Goal: Task Accomplishment & Management: Manage account settings

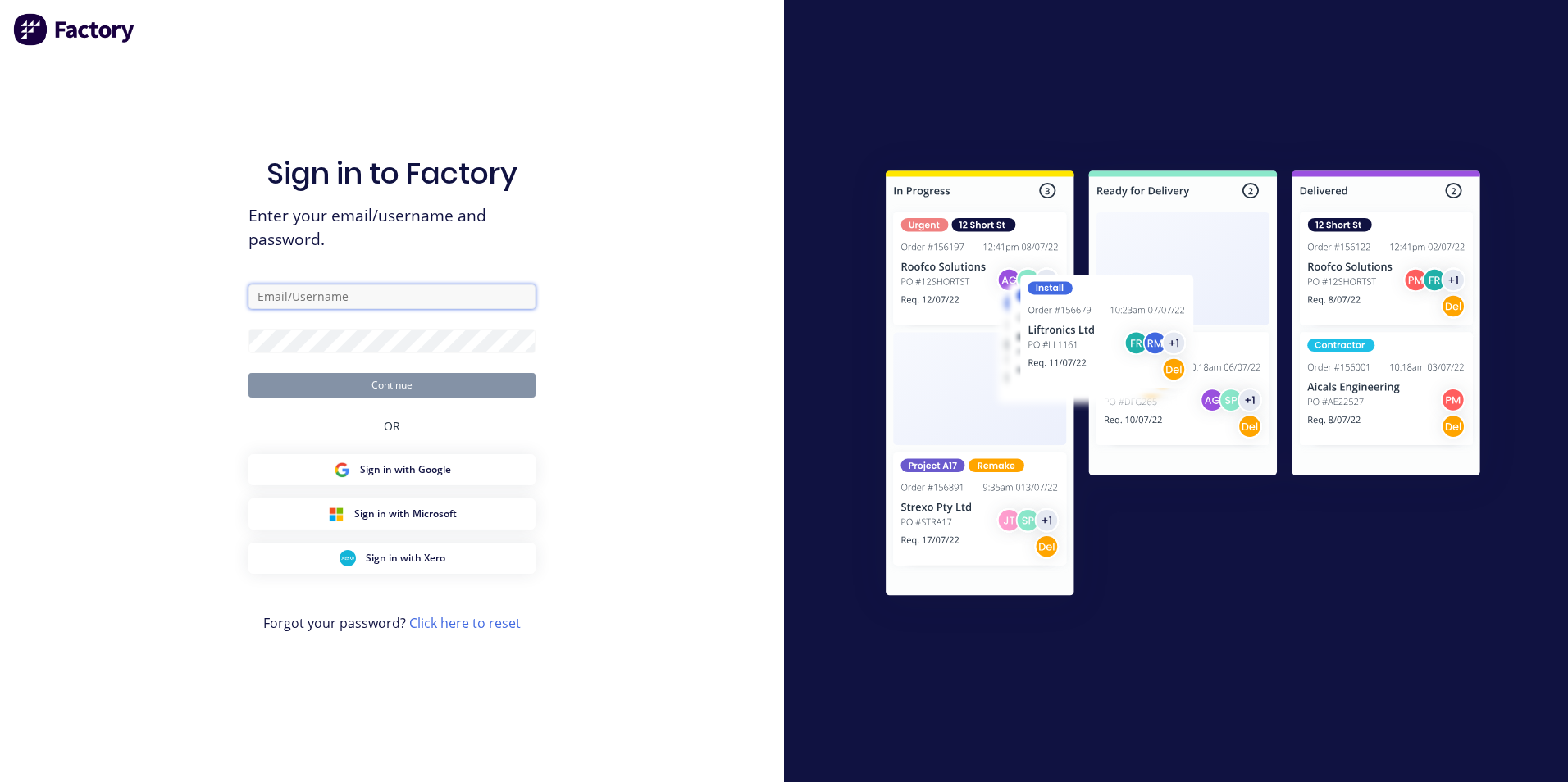
click at [413, 307] on input "text" at bounding box center [392, 296] width 287 height 24
type input "[EMAIL_ADDRESS][DOMAIN_NAME]"
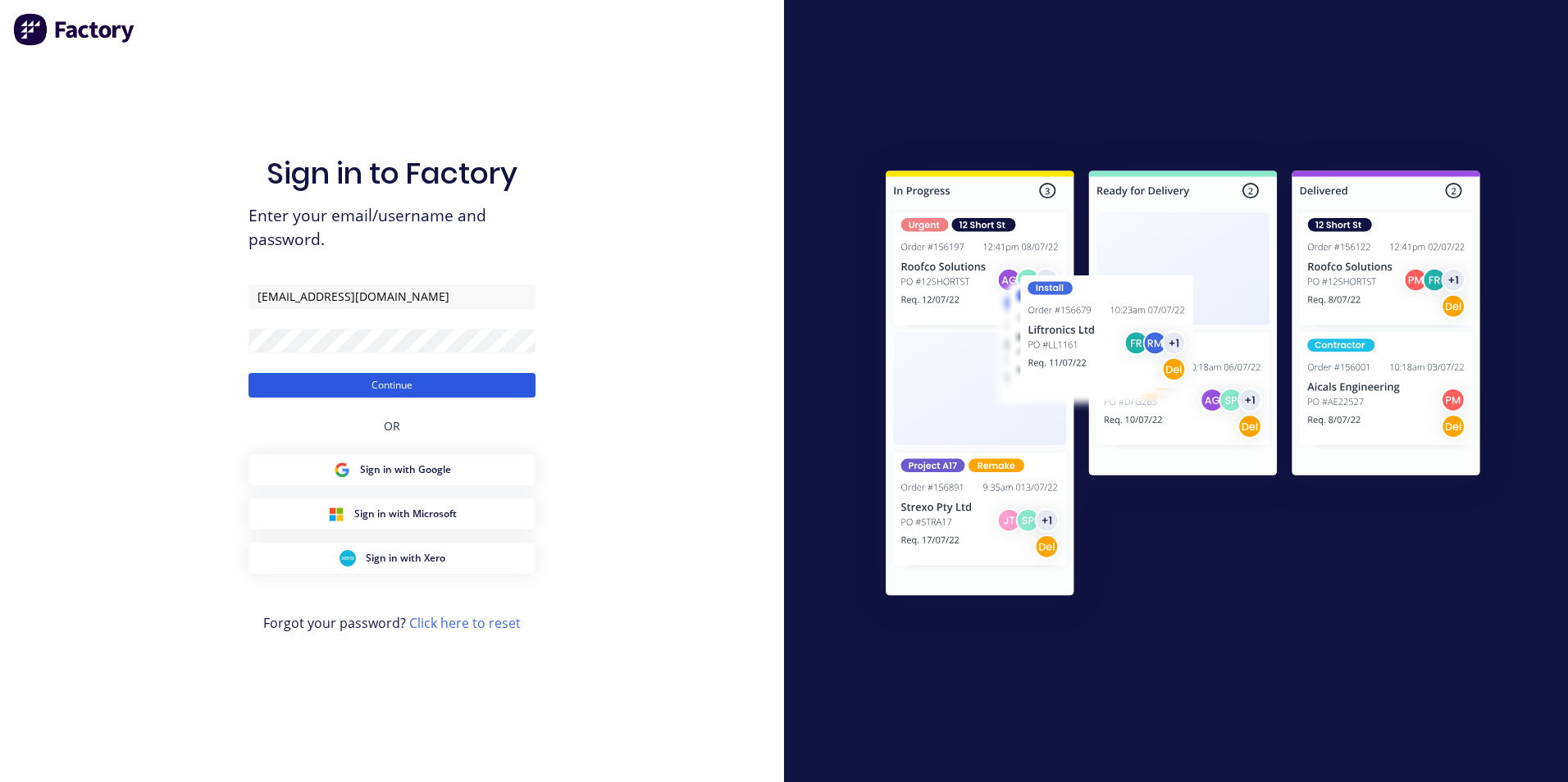
click at [354, 390] on button "Continue" at bounding box center [392, 385] width 287 height 24
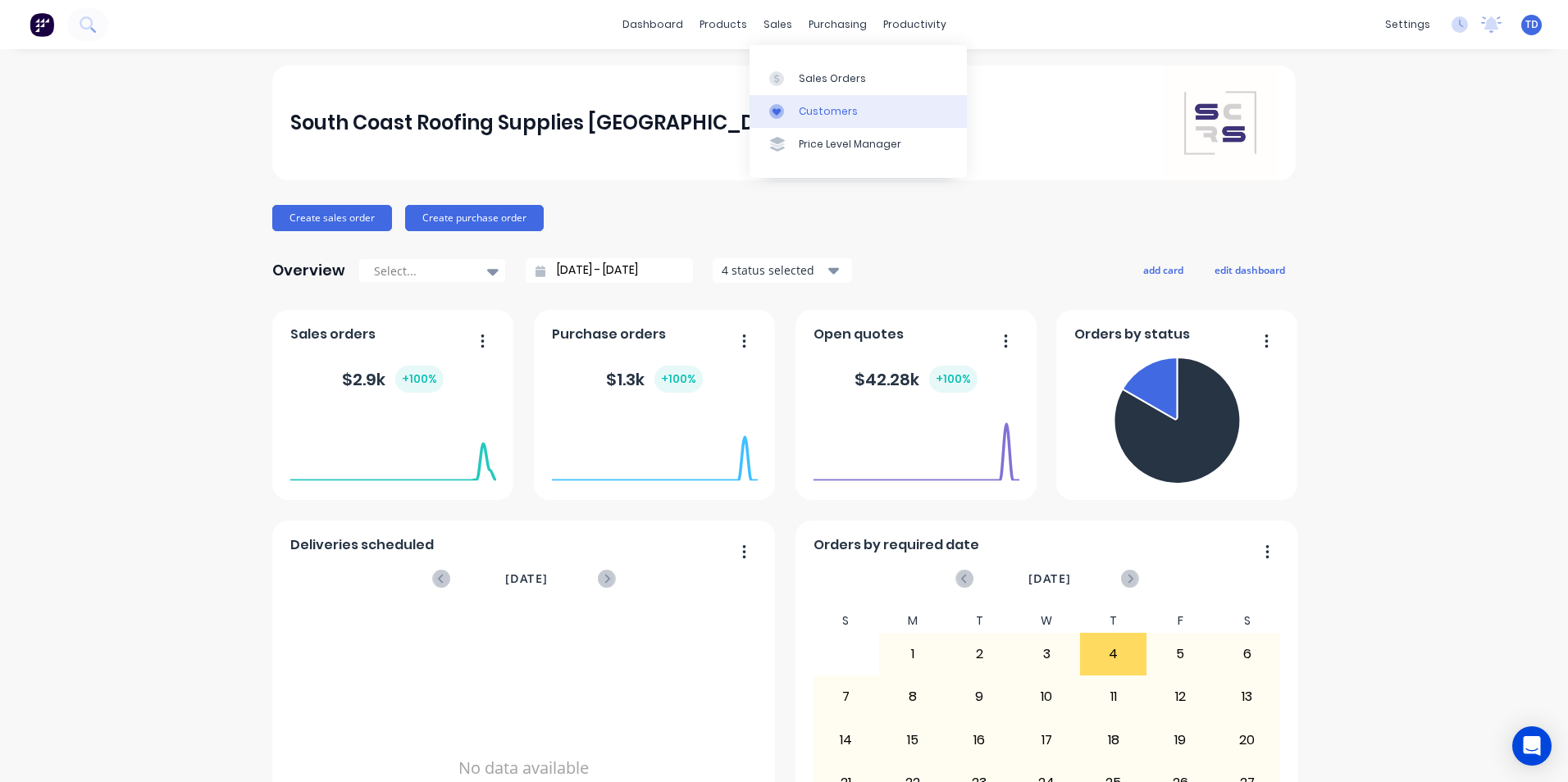
drag, startPoint x: 805, startPoint y: 115, endPoint x: 797, endPoint y: 100, distance: 17.0
click at [805, 115] on div "Customers" at bounding box center [829, 111] width 59 height 14
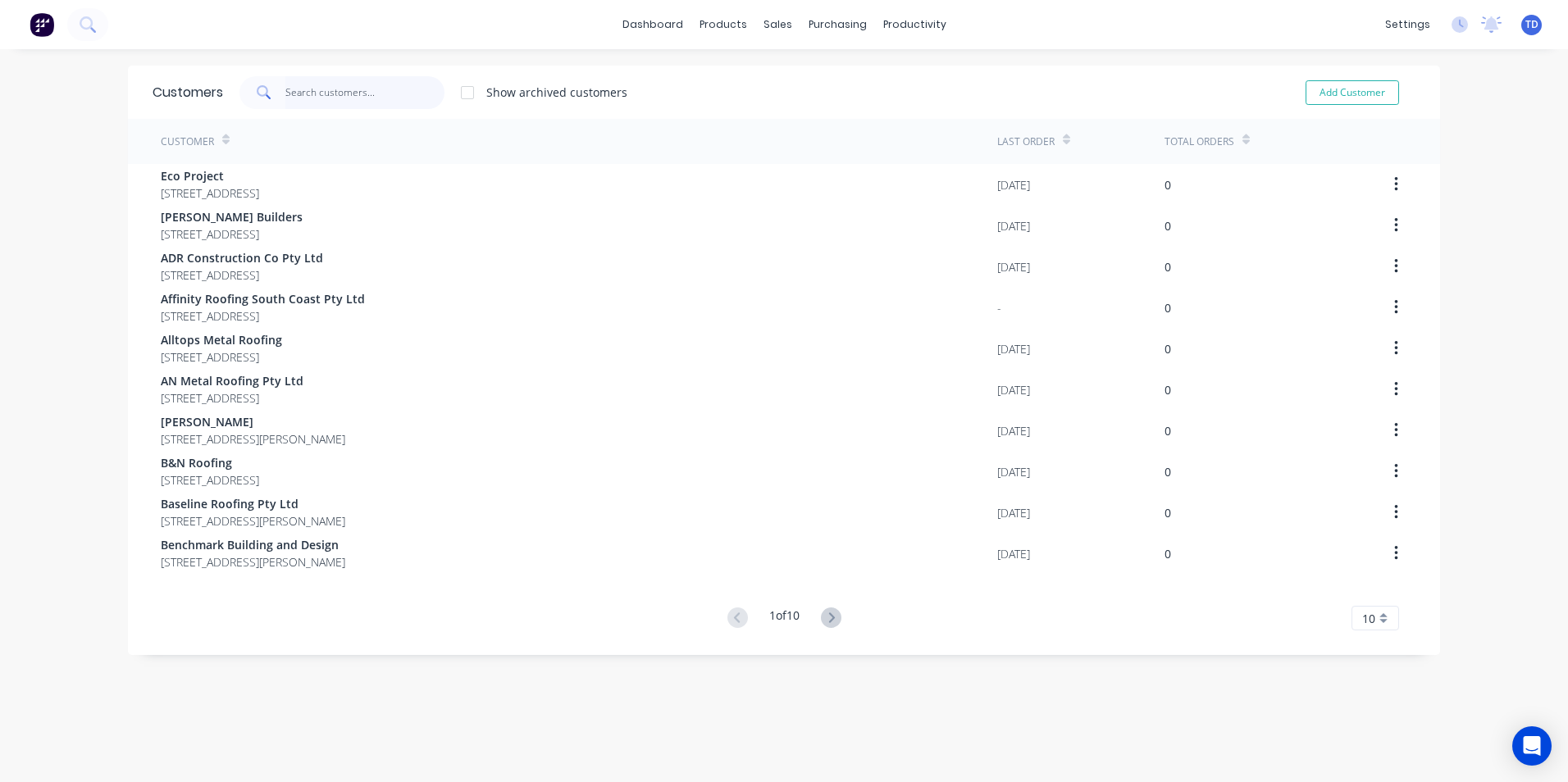
click at [313, 86] on input "text" at bounding box center [365, 92] width 160 height 33
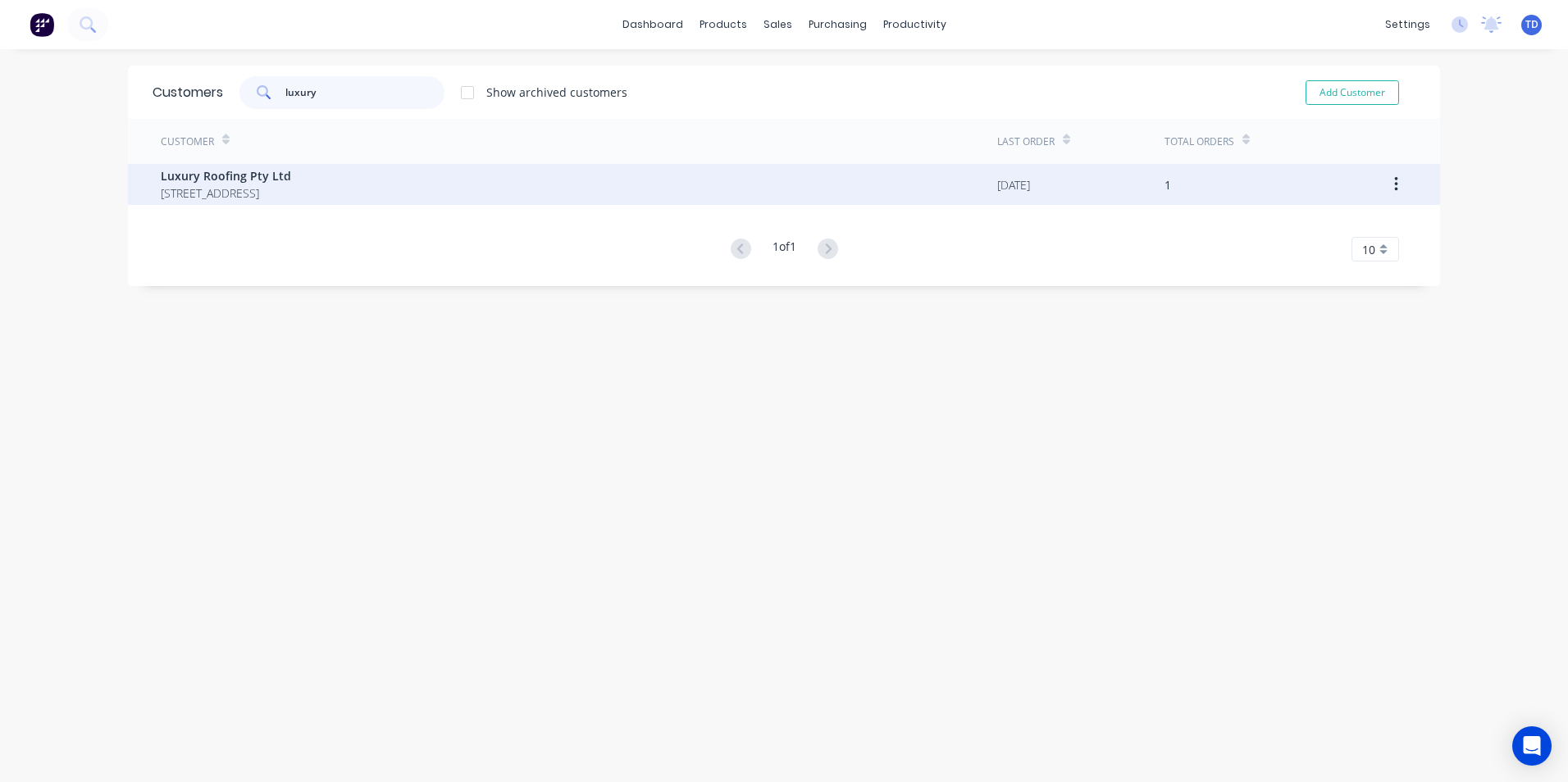
type input "luxury"
click at [268, 176] on span "Luxury Roofing Pty Ltd" at bounding box center [226, 175] width 131 height 17
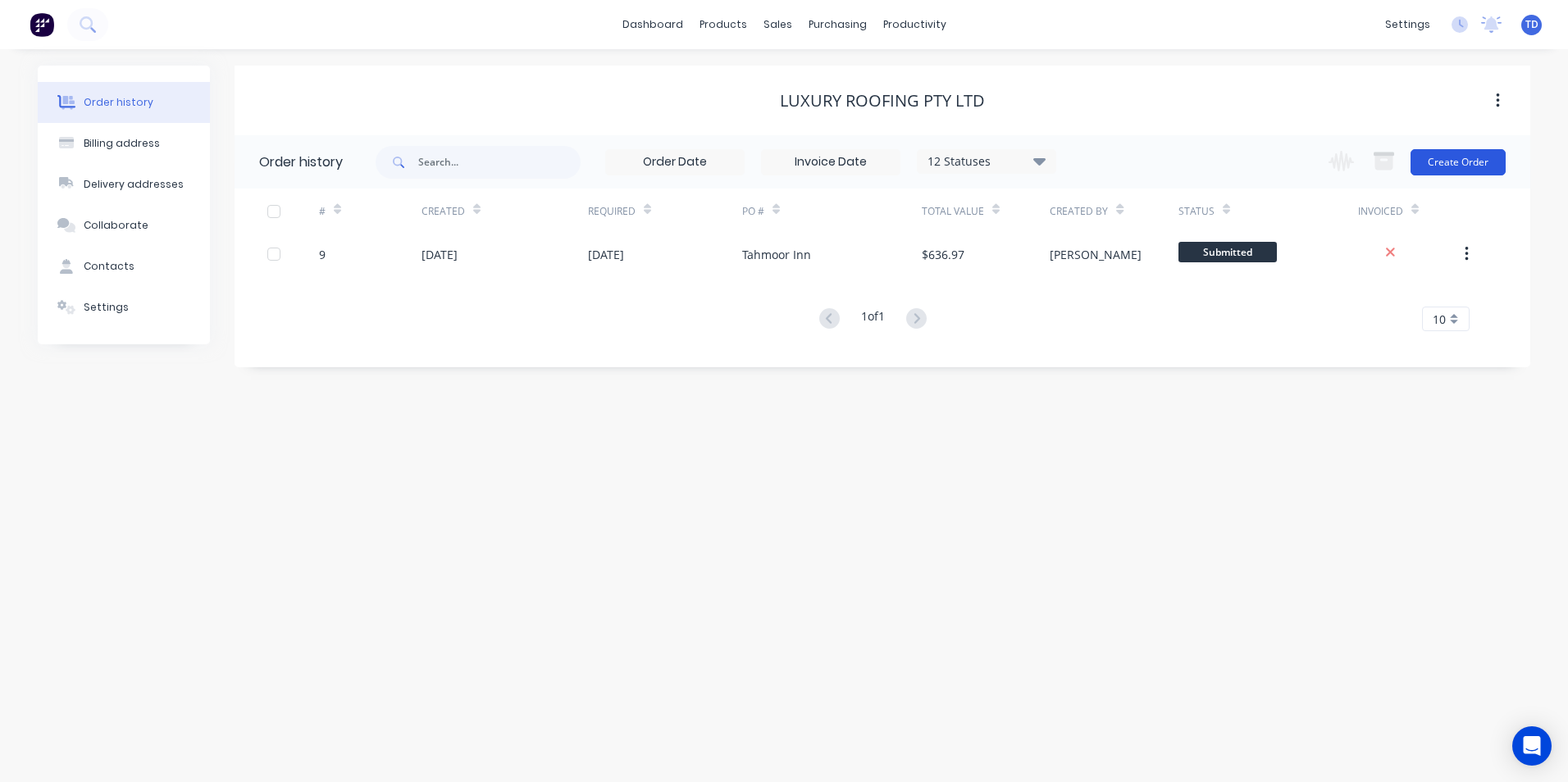
click at [1484, 164] on button "Create Order" at bounding box center [1458, 162] width 95 height 26
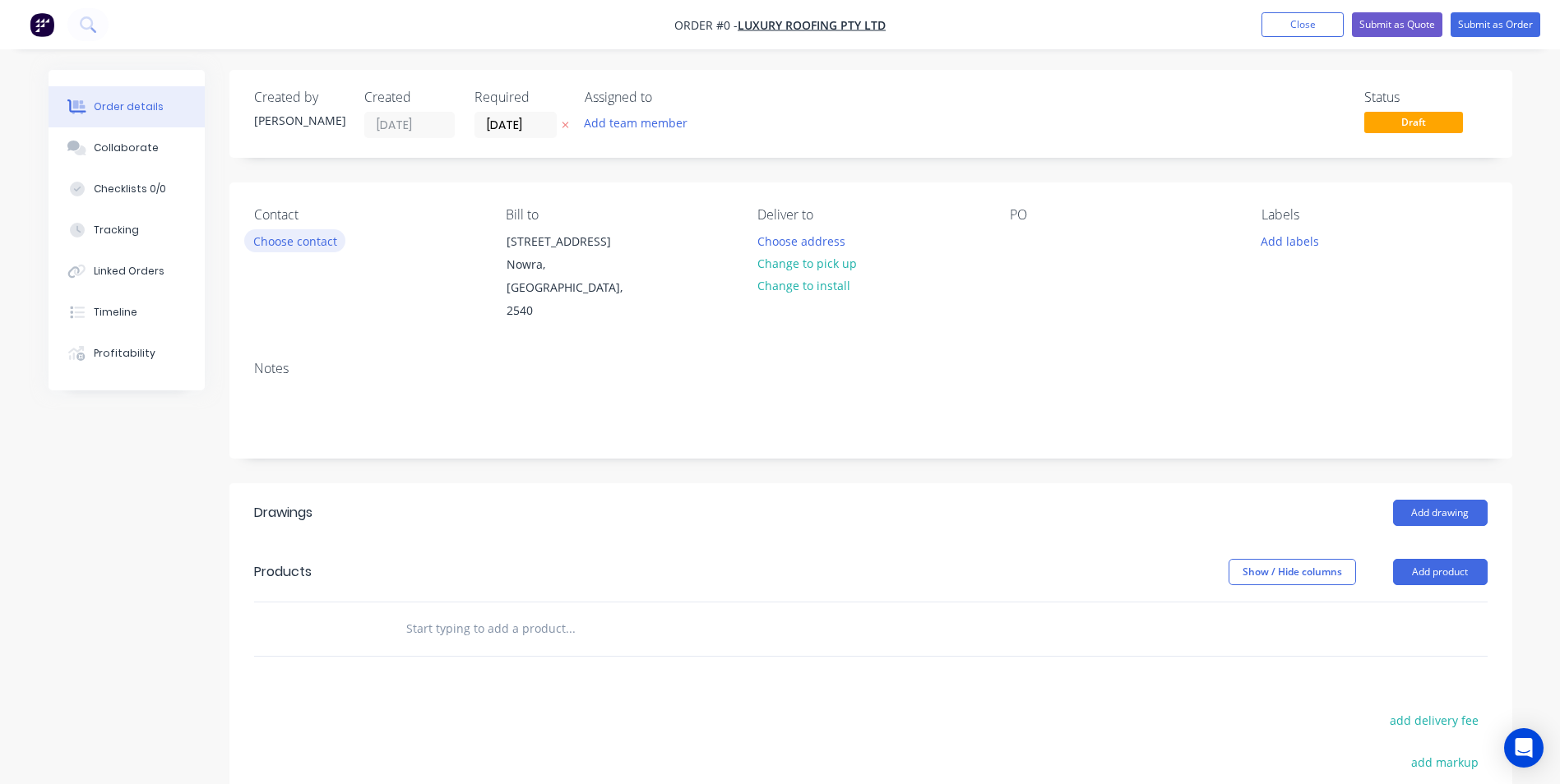
click at [297, 244] on button "Choose contact" at bounding box center [295, 240] width 102 height 22
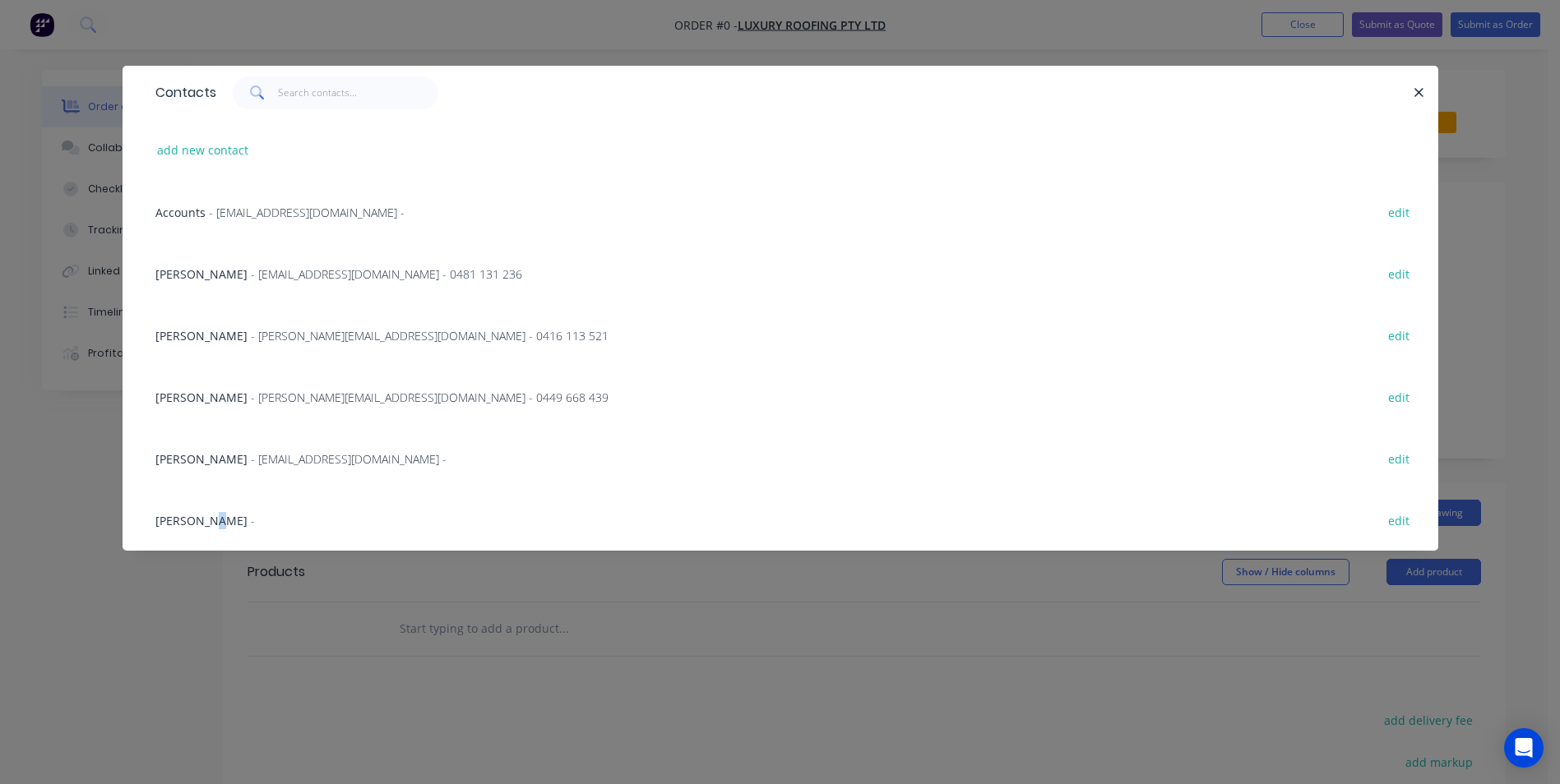
click at [209, 518] on span "[PERSON_NAME]" at bounding box center [201, 521] width 92 height 15
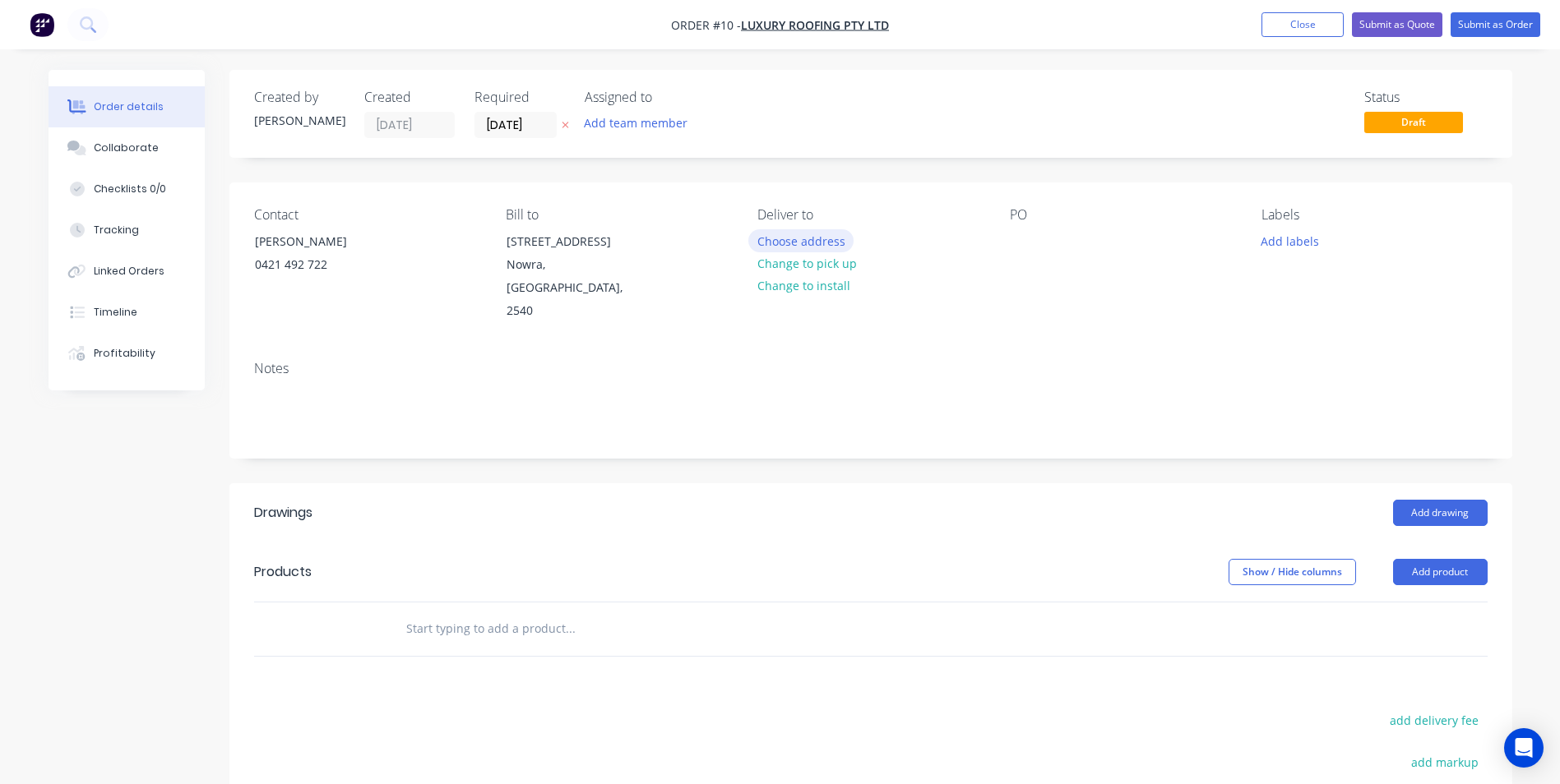
click at [778, 246] on button "Choose address" at bounding box center [801, 240] width 105 height 22
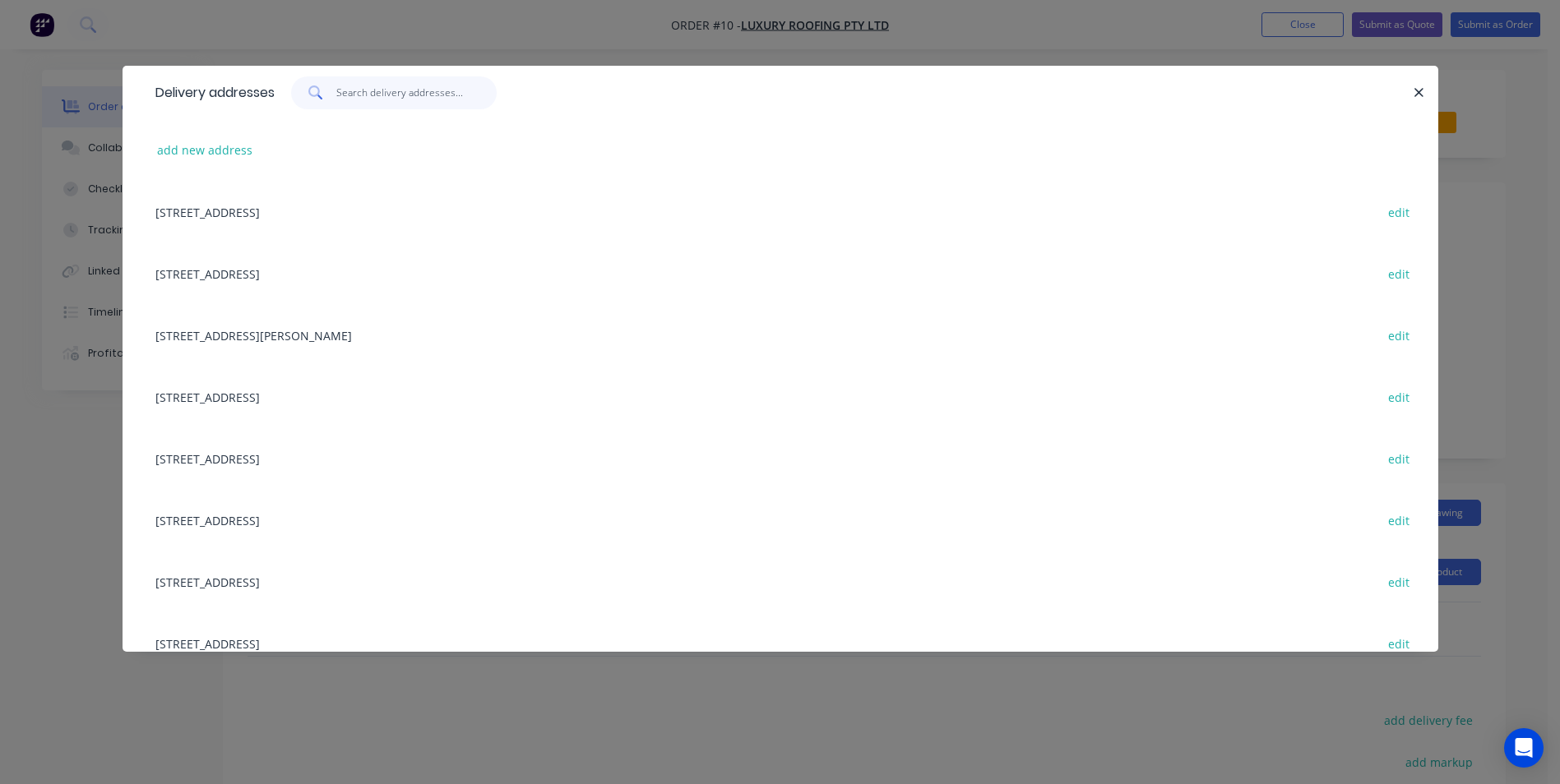
click at [364, 89] on input "text" at bounding box center [417, 92] width 161 height 33
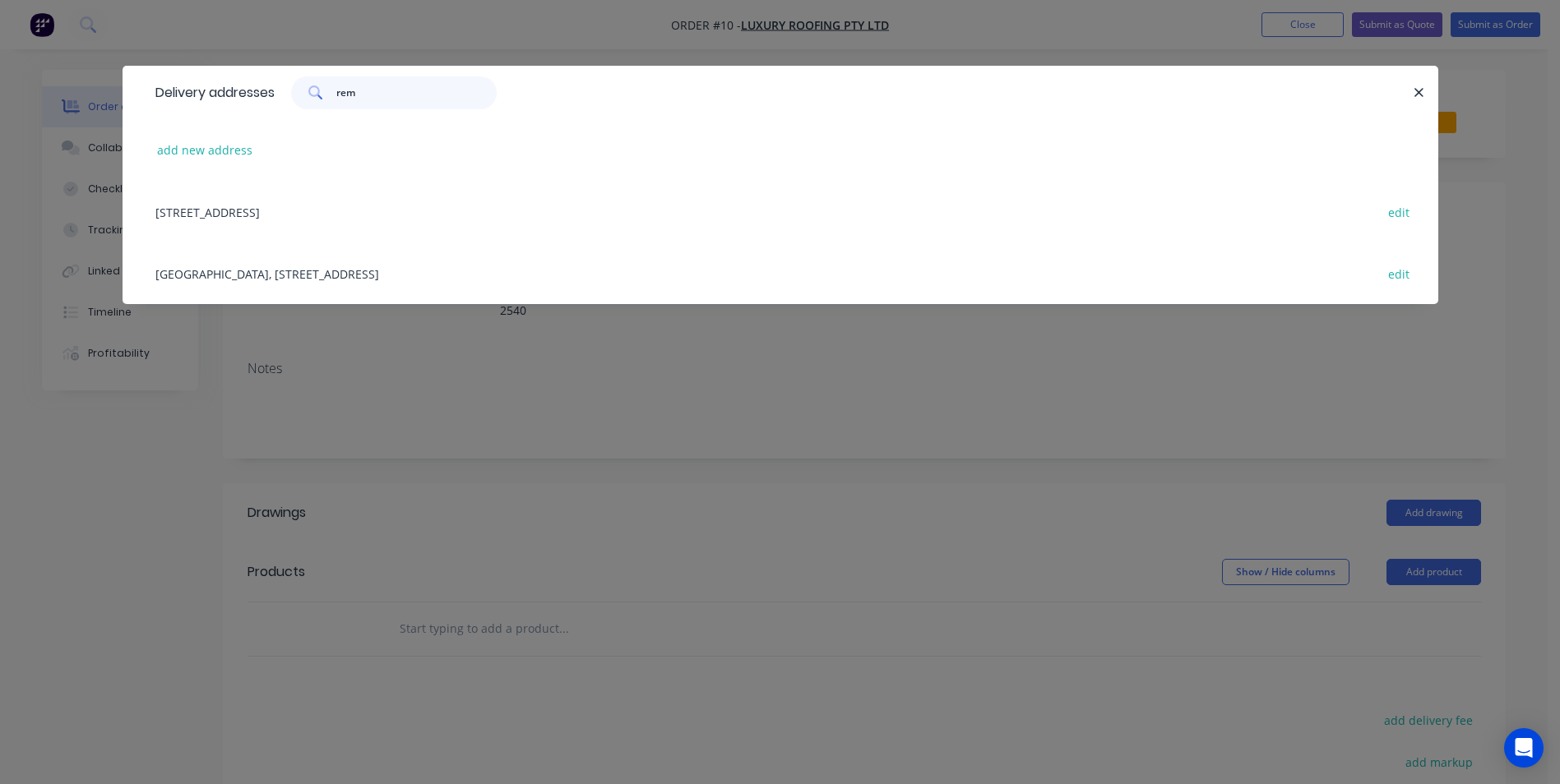
type input "rem"
click at [321, 268] on div "Tahmoor Inn, [STREET_ADDRESS] edit" at bounding box center [780, 273] width 1266 height 62
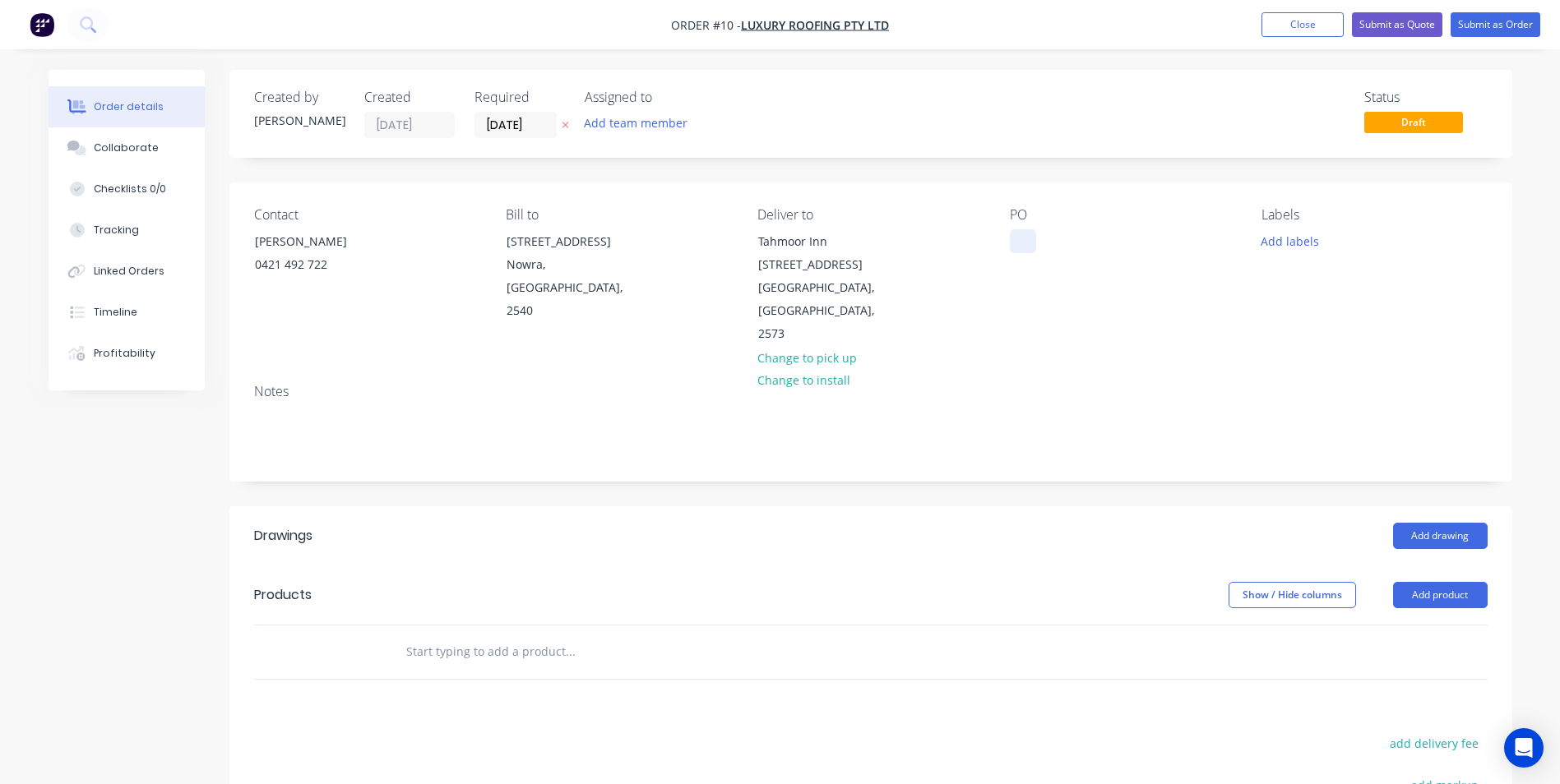
click at [1020, 246] on div at bounding box center [1023, 241] width 26 height 24
click at [1418, 523] on button "Add drawing" at bounding box center [1441, 535] width 95 height 26
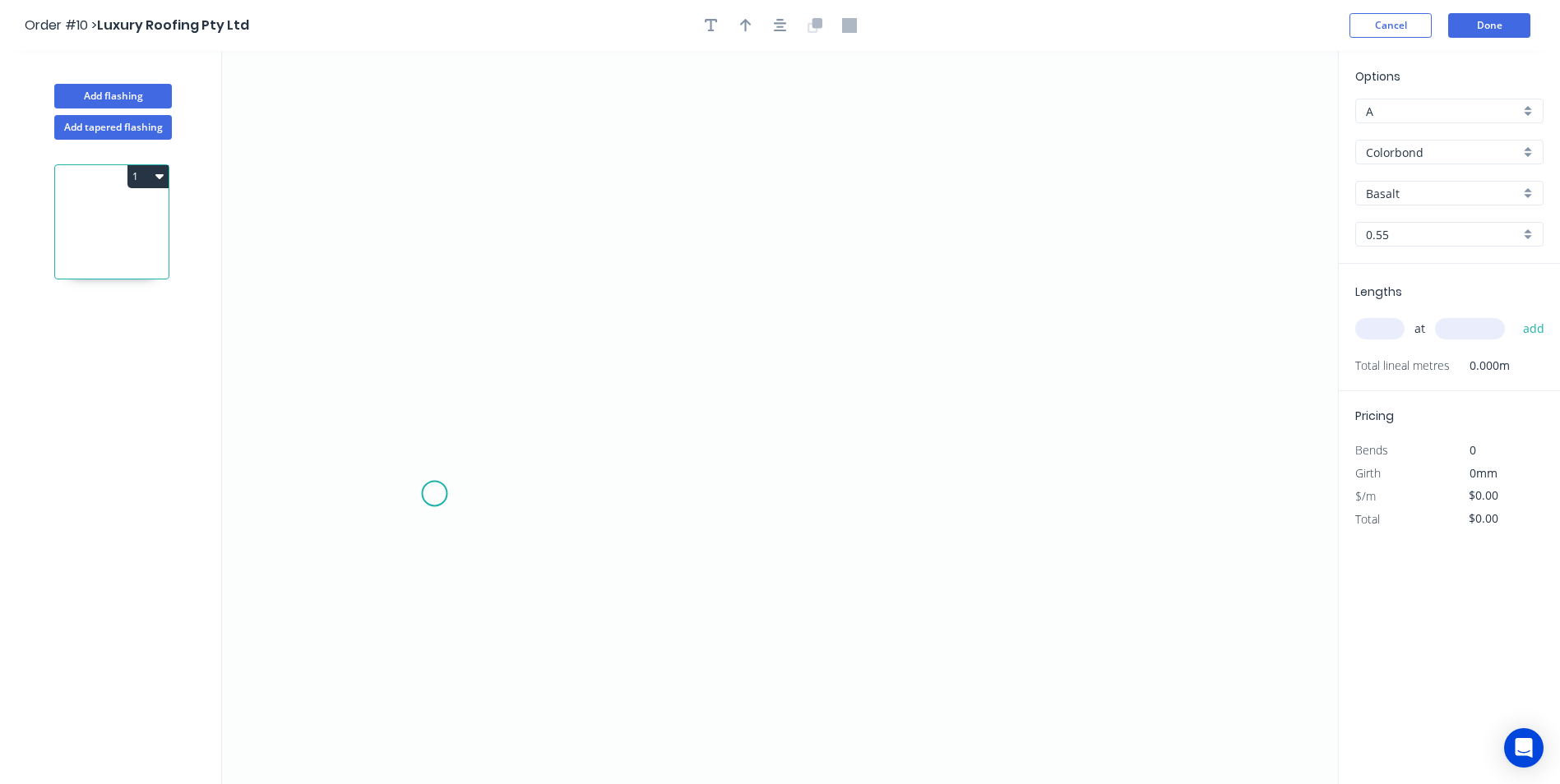
click at [434, 494] on icon "0" at bounding box center [779, 417] width 1116 height 733
drag, startPoint x: 447, startPoint y: 346, endPoint x: 524, endPoint y: 325, distance: 79.8
click at [448, 345] on icon "0" at bounding box center [779, 417] width 1116 height 733
click at [840, 249] on icon "0 ?" at bounding box center [779, 417] width 1116 height 733
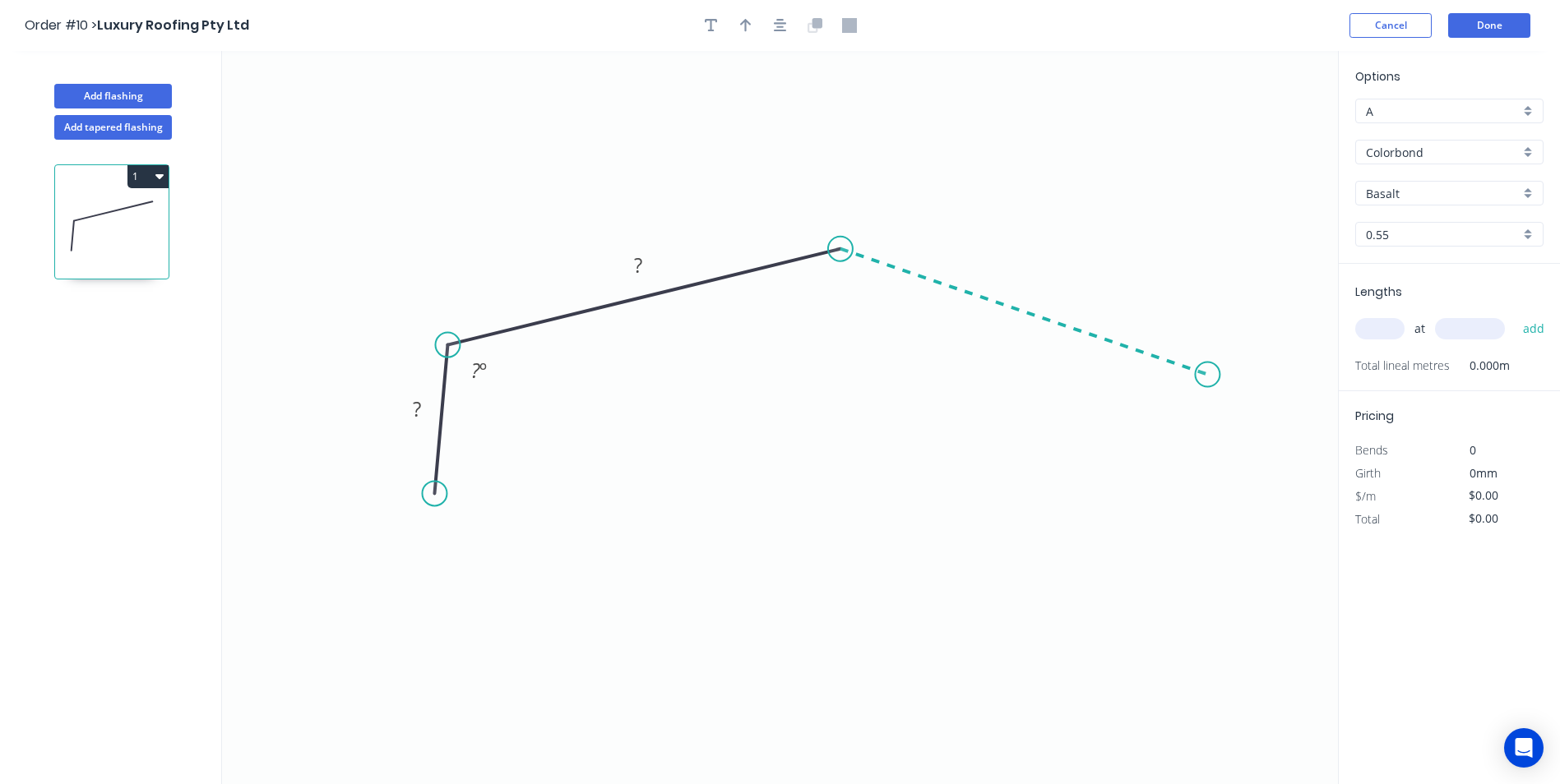
click at [1208, 375] on icon "0 ? ? ? º" at bounding box center [779, 417] width 1116 height 733
click at [1214, 499] on icon "0 ? ? ? ? º ? º" at bounding box center [779, 417] width 1116 height 733
click at [1214, 499] on circle at bounding box center [1206, 497] width 25 height 25
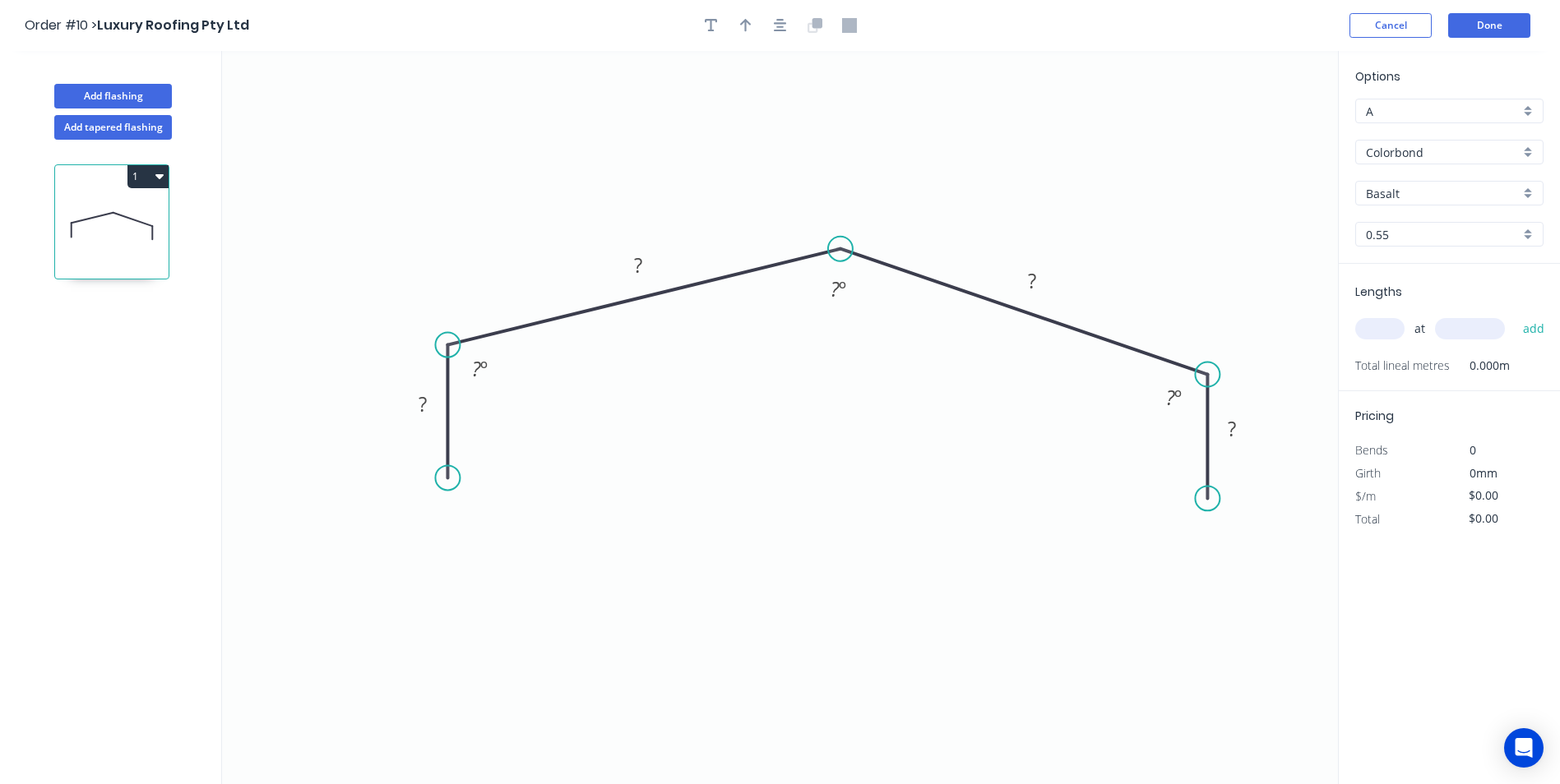
click at [442, 480] on circle at bounding box center [447, 477] width 25 height 25
click at [459, 517] on div "Crush & Fold" at bounding box center [535, 528] width 165 height 34
click at [1209, 543] on div "Crush & Fold" at bounding box center [1283, 556] width 165 height 34
click at [1261, 562] on div "Flip bend" at bounding box center [1291, 555] width 165 height 34
drag, startPoint x: 1269, startPoint y: 459, endPoint x: 1092, endPoint y: 484, distance: 178.8
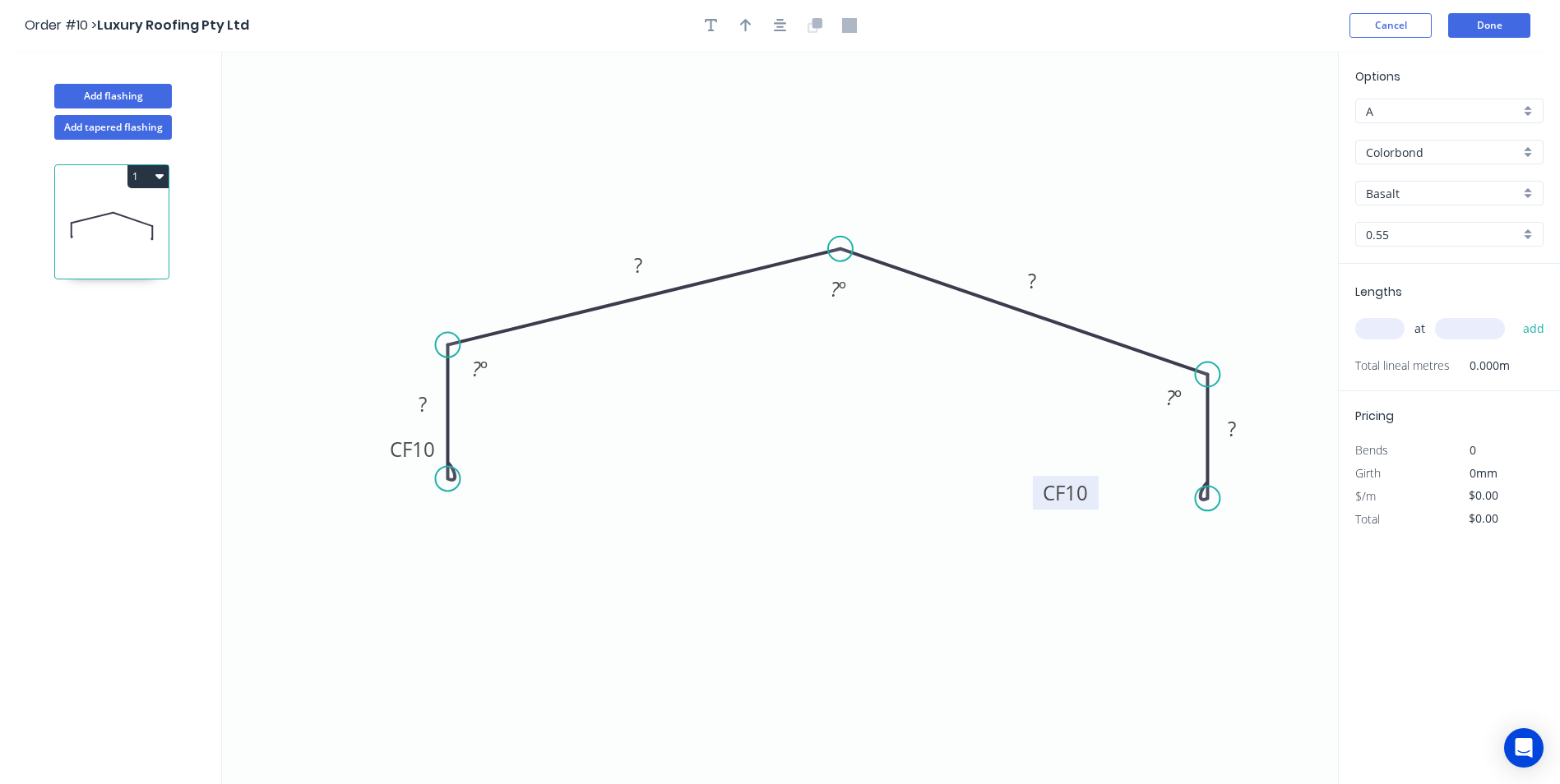
click at [1092, 484] on rect at bounding box center [1066, 493] width 66 height 34
click at [428, 397] on g "?" at bounding box center [423, 404] width 33 height 27
type input "$19.08"
click at [739, 34] on button "button" at bounding box center [745, 25] width 25 height 25
drag, startPoint x: 1252, startPoint y: 131, endPoint x: 1033, endPoint y: 141, distance: 219.2
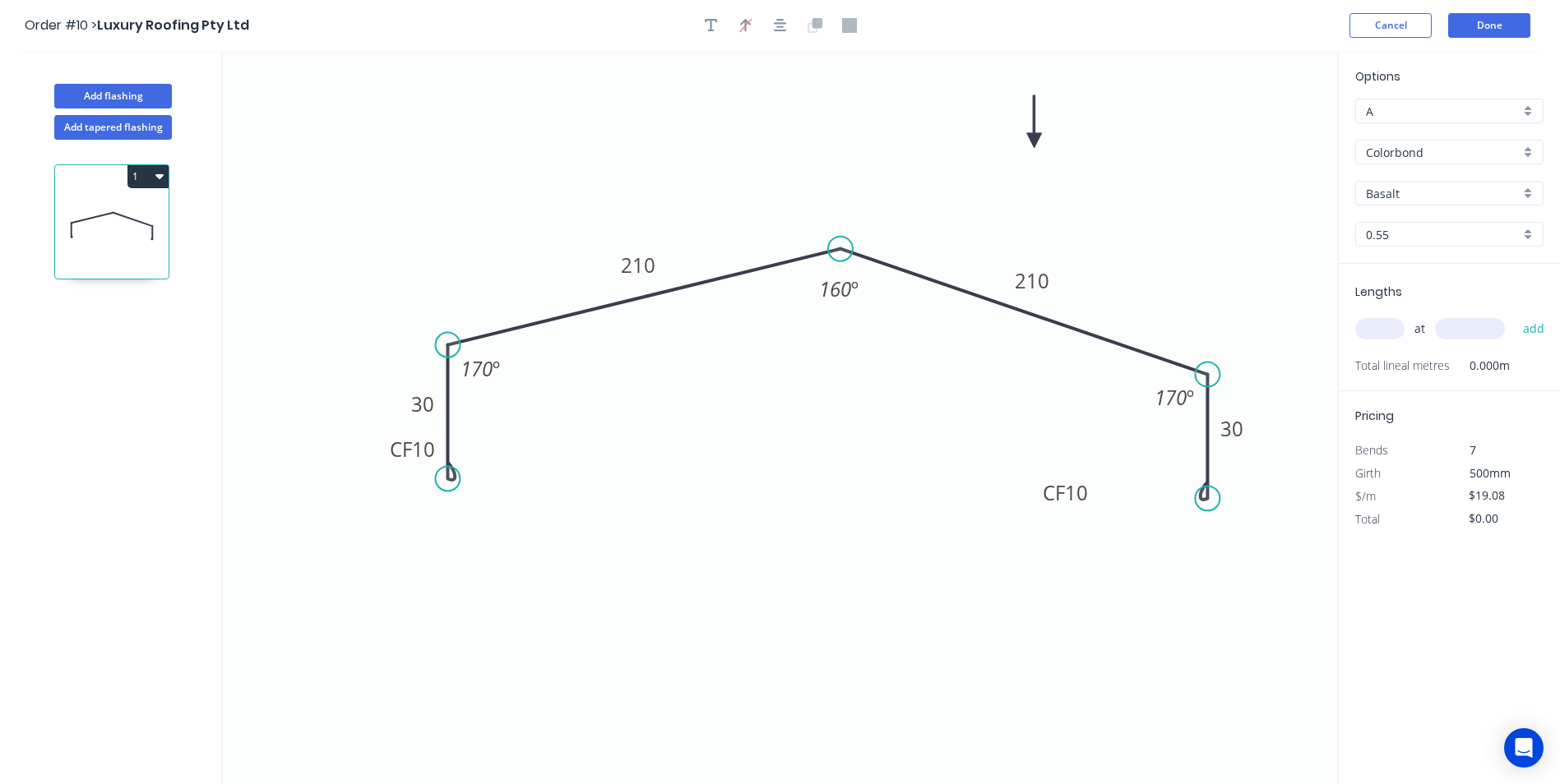
click at [1033, 141] on icon at bounding box center [1034, 122] width 14 height 52
click at [1403, 185] on input "Basalt" at bounding box center [1442, 194] width 154 height 17
click at [1379, 238] on div "Surfmist" at bounding box center [1449, 225] width 187 height 29
type input "Surfmist"
click at [1395, 324] on input "text" at bounding box center [1380, 328] width 49 height 21
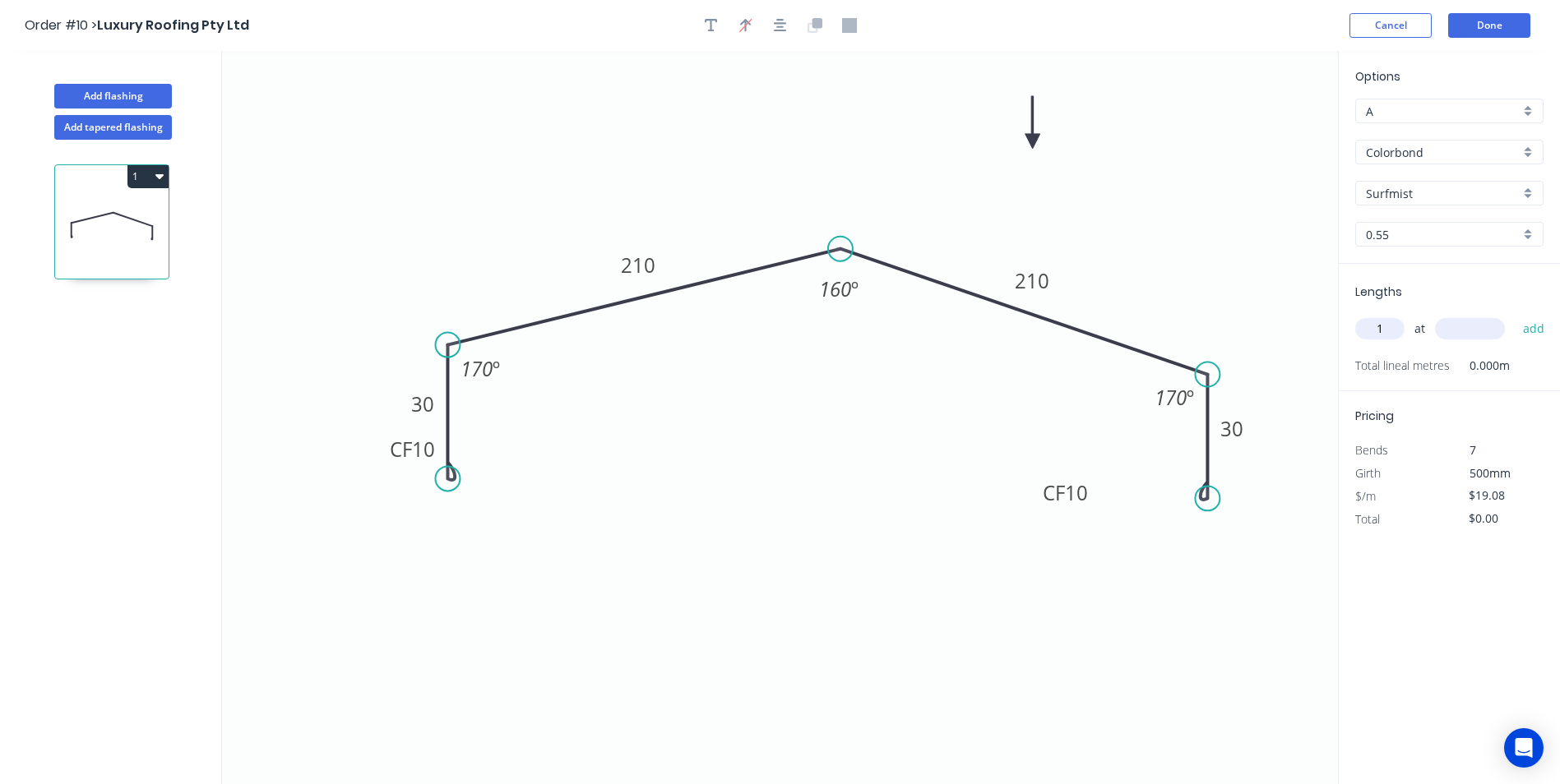
type input "1"
type input "4900"
click at [1514, 315] on button "add" at bounding box center [1534, 328] width 39 height 28
type input "$93.49"
click at [1464, 30] on button "Done" at bounding box center [1489, 25] width 82 height 25
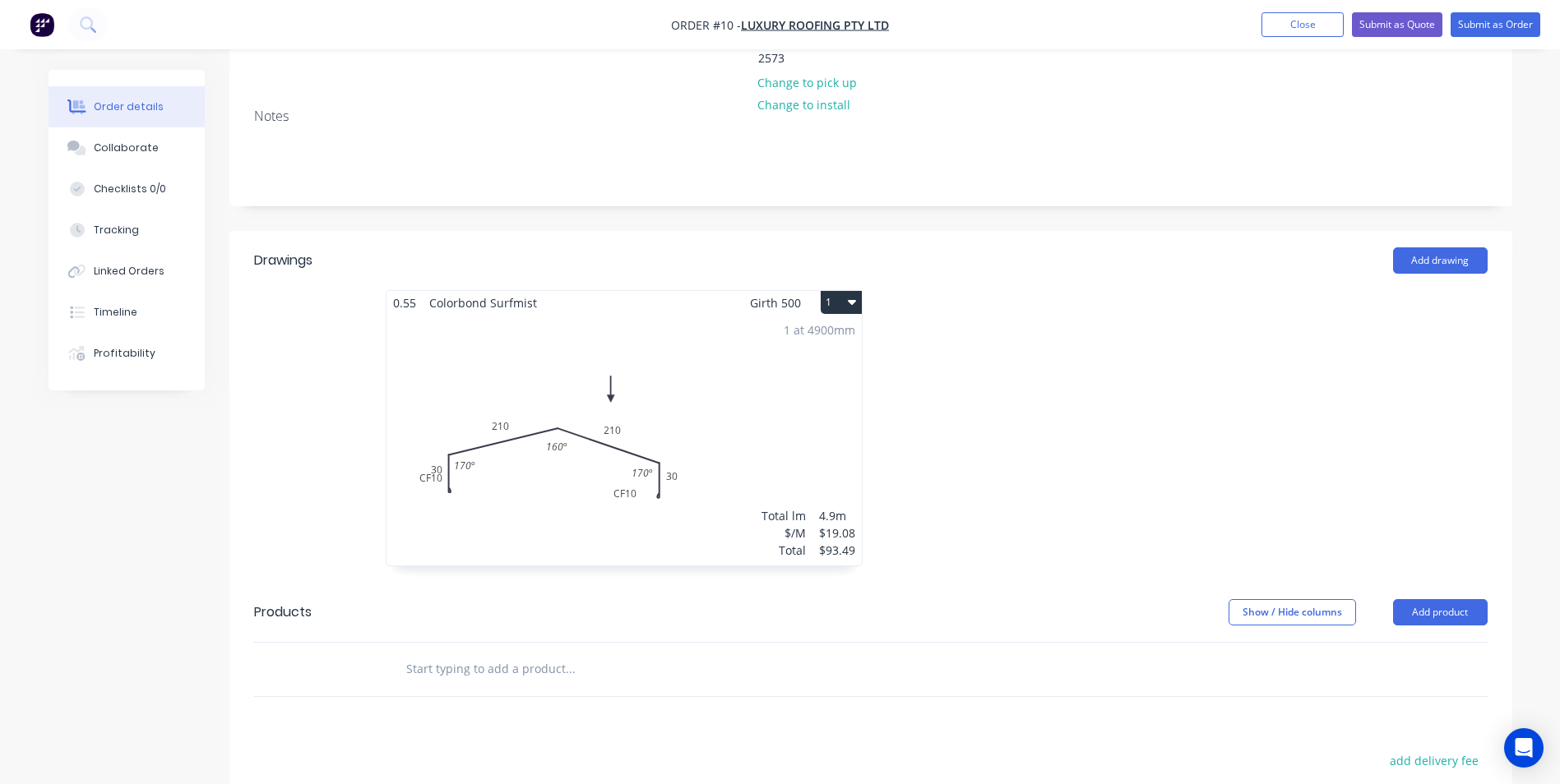
scroll to position [329, 0]
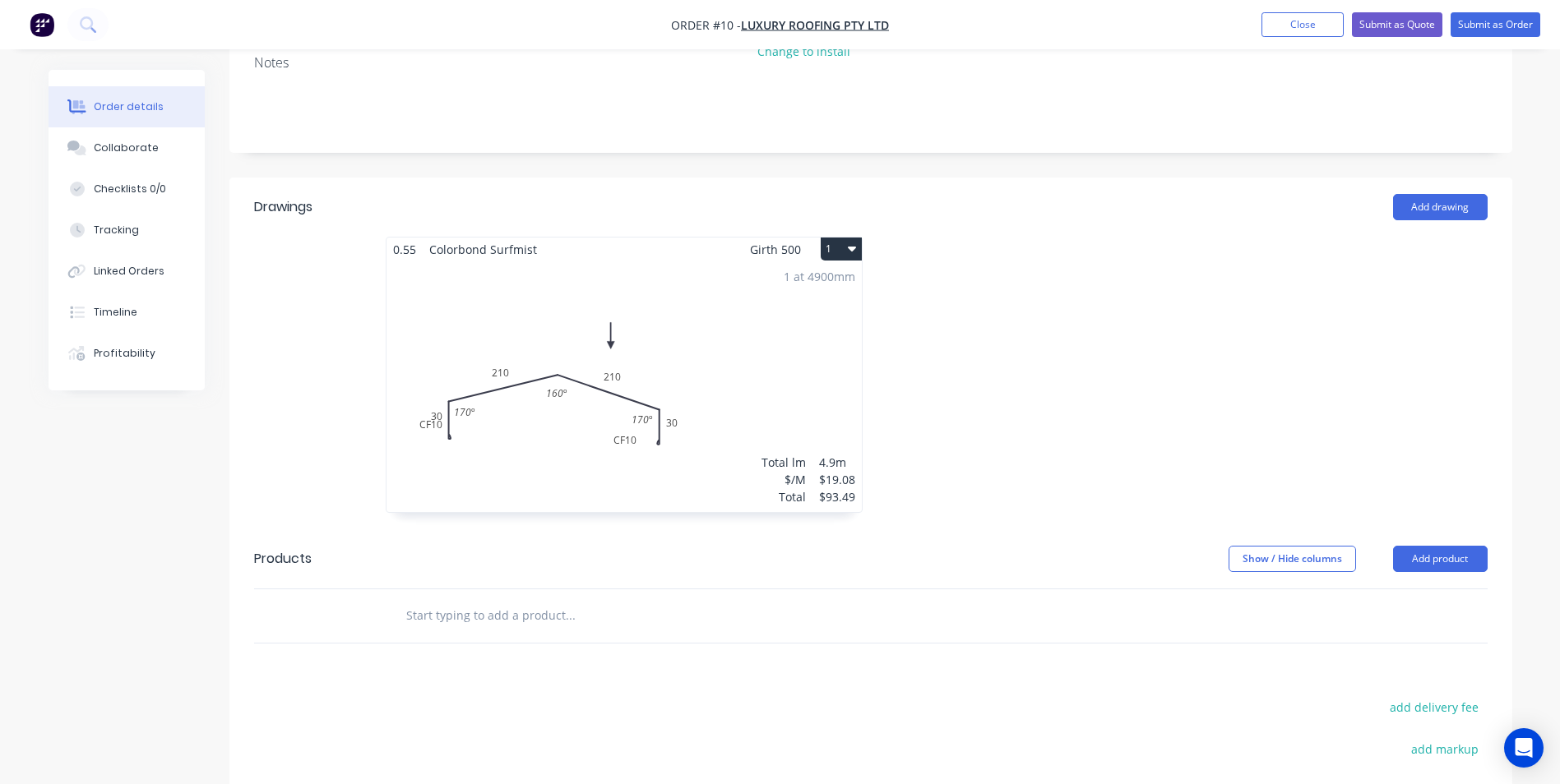
click at [488, 600] on input "text" at bounding box center [569, 616] width 329 height 33
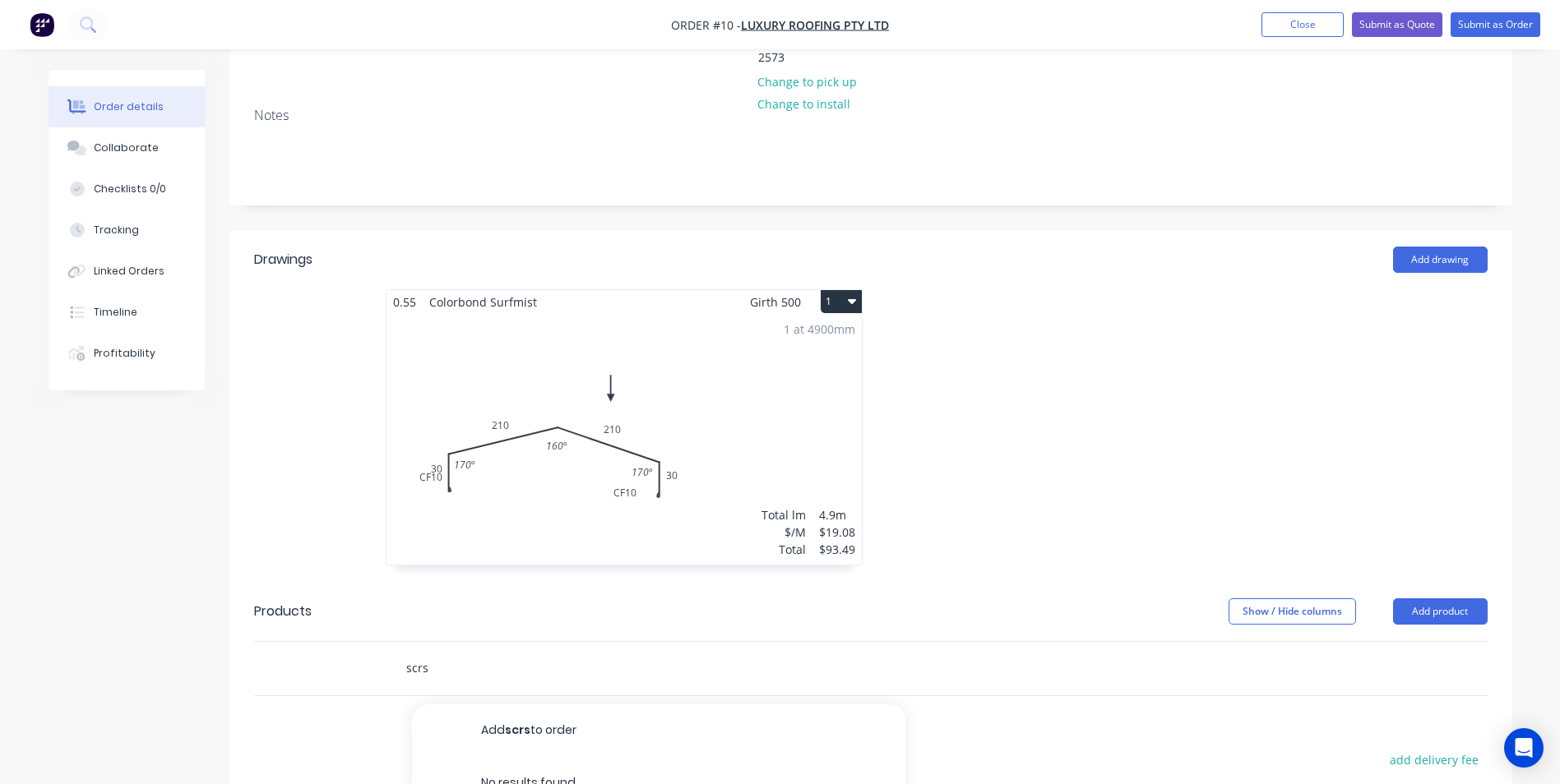
scroll to position [247, 0]
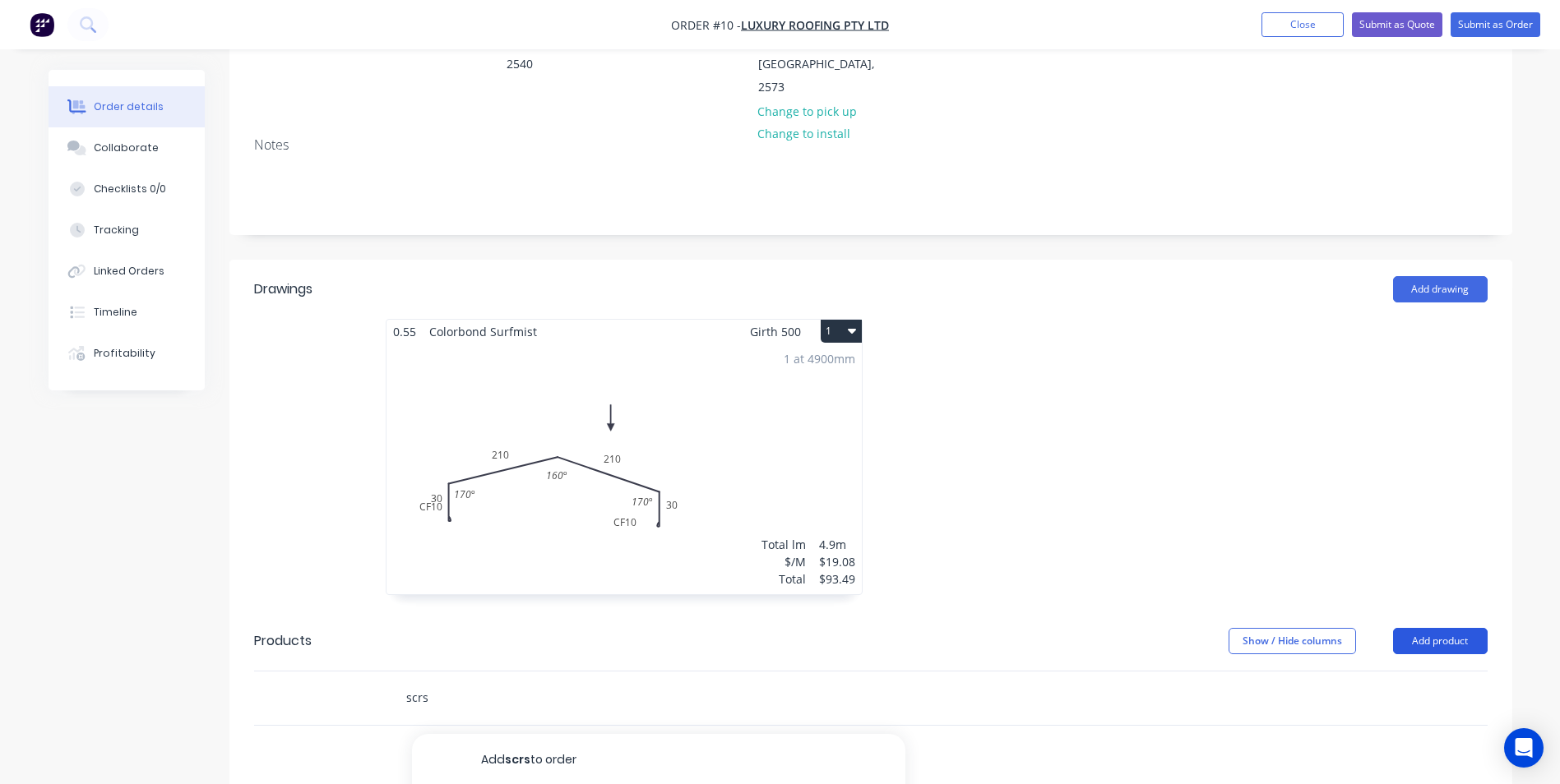
type input "scrs"
click at [1425, 628] on button "Add product" at bounding box center [1441, 641] width 95 height 26
click at [1370, 671] on div "Product catalogue" at bounding box center [1409, 683] width 127 height 24
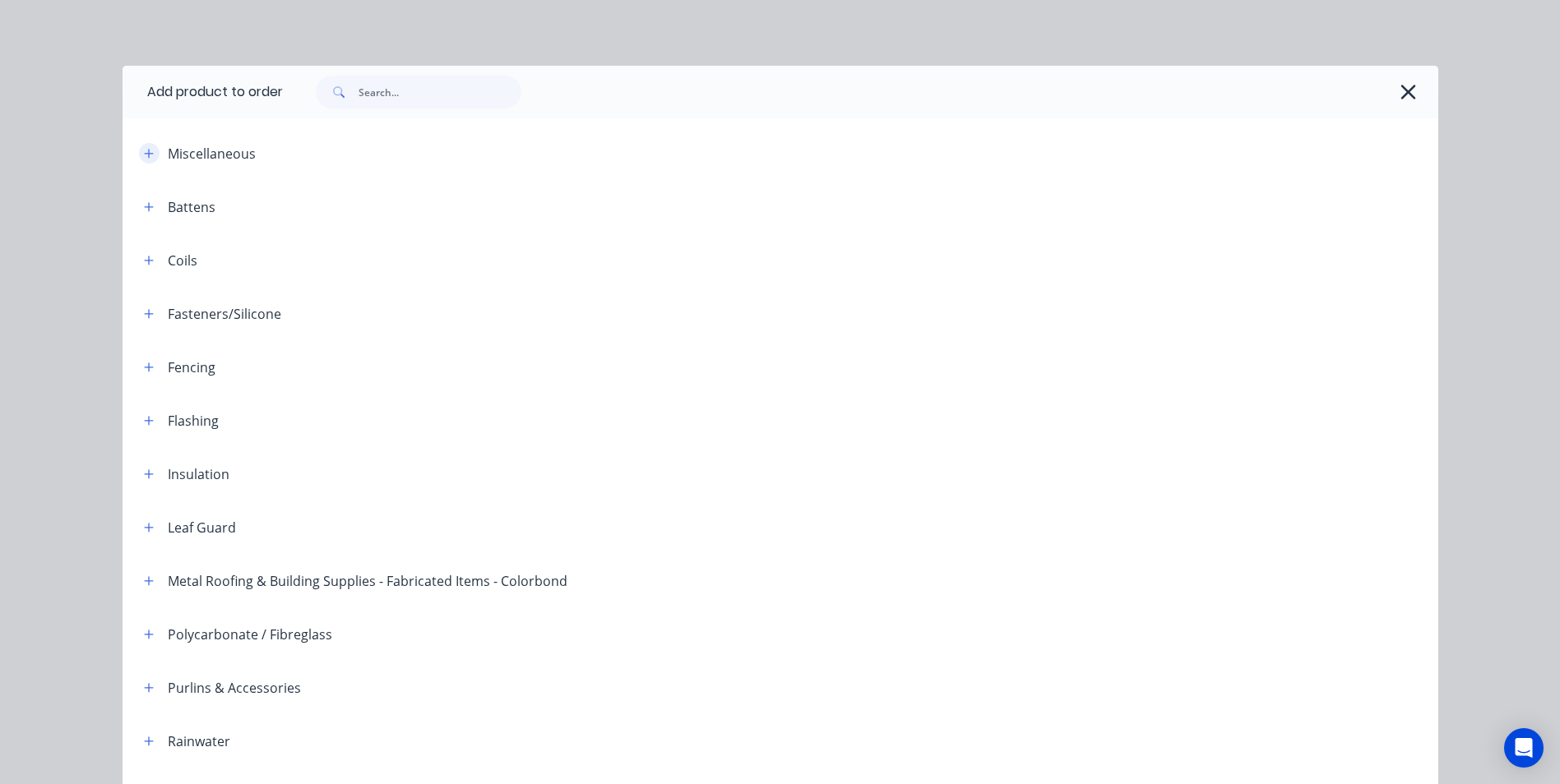
click at [148, 160] on button "button" at bounding box center [149, 153] width 20 height 20
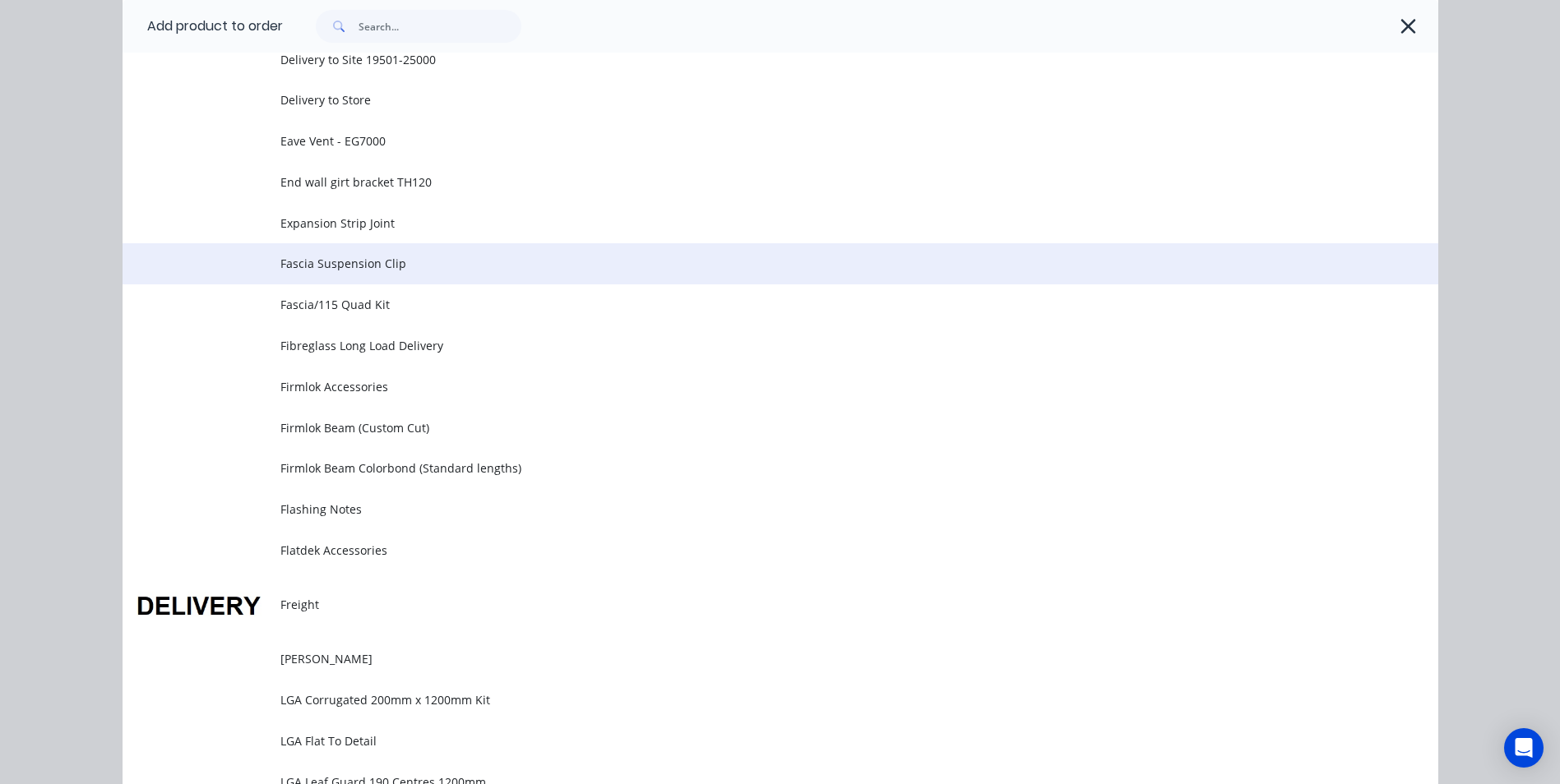
scroll to position [822, 0]
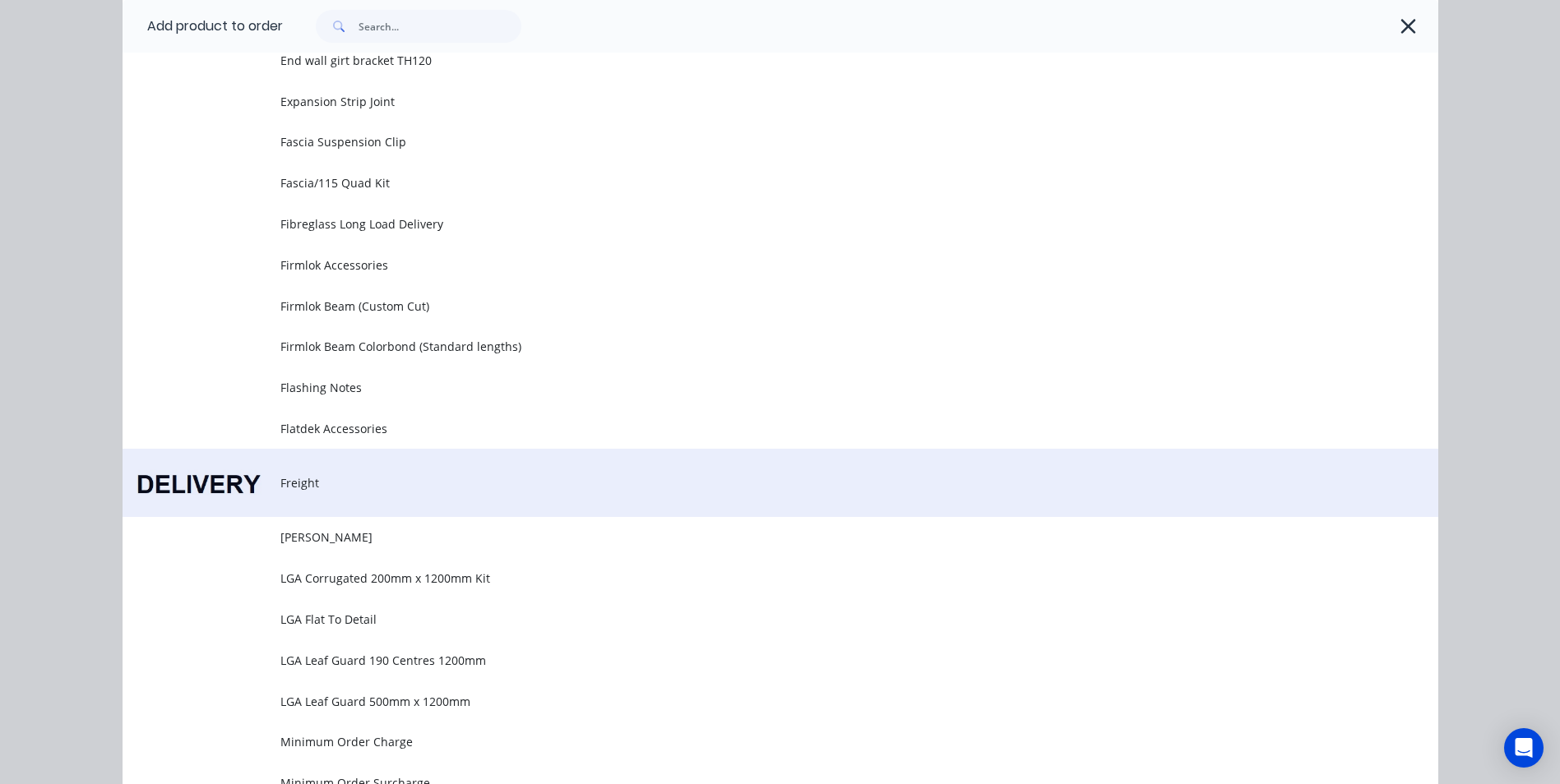
click at [325, 485] on span "Freight" at bounding box center [743, 483] width 926 height 17
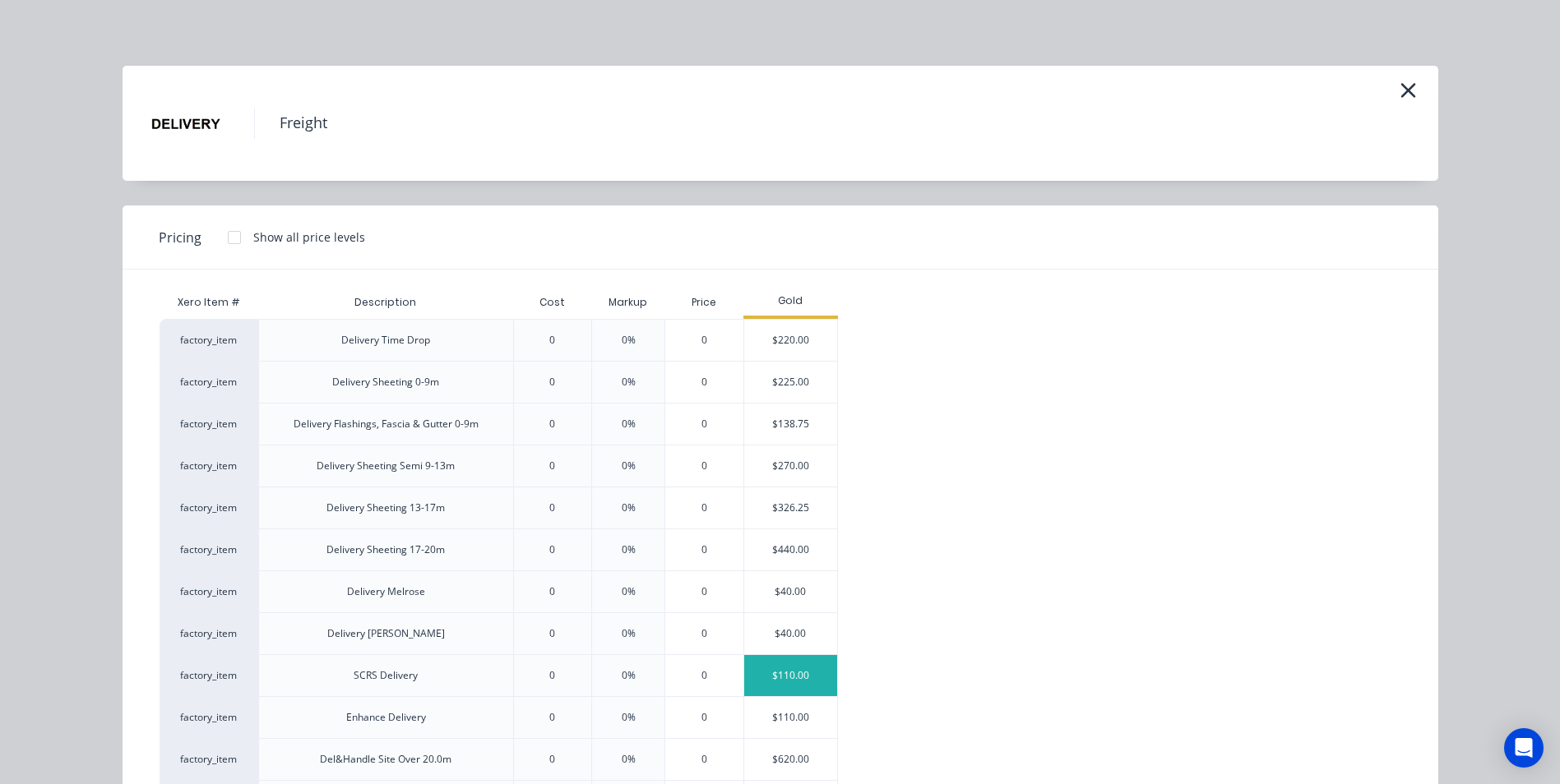
click at [745, 671] on div "$110.00" at bounding box center [791, 676] width 93 height 41
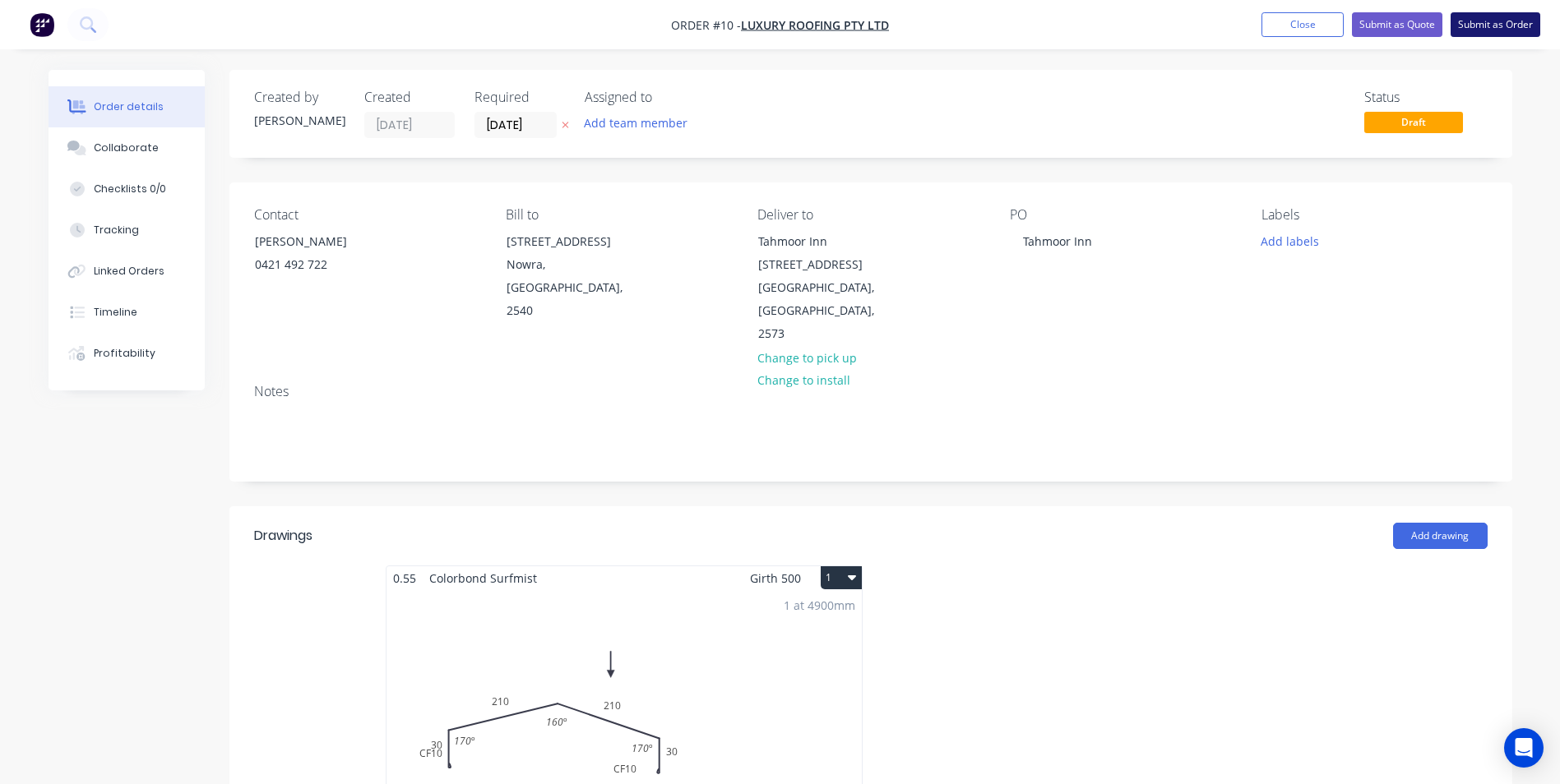
click at [1484, 23] on button "Submit as Order" at bounding box center [1496, 25] width 90 height 25
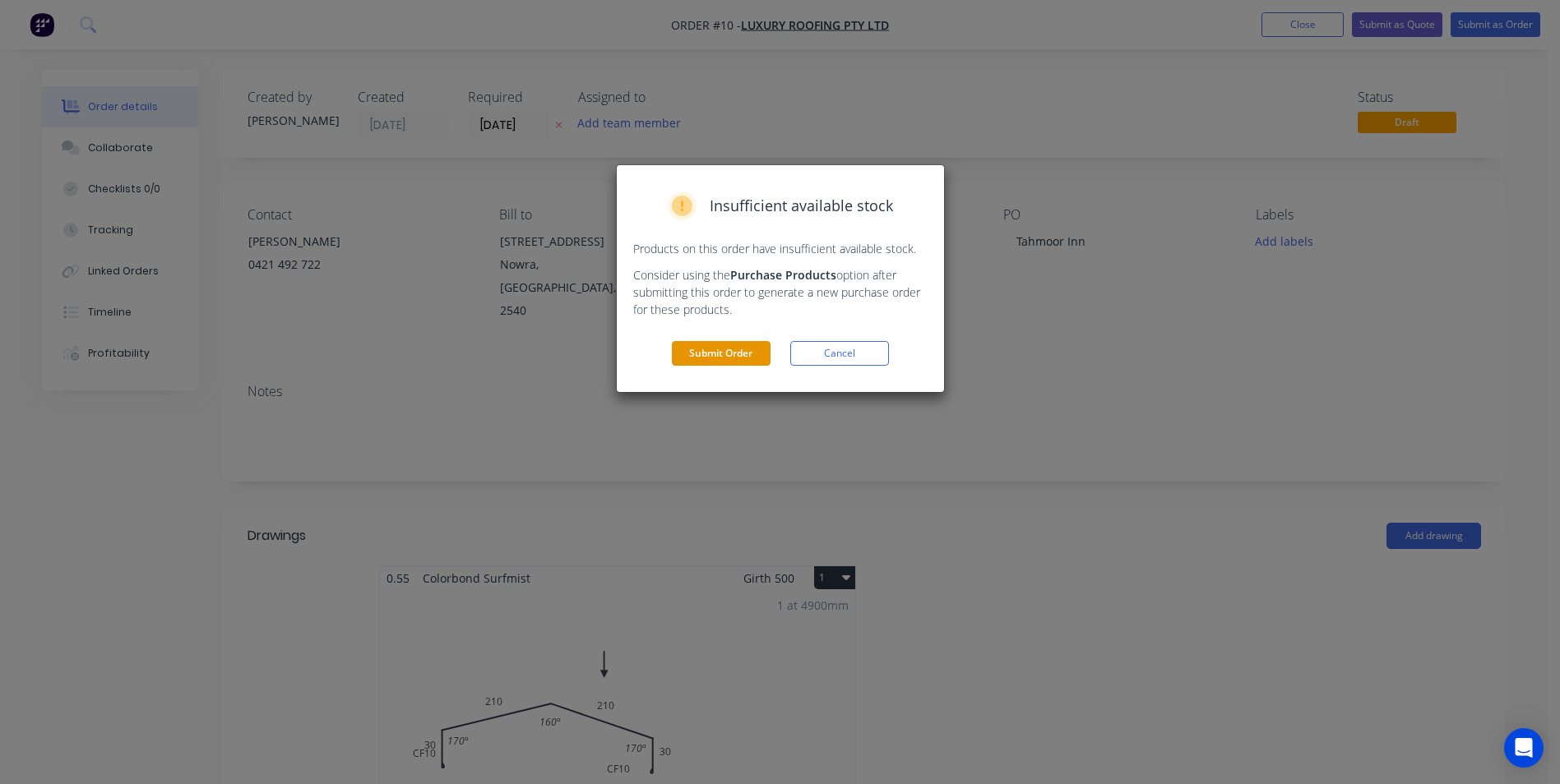
click at [722, 354] on button "Submit Order" at bounding box center [721, 353] width 99 height 25
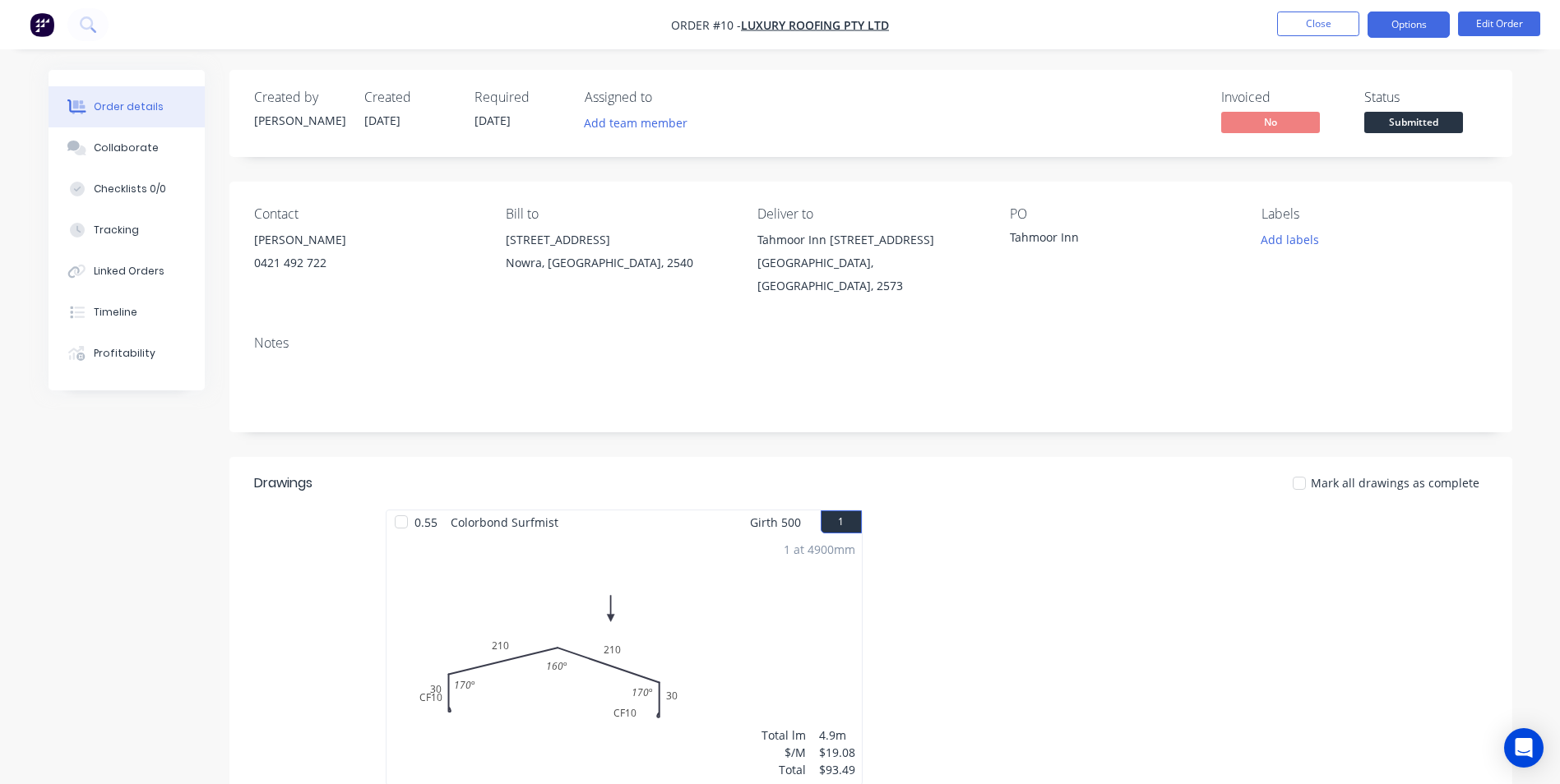
click at [1387, 24] on button "Options" at bounding box center [1408, 25] width 82 height 26
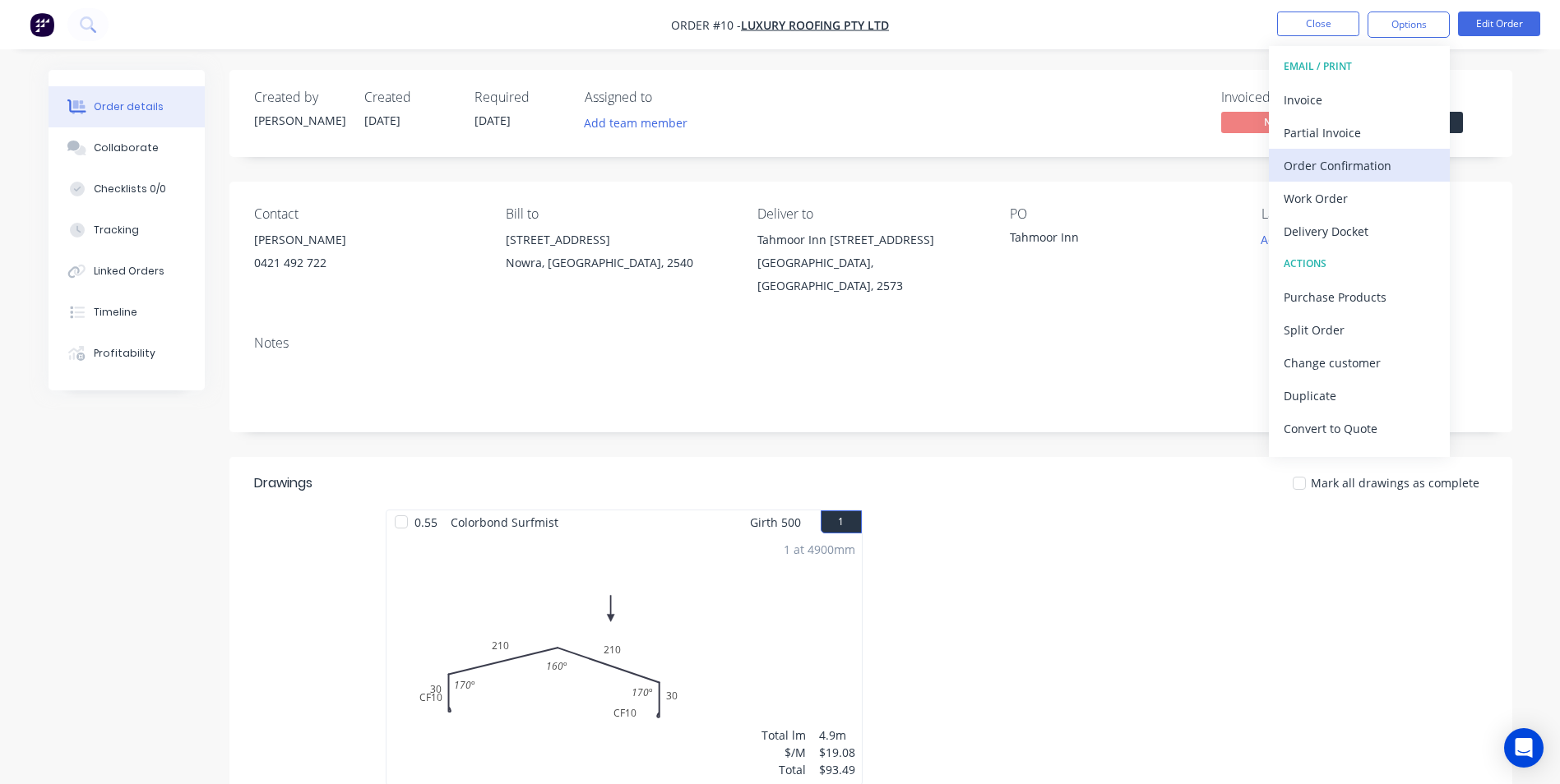
click at [1358, 158] on div "Order Confirmation" at bounding box center [1359, 166] width 151 height 24
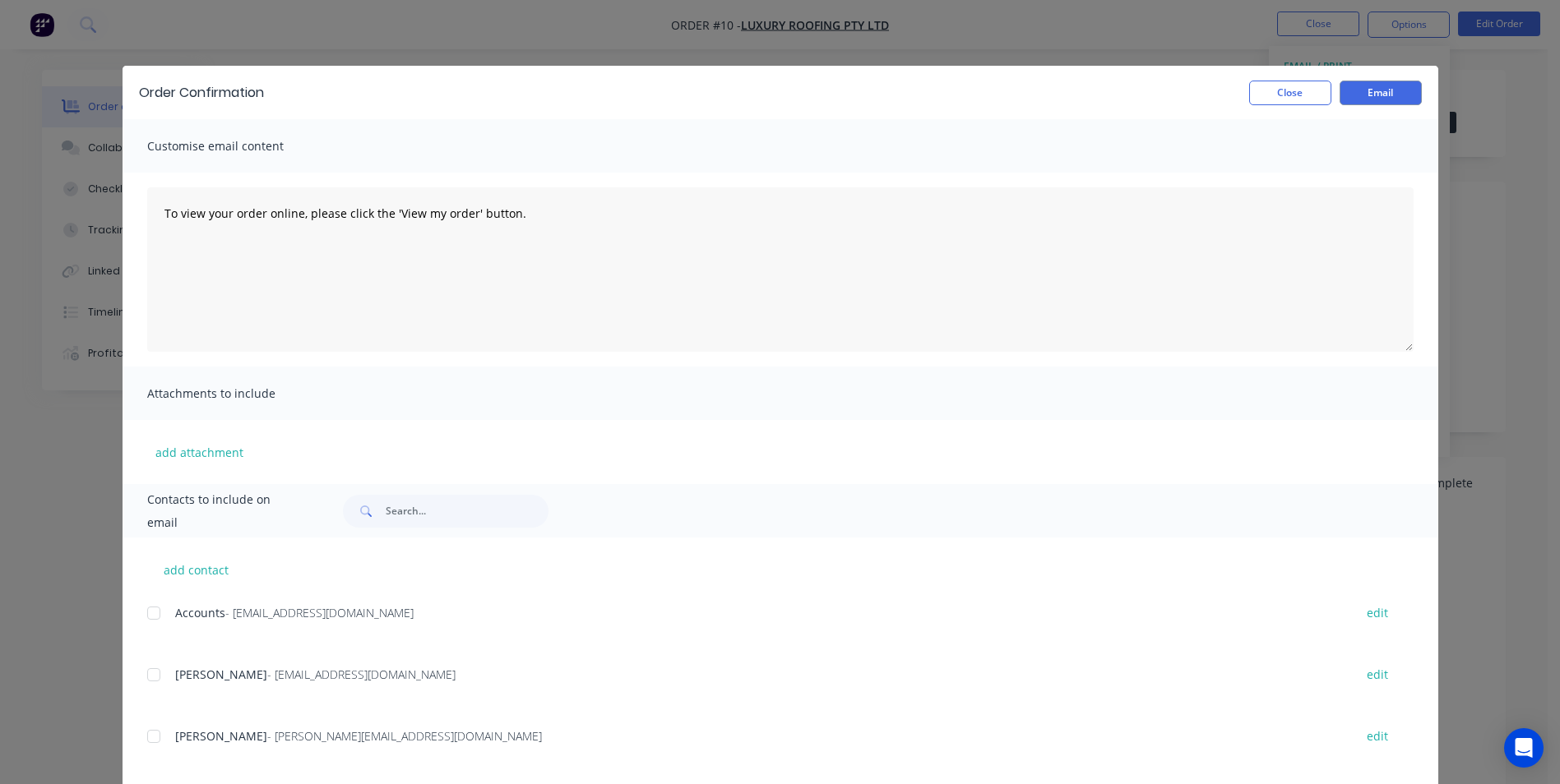
drag, startPoint x: 145, startPoint y: 676, endPoint x: 419, endPoint y: 660, distance: 274.5
click at [146, 676] on div at bounding box center [153, 675] width 33 height 33
click at [1370, 99] on button "Email" at bounding box center [1380, 92] width 82 height 25
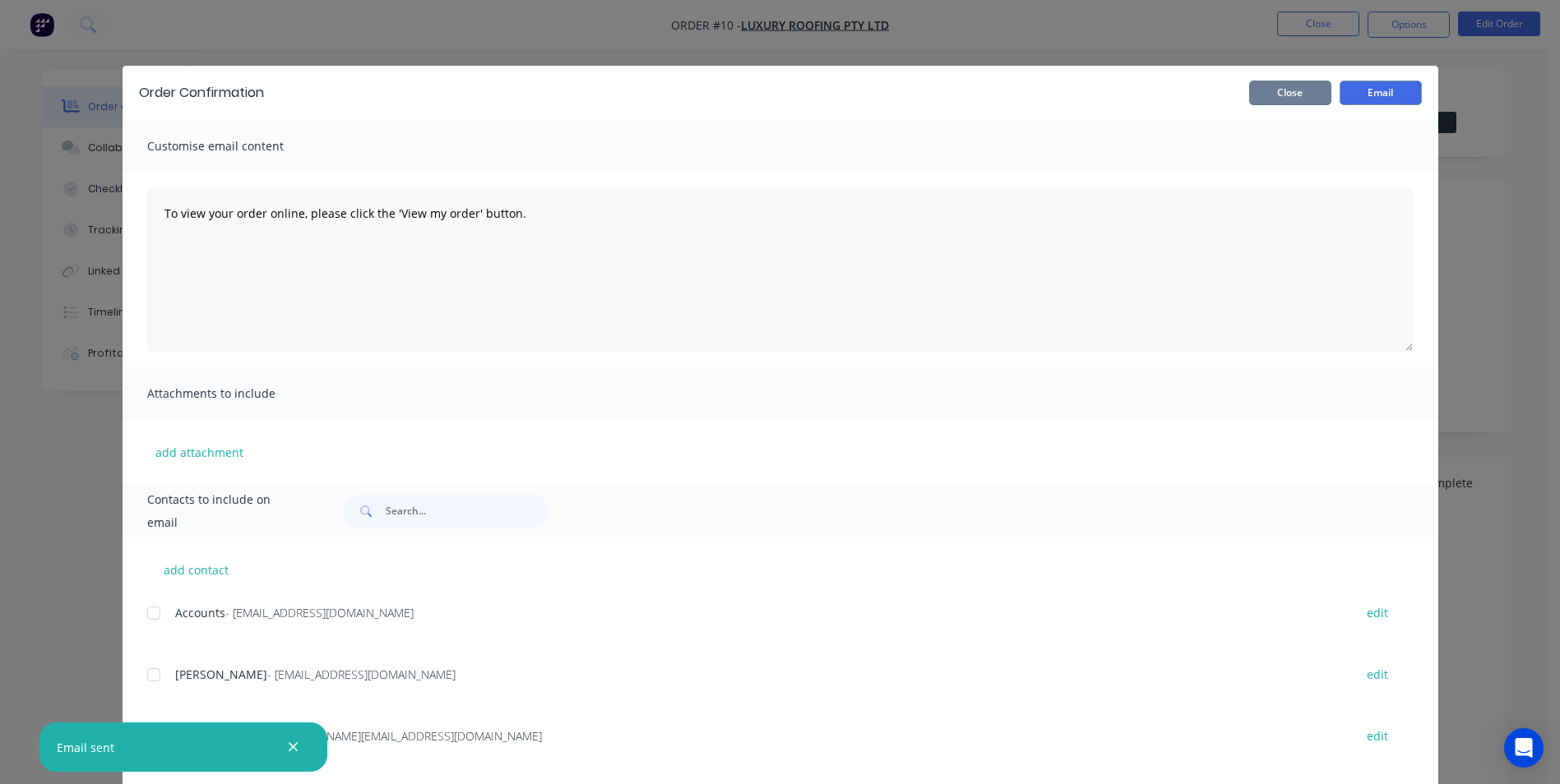
click at [1256, 85] on button "Close" at bounding box center [1289, 92] width 82 height 25
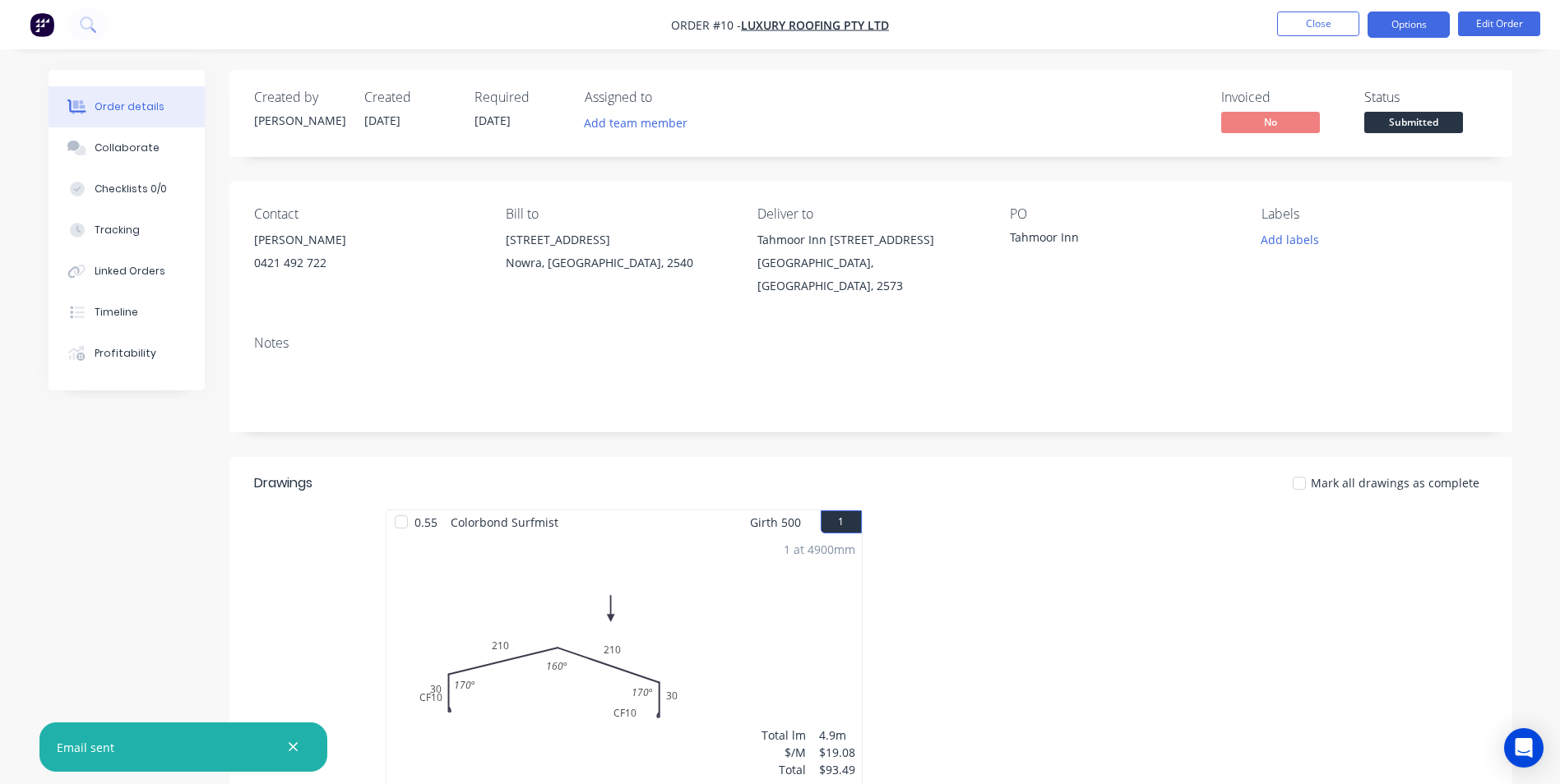
click at [1375, 27] on button "Options" at bounding box center [1408, 25] width 82 height 26
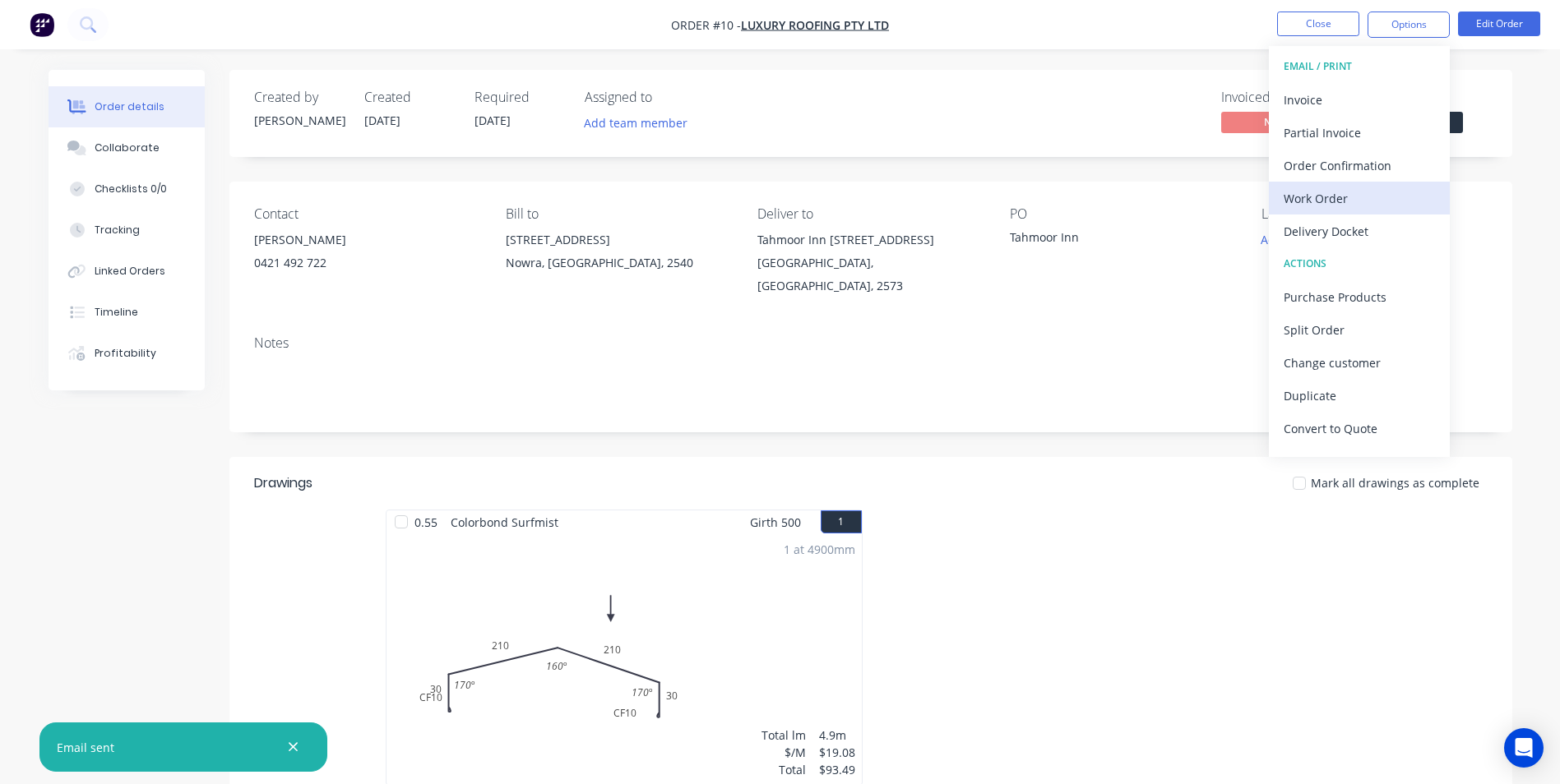
click at [1365, 194] on div "Work Order" at bounding box center [1359, 199] width 151 height 24
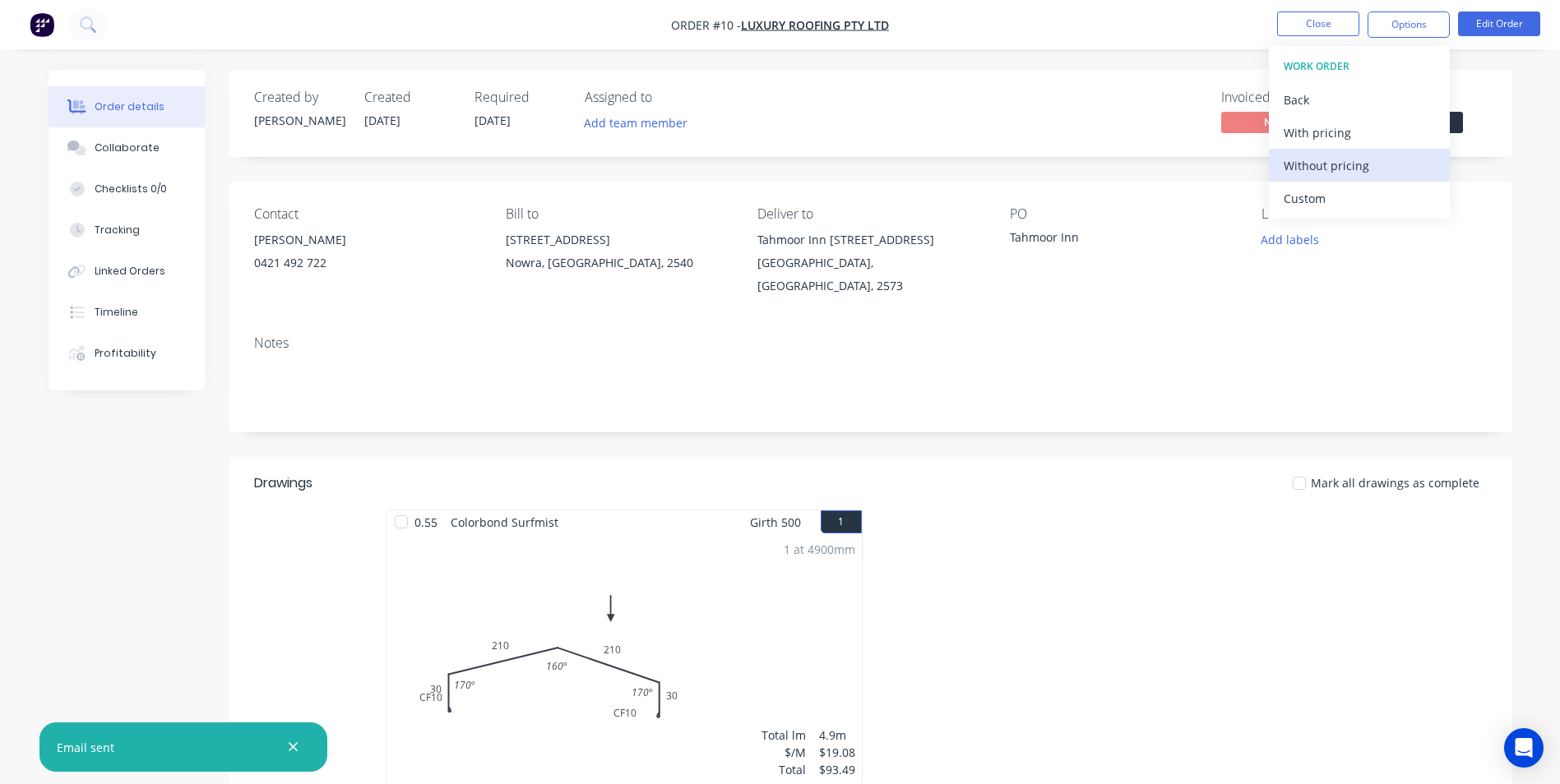
click at [1365, 172] on div "Without pricing" at bounding box center [1359, 166] width 151 height 24
click at [1127, 474] on div "Mark all drawings as complete" at bounding box center [1001, 483] width 971 height 17
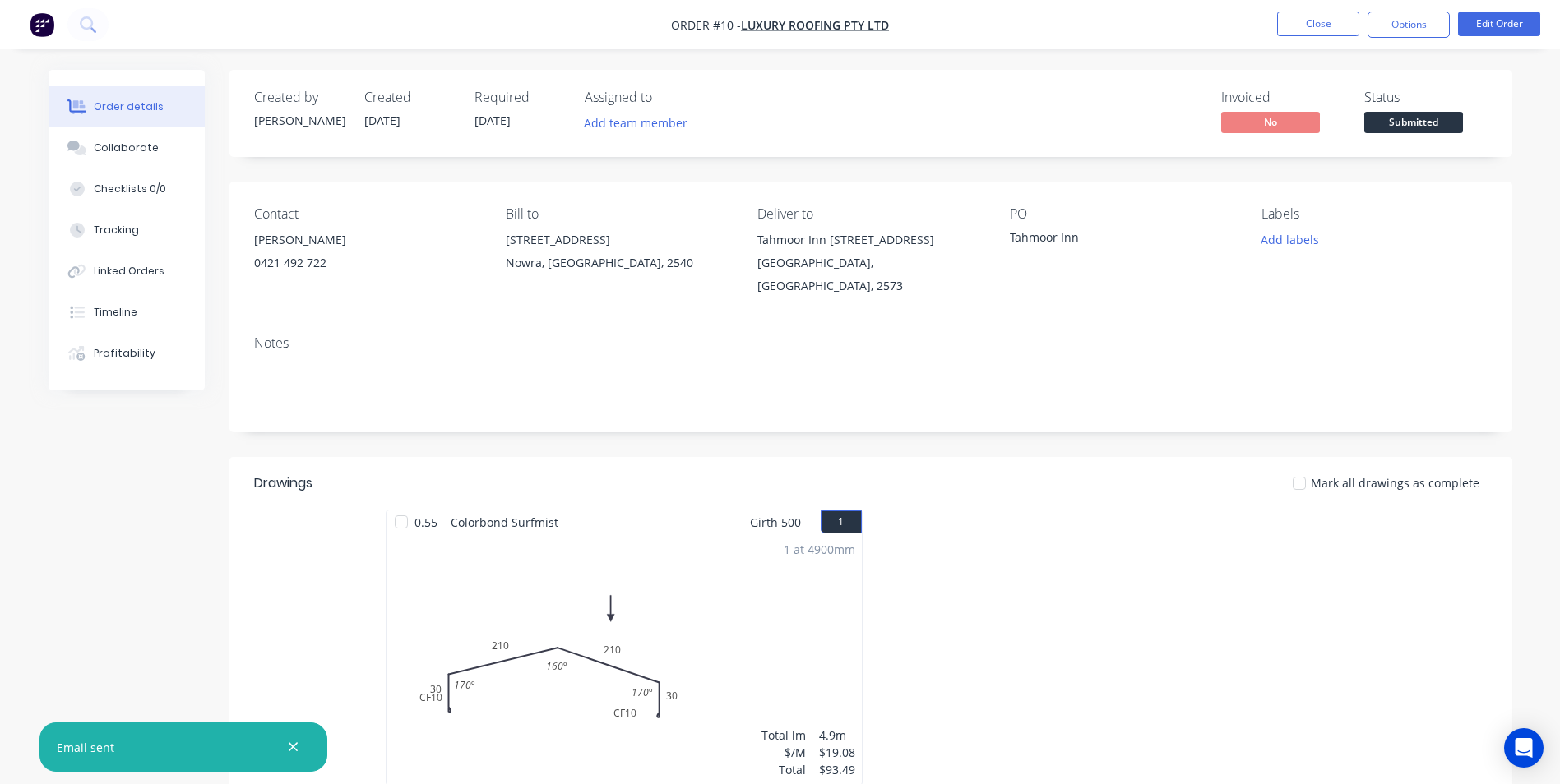
click at [759, 571] on div "1 at 4900mm Total lm $/M Total 4.9m $19.08 $93.49" at bounding box center [624, 660] width 475 height 250
click at [1482, 25] on button "Edit Order" at bounding box center [1498, 24] width 82 height 25
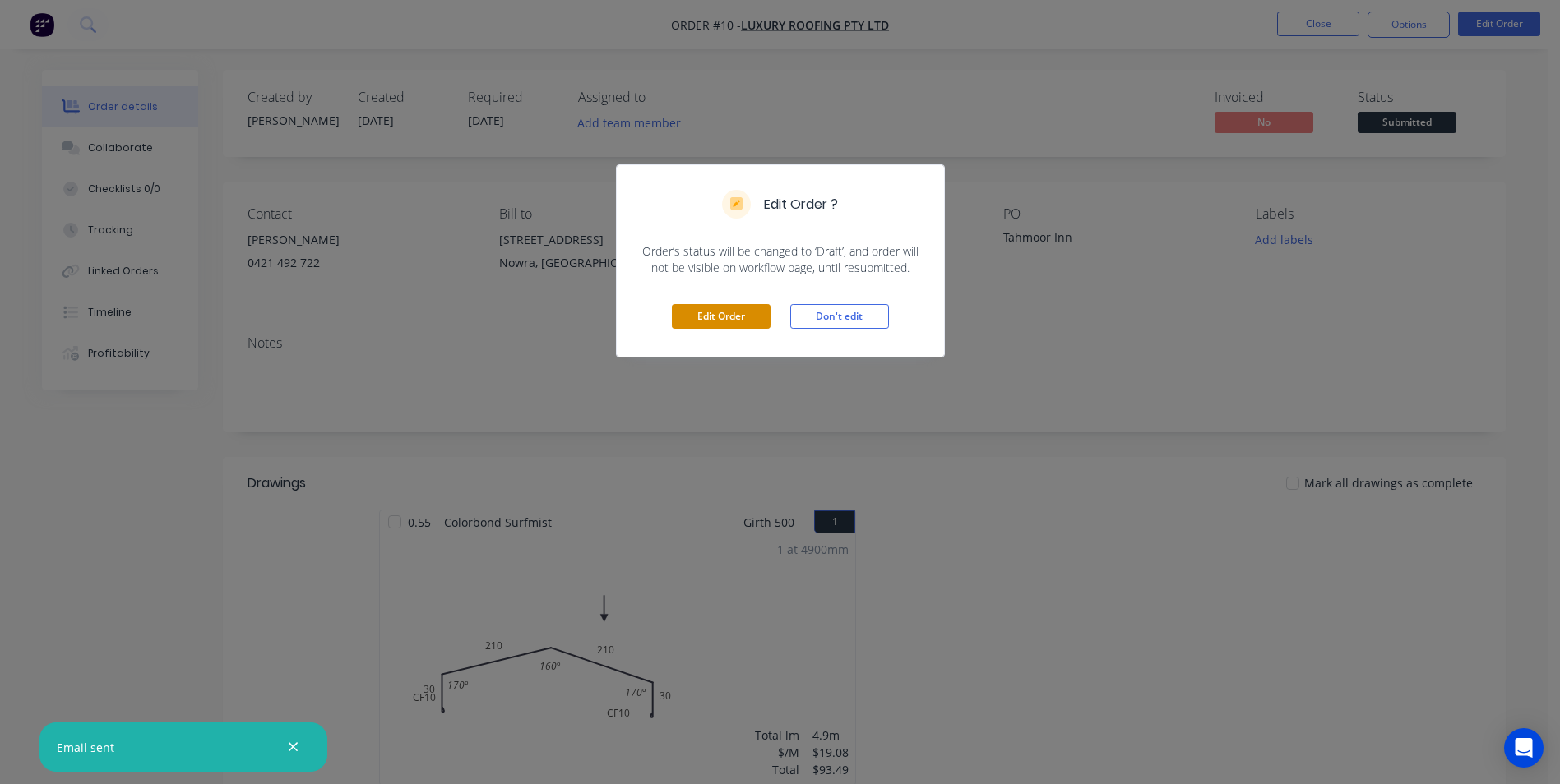
click at [746, 321] on button "Edit Order" at bounding box center [721, 316] width 99 height 25
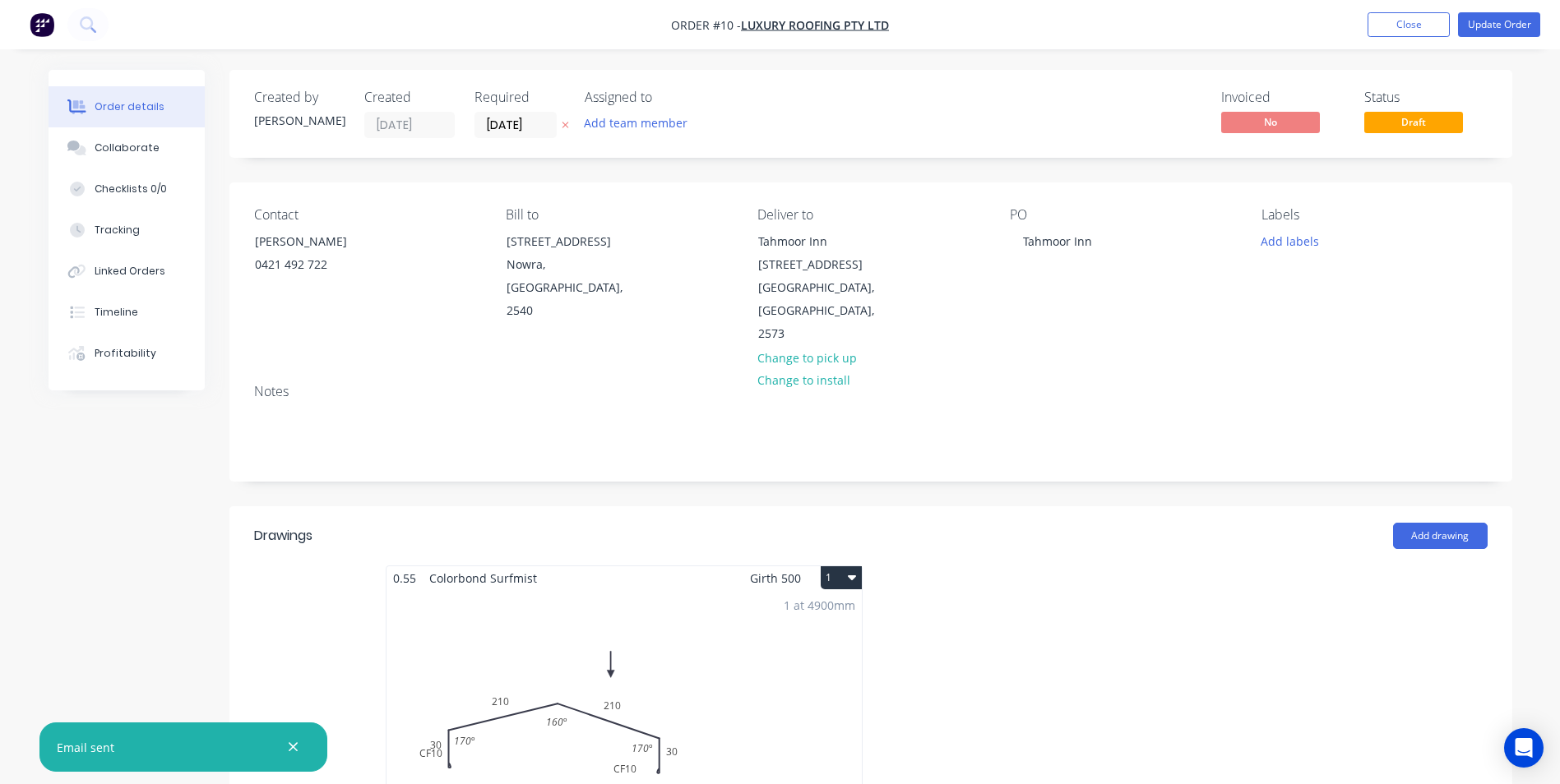
click at [657, 524] on div "Add drawing" at bounding box center [1001, 535] width 971 height 26
click at [658, 640] on div "1 at 4900mm Total lm $/M Total 4.9m $19.08 $93.49" at bounding box center [624, 715] width 475 height 250
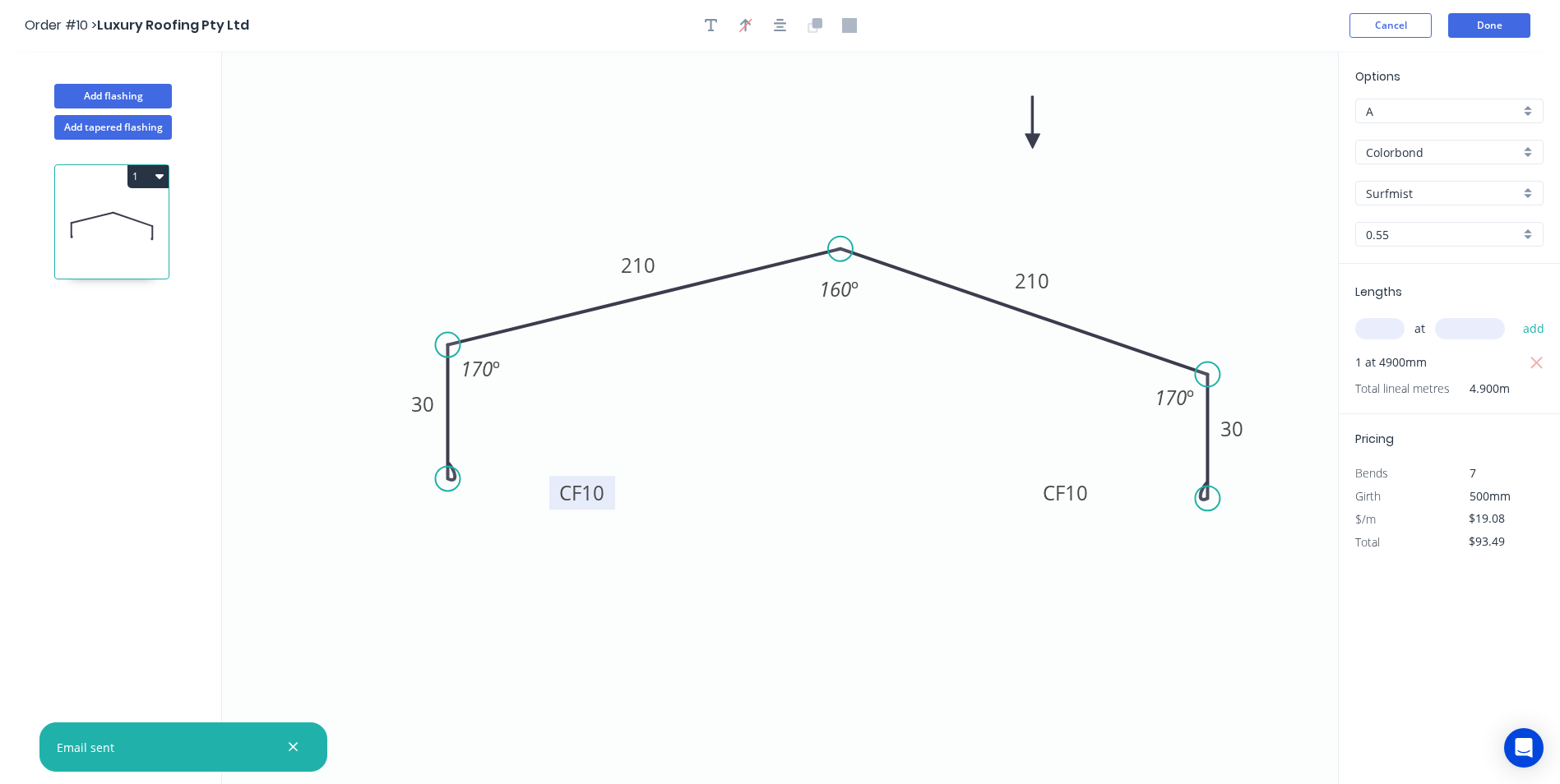
drag, startPoint x: 439, startPoint y: 436, endPoint x: 608, endPoint y: 480, distance: 174.6
click at [608, 480] on rect at bounding box center [582, 493] width 66 height 34
click at [1475, 30] on button "Done" at bounding box center [1489, 25] width 82 height 25
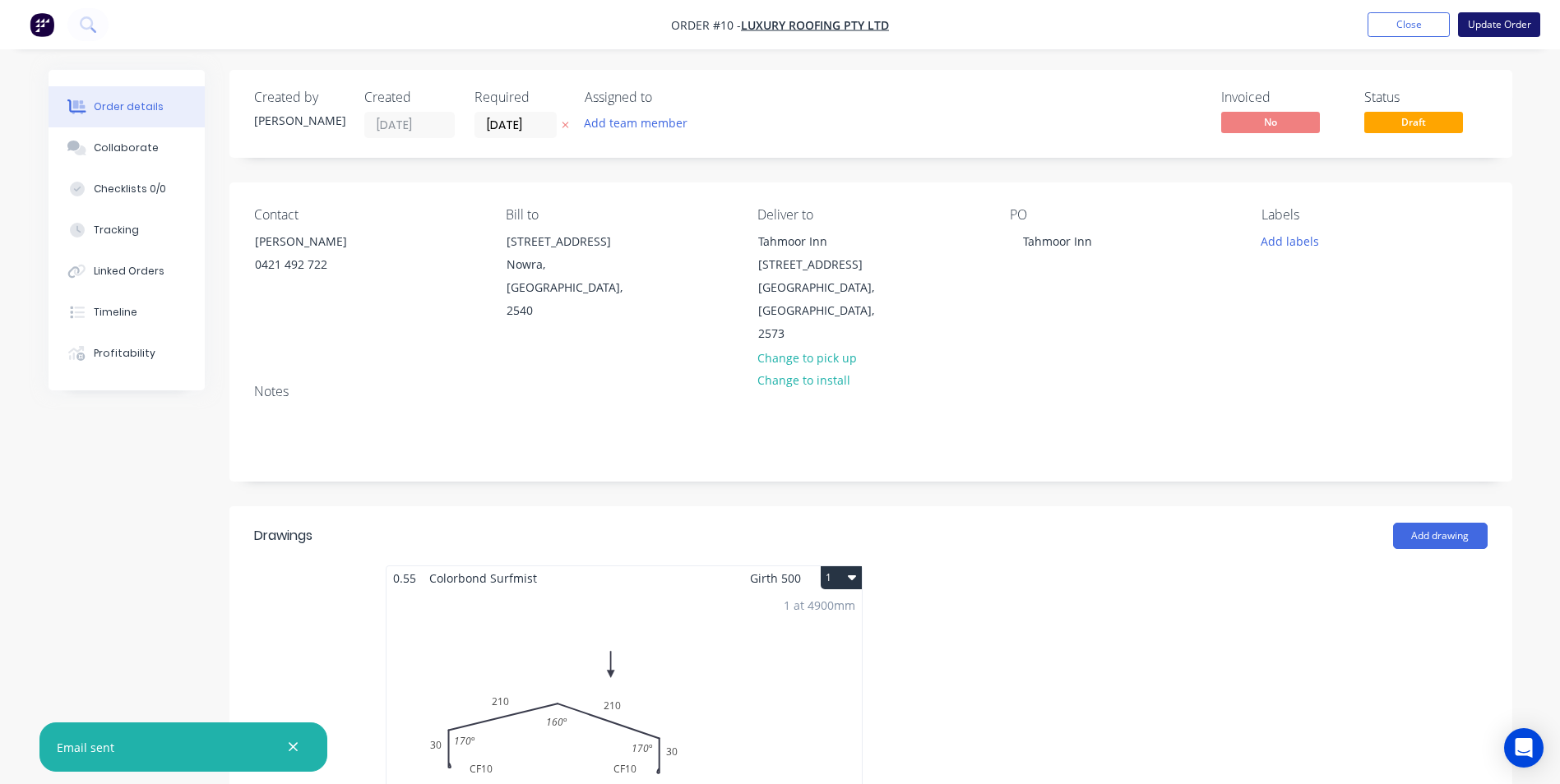
click at [1479, 24] on button "Update Order" at bounding box center [1498, 25] width 82 height 25
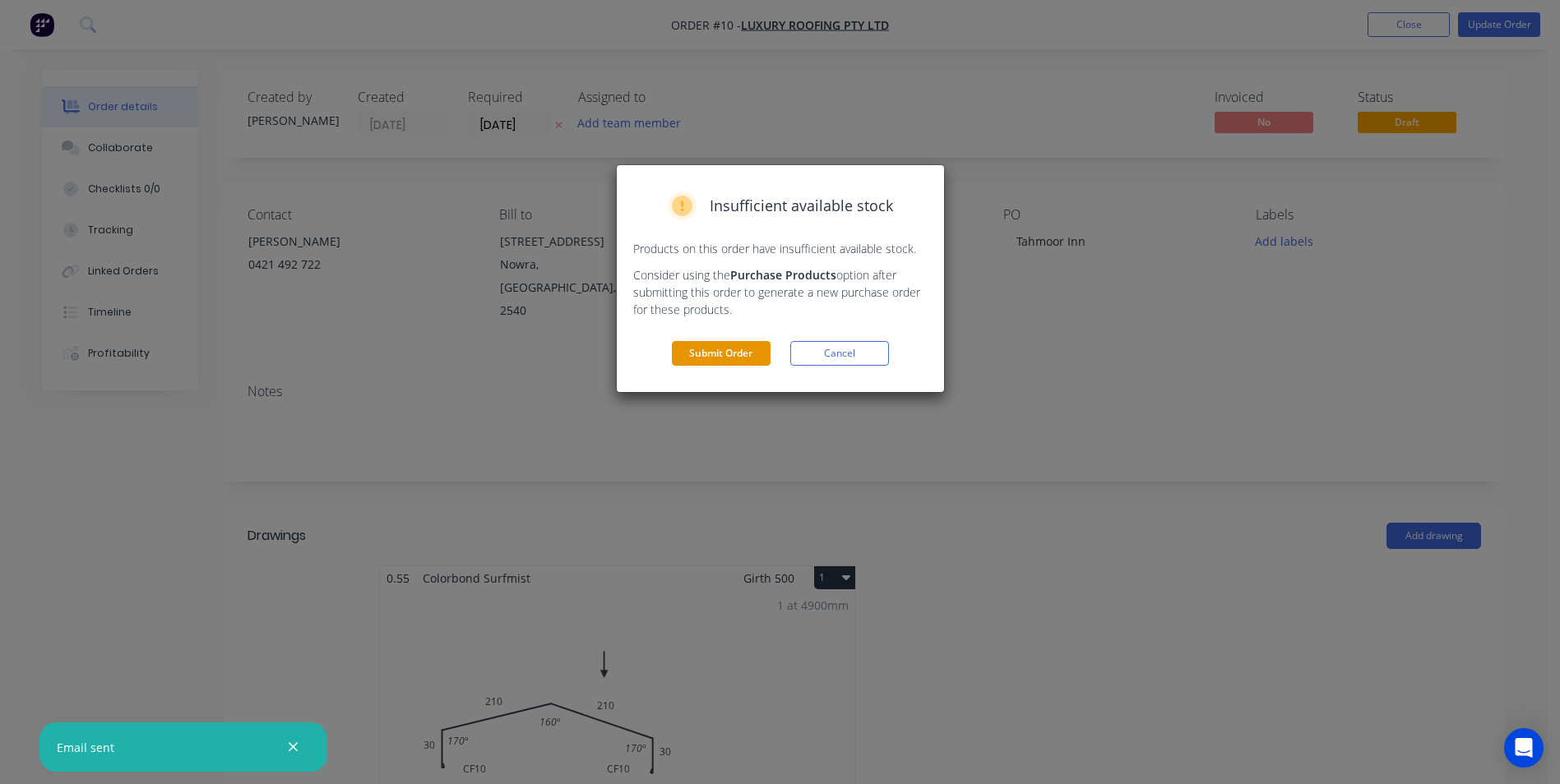
click at [734, 365] on button "Submit Order" at bounding box center [721, 353] width 99 height 25
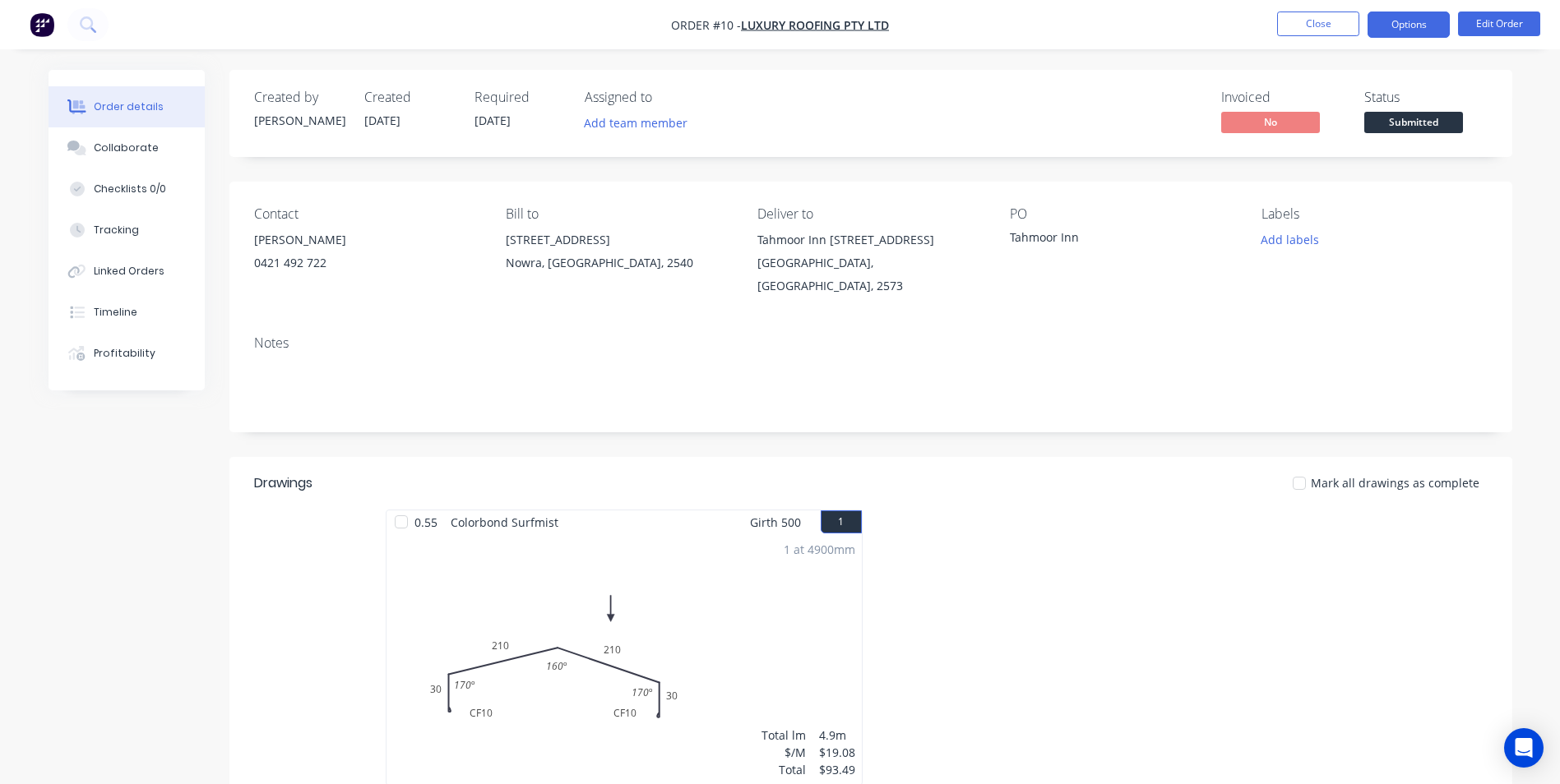
click at [1425, 27] on button "Options" at bounding box center [1408, 25] width 82 height 26
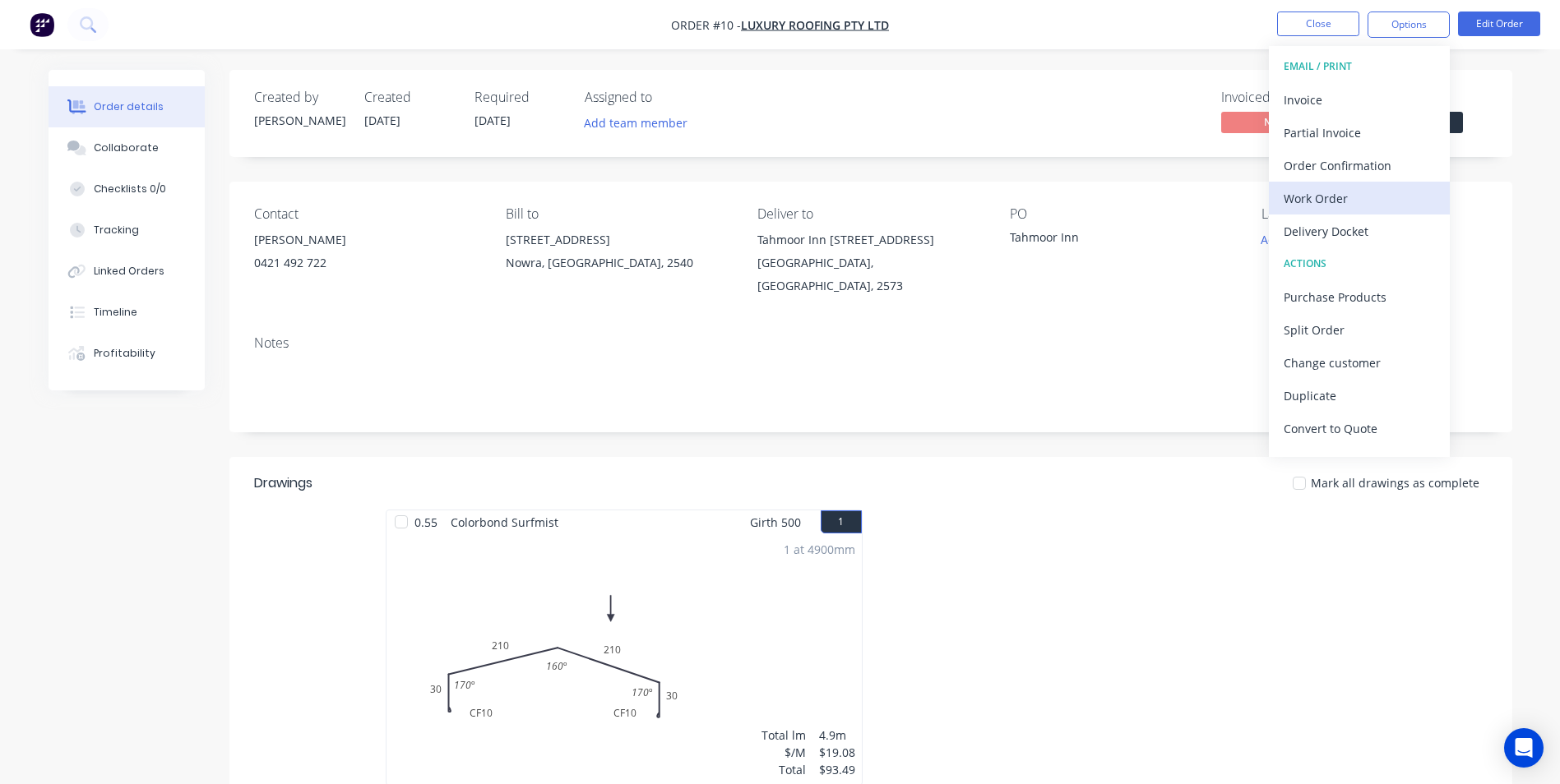
click at [1353, 188] on div "Work Order" at bounding box center [1359, 199] width 151 height 24
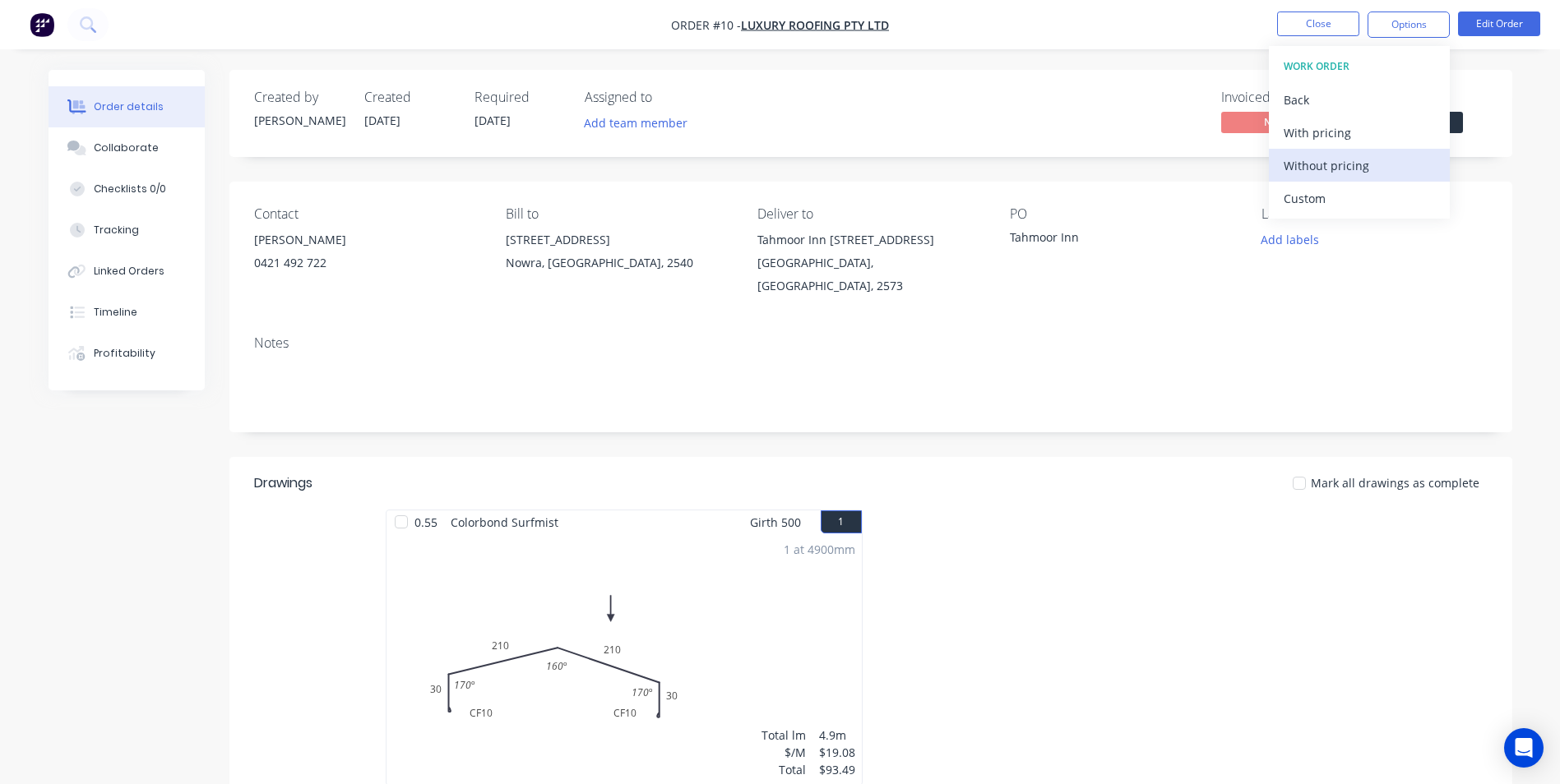
click at [1350, 169] on div "Without pricing" at bounding box center [1359, 166] width 151 height 24
click at [1348, 245] on button "Delivery Docket" at bounding box center [1360, 231] width 181 height 33
click at [1346, 177] on div "Without pricing" at bounding box center [1359, 166] width 151 height 24
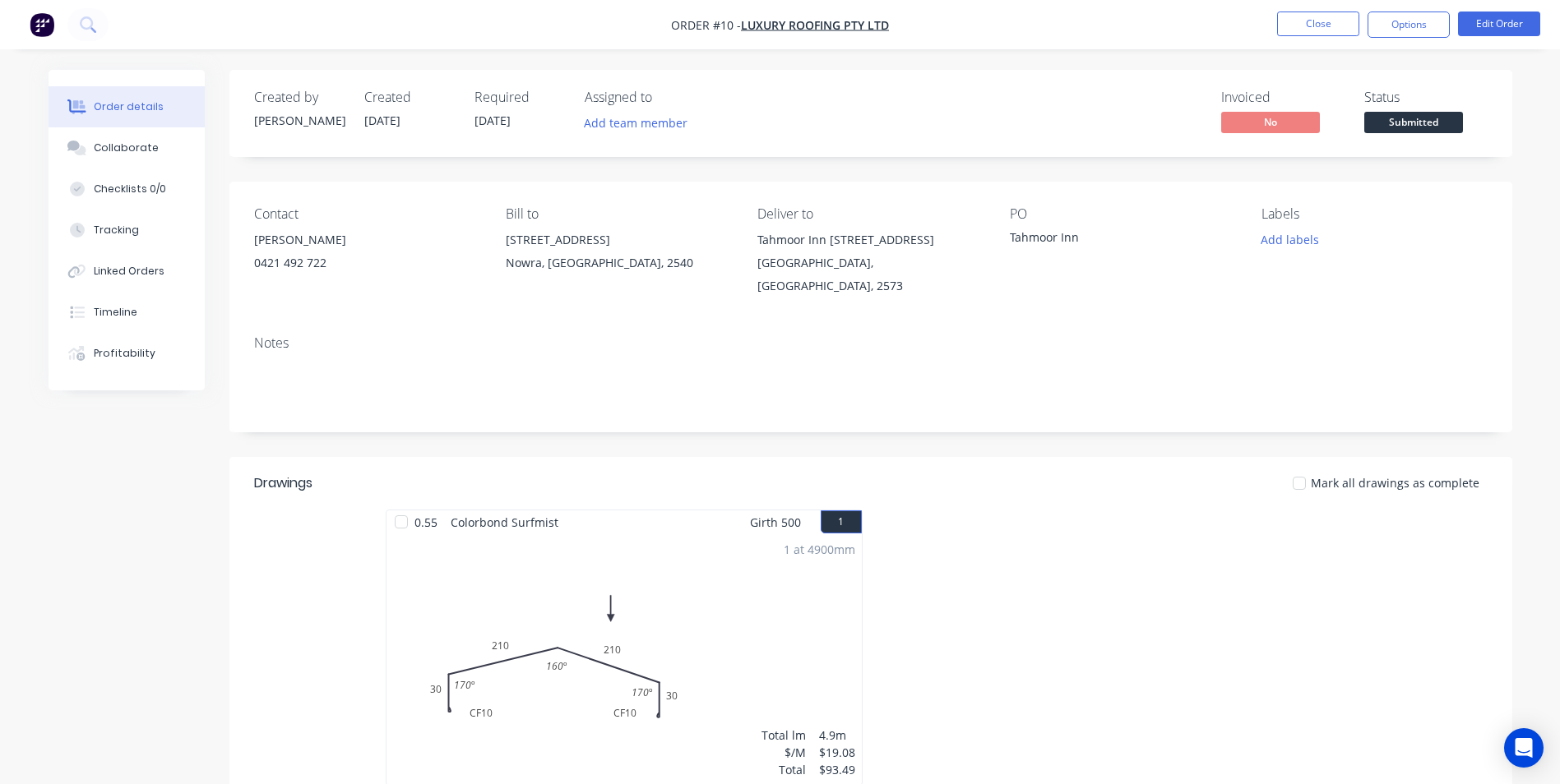
click at [674, 598] on div "1 at 4900mm Total lm $/M Total 4.9m $19.08 $93.49" at bounding box center [624, 660] width 475 height 250
click at [1477, 18] on button "Edit Order" at bounding box center [1498, 24] width 82 height 25
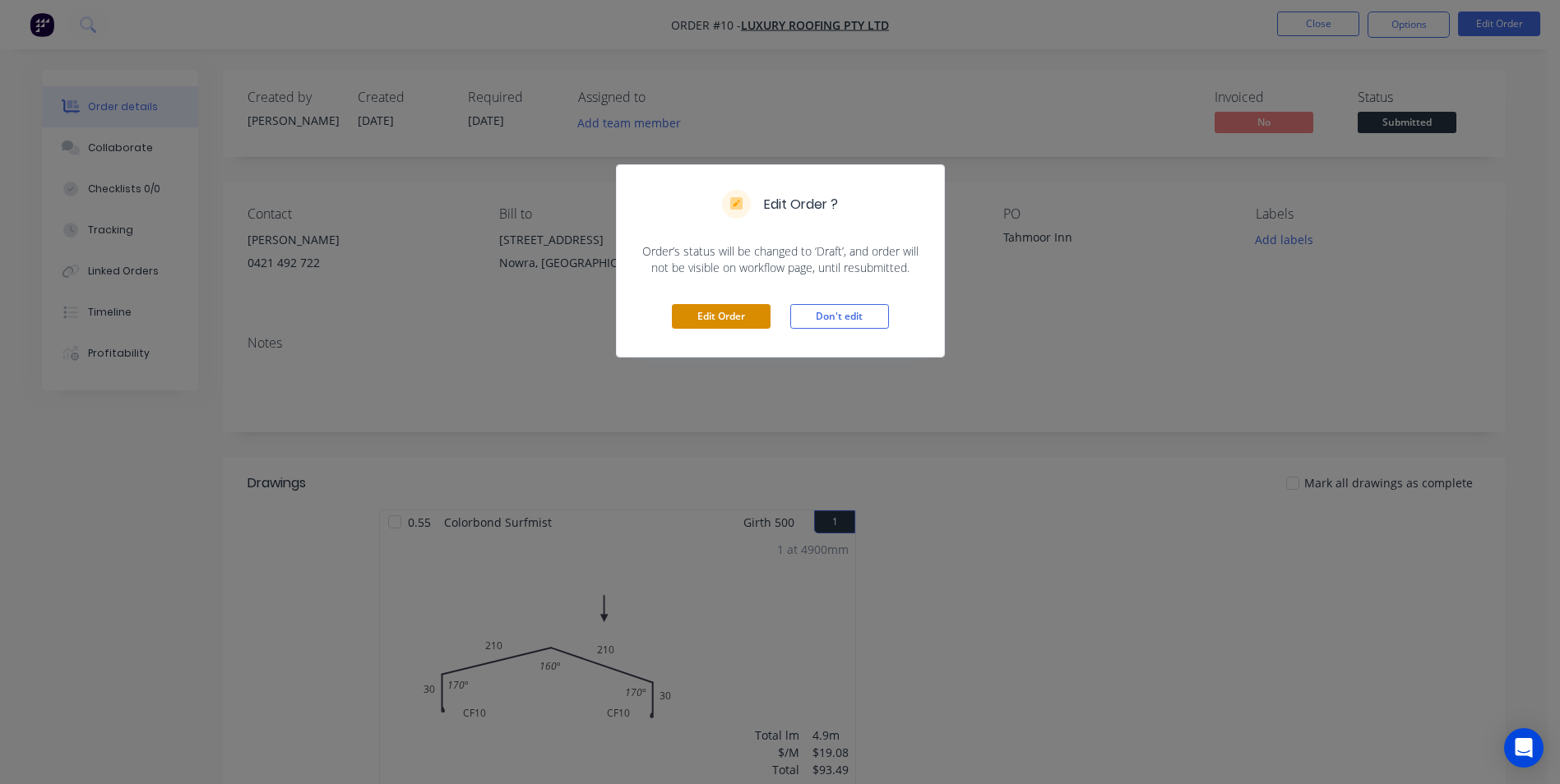
click at [722, 313] on button "Edit Order" at bounding box center [721, 316] width 99 height 25
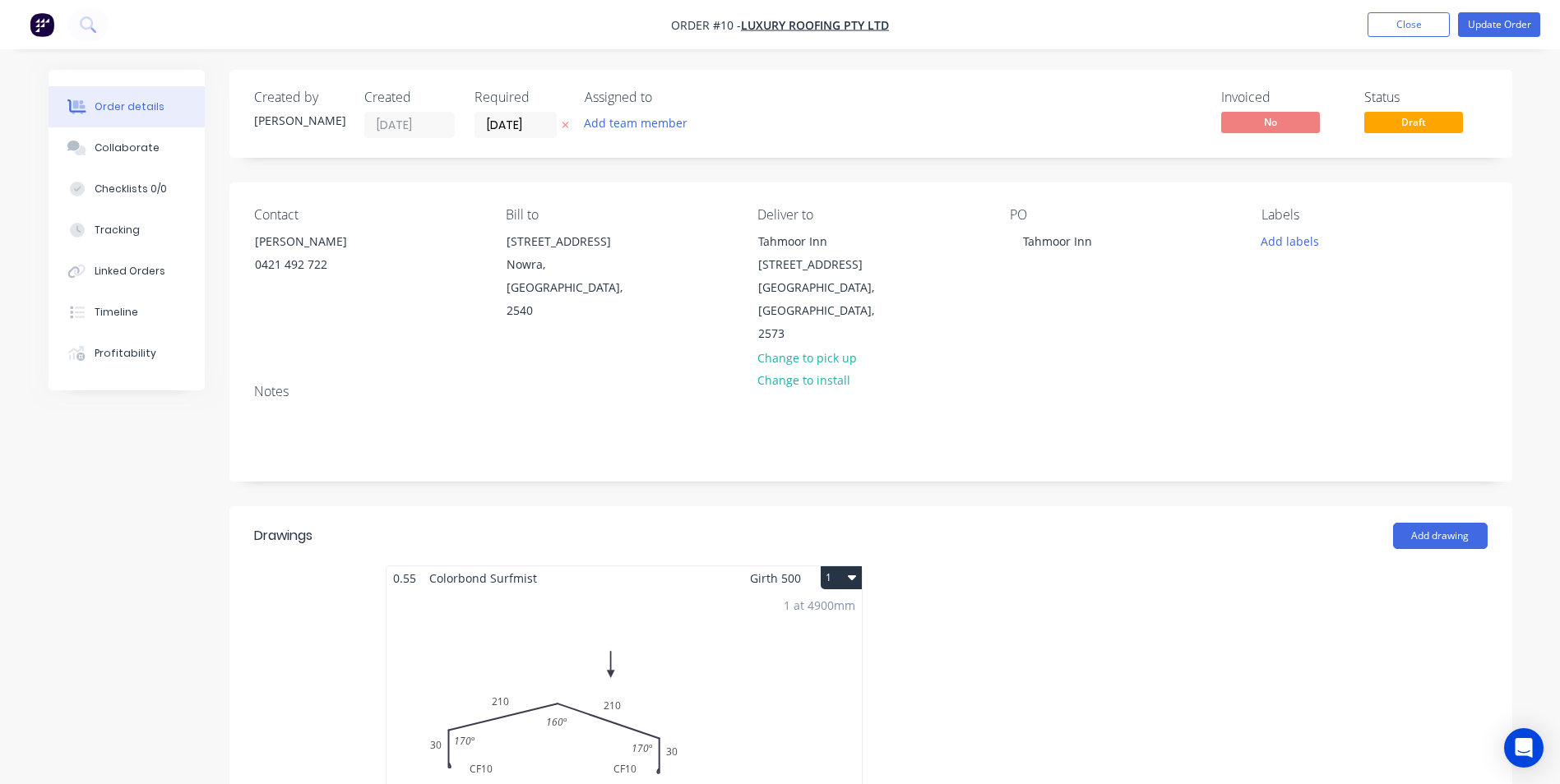
click at [523, 598] on div "1 at 4900mm Total lm $/M Total 4.9m $19.08 $93.49" at bounding box center [624, 715] width 475 height 250
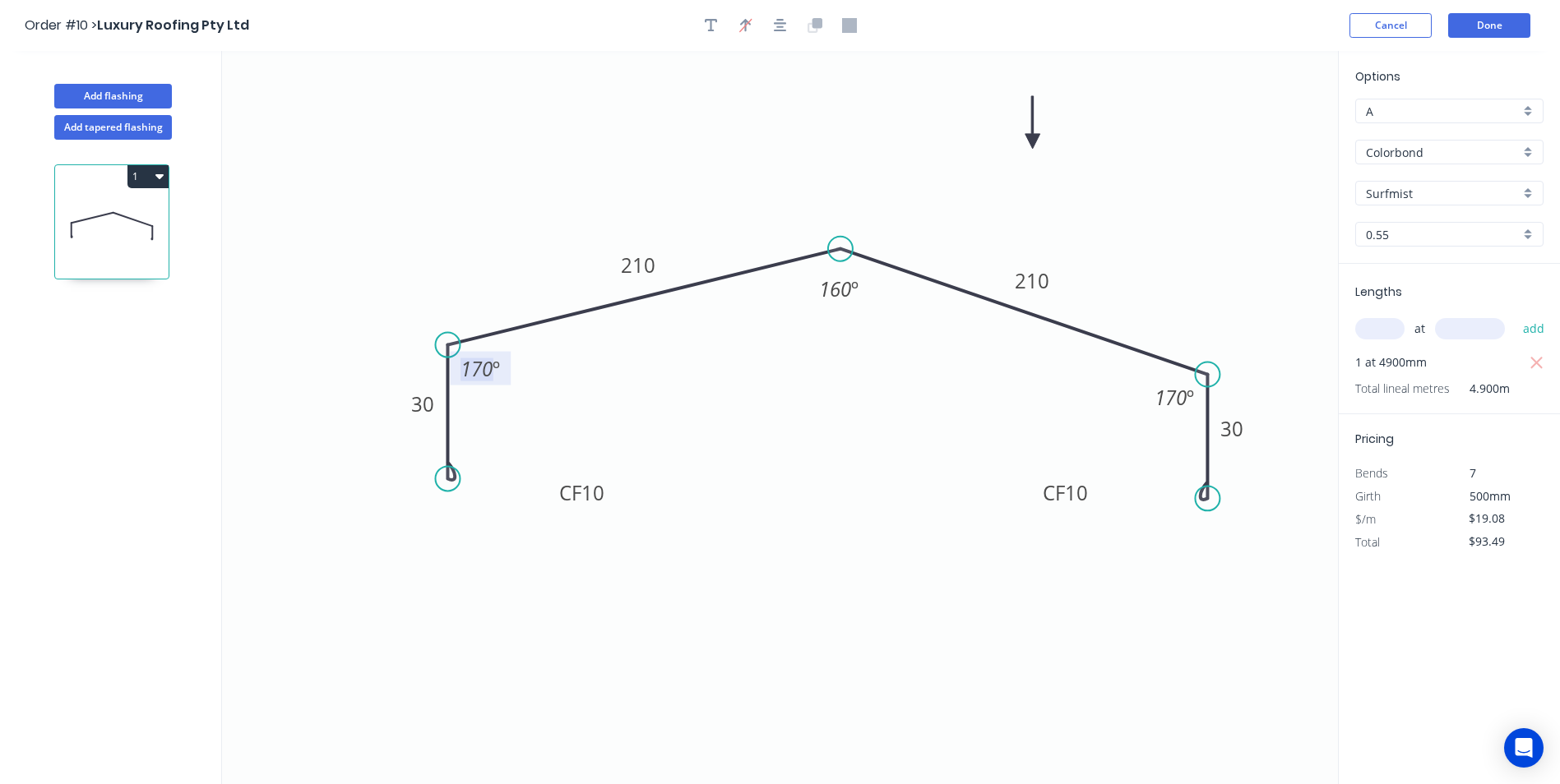
click at [490, 376] on tspan "170" at bounding box center [476, 369] width 32 height 27
click at [1168, 401] on tspan "170" at bounding box center [1171, 397] width 32 height 27
click at [1179, 200] on icon "0 CF 10 30 210 210 CF 10 30 100 º 160 º 100 º" at bounding box center [779, 417] width 1116 height 733
click at [1480, 33] on button "Done" at bounding box center [1489, 25] width 82 height 25
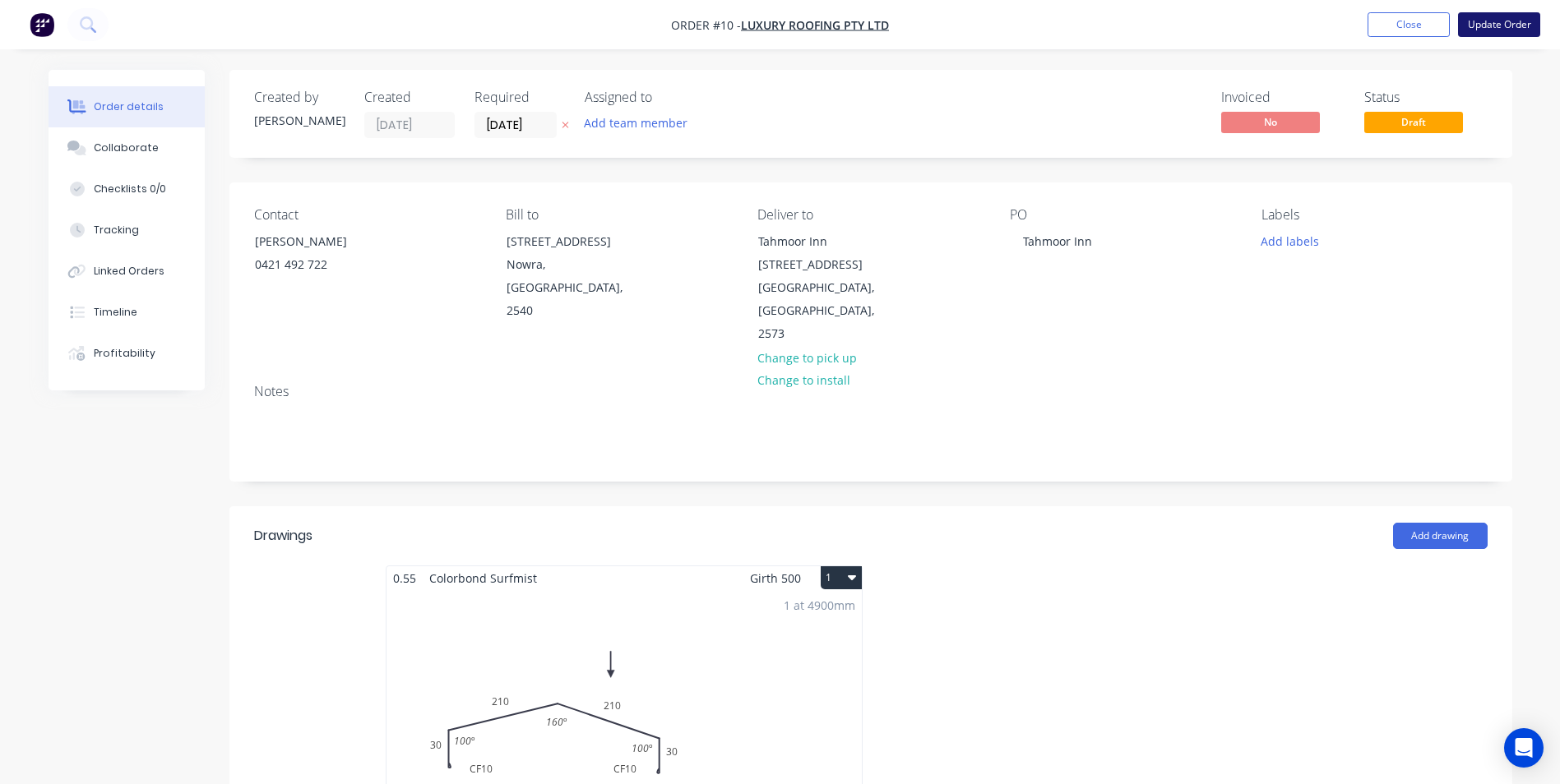
click at [1469, 29] on button "Update Order" at bounding box center [1498, 25] width 82 height 25
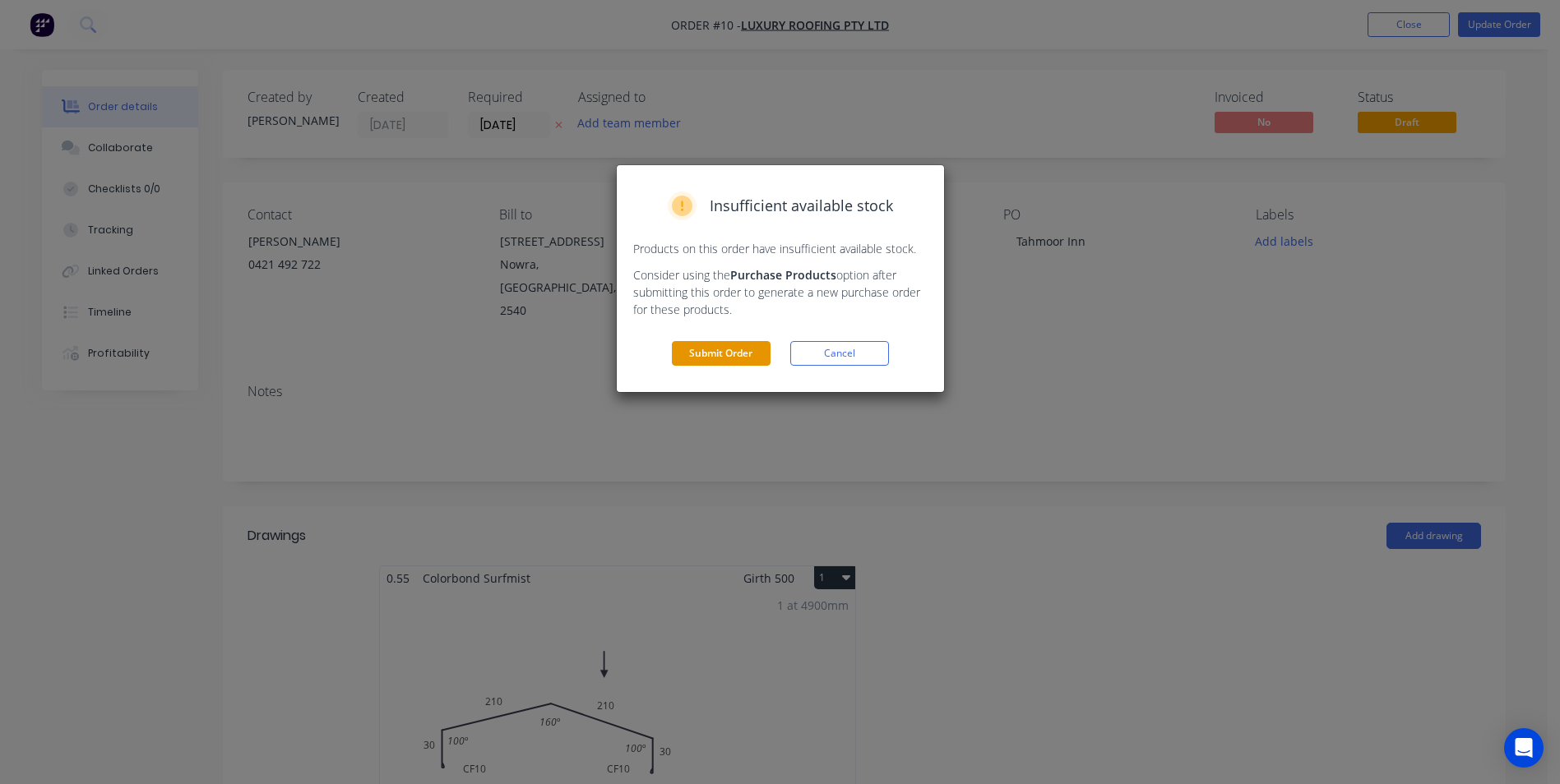
click at [738, 356] on button "Submit Order" at bounding box center [721, 353] width 99 height 25
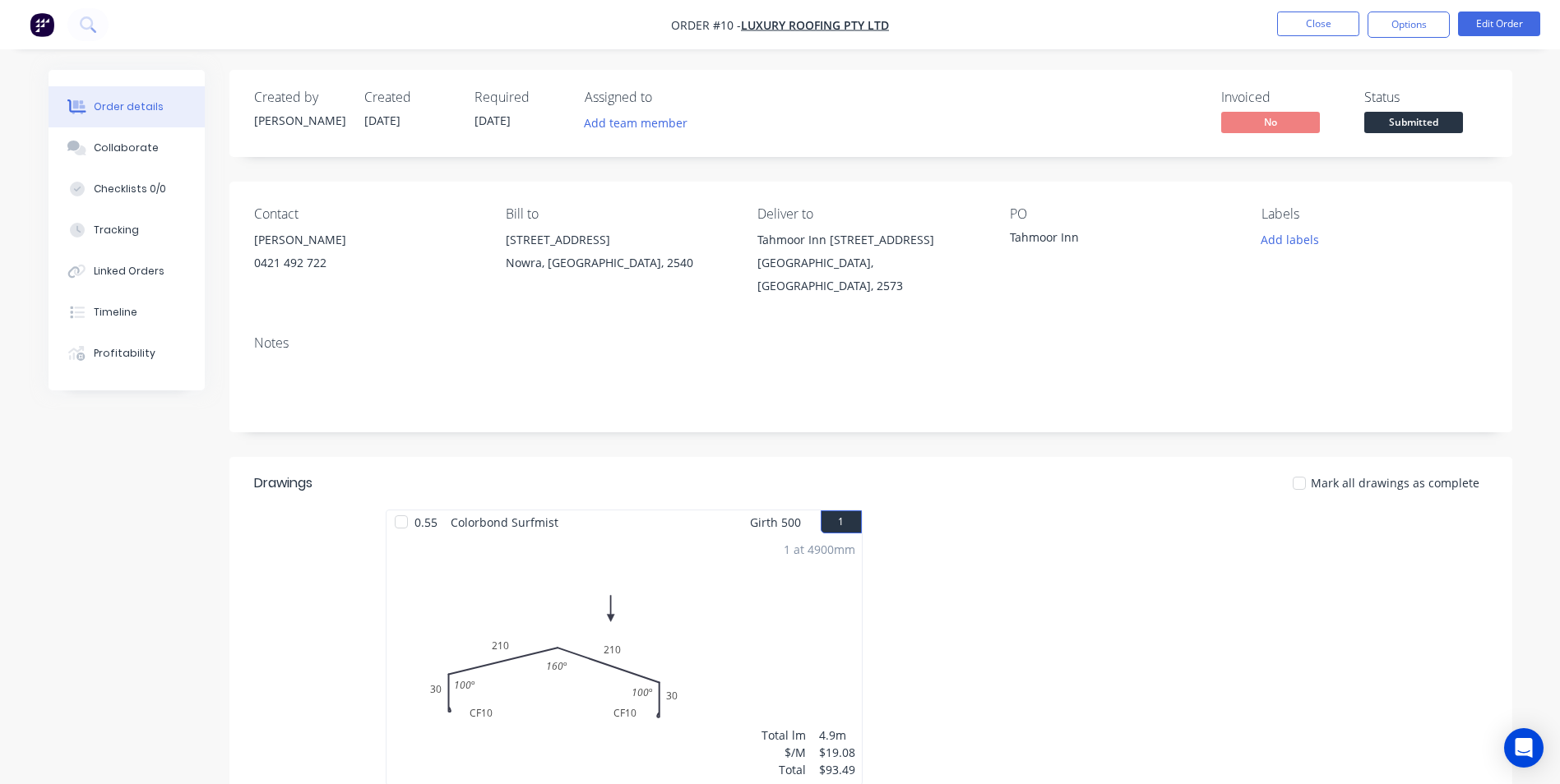
click at [1395, 40] on nav "Order #10 - Luxury Roofing Pty Ltd Close Options Edit Order" at bounding box center [780, 25] width 1560 height 49
click at [1396, 36] on button "Options" at bounding box center [1408, 25] width 82 height 26
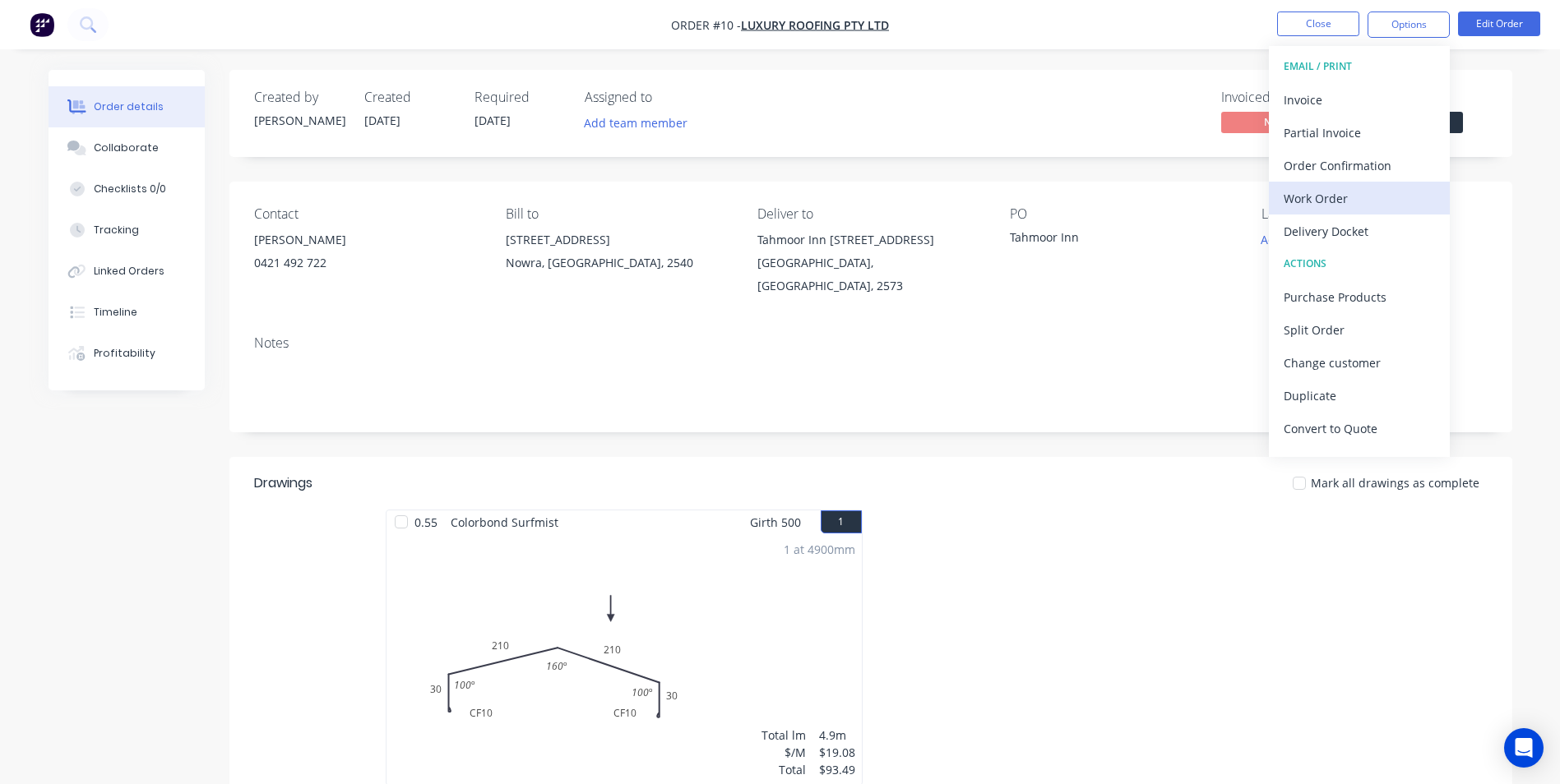
click at [1338, 199] on div "Work Order" at bounding box center [1359, 199] width 151 height 24
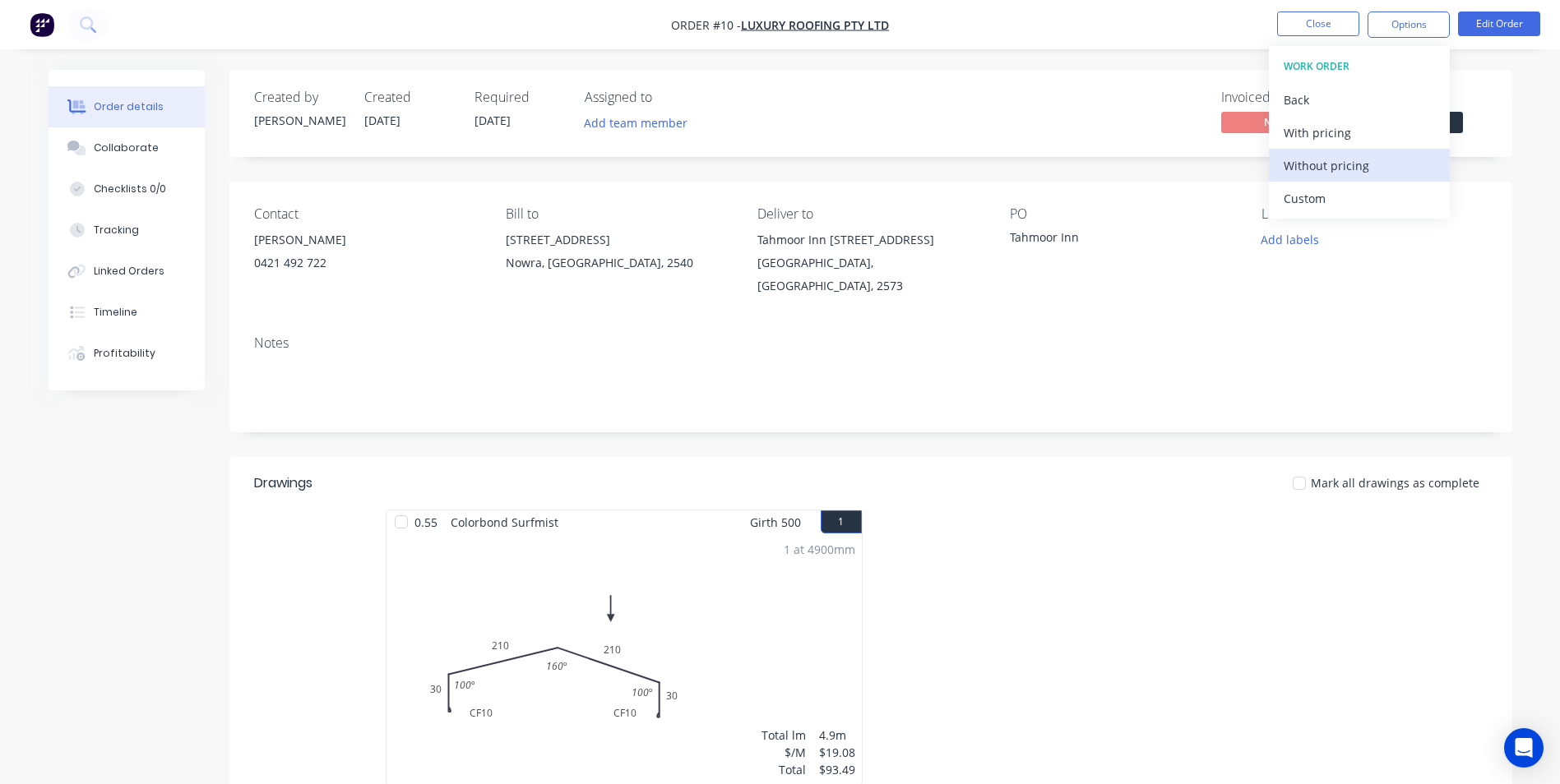
click at [1349, 167] on div "Without pricing" at bounding box center [1359, 166] width 151 height 24
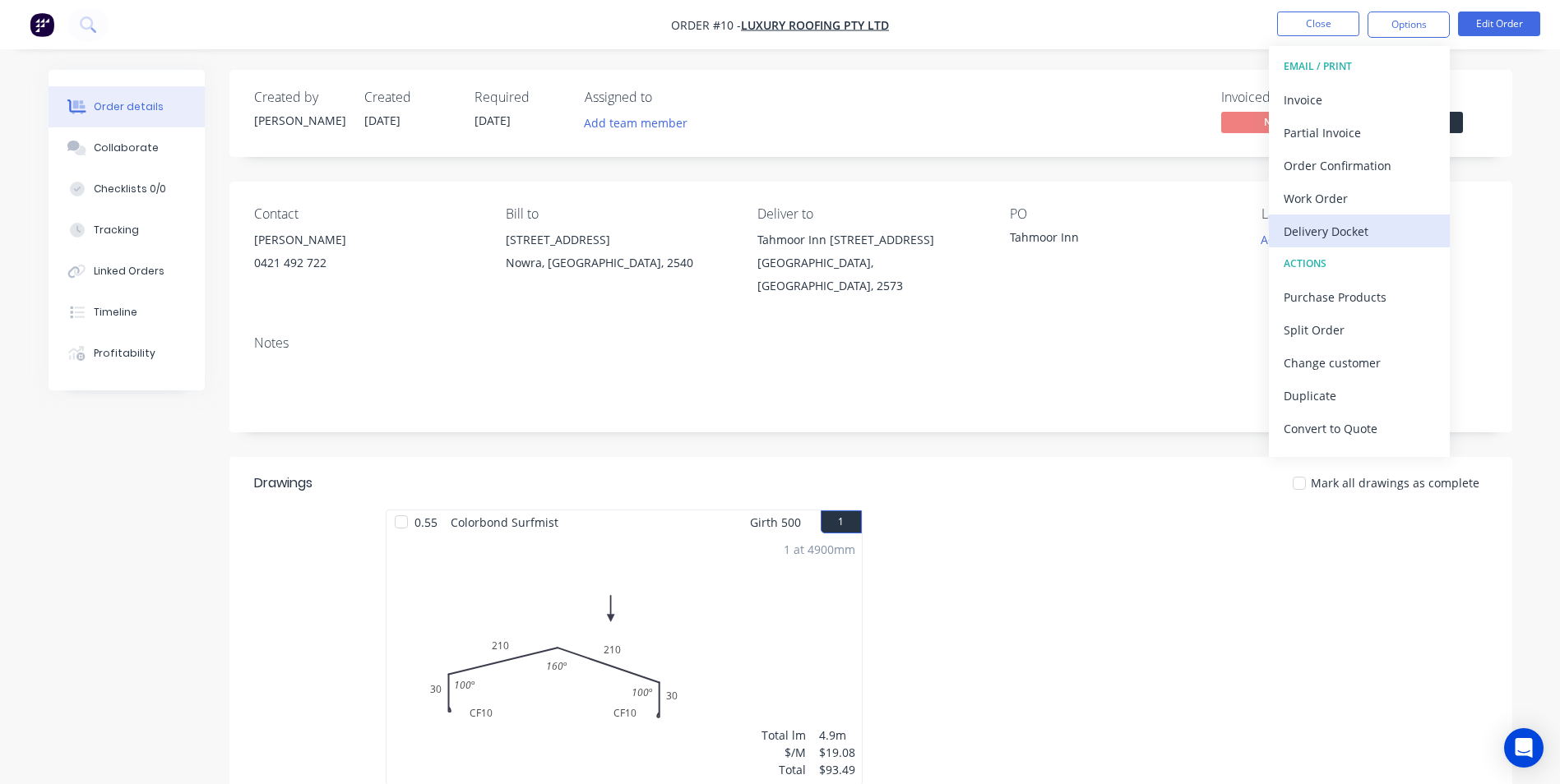
click at [1383, 229] on div "Delivery Docket" at bounding box center [1359, 232] width 151 height 24
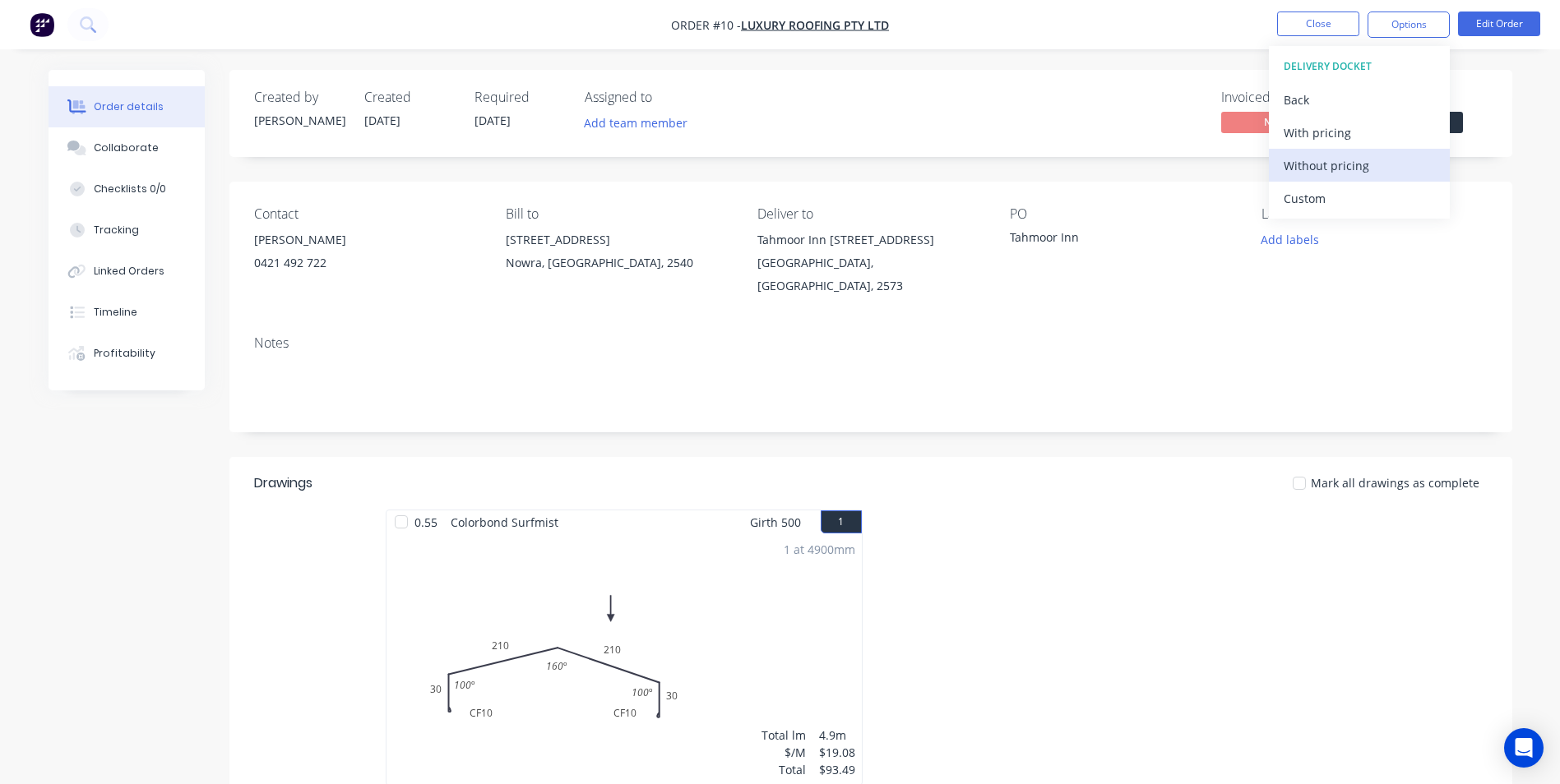
click at [1371, 169] on div "Without pricing" at bounding box center [1359, 166] width 151 height 24
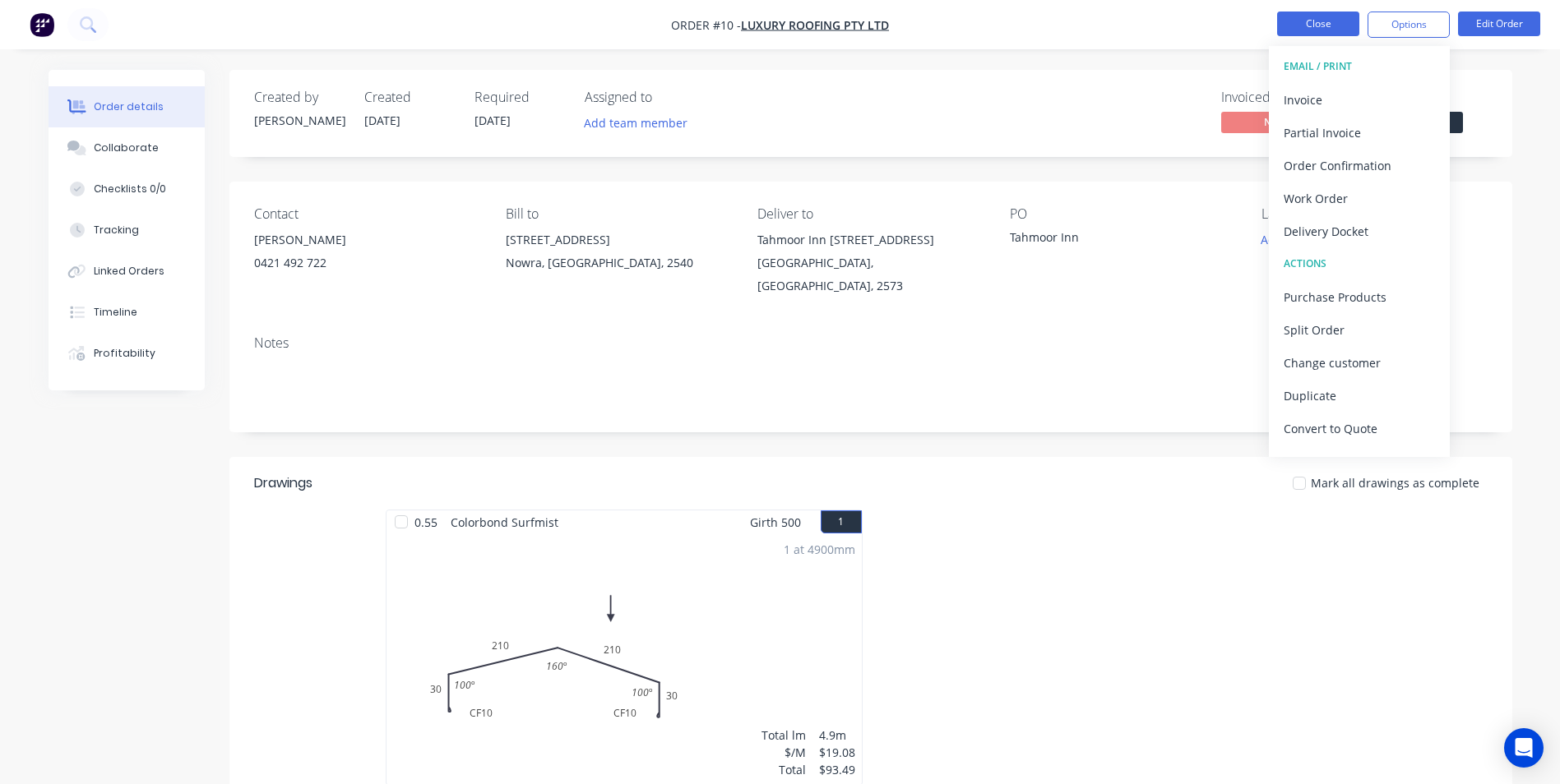
click at [1314, 29] on button "Close" at bounding box center [1318, 24] width 82 height 25
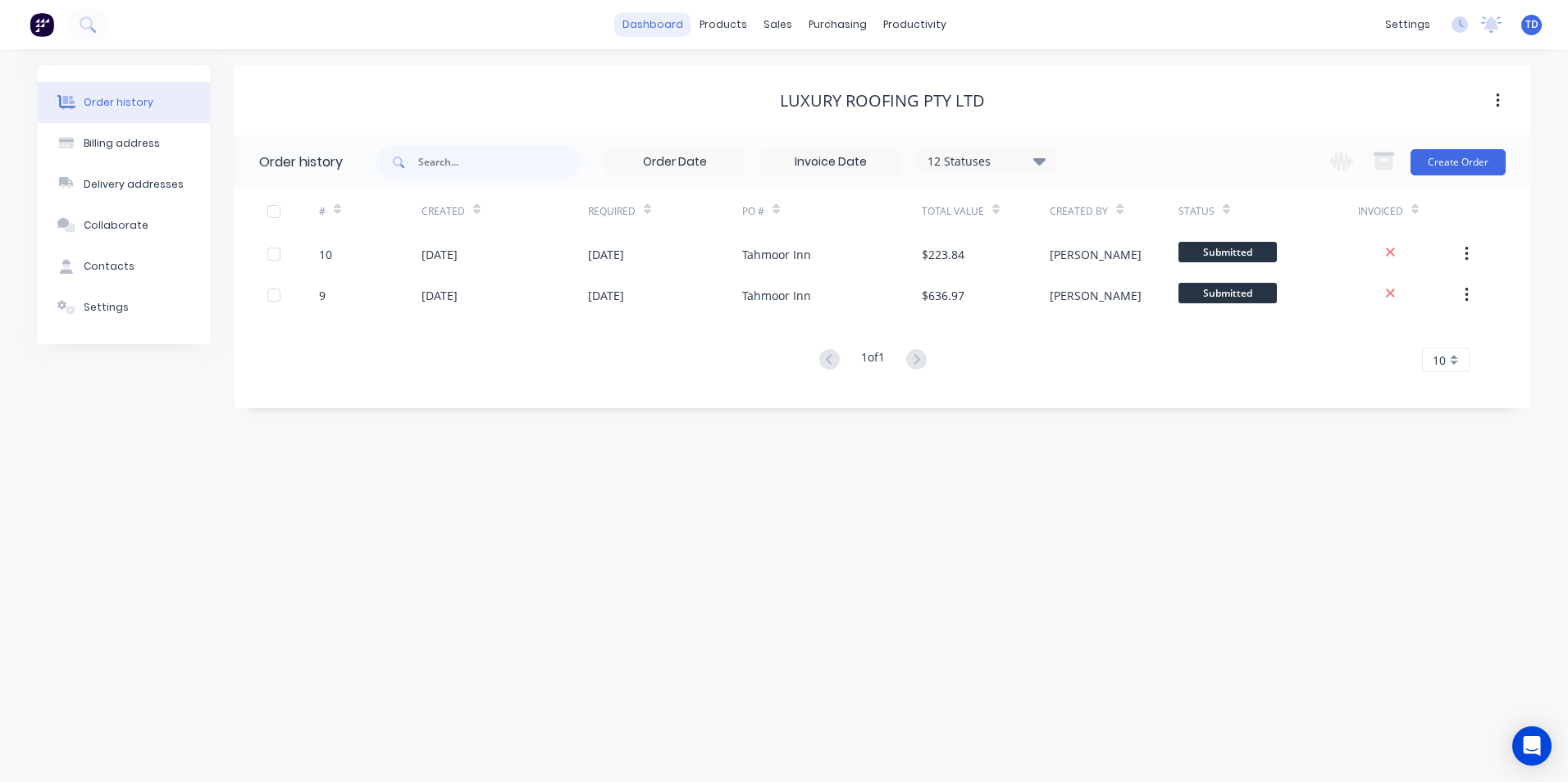
click at [653, 23] on link "dashboard" at bounding box center [652, 24] width 77 height 24
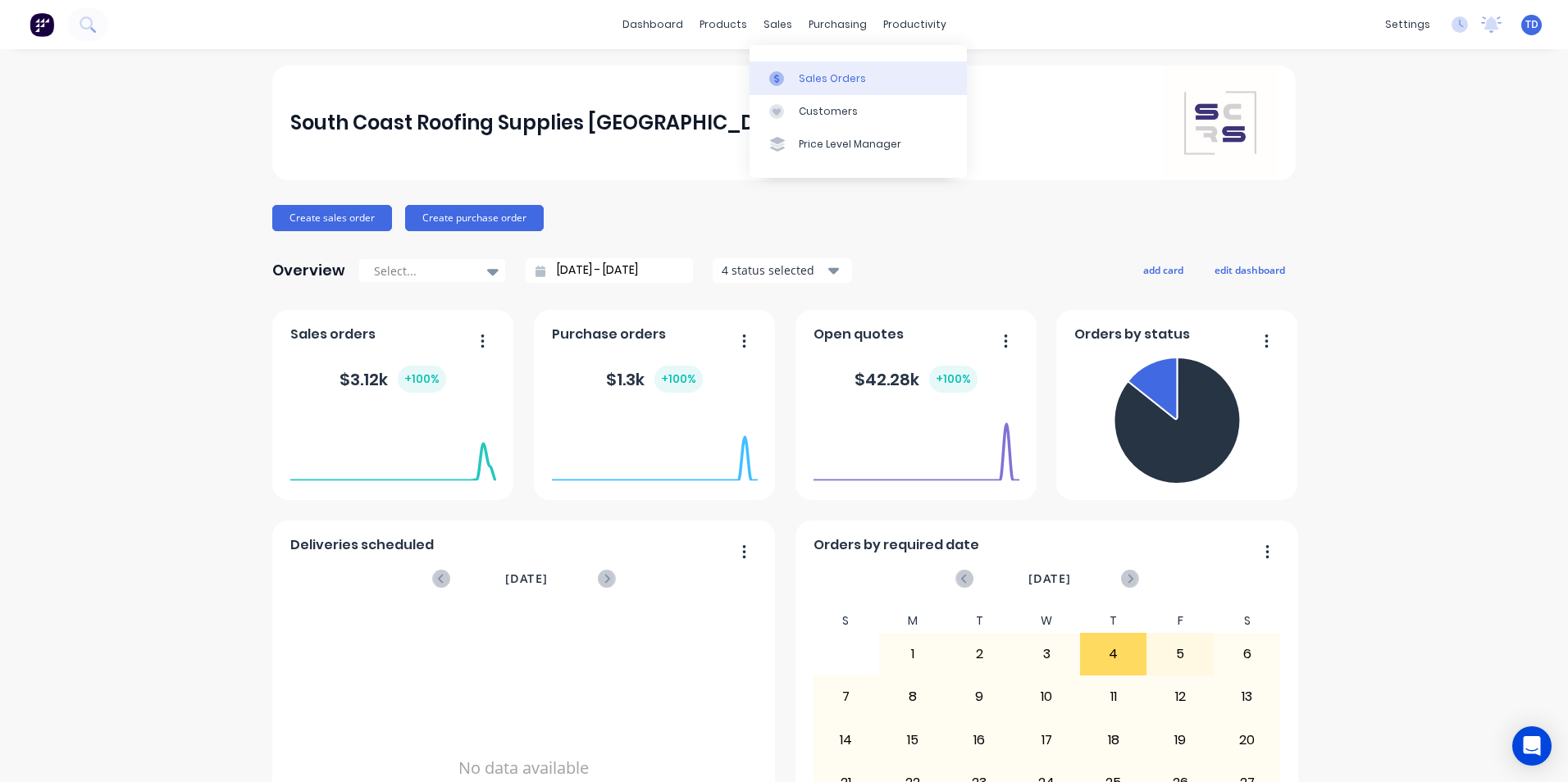
click at [799, 70] on link "Sales Orders" at bounding box center [858, 78] width 218 height 33
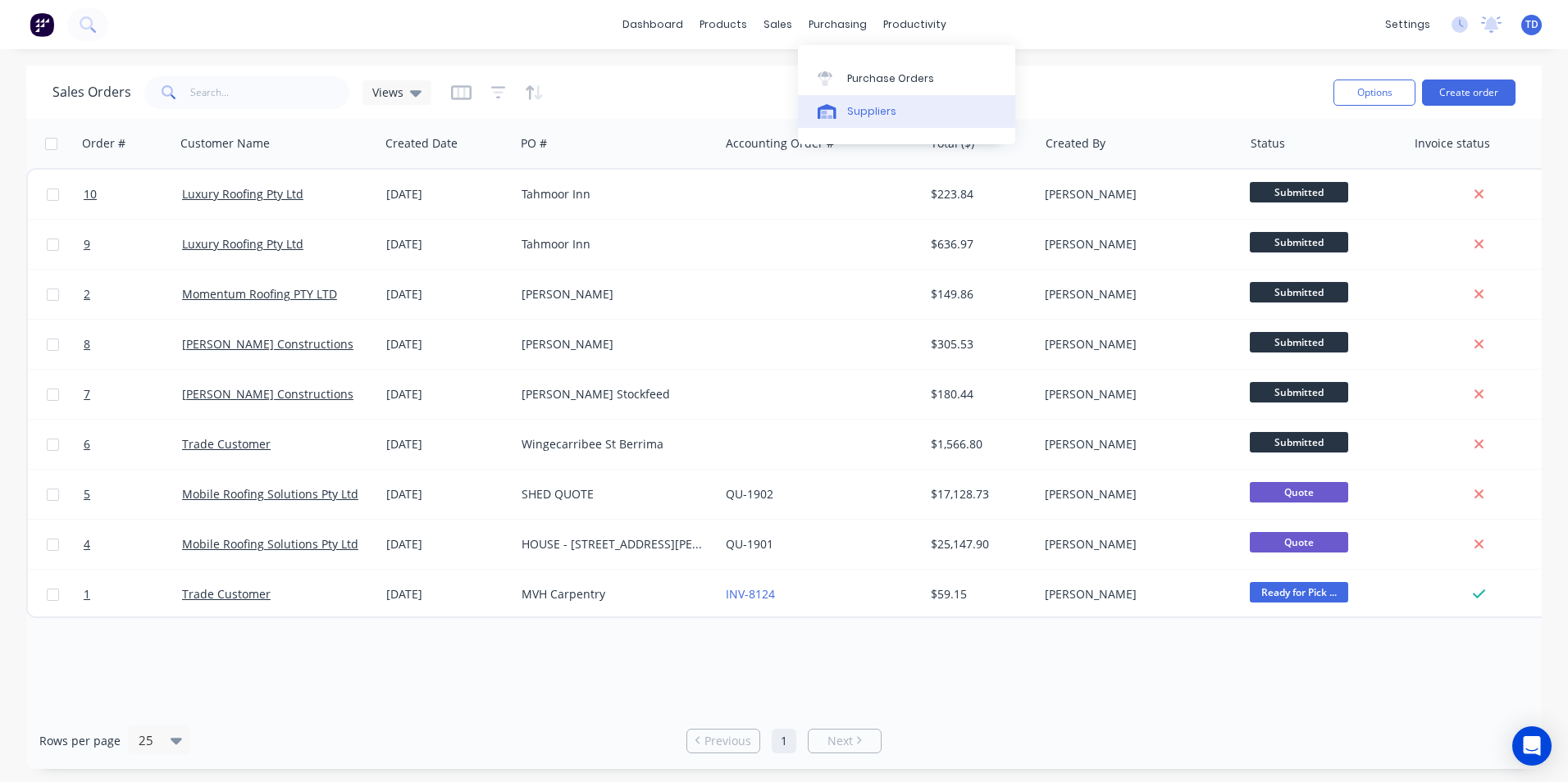
click at [858, 119] on link "Suppliers" at bounding box center [907, 111] width 218 height 33
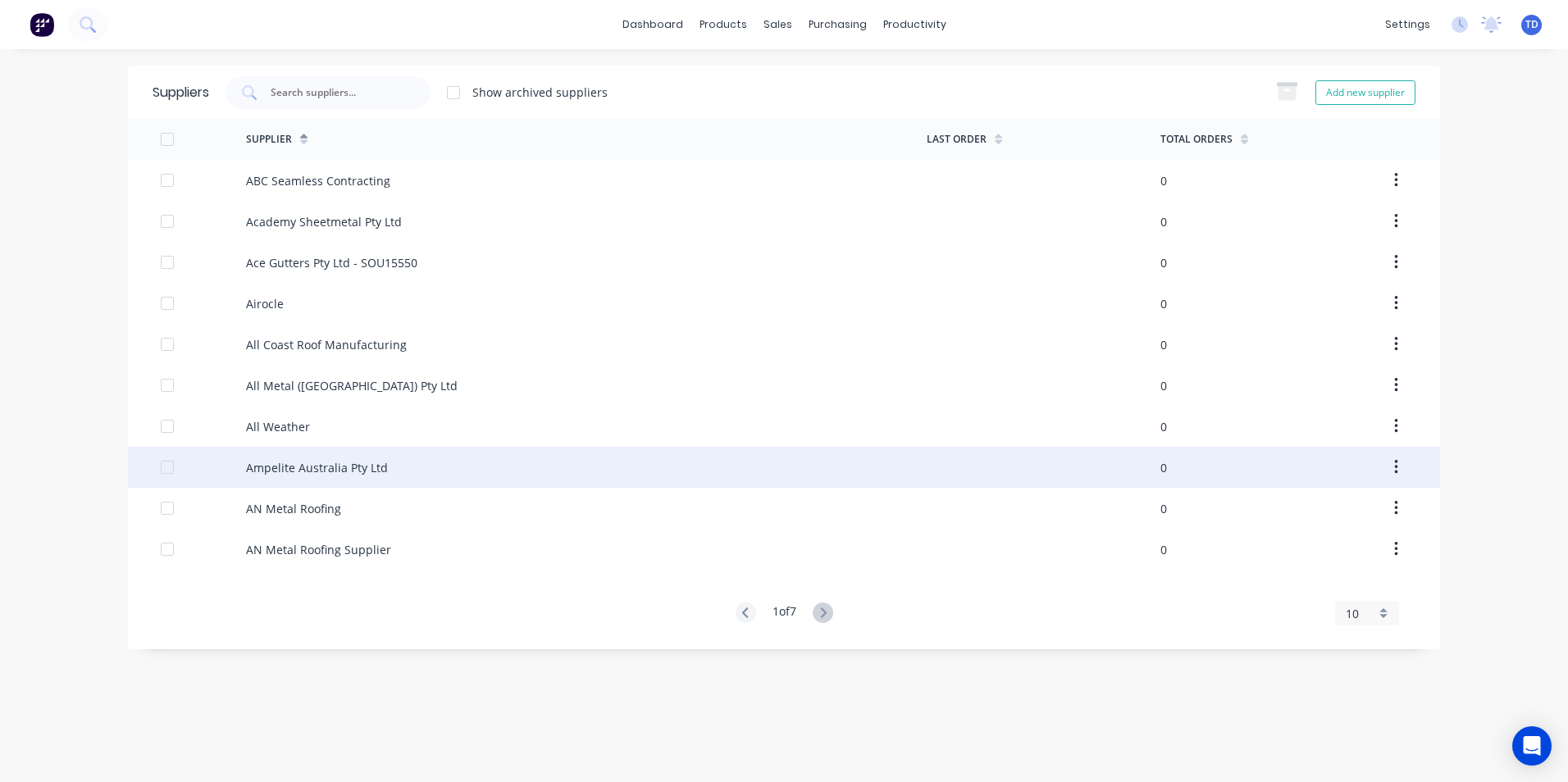
click at [529, 467] on div "Ampelite Australia Pty Ltd" at bounding box center [587, 467] width 681 height 41
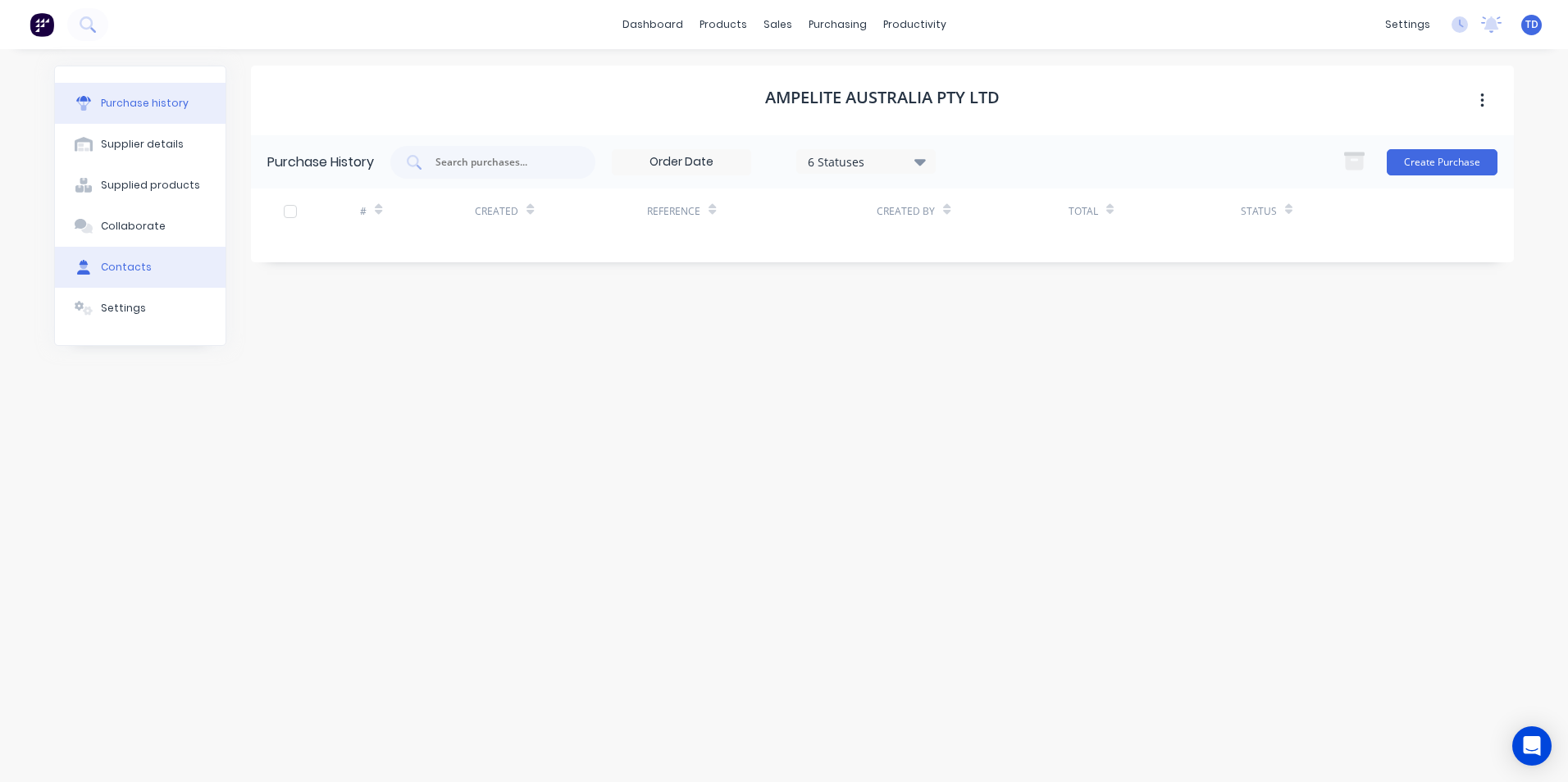
click at [132, 272] on div "Contacts" at bounding box center [127, 267] width 51 height 14
select select "AU"
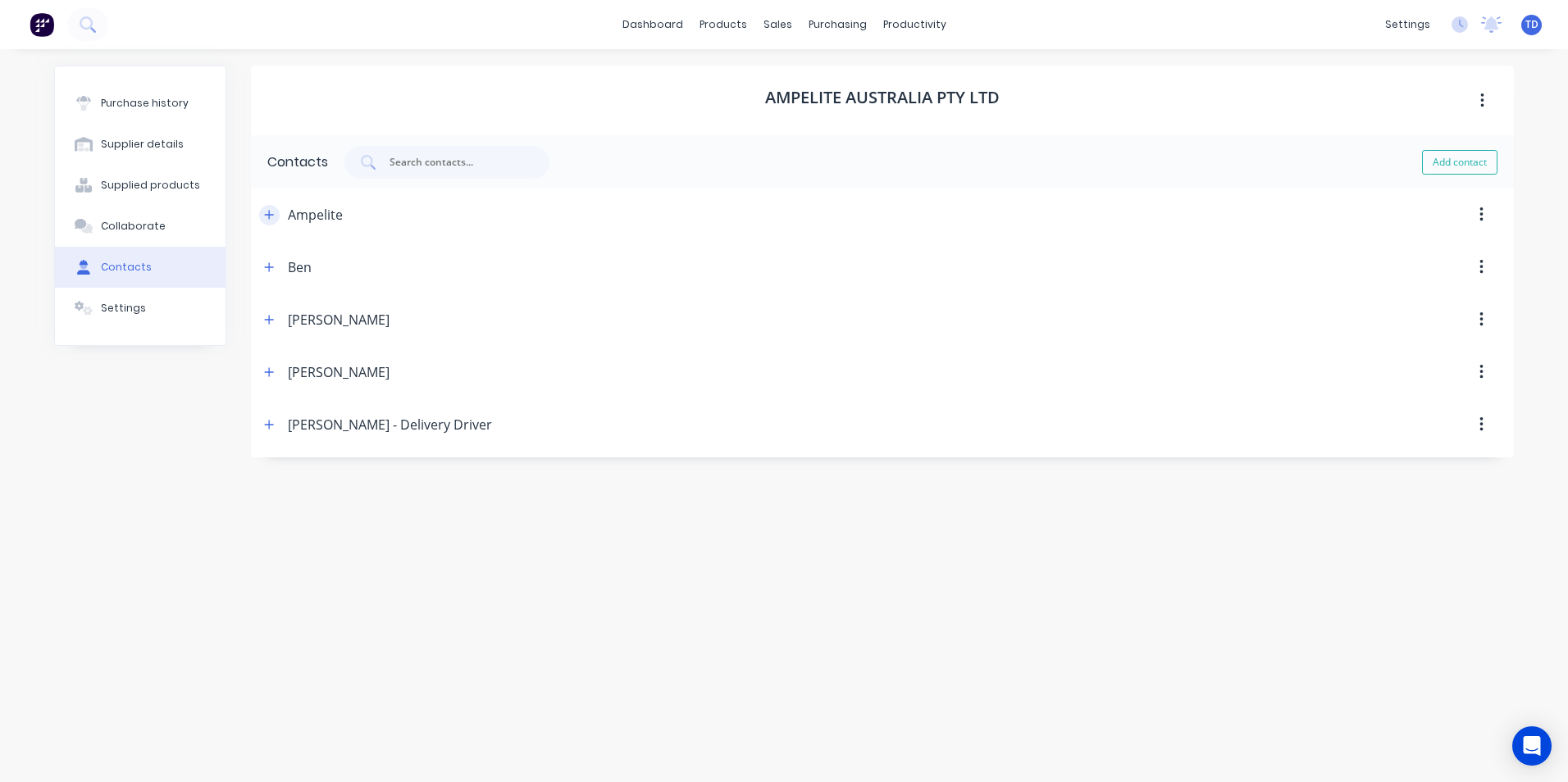
click at [269, 219] on icon "button" at bounding box center [269, 215] width 10 height 12
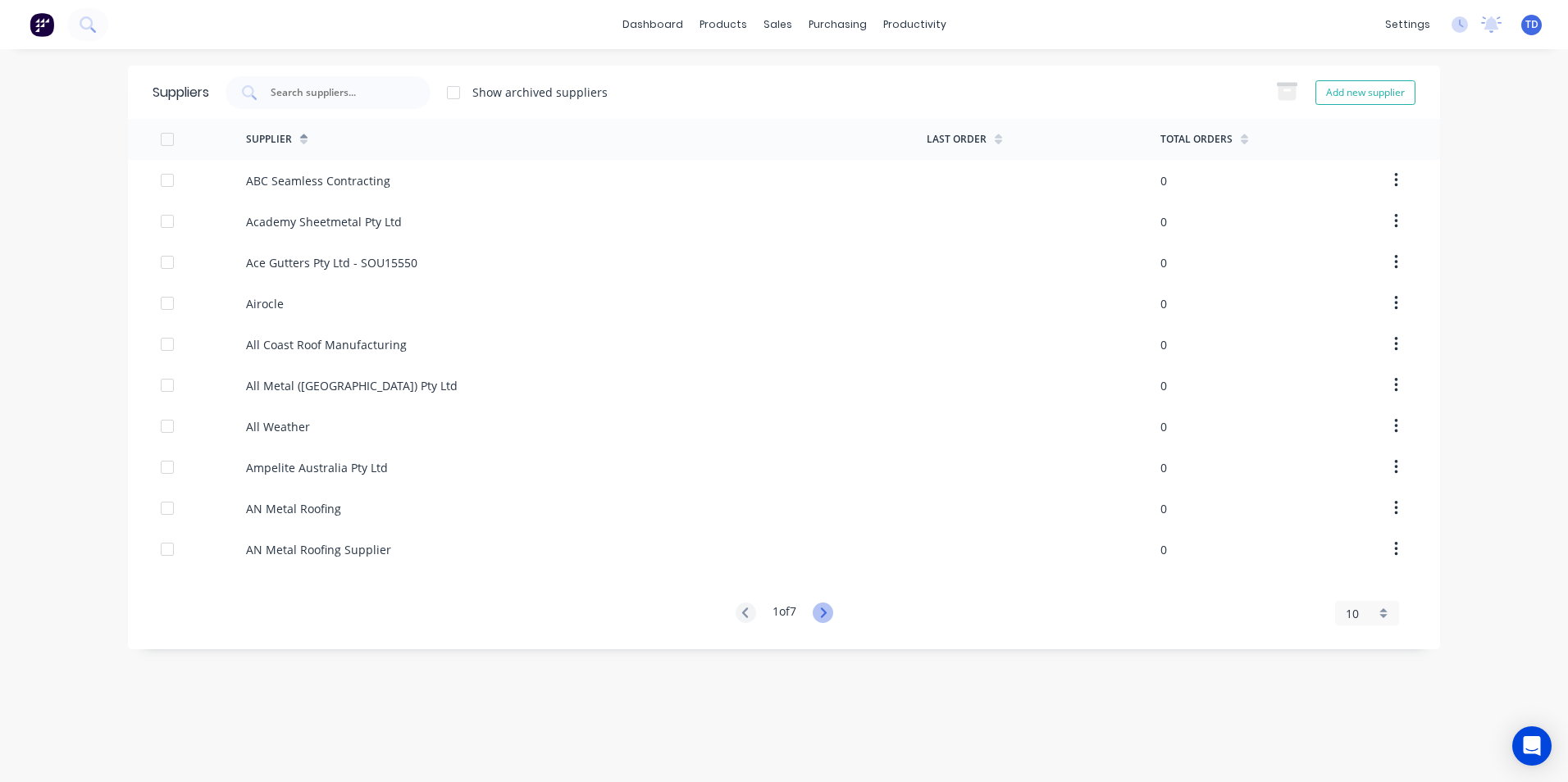
click at [830, 614] on icon at bounding box center [823, 612] width 20 height 20
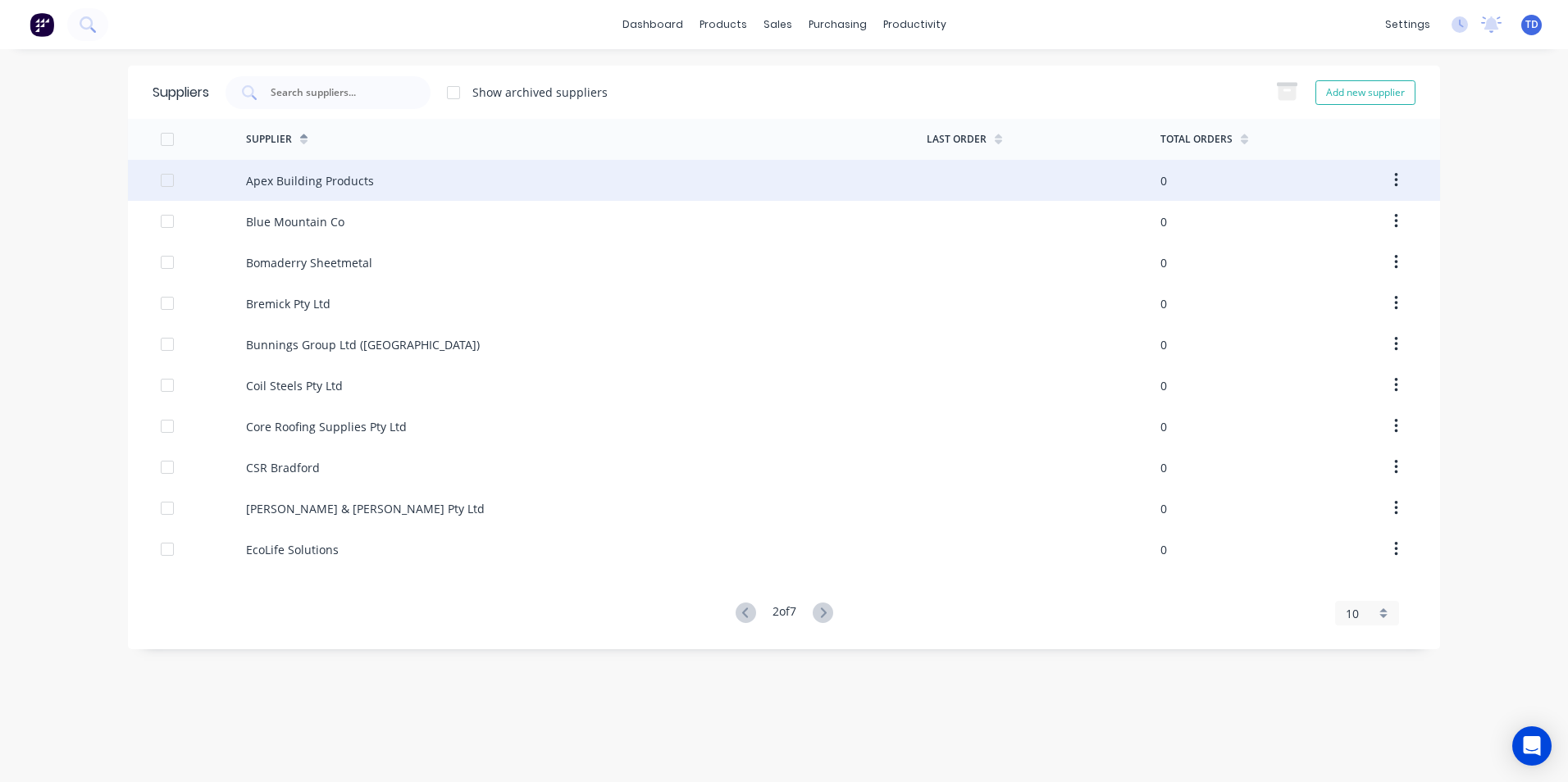
click at [354, 179] on div "Apex Building Products" at bounding box center [311, 181] width 128 height 17
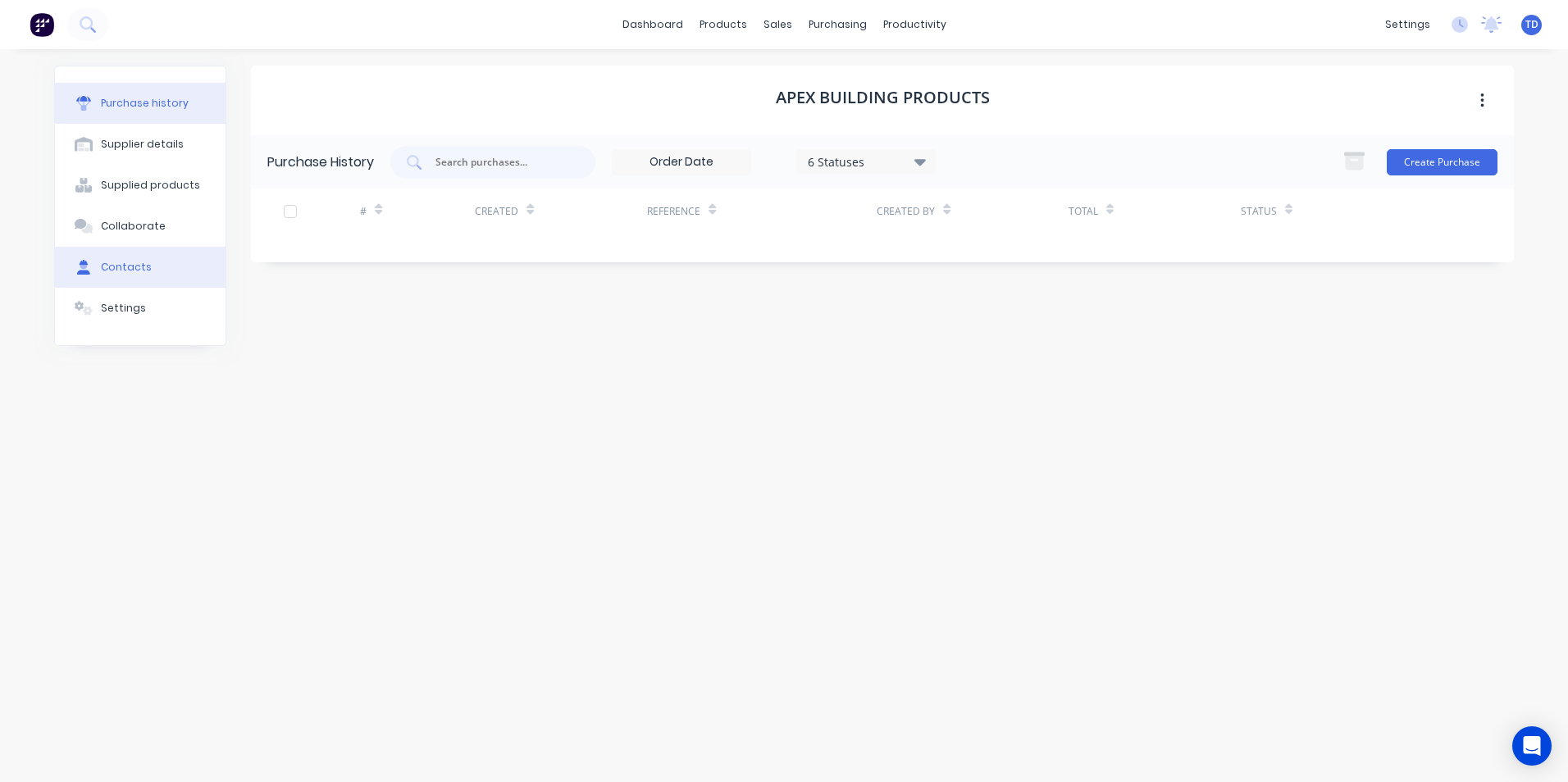
click at [135, 265] on div "Contacts" at bounding box center [127, 267] width 51 height 14
select select "AU"
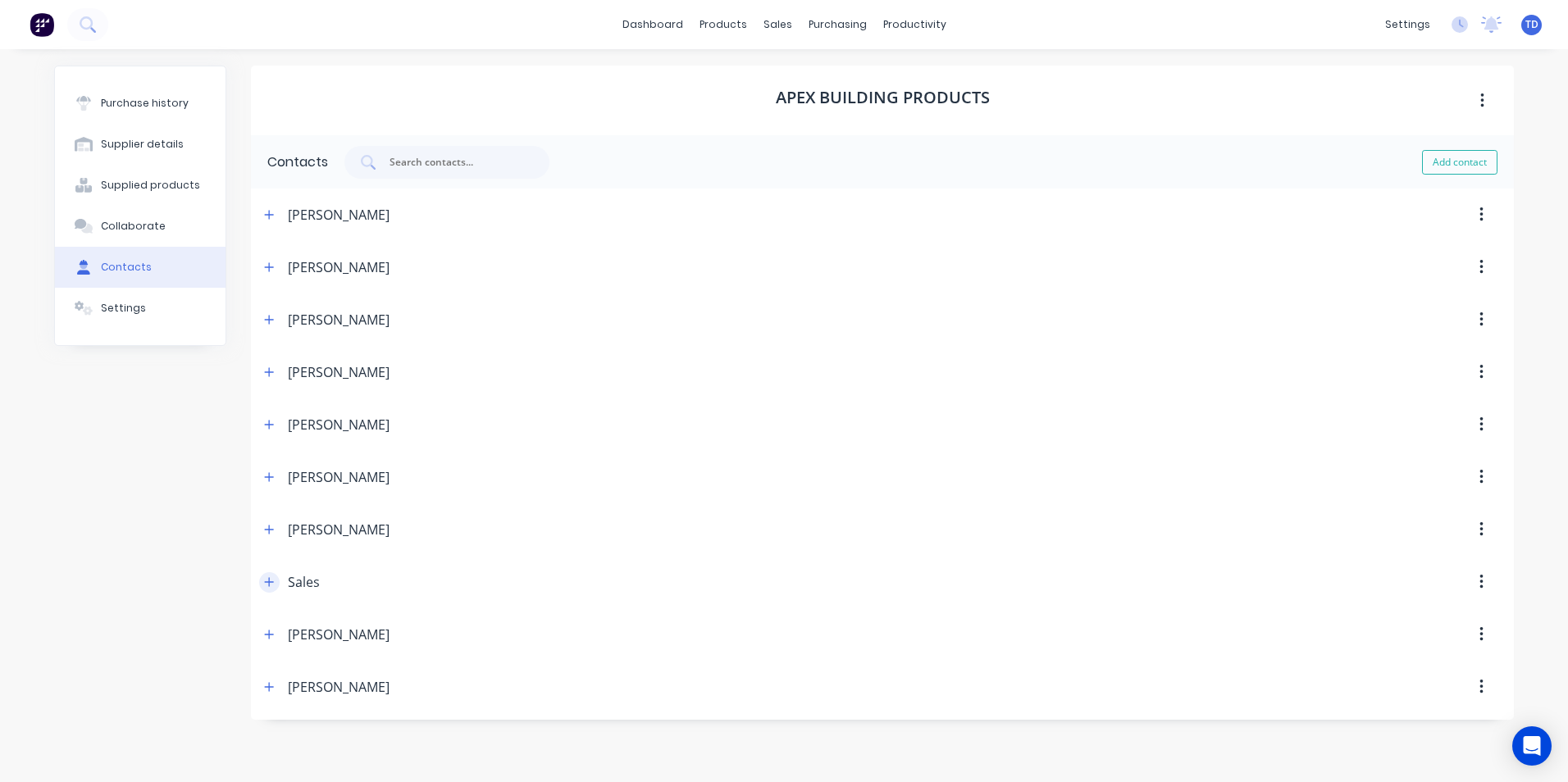
click at [272, 580] on icon "button" at bounding box center [269, 582] width 10 height 12
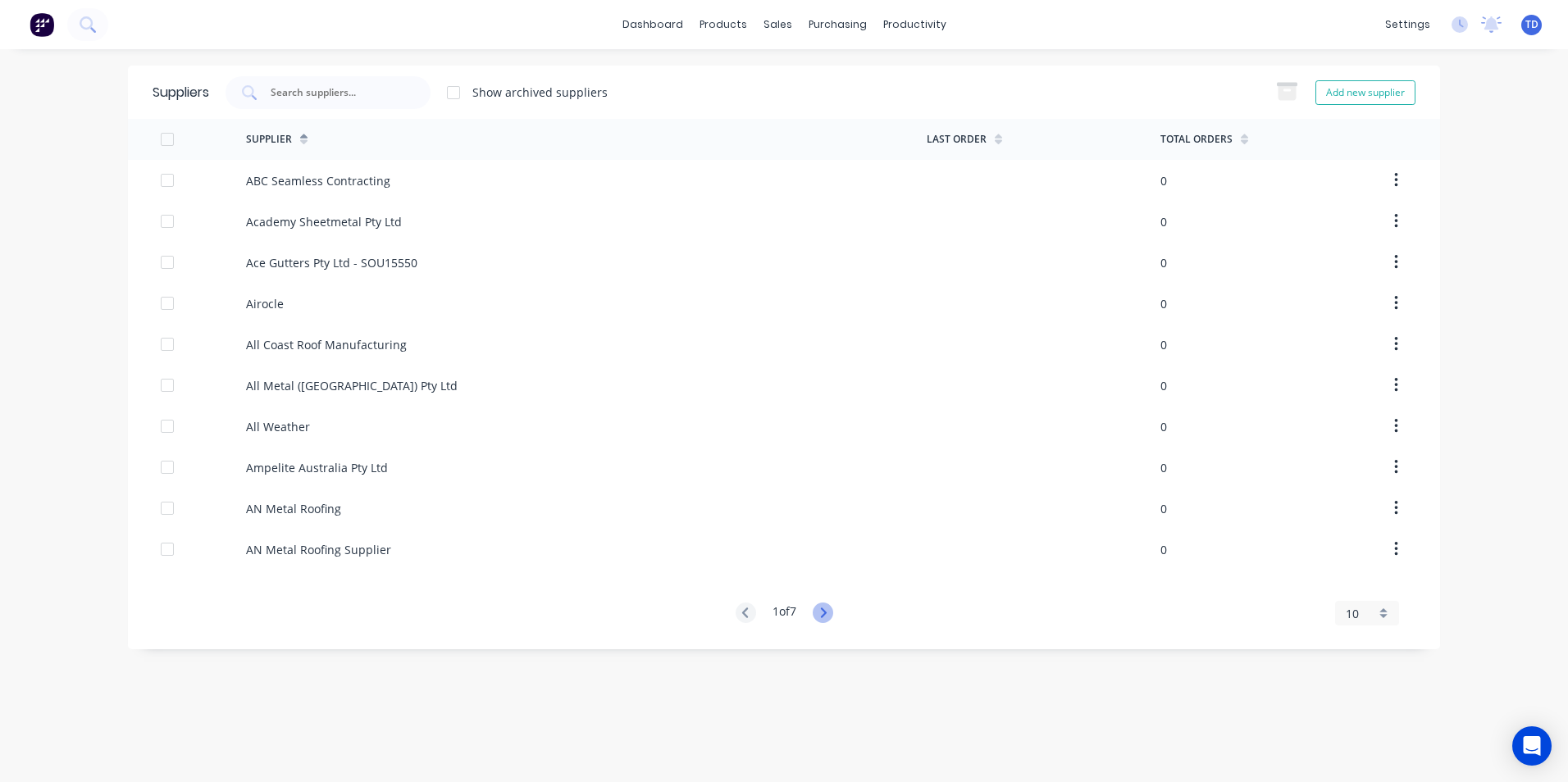
click at [825, 609] on icon at bounding box center [823, 612] width 6 height 10
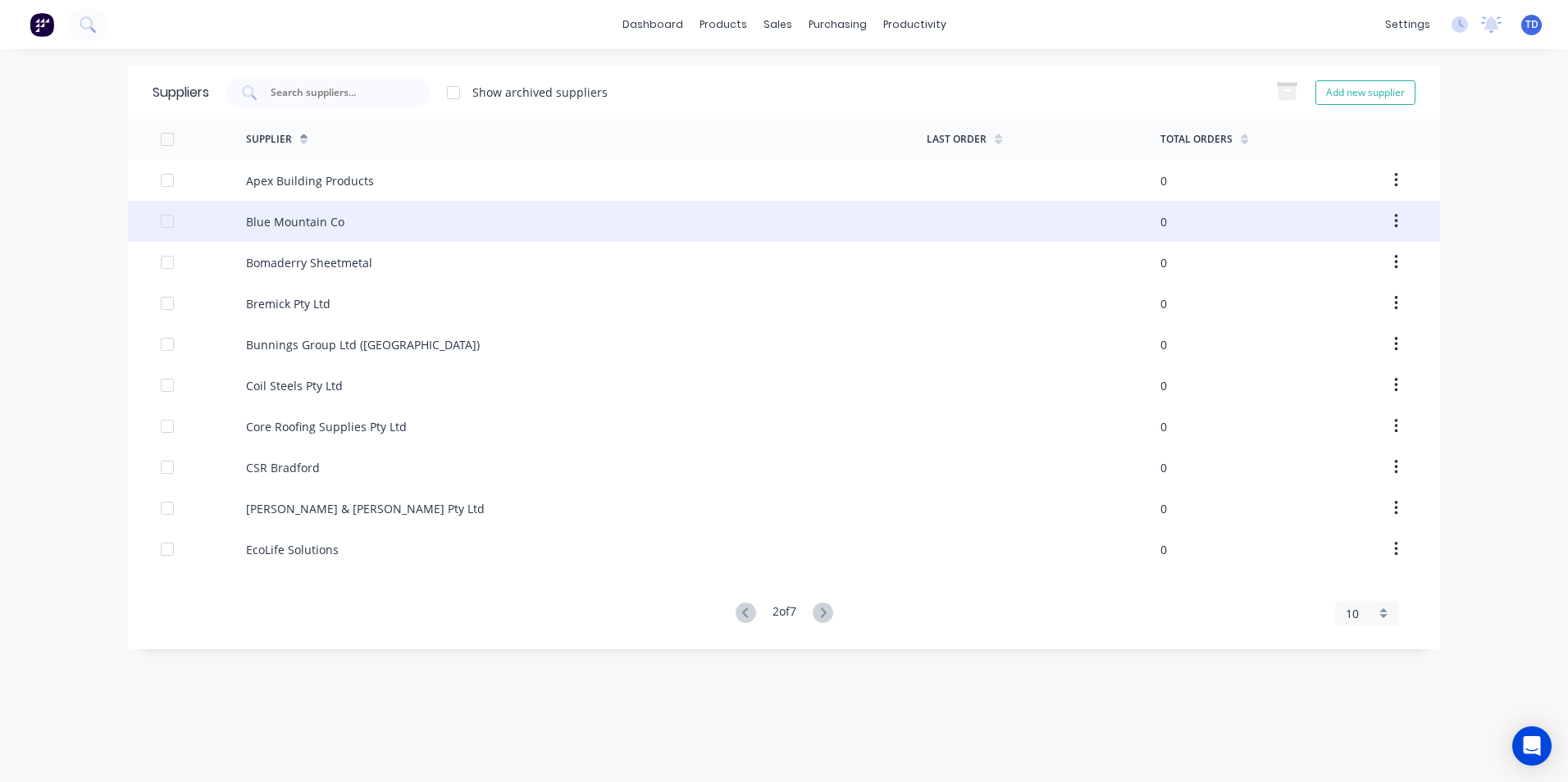
click at [272, 218] on div "Blue Mountain Co" at bounding box center [295, 222] width 99 height 17
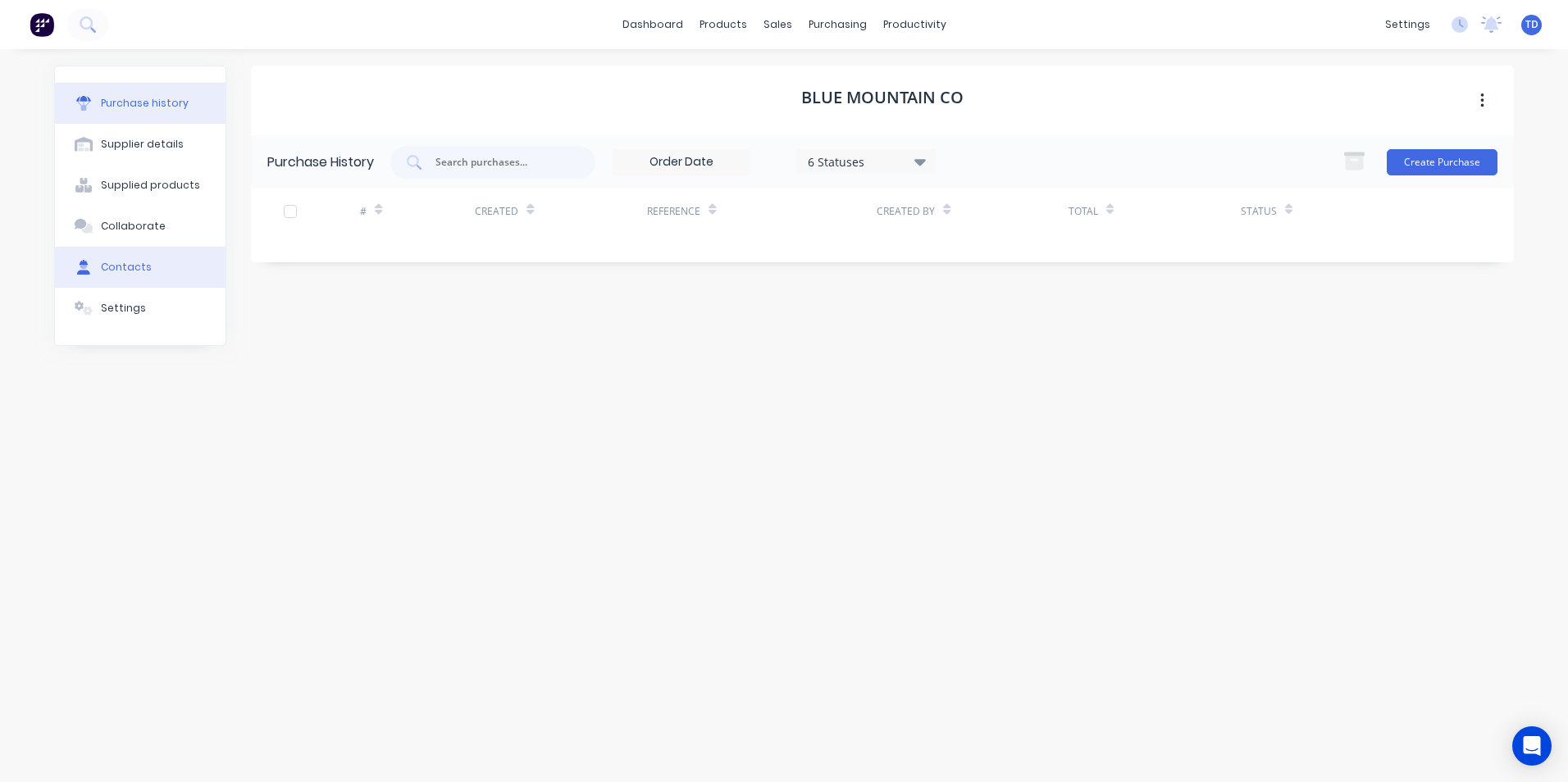
click at [110, 269] on div "Contacts" at bounding box center [127, 267] width 51 height 14
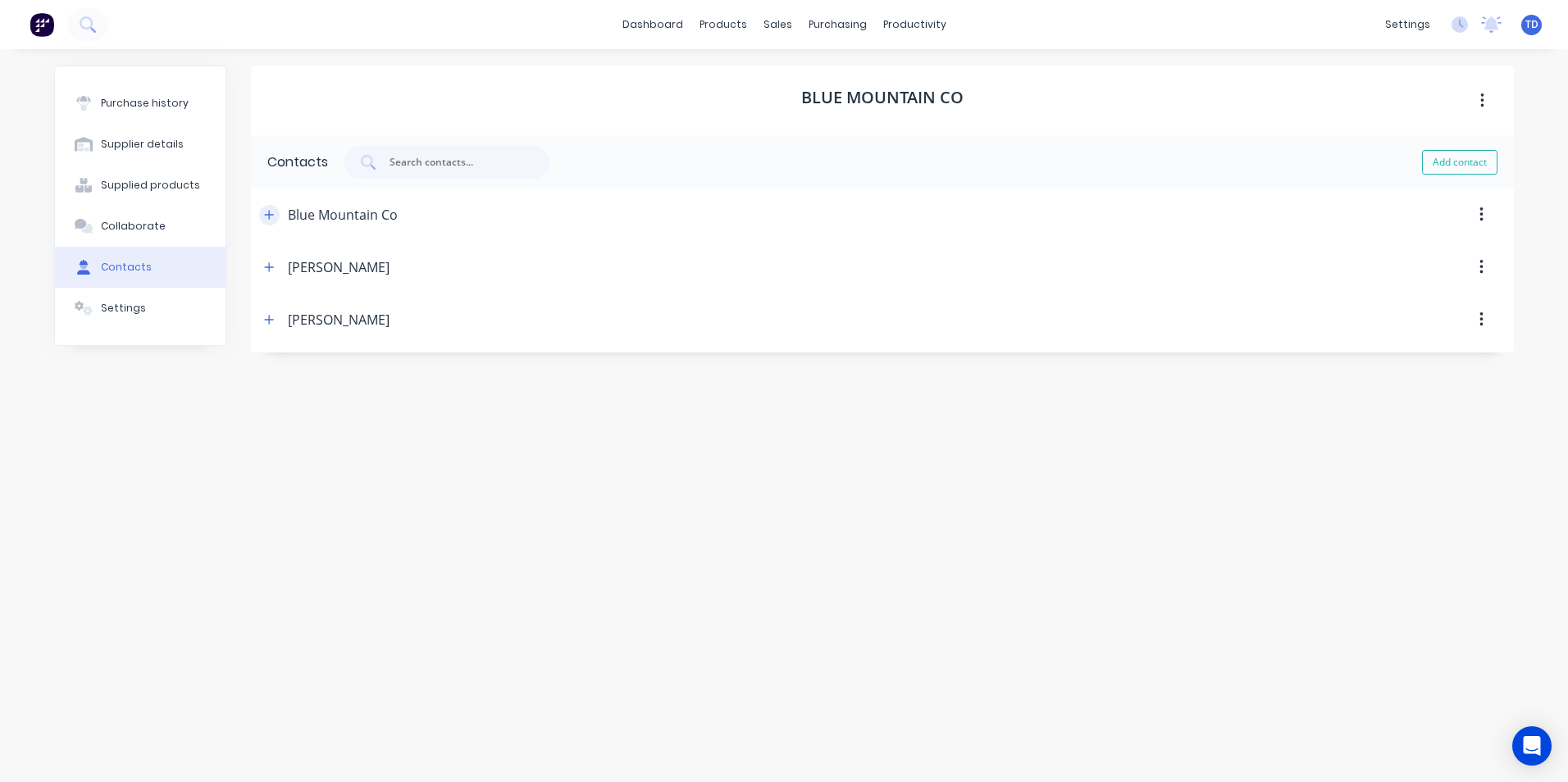
click at [269, 213] on icon "button" at bounding box center [269, 214] width 9 height 9
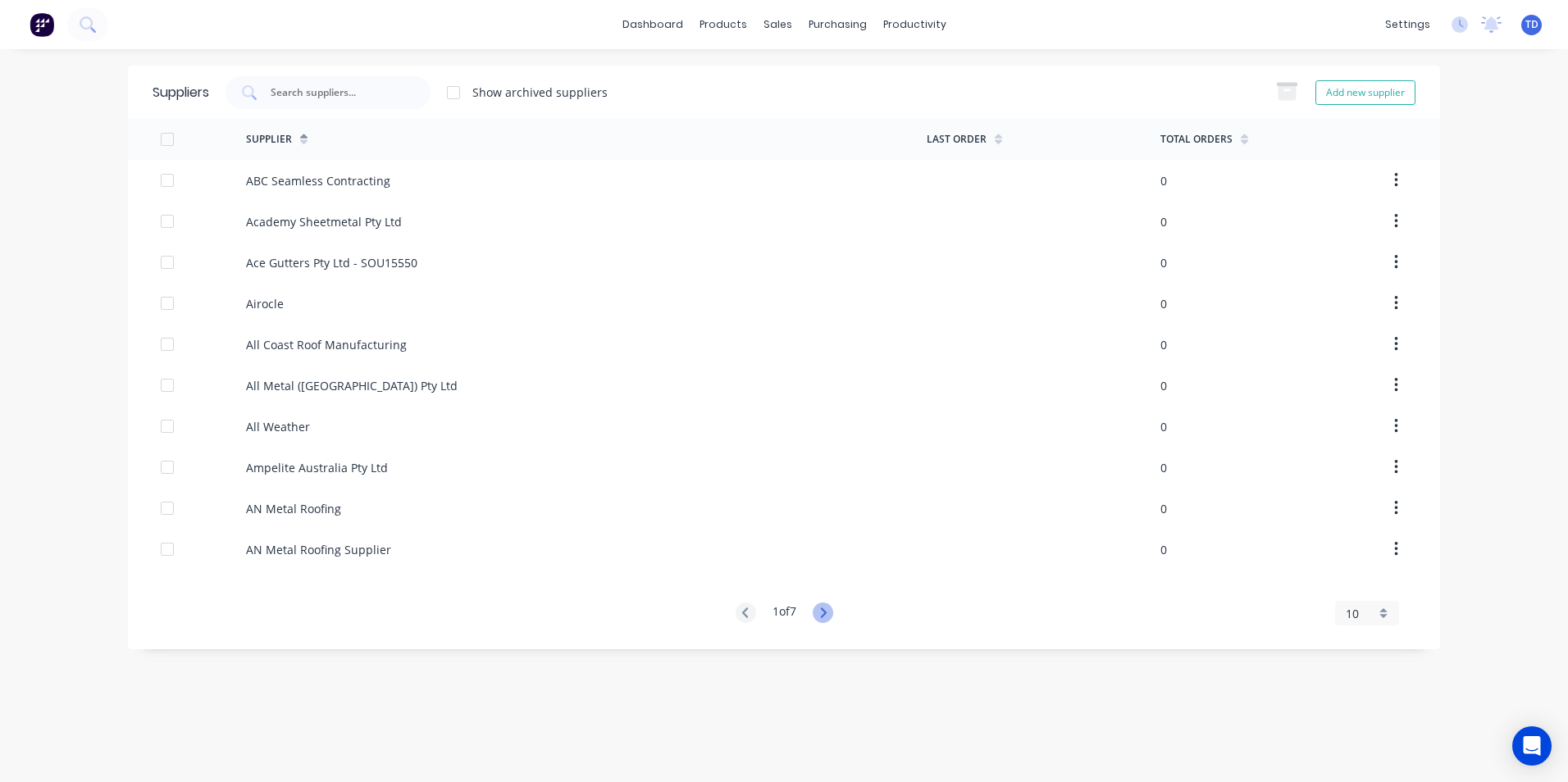
click at [824, 607] on icon at bounding box center [823, 612] width 20 height 20
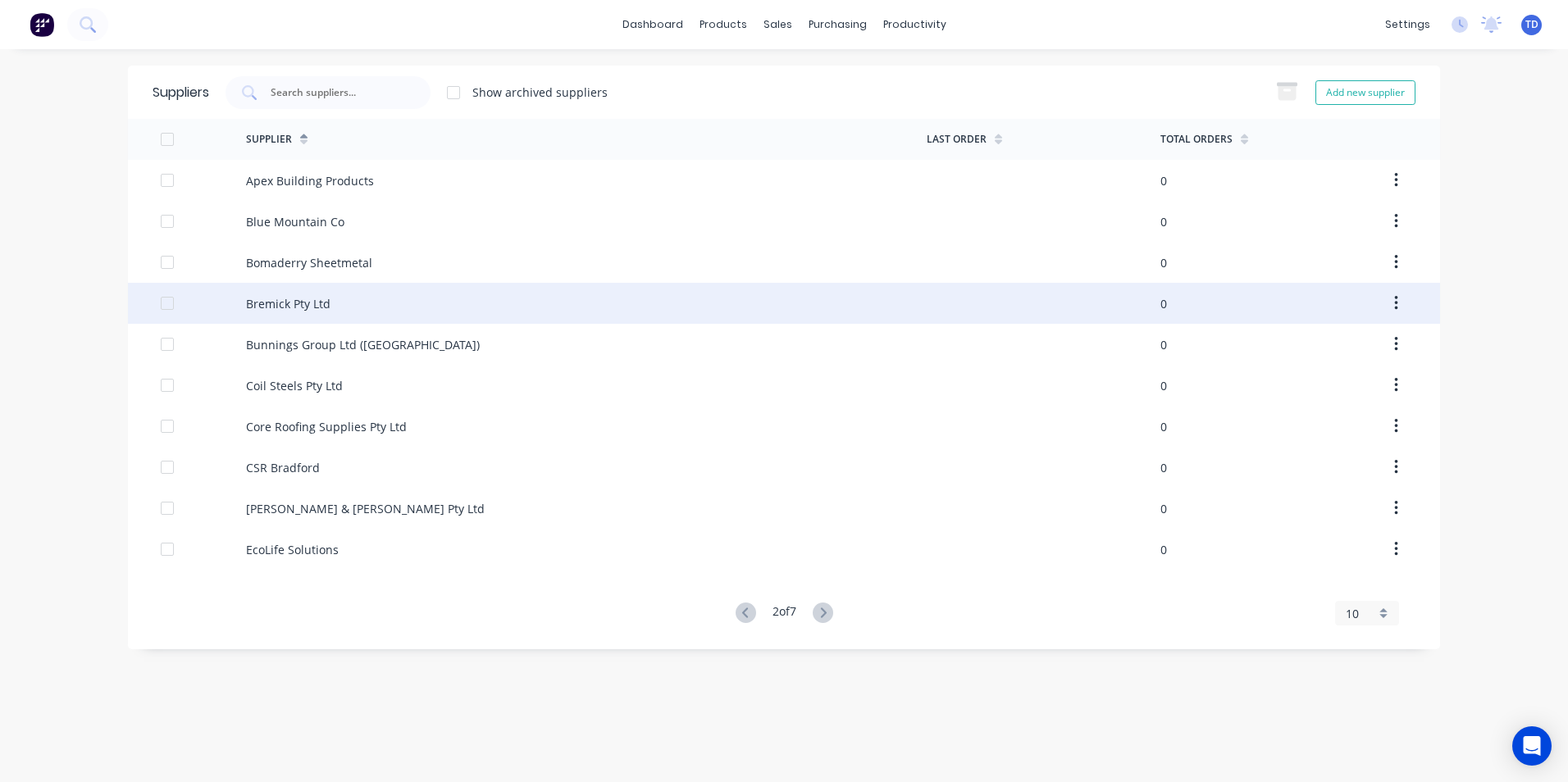
click at [307, 299] on div "Bremick Pty Ltd" at bounding box center [289, 304] width 84 height 17
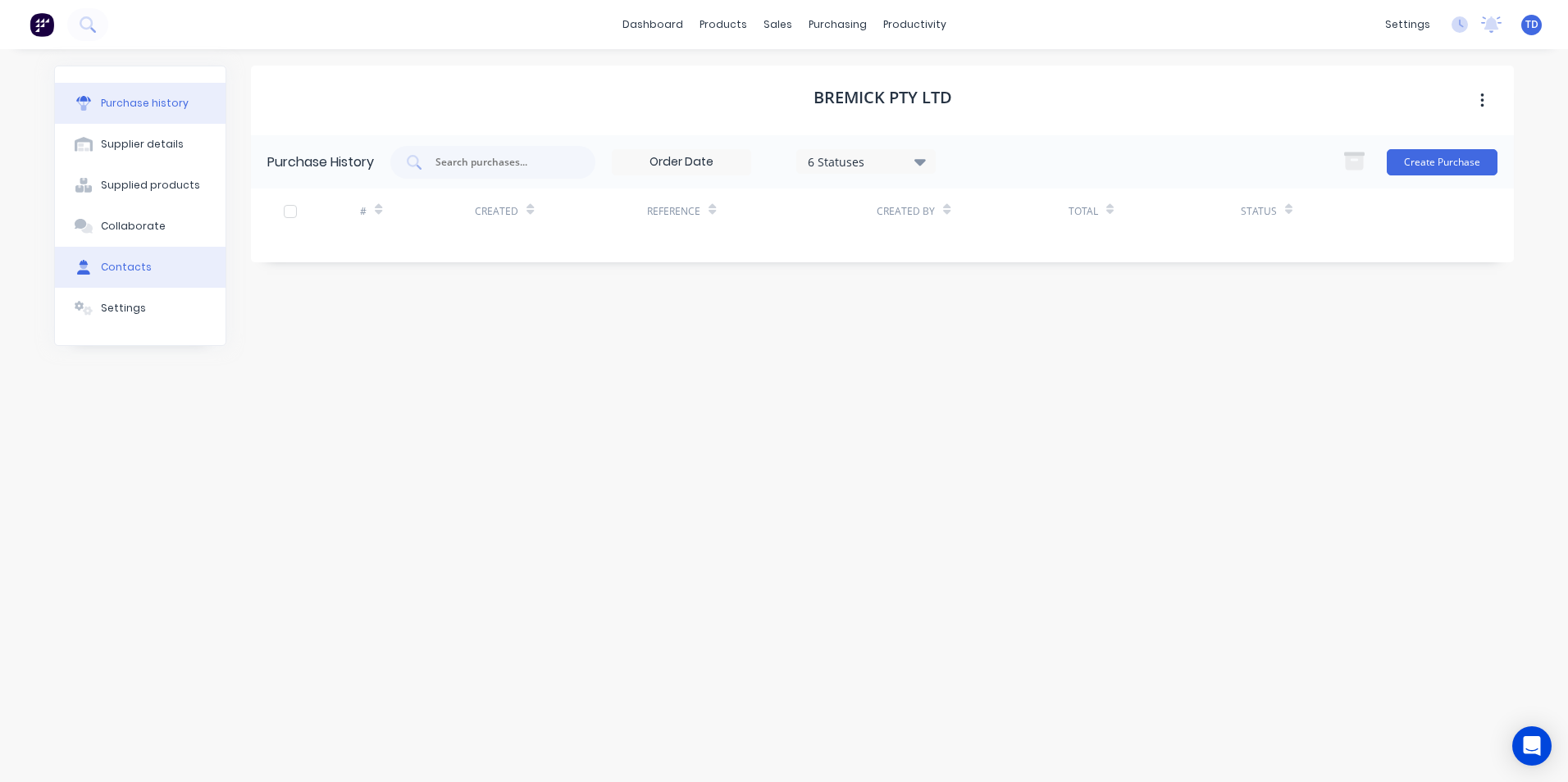
click at [127, 267] on div "Contacts" at bounding box center [127, 267] width 51 height 14
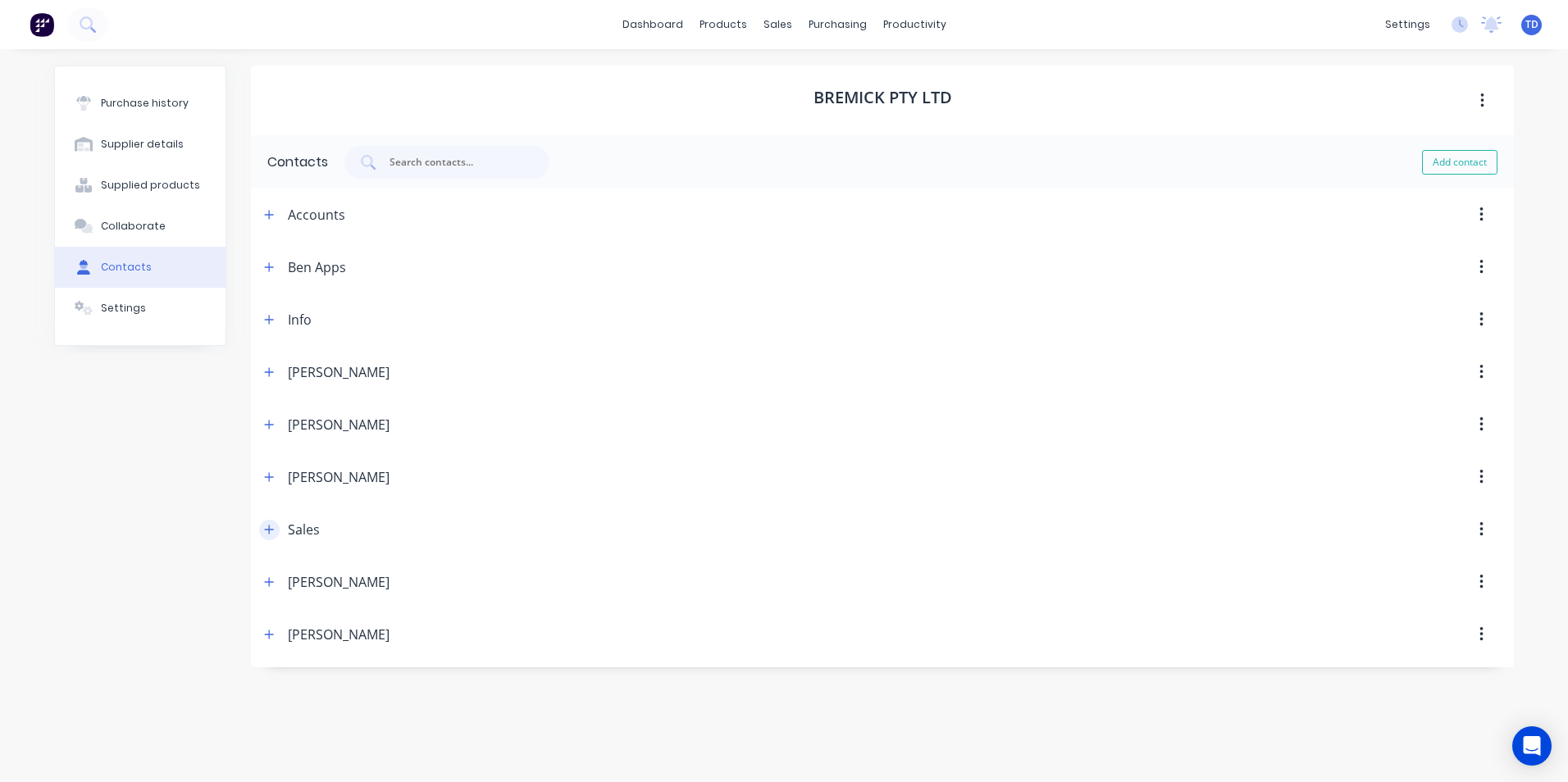
click at [261, 530] on button "button" at bounding box center [269, 530] width 20 height 20
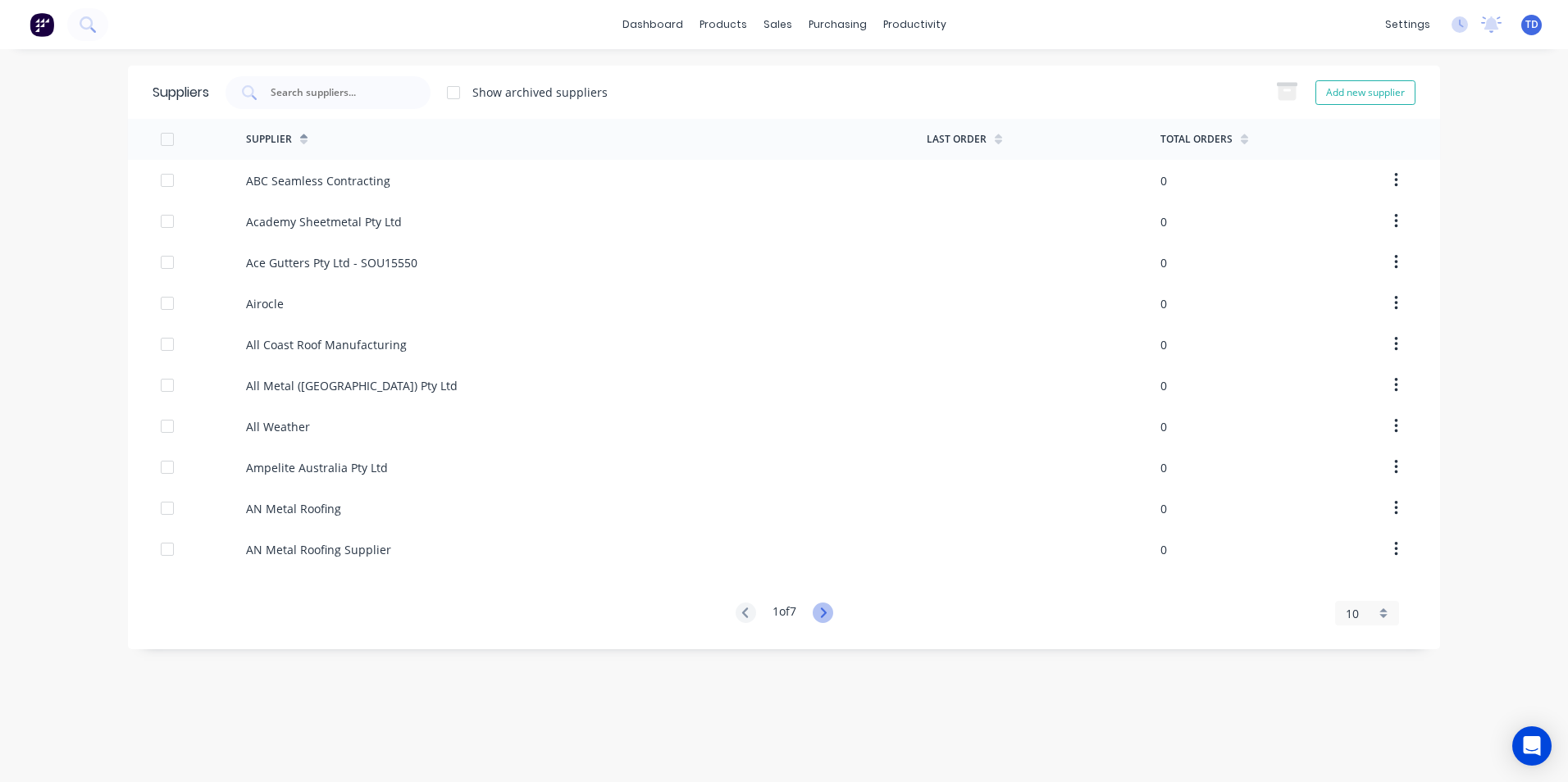
click at [823, 608] on icon at bounding box center [823, 612] width 20 height 20
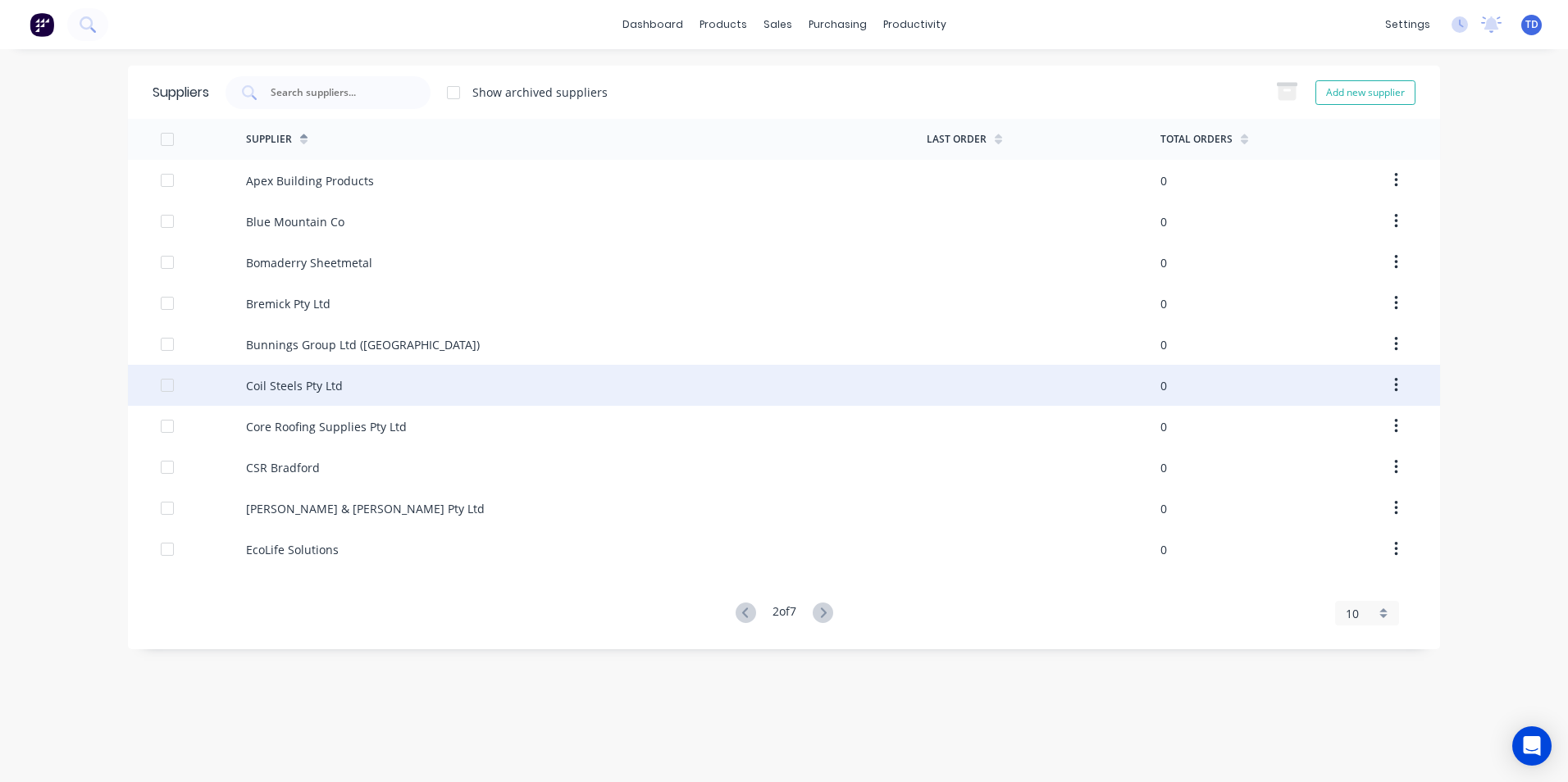
click at [334, 397] on div "Coil Steels Pty Ltd" at bounding box center [587, 386] width 681 height 41
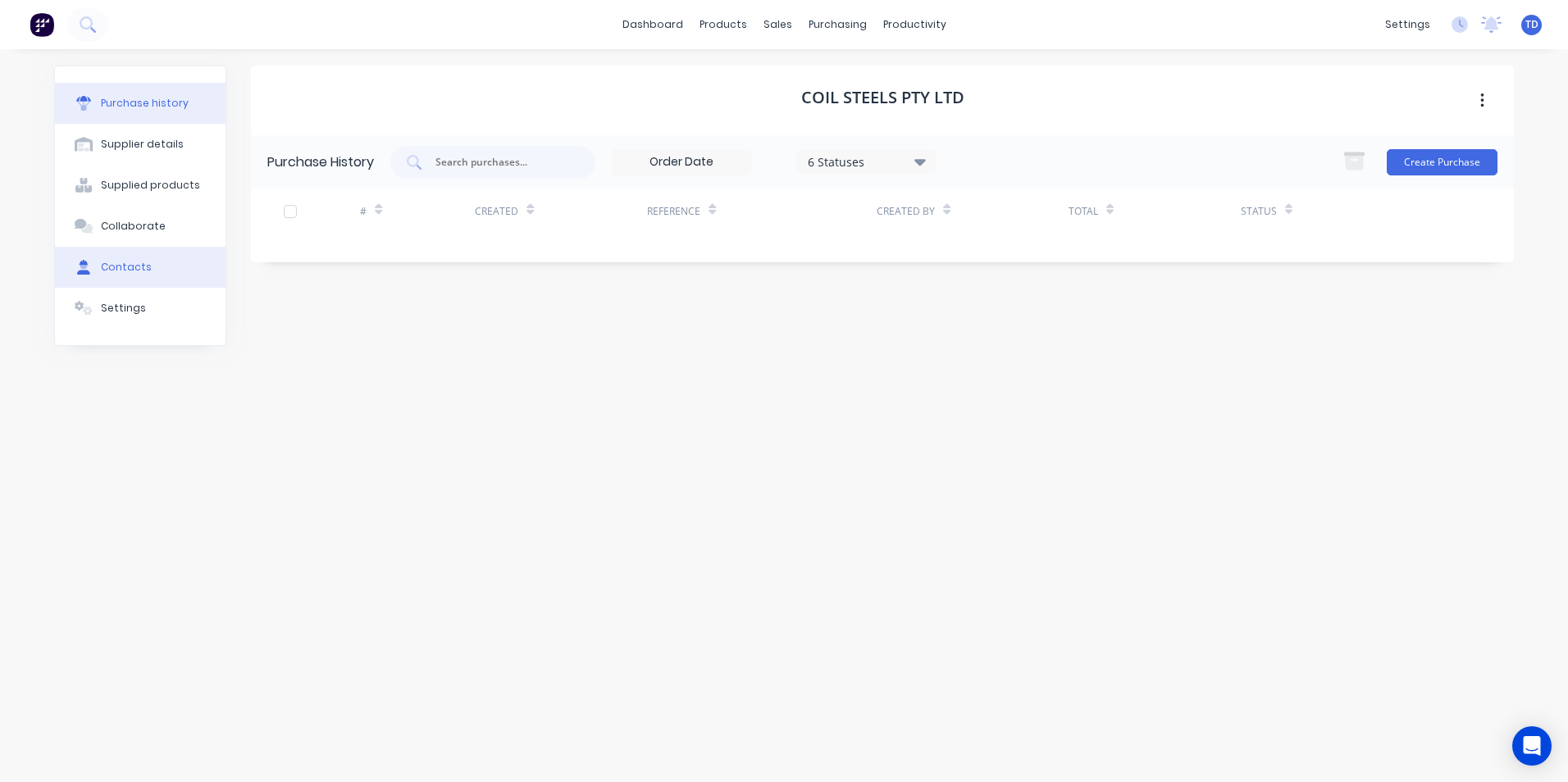
click at [151, 277] on button "Contacts" at bounding box center [140, 267] width 170 height 41
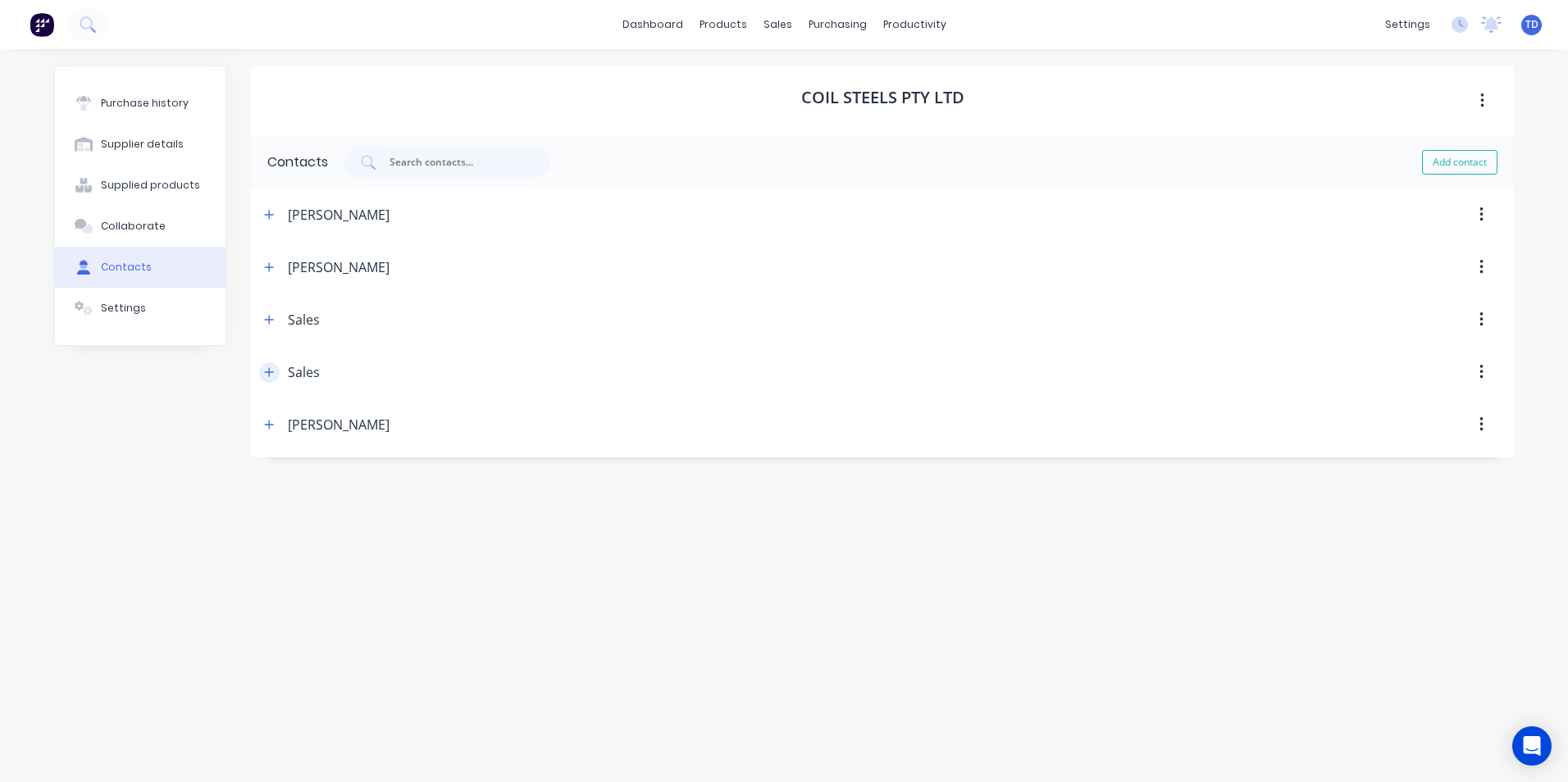
click at [266, 373] on icon "button" at bounding box center [269, 372] width 10 height 12
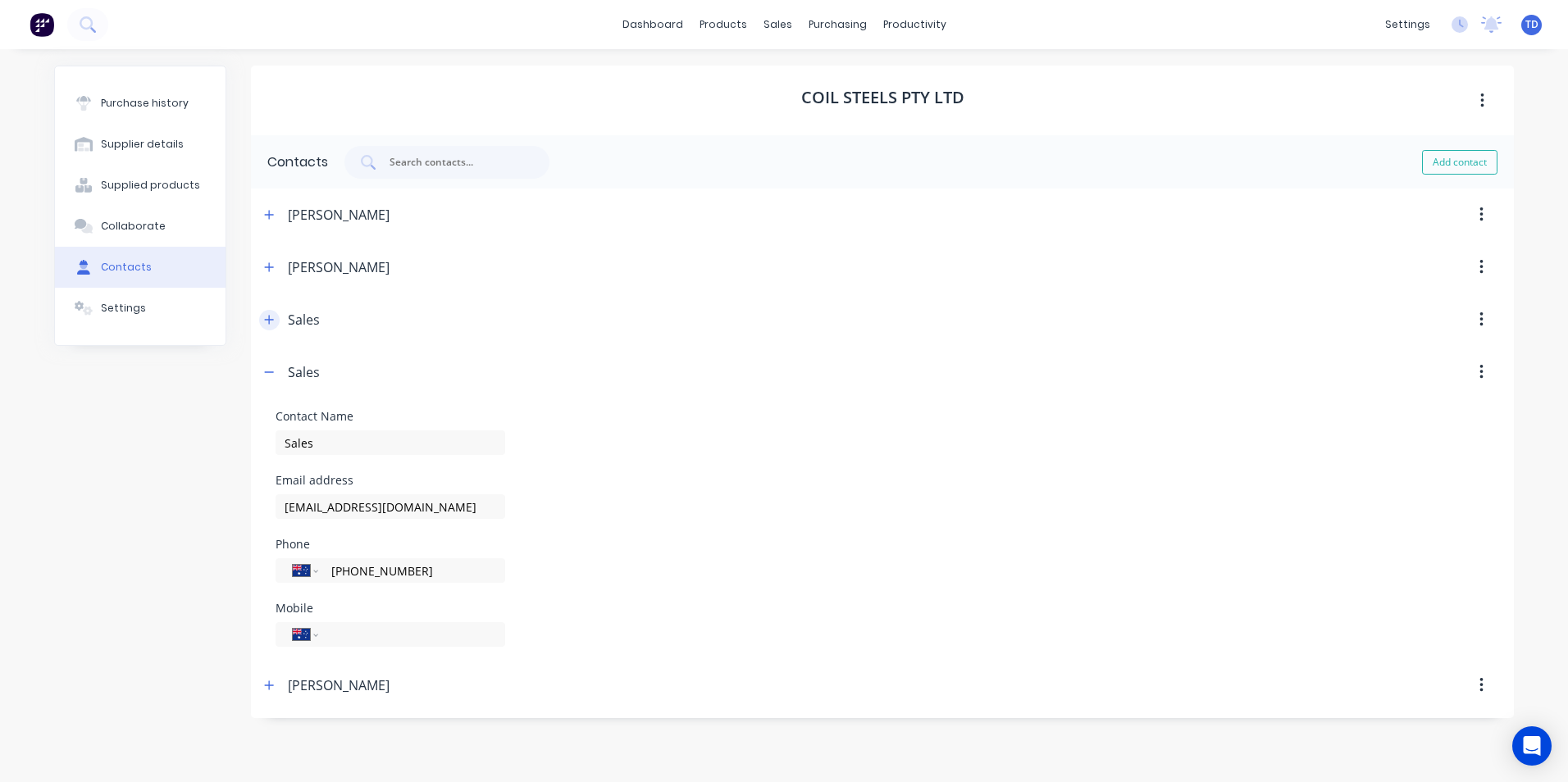
click at [274, 324] on icon "button" at bounding box center [269, 320] width 10 height 12
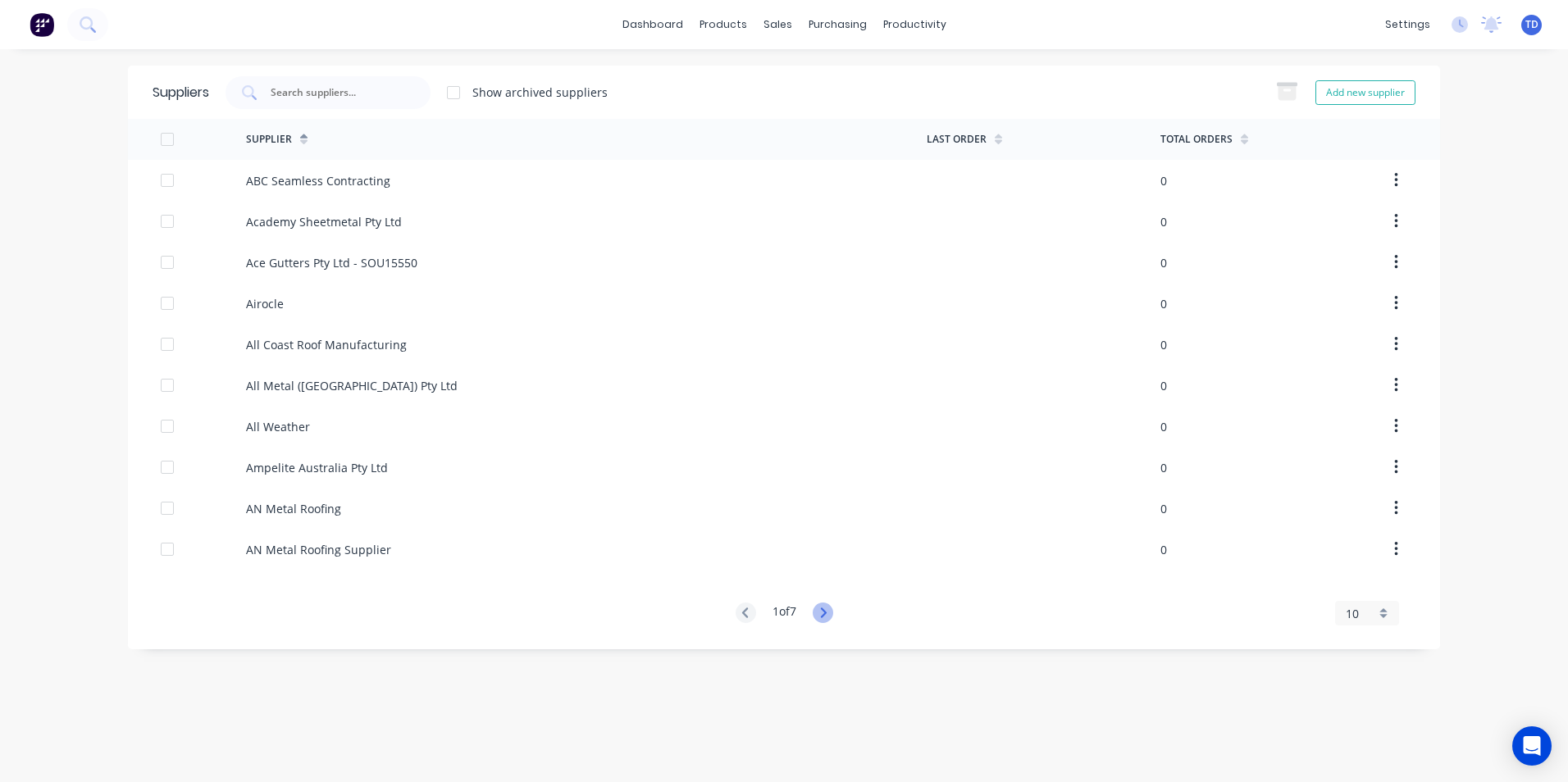
click at [822, 614] on icon at bounding box center [823, 612] width 20 height 20
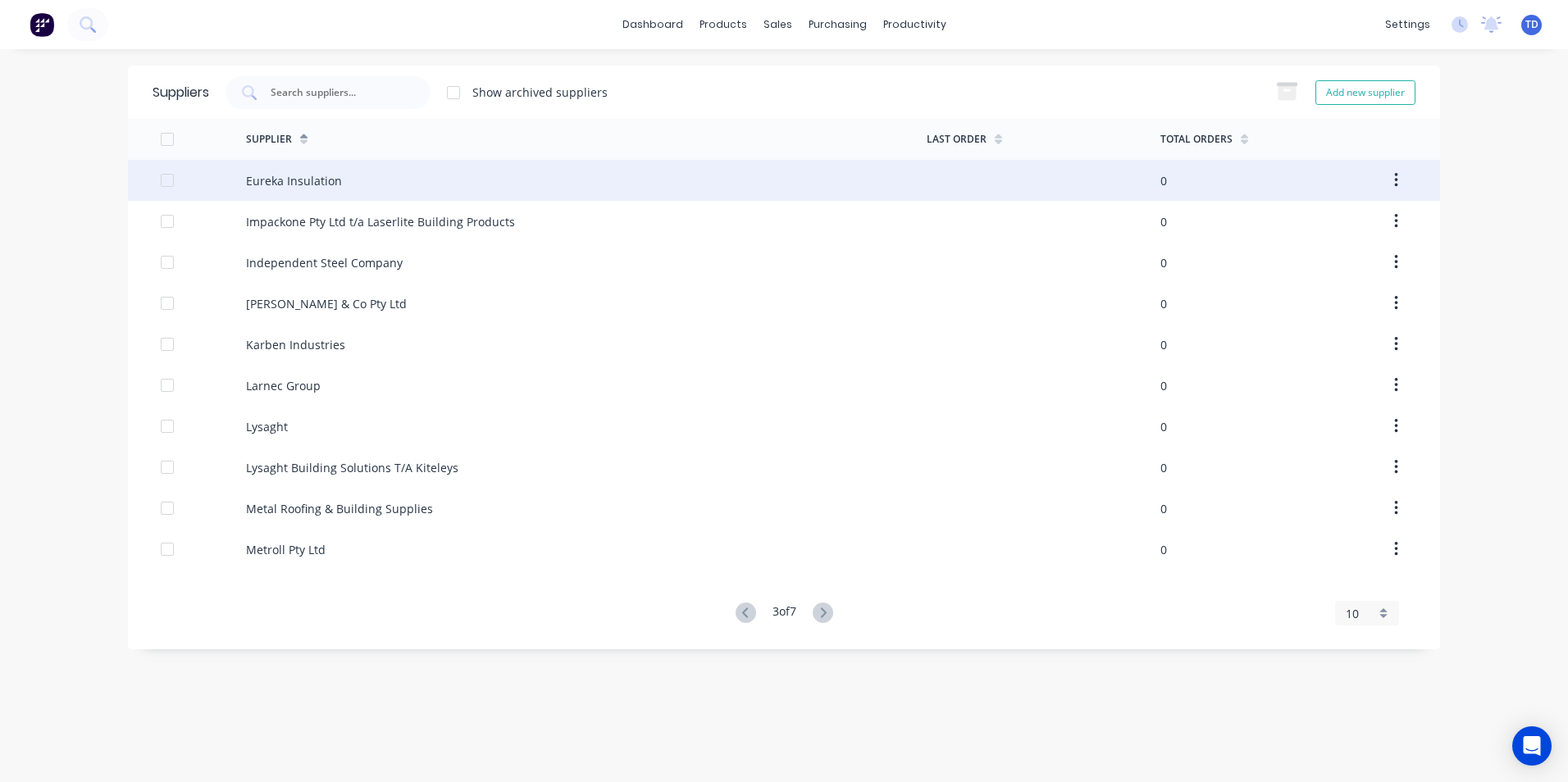
click at [313, 190] on div "Eureka Insulation" at bounding box center [587, 181] width 681 height 41
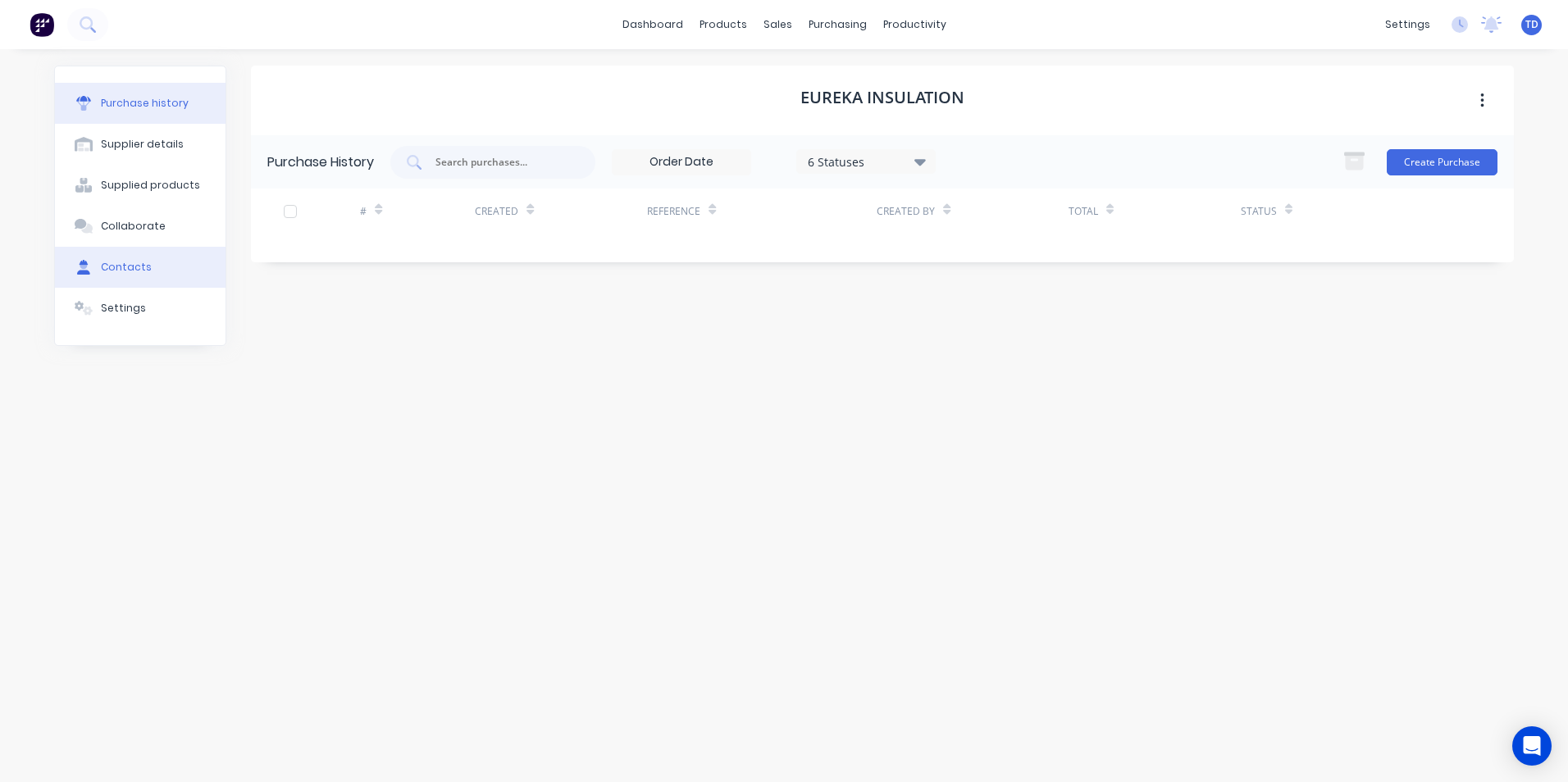
click at [134, 267] on div "Contacts" at bounding box center [127, 267] width 51 height 14
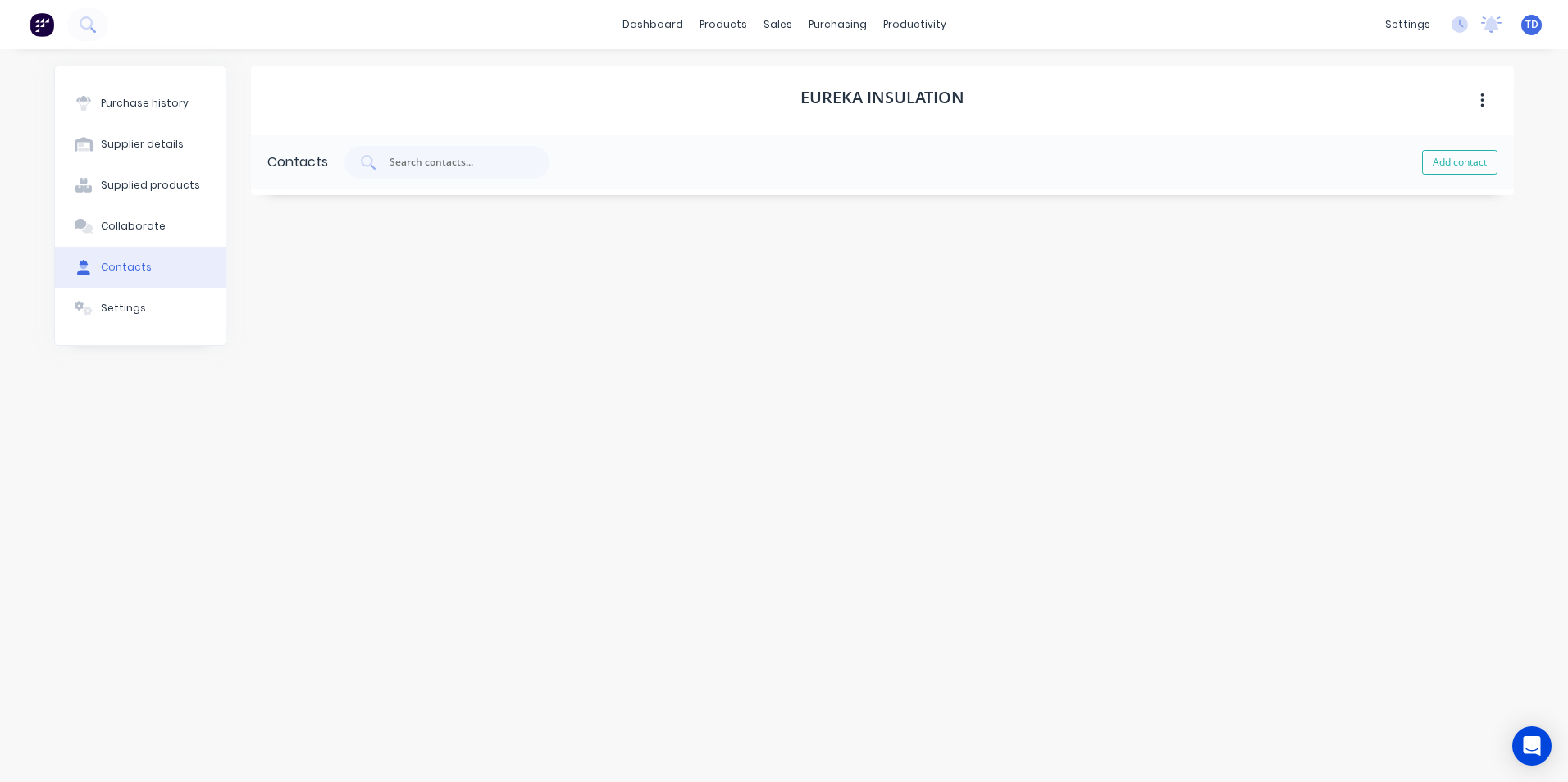
select select "AU"
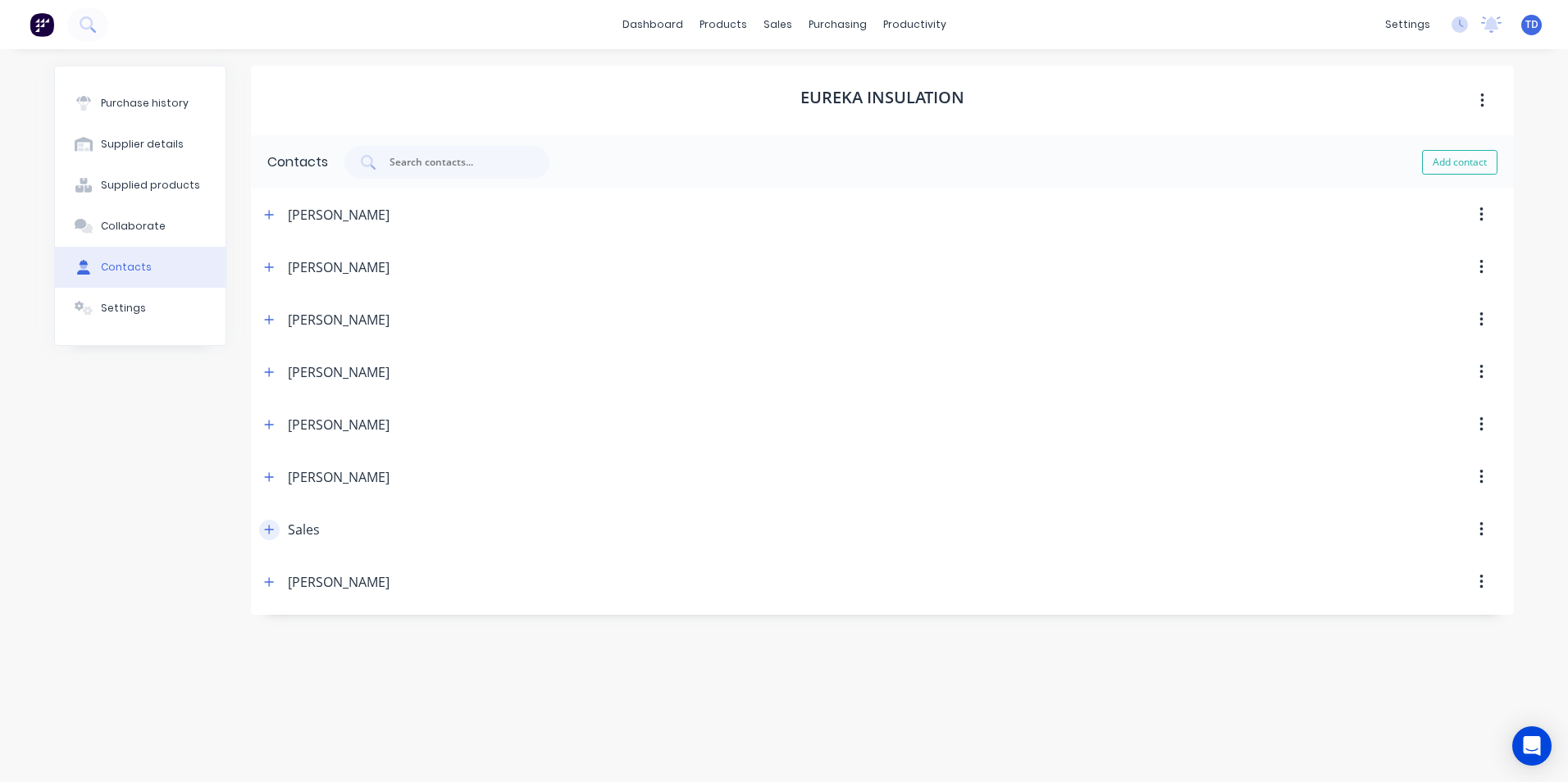
click at [266, 534] on icon "button" at bounding box center [269, 530] width 10 height 12
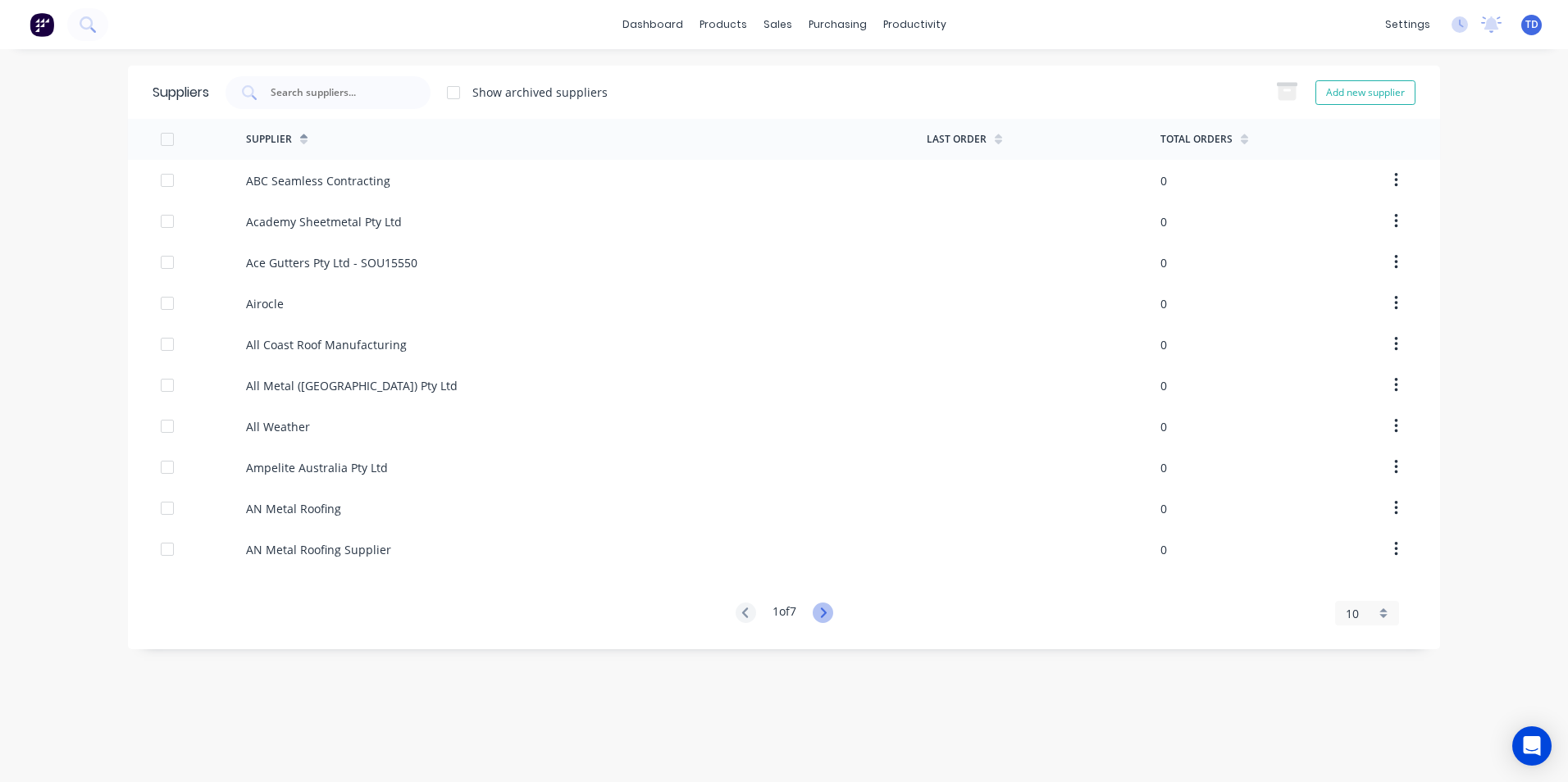
click at [833, 617] on icon at bounding box center [823, 612] width 20 height 20
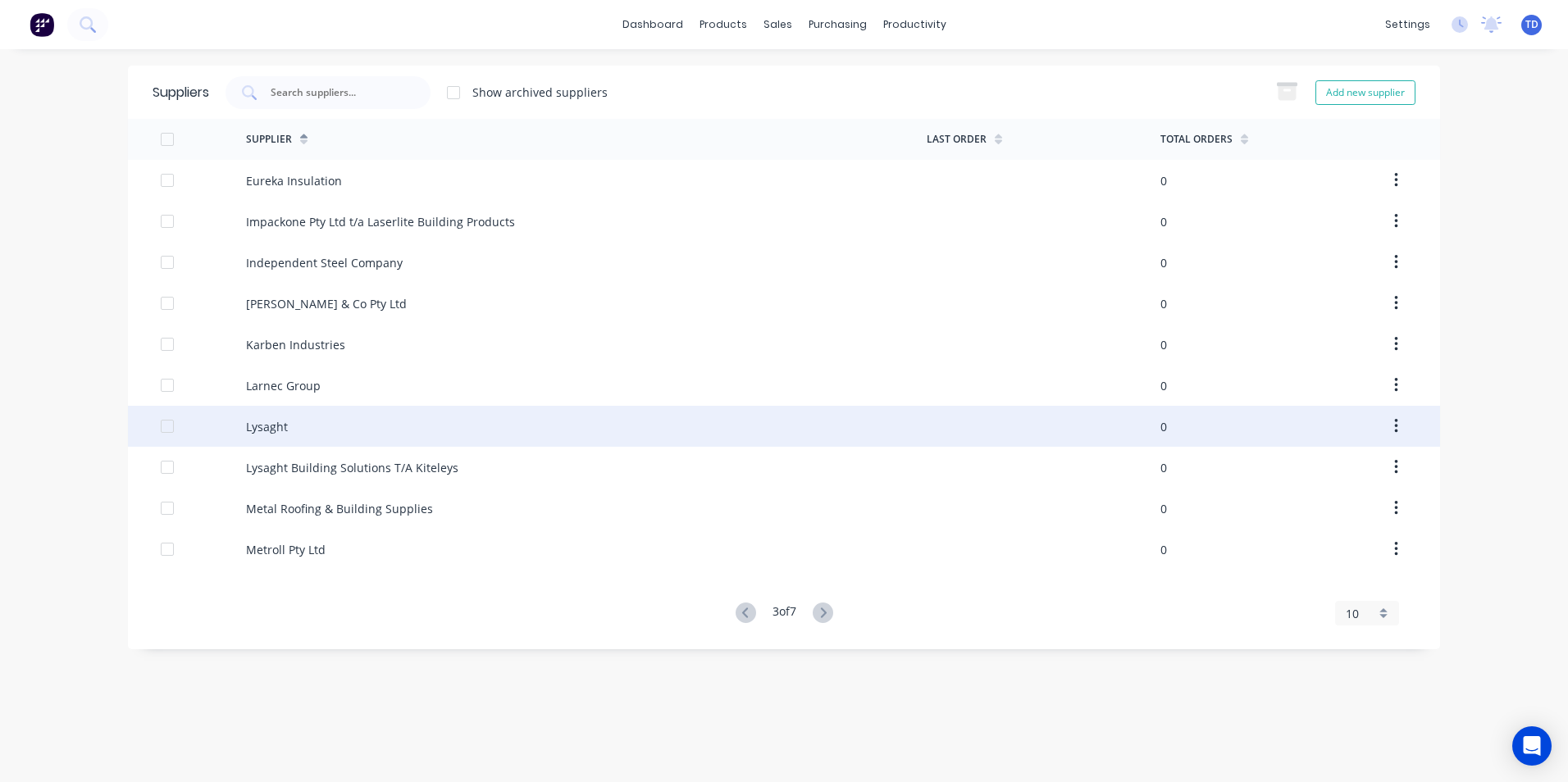
click at [298, 430] on div "Lysaght" at bounding box center [587, 426] width 681 height 41
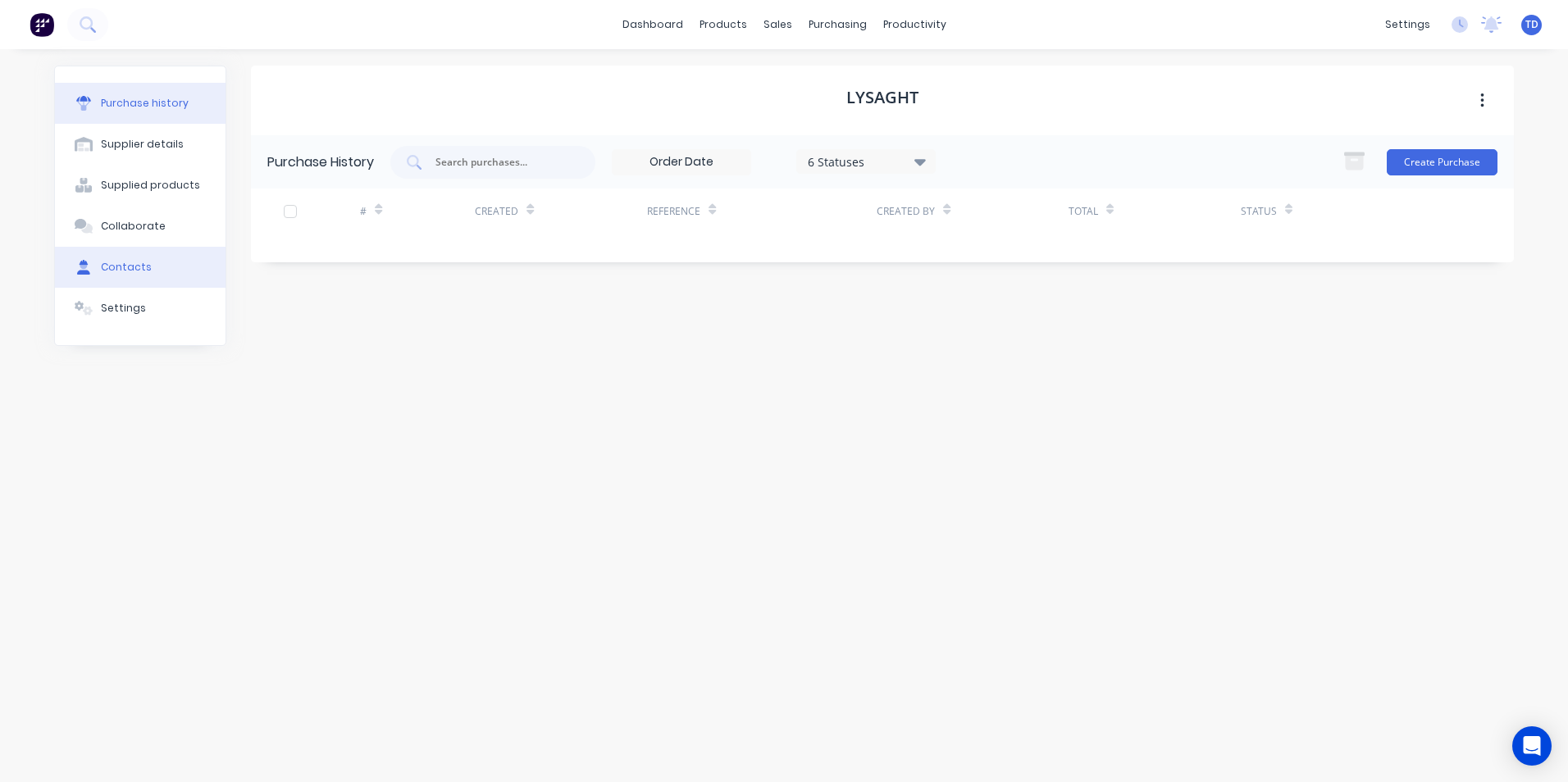
click at [145, 268] on div "Contacts" at bounding box center [127, 267] width 51 height 14
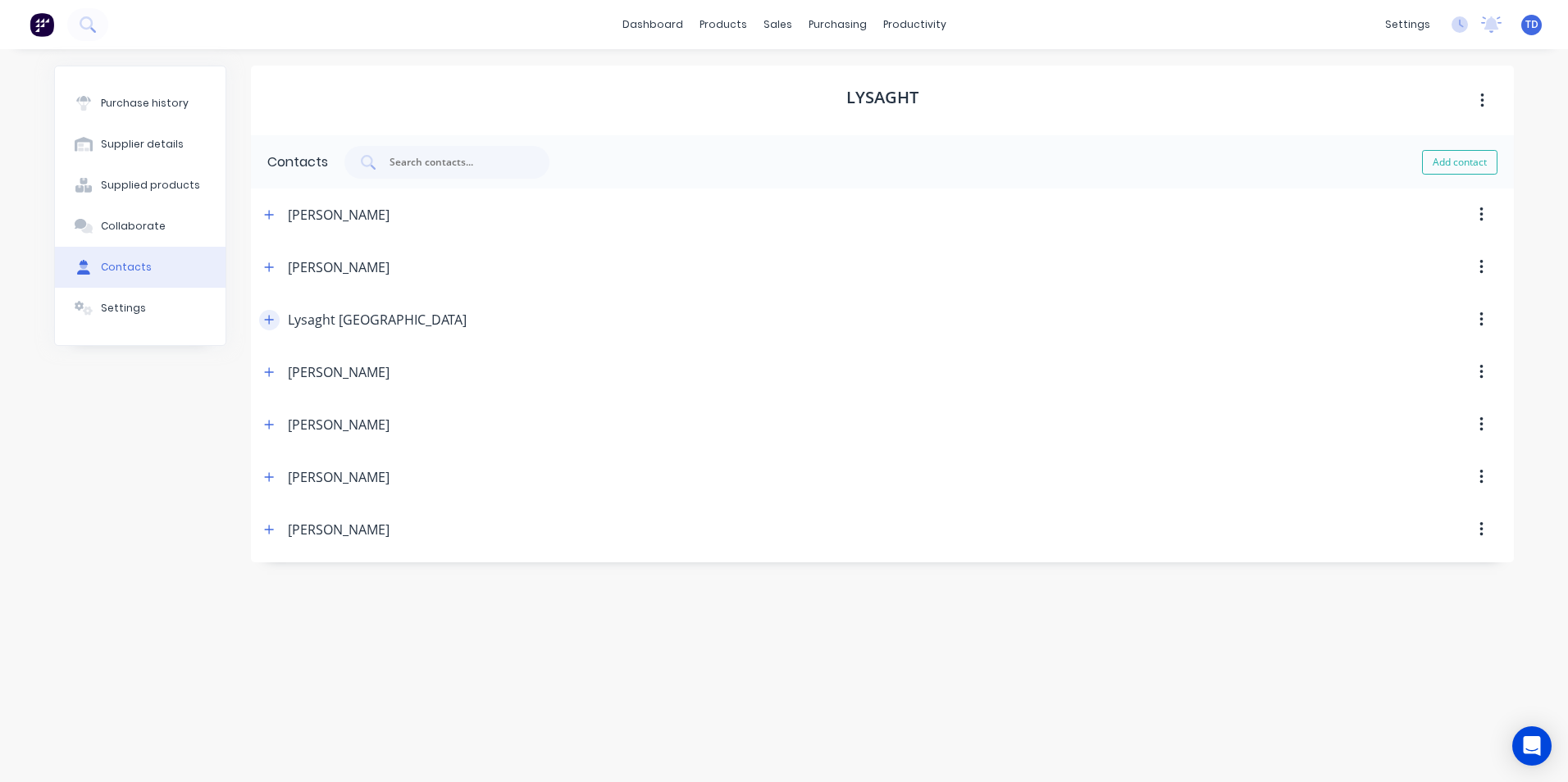
click at [262, 315] on button "button" at bounding box center [269, 320] width 20 height 20
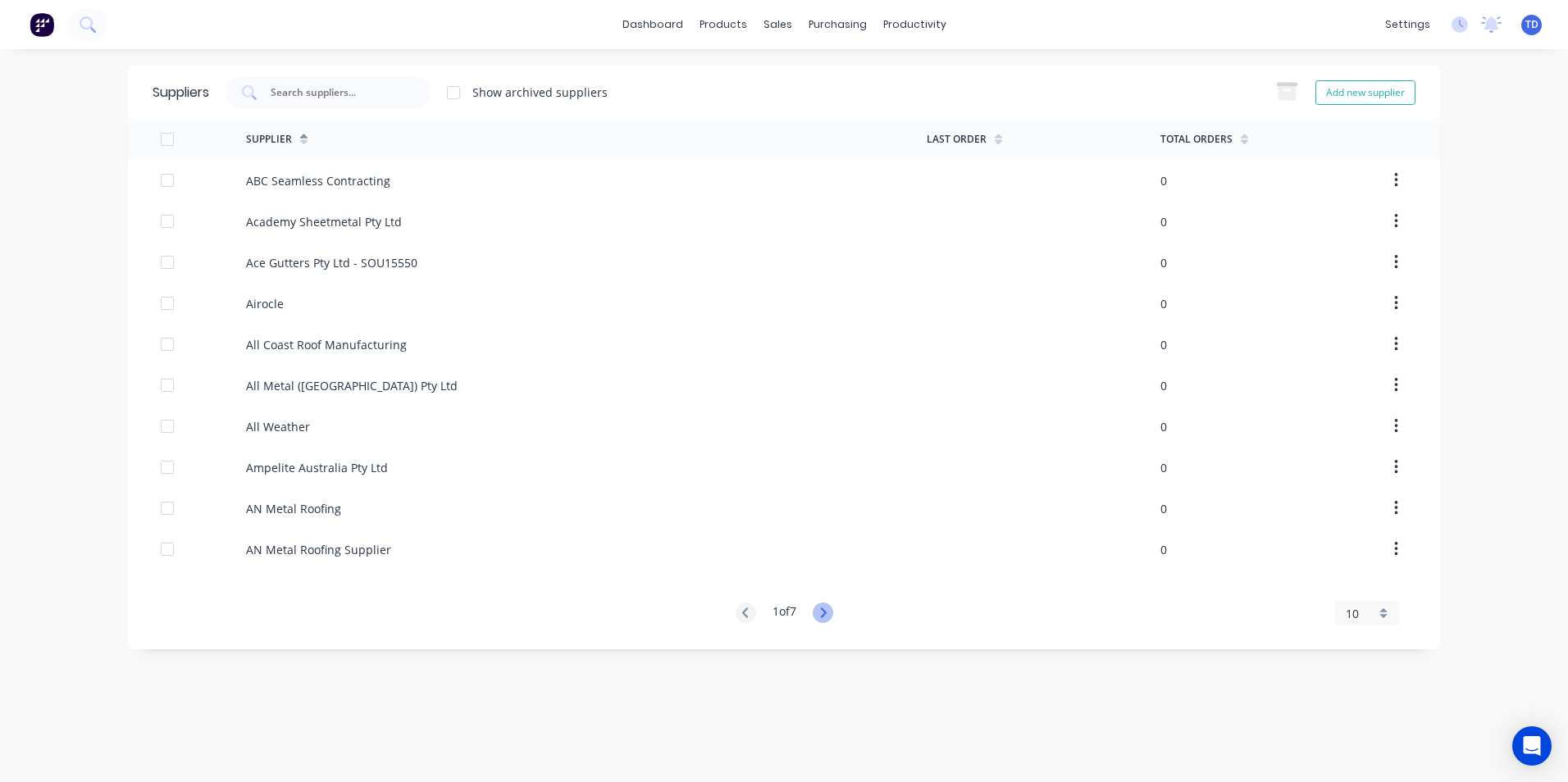
click at [819, 611] on icon at bounding box center [823, 612] width 20 height 20
click at [821, 611] on icon at bounding box center [823, 612] width 20 height 20
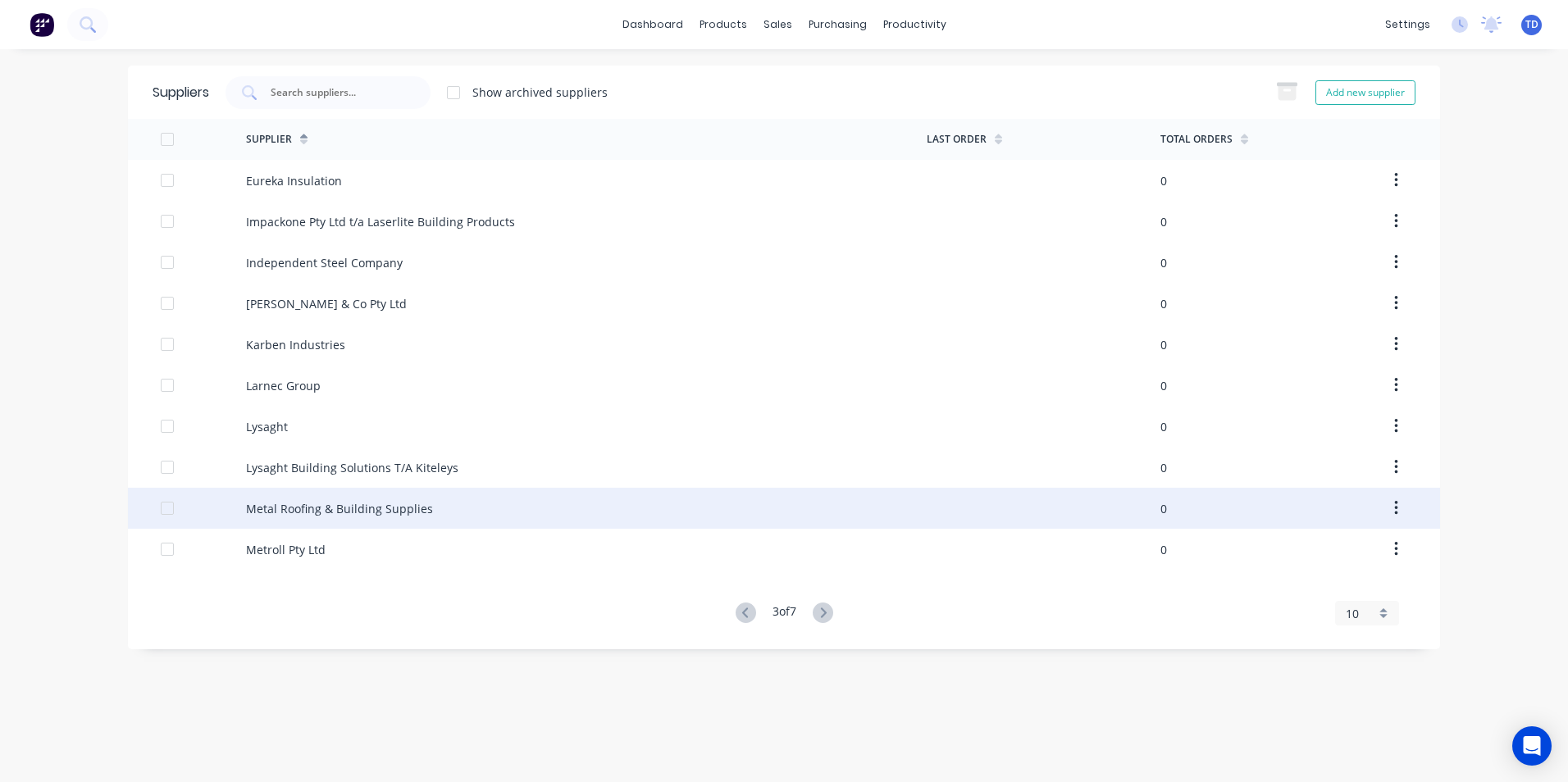
click at [258, 494] on div "Metal Roofing & Building Supplies" at bounding box center [587, 508] width 681 height 41
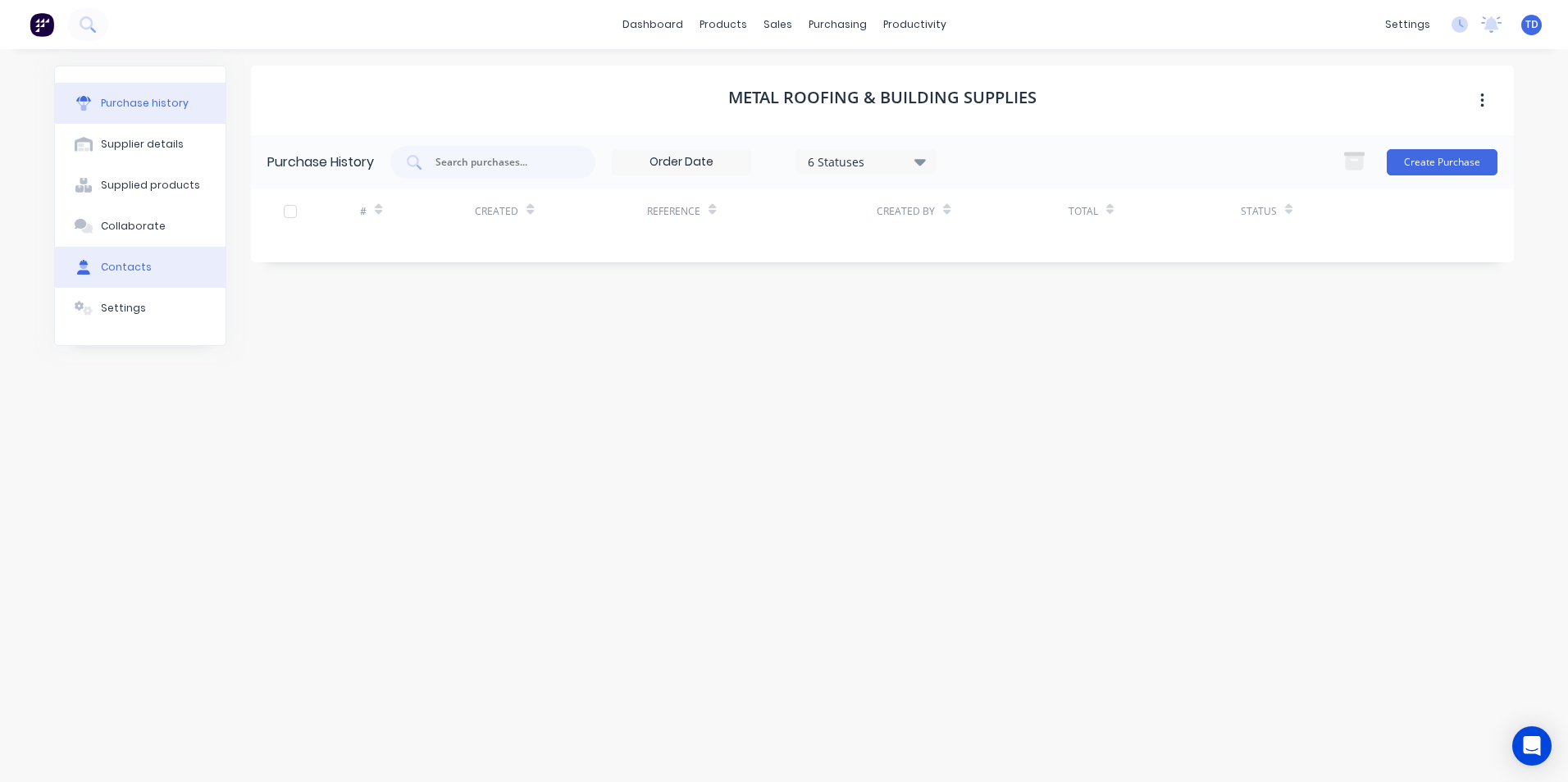
click at [139, 270] on div "Contacts" at bounding box center [127, 267] width 51 height 14
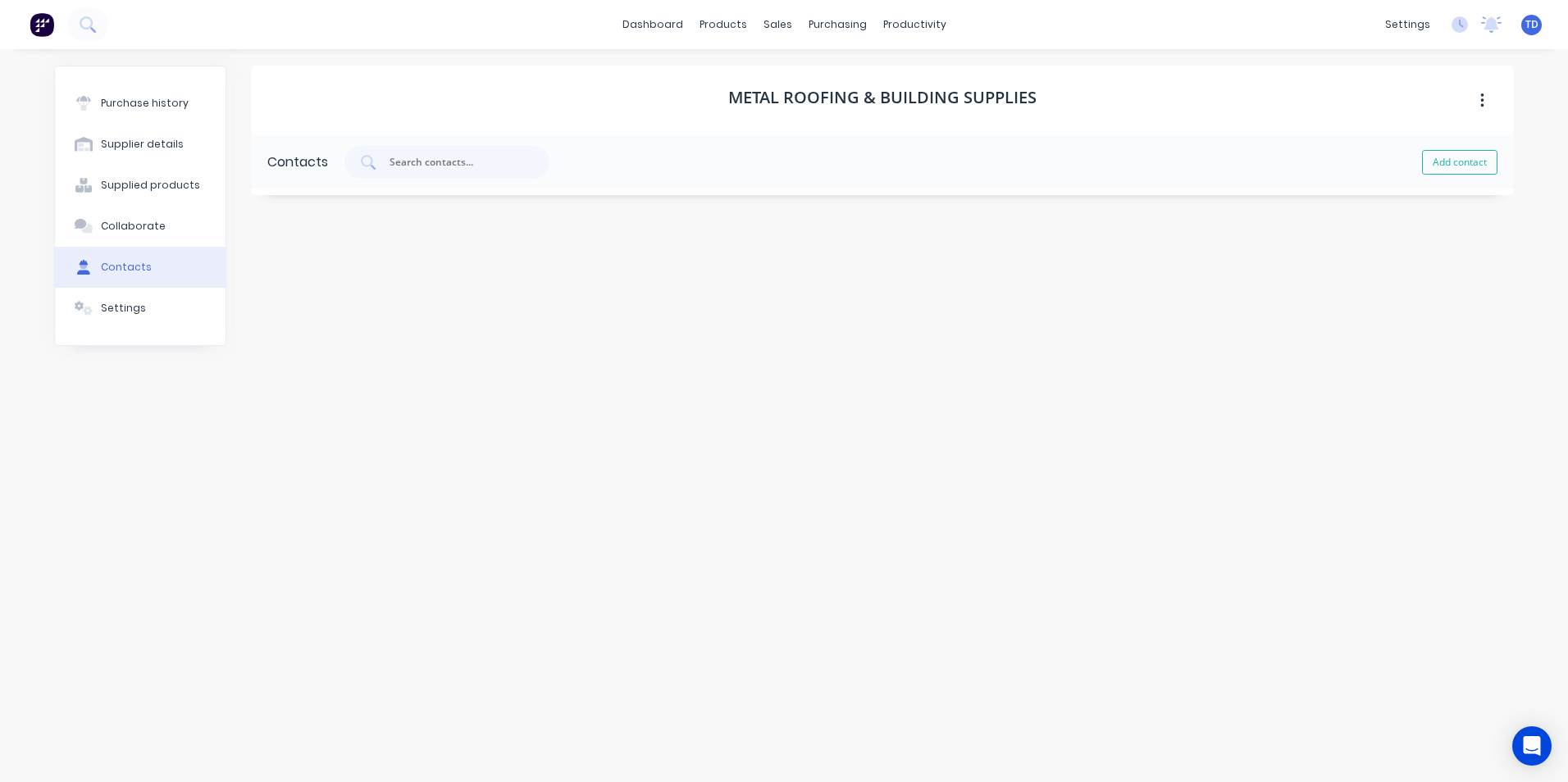
select select "AU"
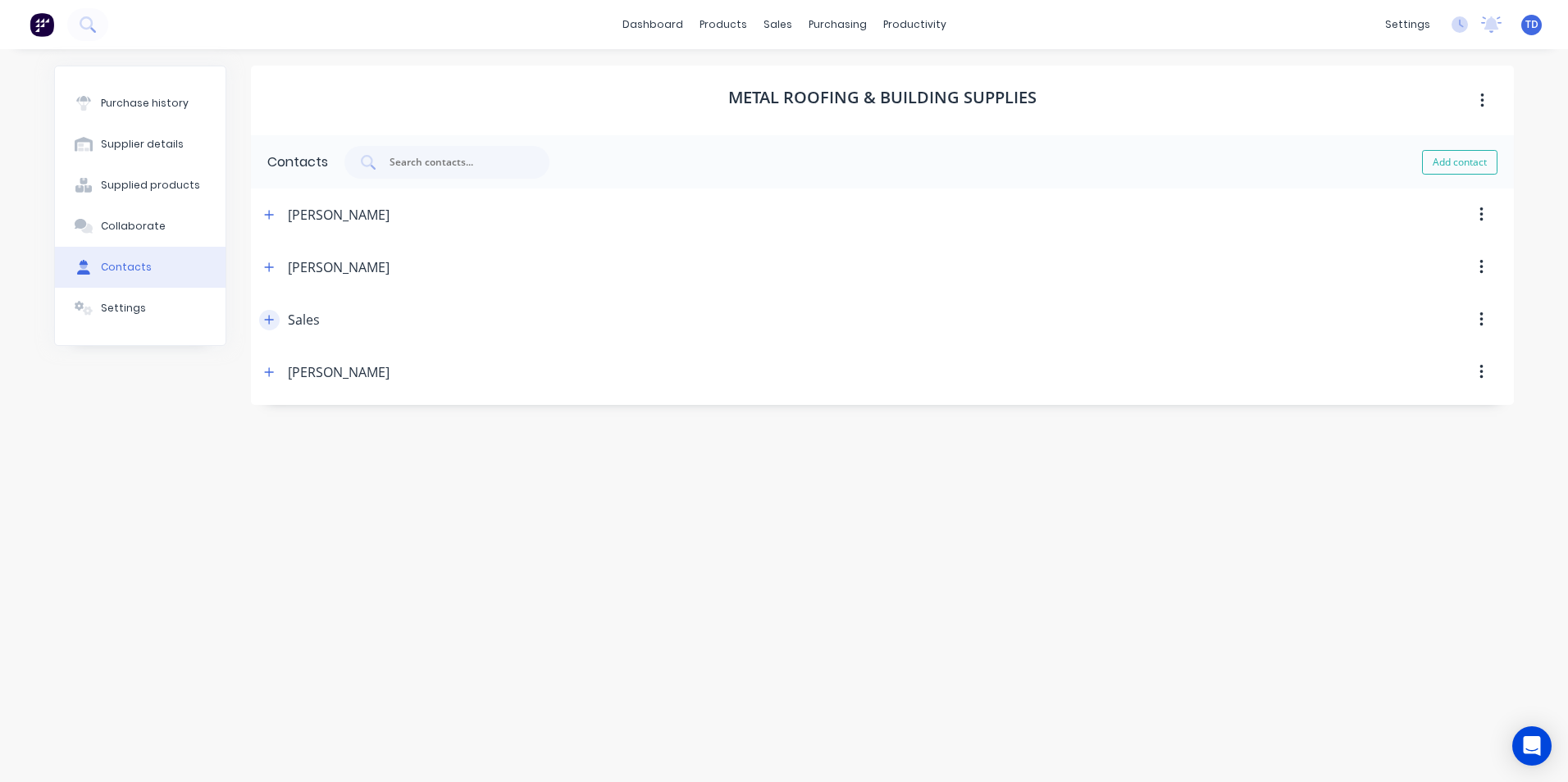
click at [270, 321] on icon "button" at bounding box center [269, 319] width 9 height 9
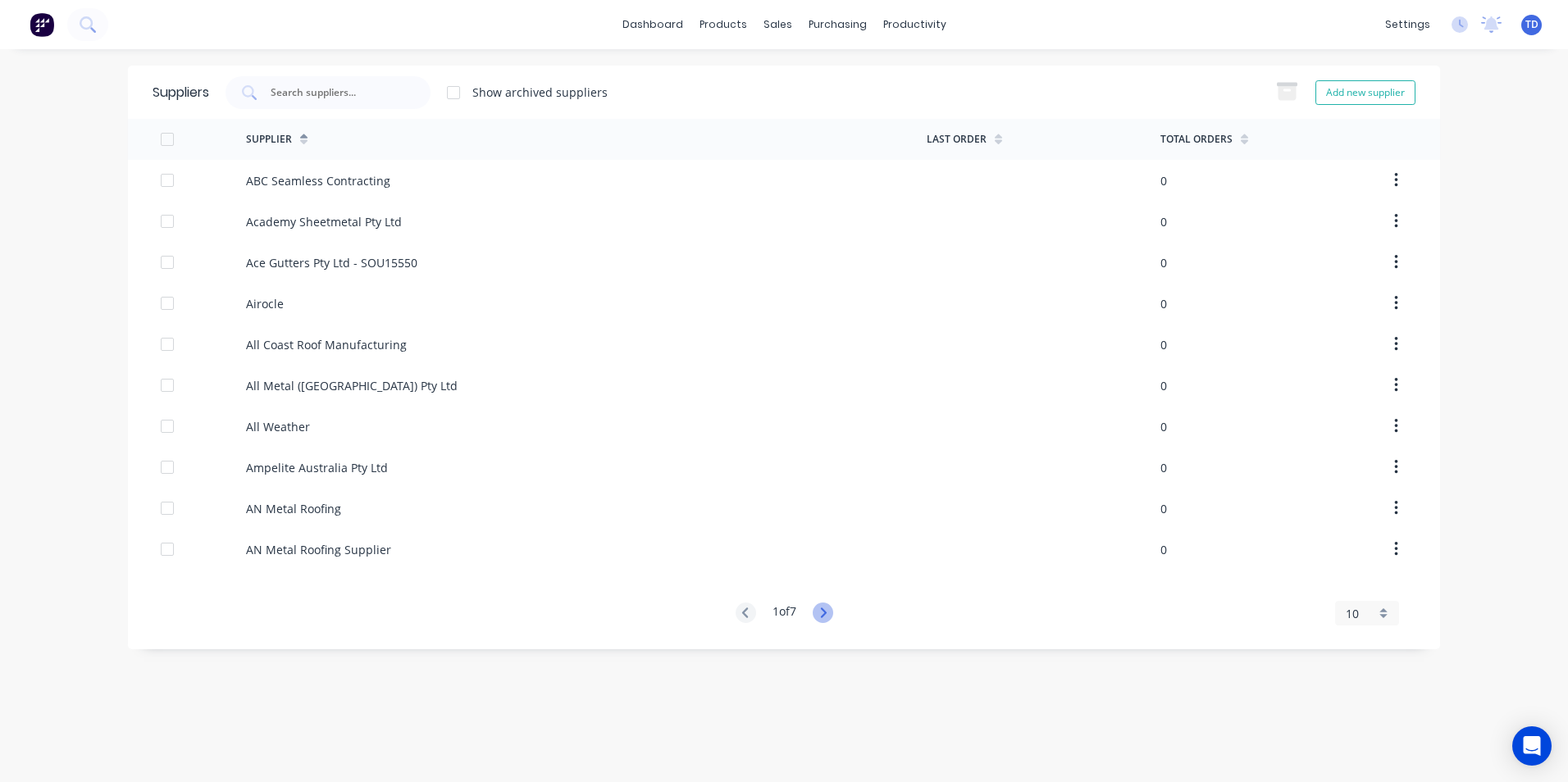
click at [822, 615] on icon at bounding box center [823, 612] width 20 height 20
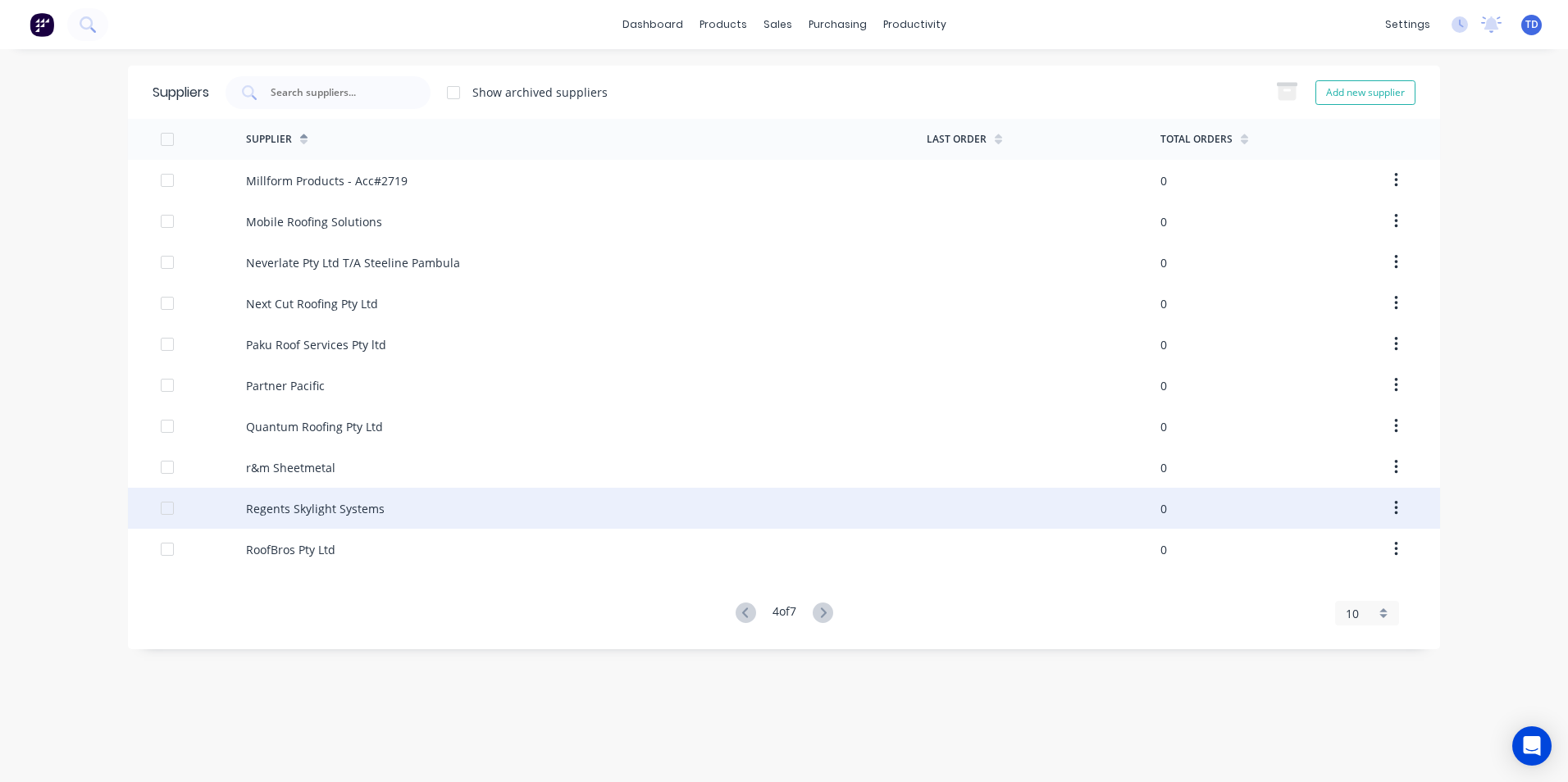
click at [257, 507] on div "Regents Skylight Systems" at bounding box center [316, 509] width 138 height 17
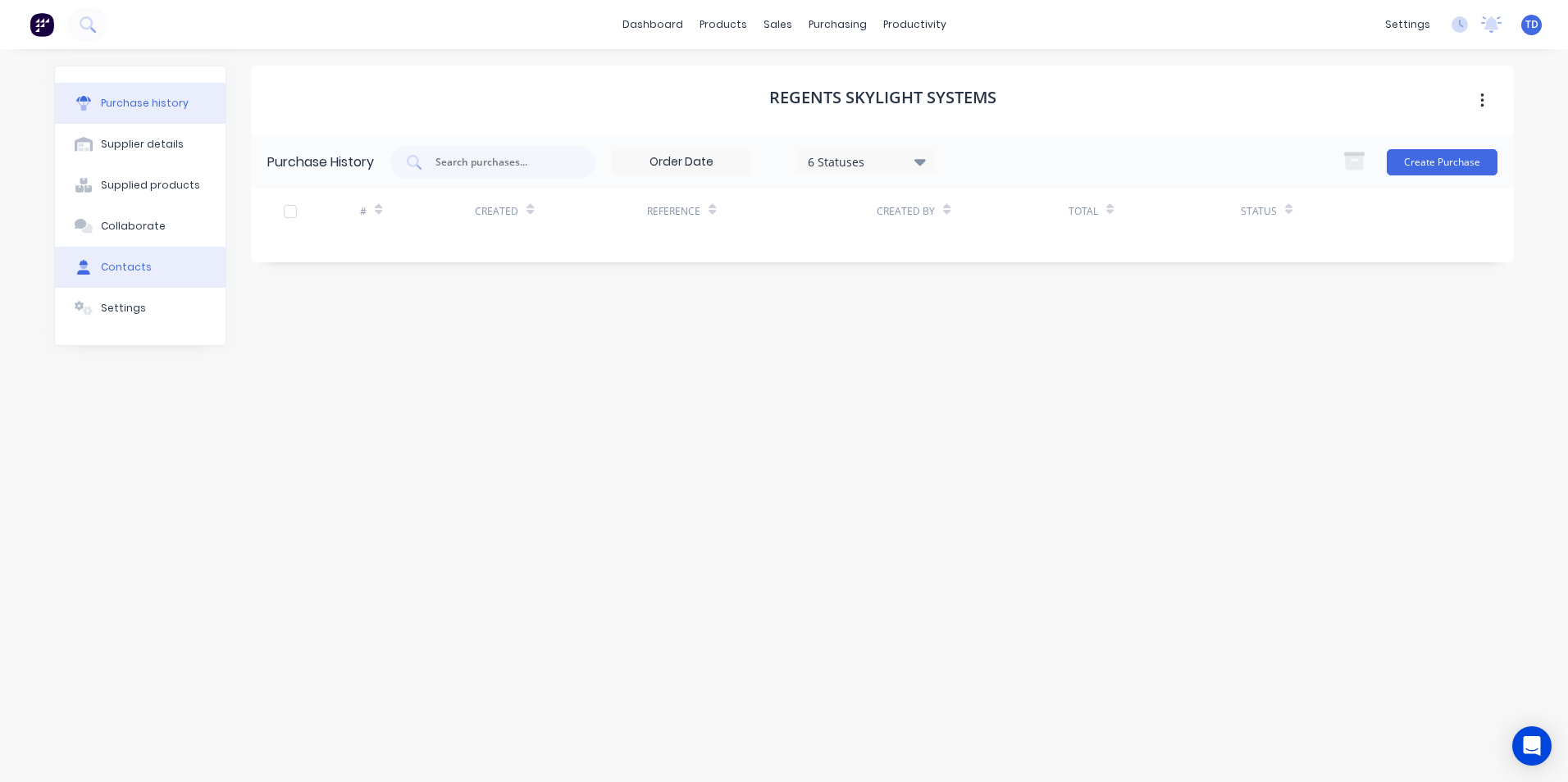
click at [131, 271] on div "Contacts" at bounding box center [127, 267] width 51 height 14
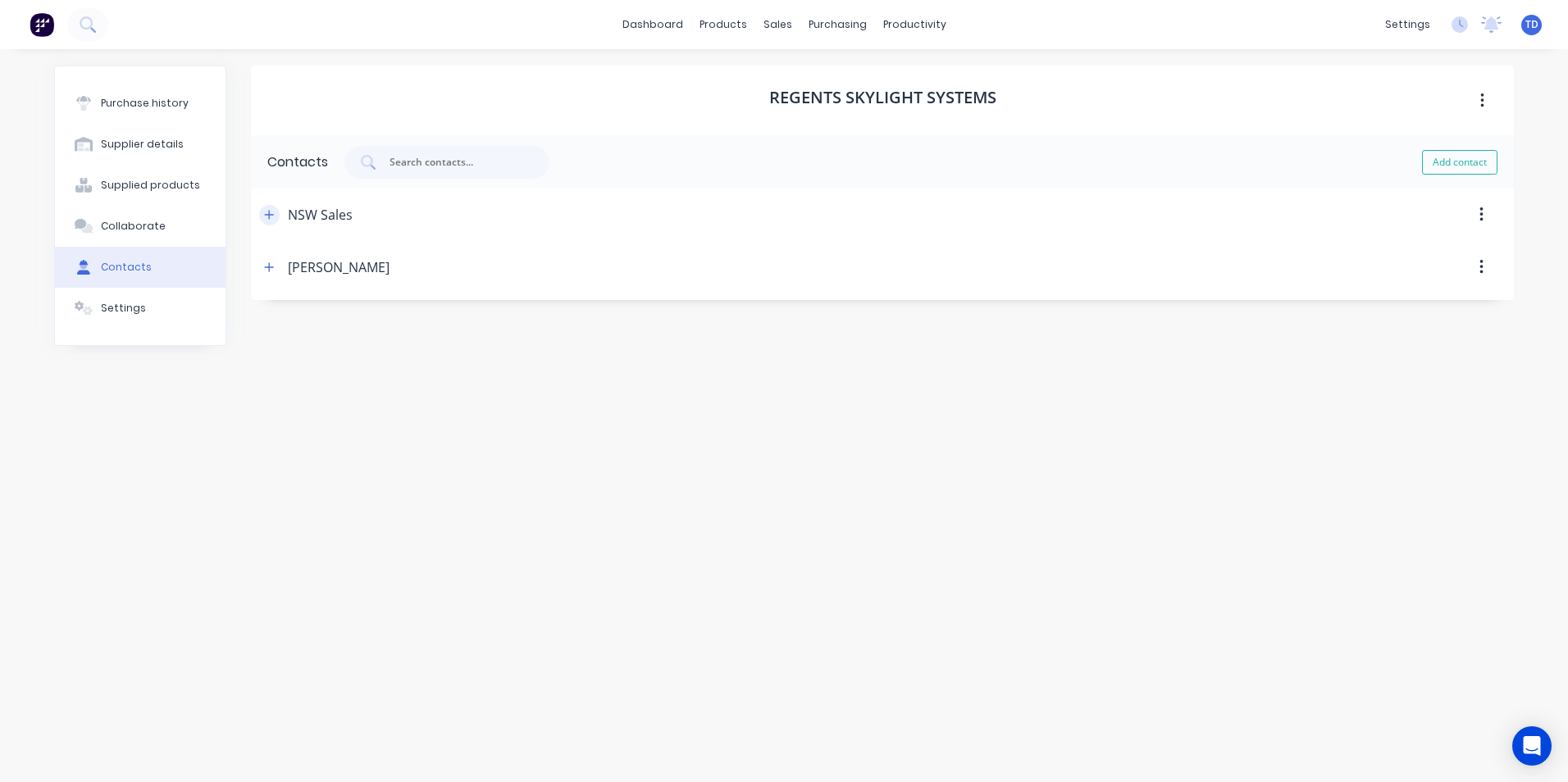
click at [276, 210] on button "button" at bounding box center [269, 215] width 20 height 20
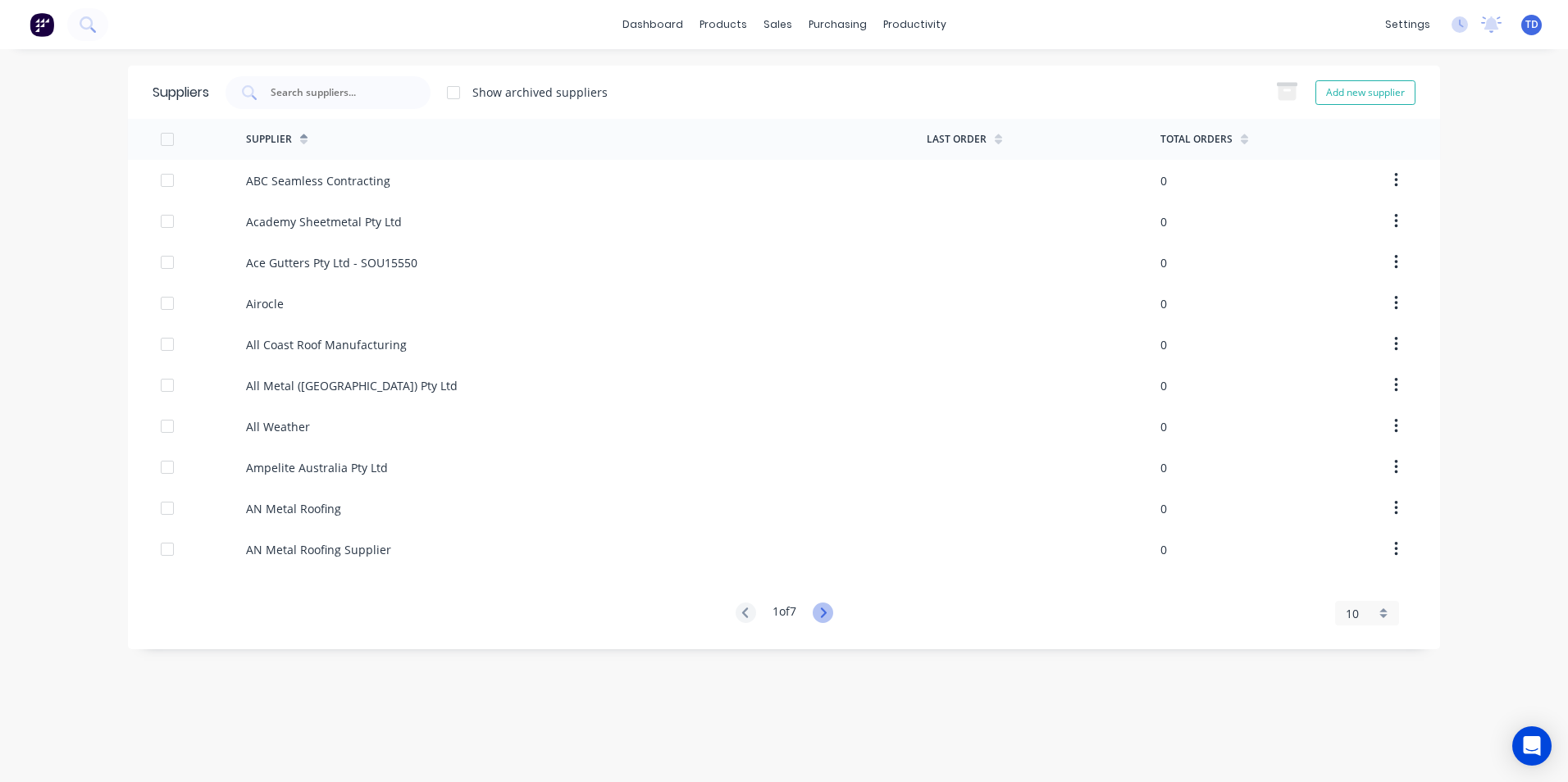
click at [826, 607] on icon at bounding box center [823, 612] width 20 height 20
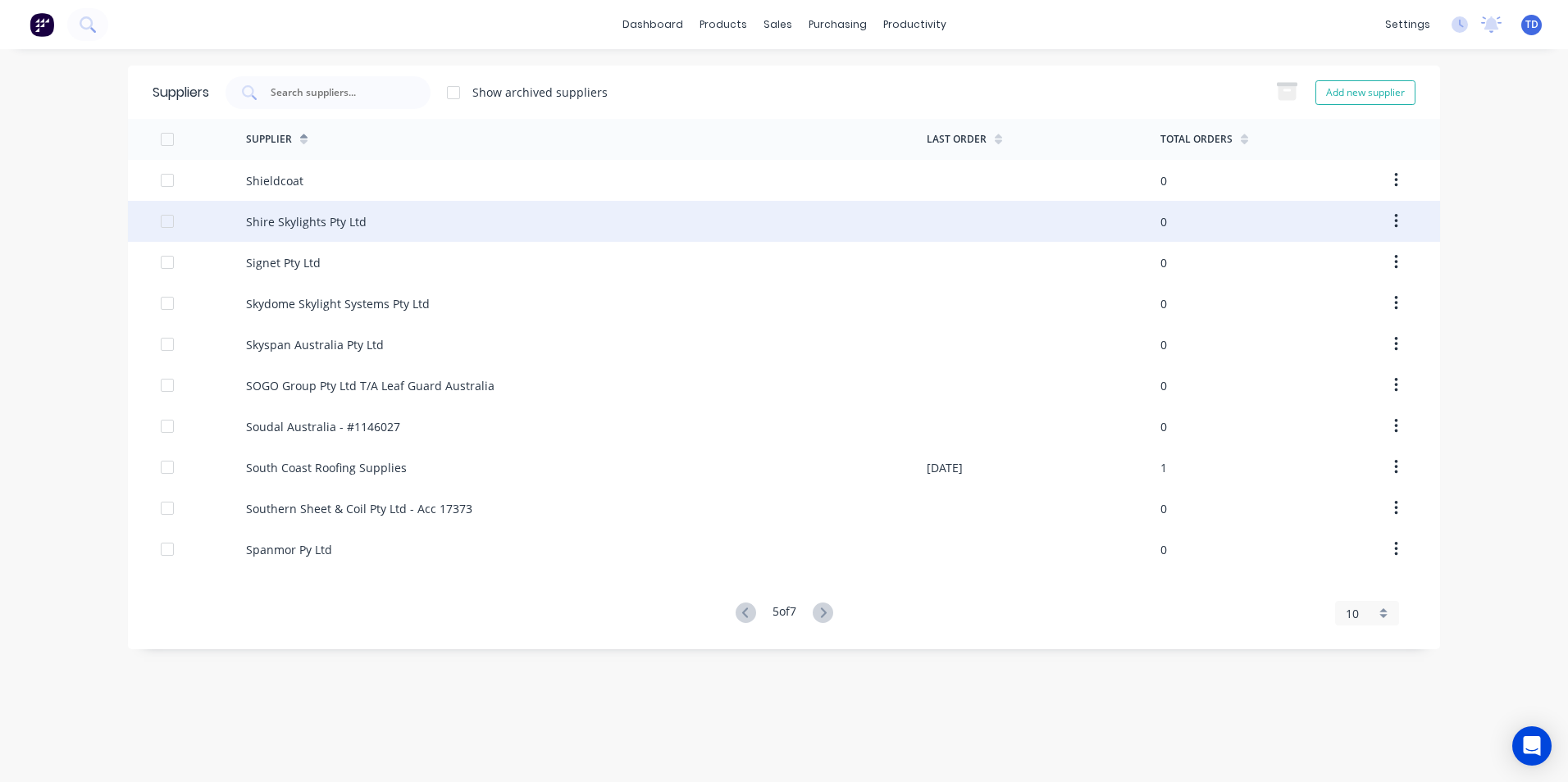
click at [292, 224] on div "Shire Skylights Pty Ltd" at bounding box center [306, 222] width 121 height 17
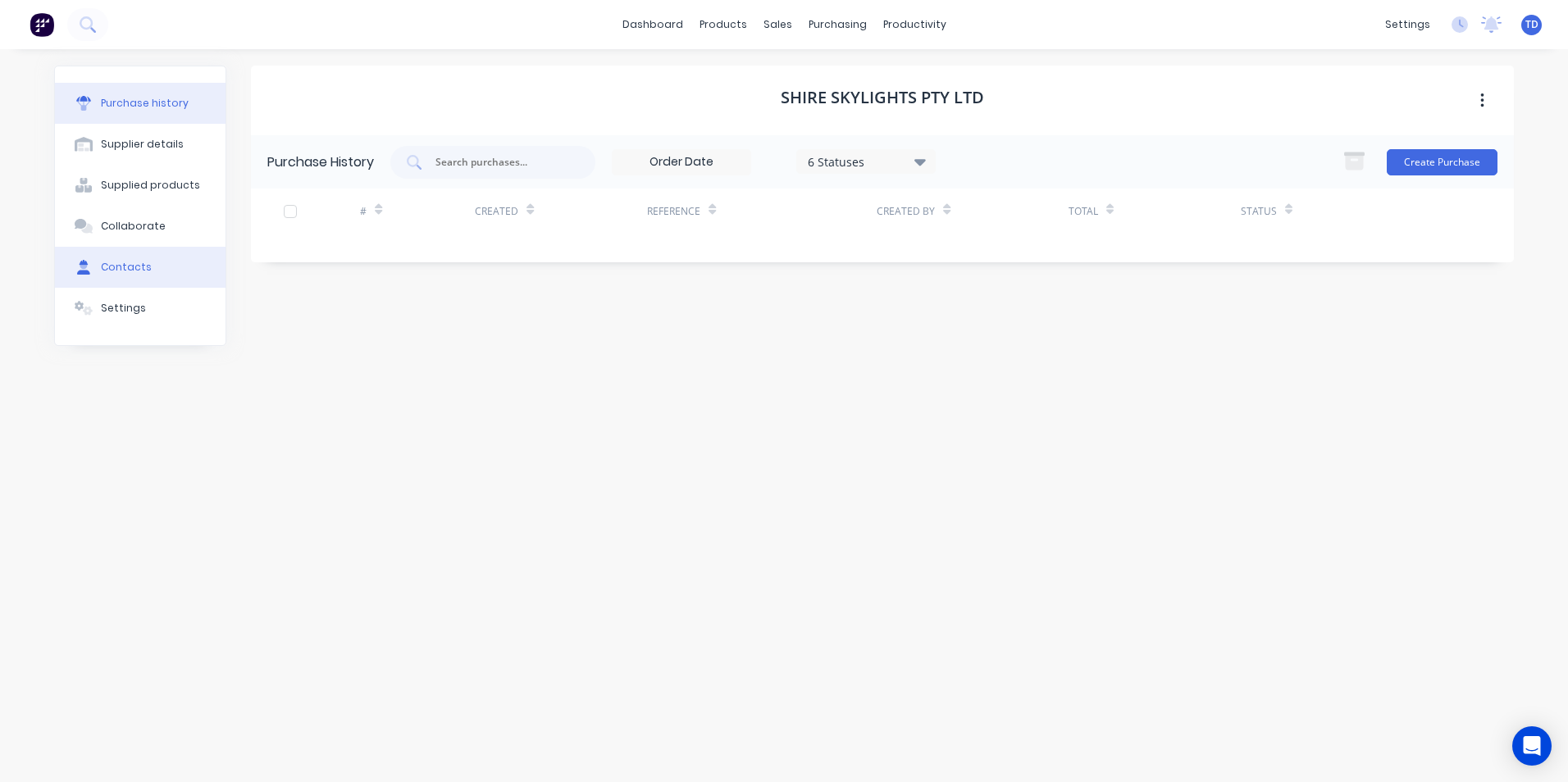
click at [114, 262] on div "Contacts" at bounding box center [127, 267] width 51 height 14
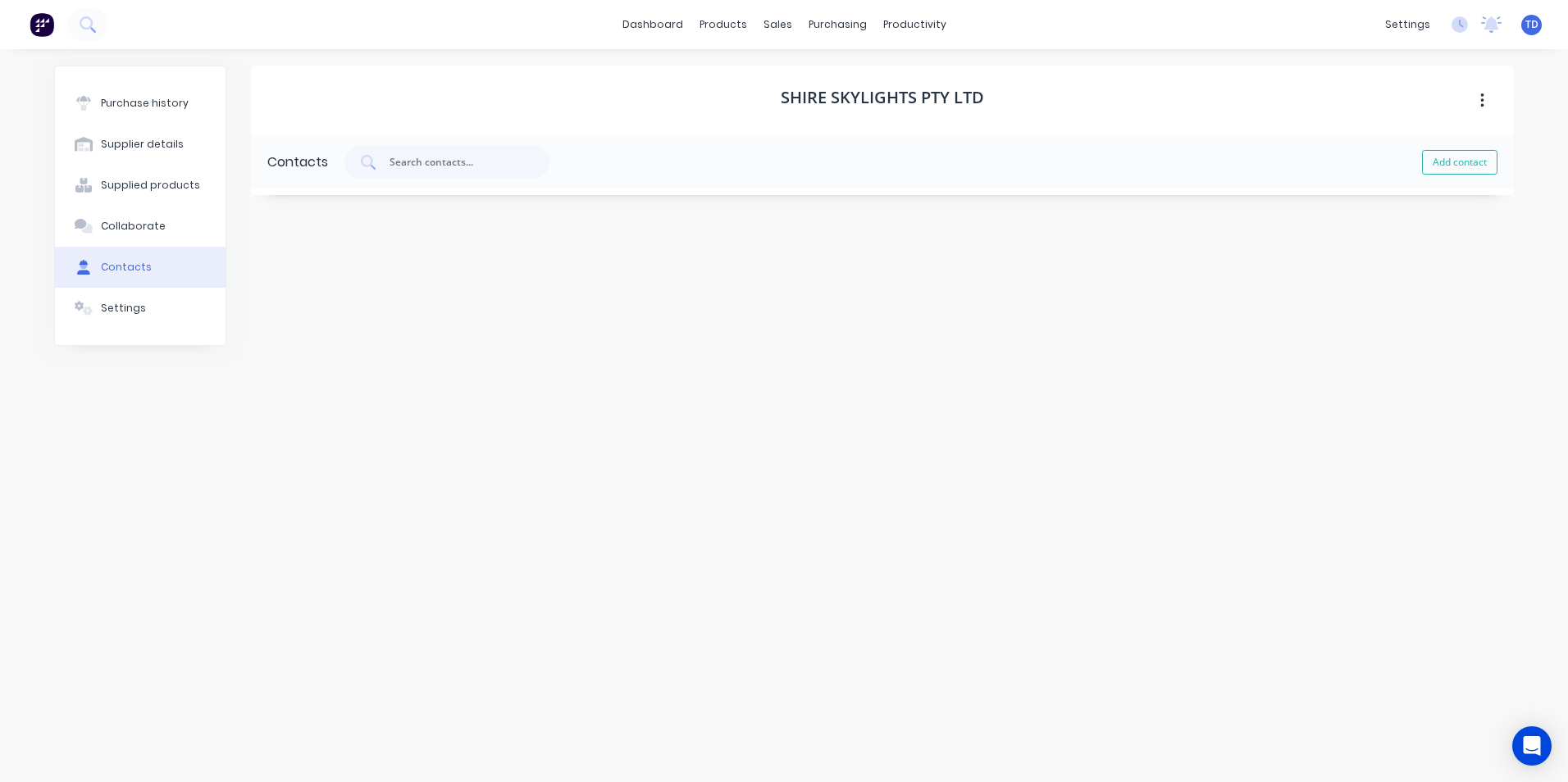
select select "AU"
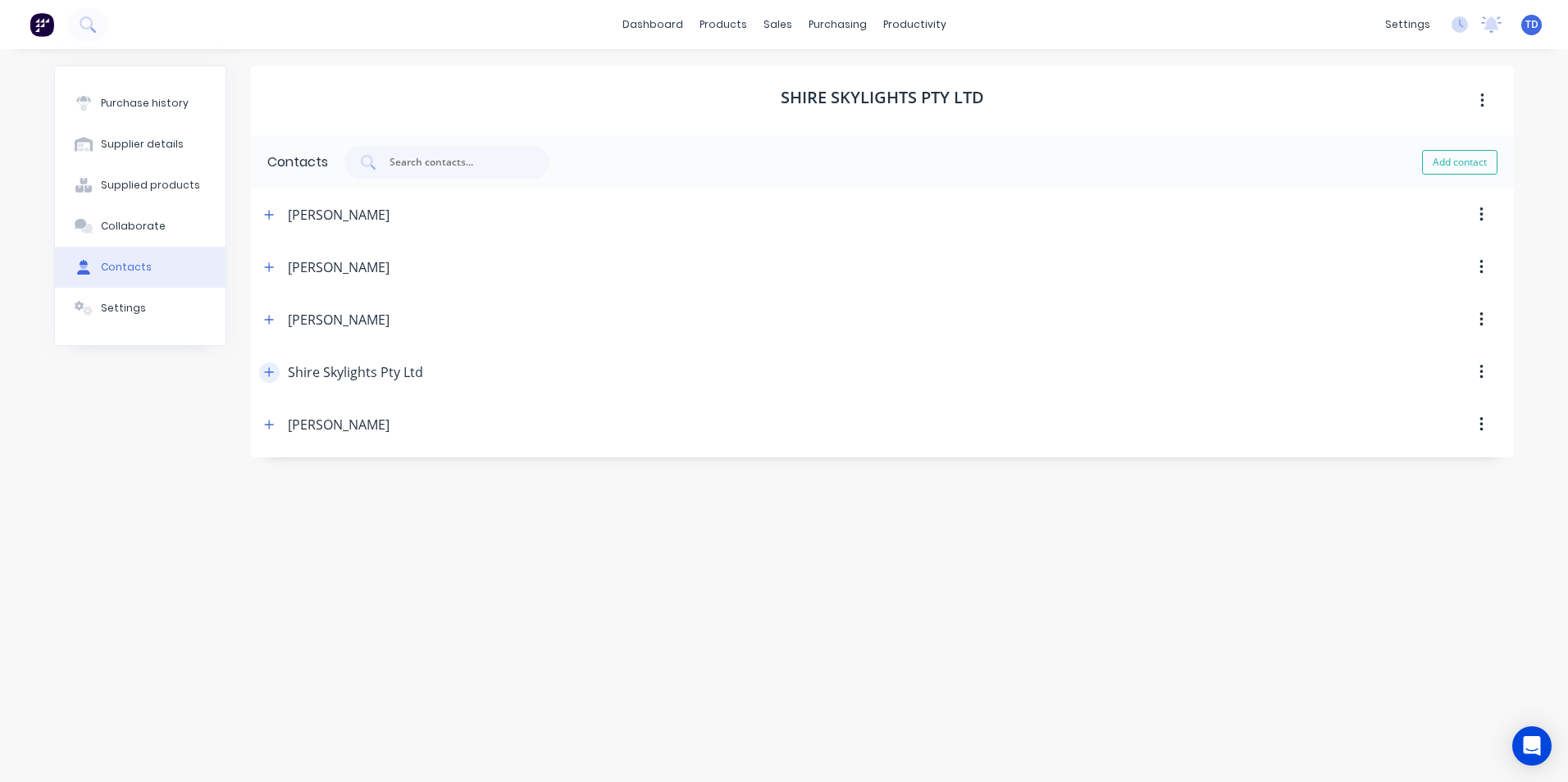
click at [268, 370] on icon "button" at bounding box center [269, 372] width 10 height 12
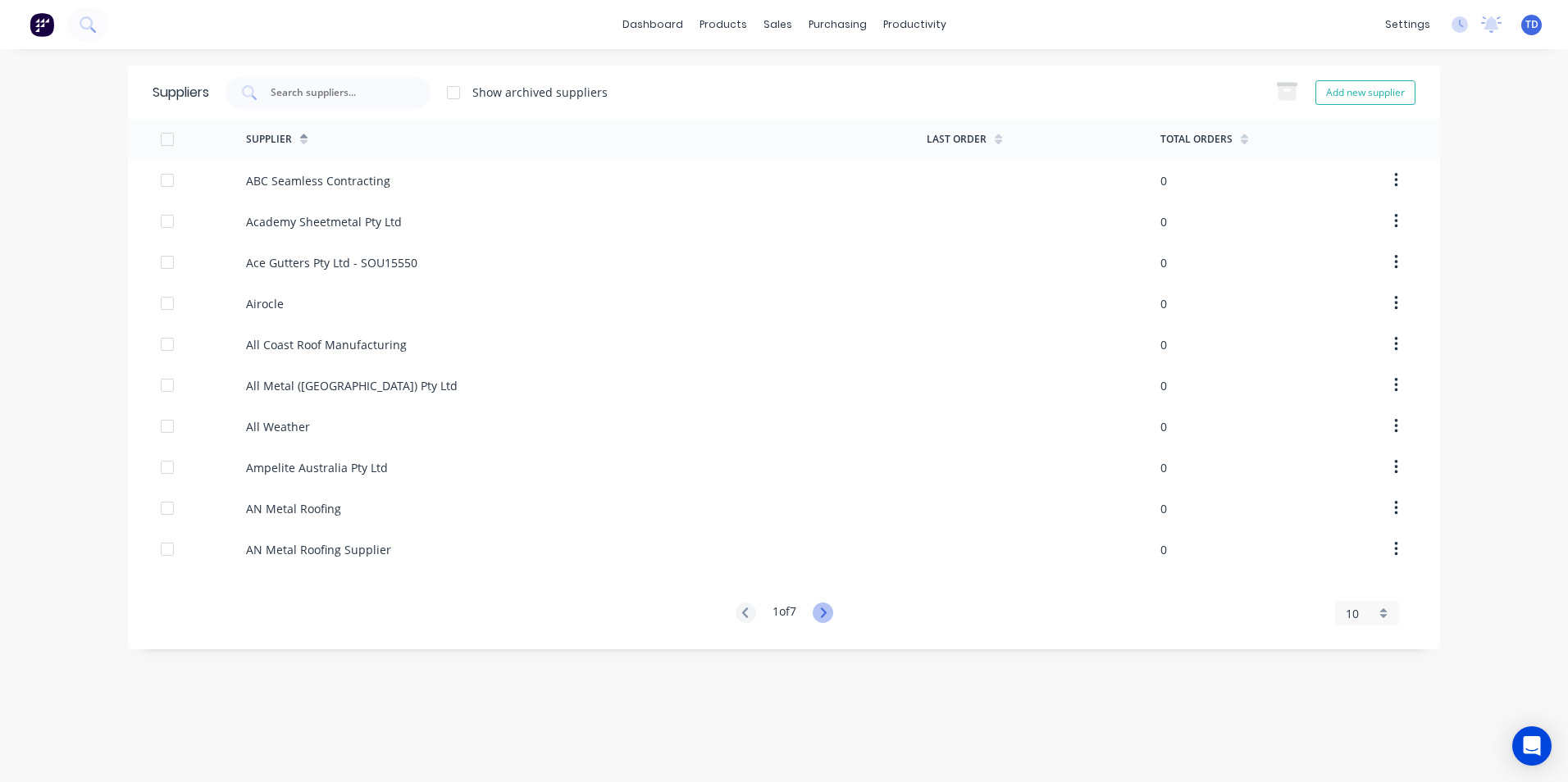
click at [830, 609] on icon at bounding box center [823, 612] width 20 height 20
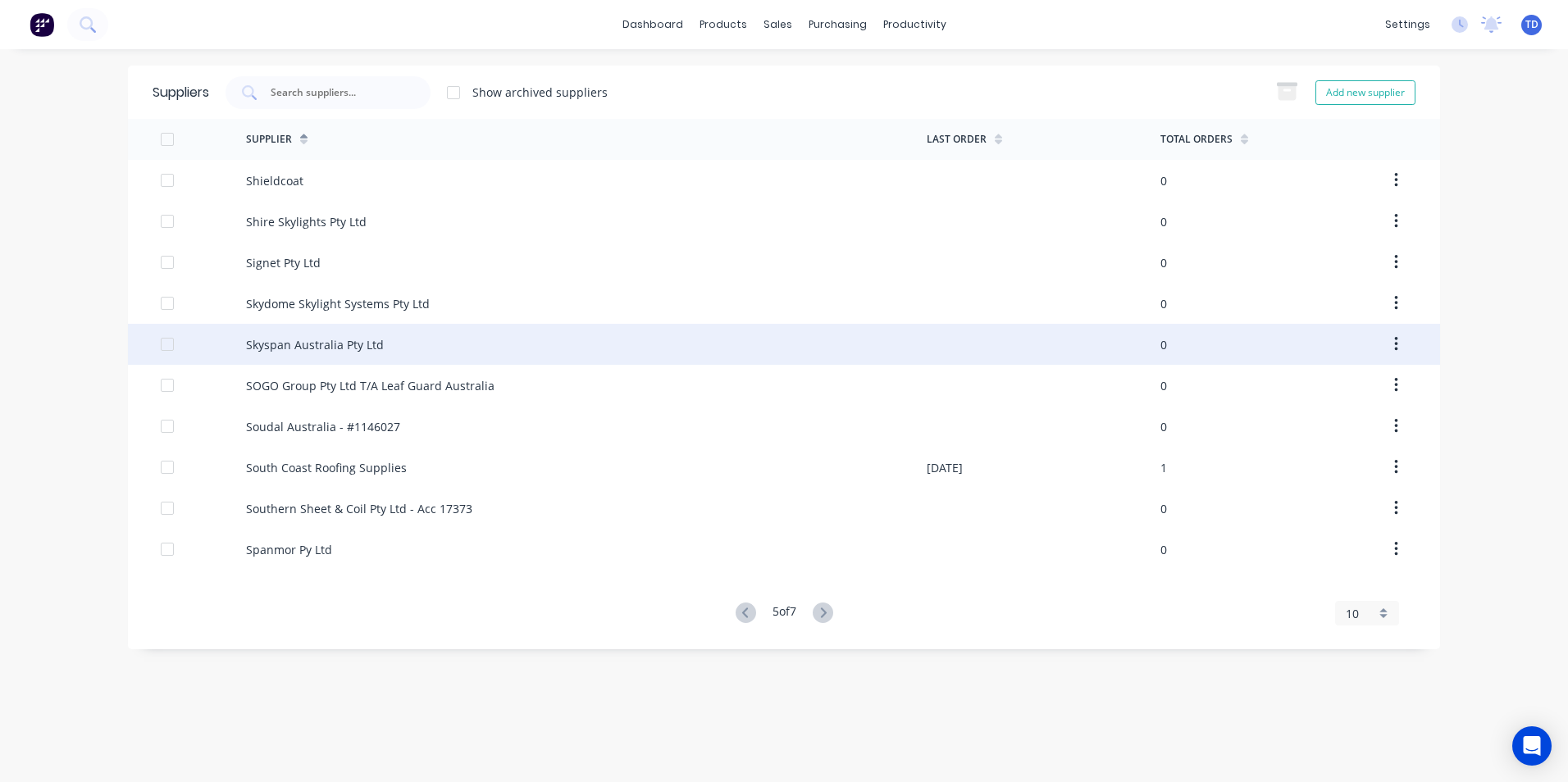
click at [305, 345] on div "Skyspan Australia Pty Ltd" at bounding box center [315, 345] width 138 height 17
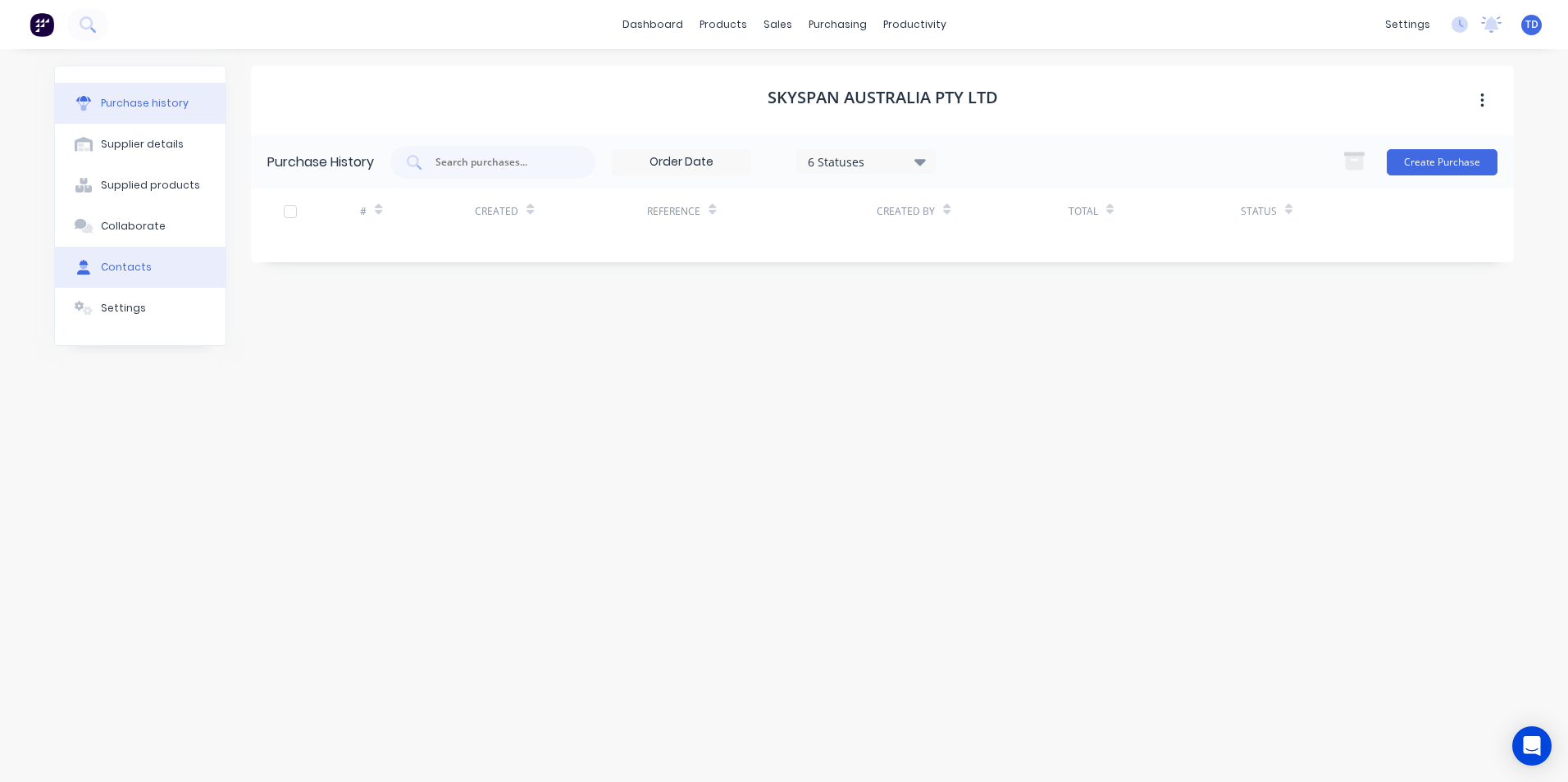
click at [152, 265] on button "Contacts" at bounding box center [140, 267] width 170 height 41
select select "AU"
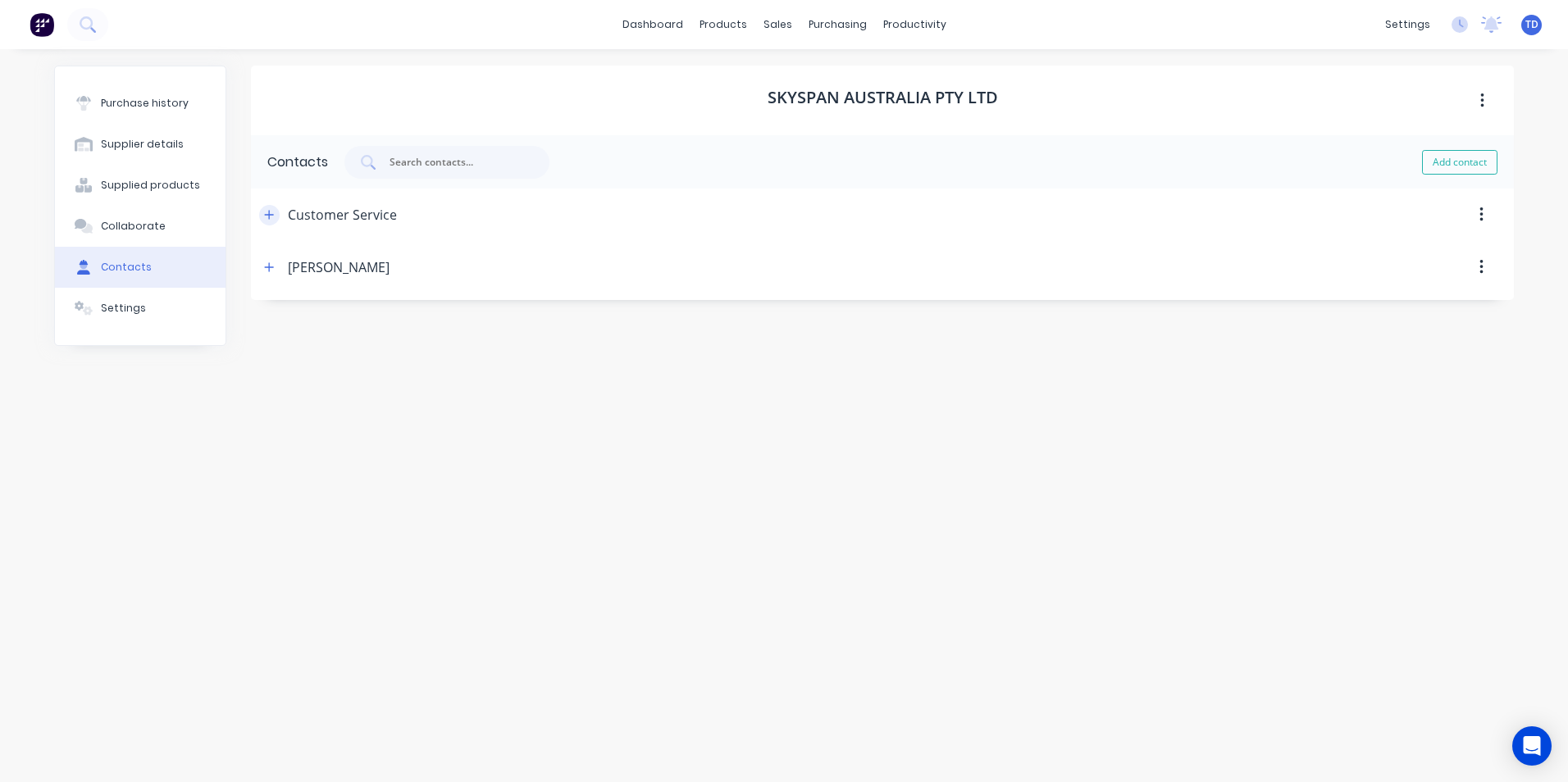
click at [266, 217] on icon "button" at bounding box center [269, 215] width 10 height 12
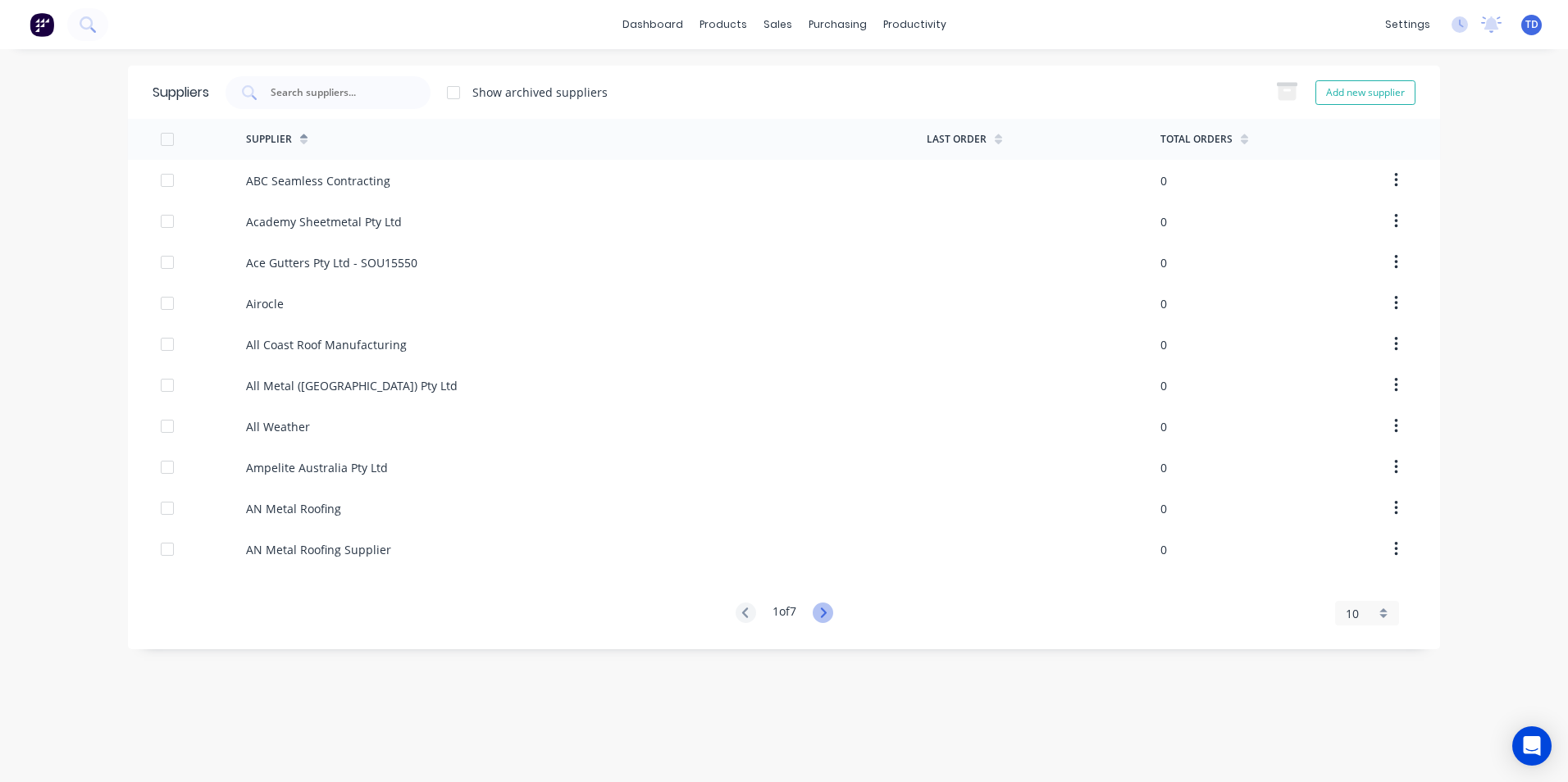
click at [823, 607] on icon at bounding box center [823, 612] width 20 height 20
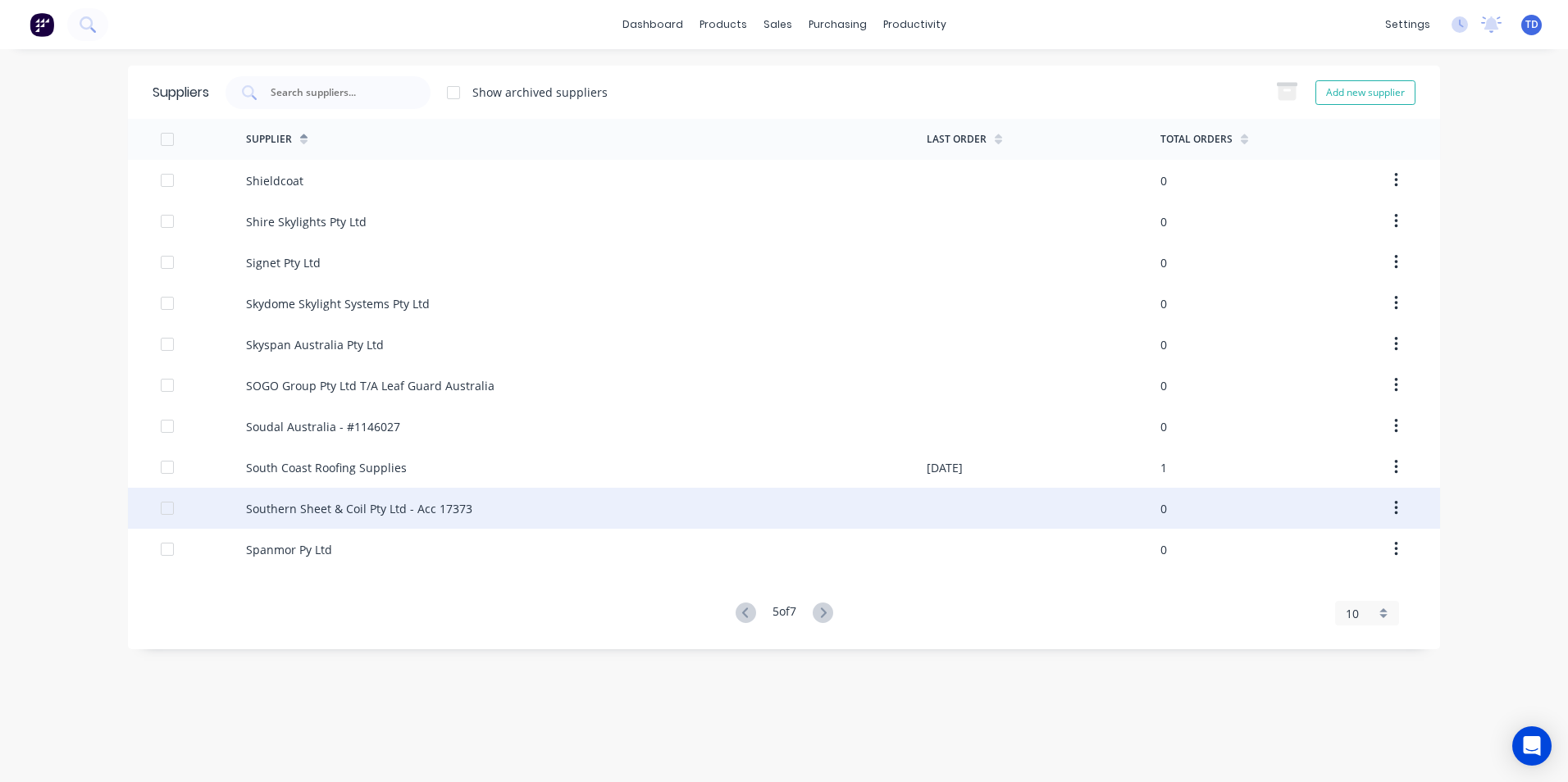
click at [340, 509] on div "Southern Sheet & Coil Pty Ltd - Acc 17373" at bounding box center [360, 509] width 226 height 17
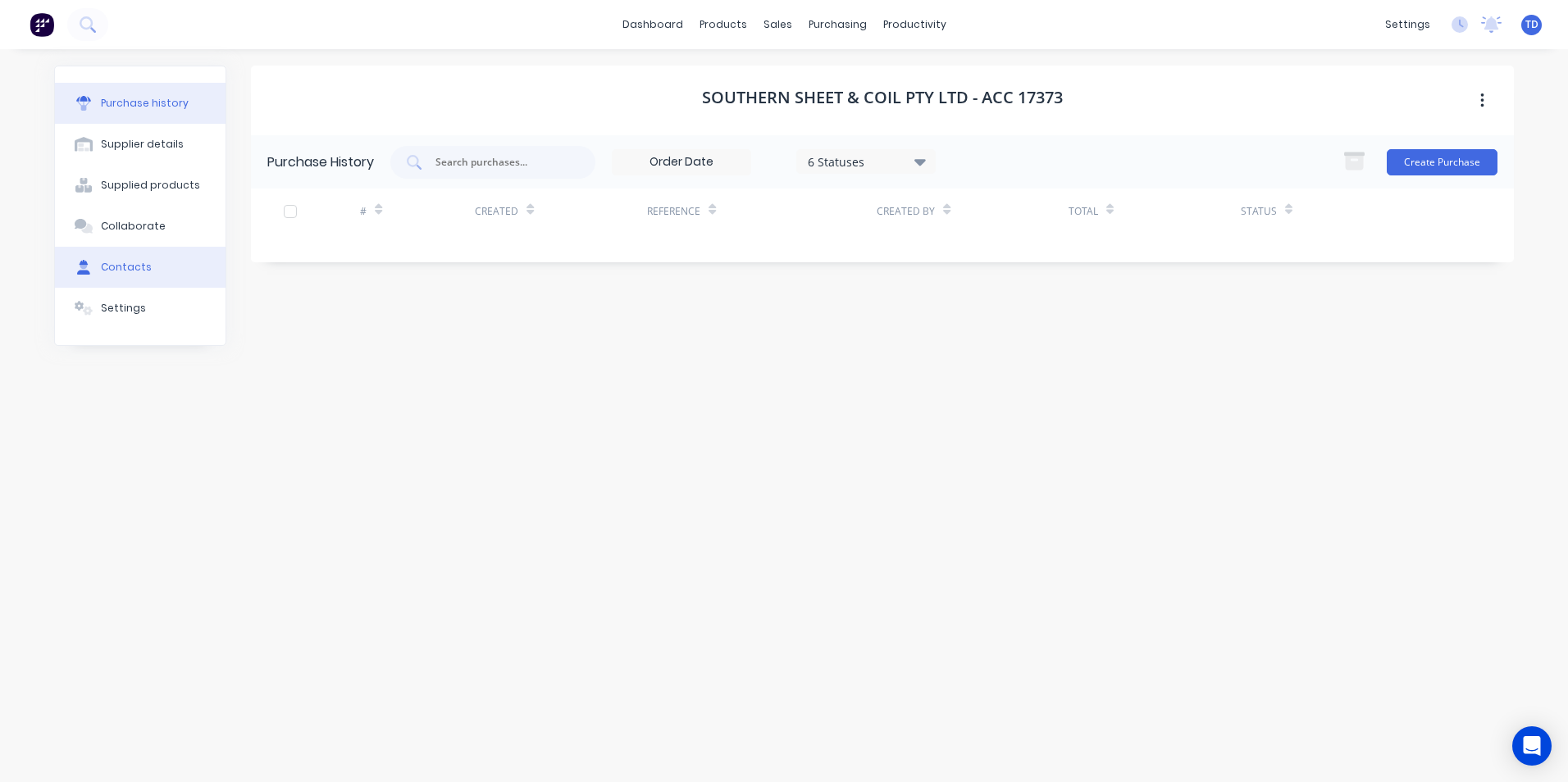
click at [128, 257] on button "Contacts" at bounding box center [140, 267] width 170 height 41
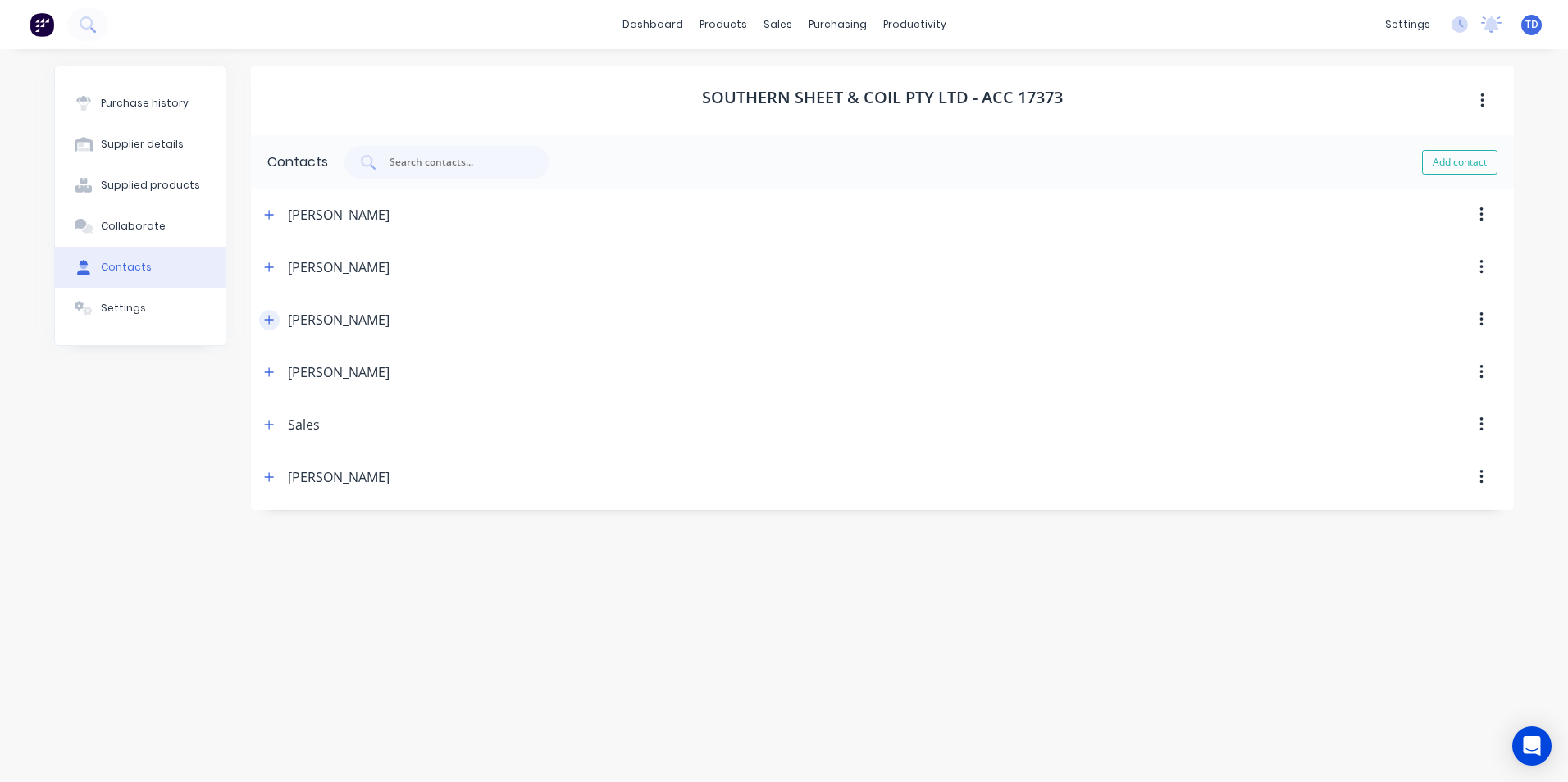
click at [270, 325] on icon "button" at bounding box center [269, 320] width 10 height 12
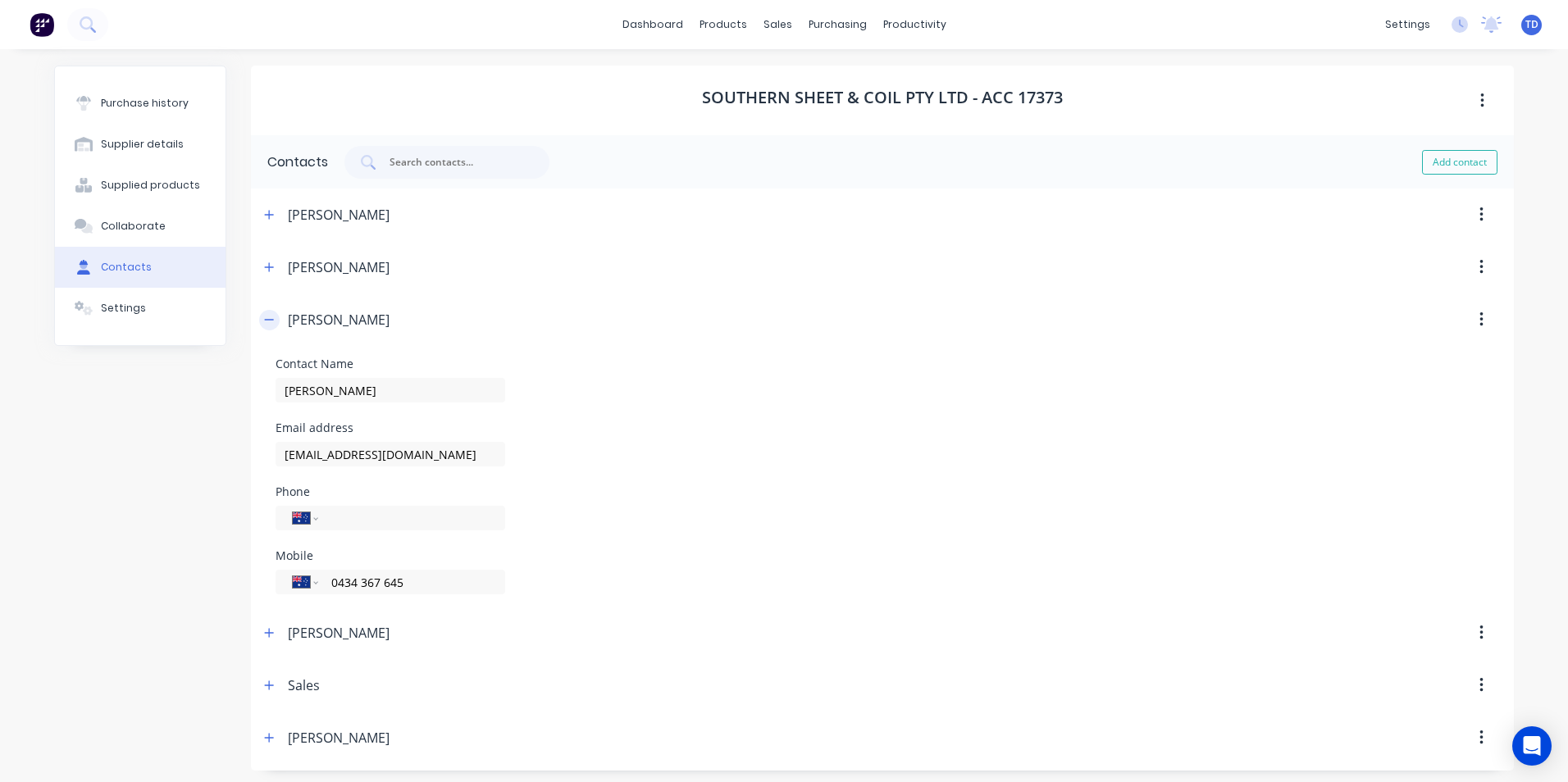
click at [270, 323] on button "button" at bounding box center [269, 320] width 20 height 20
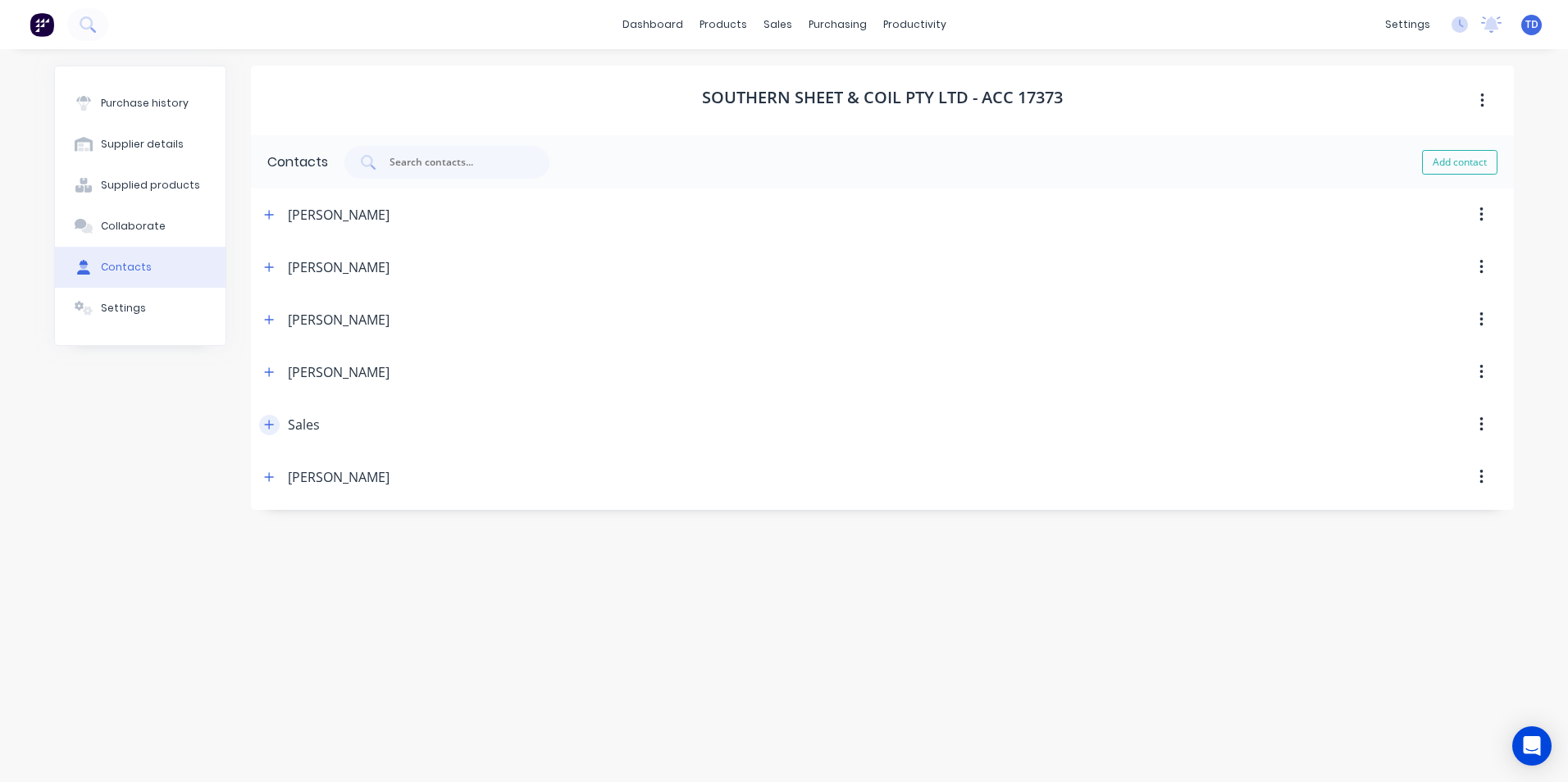
click at [266, 420] on icon "button" at bounding box center [269, 425] width 10 height 12
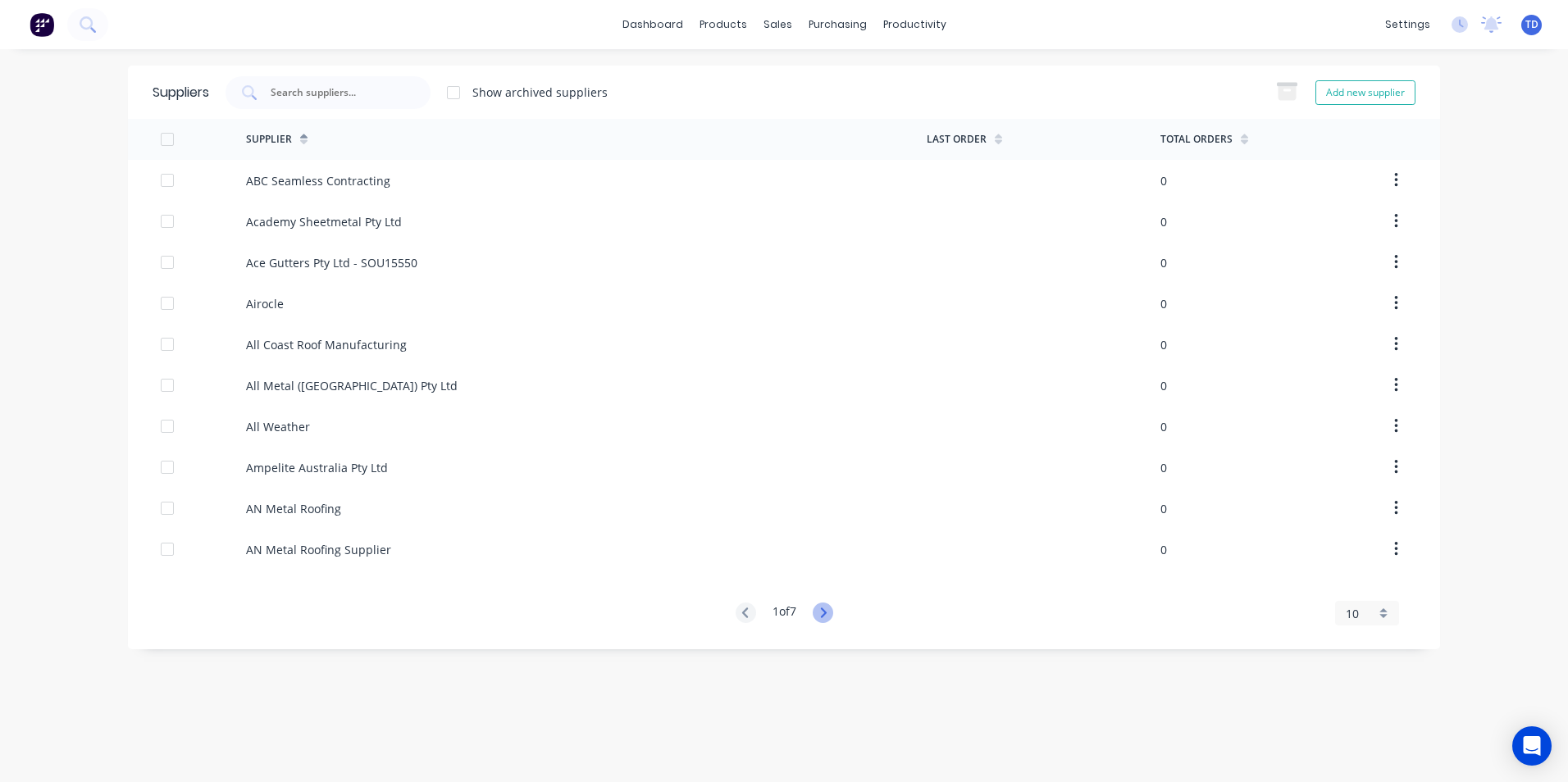
click at [828, 618] on icon at bounding box center [823, 612] width 20 height 20
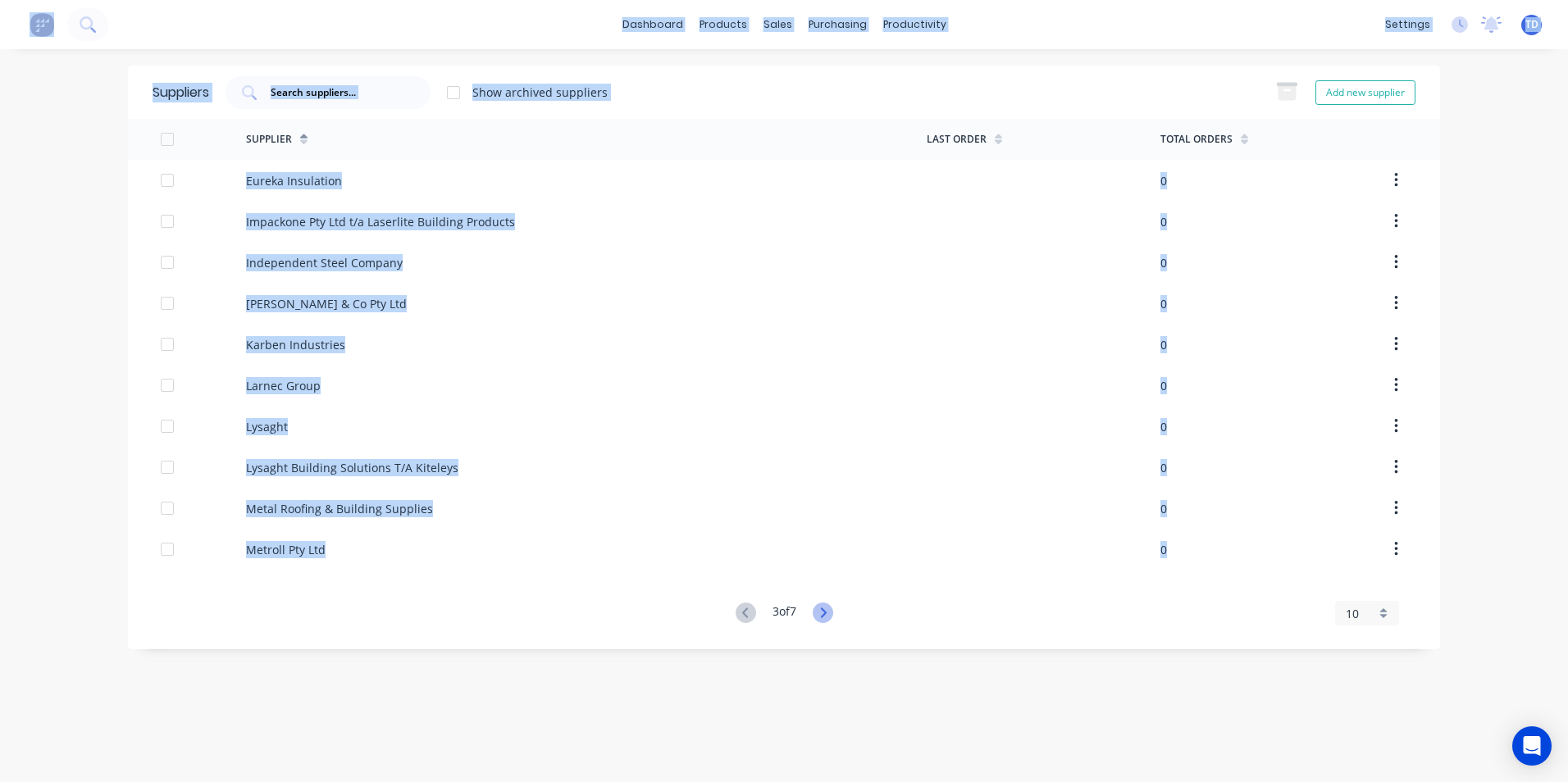
click at [828, 618] on icon at bounding box center [823, 612] width 20 height 20
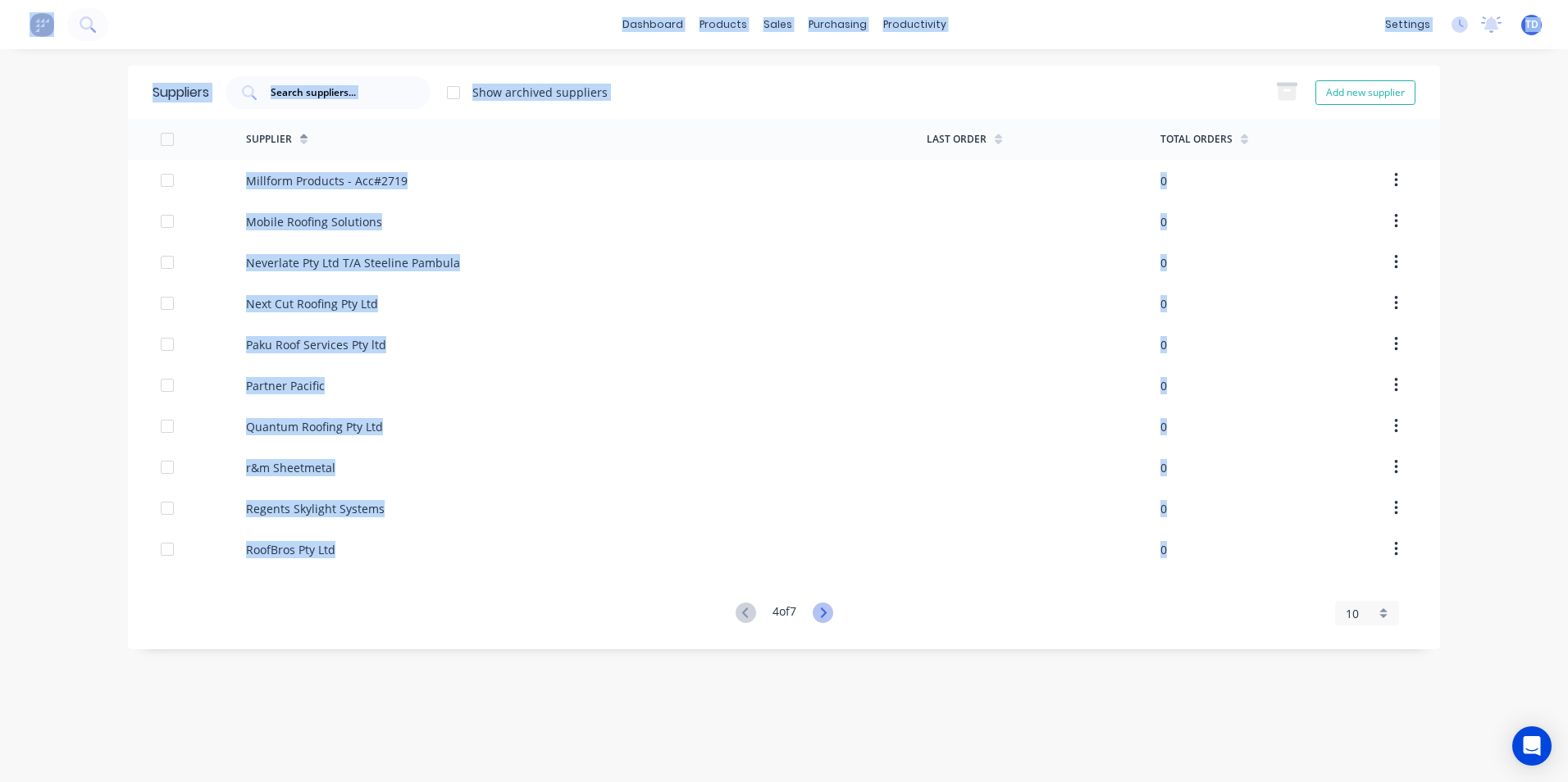
click at [828, 618] on icon at bounding box center [823, 612] width 20 height 20
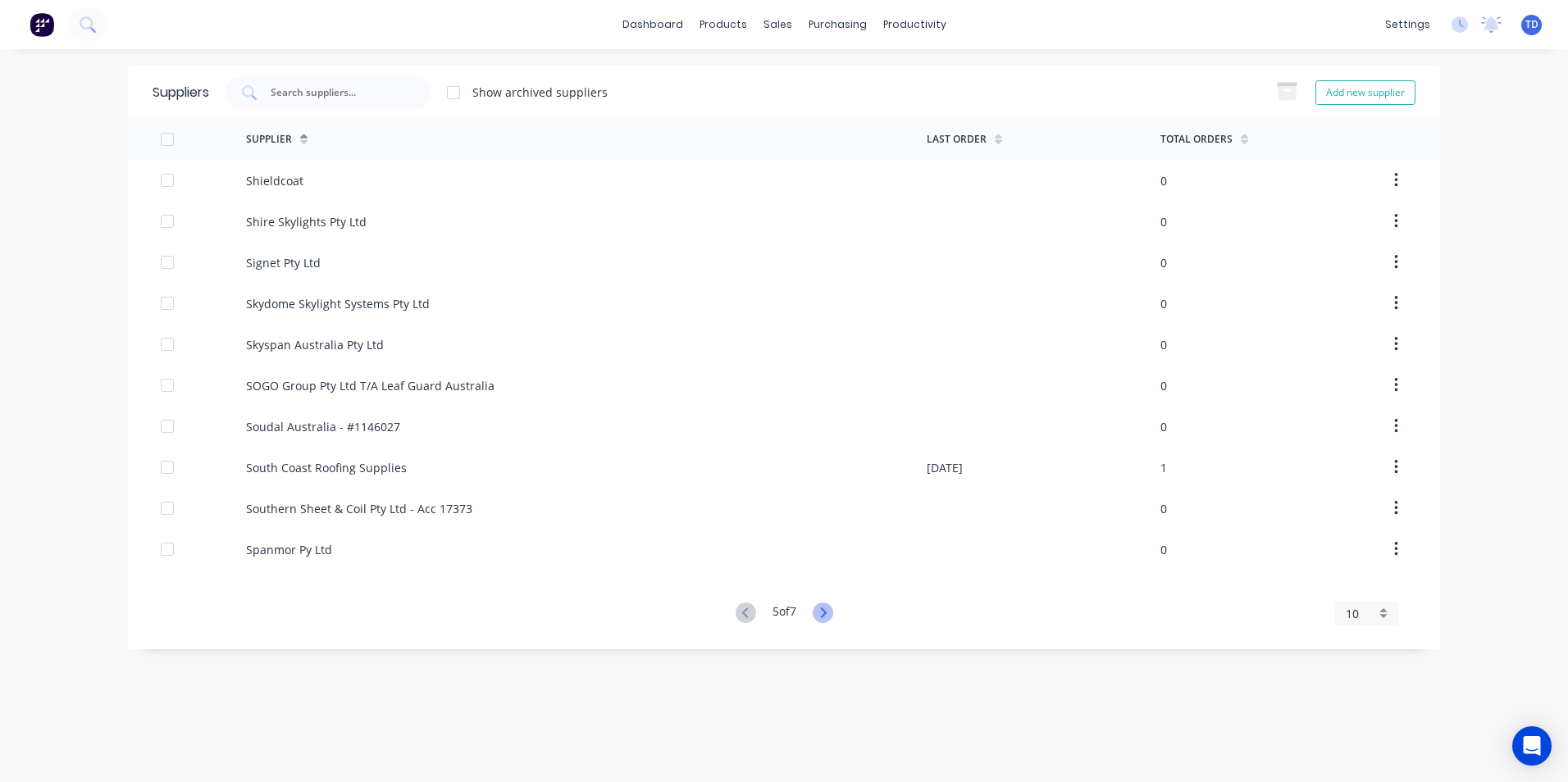
click at [828, 618] on icon at bounding box center [823, 612] width 20 height 20
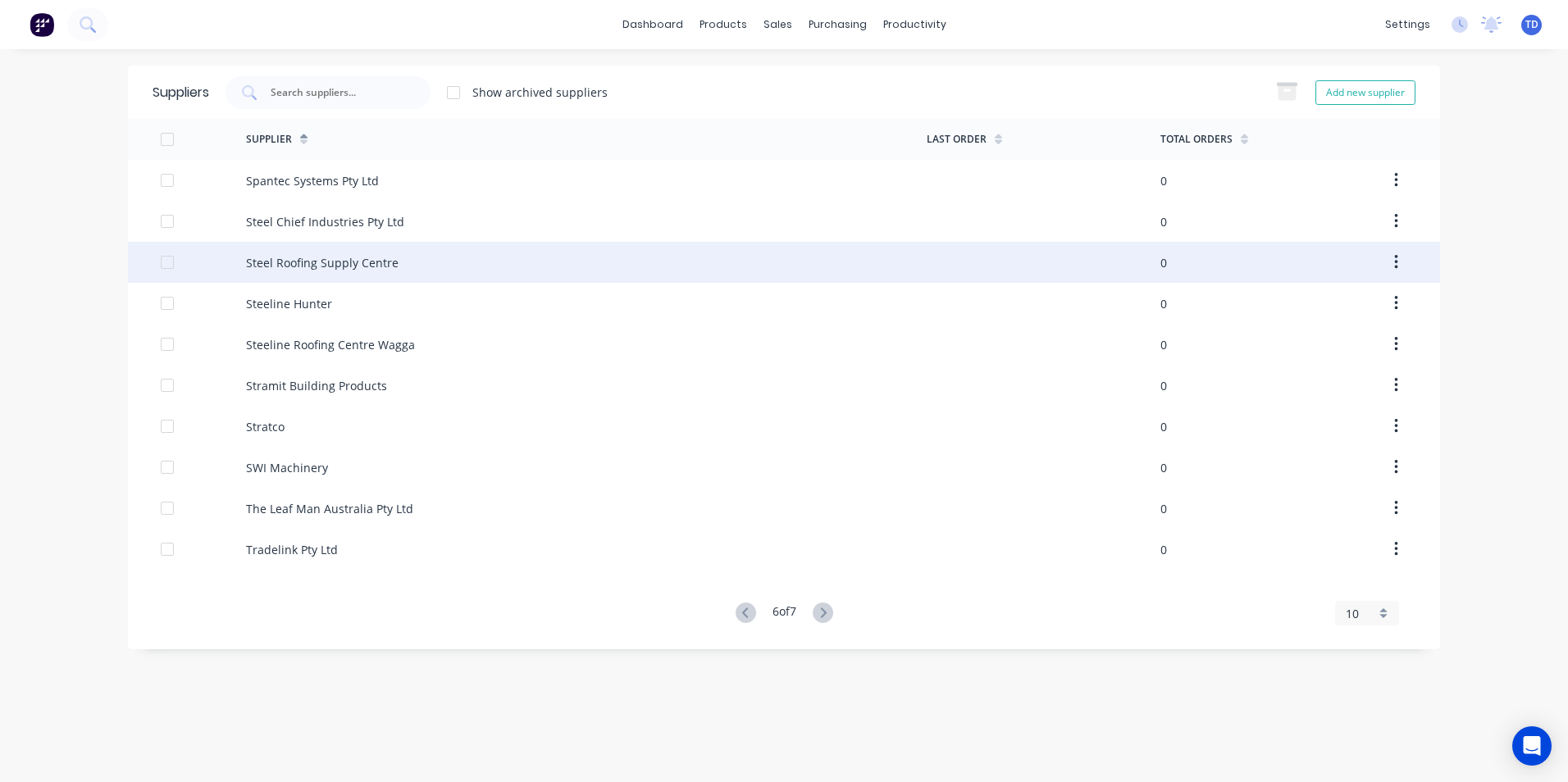
click at [352, 274] on div "Steel Roofing Supply Centre" at bounding box center [587, 262] width 681 height 41
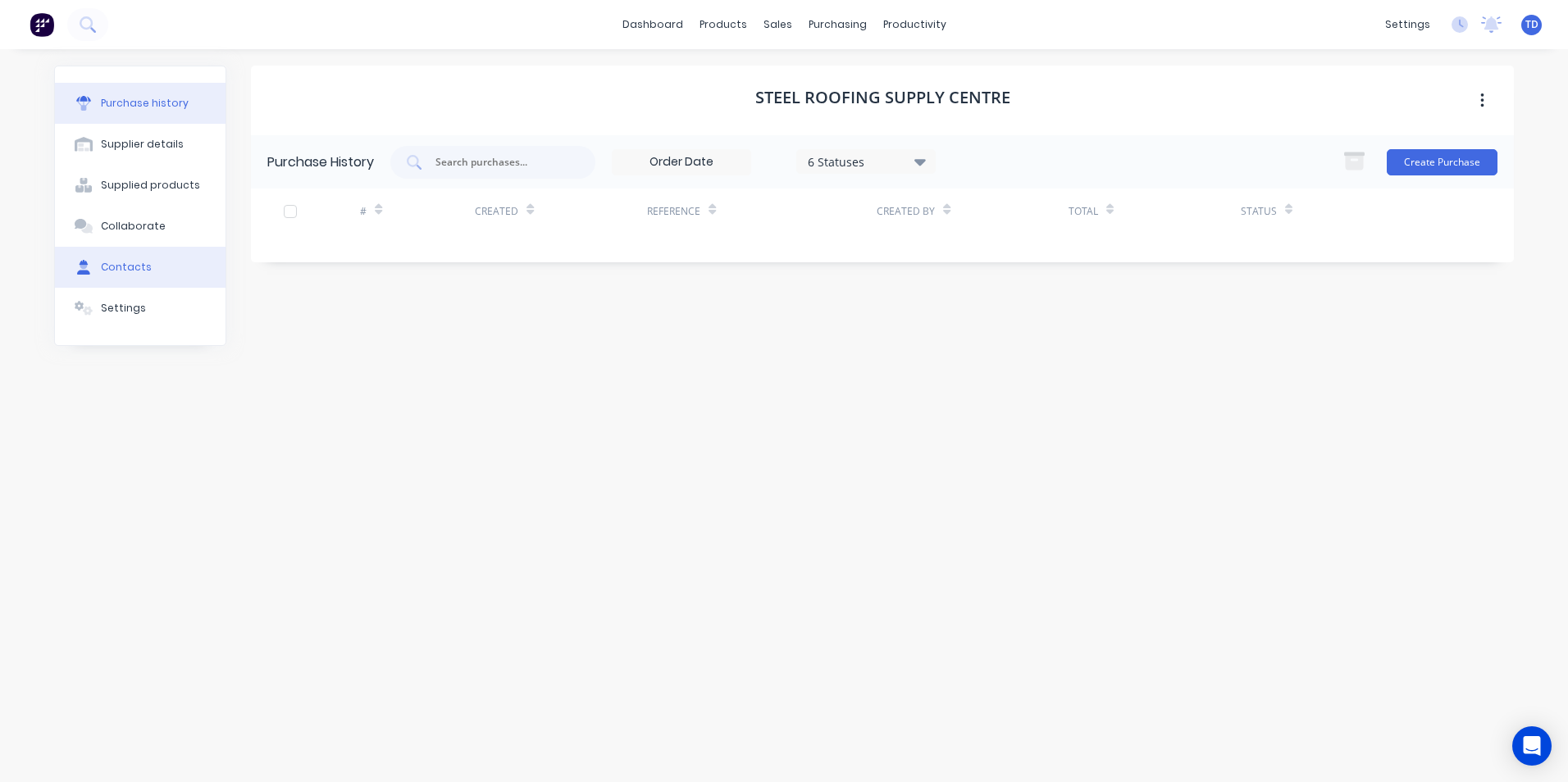
click at [127, 266] on div "Contacts" at bounding box center [127, 267] width 51 height 14
select select "AU"
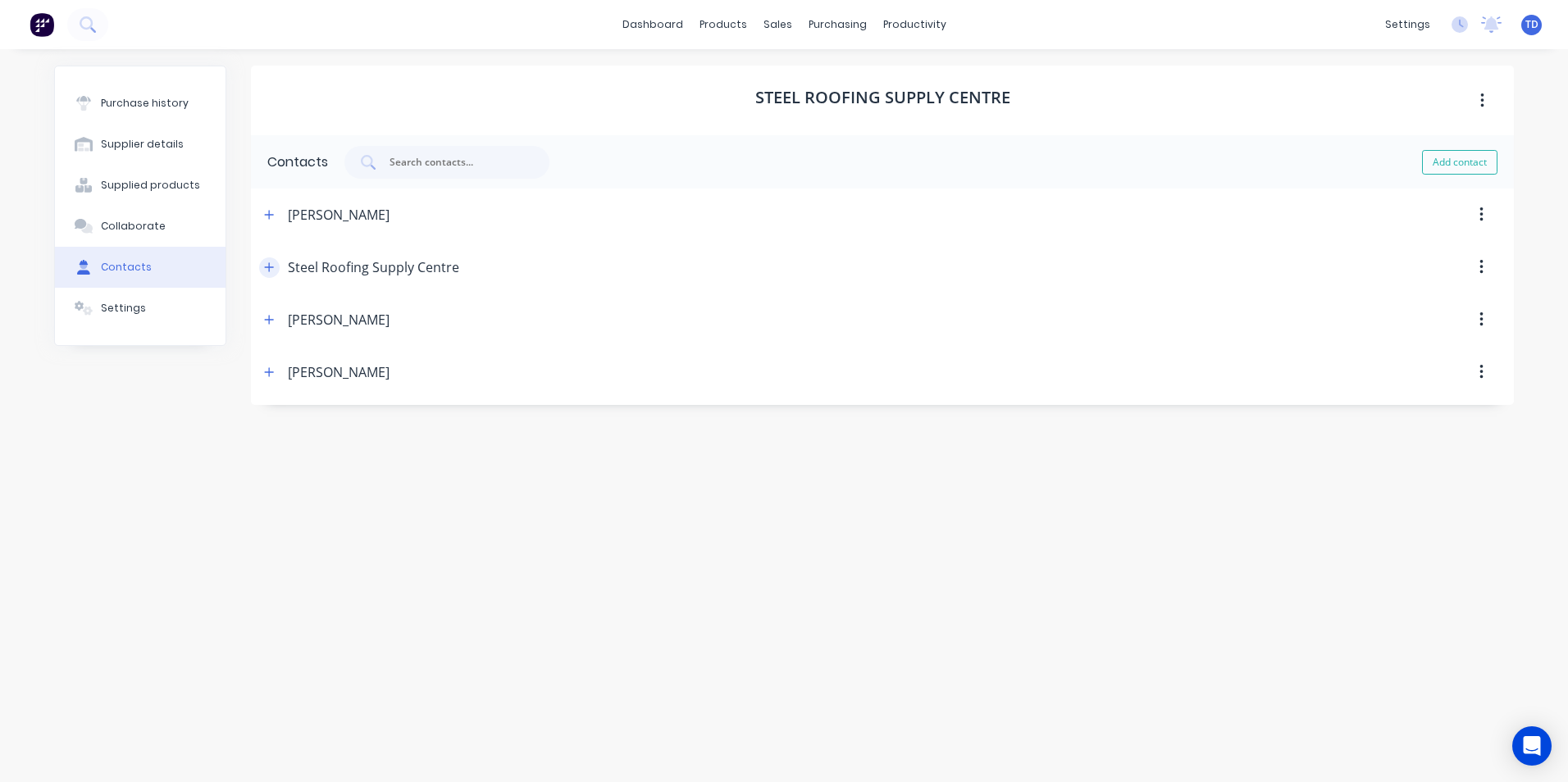
click at [263, 265] on button "button" at bounding box center [269, 267] width 20 height 20
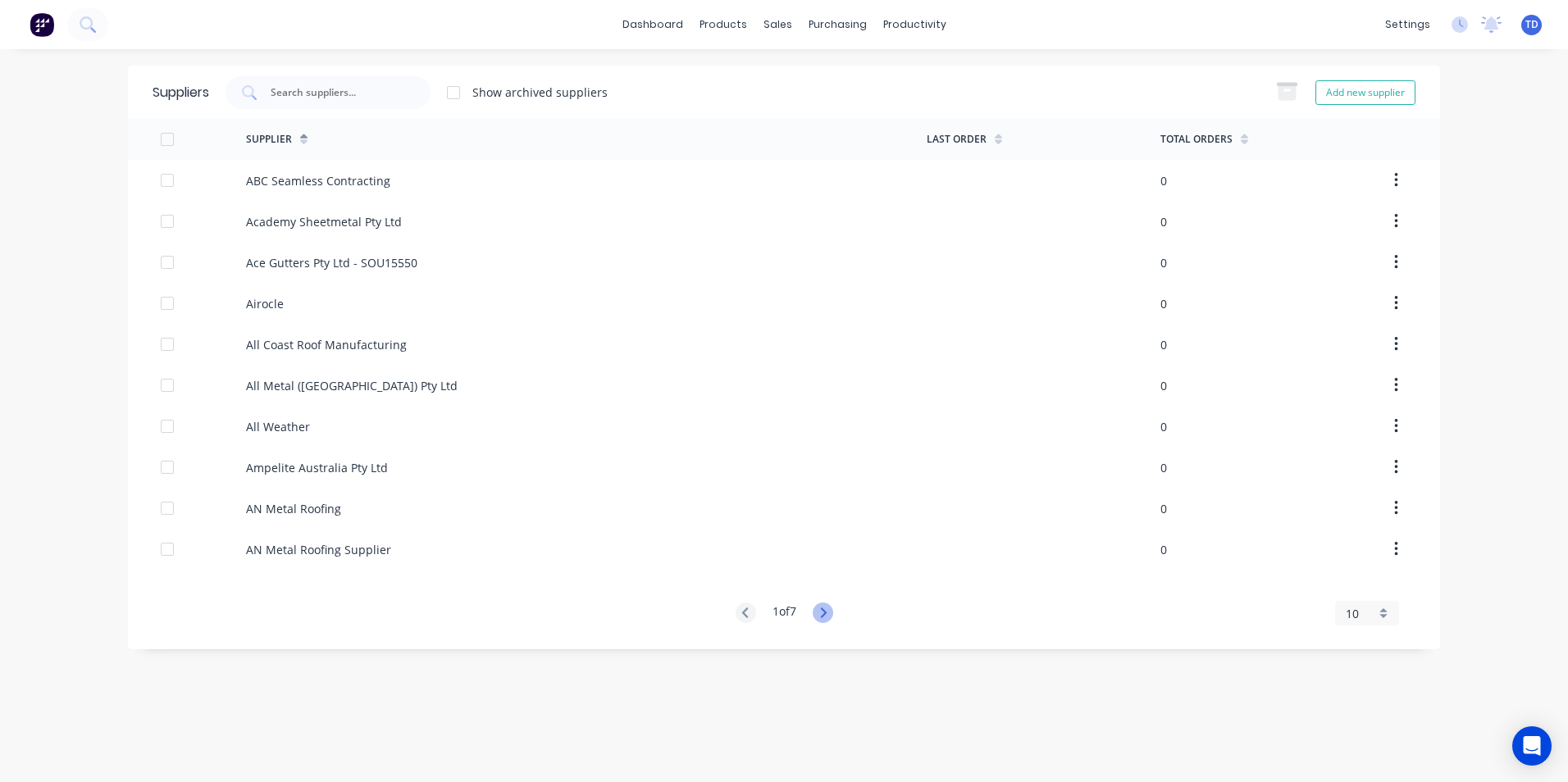
click at [824, 607] on icon at bounding box center [823, 612] width 20 height 20
click at [827, 607] on icon at bounding box center [823, 612] width 20 height 20
click at [827, 607] on icon at bounding box center [823, 612] width 20 height 20
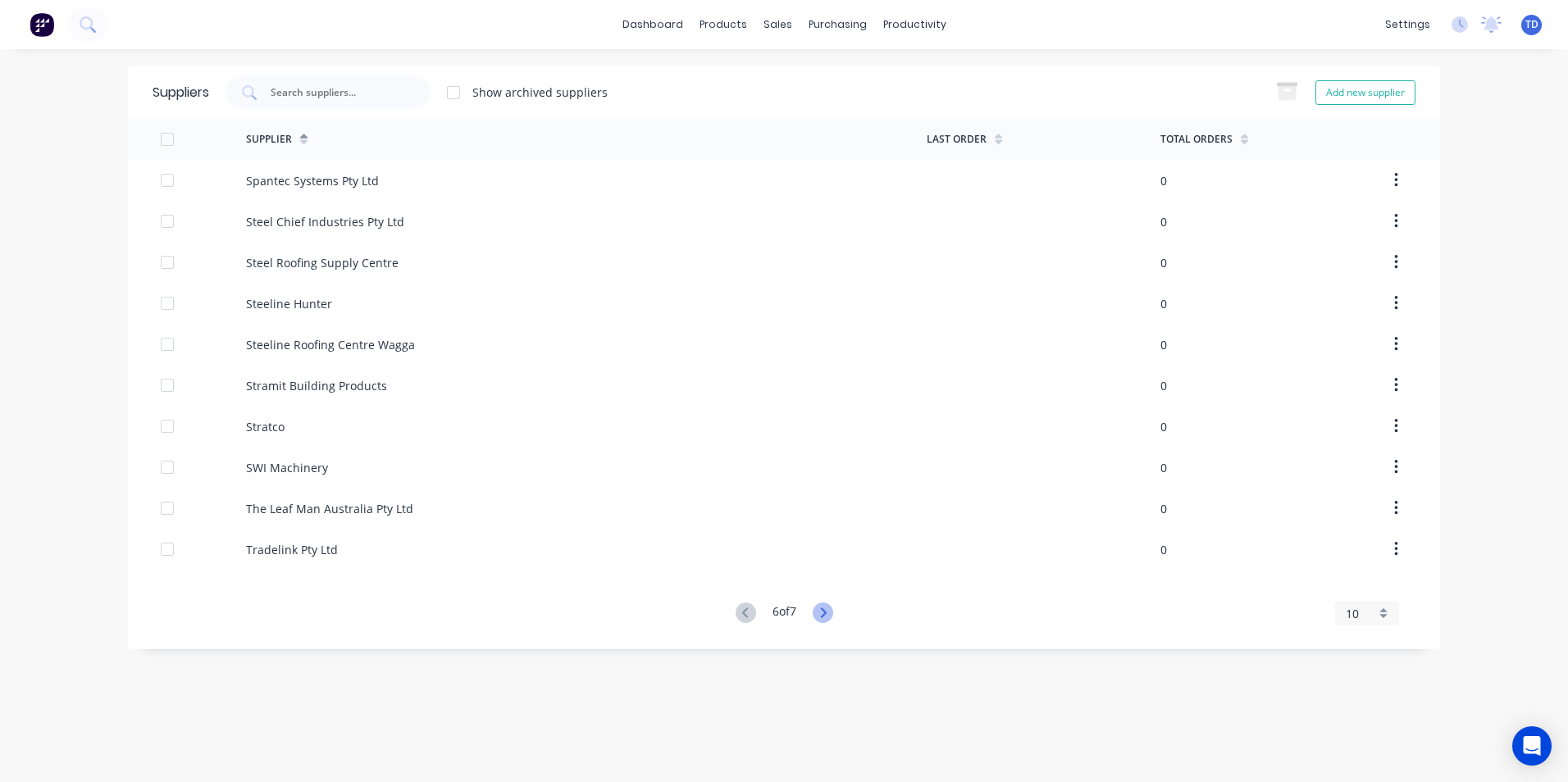
click at [827, 607] on icon at bounding box center [823, 612] width 20 height 20
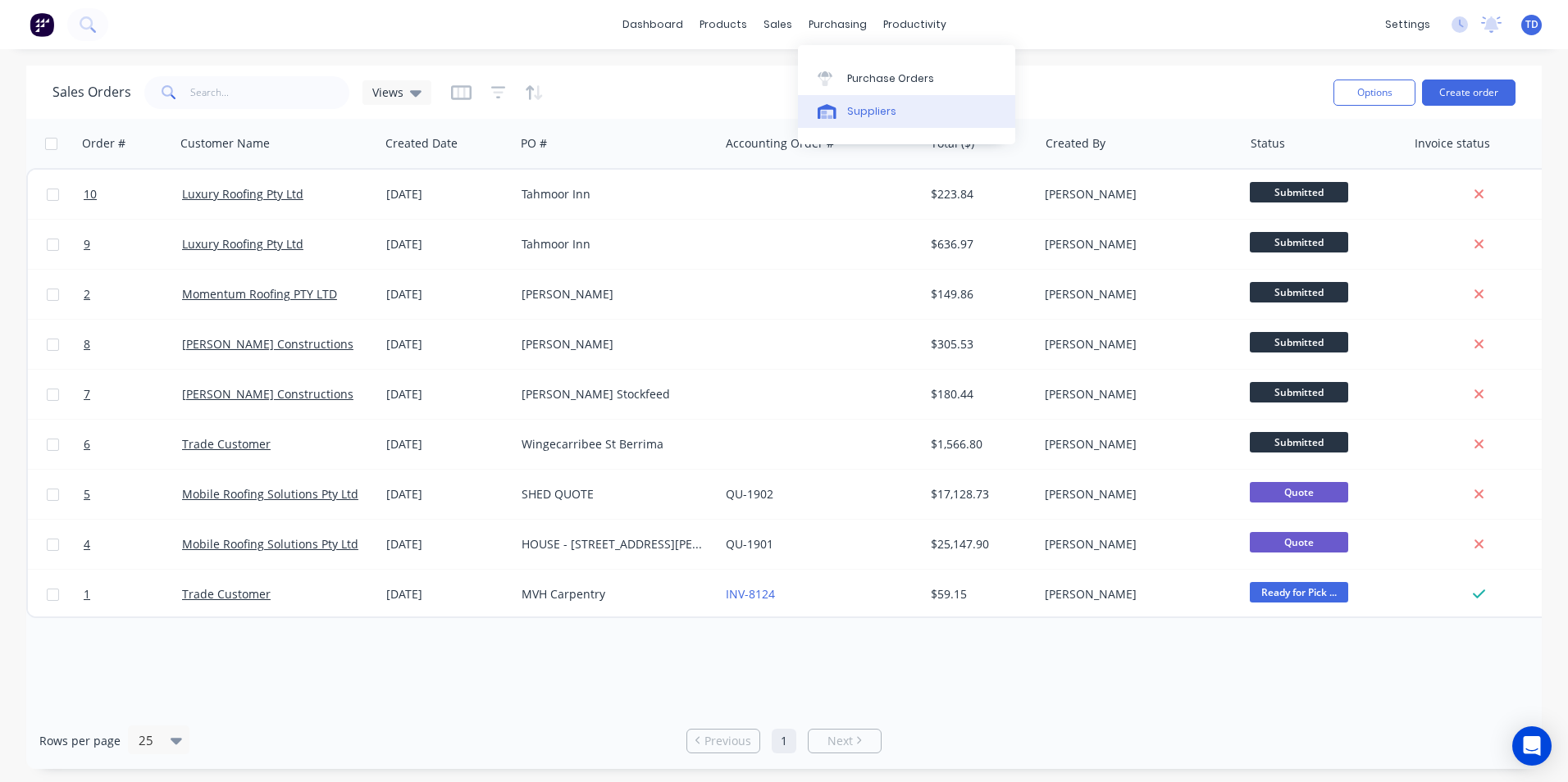
click at [849, 115] on div "Suppliers" at bounding box center [872, 111] width 49 height 14
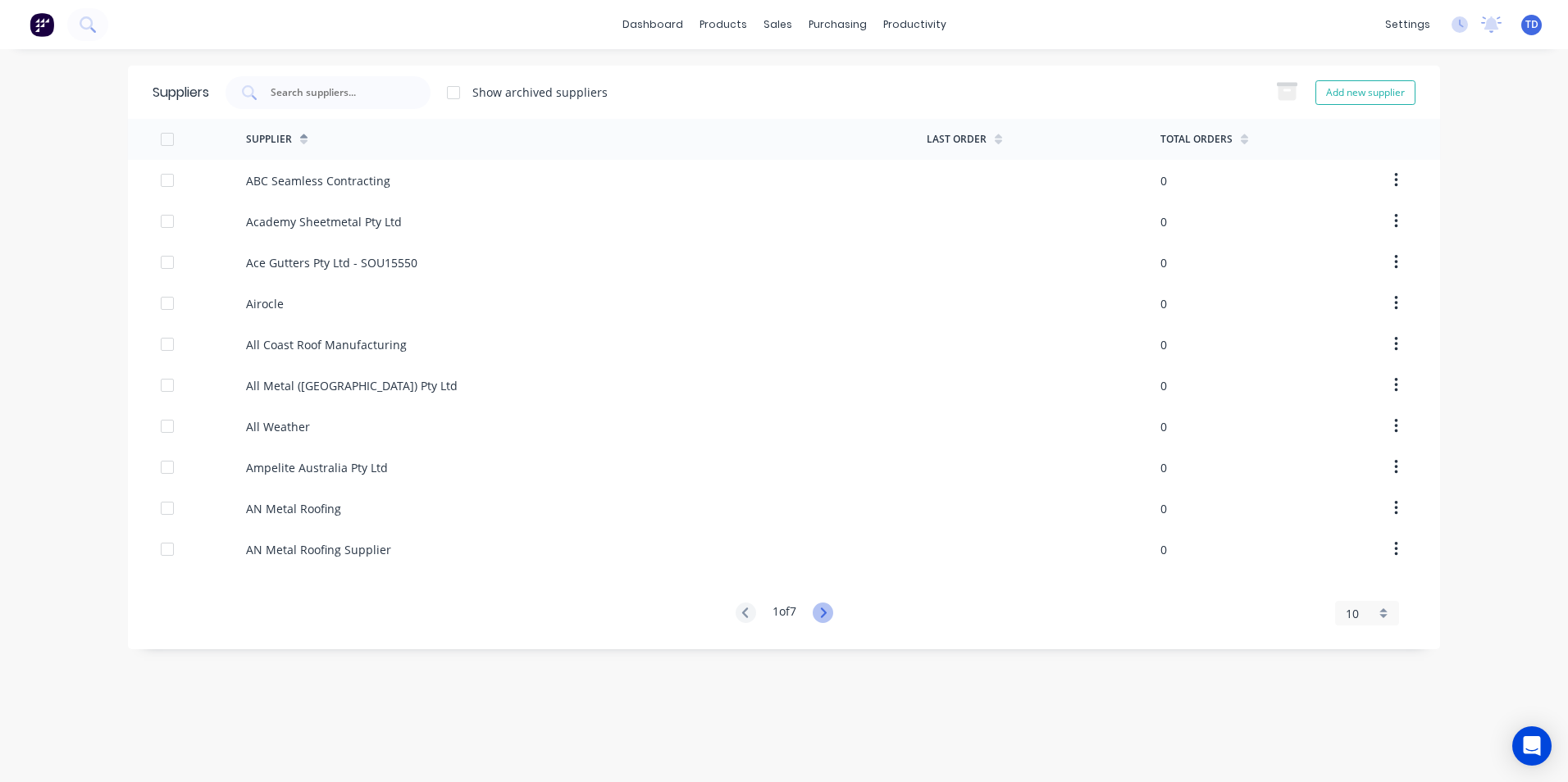
click at [824, 614] on icon at bounding box center [823, 612] width 20 height 20
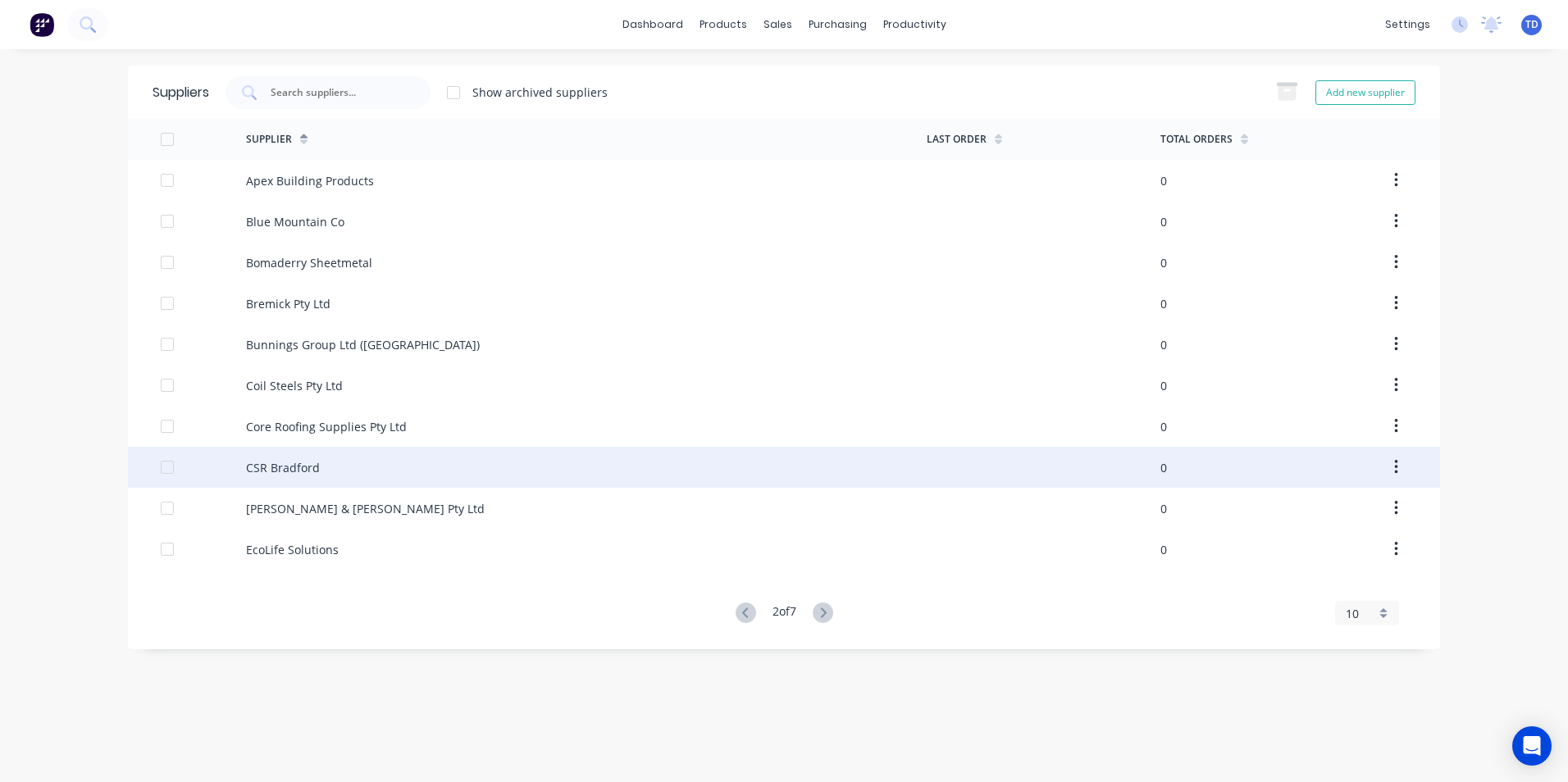
click at [298, 469] on div "CSR Bradford" at bounding box center [283, 467] width 73 height 17
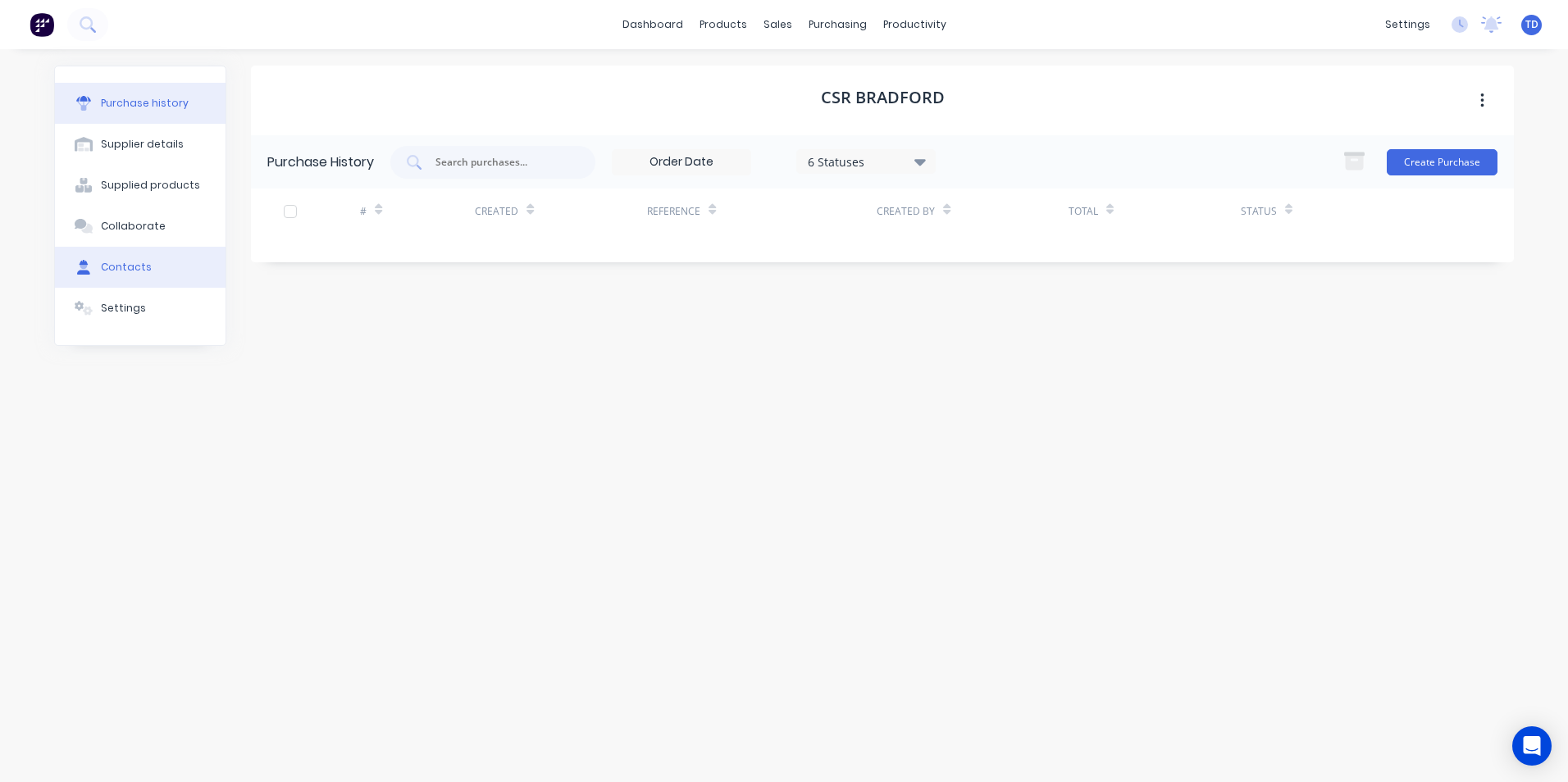
click at [140, 271] on div "Contacts" at bounding box center [127, 267] width 51 height 14
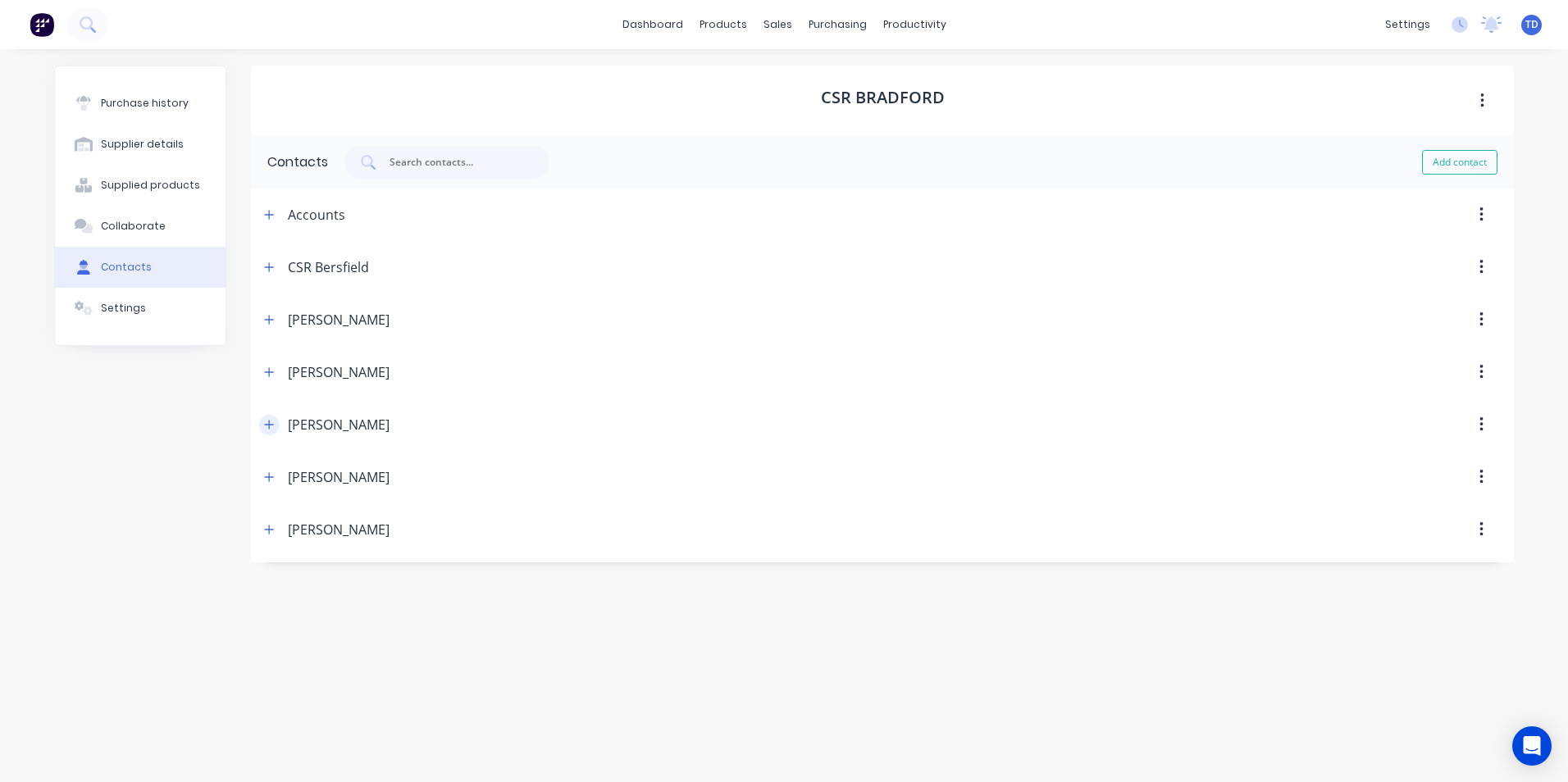
click at [273, 425] on icon "button" at bounding box center [269, 425] width 10 height 12
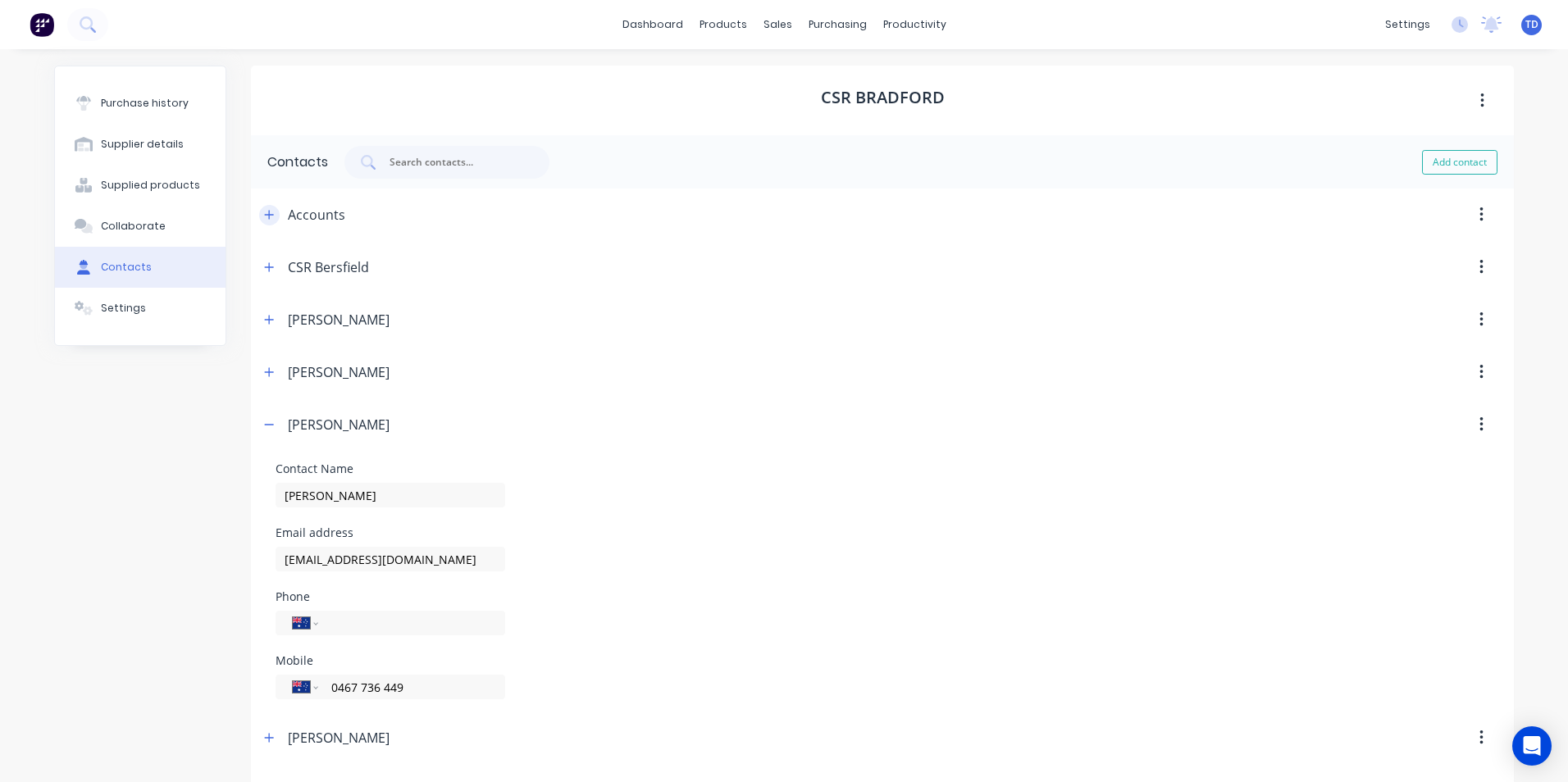
click at [264, 221] on button "button" at bounding box center [269, 215] width 20 height 20
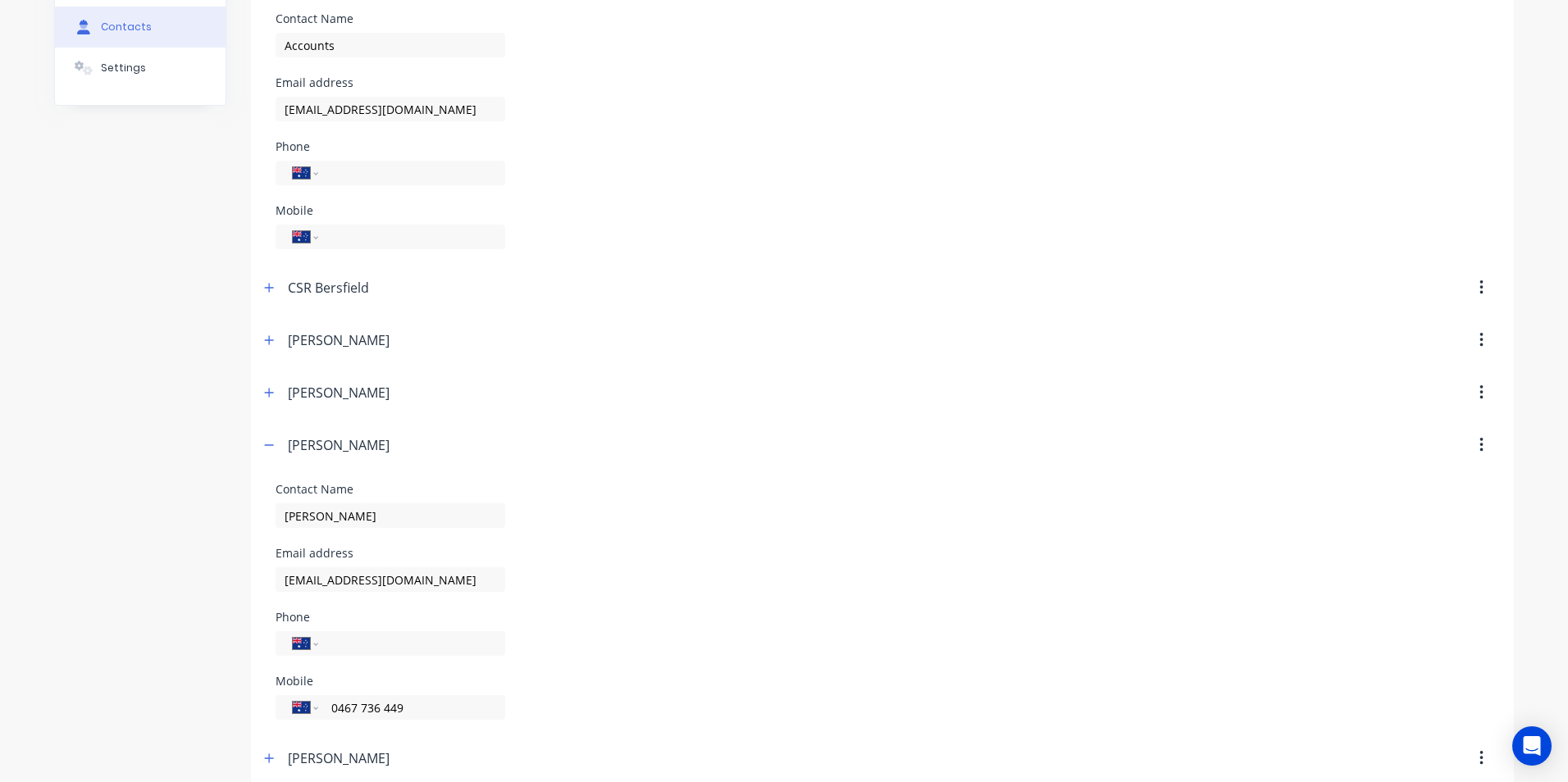
scroll to position [246, 0]
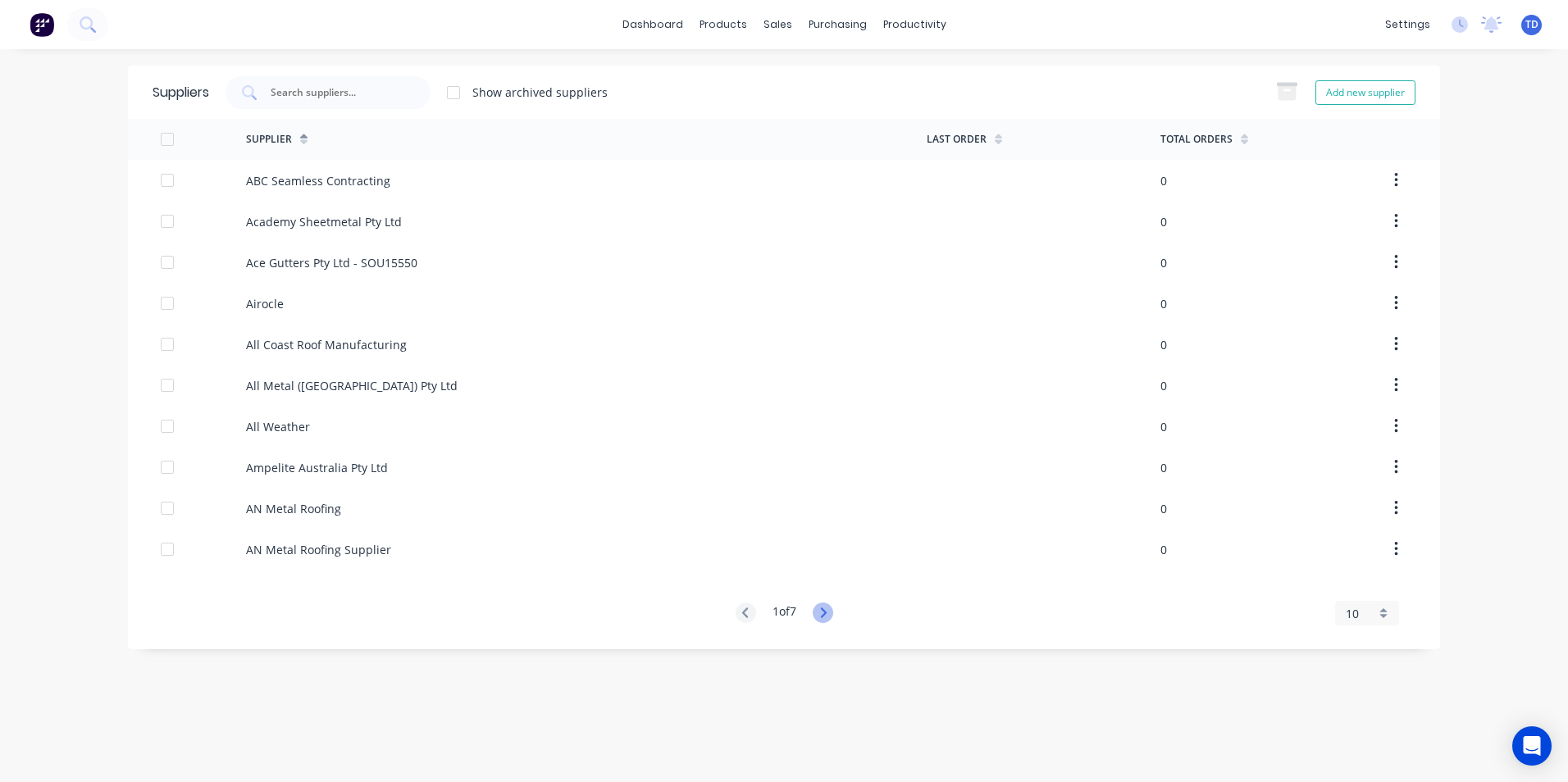
click at [824, 618] on icon at bounding box center [823, 612] width 20 height 20
click at [824, 613] on icon at bounding box center [823, 612] width 20 height 20
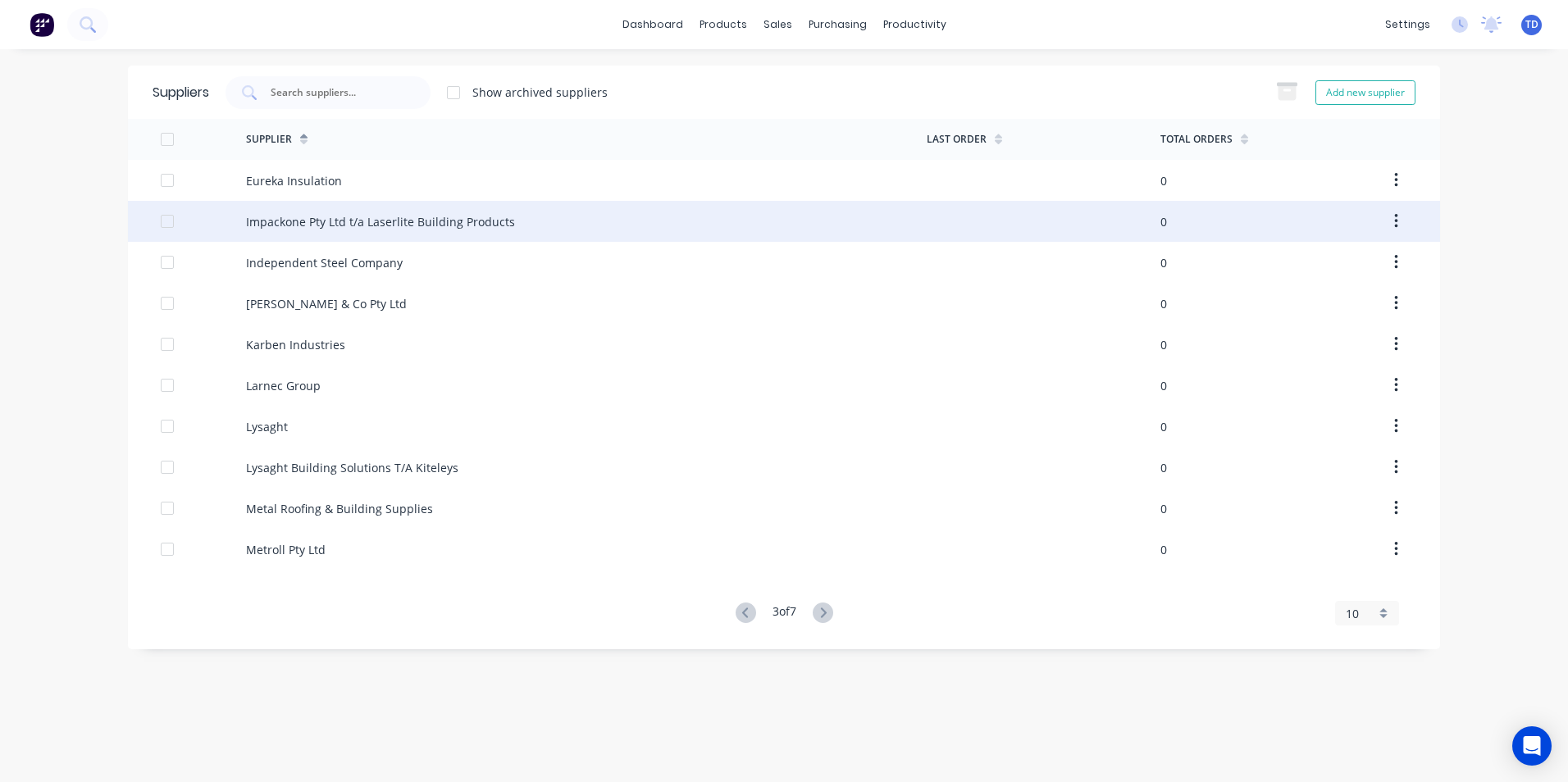
click at [462, 229] on div "Impackone Pty Ltd t/a Laserlite Building Products" at bounding box center [381, 222] width 269 height 17
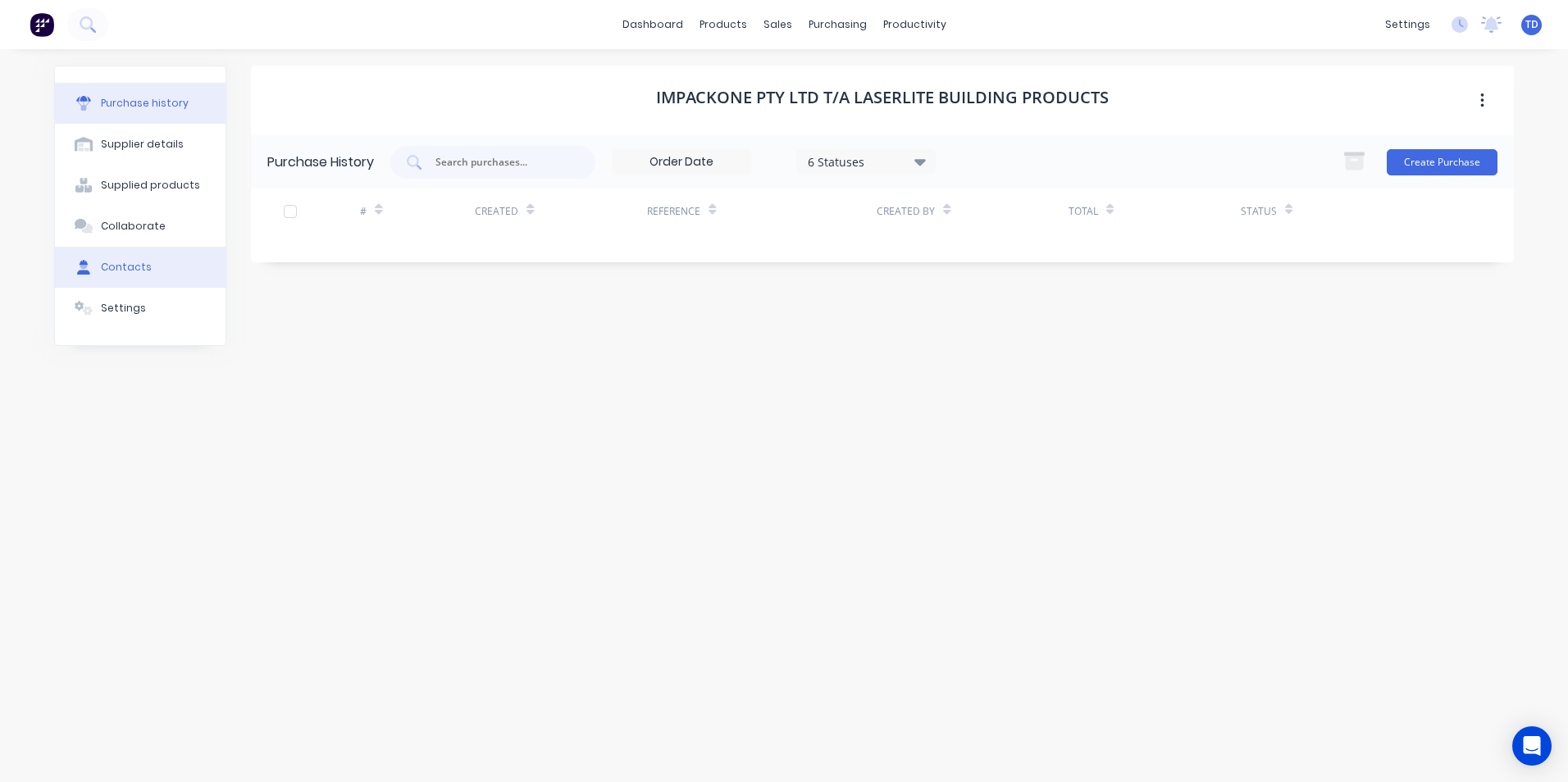
click at [140, 273] on div "Contacts" at bounding box center [127, 267] width 51 height 14
select select "AU"
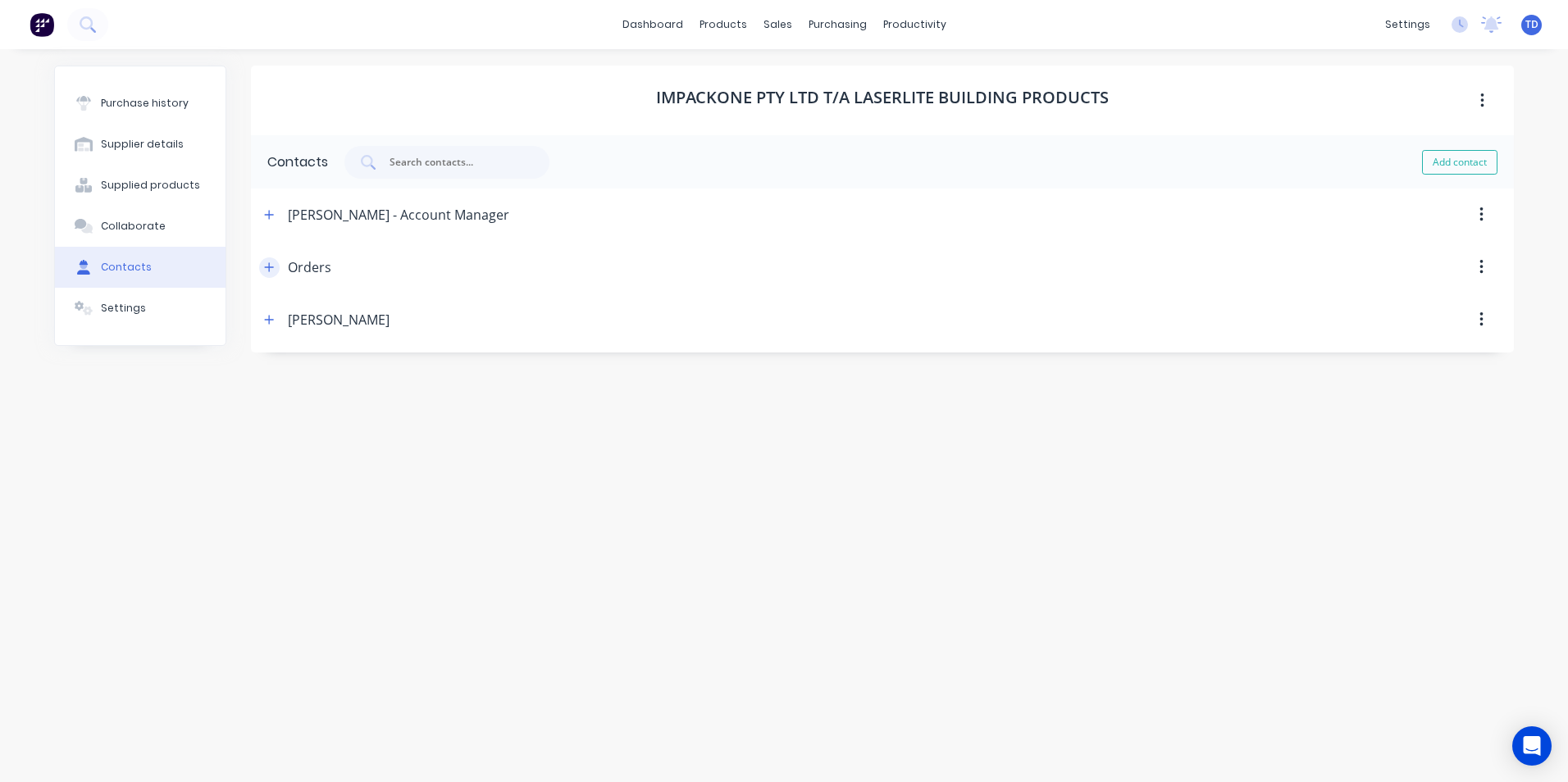
click at [268, 264] on icon "button" at bounding box center [269, 267] width 10 height 12
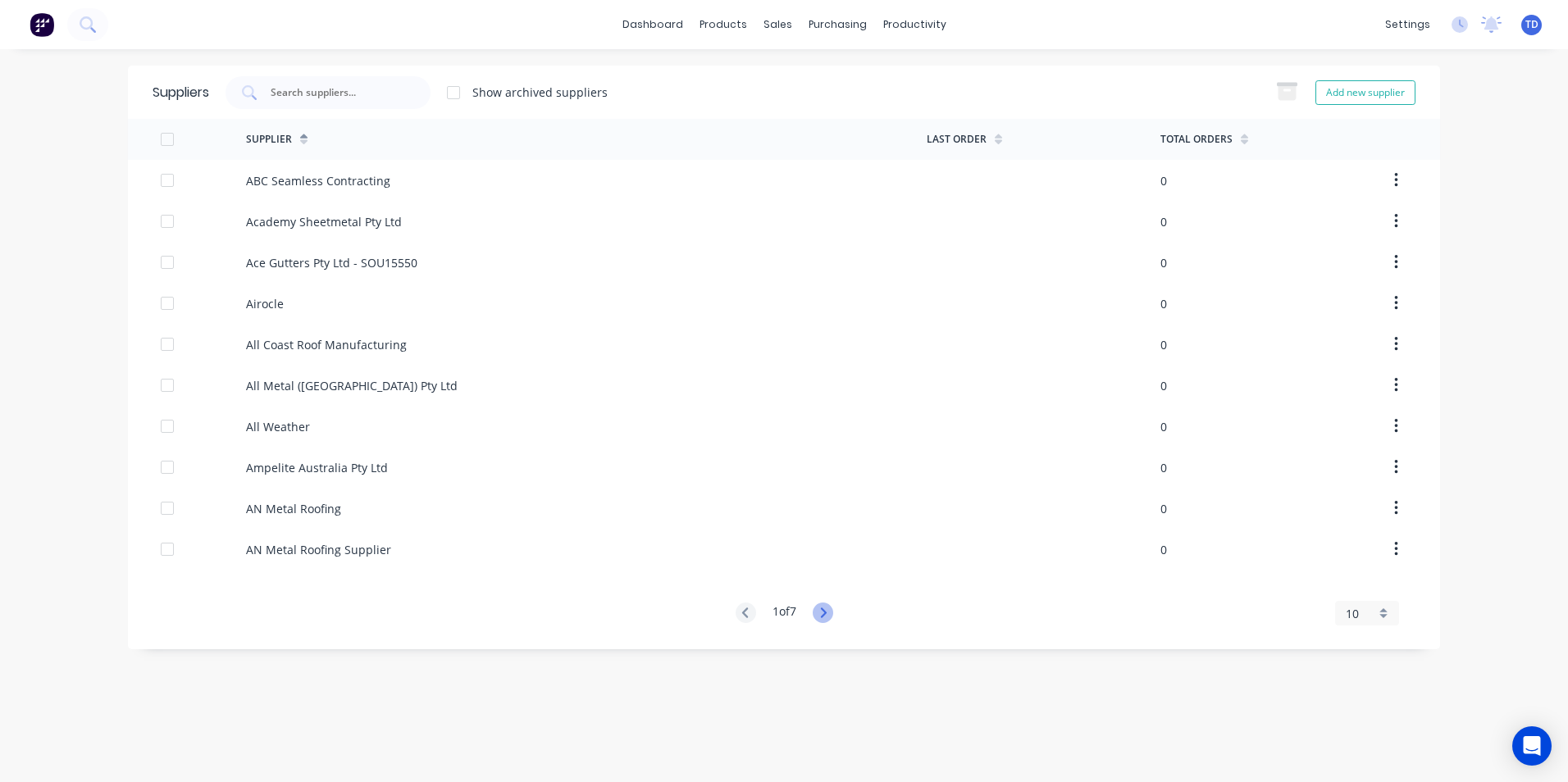
click at [822, 612] on icon at bounding box center [823, 612] width 20 height 20
click at [826, 610] on icon at bounding box center [823, 612] width 6 height 10
click at [824, 612] on icon at bounding box center [823, 612] width 20 height 20
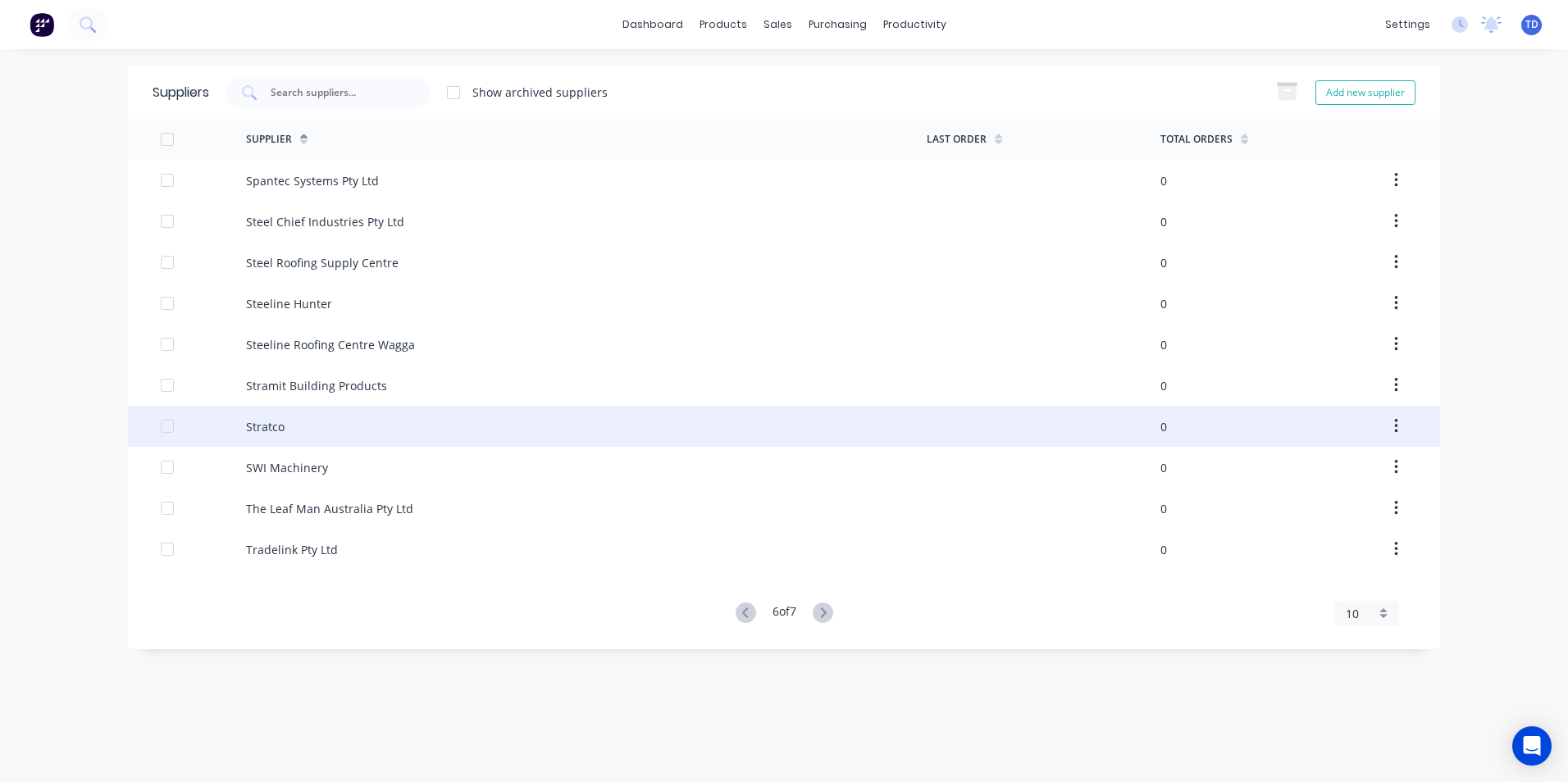
click at [279, 434] on div "Stratco" at bounding box center [266, 427] width 39 height 17
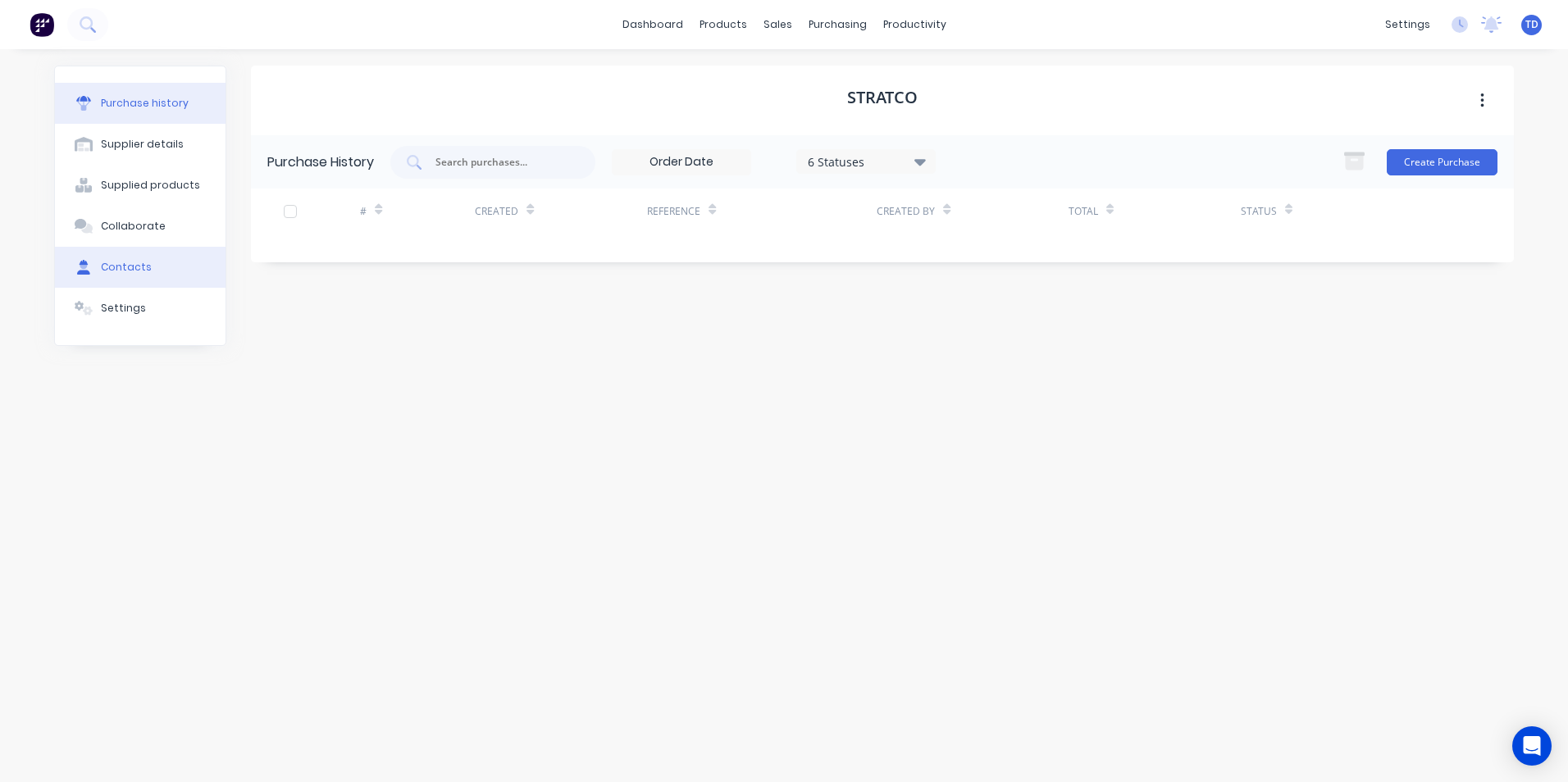
click at [133, 262] on div "Contacts" at bounding box center [127, 267] width 51 height 14
select select "AU"
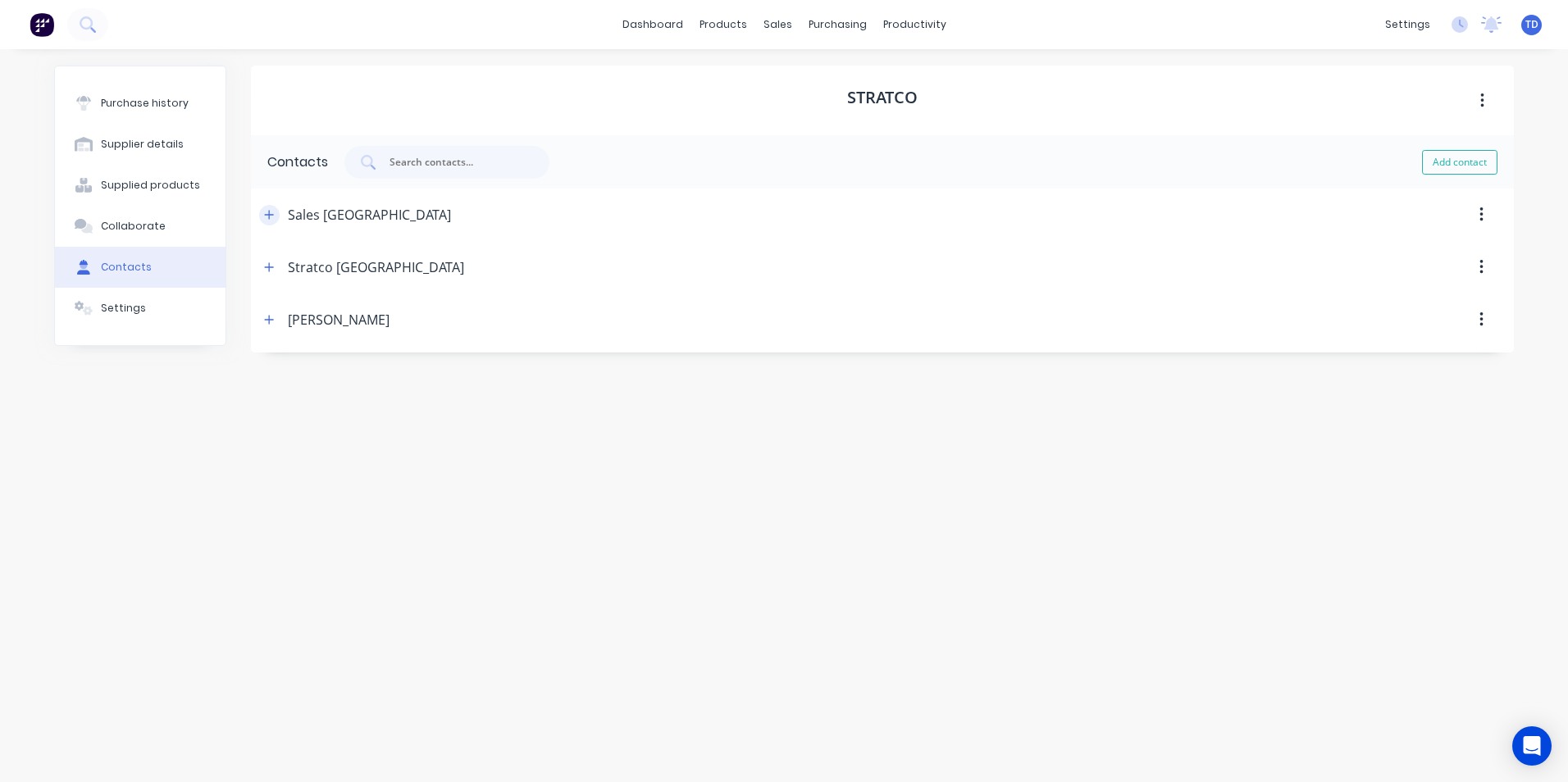
click at [267, 213] on icon "button" at bounding box center [269, 215] width 10 height 12
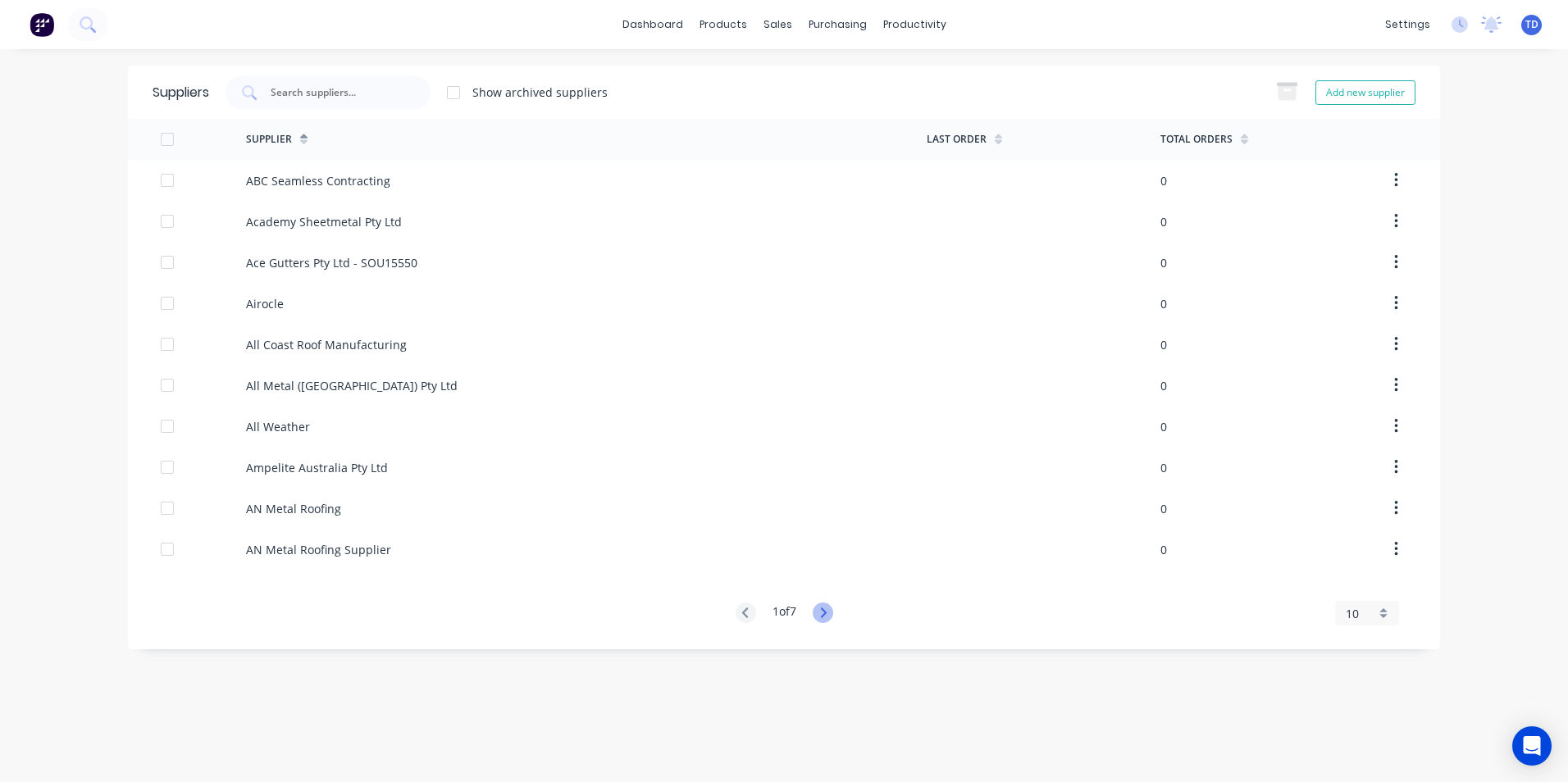
click at [822, 616] on icon at bounding box center [823, 612] width 20 height 20
click at [823, 616] on icon at bounding box center [823, 612] width 20 height 20
drag, startPoint x: 823, startPoint y: 616, endPoint x: 767, endPoint y: 680, distance: 85.0
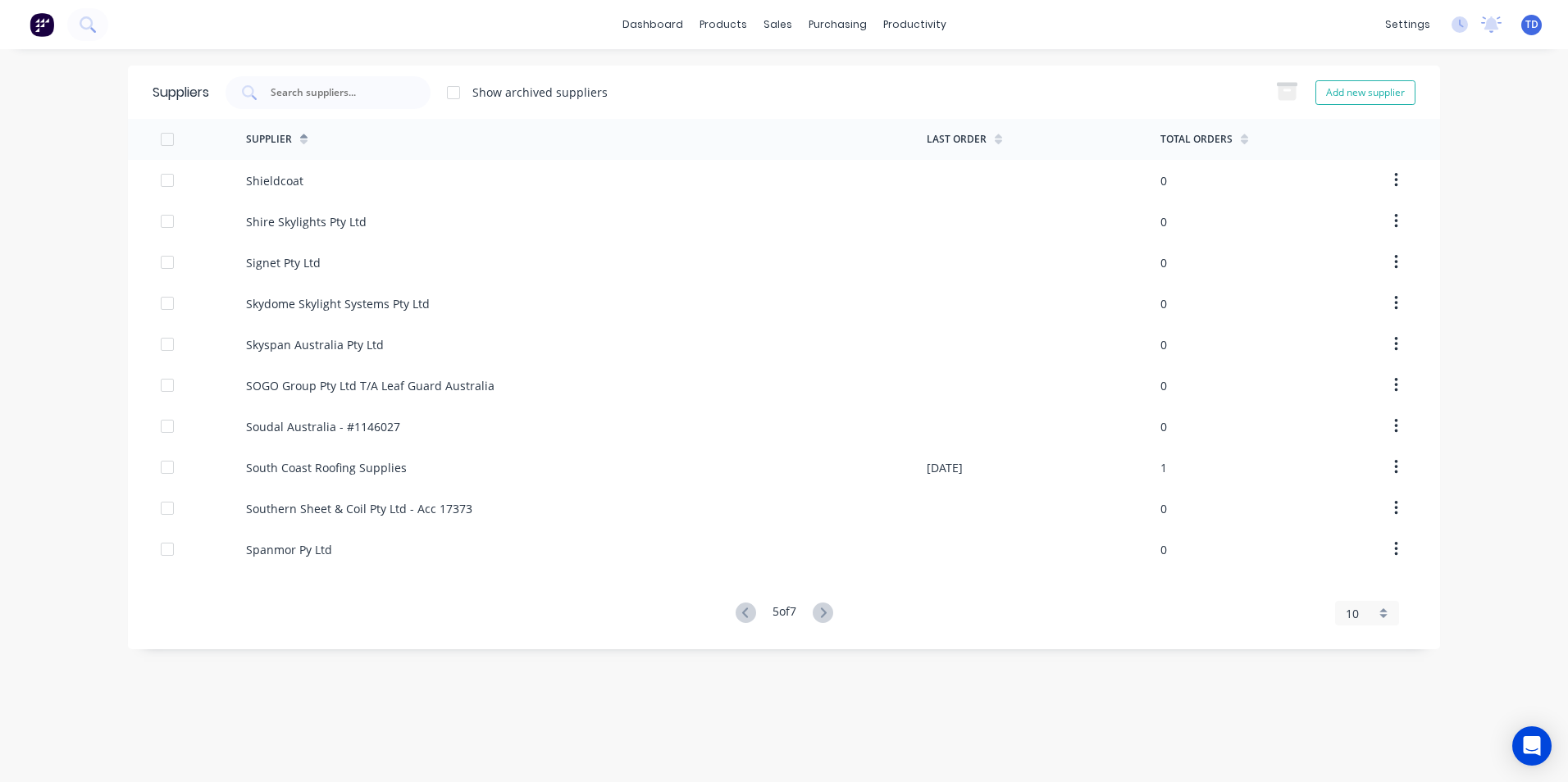
click at [767, 680] on div "Suppliers Show archived suppliers Add new supplier Supplier Last Order Total Or…" at bounding box center [784, 416] width 1312 height 700
click at [819, 614] on icon at bounding box center [823, 612] width 20 height 20
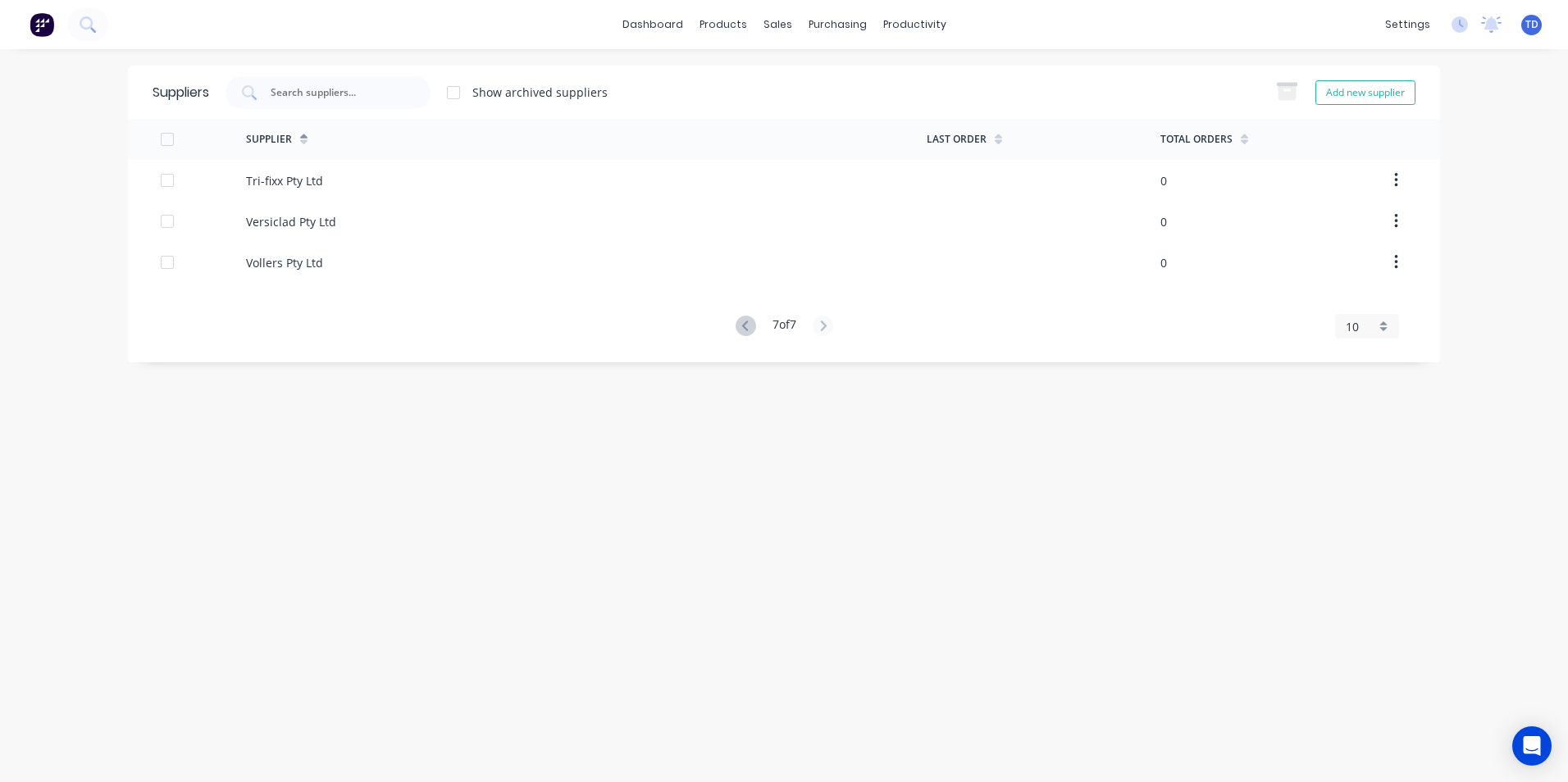
click at [819, 614] on div "Suppliers Show archived suppliers Add new supplier Supplier Last Order Total Or…" at bounding box center [784, 416] width 1312 height 700
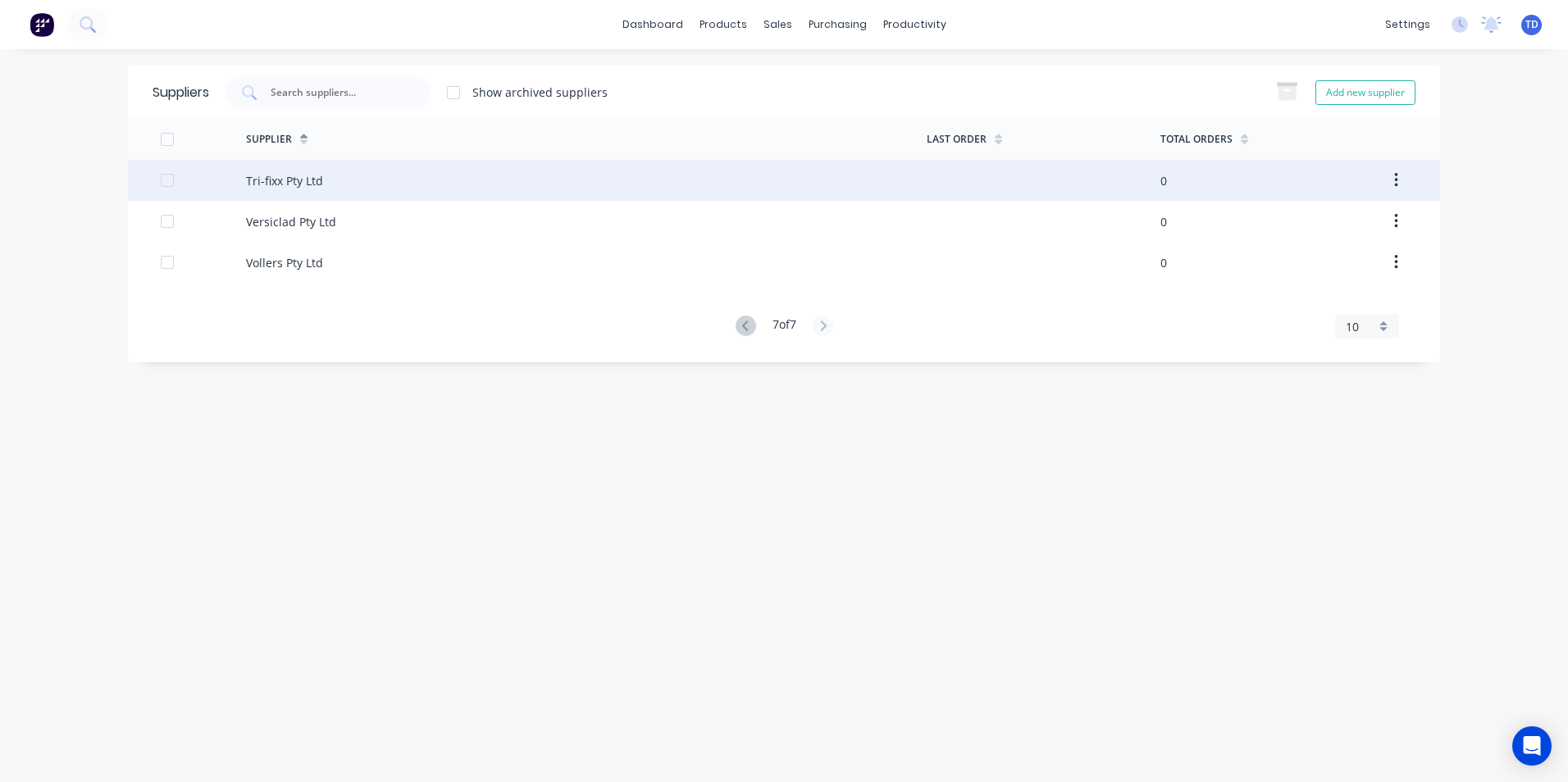
click at [317, 182] on div "Tri-fixx Pty Ltd" at bounding box center [284, 181] width 77 height 17
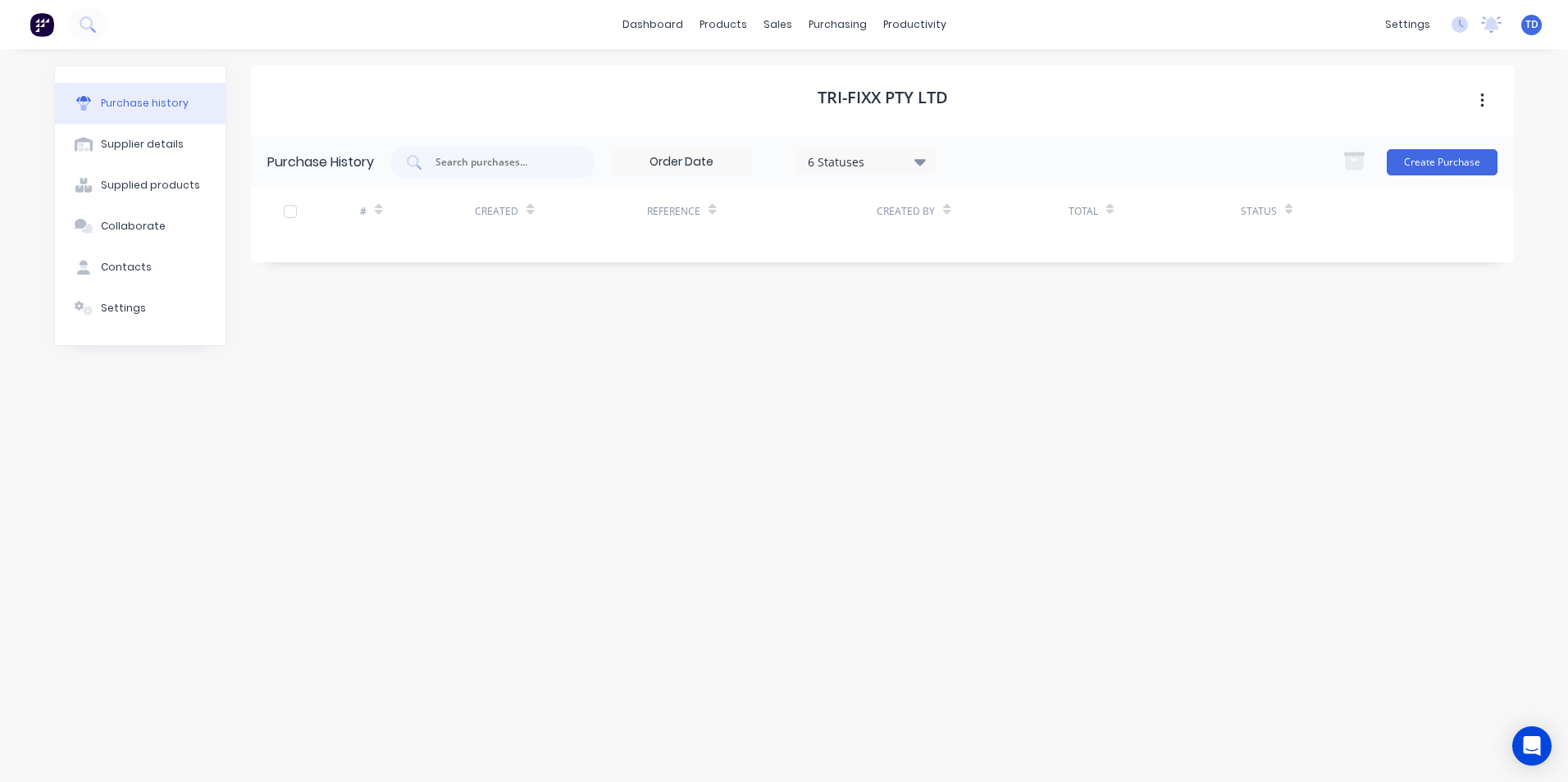
click at [416, 312] on div "Tri-fixx Pty Ltd Purchase History 6 Statuses 6 Statuses Create Purchase # Creat…" at bounding box center [882, 407] width 1263 height 684
click at [640, 30] on link "dashboard" at bounding box center [652, 24] width 77 height 24
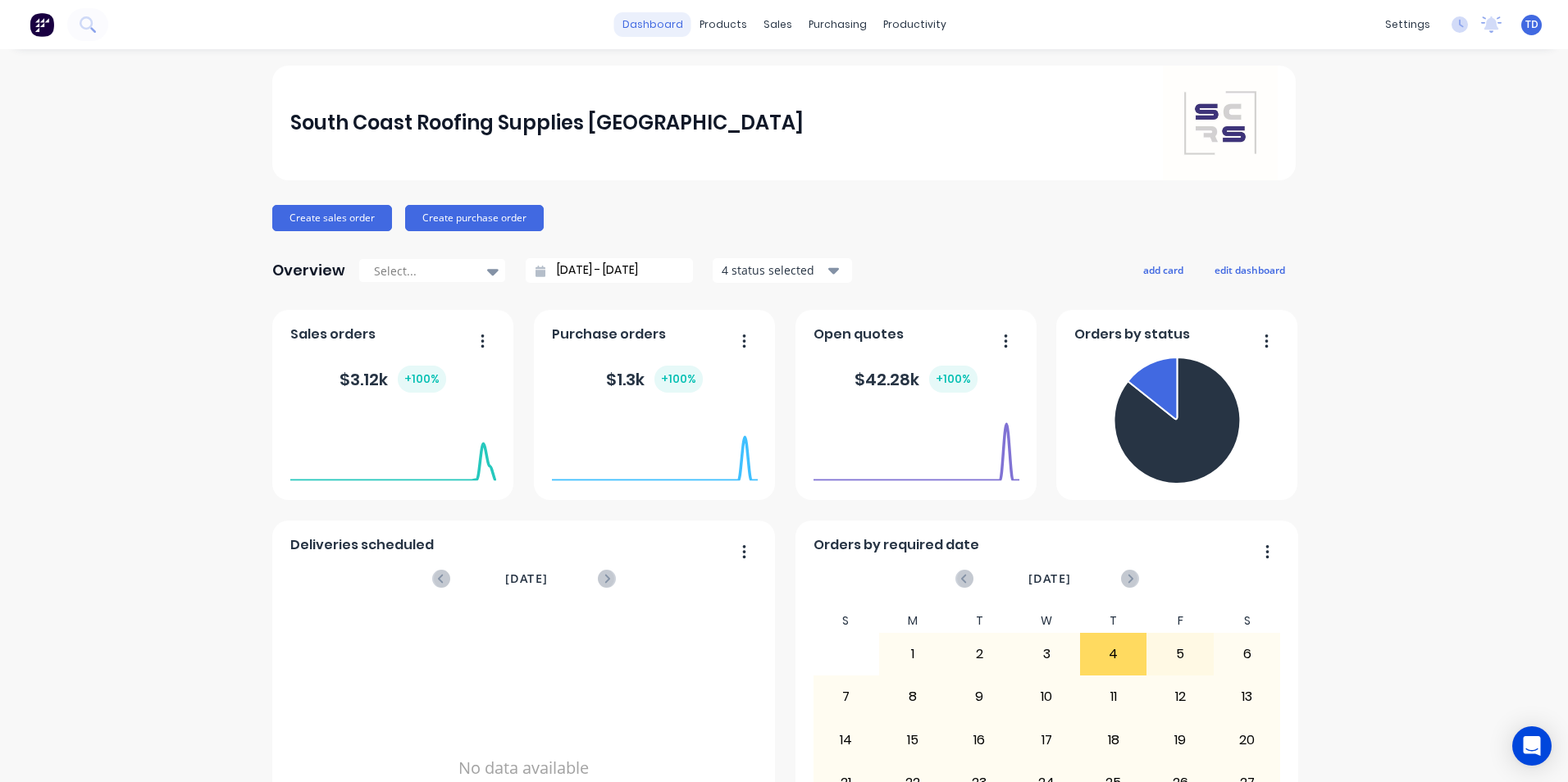
click at [640, 19] on link "dashboard" at bounding box center [652, 24] width 77 height 24
click at [758, 81] on div "Product Catalogue" at bounding box center [790, 78] width 102 height 14
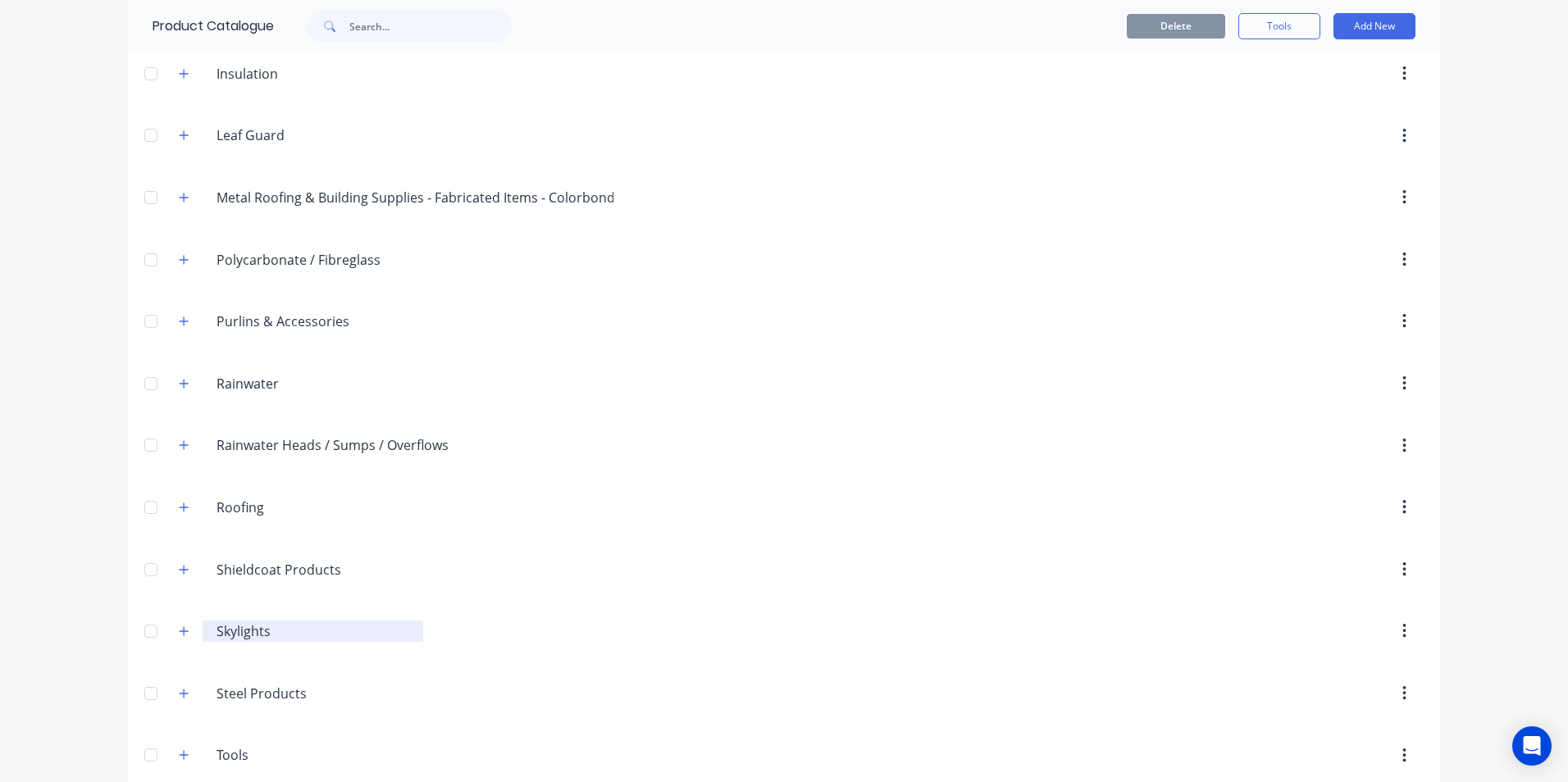
scroll to position [512, 0]
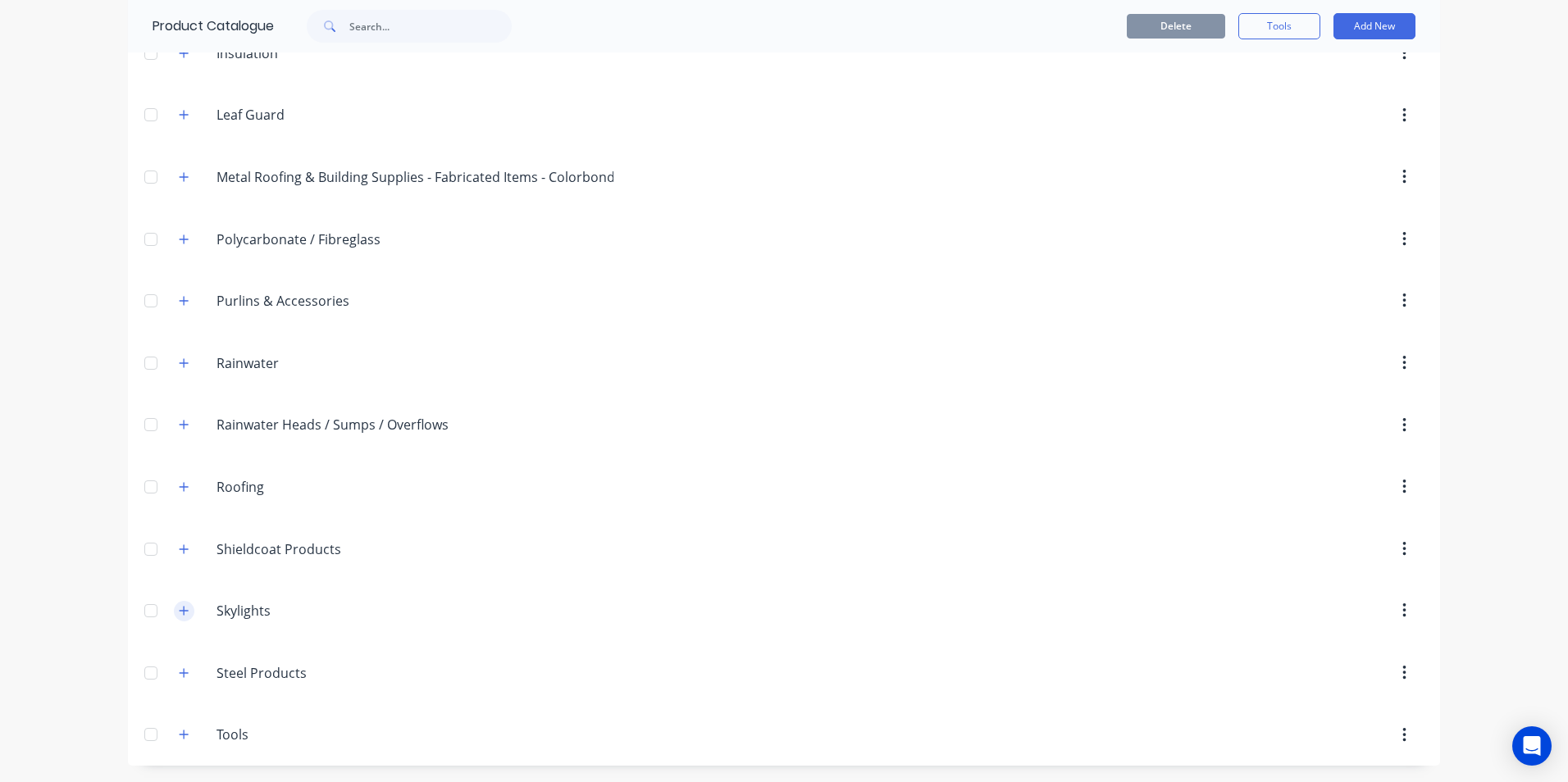
click at [174, 610] on button "button" at bounding box center [184, 611] width 20 height 20
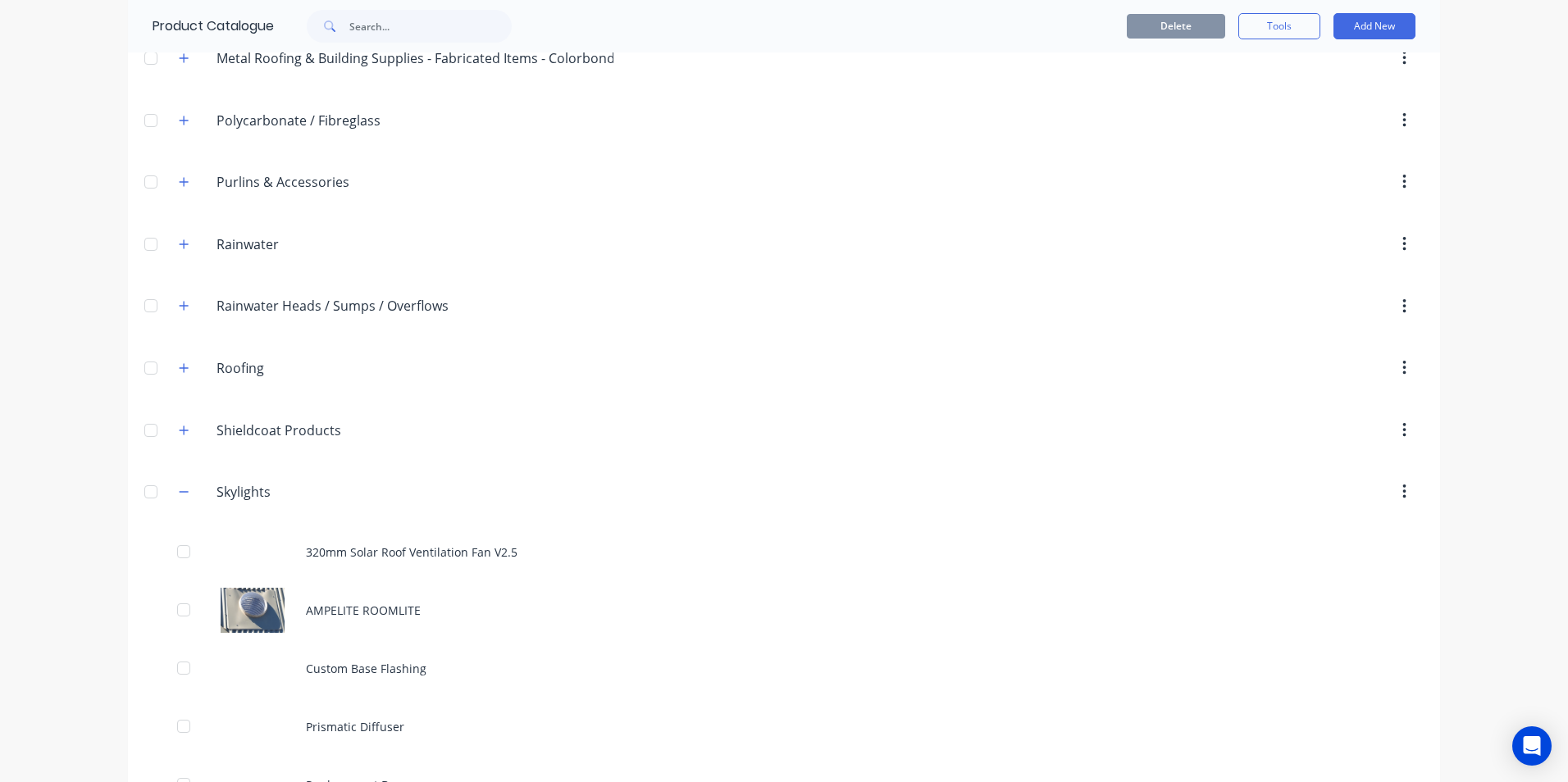
scroll to position [1005, 0]
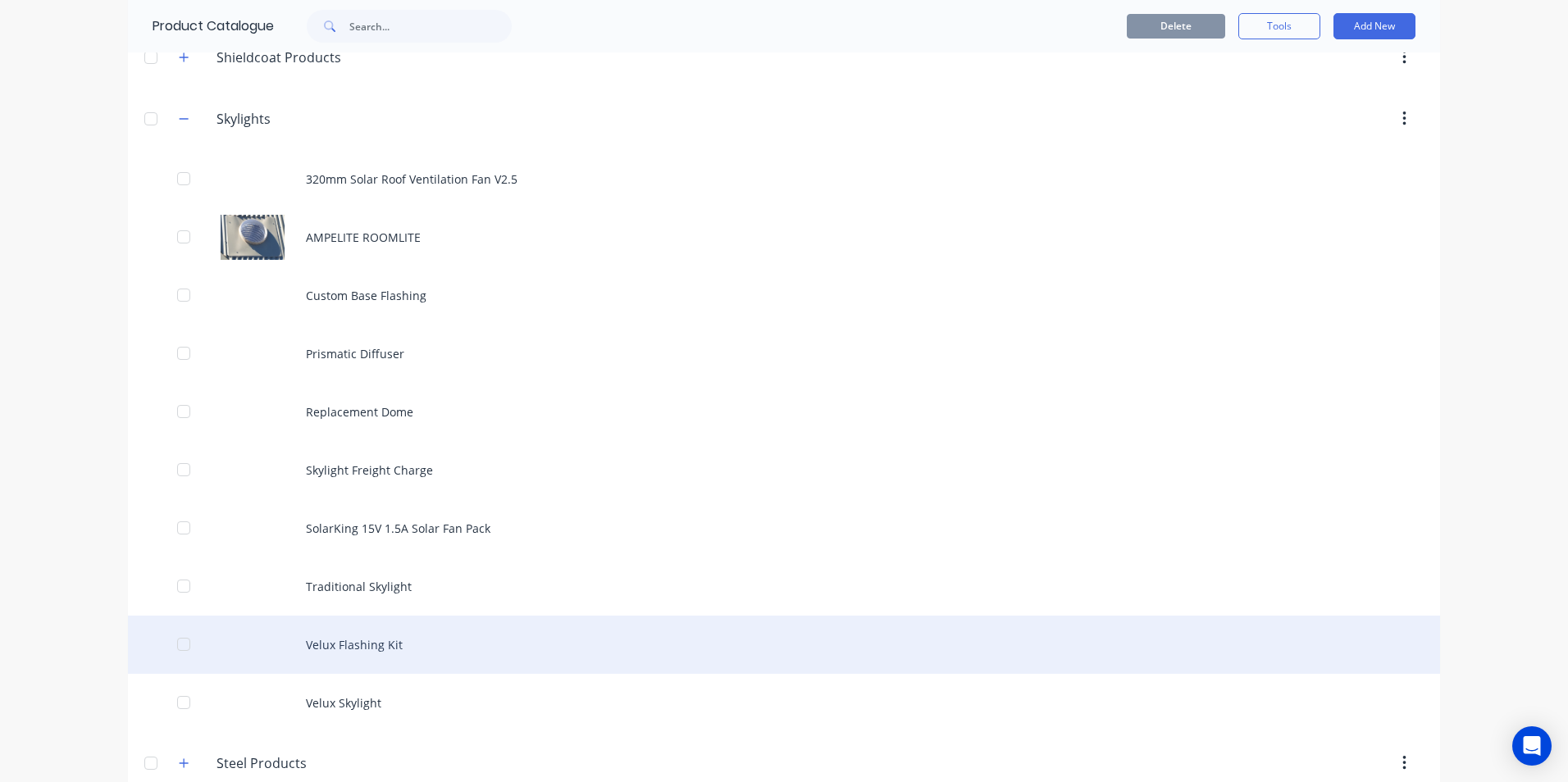
click at [358, 645] on div "Velux Flashing Kit" at bounding box center [784, 644] width 1312 height 58
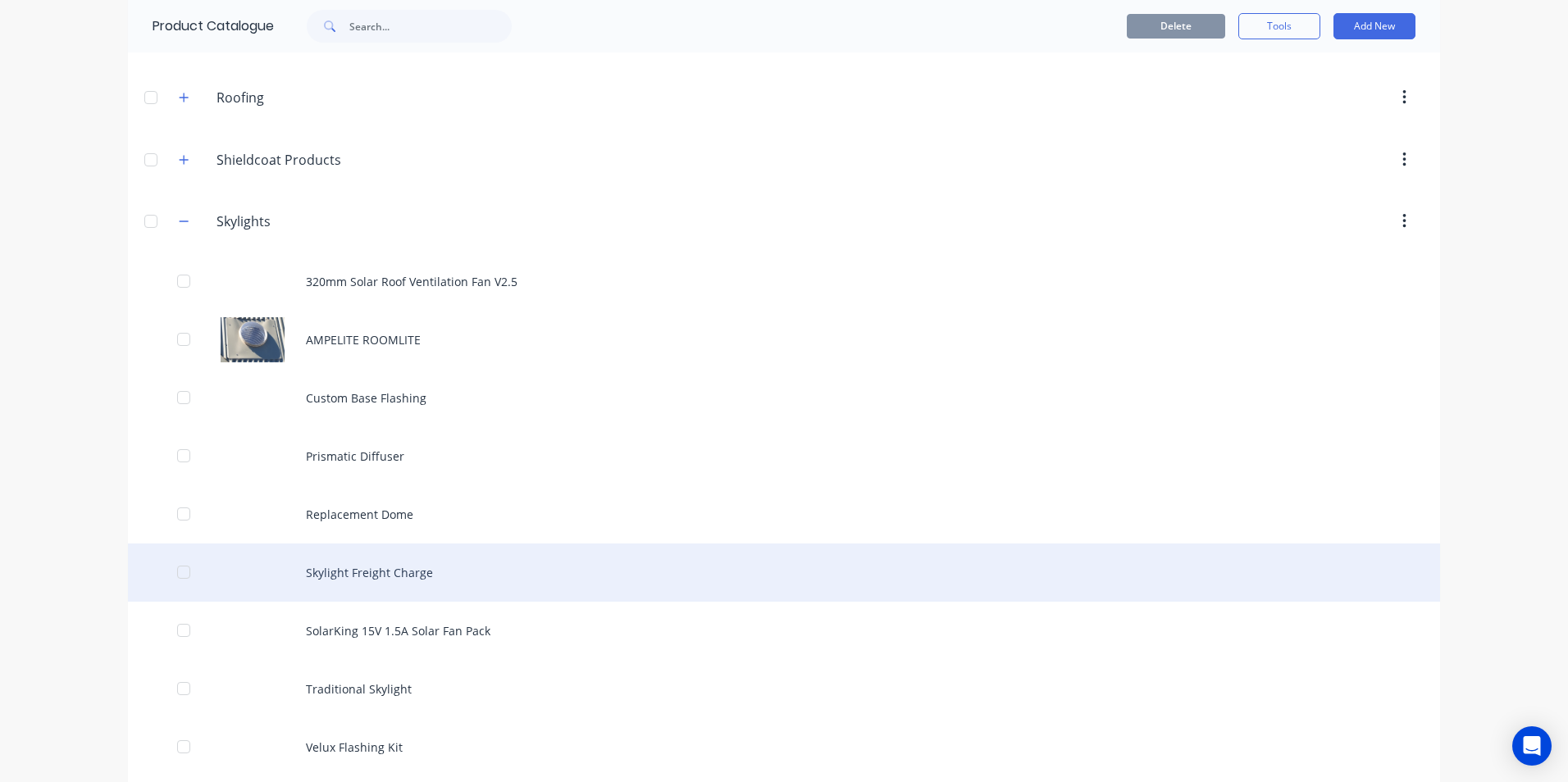
scroll to position [1066, 0]
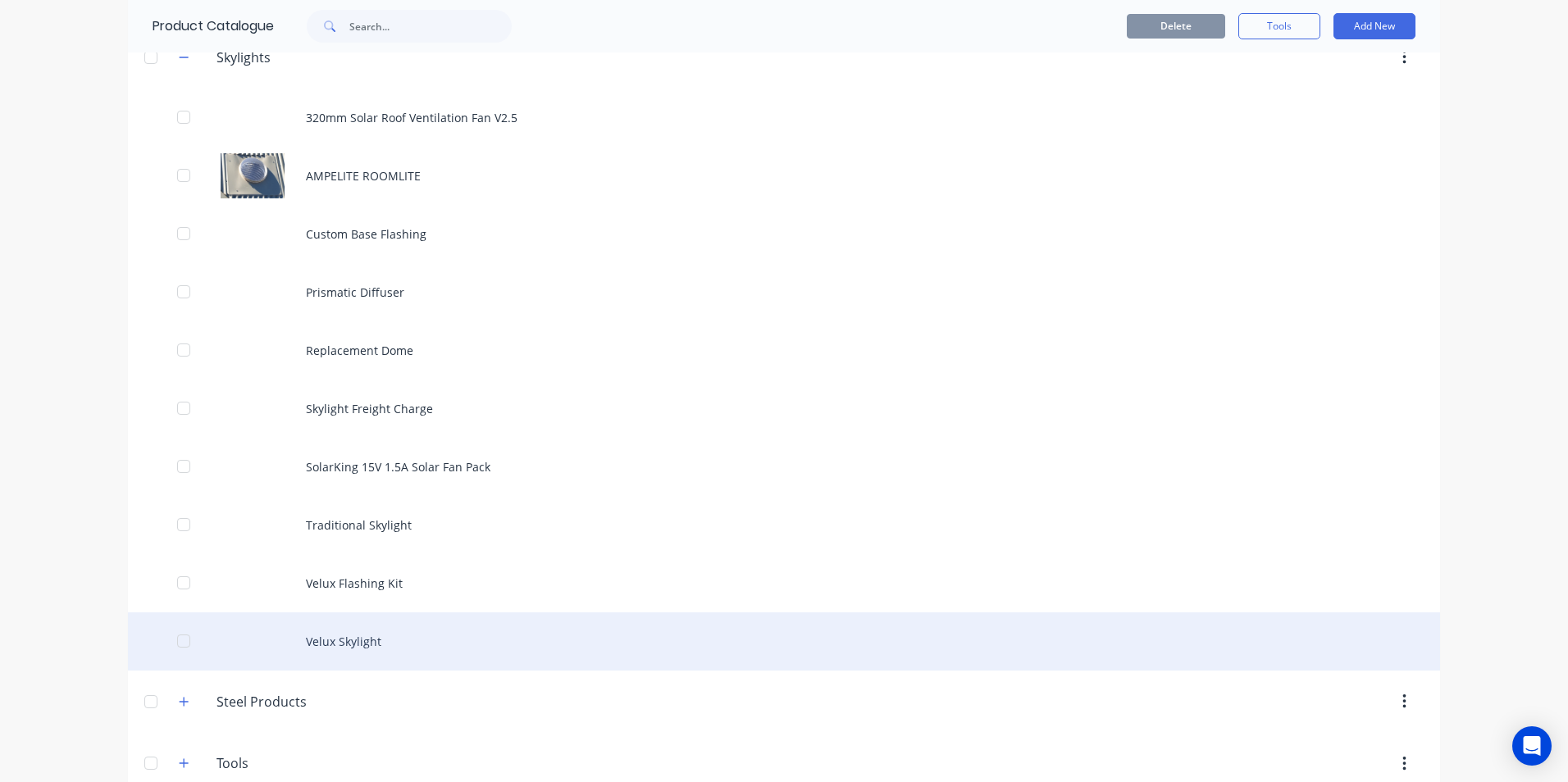
click at [356, 634] on div "Velux Skylight" at bounding box center [784, 641] width 1312 height 58
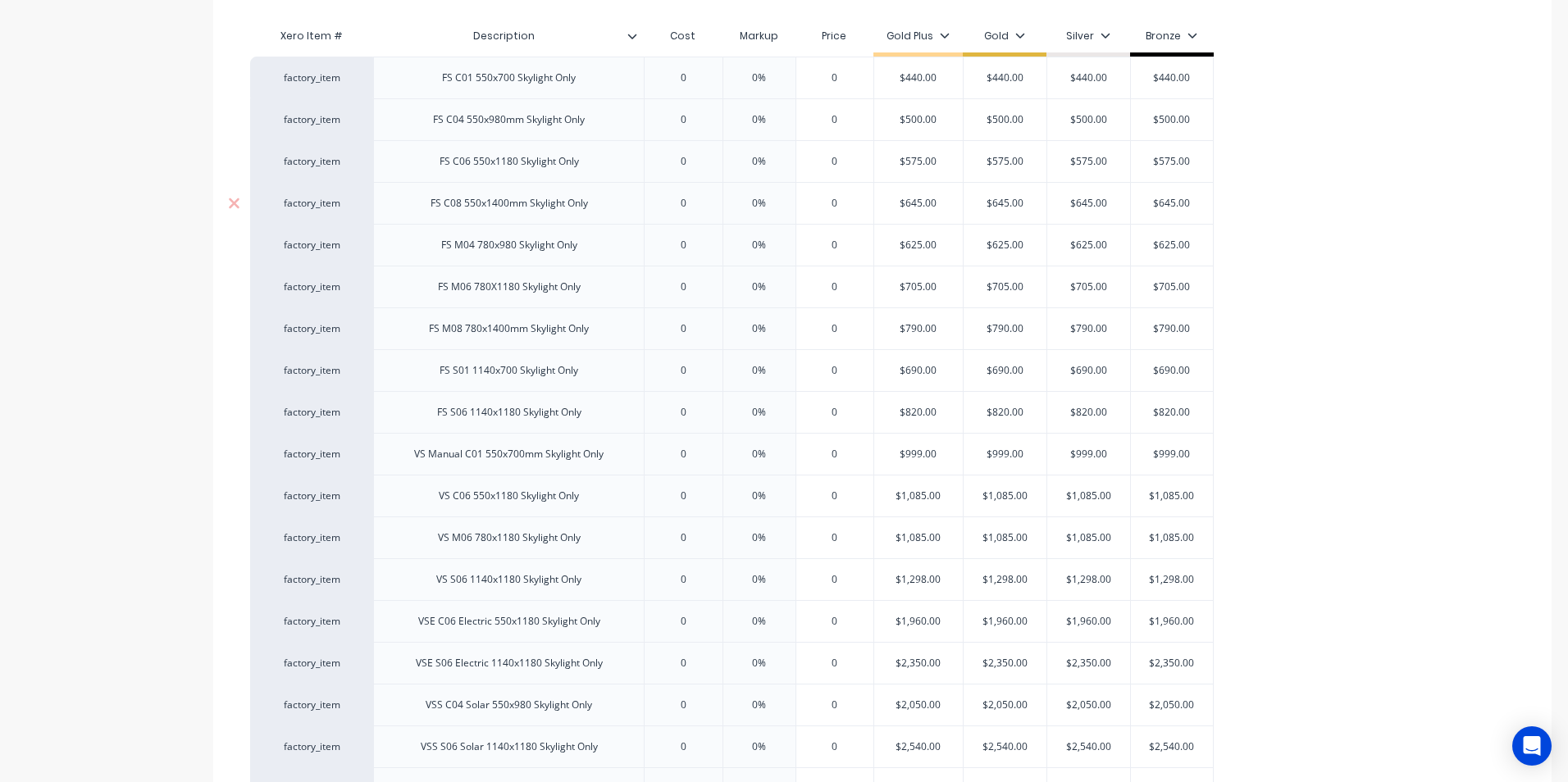
scroll to position [492, 0]
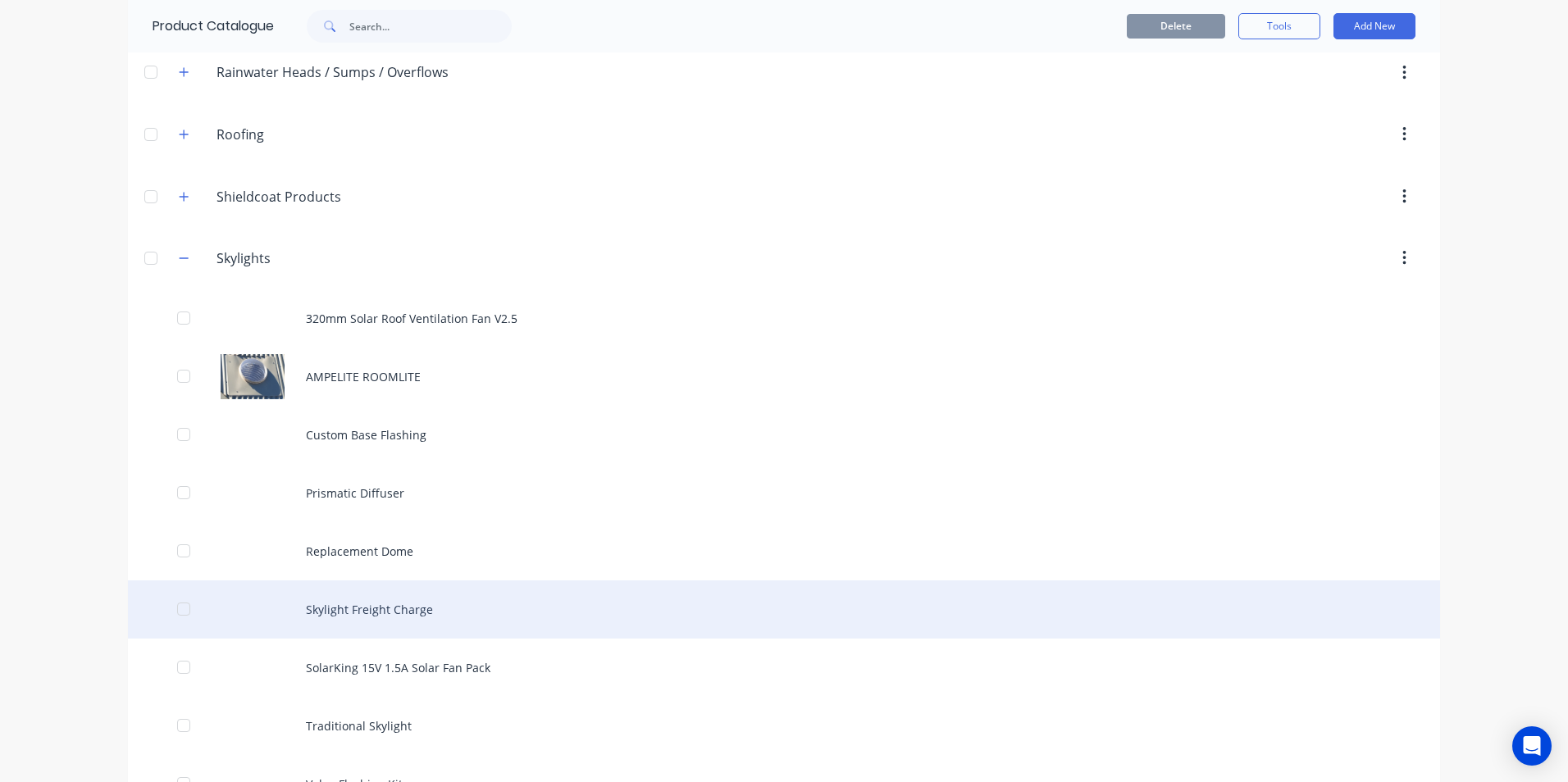
scroll to position [902, 0]
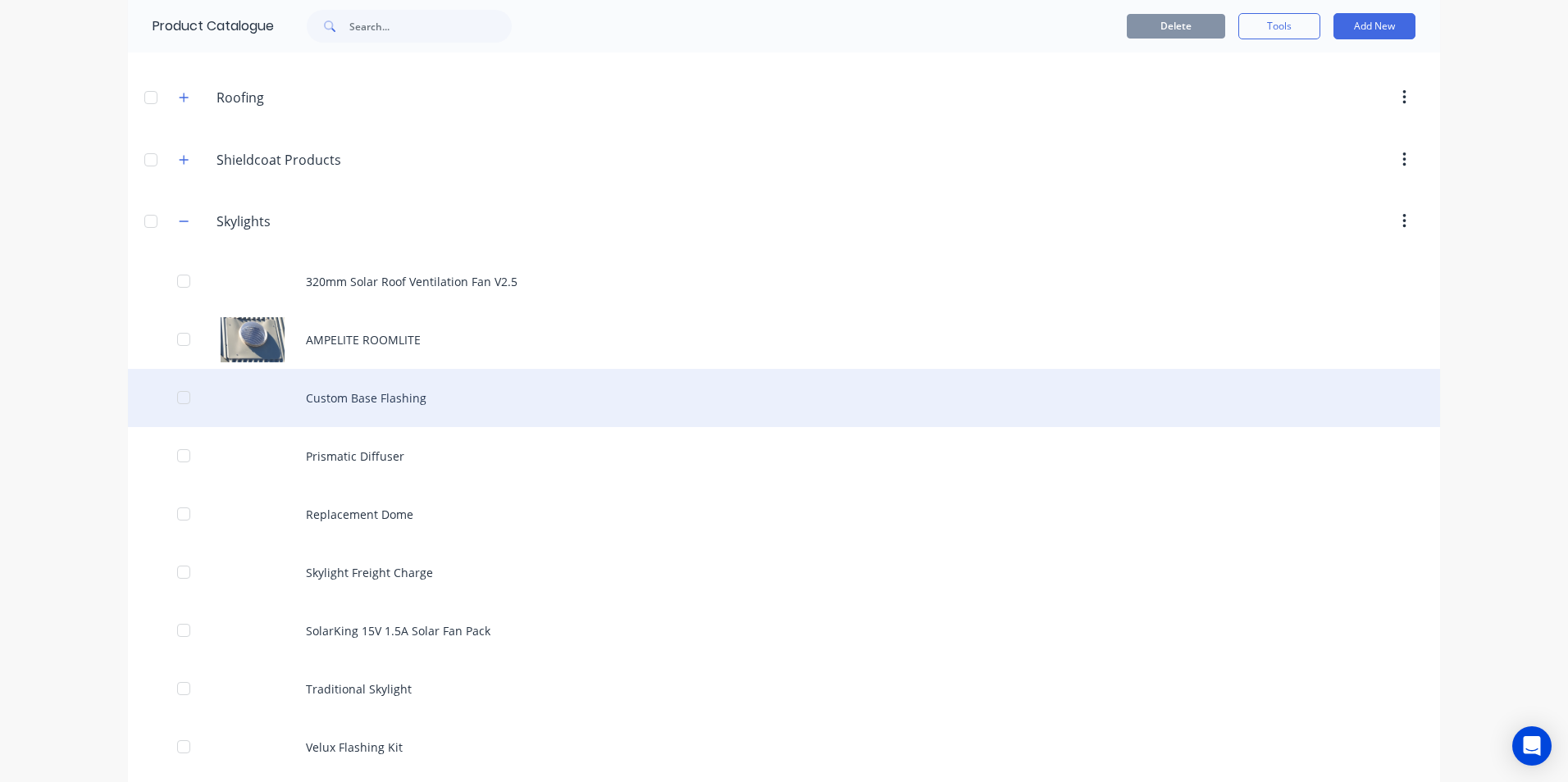
click at [354, 402] on div "Custom Base Flashing" at bounding box center [784, 397] width 1312 height 58
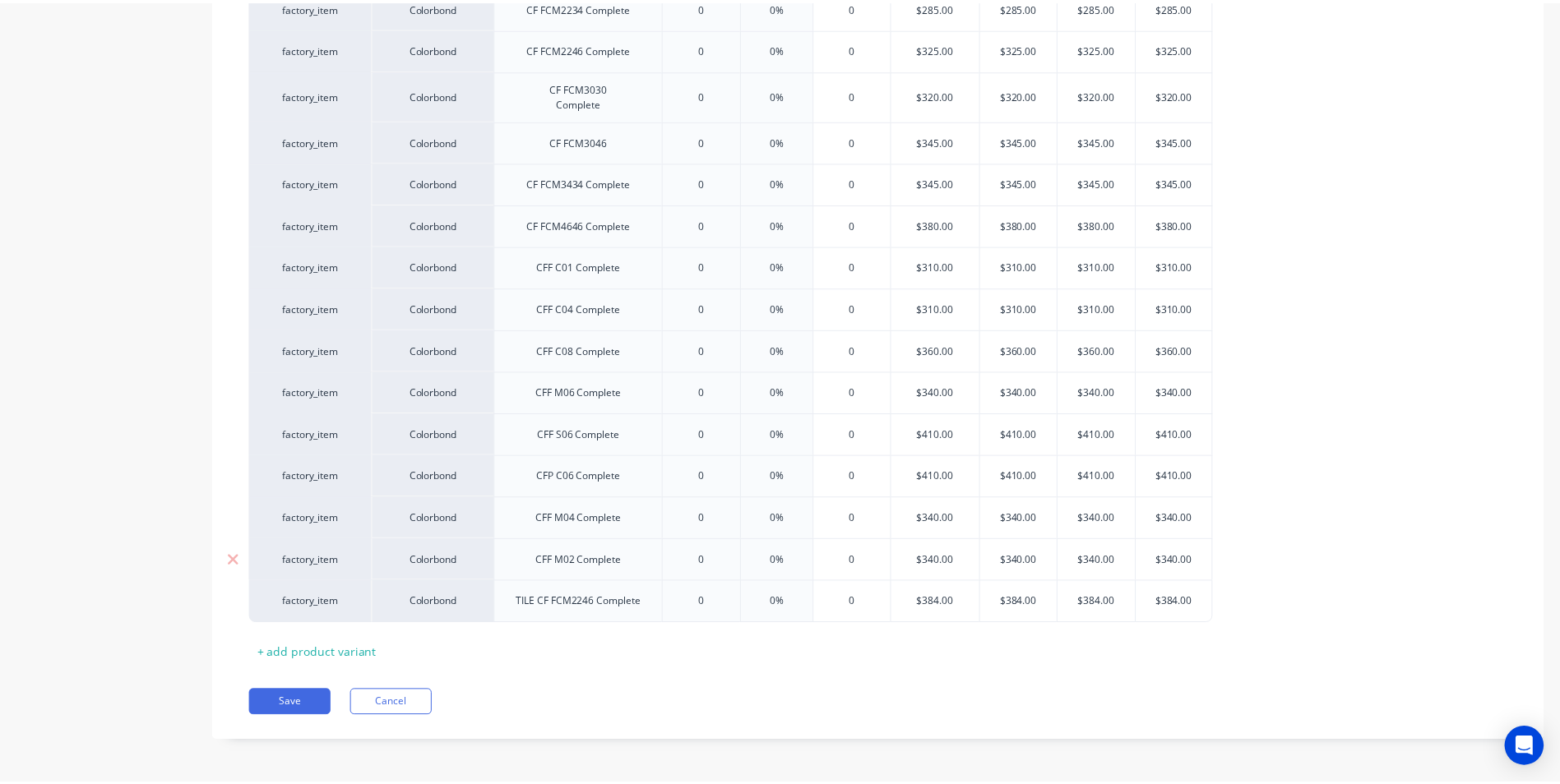
scroll to position [635, 0]
click at [291, 700] on button "Save" at bounding box center [291, 701] width 82 height 26
type textarea "x"
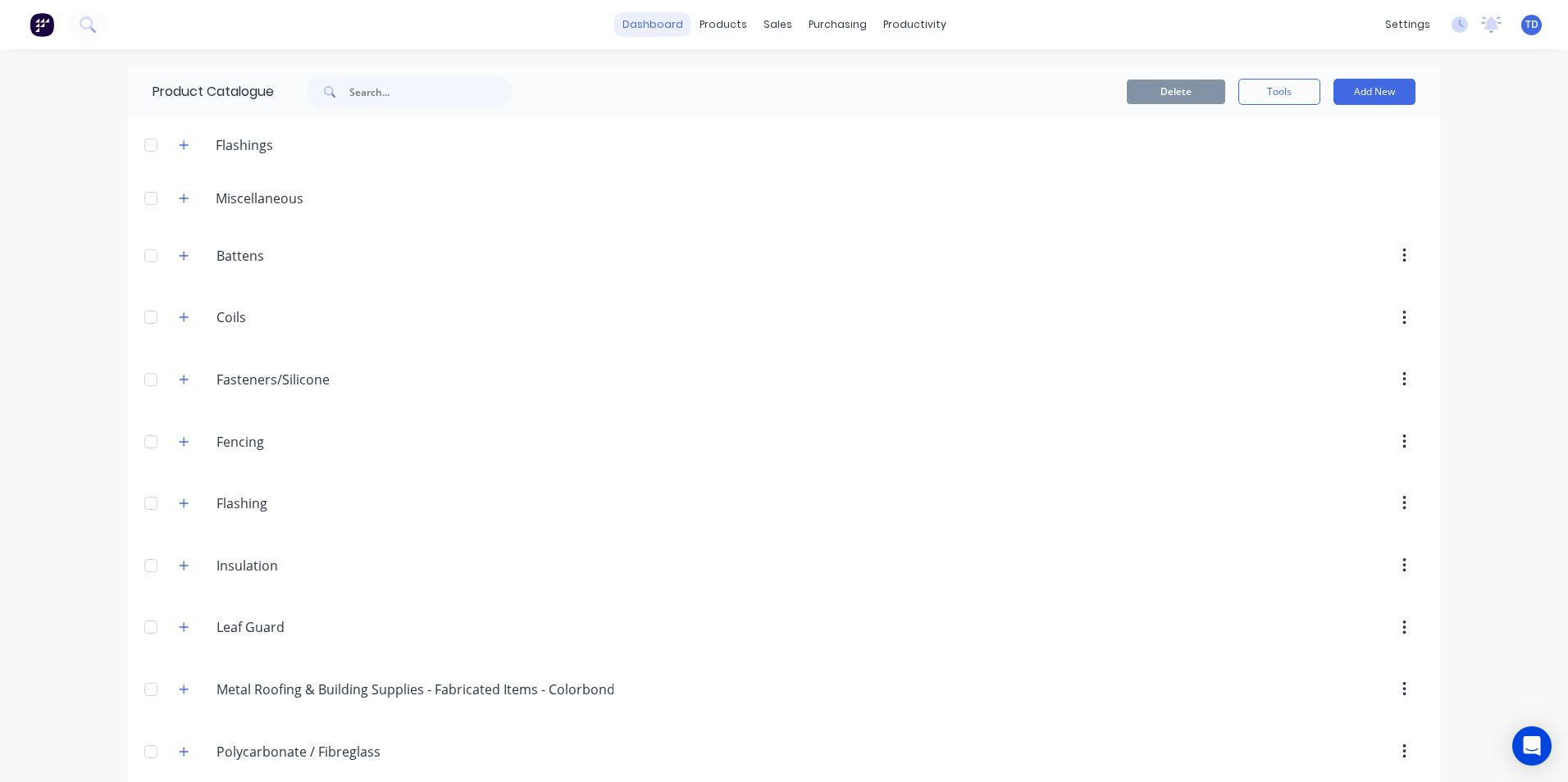
click at [651, 22] on link "dashboard" at bounding box center [652, 24] width 77 height 24
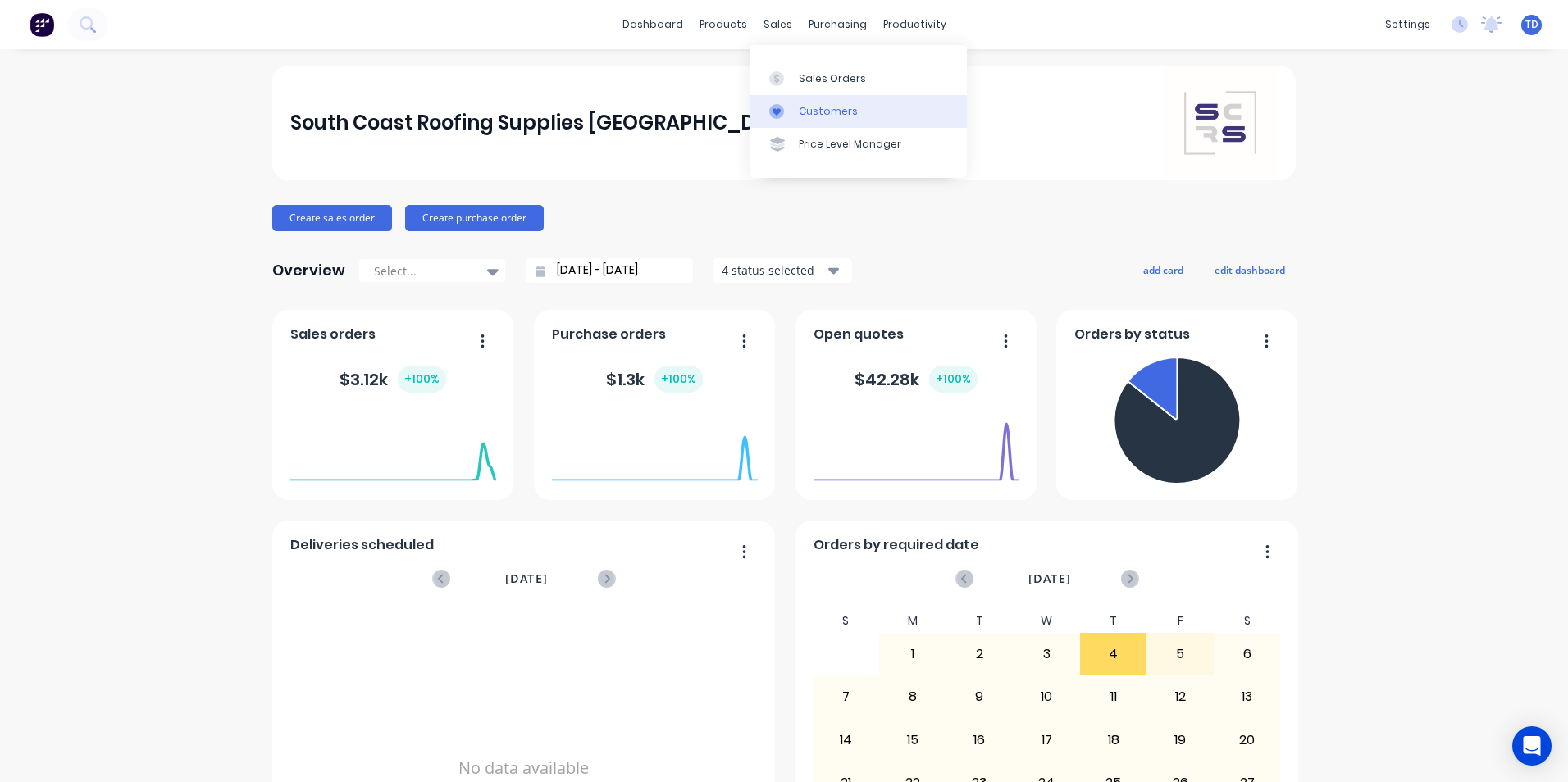
click at [798, 113] on link "Customers" at bounding box center [858, 111] width 218 height 33
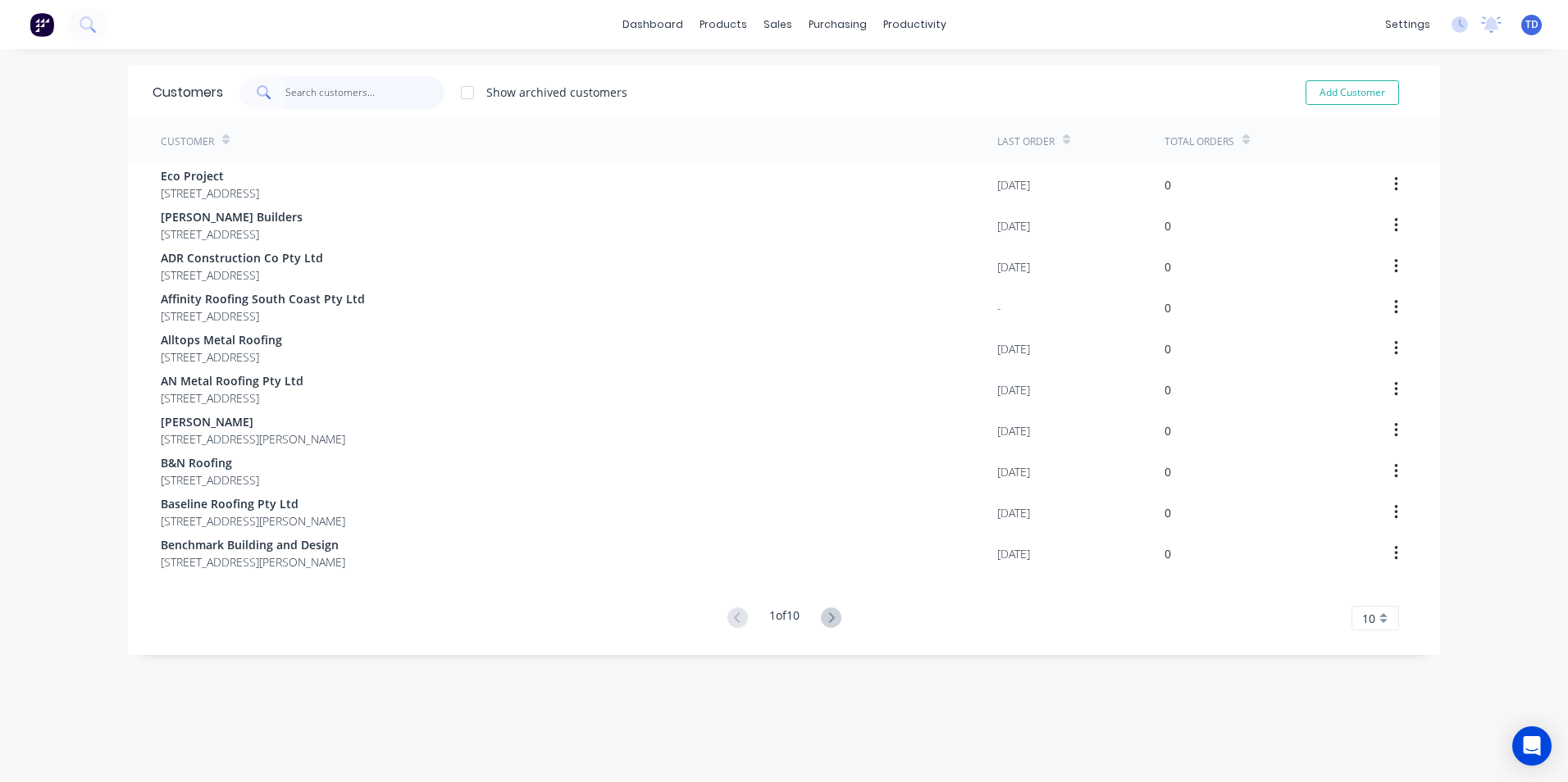
click at [300, 87] on input "text" at bounding box center [365, 92] width 160 height 33
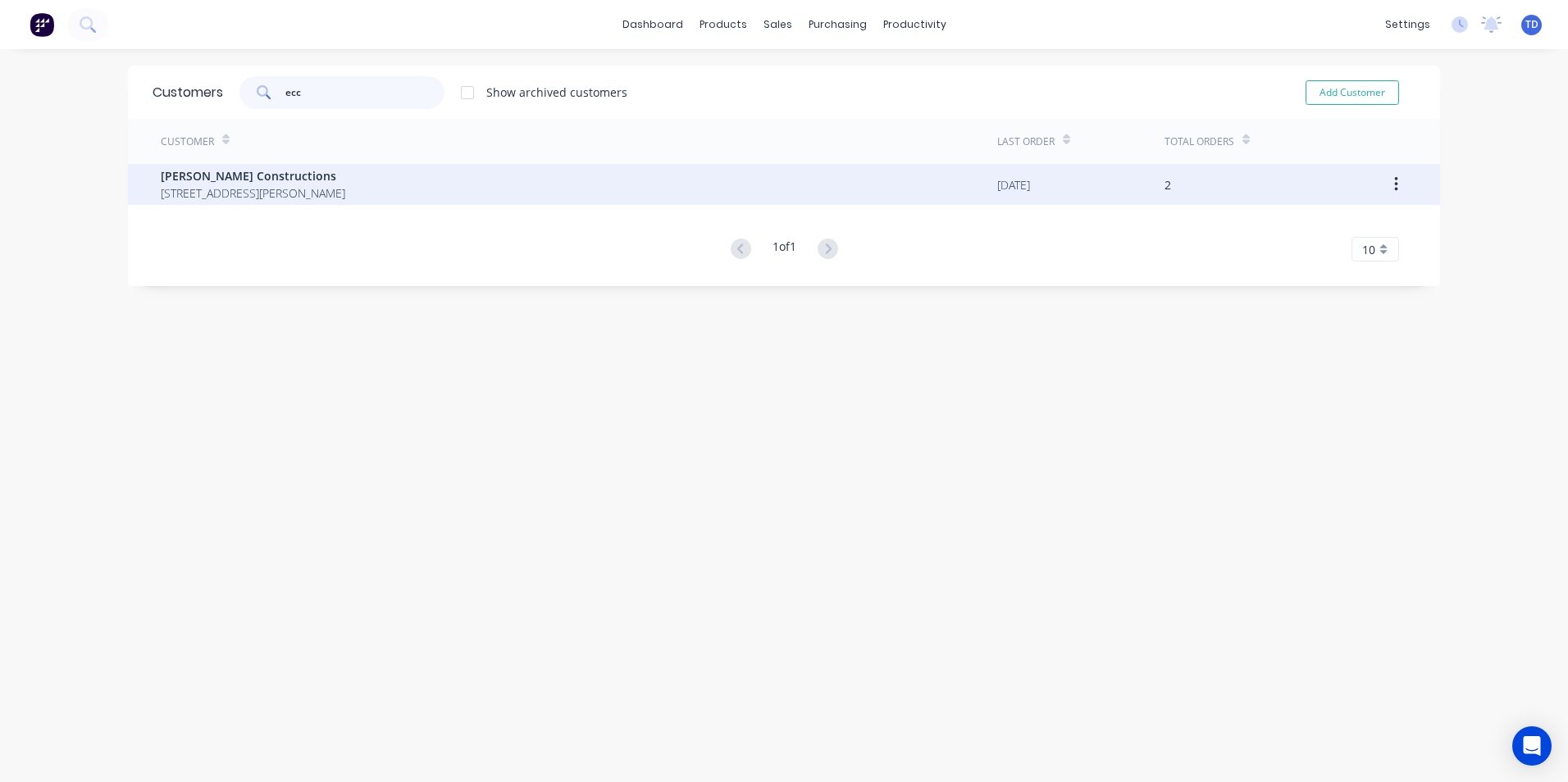
type input "ecc"
click at [240, 198] on span "[STREET_ADDRESS][PERSON_NAME]" at bounding box center [253, 193] width 185 height 17
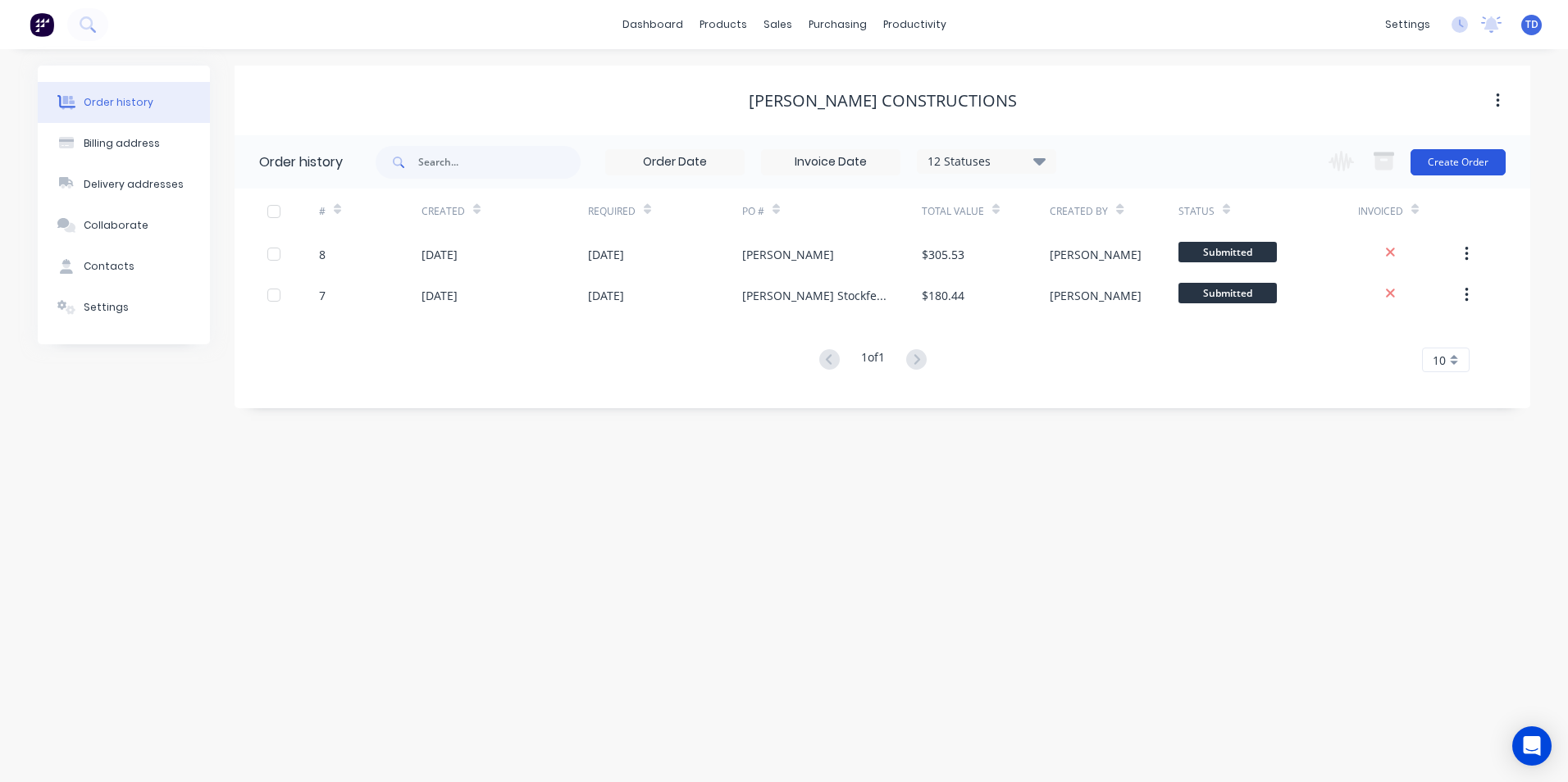
click at [1451, 169] on button "Create Order" at bounding box center [1458, 162] width 95 height 26
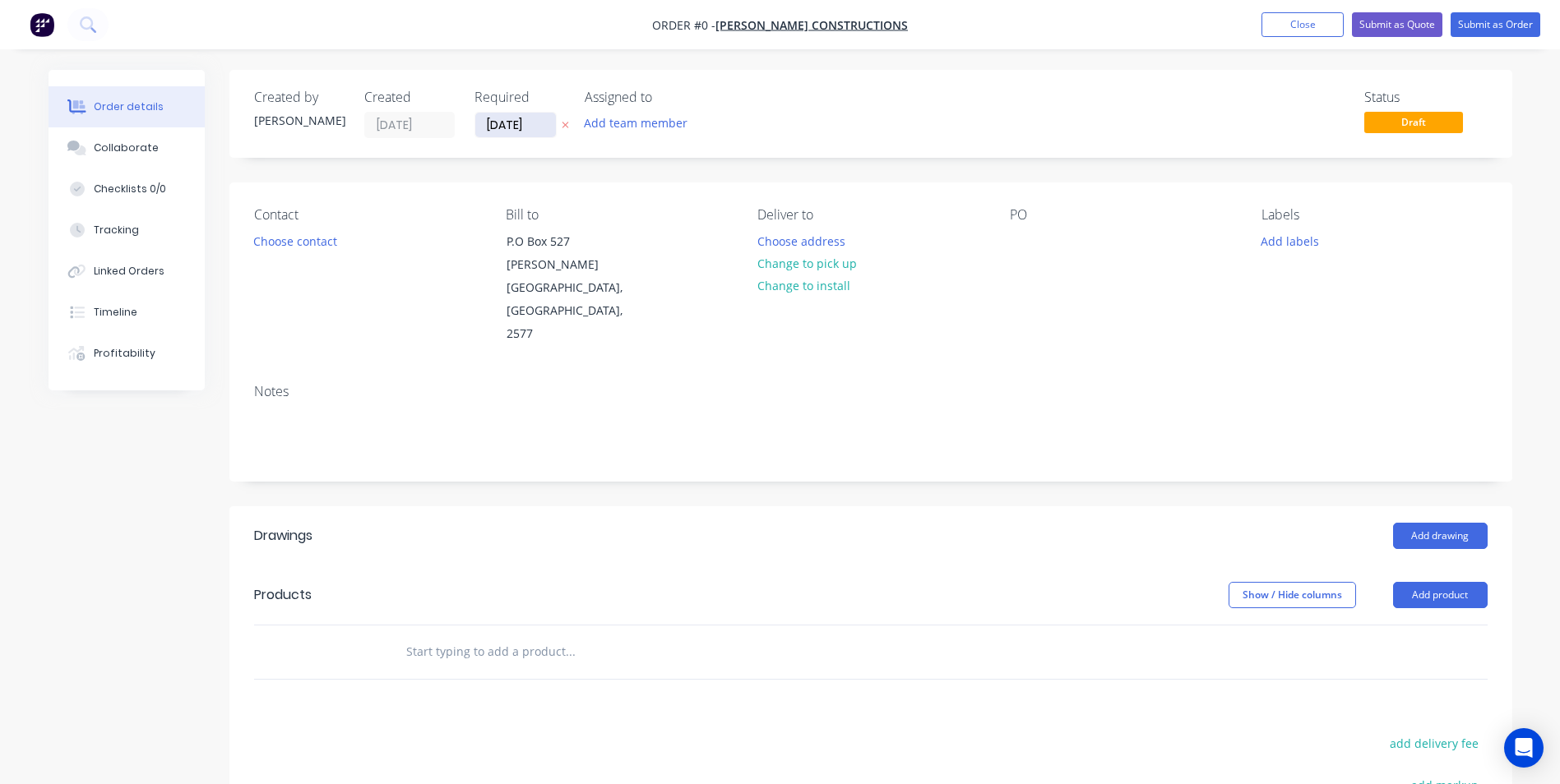
click at [545, 125] on input "[DATE]" at bounding box center [515, 124] width 80 height 25
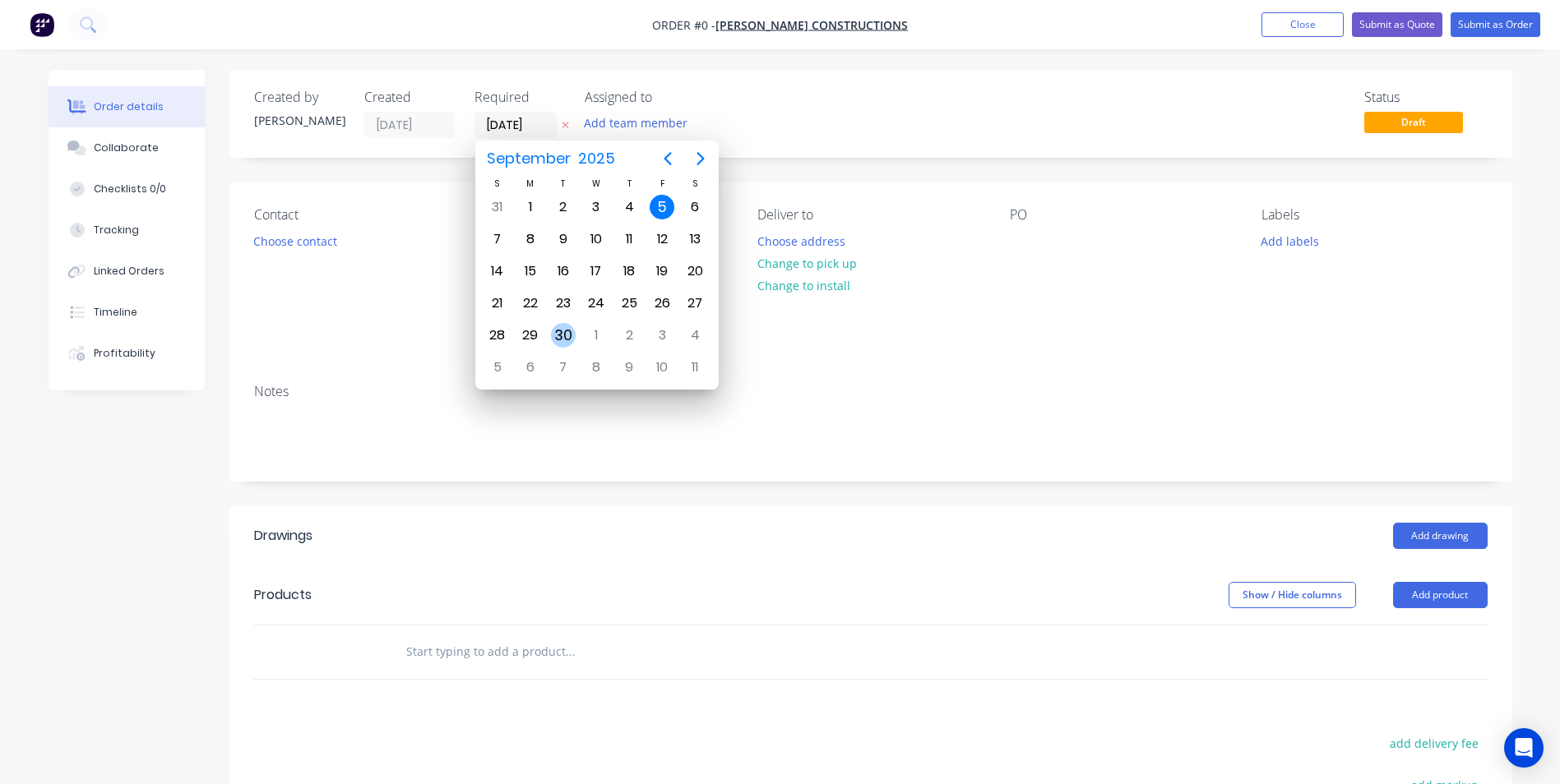
click at [566, 341] on div "30" at bounding box center [563, 335] width 25 height 25
type input "[DATE]"
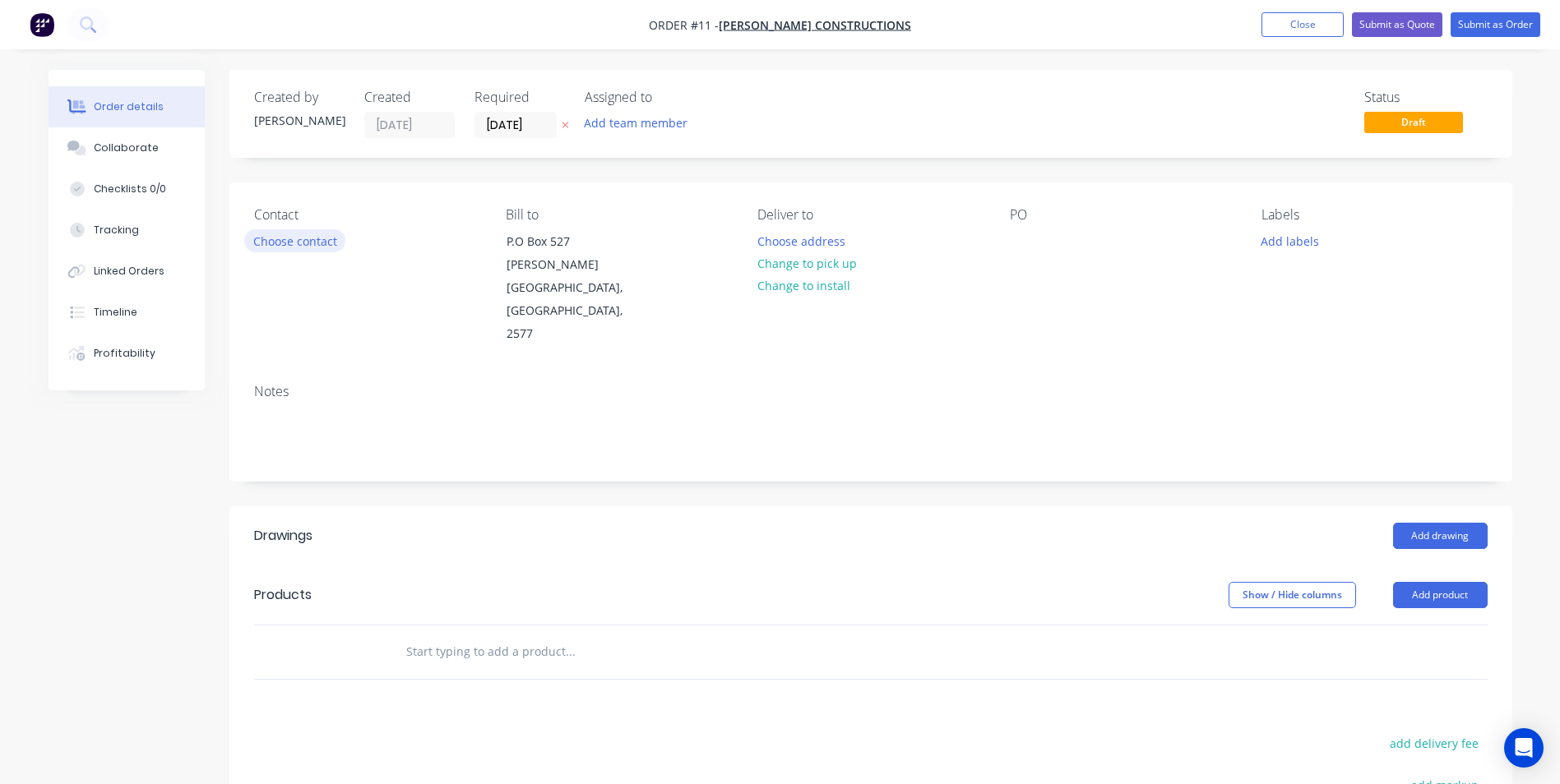
click at [309, 238] on button "Choose contact" at bounding box center [295, 240] width 102 height 22
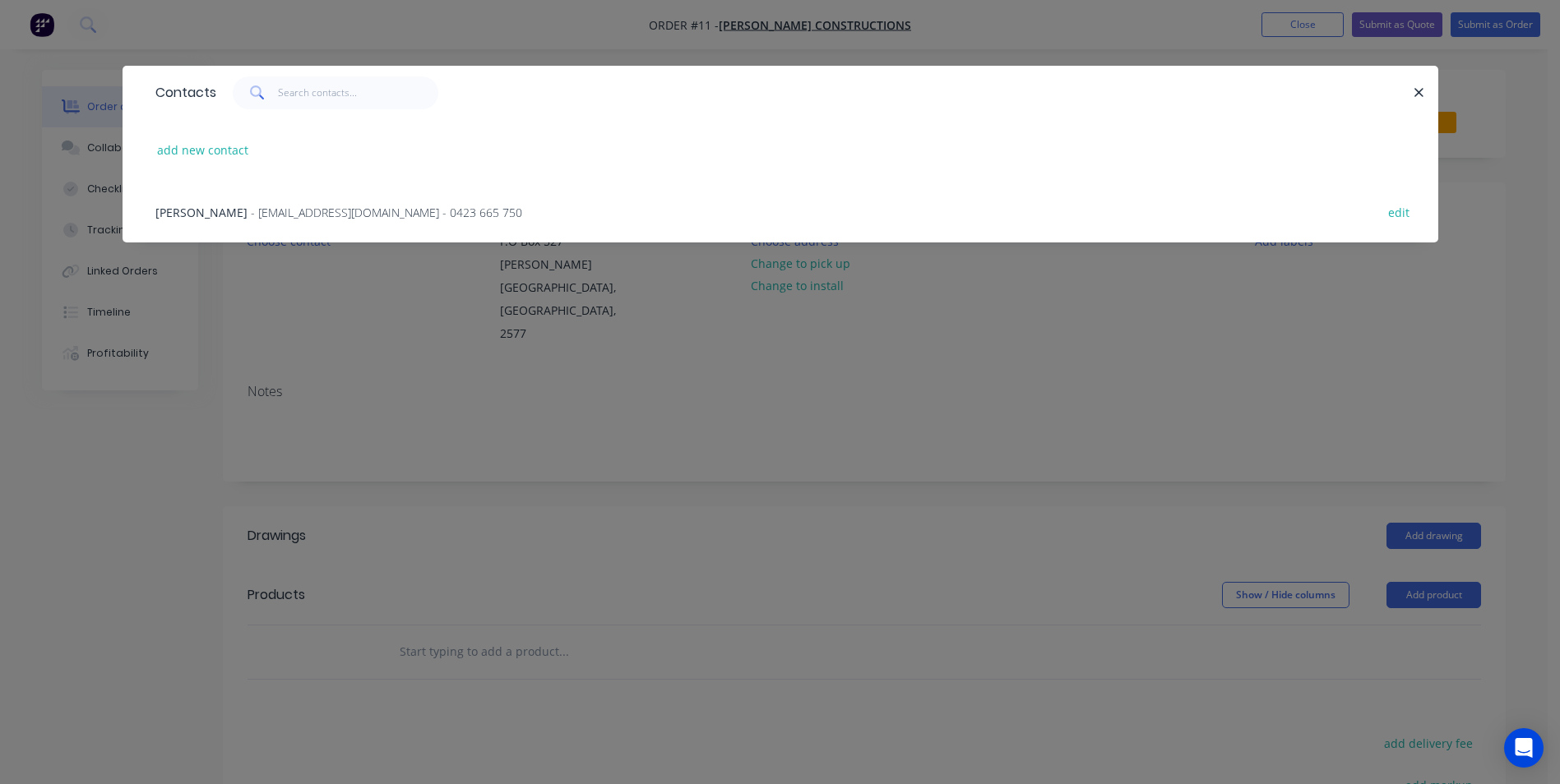
click at [283, 224] on div "[PERSON_NAME] - [EMAIL_ADDRESS][DOMAIN_NAME] - 0423 665 750 edit" at bounding box center [780, 211] width 1266 height 62
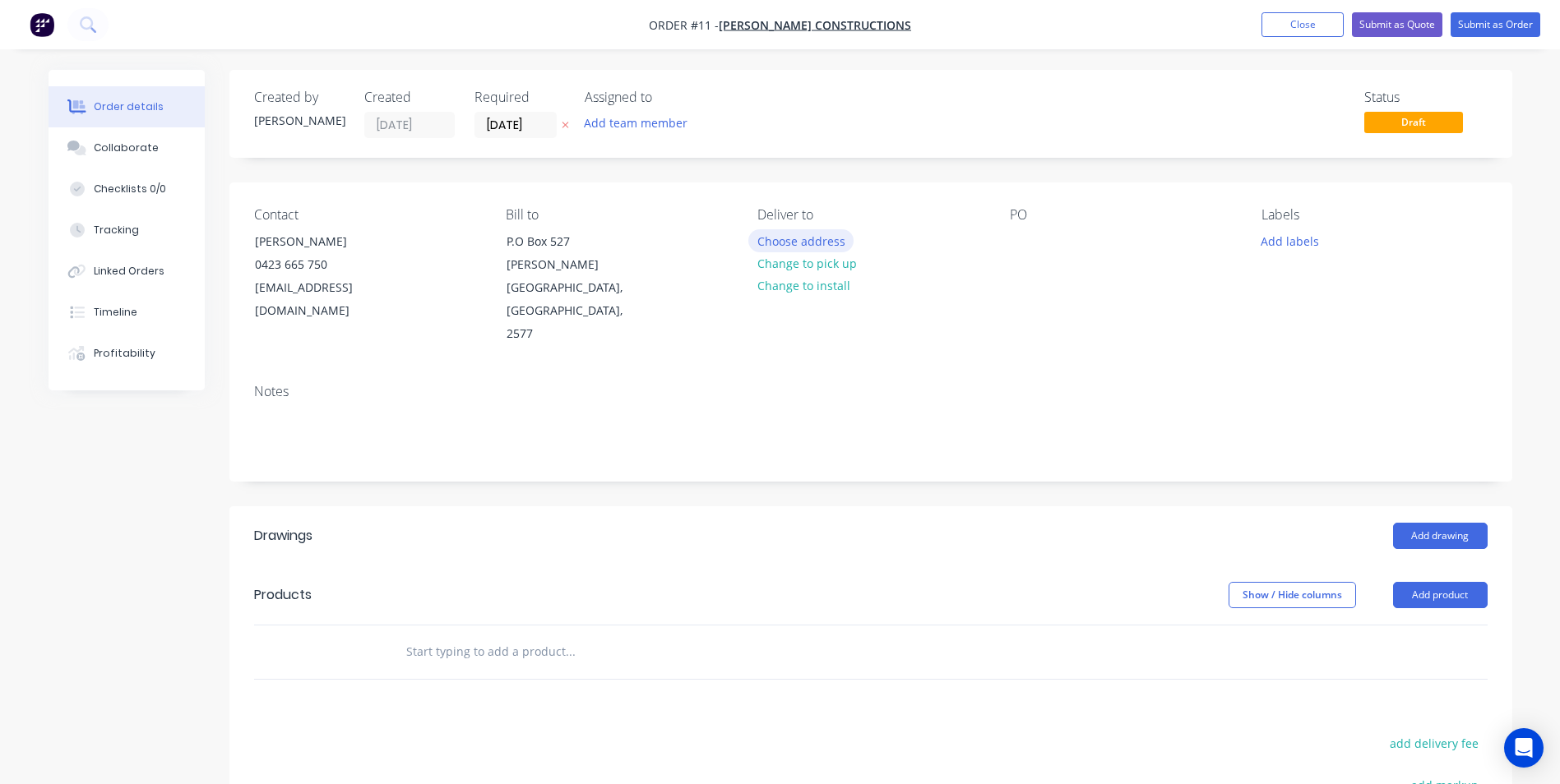
click at [790, 244] on button "Choose address" at bounding box center [801, 240] width 105 height 22
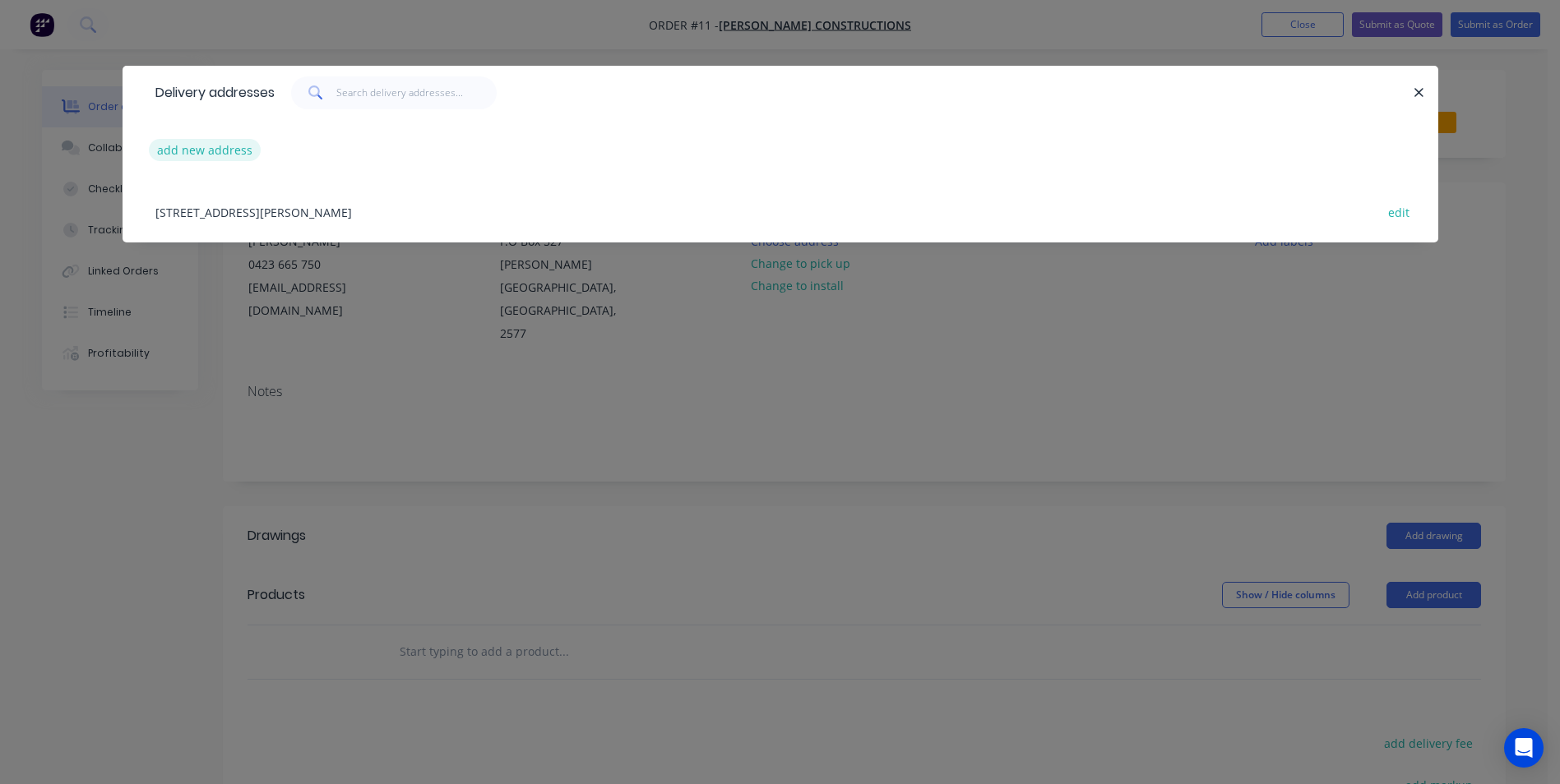
click at [204, 145] on button "add new address" at bounding box center [205, 150] width 113 height 22
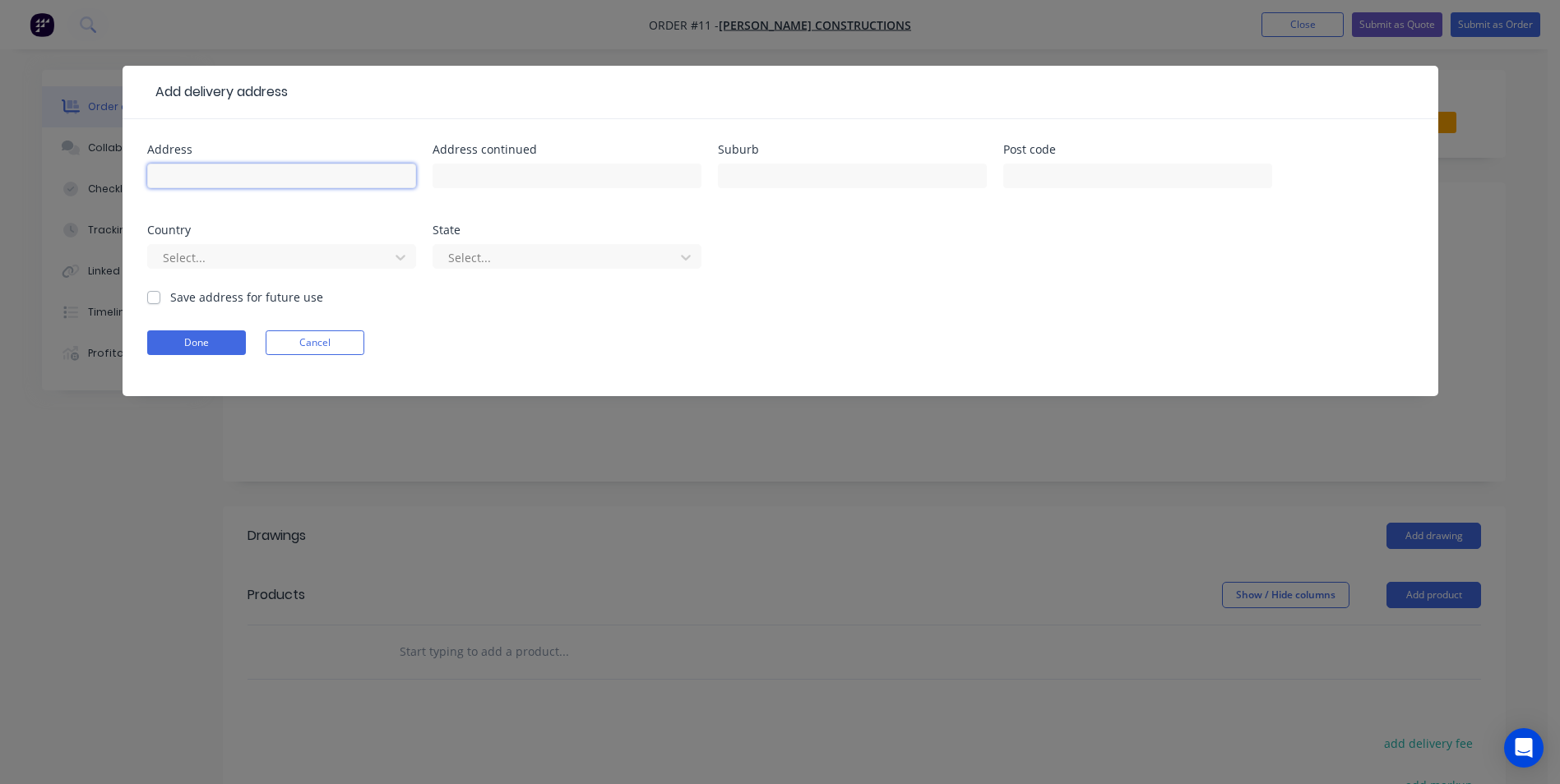
click at [216, 177] on input "text" at bounding box center [282, 175] width 269 height 25
type input "TBA"
click at [176, 255] on div at bounding box center [272, 258] width 220 height 20
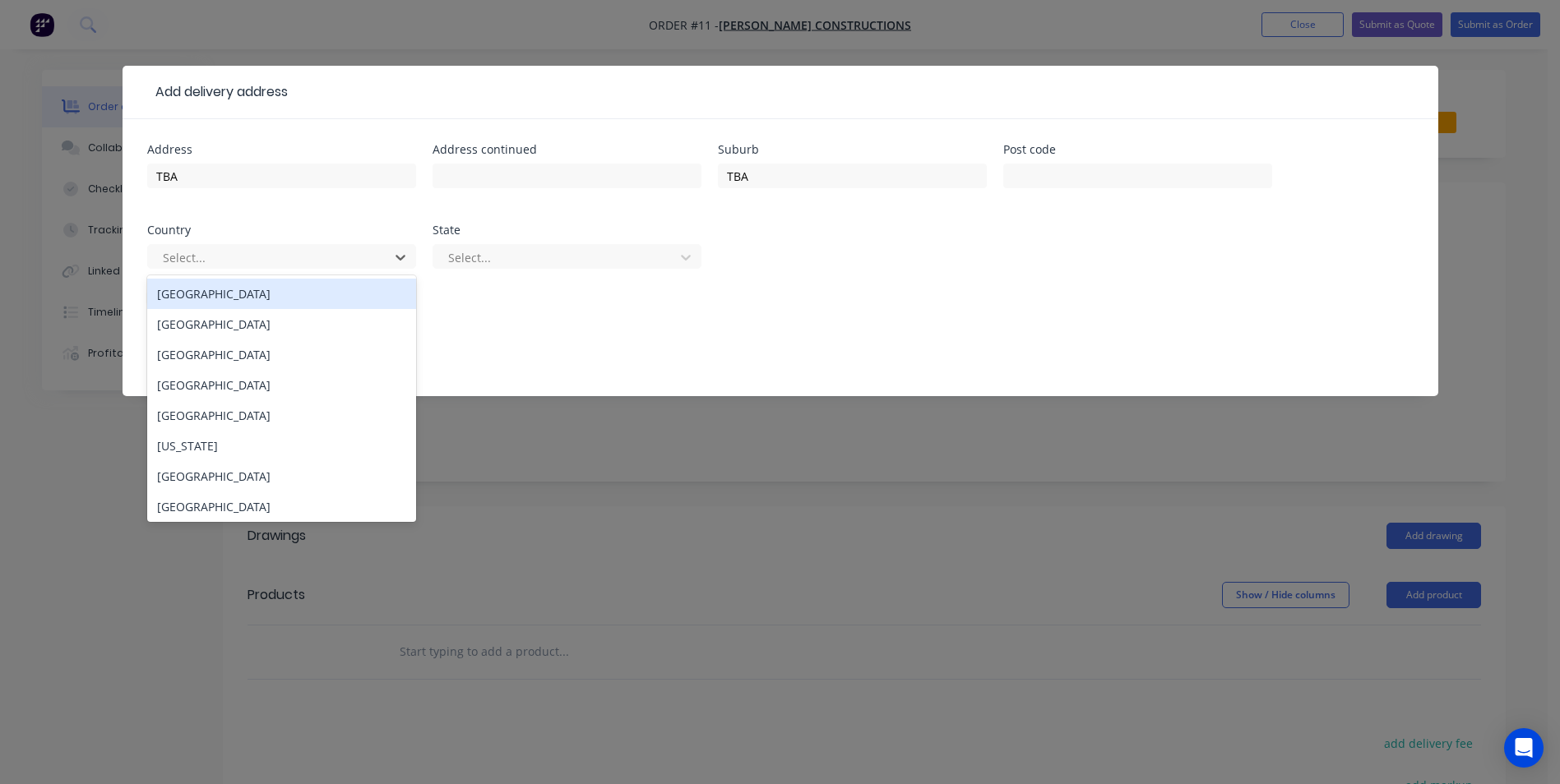
click at [178, 293] on div "[GEOGRAPHIC_DATA]" at bounding box center [282, 294] width 269 height 30
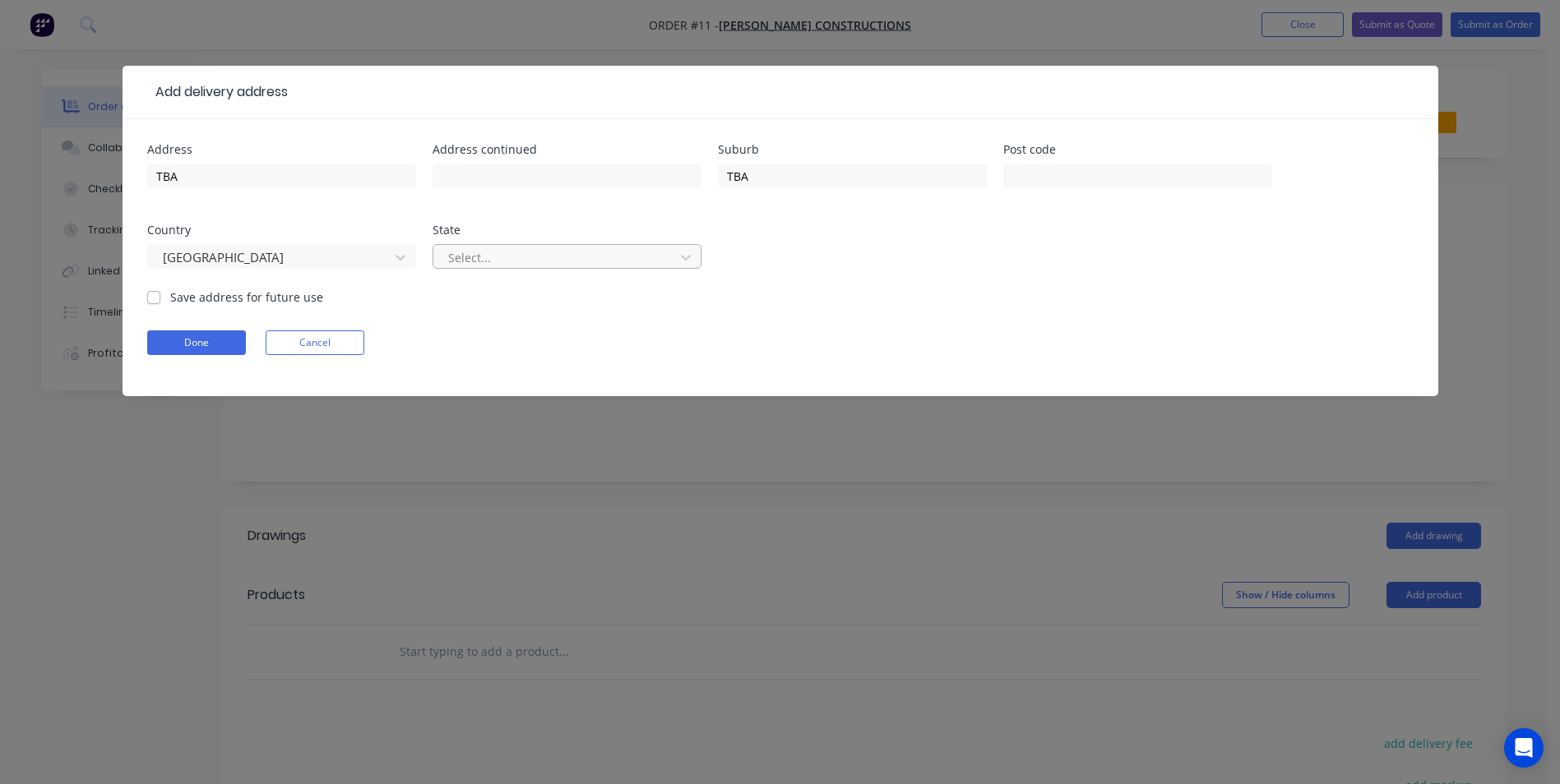
click at [501, 258] on div at bounding box center [557, 258] width 220 height 20
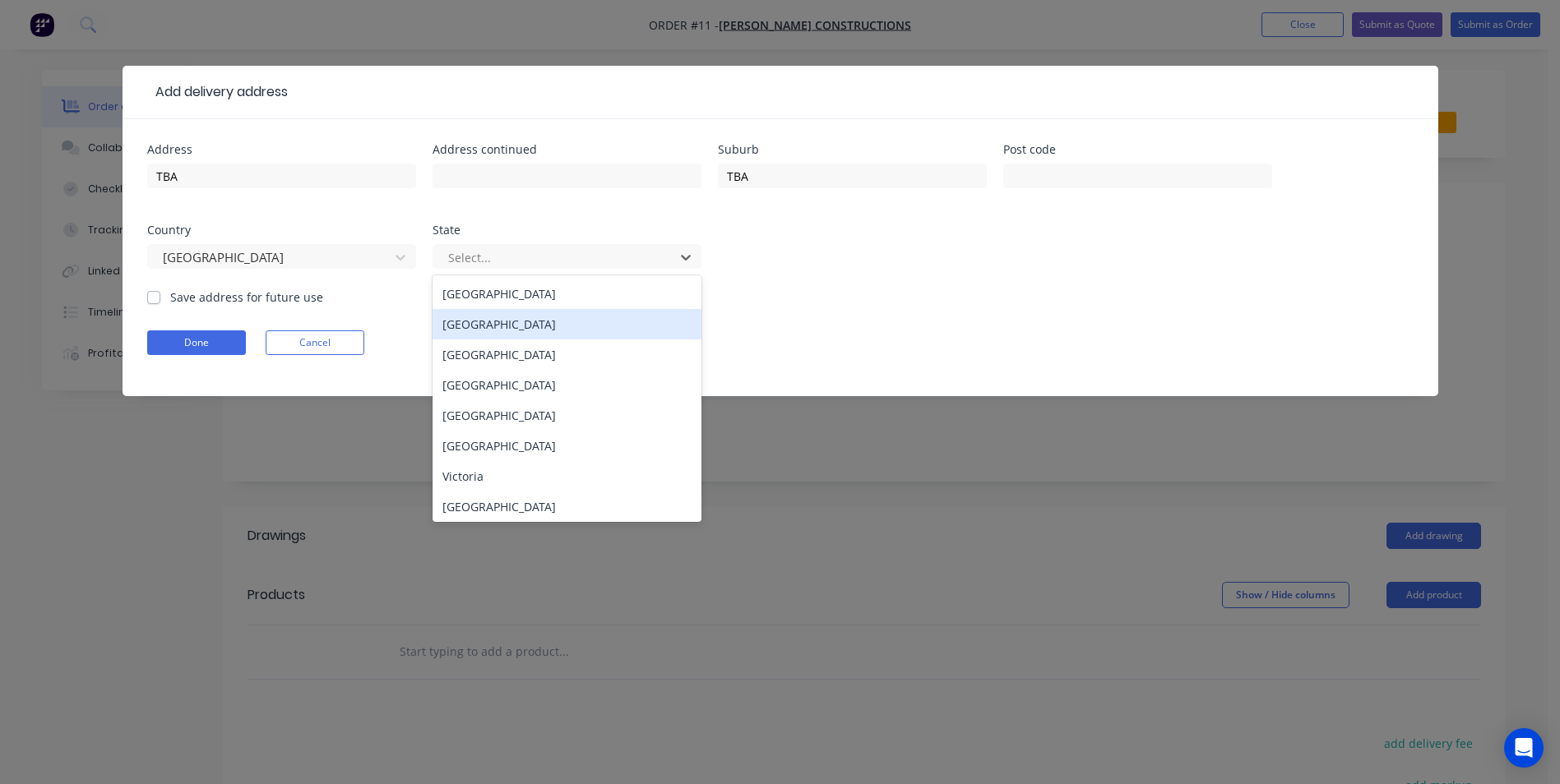
click at [498, 326] on div "[GEOGRAPHIC_DATA]" at bounding box center [567, 324] width 269 height 30
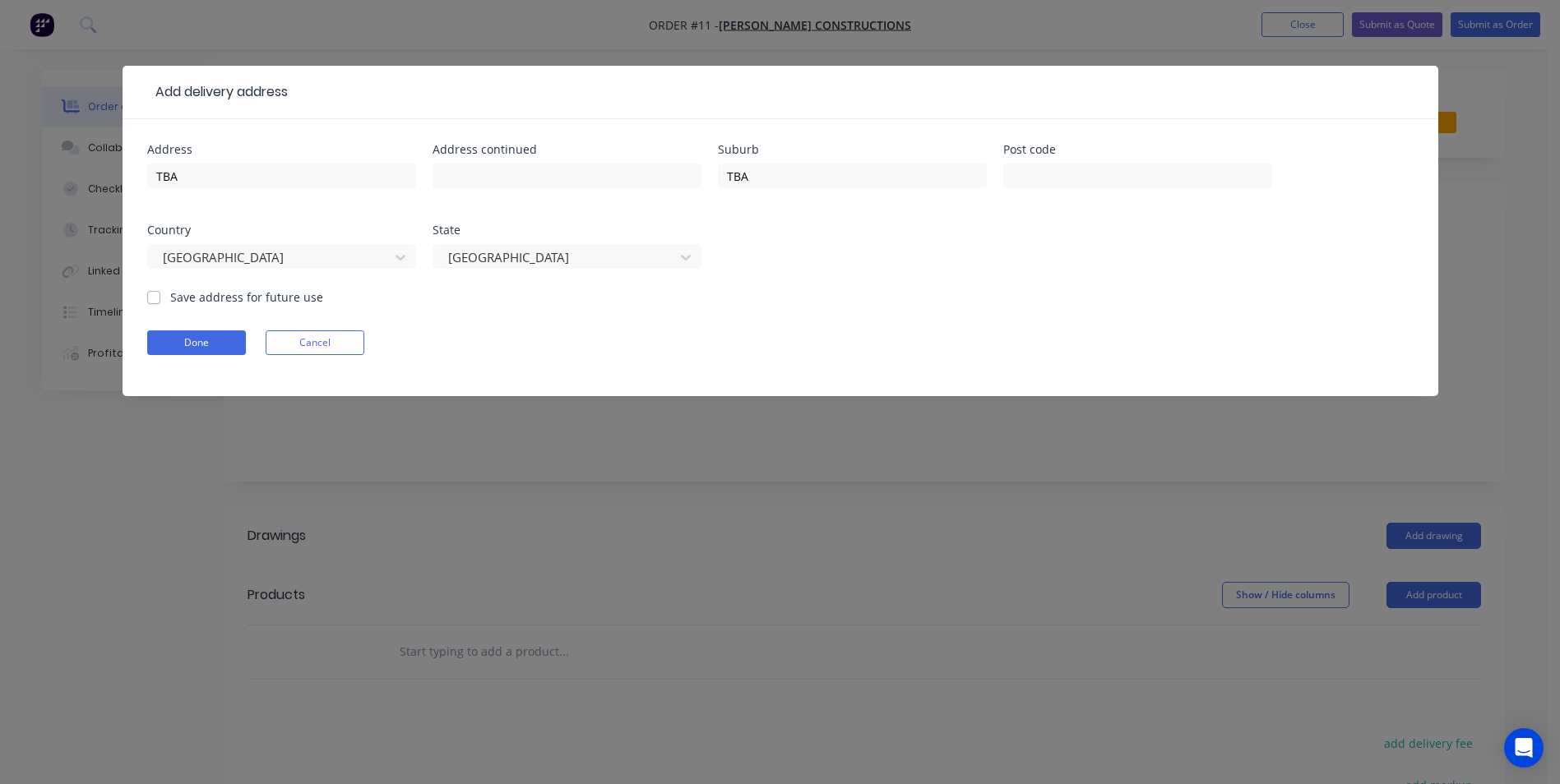
click at [170, 299] on label "Save address for future use" at bounding box center [246, 297] width 153 height 17
click at [158, 299] on input "Save address for future use" at bounding box center [154, 296] width 14 height 15
checkbox input "true"
drag, startPoint x: 178, startPoint y: 338, endPoint x: 216, endPoint y: 343, distance: 38.3
click at [179, 339] on button "Done" at bounding box center [196, 343] width 99 height 25
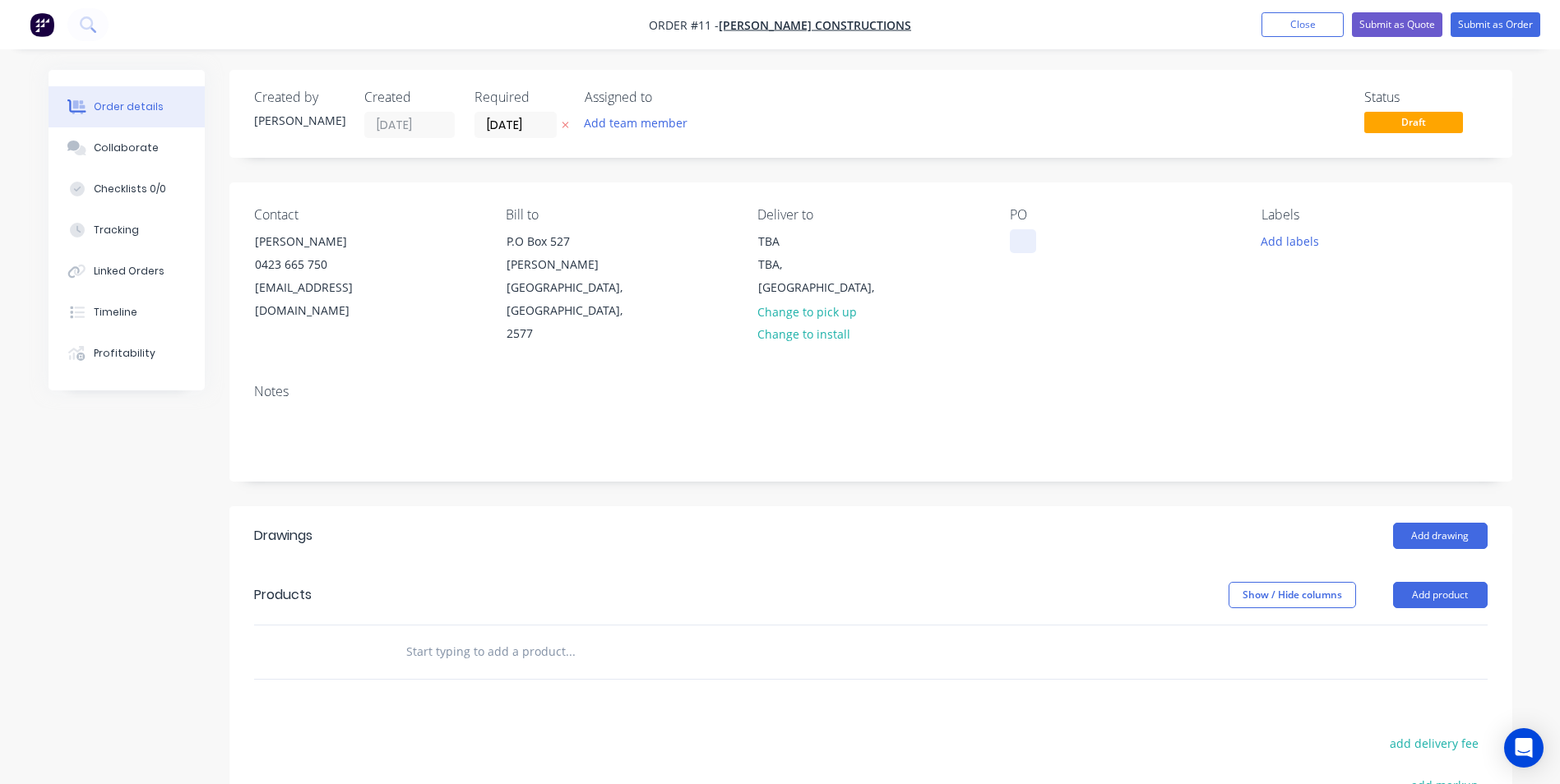
click at [1017, 239] on div at bounding box center [1023, 241] width 26 height 24
click at [1432, 523] on button "Add drawing" at bounding box center [1441, 535] width 95 height 26
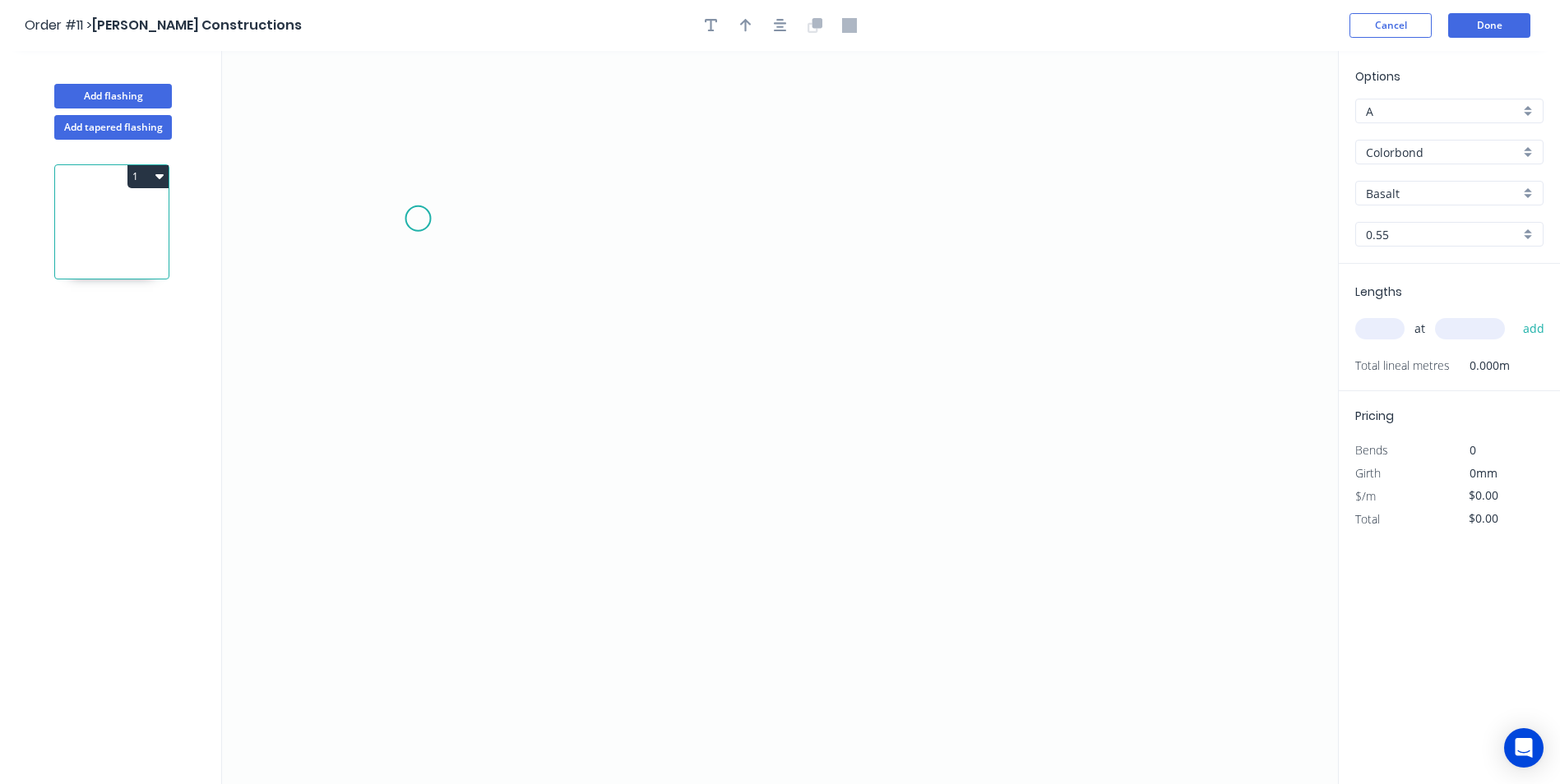
click at [418, 219] on icon "0" at bounding box center [779, 417] width 1116 height 733
click at [339, 248] on icon "0" at bounding box center [779, 417] width 1116 height 733
click at [702, 470] on icon "0 ?" at bounding box center [779, 417] width 1116 height 733
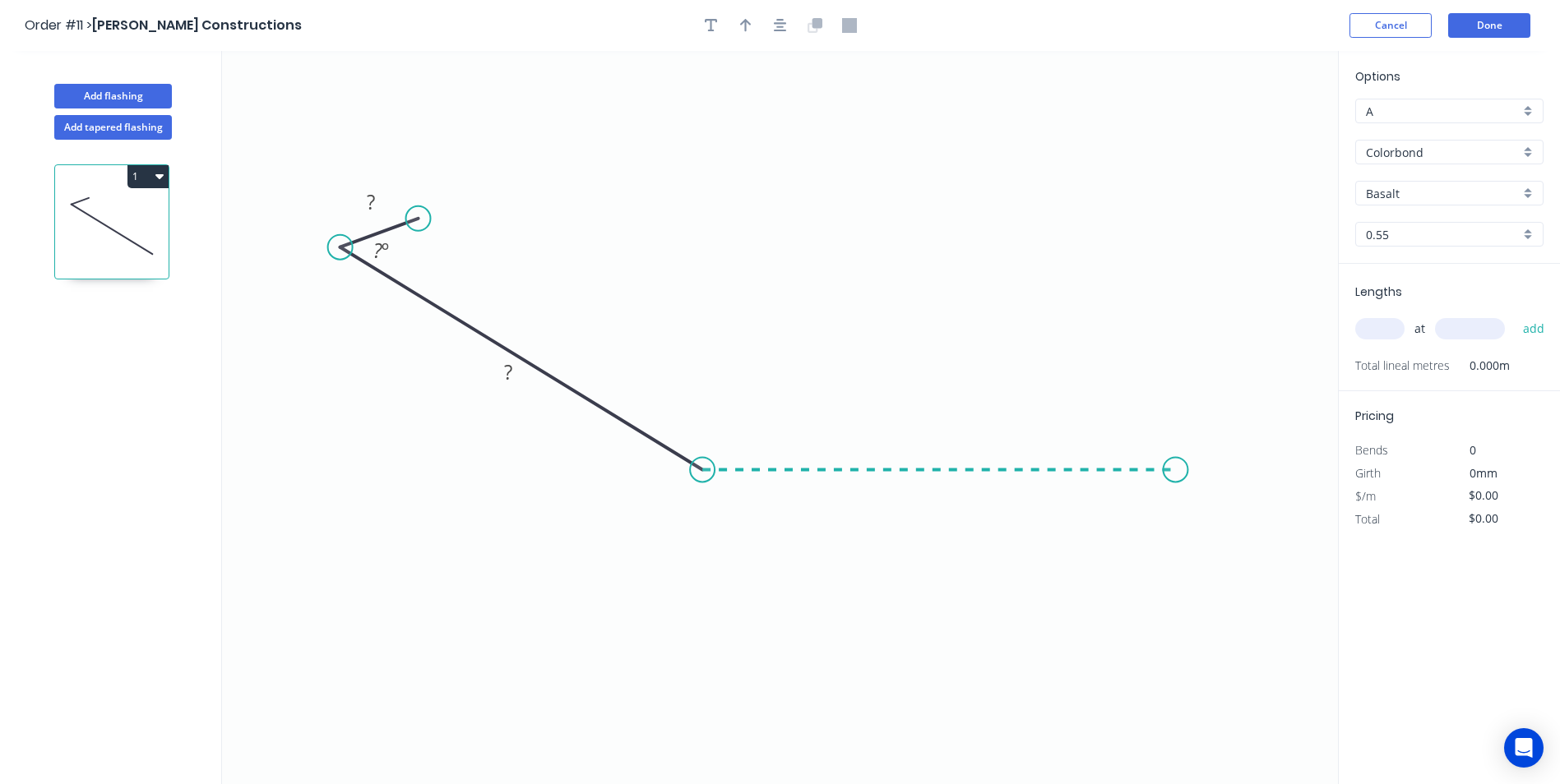
click at [1176, 476] on icon "0 ? ? ? º" at bounding box center [779, 417] width 1116 height 733
click at [1233, 512] on icon "0 ? ? ? ? º ? º" at bounding box center [779, 417] width 1116 height 733
click at [1233, 512] on circle at bounding box center [1232, 510] width 25 height 25
drag, startPoint x: 955, startPoint y: 486, endPoint x: 967, endPoint y: 381, distance: 105.7
click at [975, 414] on rect at bounding box center [959, 431] width 53 height 34
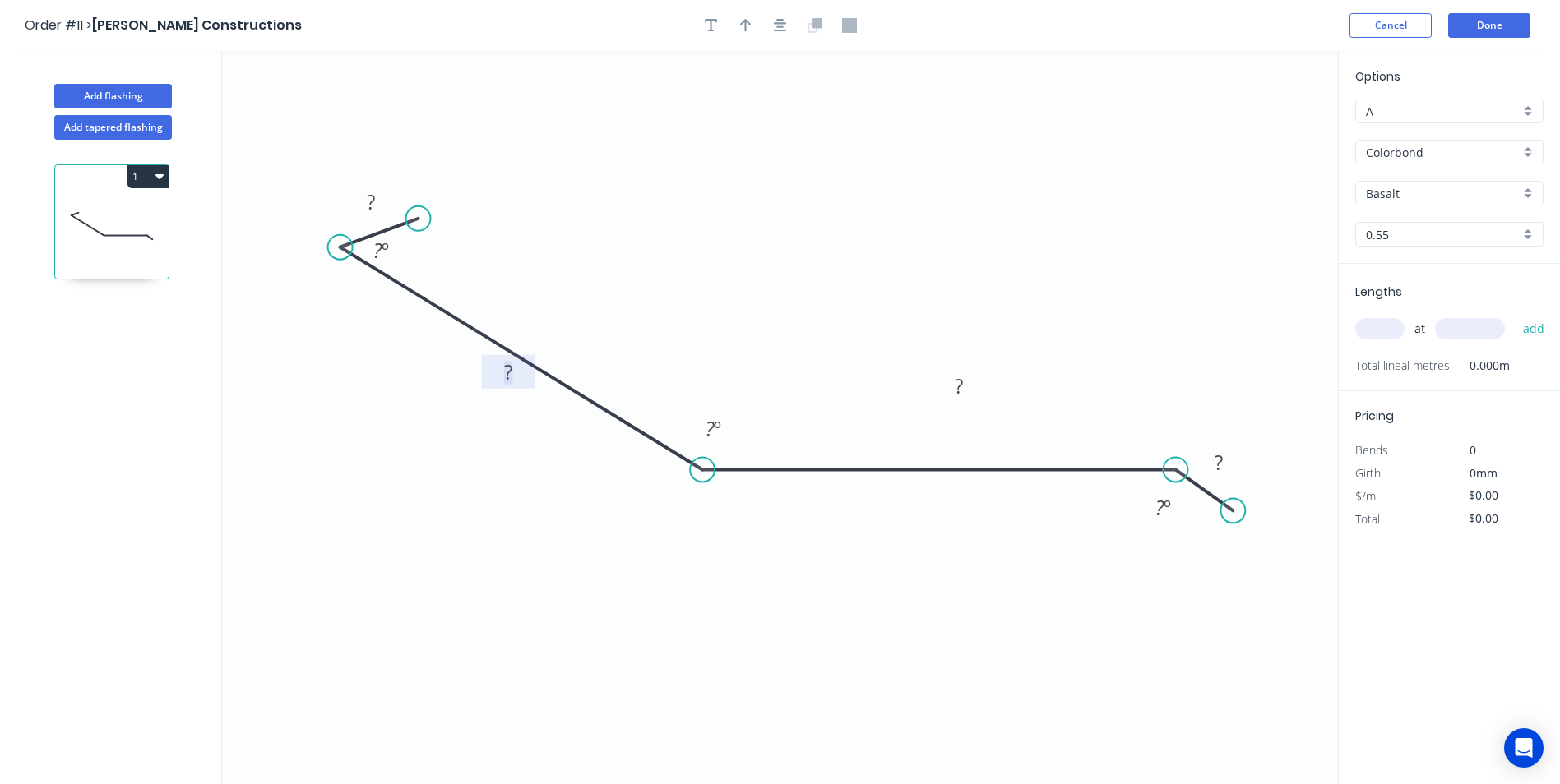
drag, startPoint x: 524, startPoint y: 370, endPoint x: 557, endPoint y: 324, distance: 56.6
click at [557, 324] on icon "0 ? ? ? ? ? º ? º ? º" at bounding box center [779, 417] width 1116 height 733
drag, startPoint x: 529, startPoint y: 358, endPoint x: 464, endPoint y: 187, distance: 182.9
click at [570, 284] on rect at bounding box center [548, 301] width 53 height 34
click at [372, 199] on tspan "?" at bounding box center [371, 202] width 8 height 27
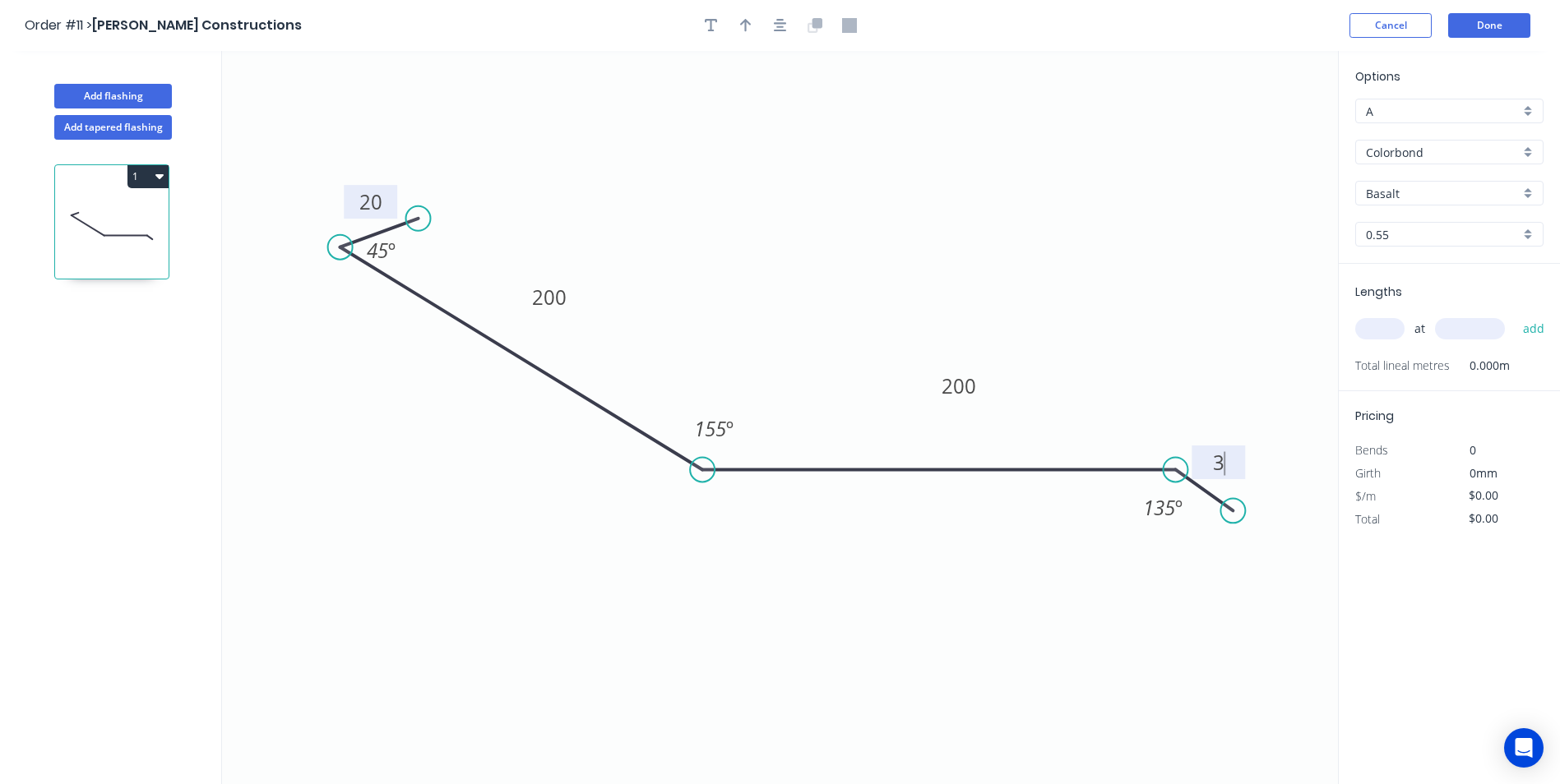
type input "$14.75"
click at [740, 21] on icon "button" at bounding box center [746, 25] width 12 height 14
drag, startPoint x: 1228, startPoint y: 159, endPoint x: 936, endPoint y: 188, distance: 293.4
click at [936, 188] on icon at bounding box center [941, 170] width 14 height 52
click at [1422, 189] on input "Basalt" at bounding box center [1442, 194] width 154 height 17
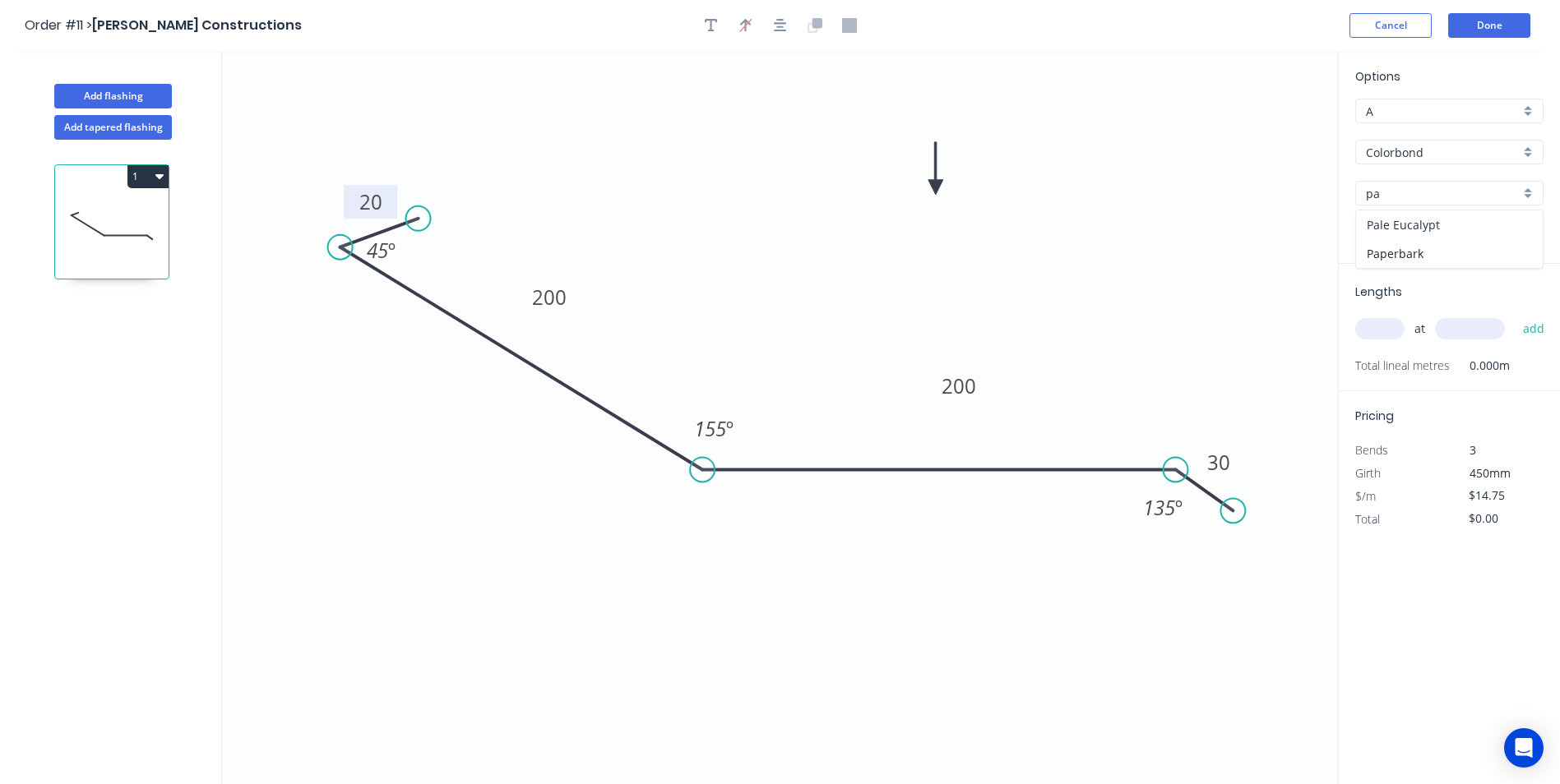
click at [1403, 220] on div "Pale Eucalypt" at bounding box center [1449, 225] width 187 height 29
type input "Pale Eucalypt"
click at [1383, 334] on input "text" at bounding box center [1380, 328] width 49 height 21
type input "18"
type input "5500"
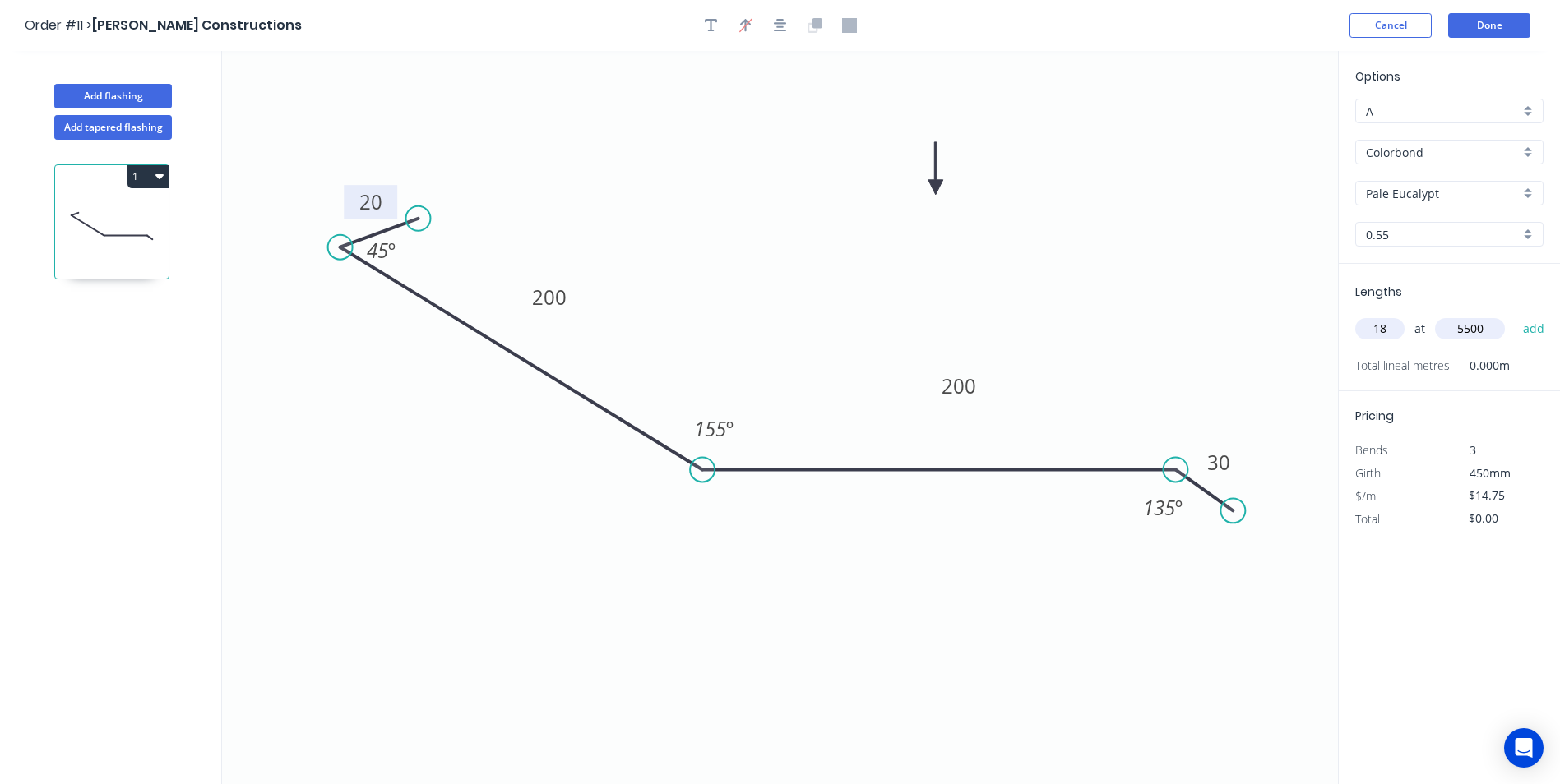
click at [1514, 315] on button "add" at bounding box center [1534, 328] width 39 height 28
type input "$1,460.25"
click at [1504, 34] on button "Done" at bounding box center [1489, 25] width 82 height 25
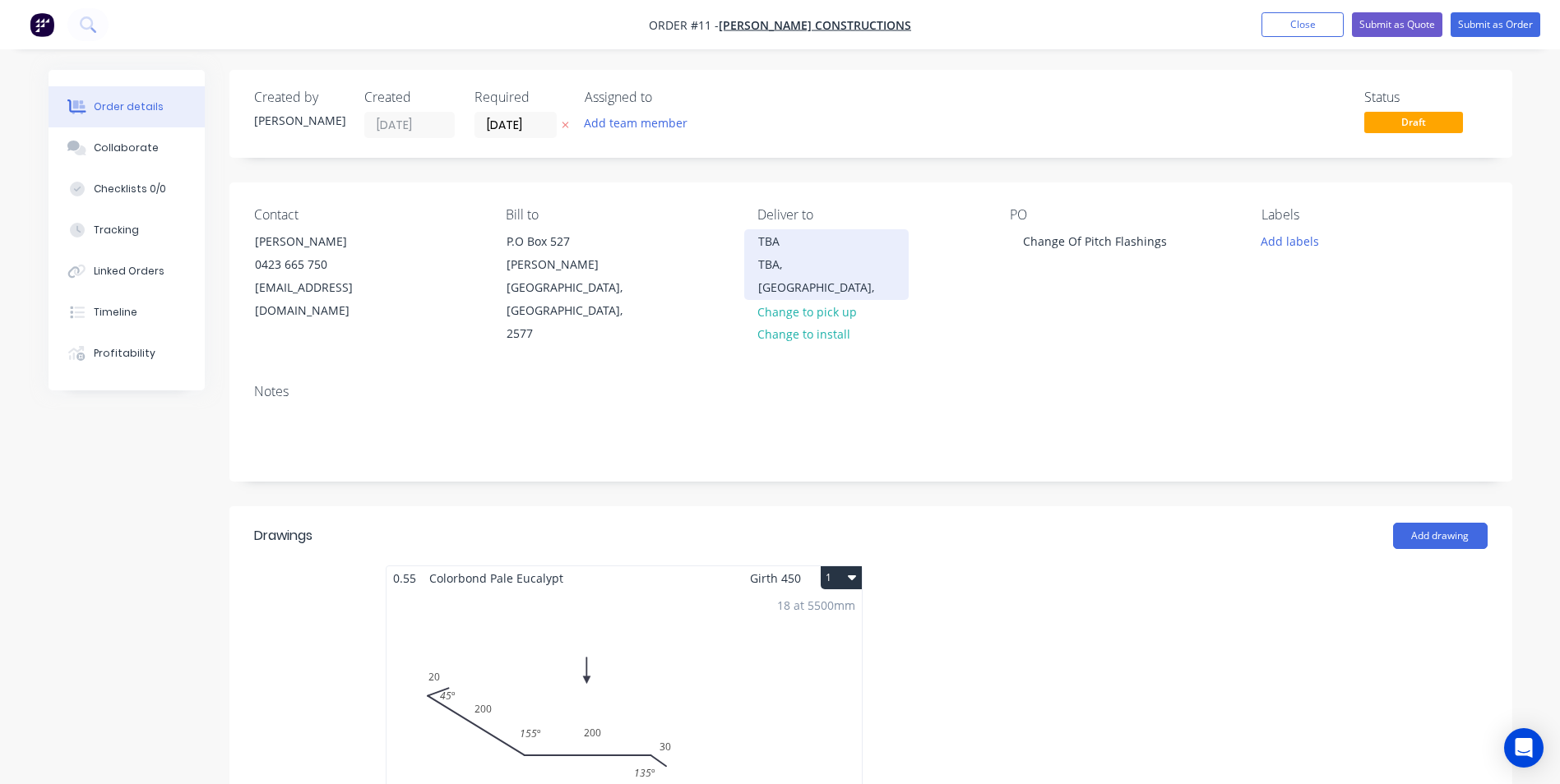
click at [791, 260] on div "TBA, [GEOGRAPHIC_DATA]," at bounding box center [826, 276] width 136 height 46
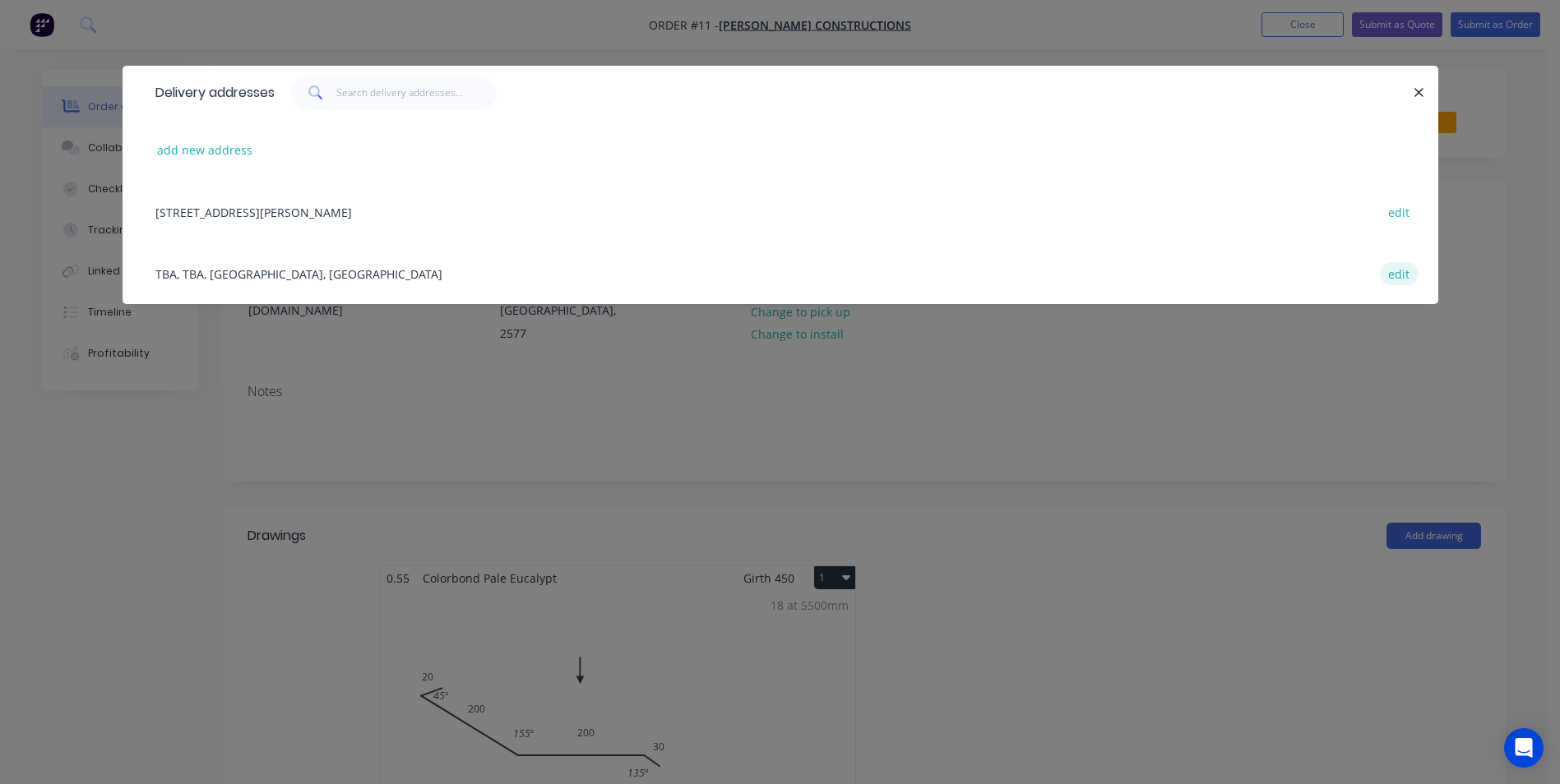
click at [1397, 273] on button "edit" at bounding box center [1399, 273] width 39 height 22
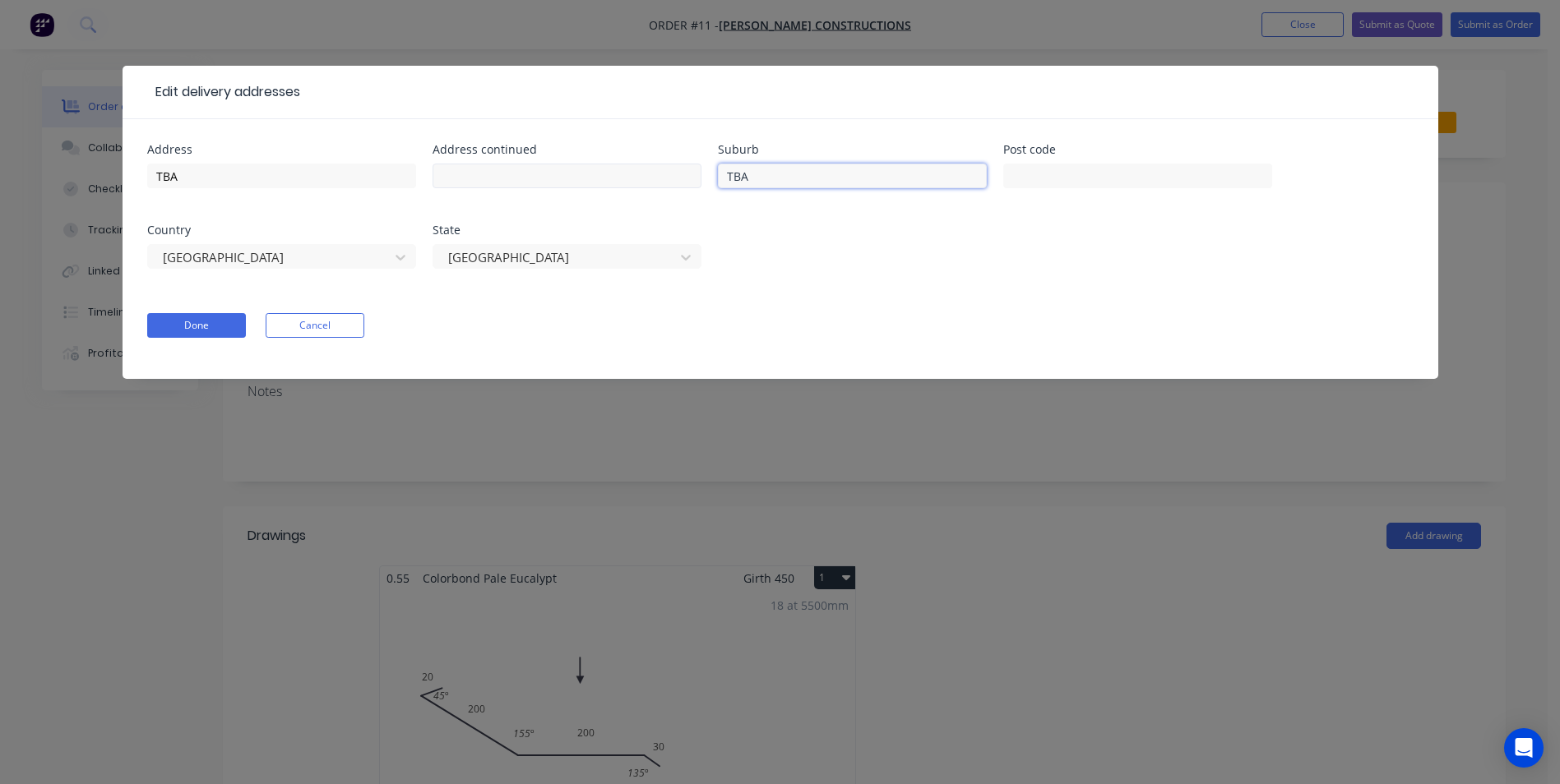
drag, startPoint x: 787, startPoint y: 185, endPoint x: 690, endPoint y: 178, distance: 97.3
click at [690, 178] on div "Address TBA Address continued Suburb TBA Post code Country [GEOGRAPHIC_DATA] [G…" at bounding box center [780, 216] width 1266 height 145
type input "Bowral"
type input "2576"
click at [209, 321] on button "Done" at bounding box center [196, 325] width 99 height 25
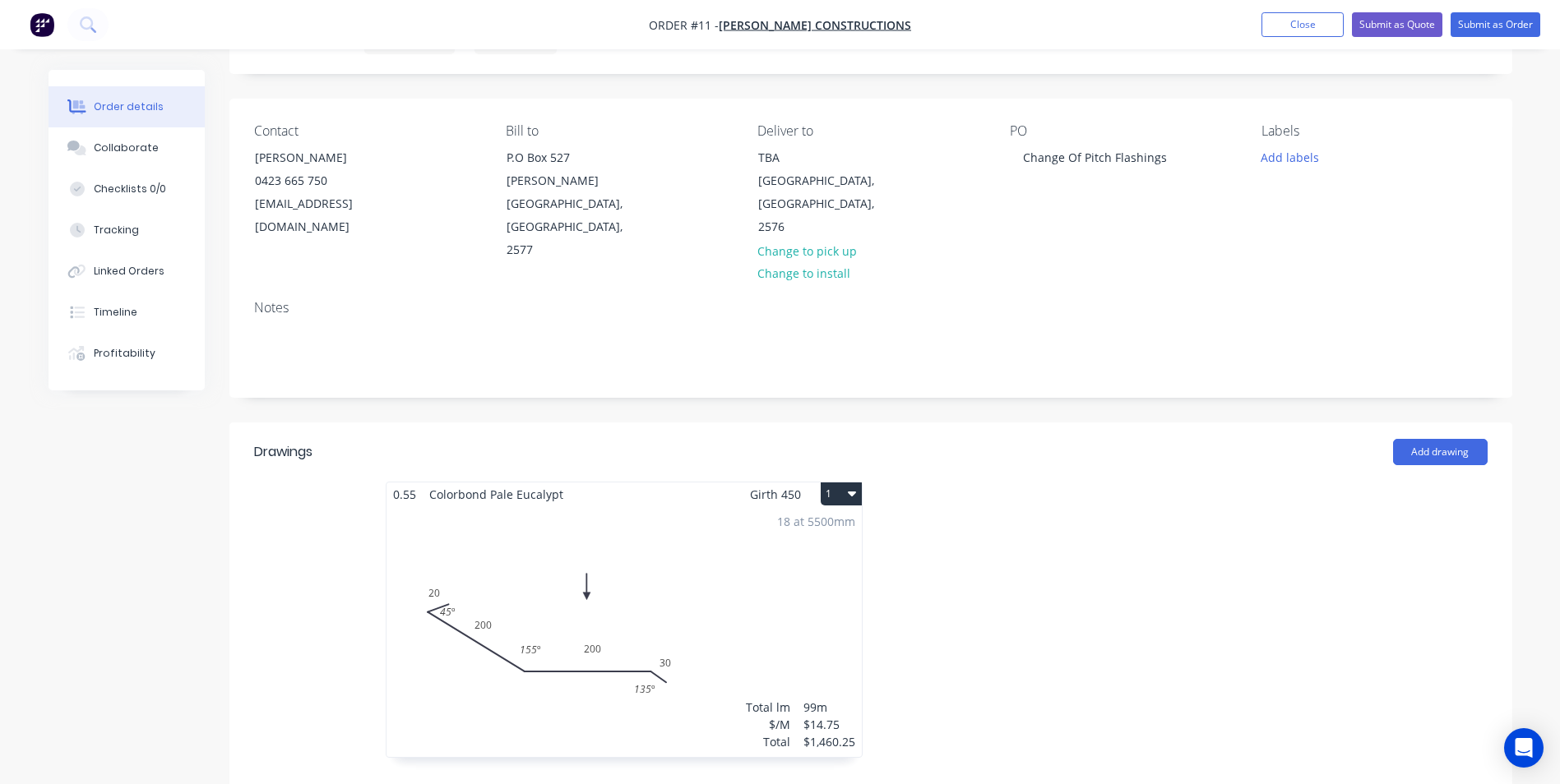
scroll to position [247, 0]
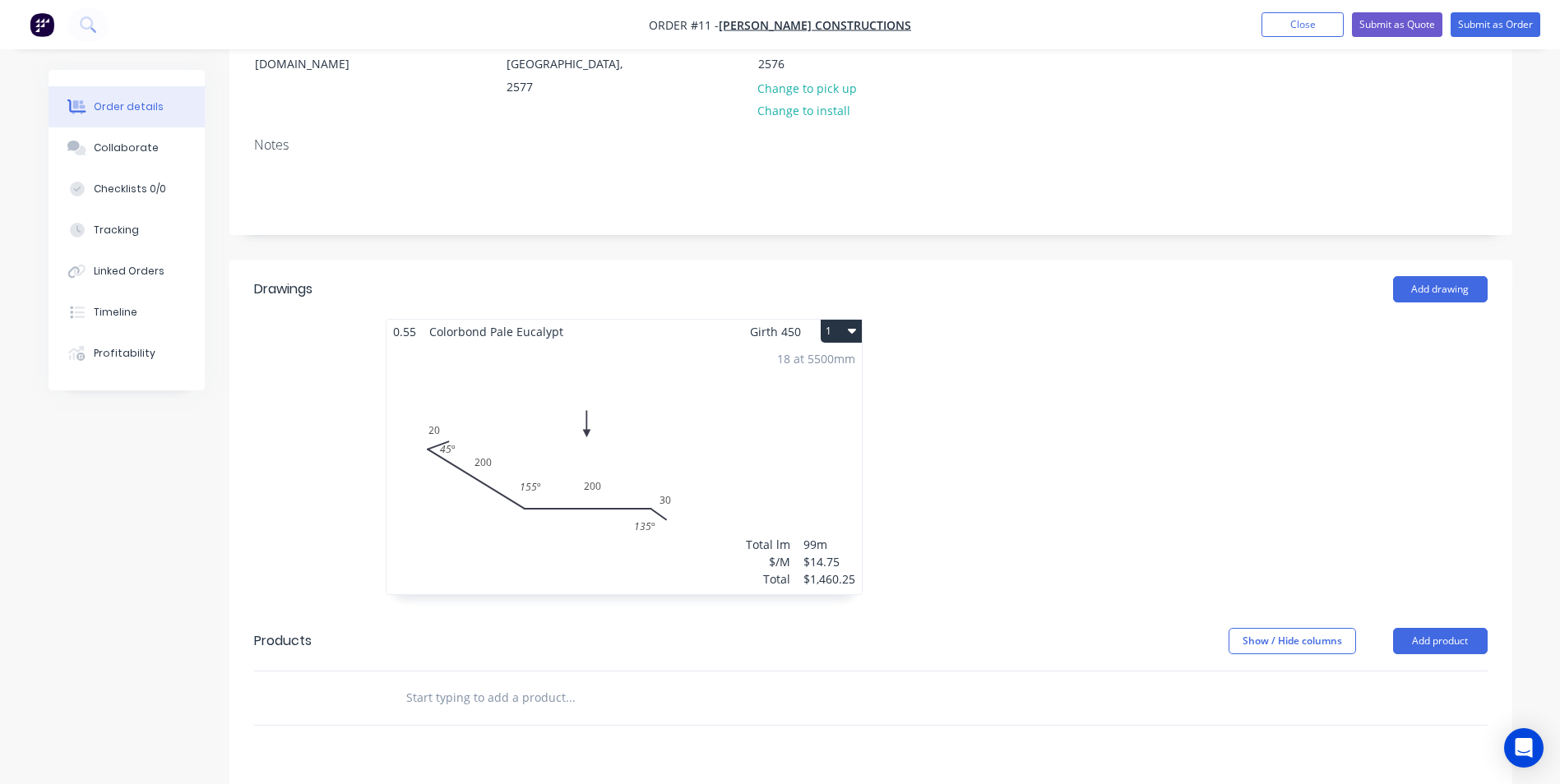
click at [519, 682] on input "text" at bounding box center [569, 698] width 329 height 33
type input "s"
click at [1440, 628] on button "Add product" at bounding box center [1441, 641] width 95 height 26
click at [1408, 671] on div "Product catalogue" at bounding box center [1409, 683] width 127 height 24
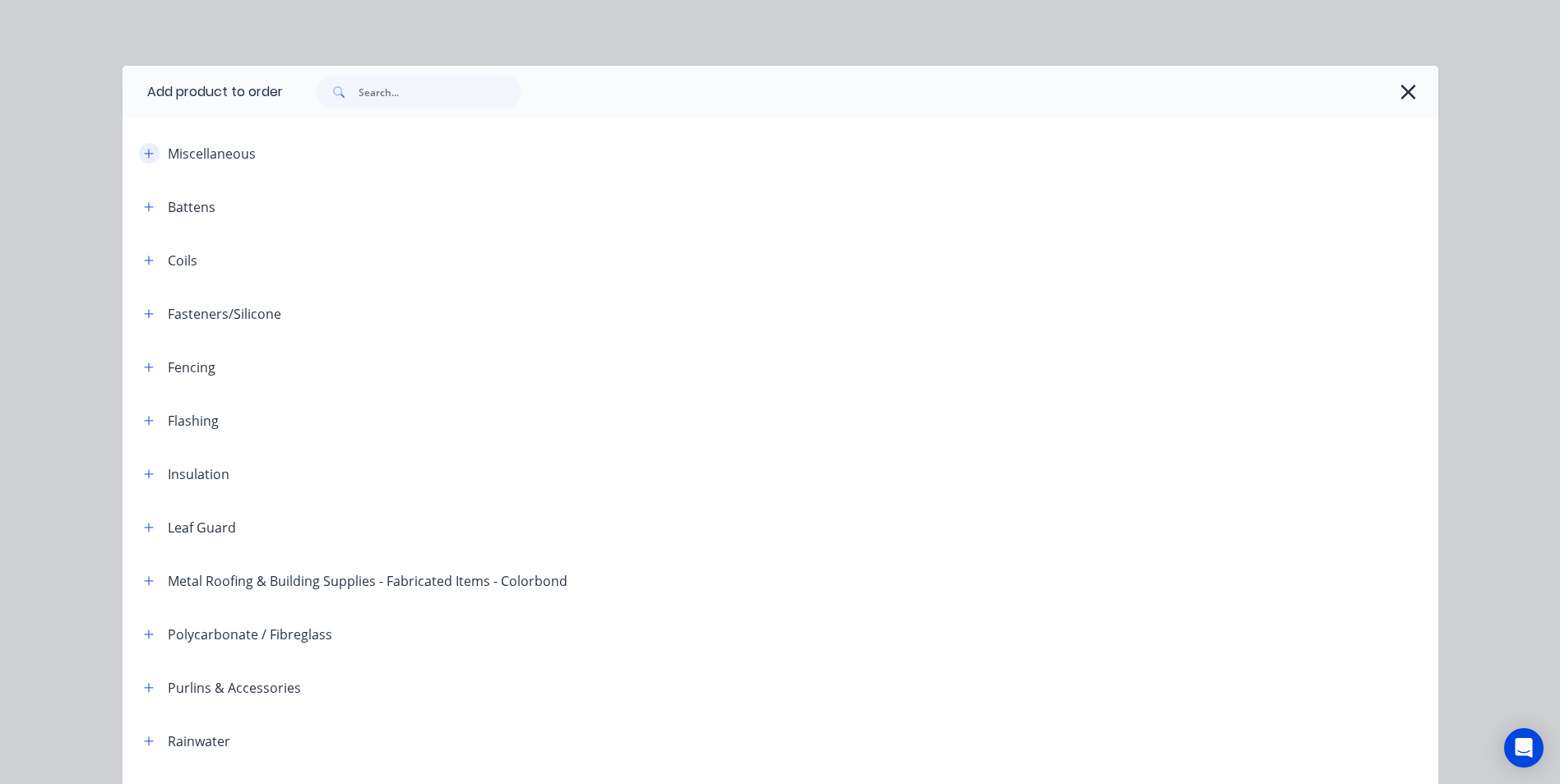
click at [144, 156] on icon "button" at bounding box center [149, 154] width 10 height 12
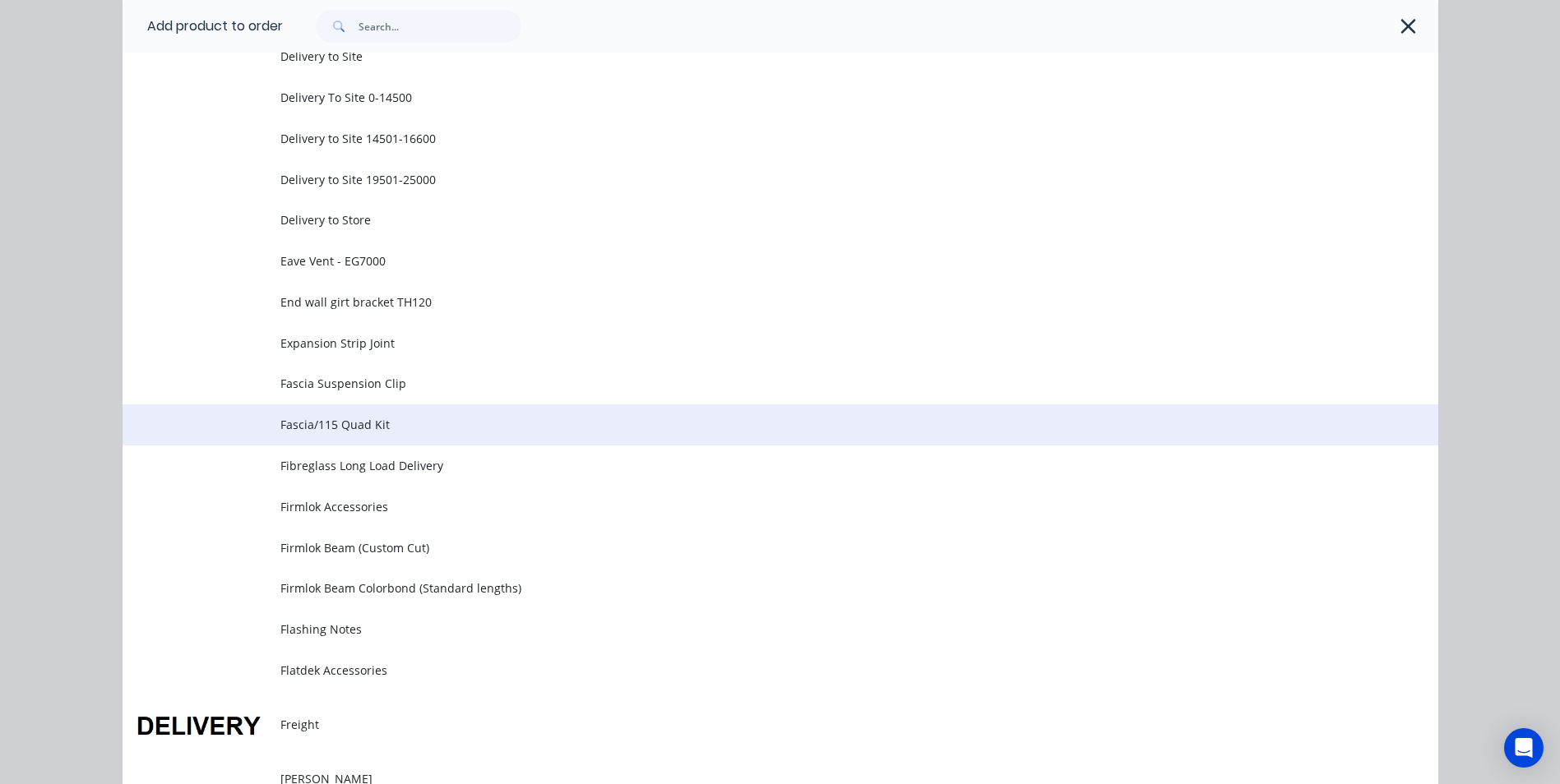
scroll to position [658, 0]
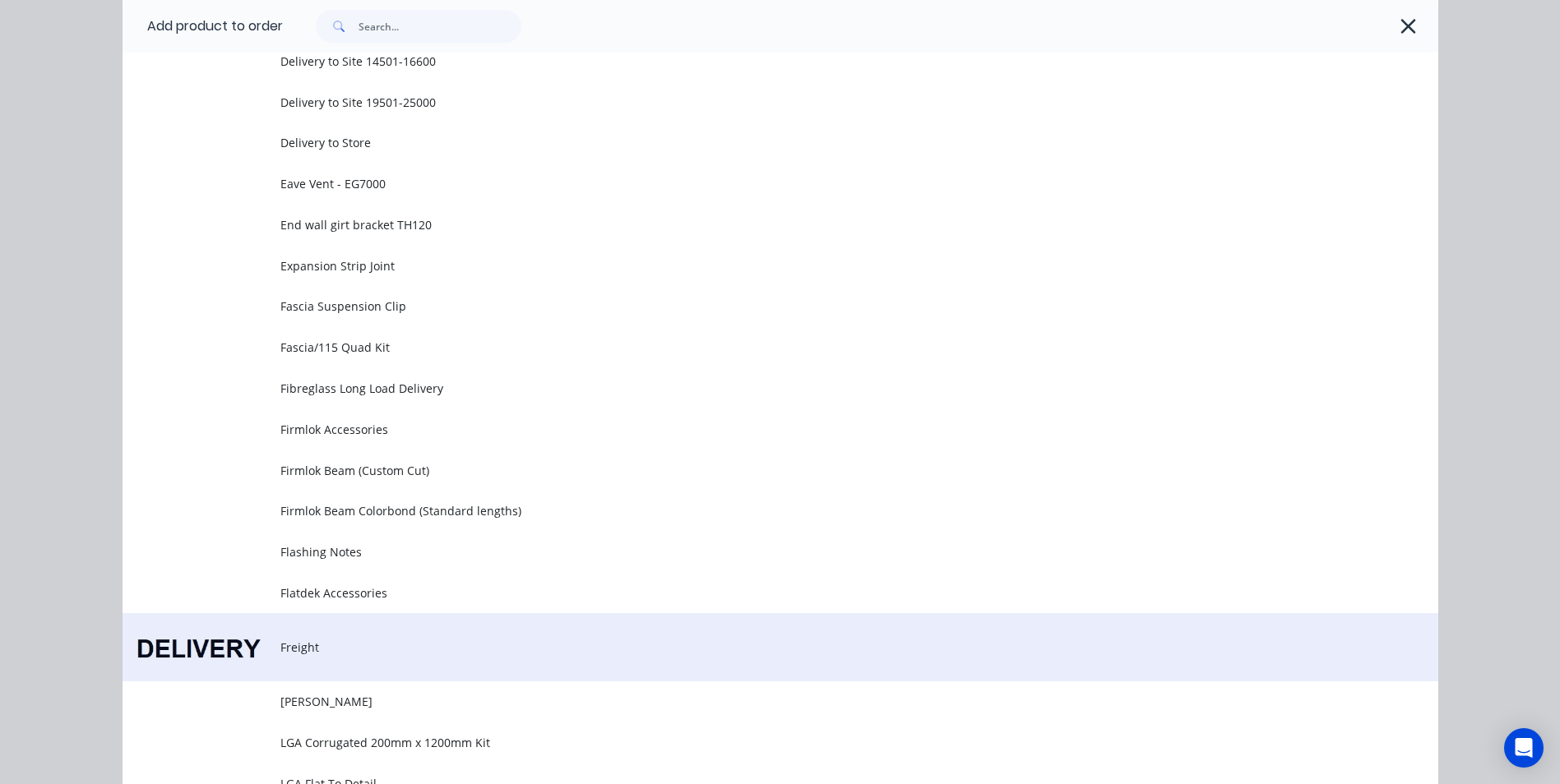
click at [307, 637] on td "Freight" at bounding box center [859, 647] width 1158 height 69
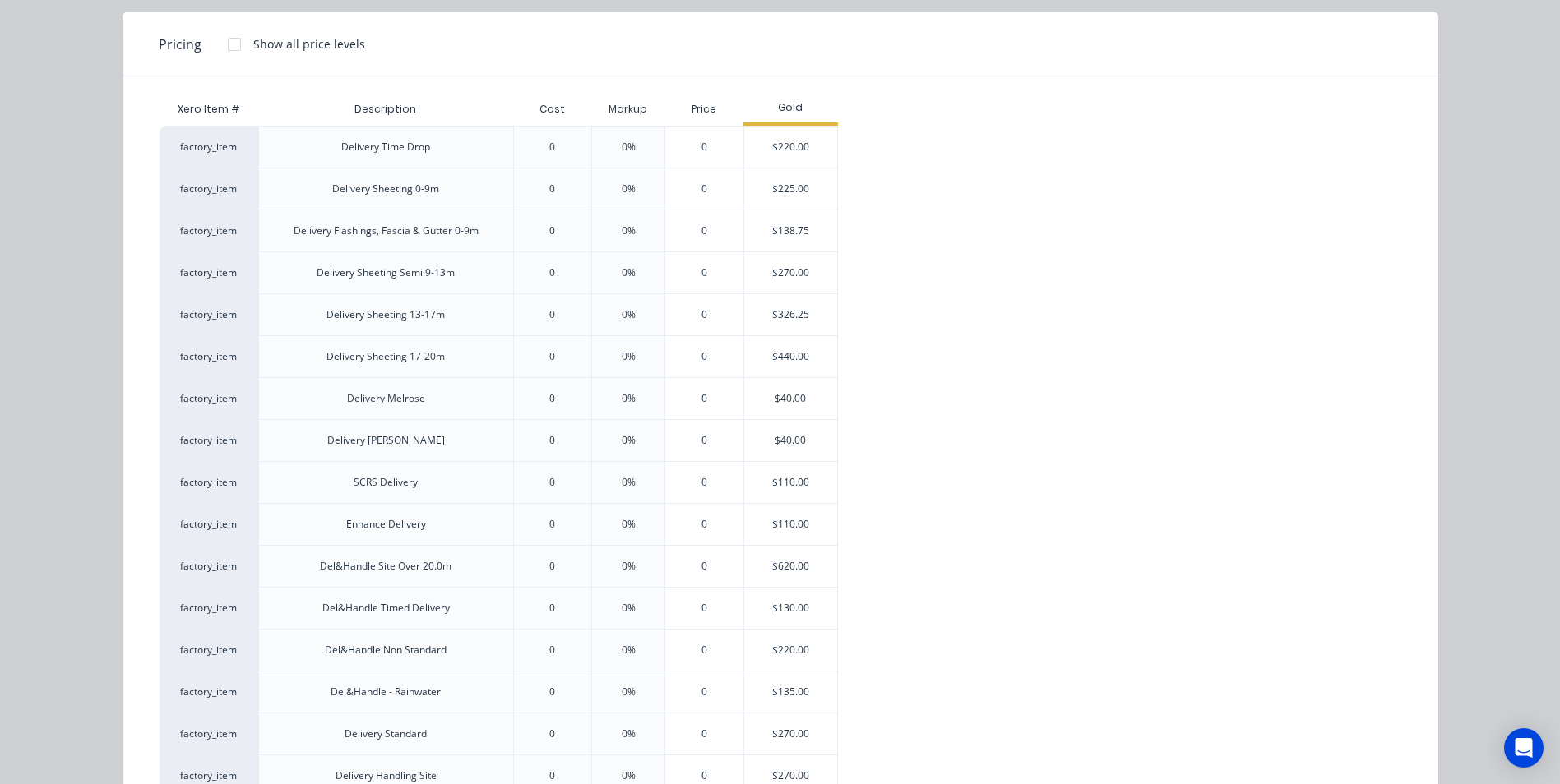
scroll to position [164, 0]
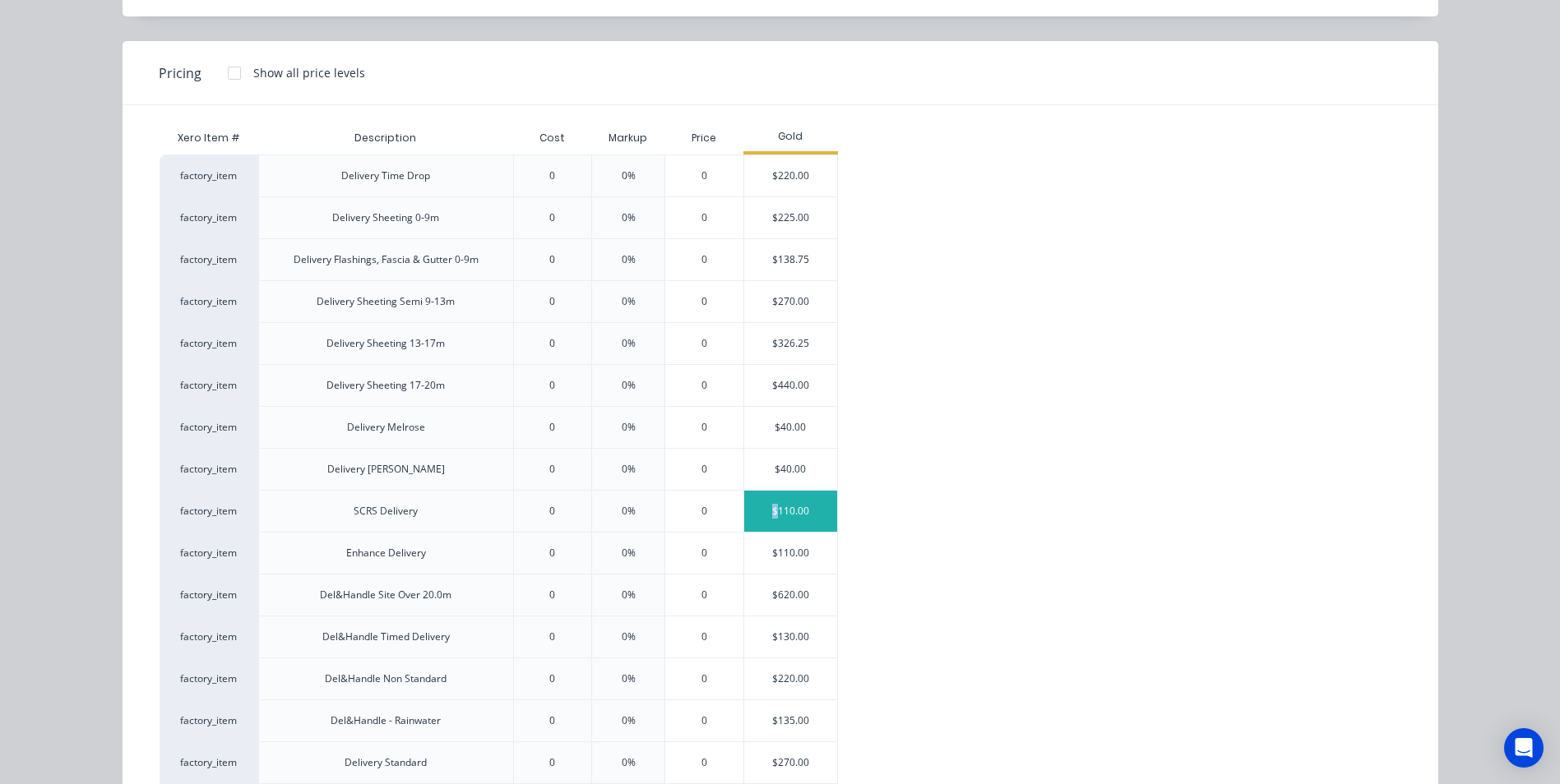
click at [769, 513] on div "$110.00" at bounding box center [791, 511] width 93 height 41
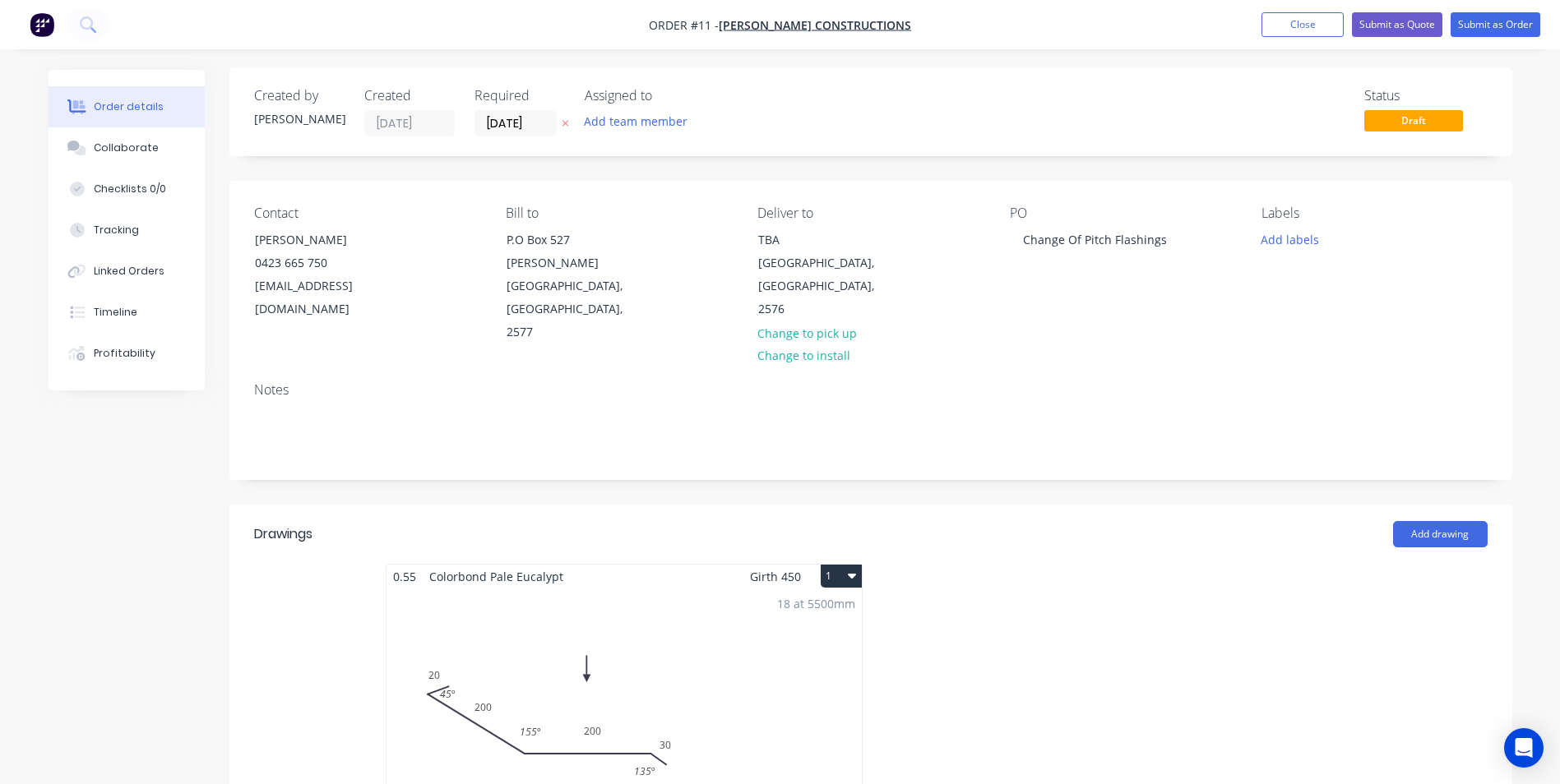
scroll to position [0, 0]
click at [1398, 28] on button "Submit as Quote" at bounding box center [1397, 25] width 91 height 25
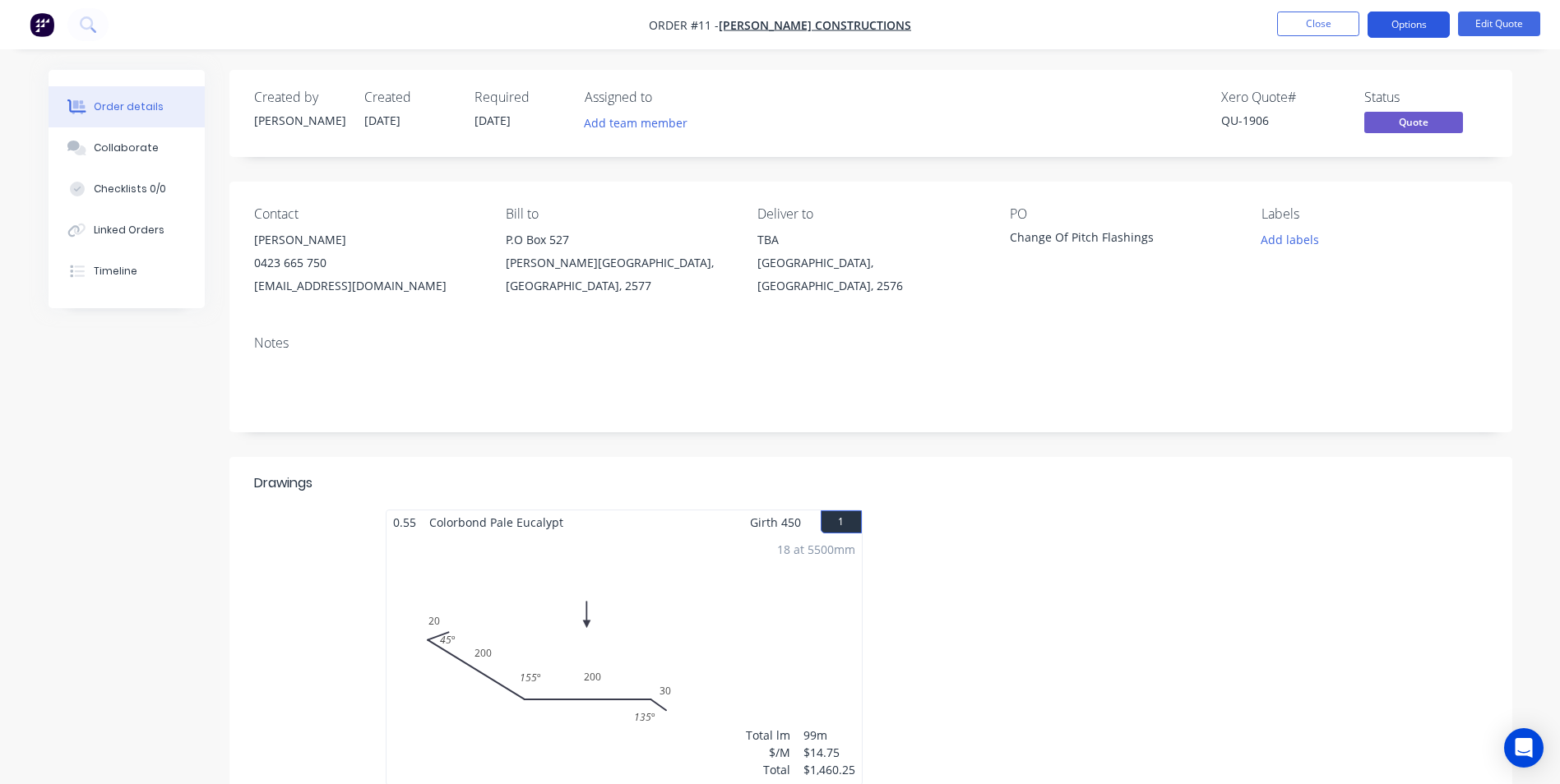
click at [1402, 16] on button "Options" at bounding box center [1408, 25] width 82 height 26
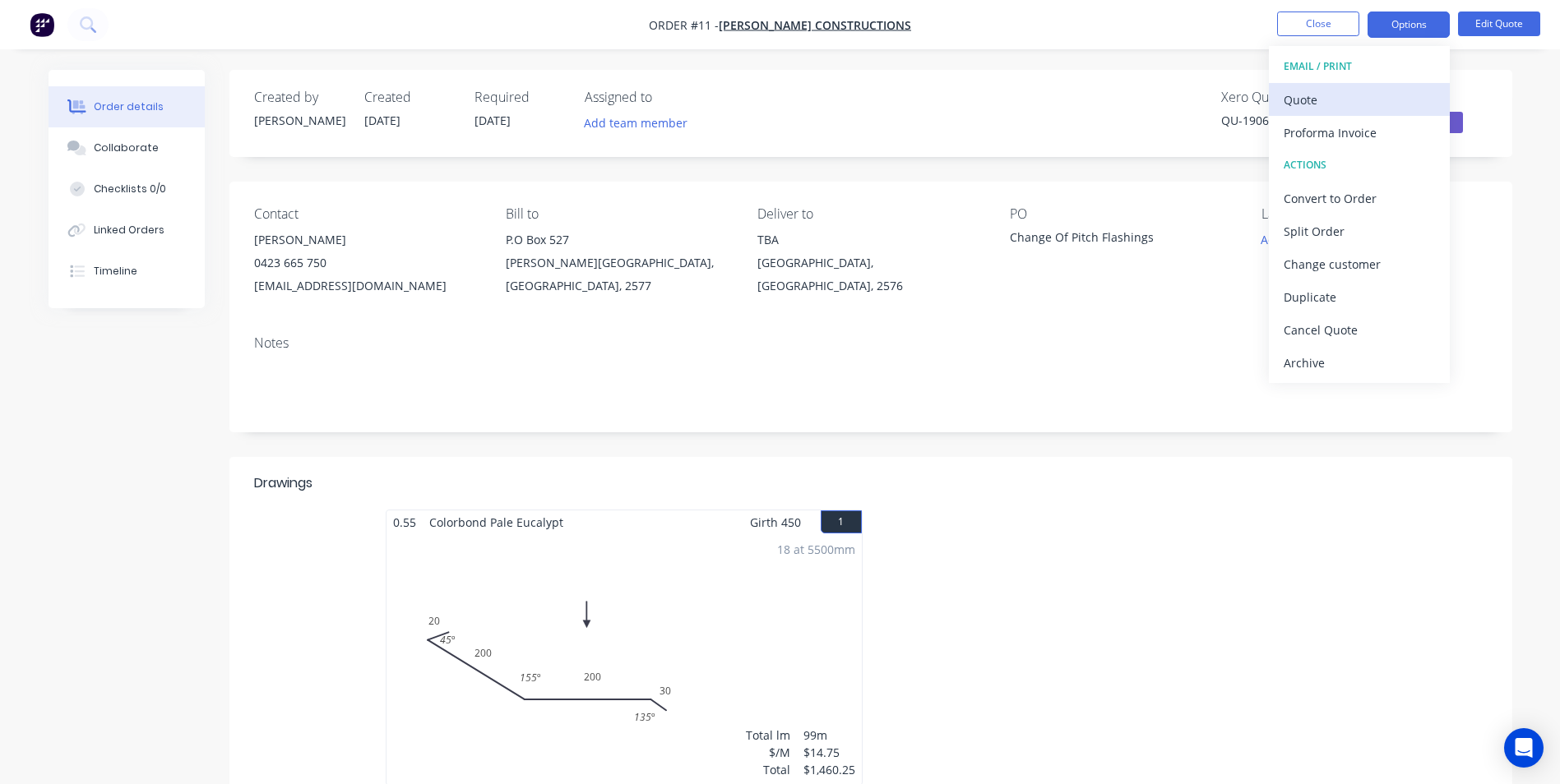
click at [1354, 102] on div "Quote" at bounding box center [1359, 100] width 151 height 24
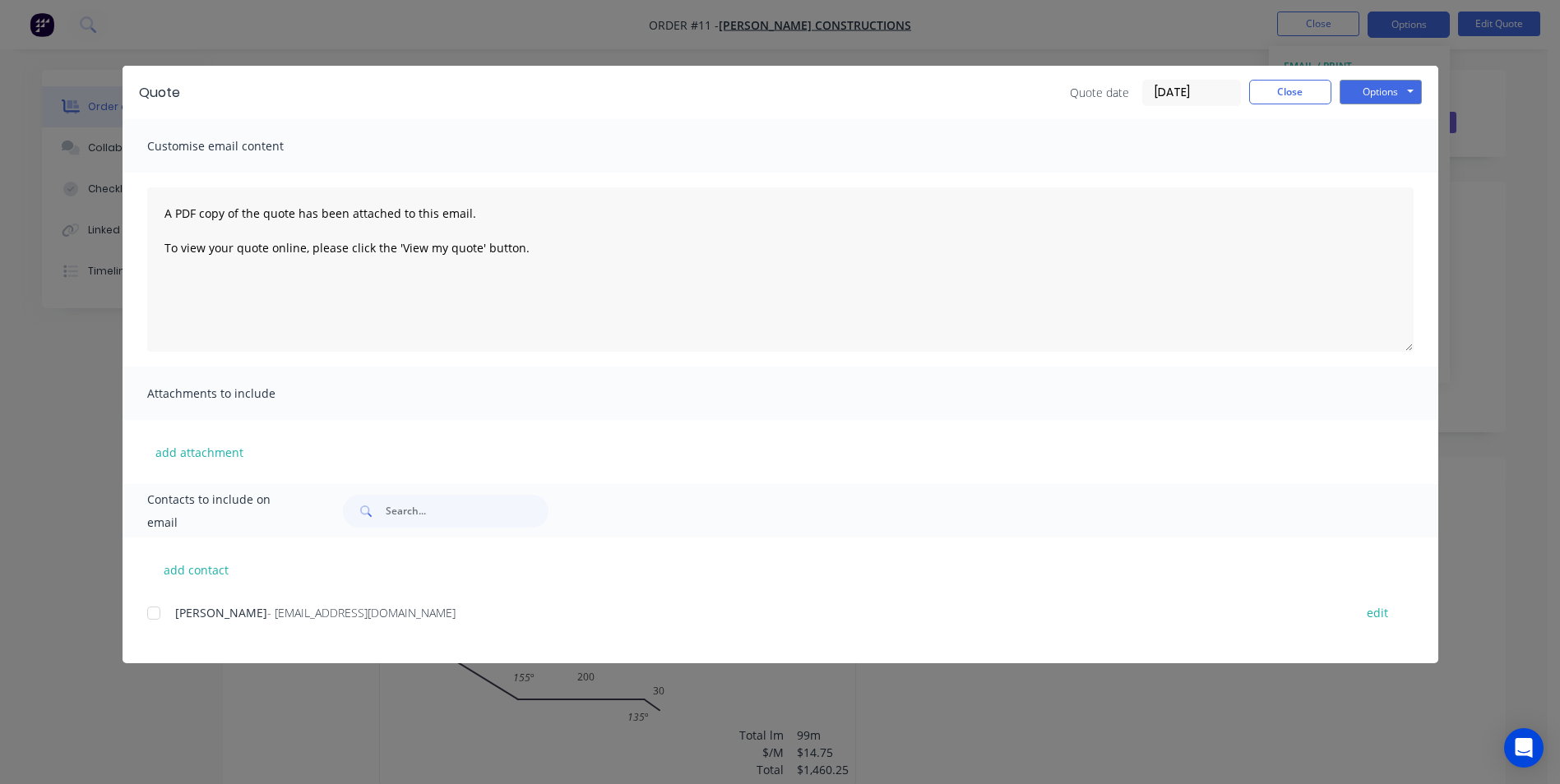
click at [156, 613] on div at bounding box center [153, 613] width 33 height 33
click at [1357, 93] on button "Options" at bounding box center [1380, 91] width 82 height 25
click at [1370, 173] on button "Email" at bounding box center [1392, 175] width 105 height 27
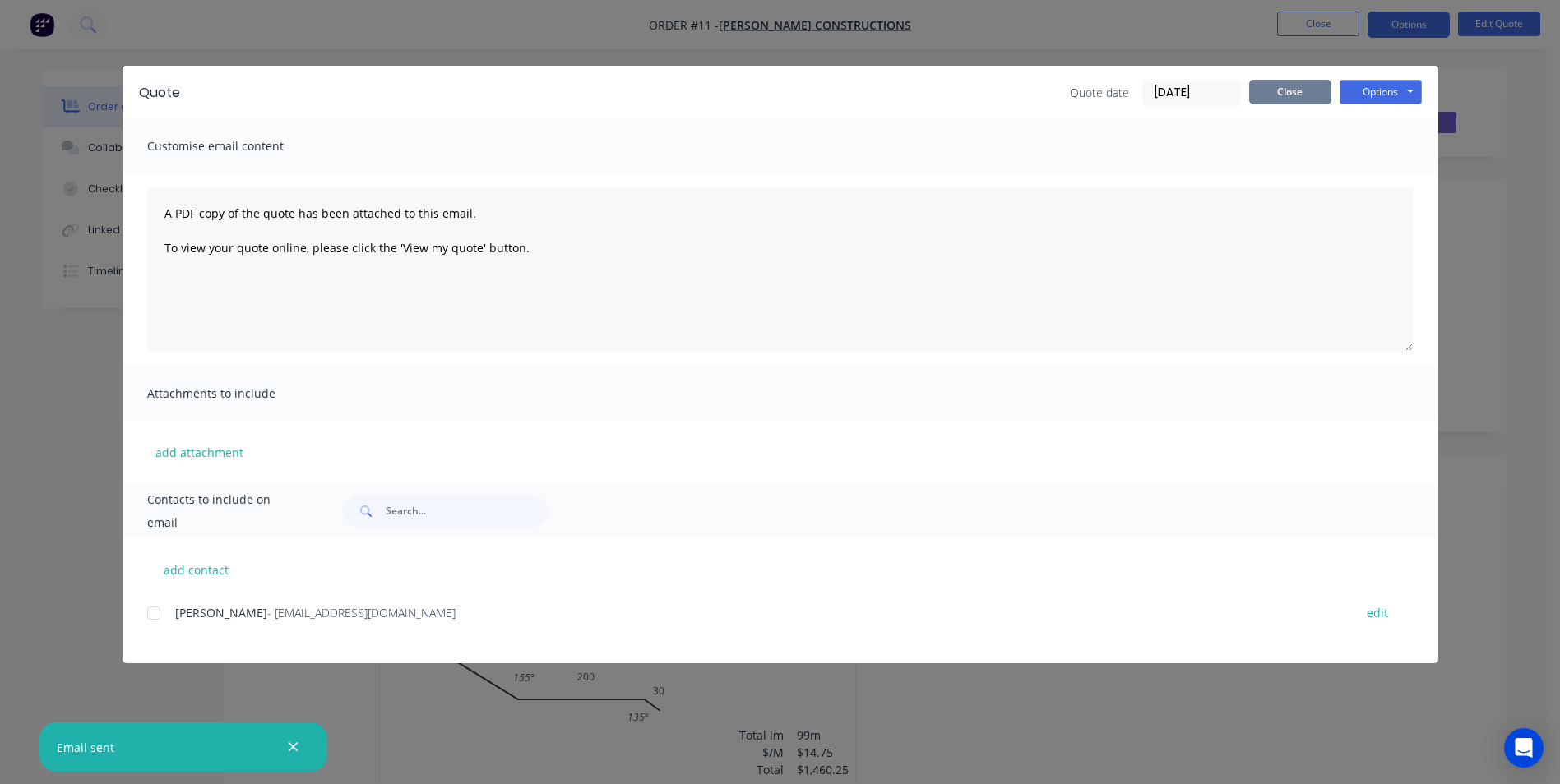
click at [1308, 90] on button "Close" at bounding box center [1289, 91] width 82 height 25
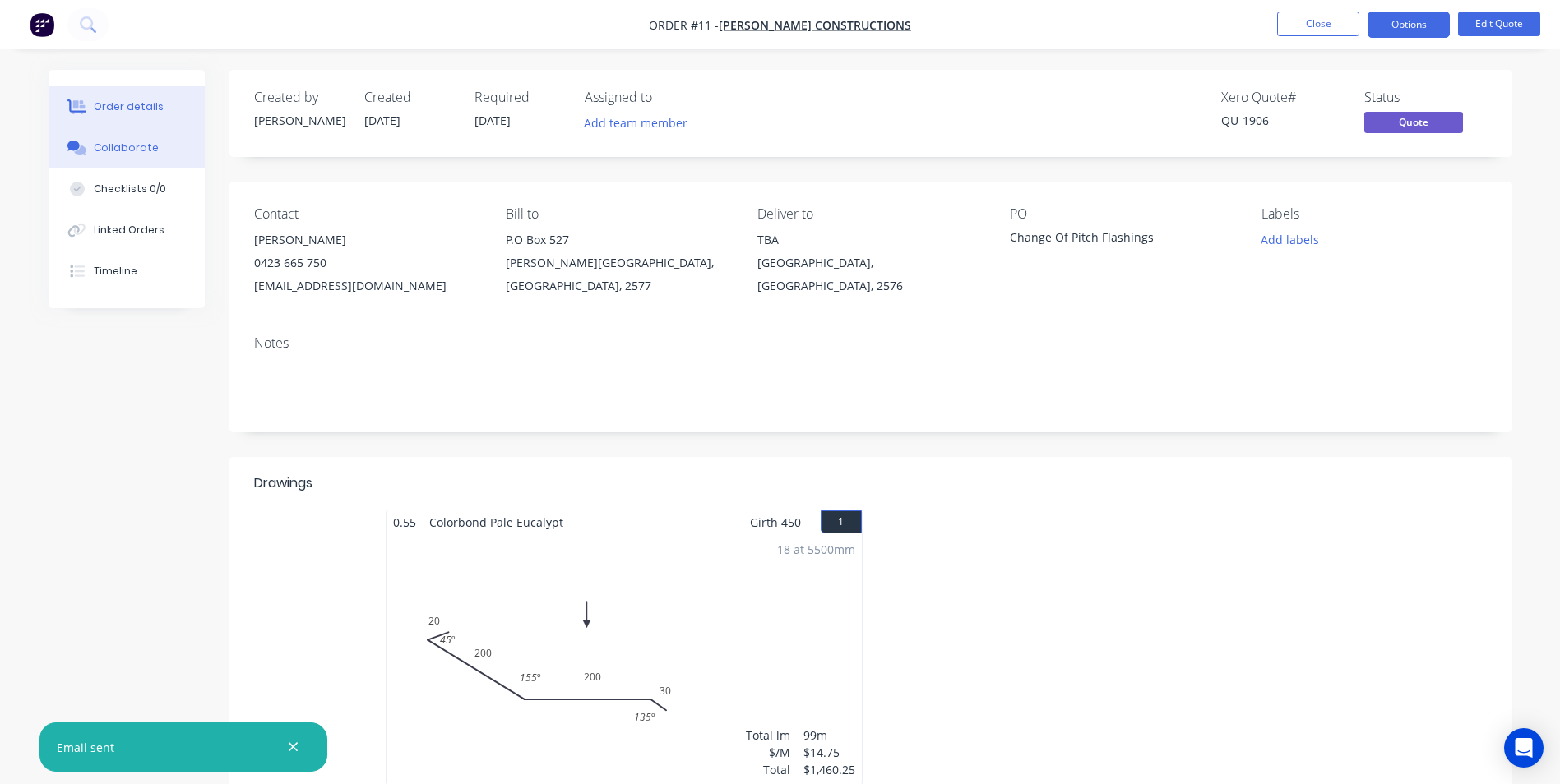
click at [117, 141] on div "Collaborate" at bounding box center [126, 147] width 65 height 14
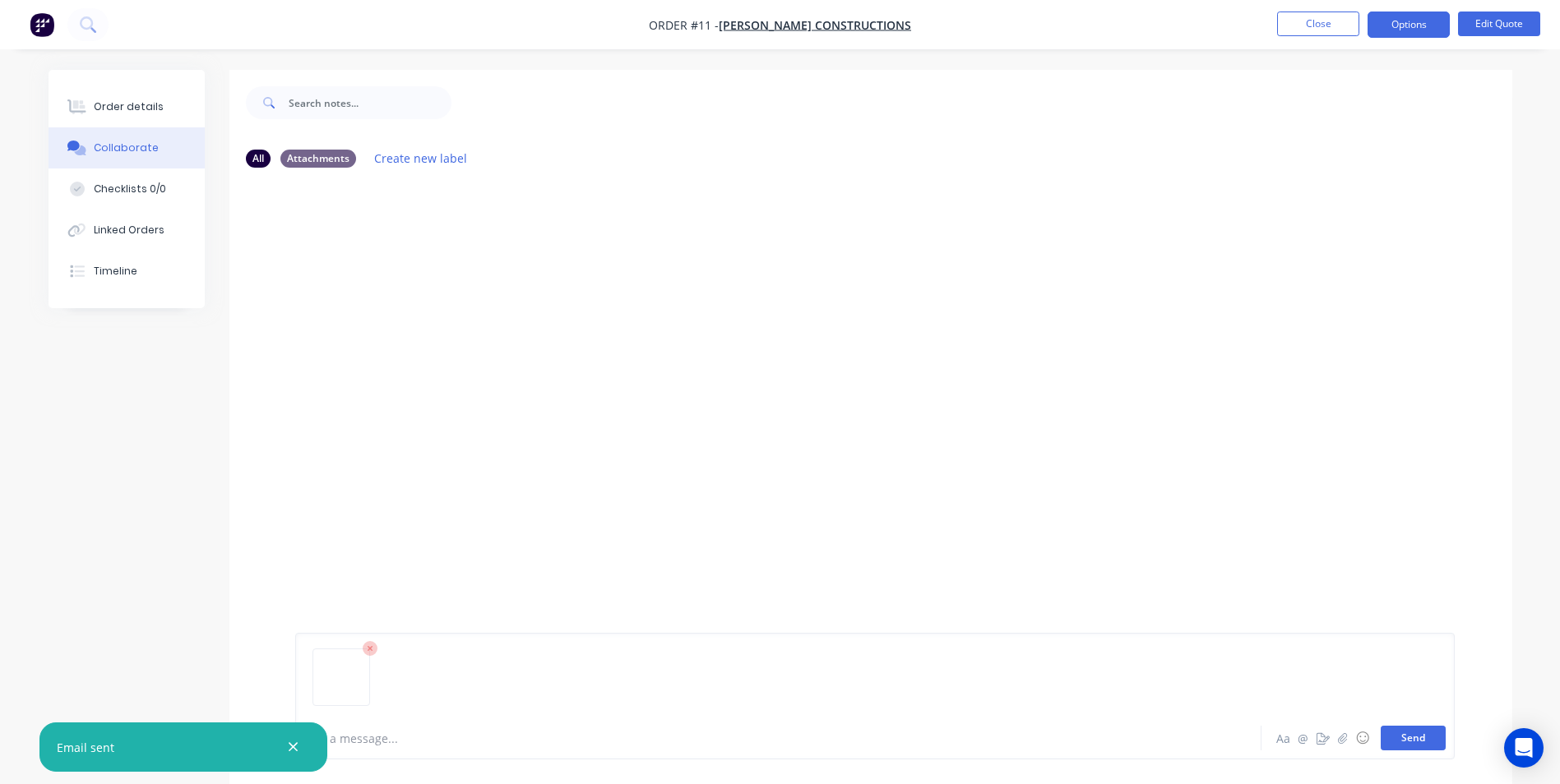
click at [1411, 735] on button "Send" at bounding box center [1413, 737] width 65 height 25
click at [114, 101] on div "Order details" at bounding box center [129, 107] width 70 height 14
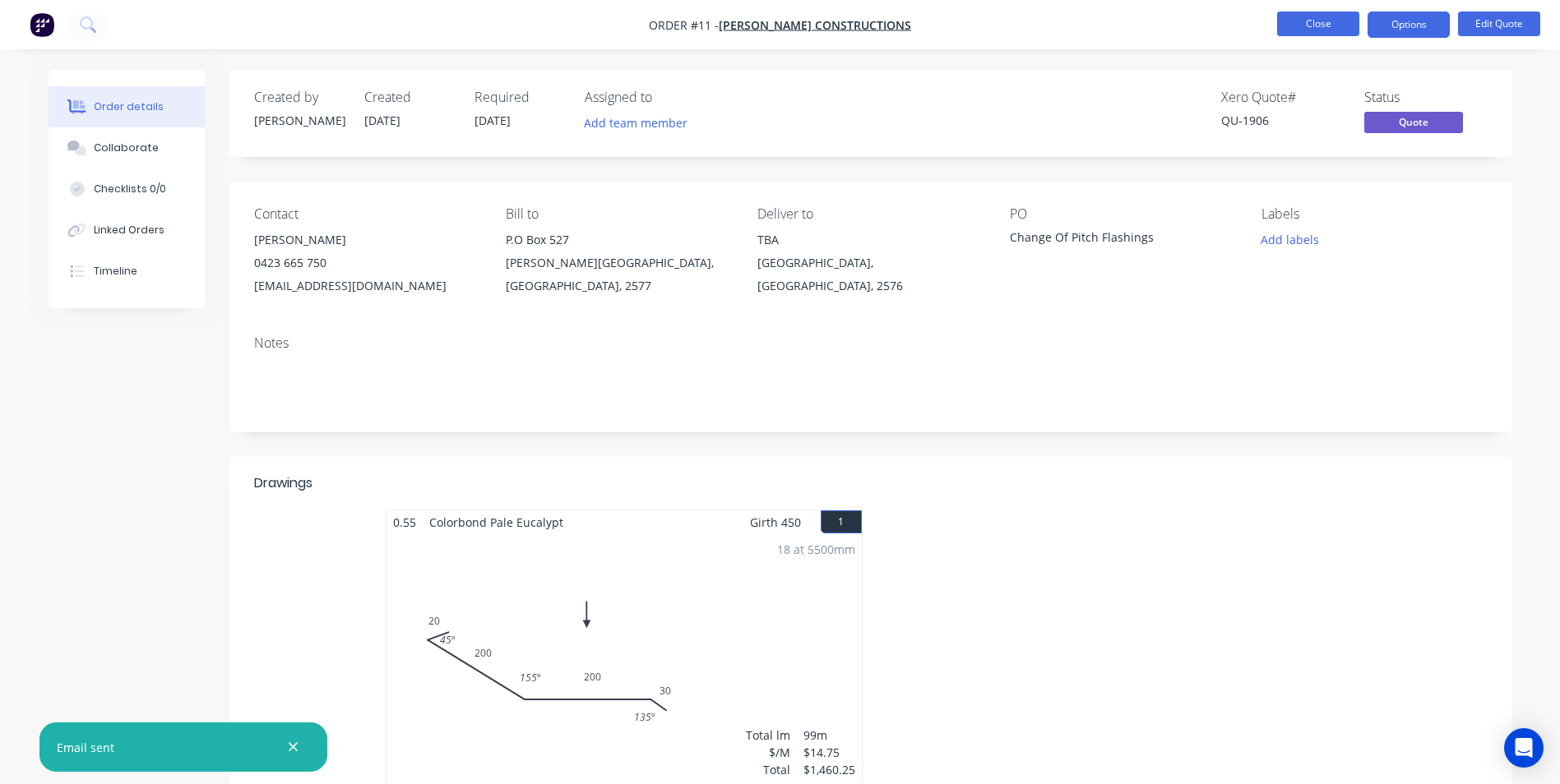
click at [1315, 27] on button "Close" at bounding box center [1318, 24] width 82 height 25
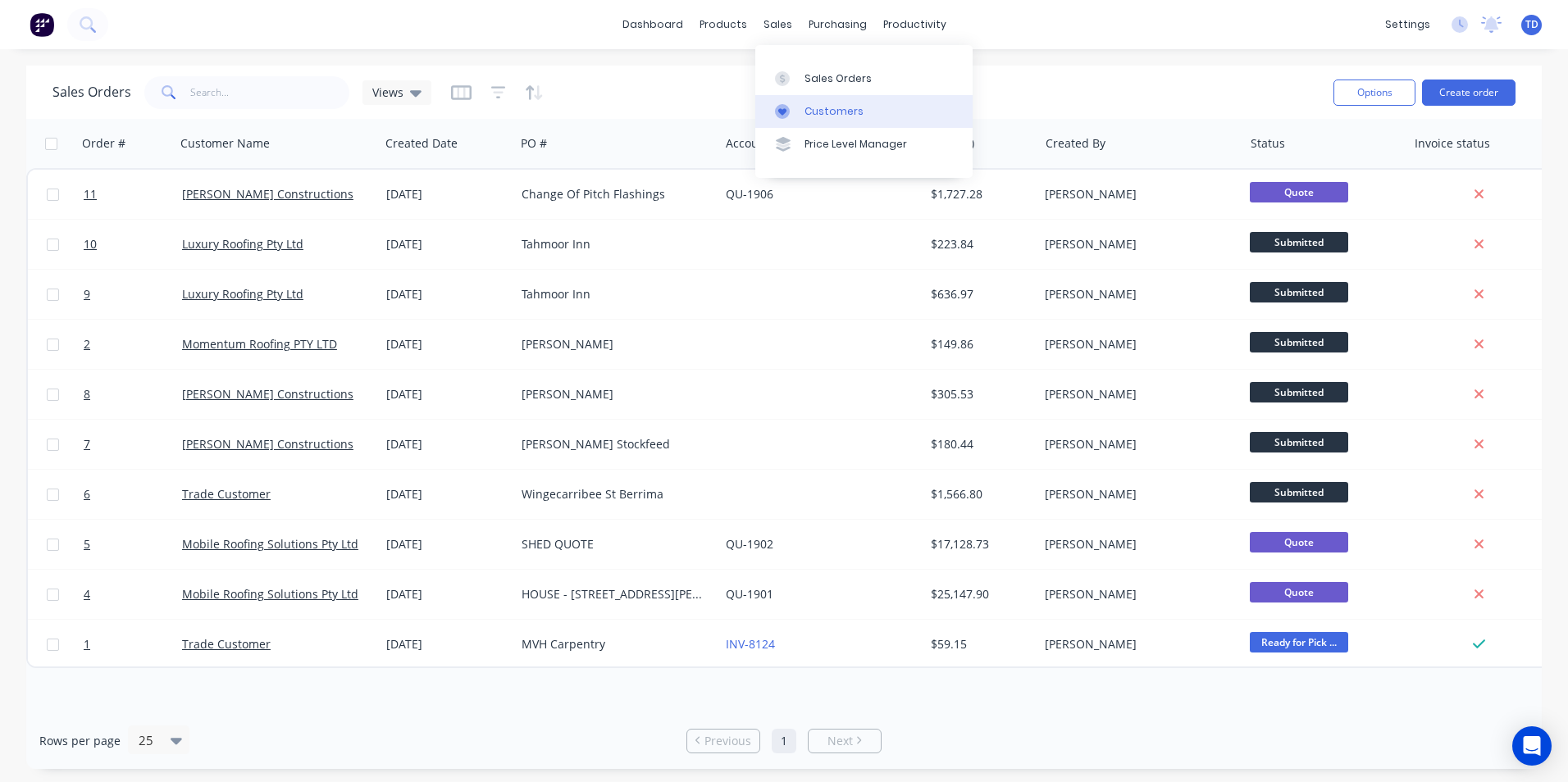
click at [815, 108] on div "Customers" at bounding box center [835, 111] width 59 height 14
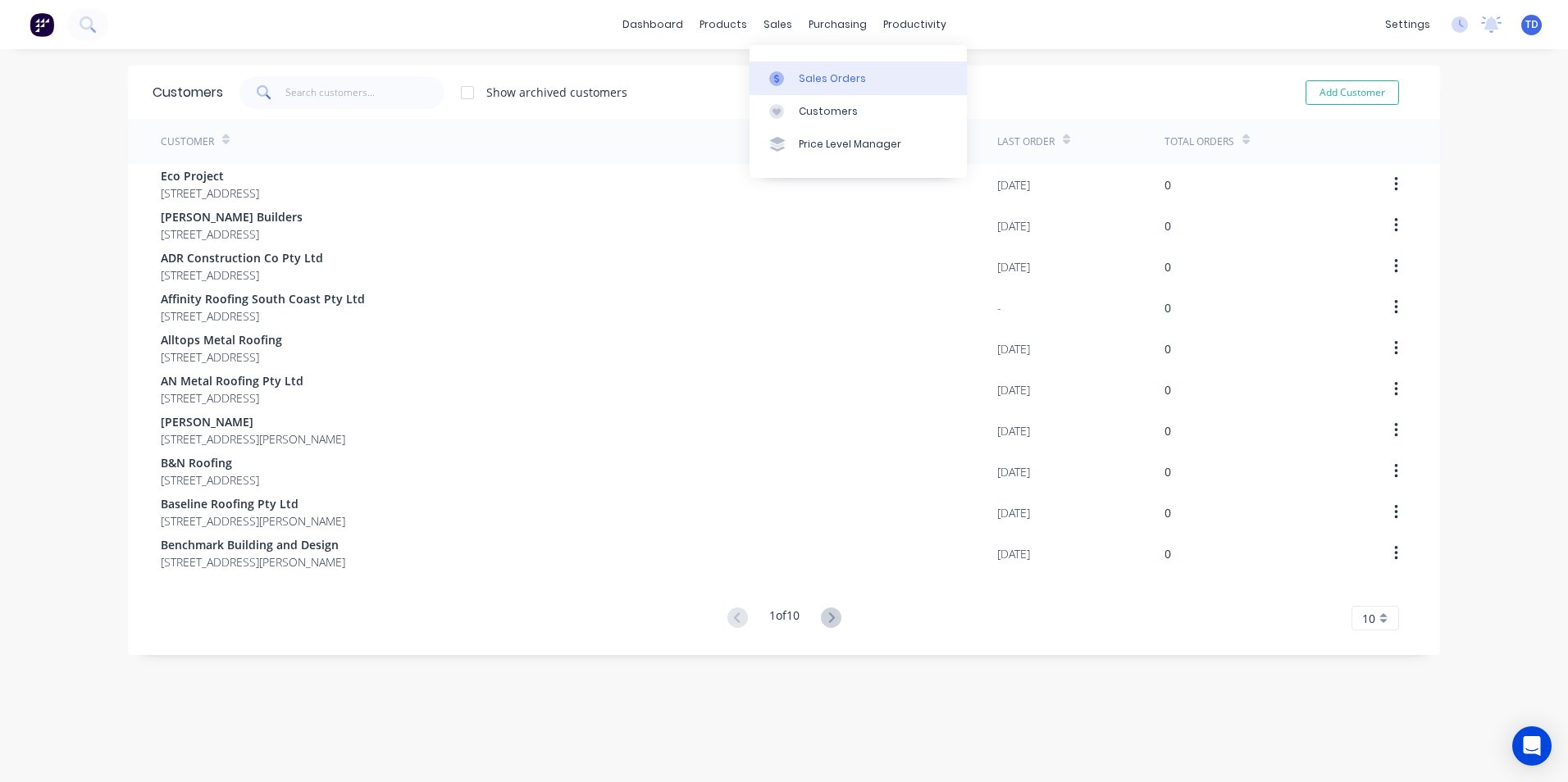
click at [794, 75] on link "Sales Orders" at bounding box center [858, 78] width 218 height 33
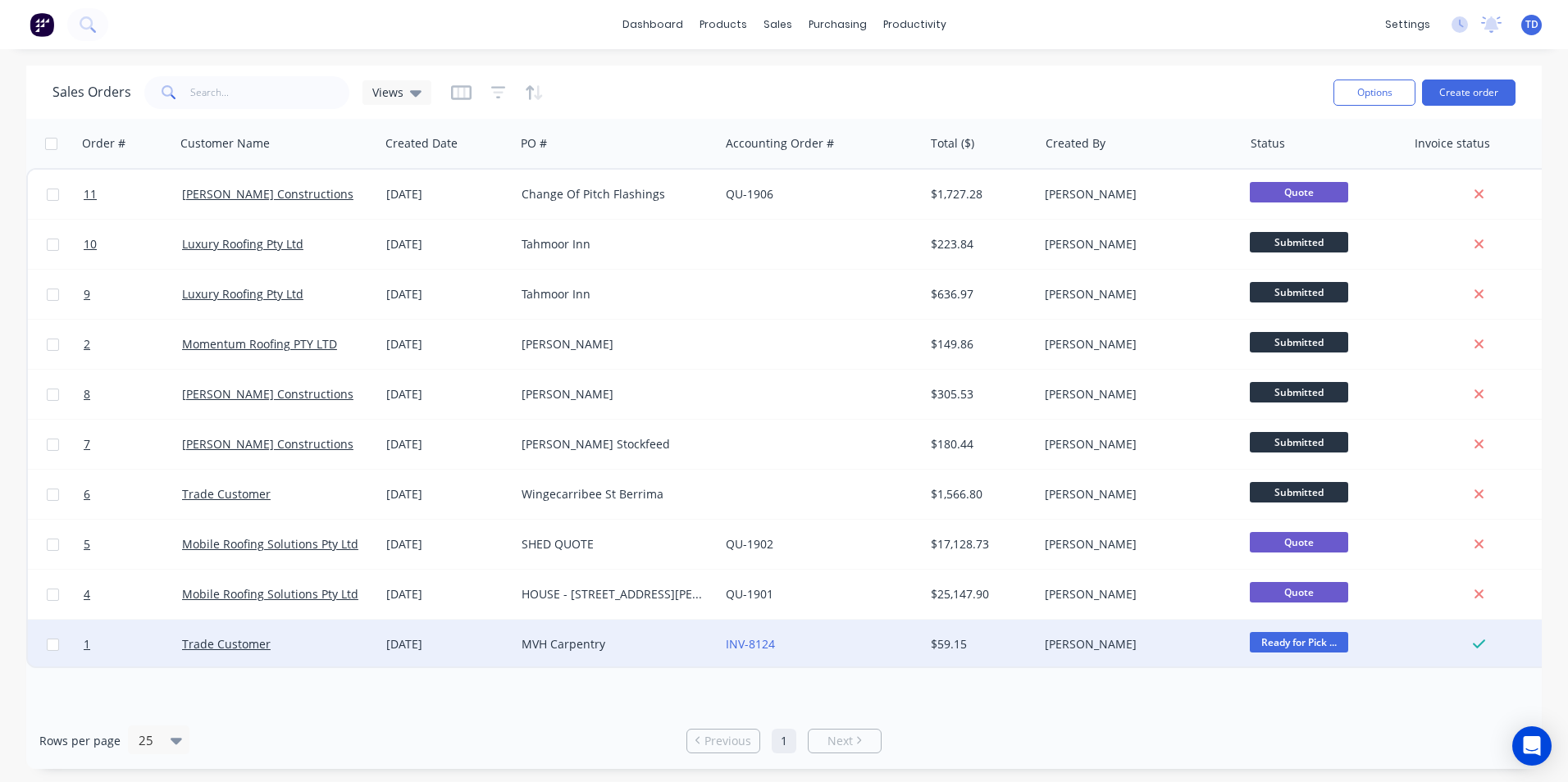
click at [842, 650] on div "INV-8124" at bounding box center [817, 644] width 182 height 16
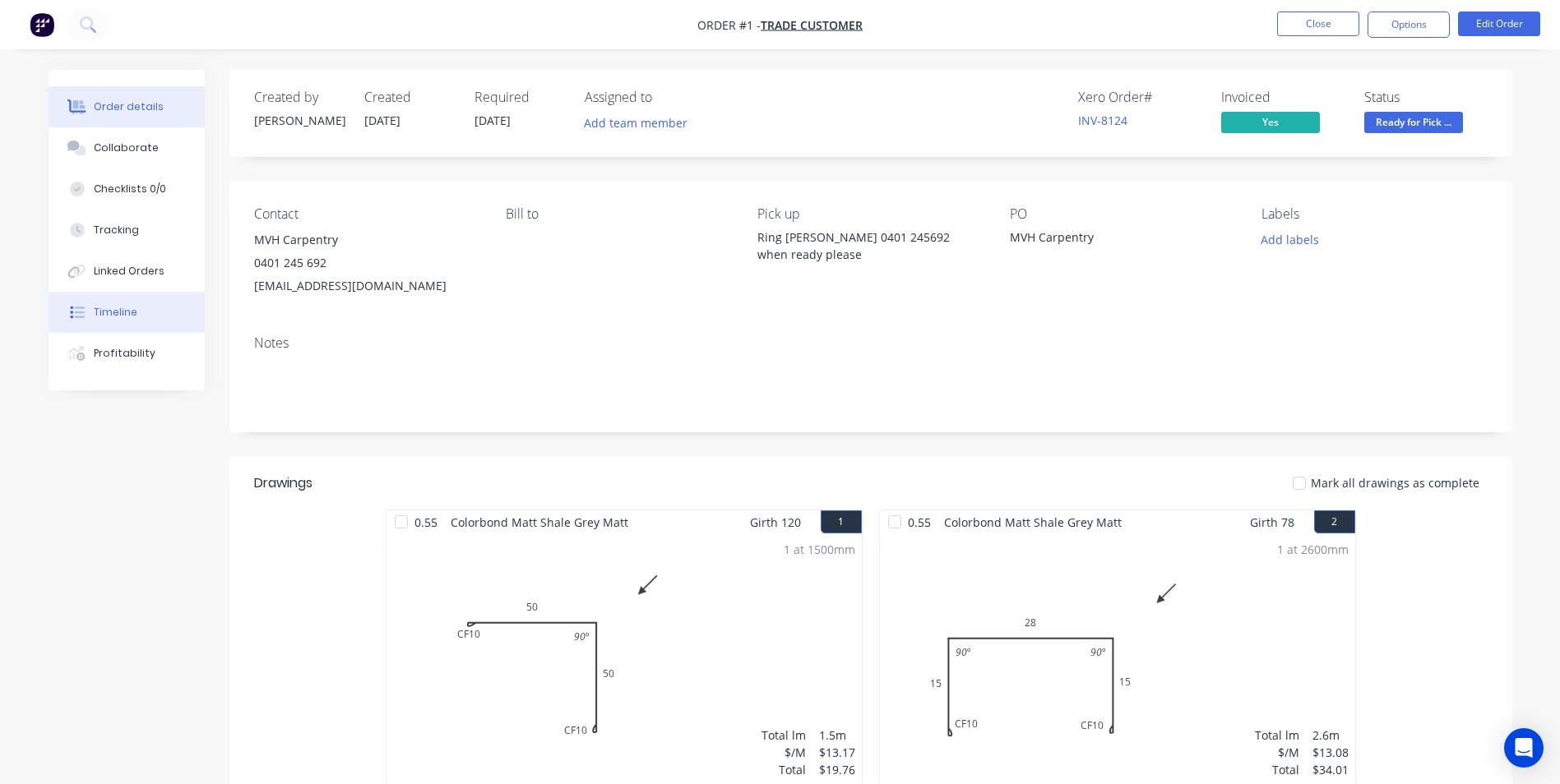
click at [134, 317] on div "Timeline" at bounding box center [116, 312] width 44 height 14
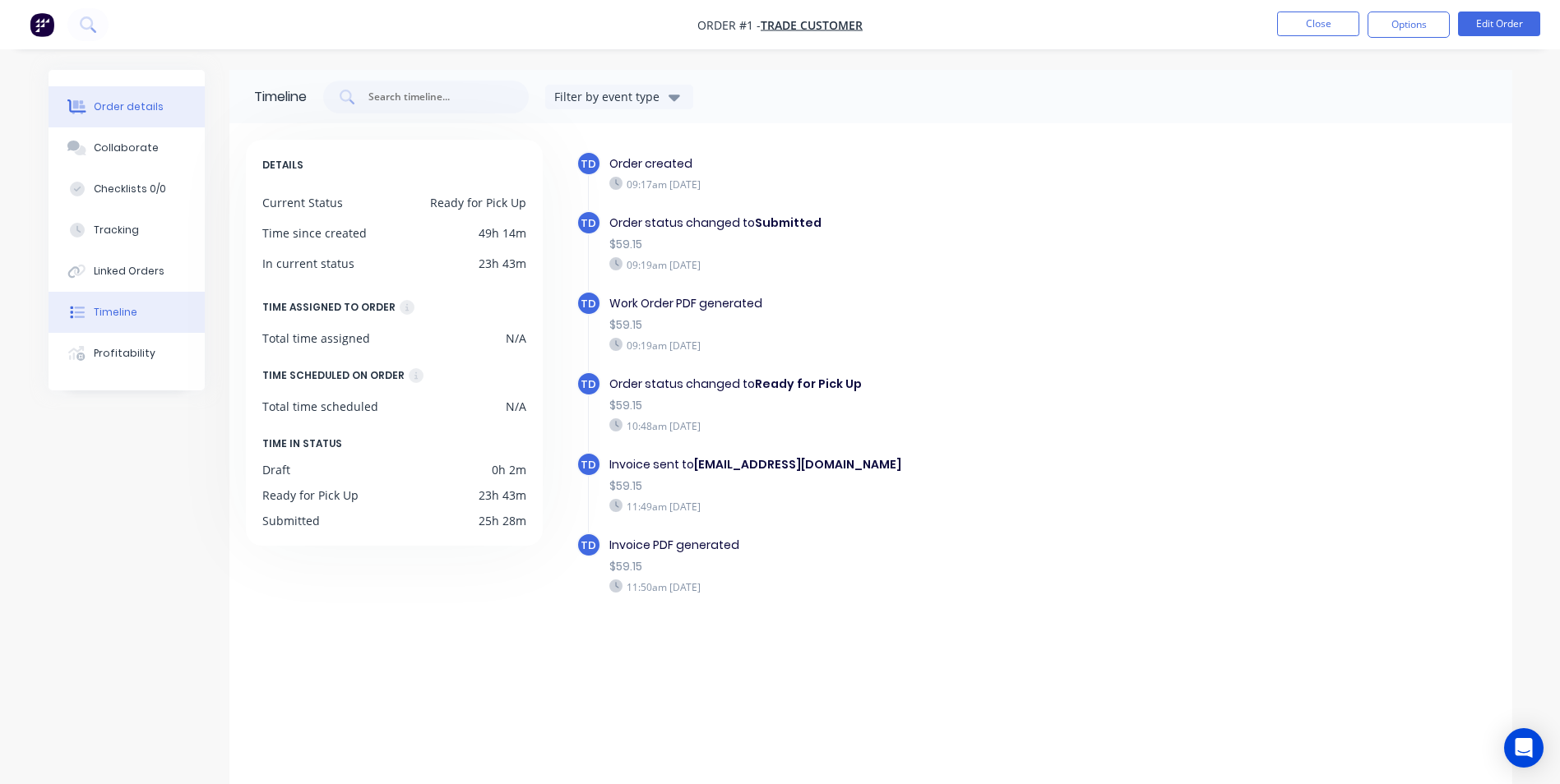
click at [95, 107] on div "Order details" at bounding box center [129, 107] width 70 height 14
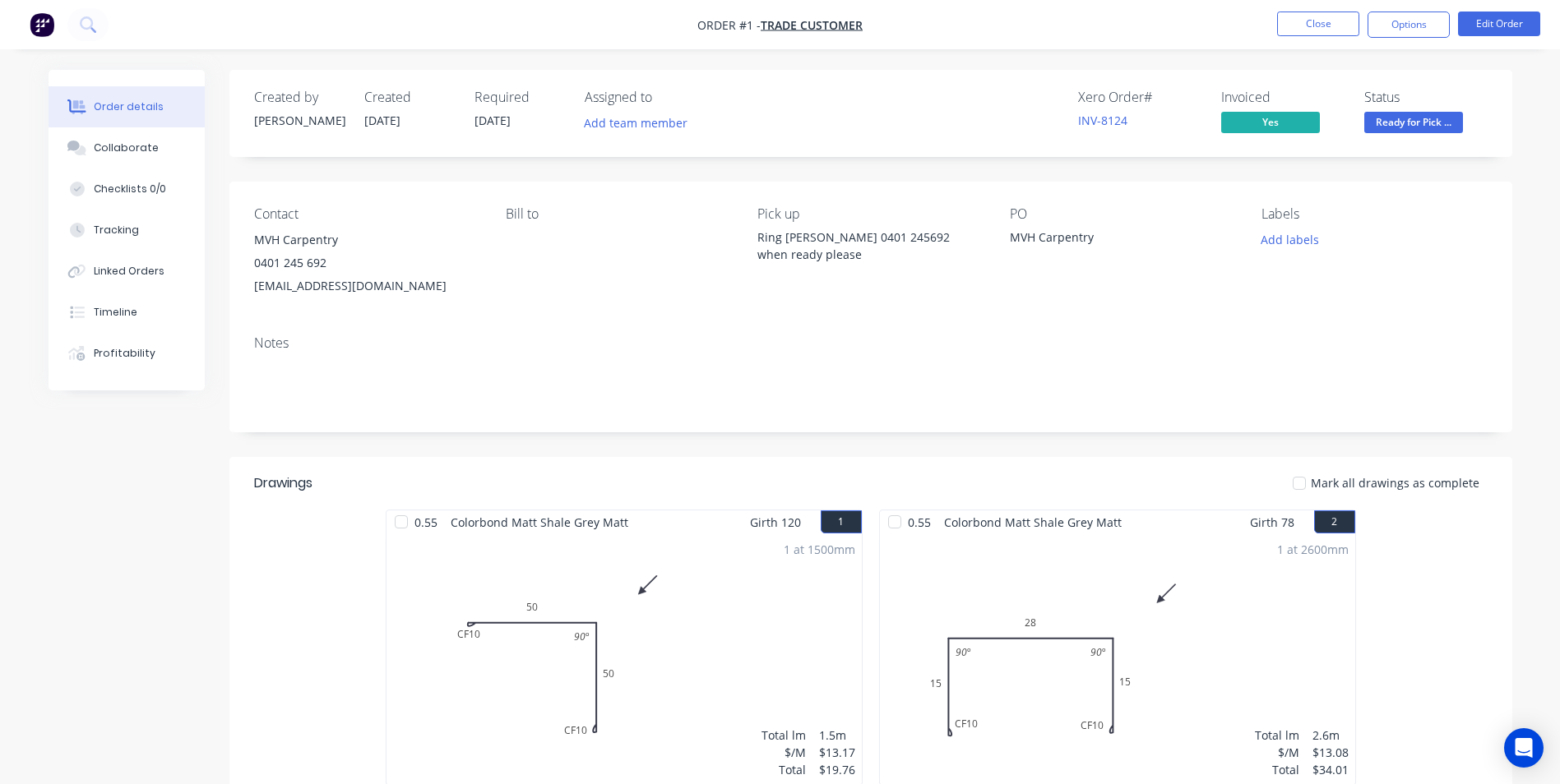
click at [1457, 129] on span "Ready for Pick ..." at bounding box center [1414, 122] width 99 height 20
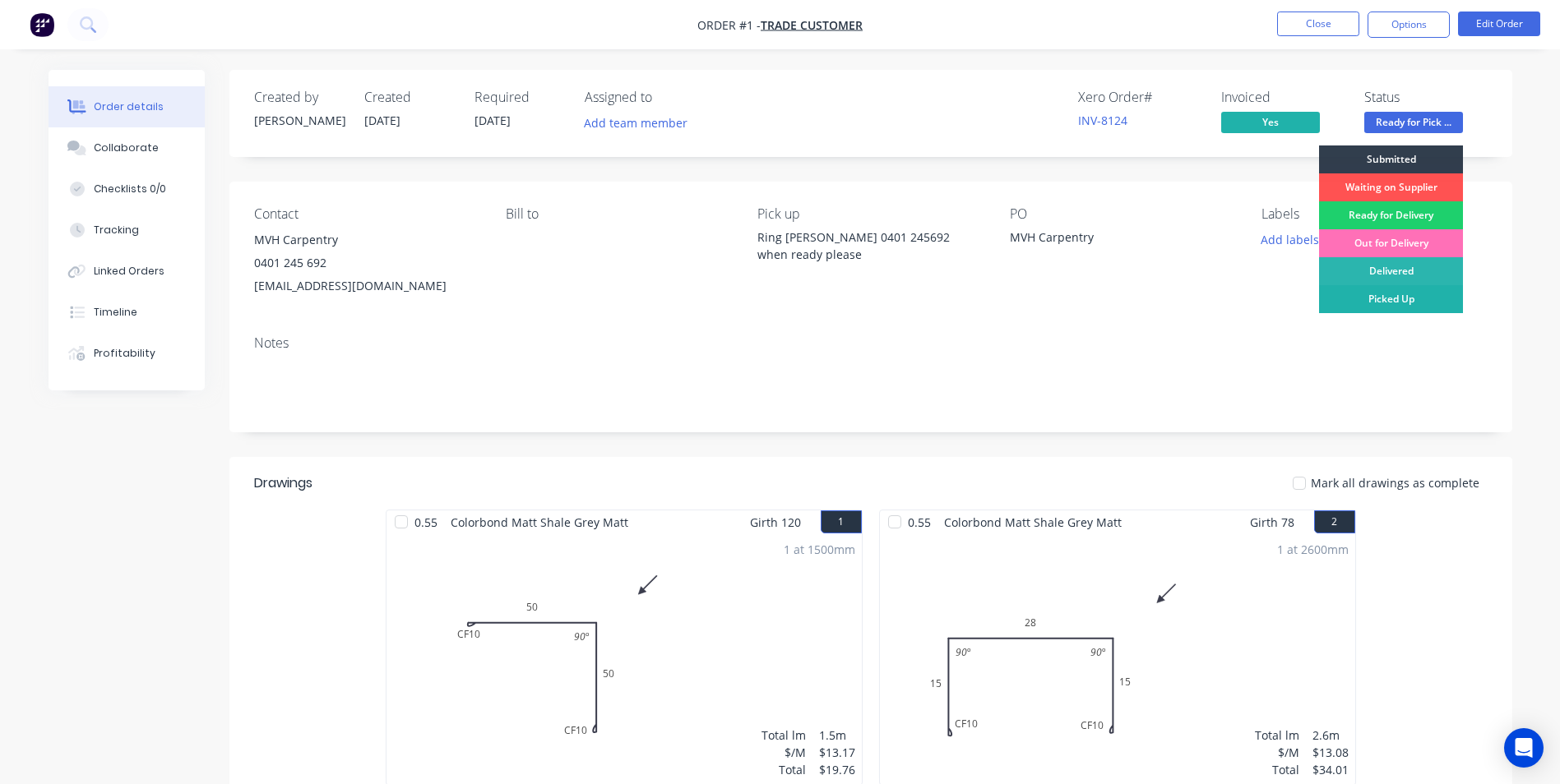
click at [1420, 300] on div "Picked Up" at bounding box center [1391, 299] width 144 height 28
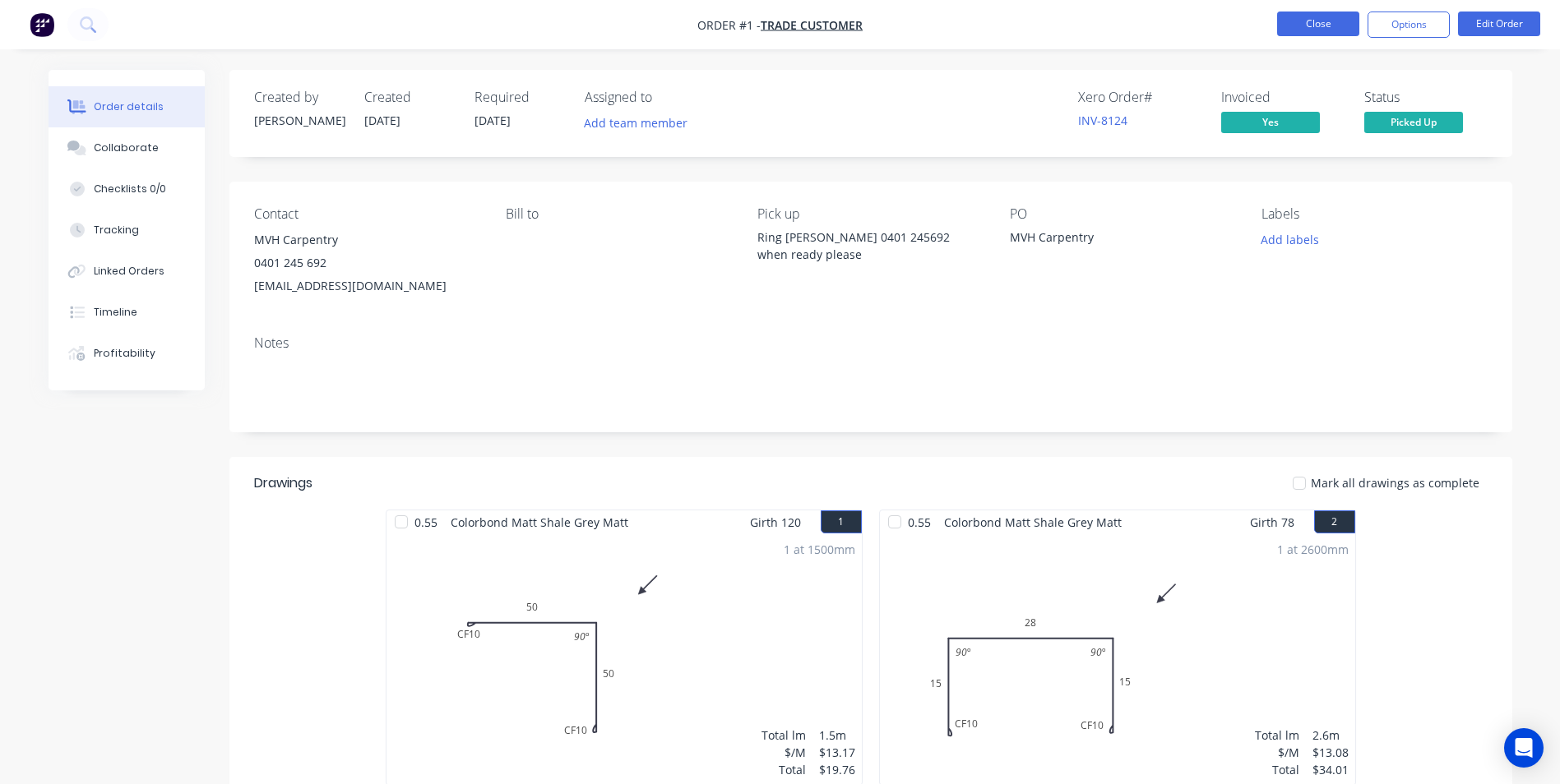
click at [1326, 20] on button "Close" at bounding box center [1318, 24] width 82 height 25
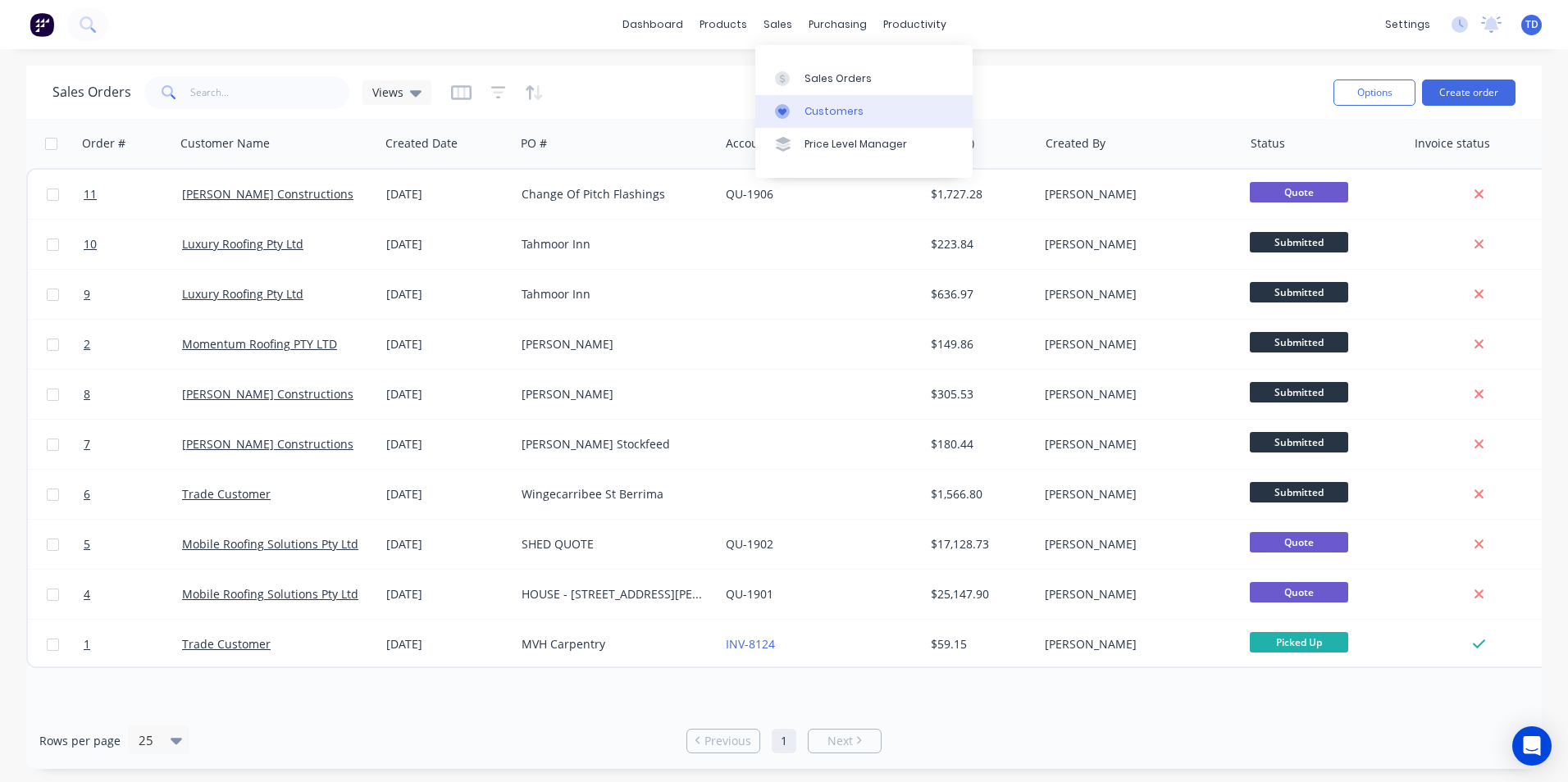
click at [817, 111] on div "Customers" at bounding box center [835, 111] width 59 height 14
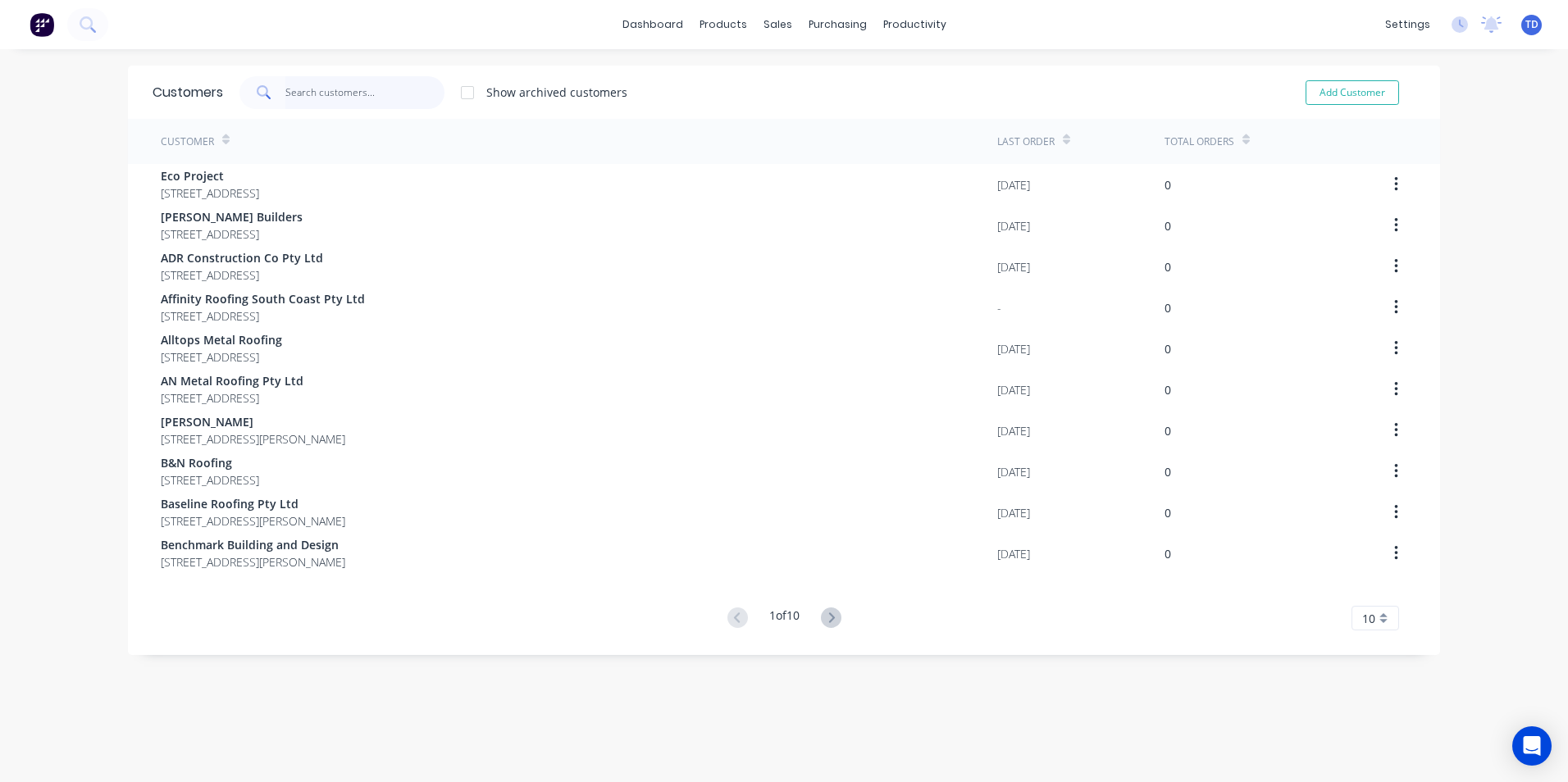
click at [339, 88] on input "text" at bounding box center [365, 92] width 160 height 33
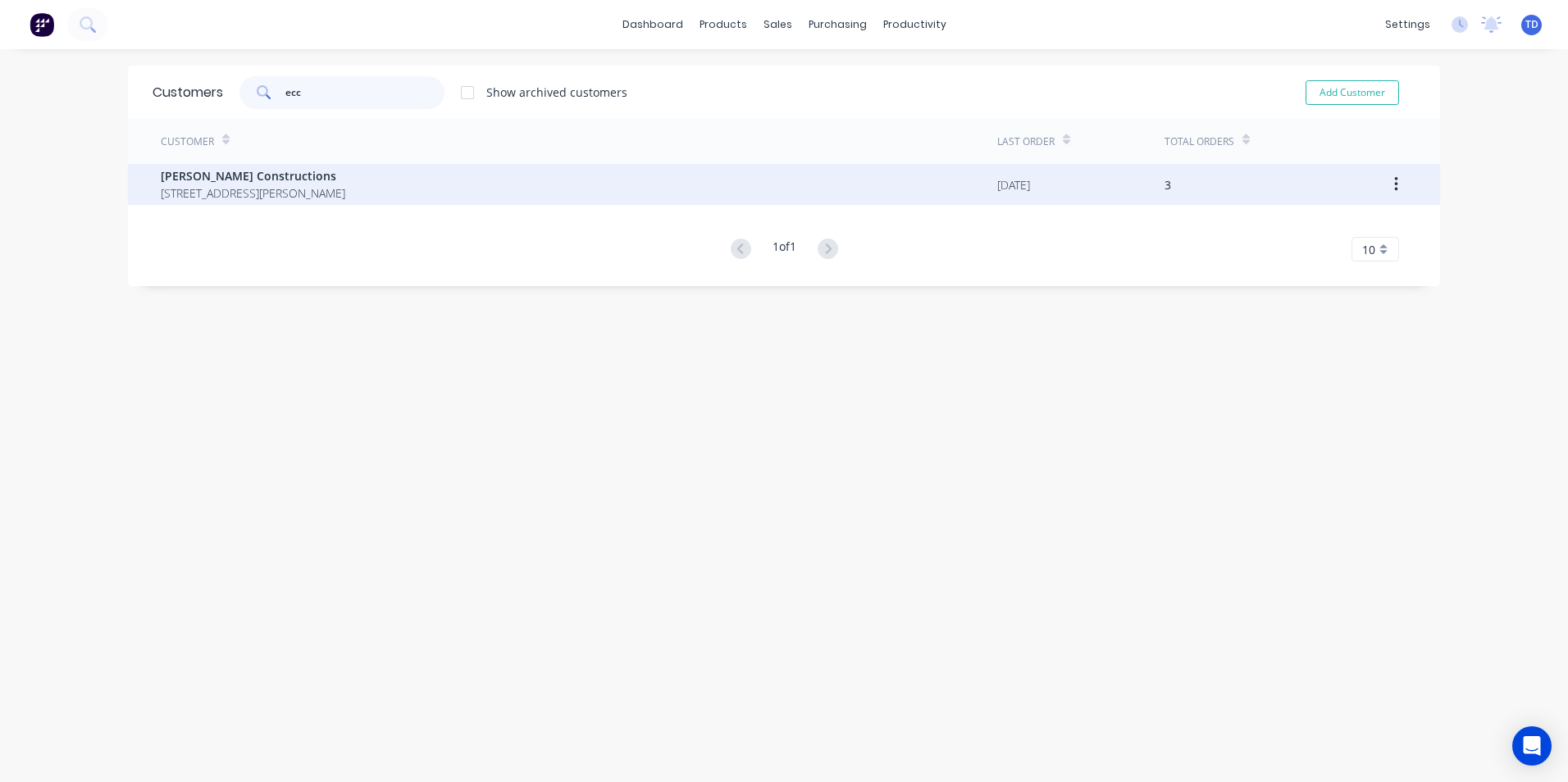
type input "ecc"
click at [294, 184] on span "[PERSON_NAME] Constructions" at bounding box center [253, 175] width 185 height 17
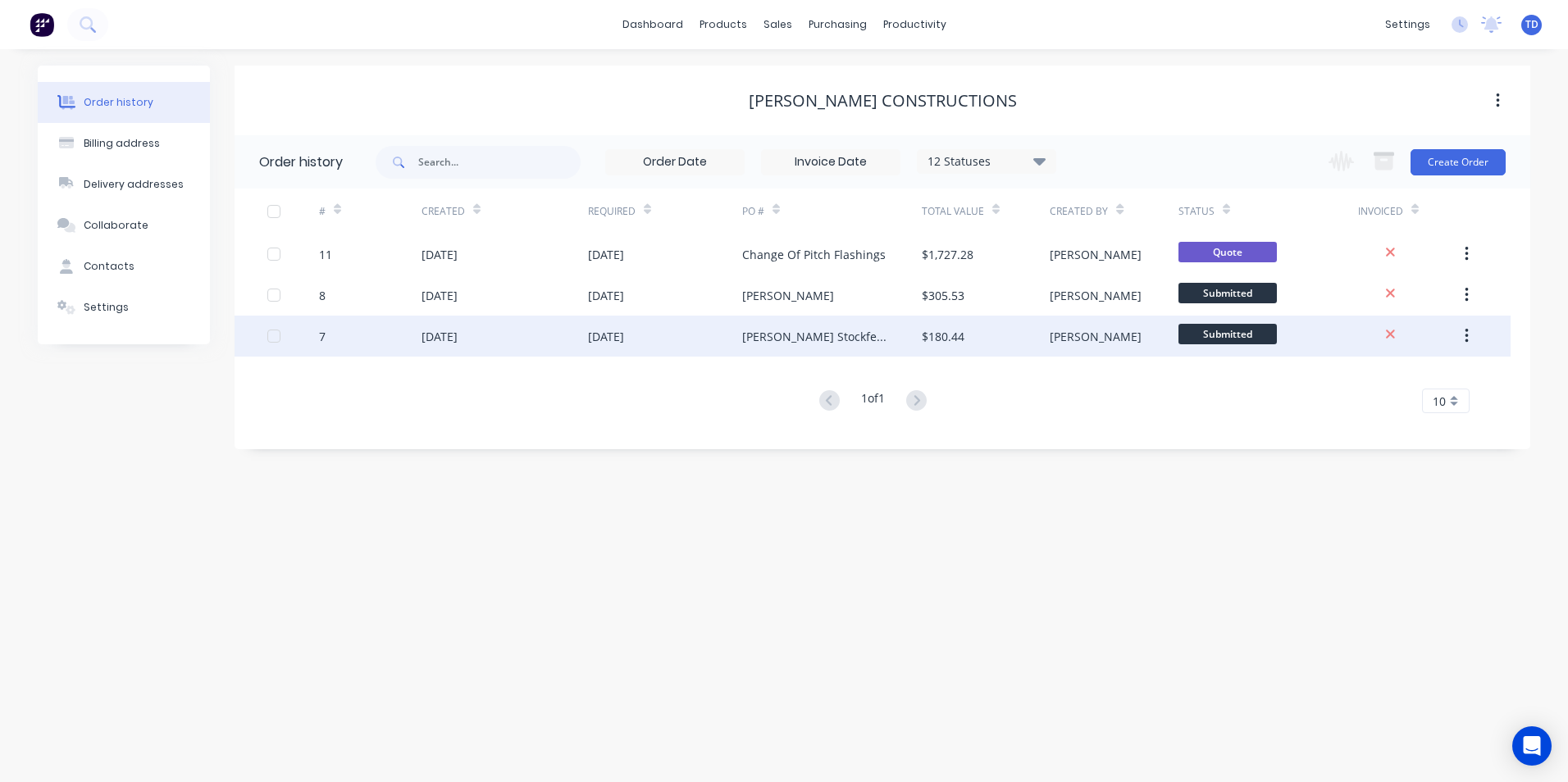
click at [836, 325] on div "[PERSON_NAME] Stockfeed" at bounding box center [832, 336] width 180 height 41
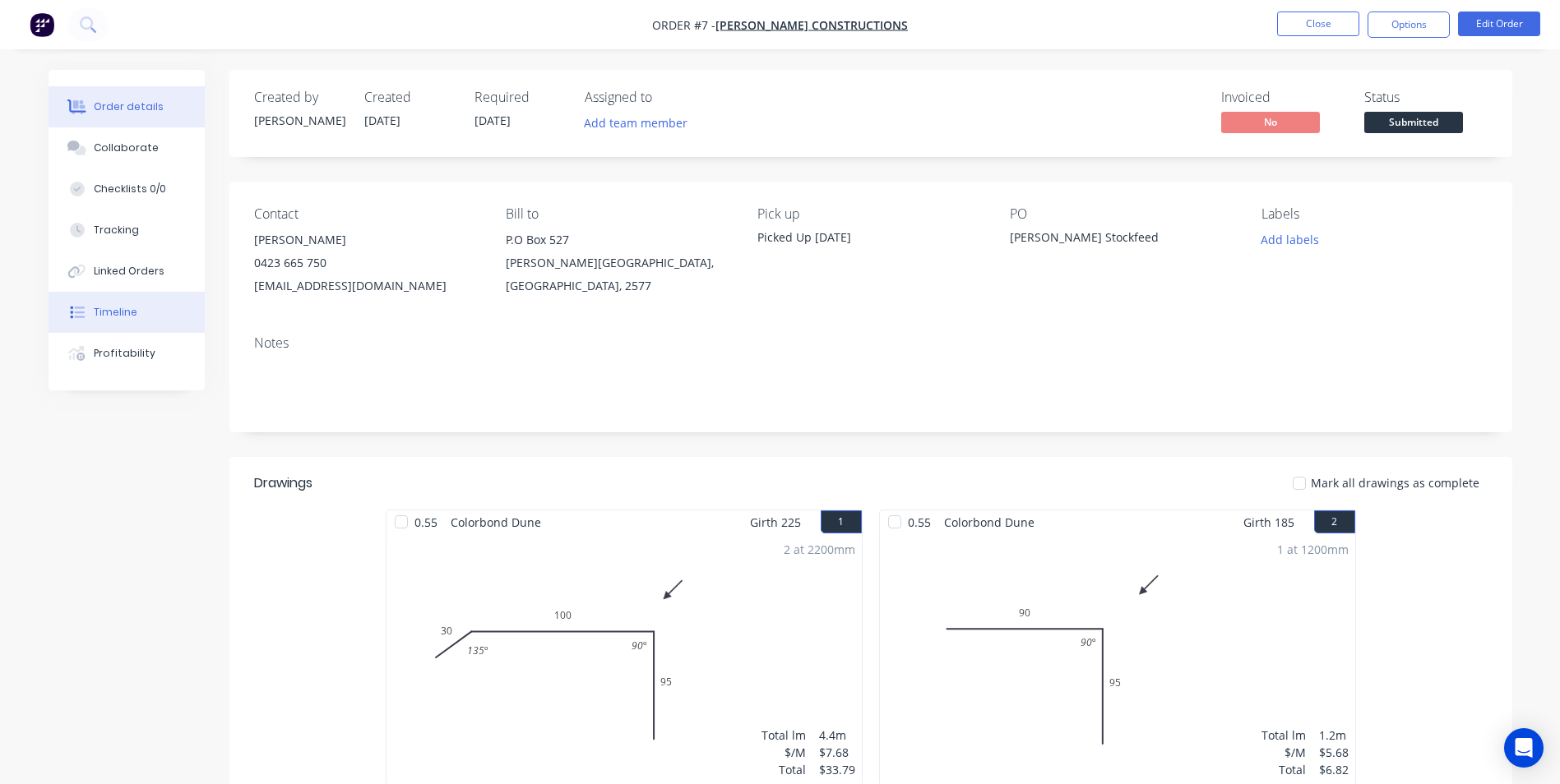
click at [129, 321] on button "Timeline" at bounding box center [126, 312] width 157 height 41
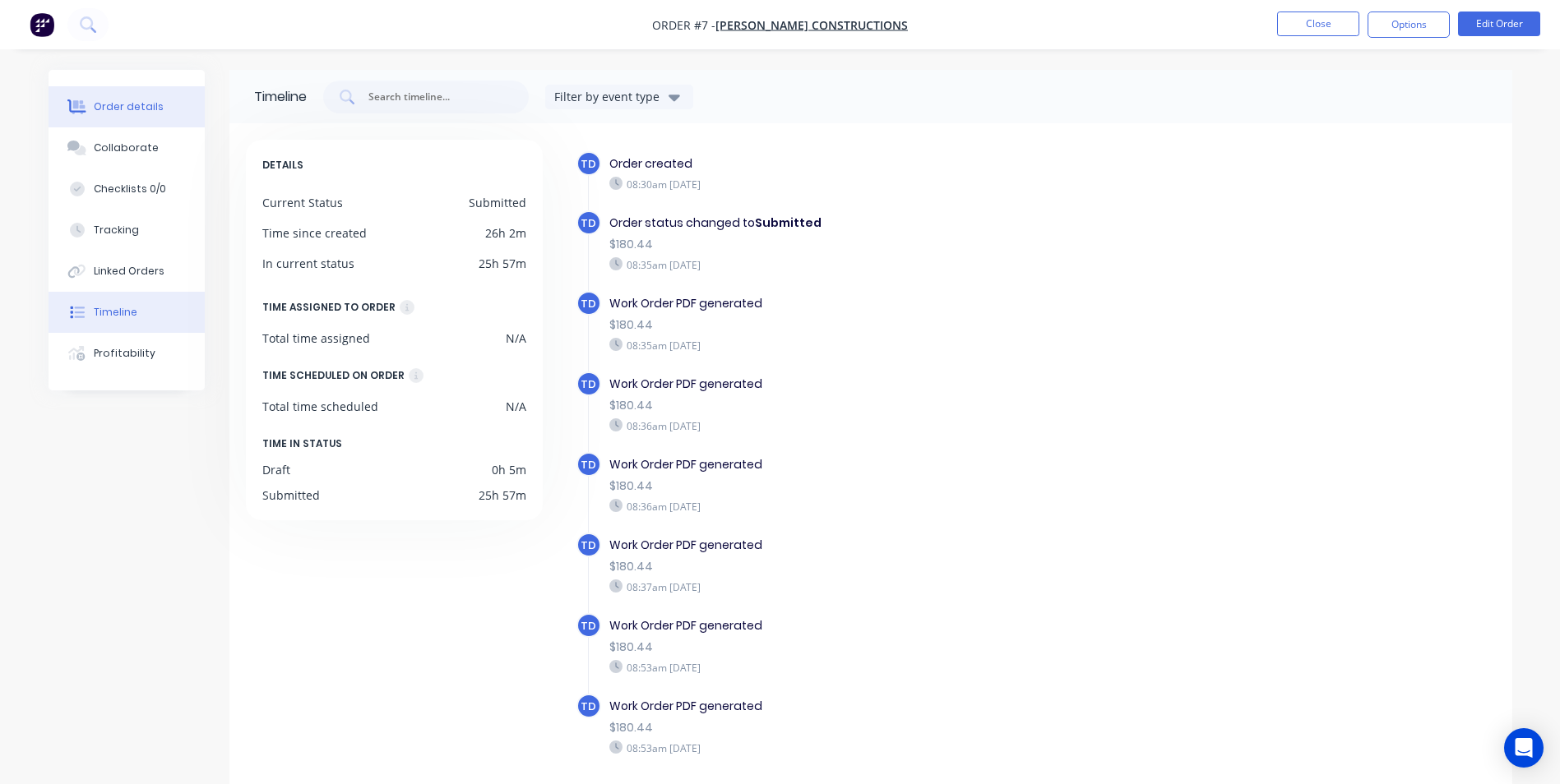
click at [125, 115] on button "Order details" at bounding box center [126, 107] width 157 height 41
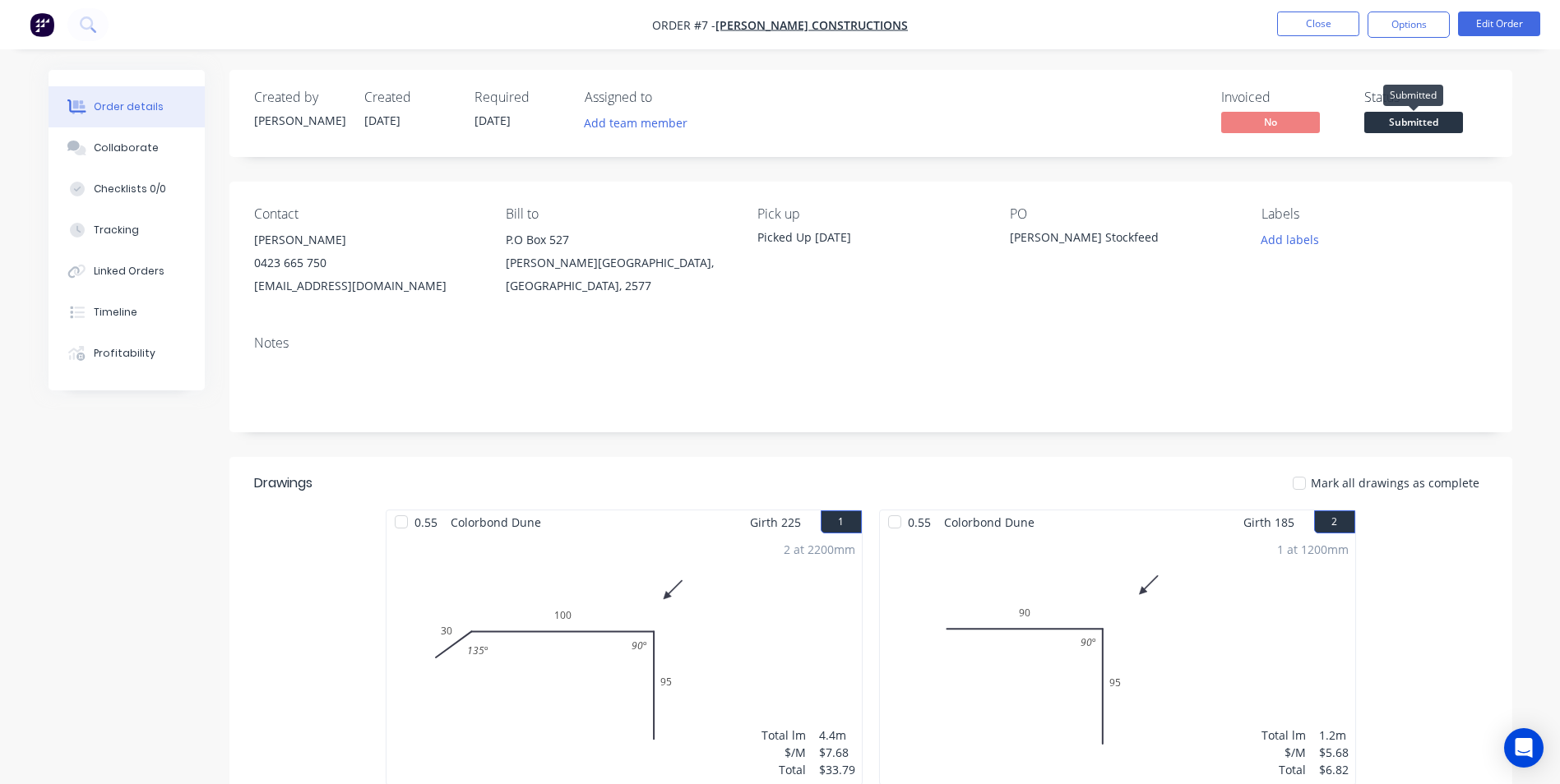
click at [1403, 123] on span "Submitted" at bounding box center [1414, 122] width 99 height 20
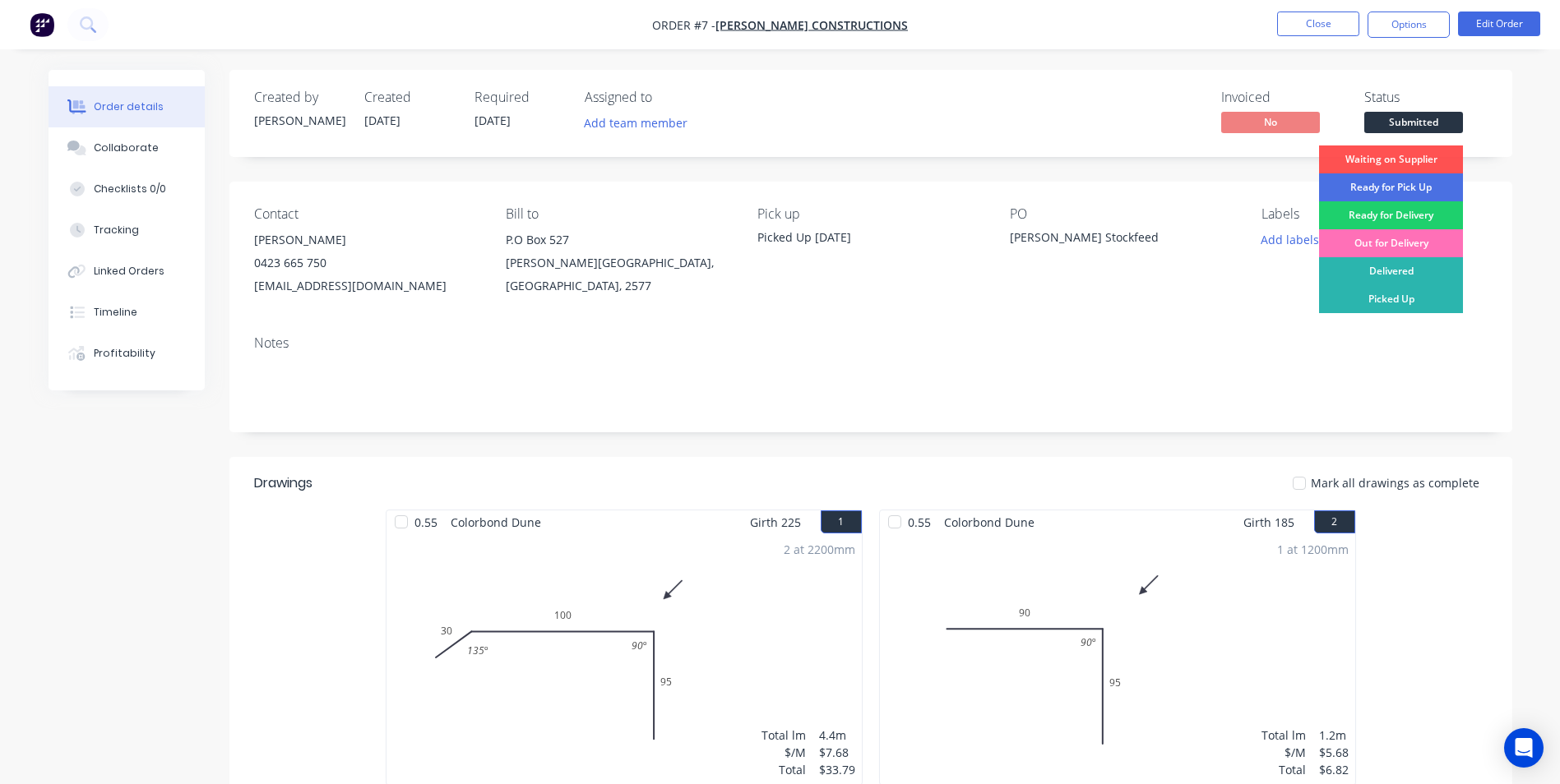
click at [1186, 77] on div "Created by [PERSON_NAME] Created [DATE] Required [DATE] Assigned to Add team me…" at bounding box center [871, 113] width 1283 height 87
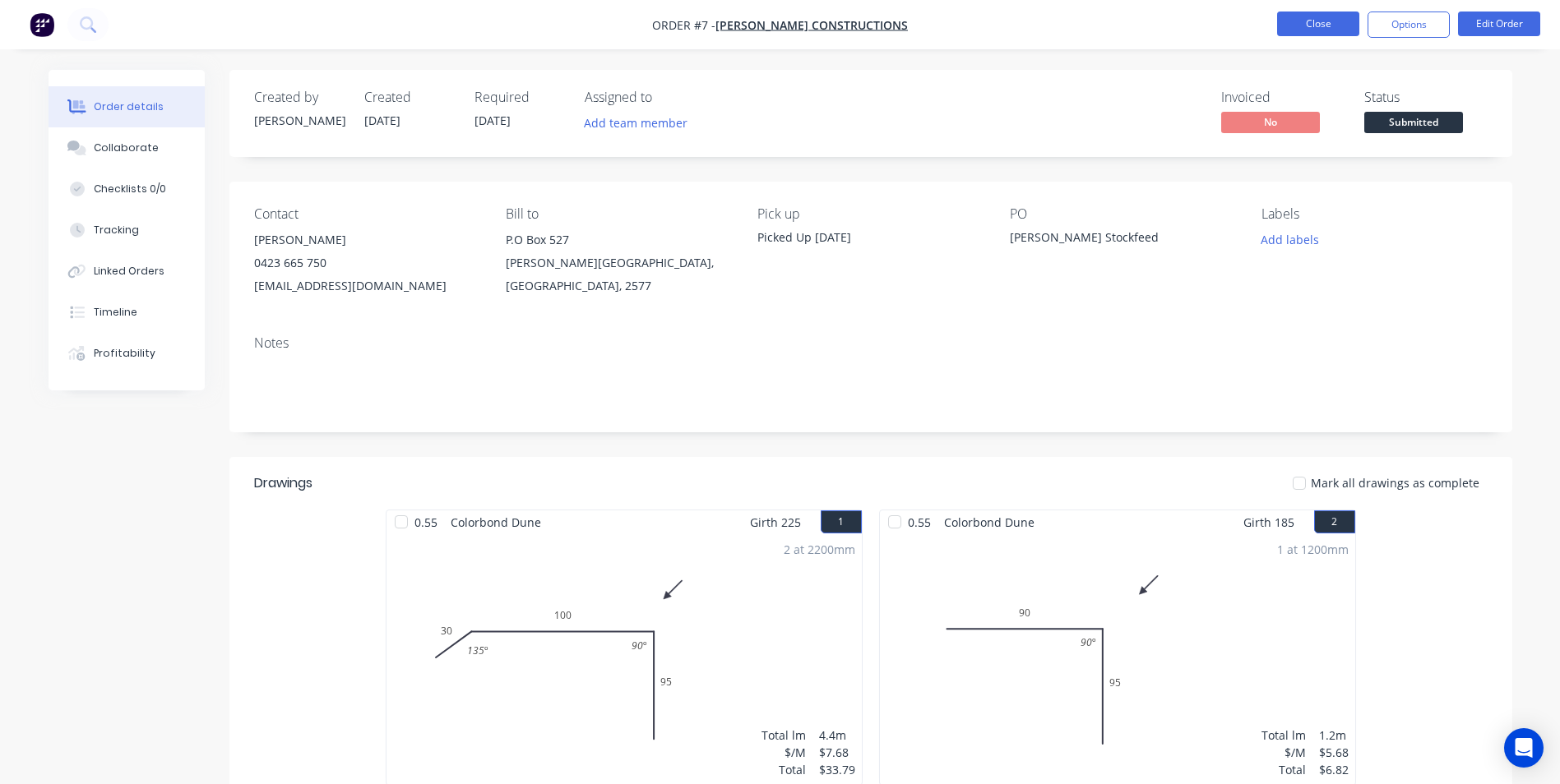
click at [1298, 19] on button "Close" at bounding box center [1318, 24] width 82 height 25
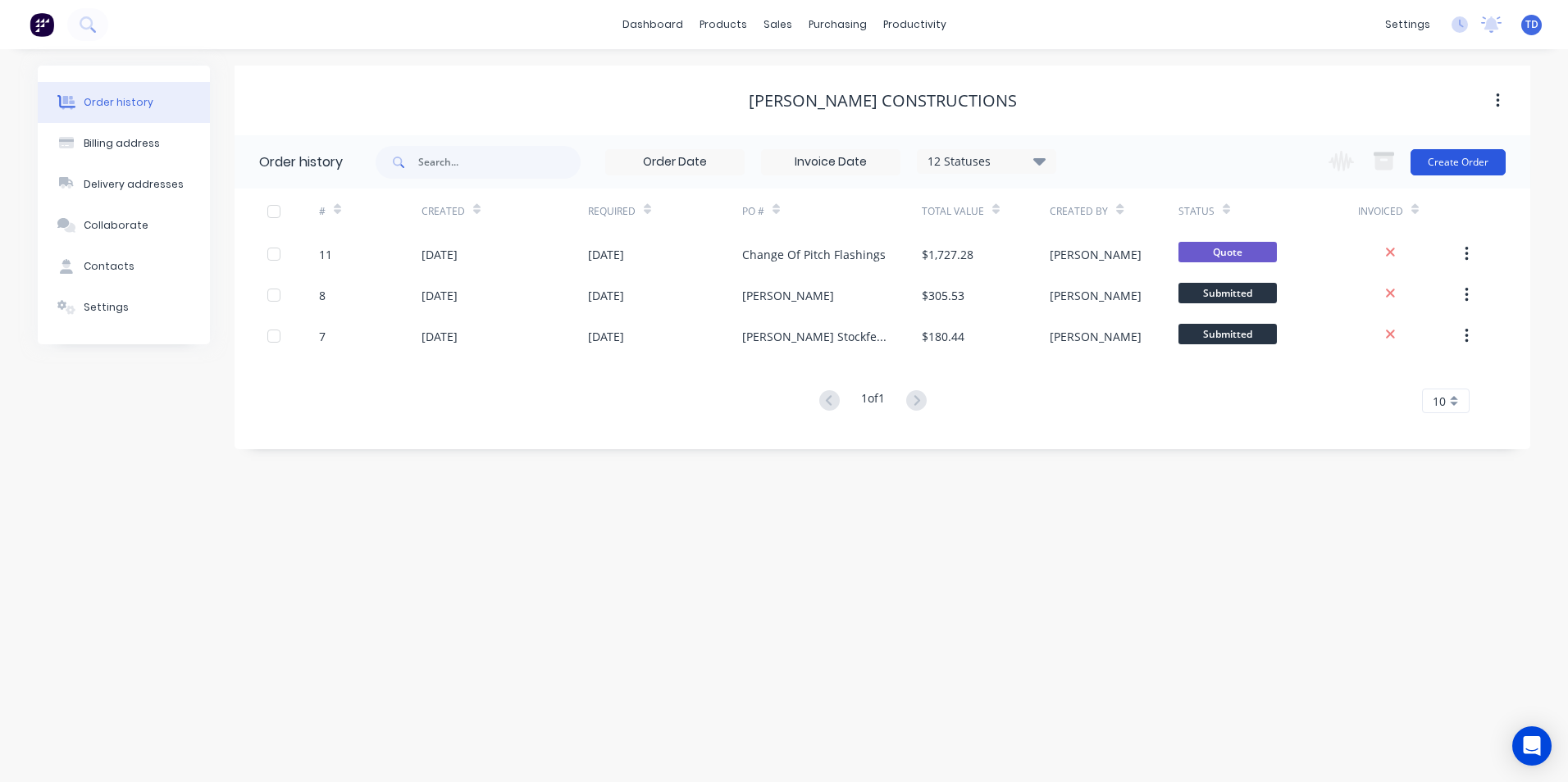
click at [1446, 159] on button "Create Order" at bounding box center [1458, 162] width 95 height 26
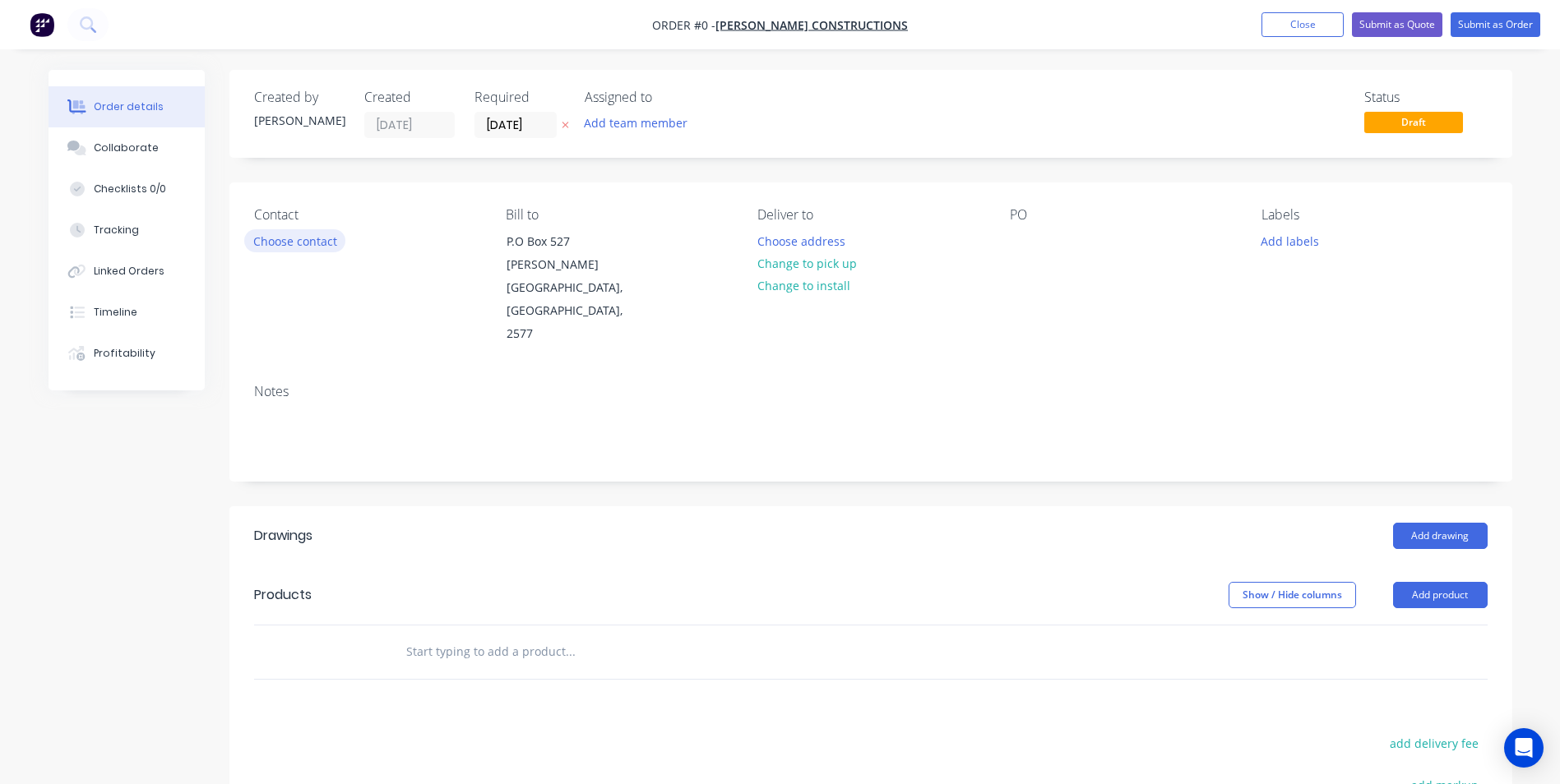
click at [288, 244] on button "Choose contact" at bounding box center [295, 240] width 102 height 22
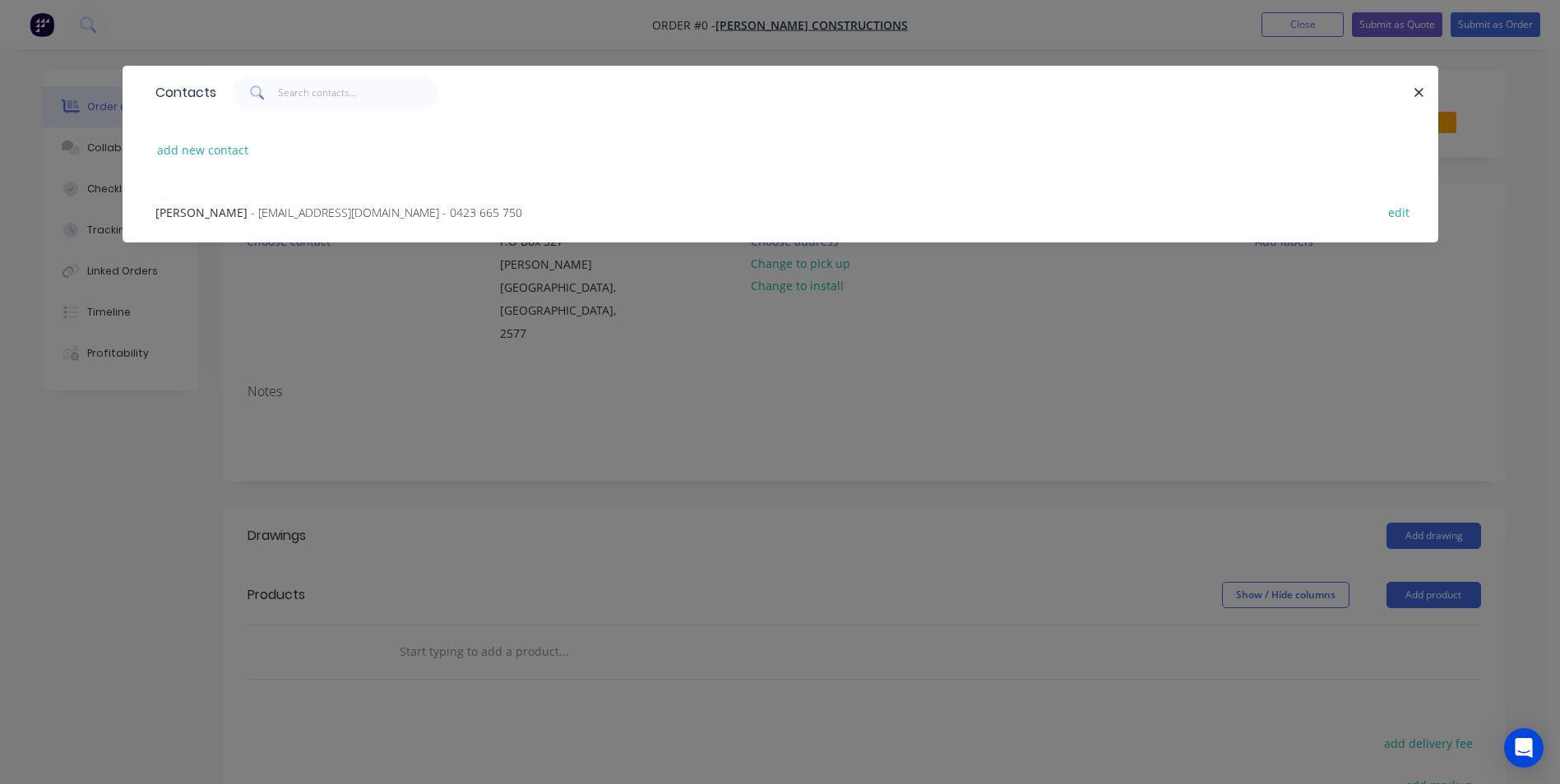
click at [305, 217] on span "- [EMAIL_ADDRESS][DOMAIN_NAME] - 0423 665 750" at bounding box center [386, 212] width 272 height 15
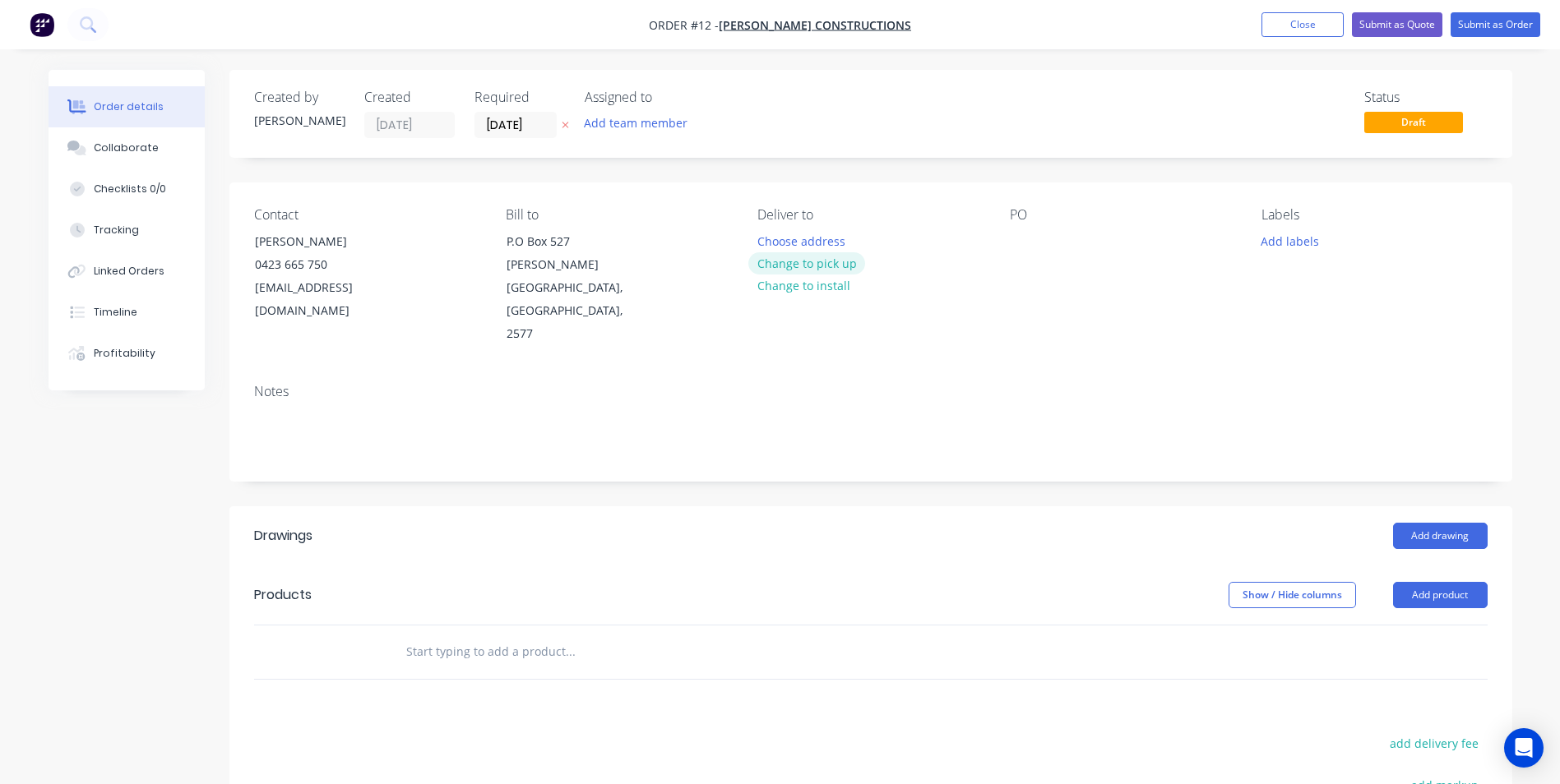
click at [769, 269] on button "Change to pick up" at bounding box center [807, 263] width 117 height 22
click at [763, 233] on div at bounding box center [770, 241] width 26 height 24
click at [1015, 241] on div at bounding box center [1023, 241] width 26 height 24
click at [1422, 523] on button "Add drawing" at bounding box center [1441, 535] width 95 height 26
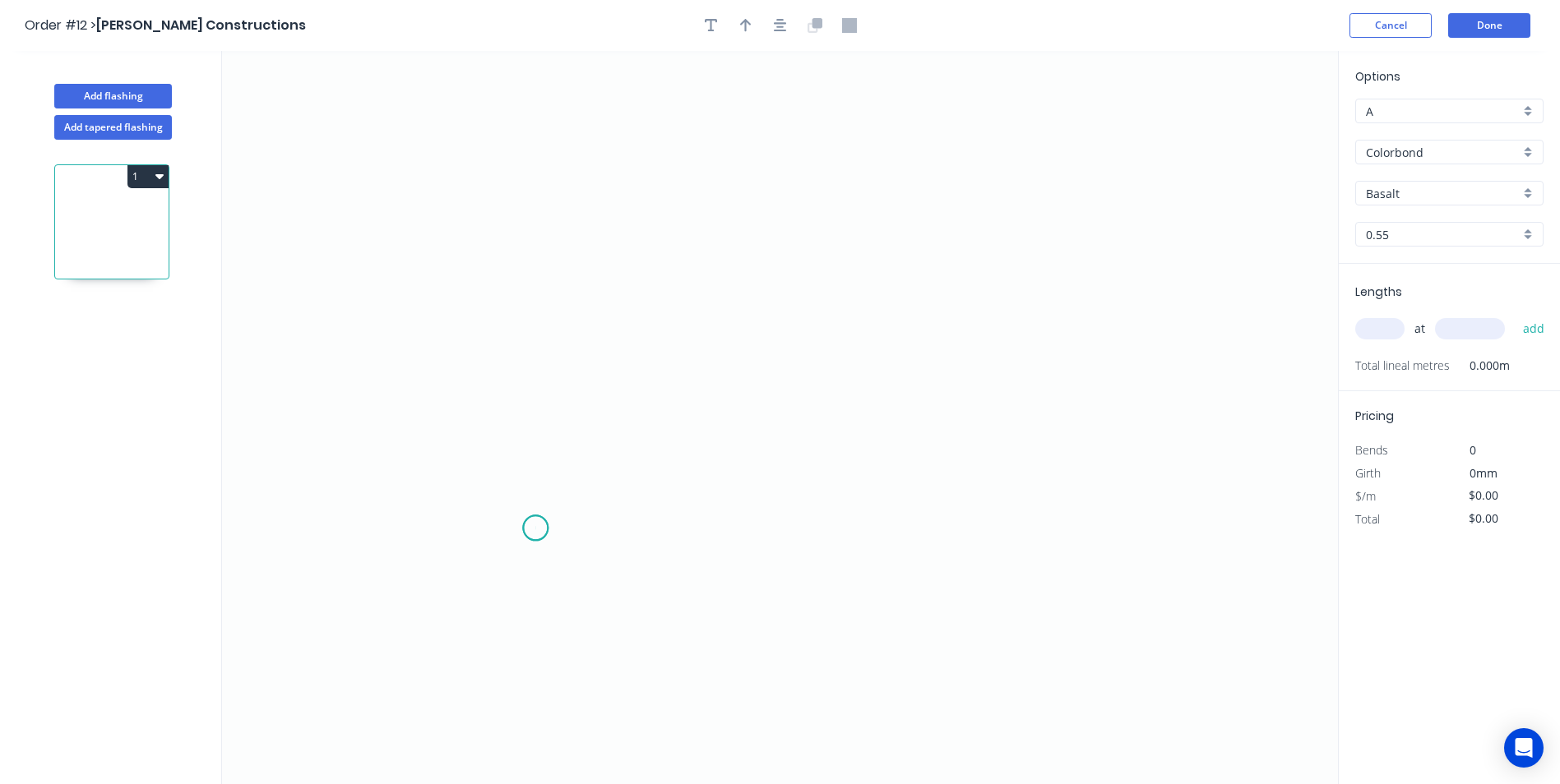
click at [536, 529] on icon "0" at bounding box center [779, 417] width 1116 height 733
click at [524, 211] on icon "0" at bounding box center [779, 417] width 1116 height 733
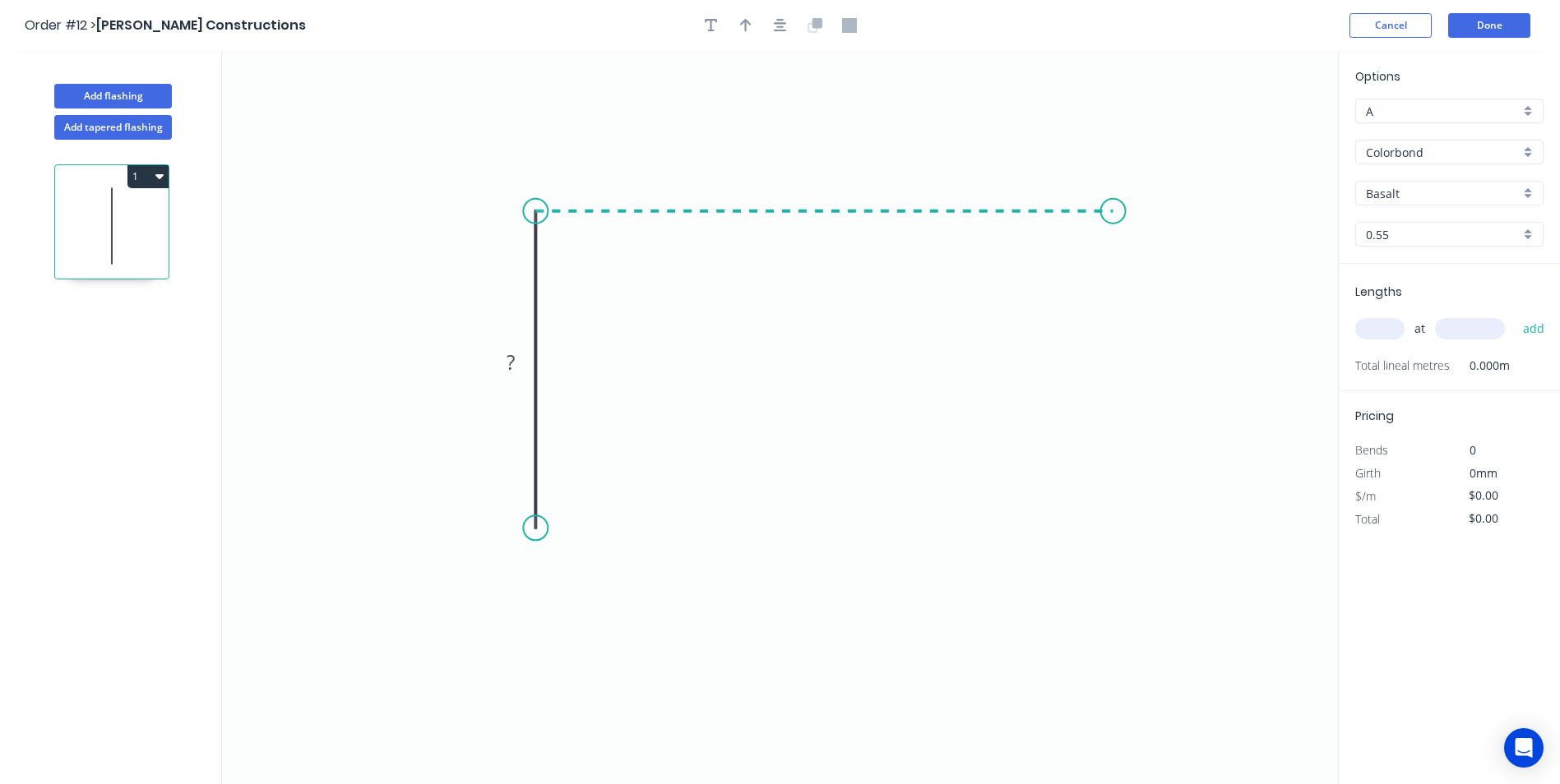
drag, startPoint x: 1113, startPoint y: 224, endPoint x: 1142, endPoint y: 239, distance: 32.6
click at [1114, 224] on icon "0 ?" at bounding box center [779, 417] width 1116 height 733
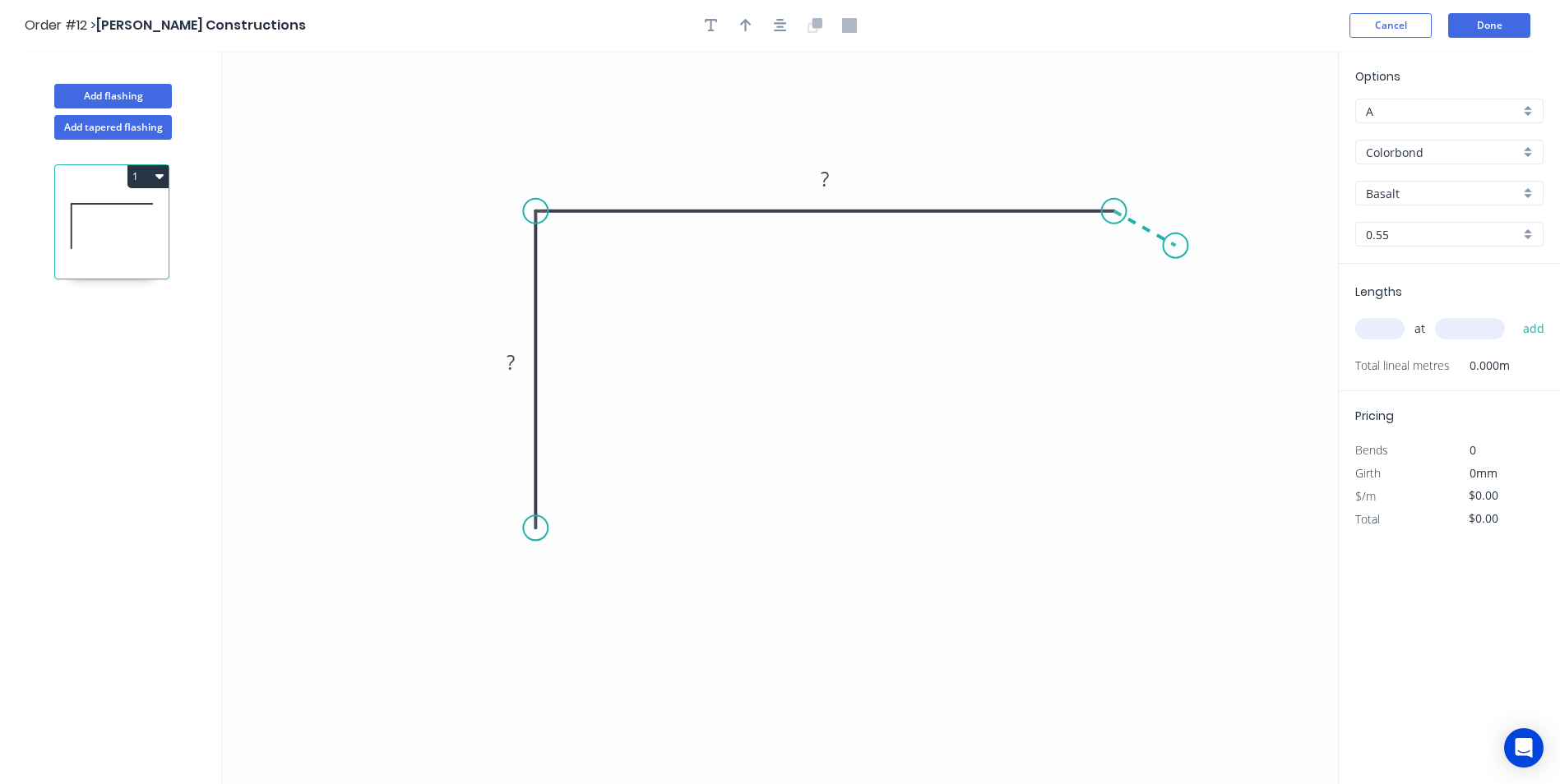
click at [1176, 246] on icon "0 ? ?" at bounding box center [779, 417] width 1116 height 733
click at [557, 591] on div "Crush & Fold" at bounding box center [613, 589] width 165 height 34
drag, startPoint x: 530, startPoint y: 488, endPoint x: 739, endPoint y: 507, distance: 209.9
click at [568, 507] on rect at bounding box center [535, 496] width 66 height 34
click at [580, 263] on div "Show angle" at bounding box center [606, 262] width 165 height 34
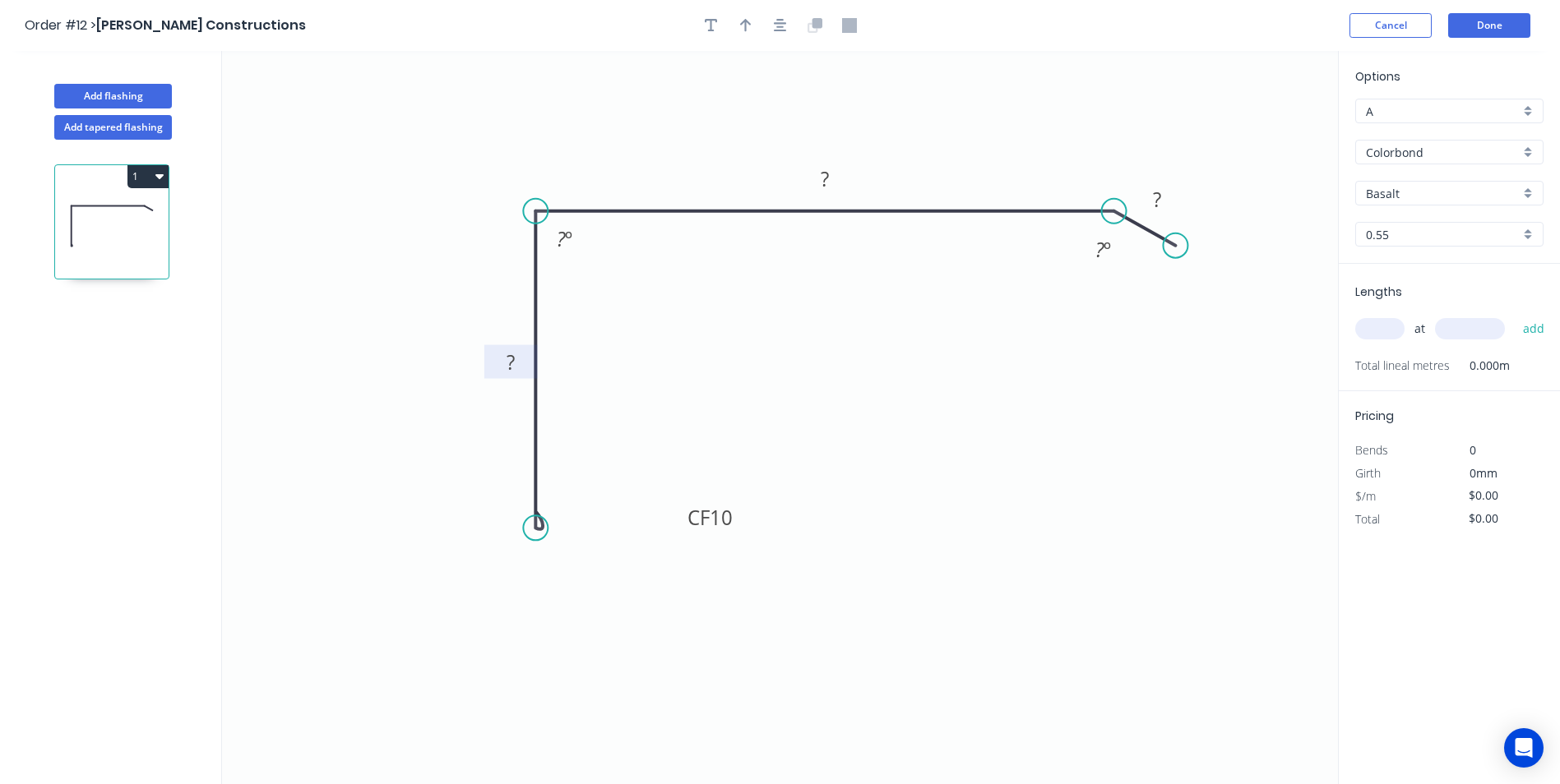
click at [514, 366] on tspan "?" at bounding box center [511, 362] width 8 height 27
type input "$11.23"
click at [744, 30] on icon "button" at bounding box center [746, 25] width 12 height 14
click at [1255, 129] on icon at bounding box center [1255, 114] width 14 height 52
drag, startPoint x: 1255, startPoint y: 129, endPoint x: 1219, endPoint y: 144, distance: 39.0
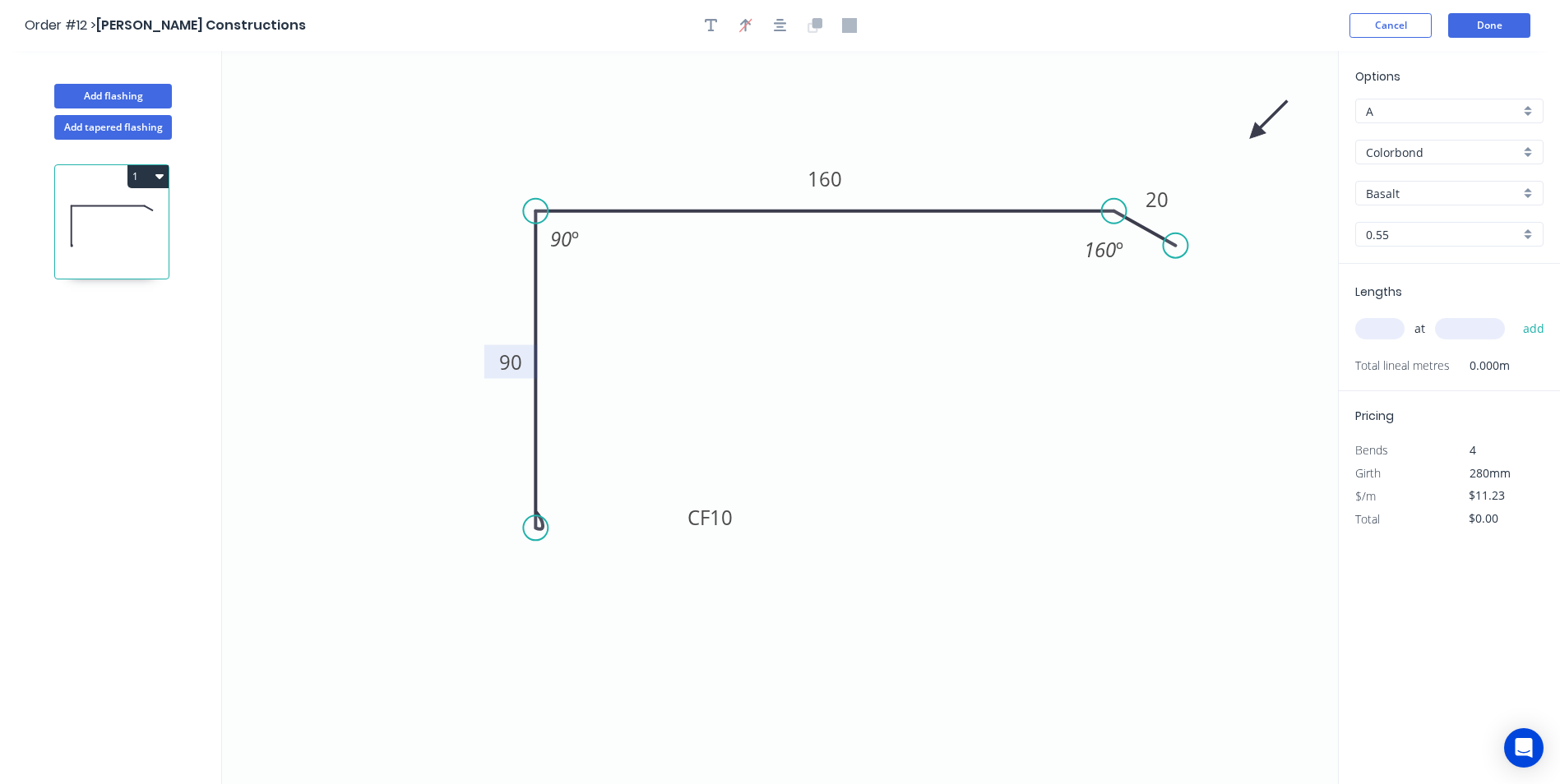
click at [1245, 144] on icon at bounding box center [1269, 120] width 47 height 47
click at [1410, 196] on input "Basalt" at bounding box center [1442, 194] width 154 height 17
click at [1411, 224] on div "Monument" at bounding box center [1449, 225] width 187 height 29
type input "Monument"
drag, startPoint x: 1390, startPoint y: 337, endPoint x: 1431, endPoint y: 348, distance: 42.4
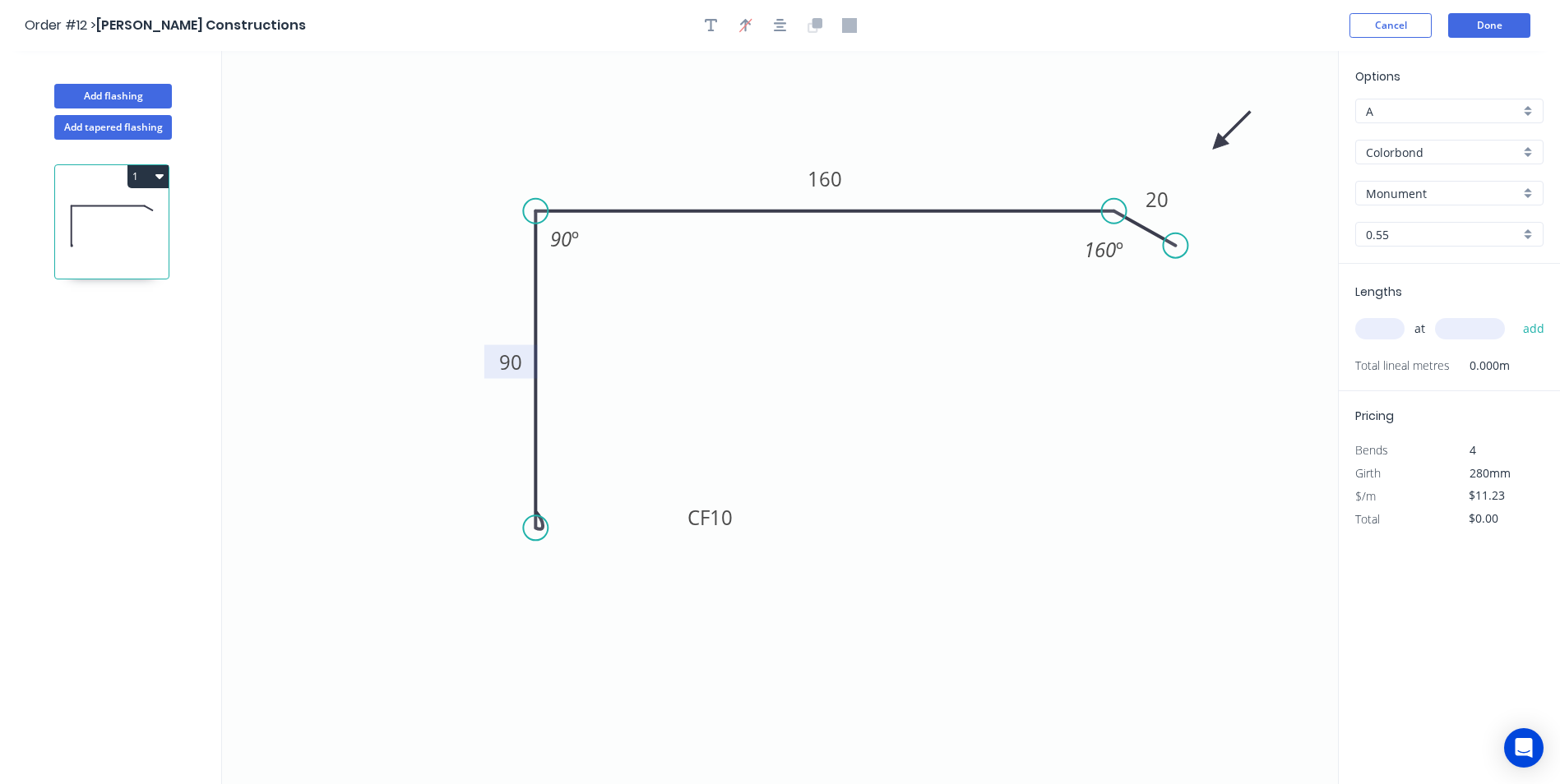
click at [1395, 342] on div "at add" at bounding box center [1451, 328] width 191 height 28
type input "1"
type input "5200"
click at [1514, 315] on button "add" at bounding box center [1534, 328] width 39 height 28
type input "$58.40"
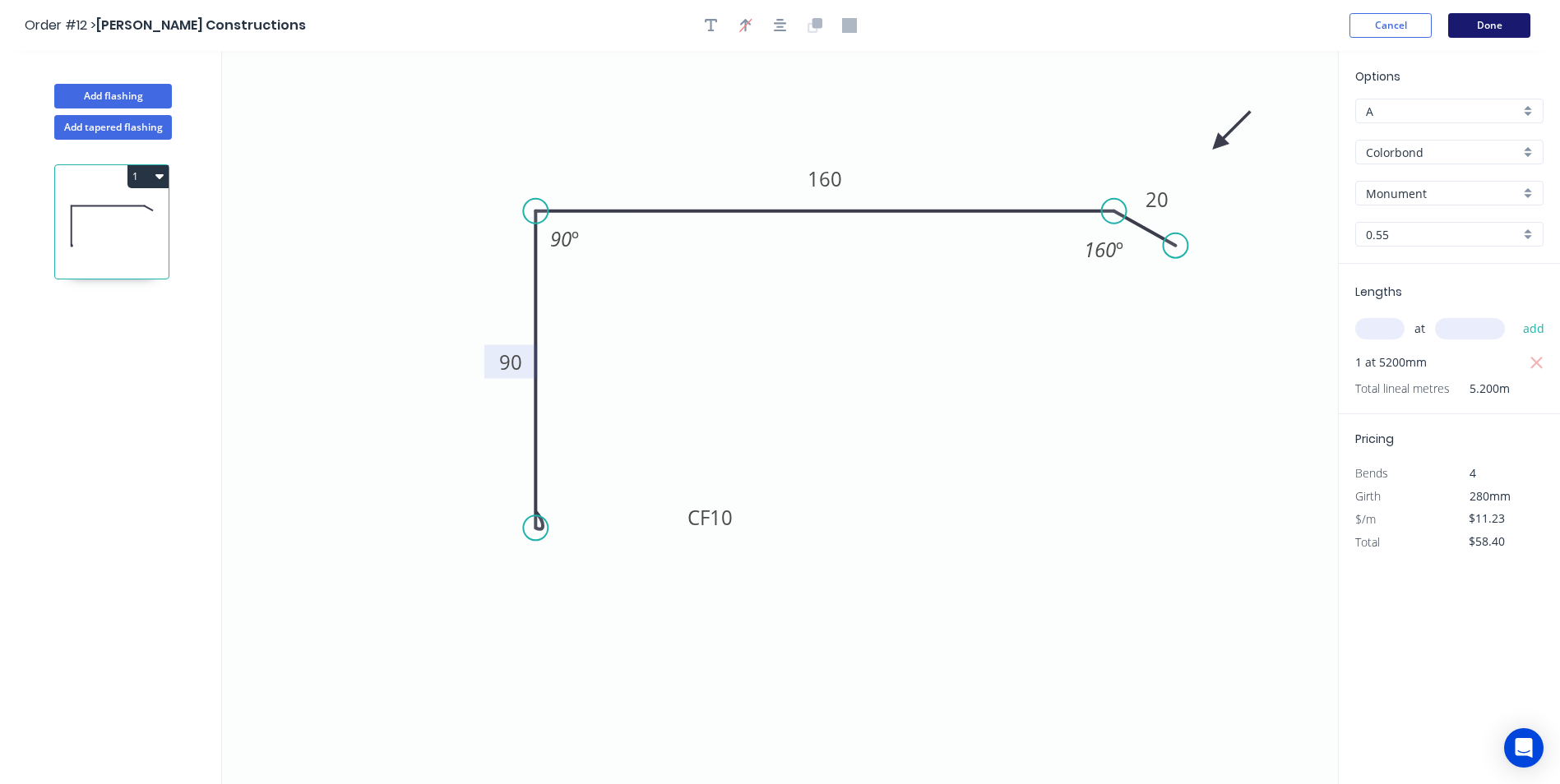
click at [1490, 36] on button "Done" at bounding box center [1489, 25] width 82 height 25
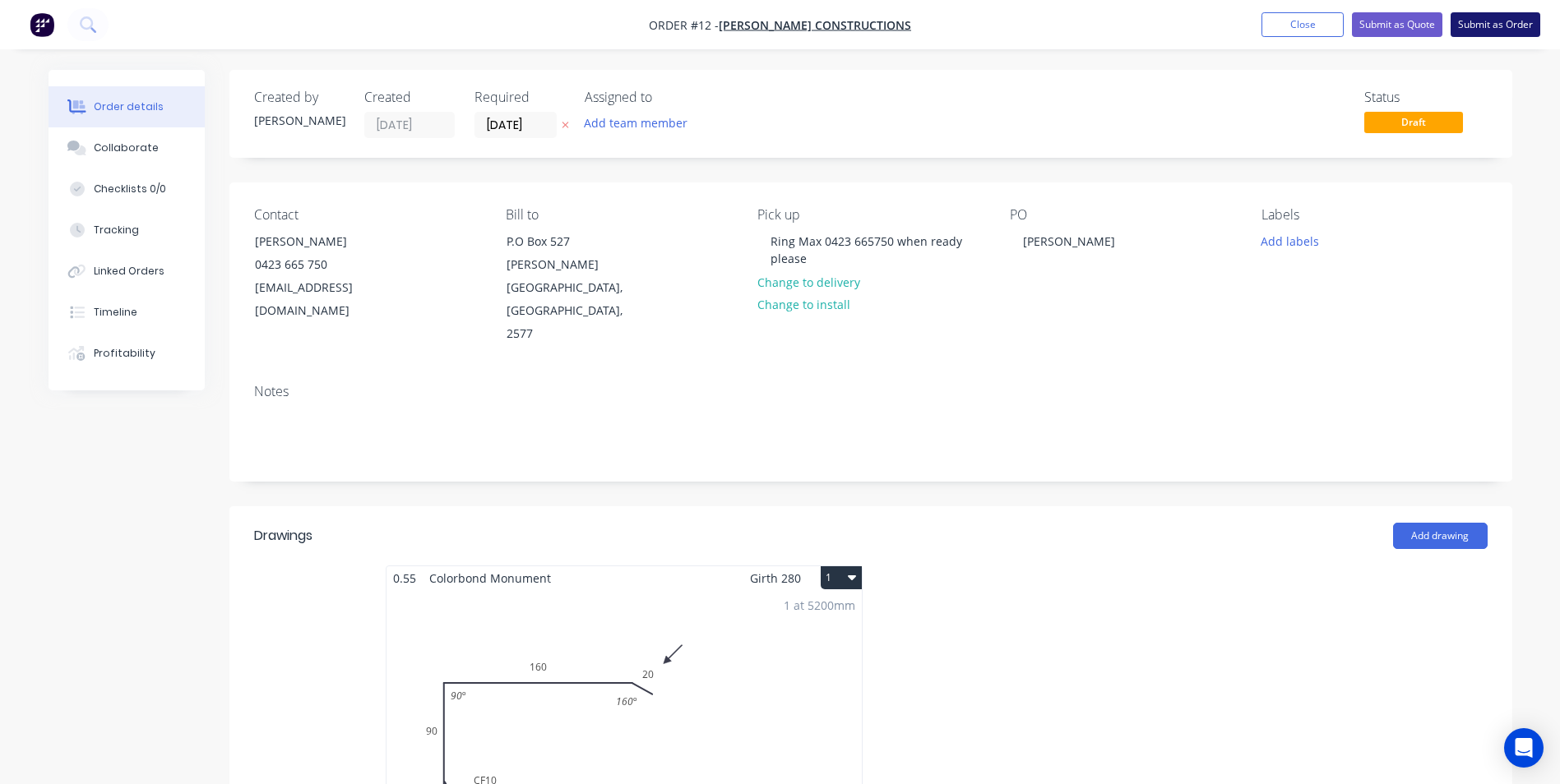
click at [1485, 25] on button "Submit as Order" at bounding box center [1496, 25] width 90 height 25
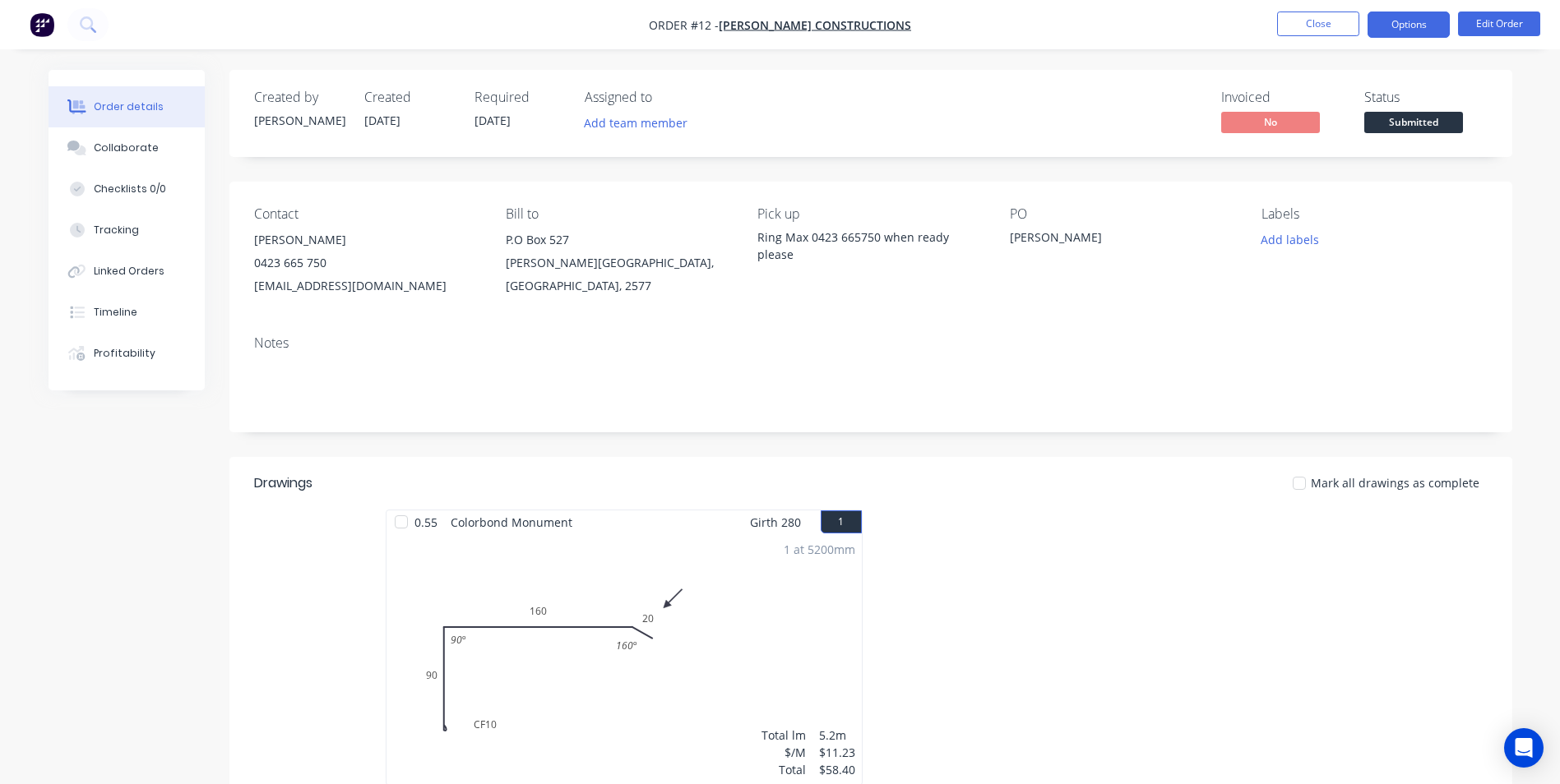
click at [1419, 27] on button "Options" at bounding box center [1408, 25] width 82 height 26
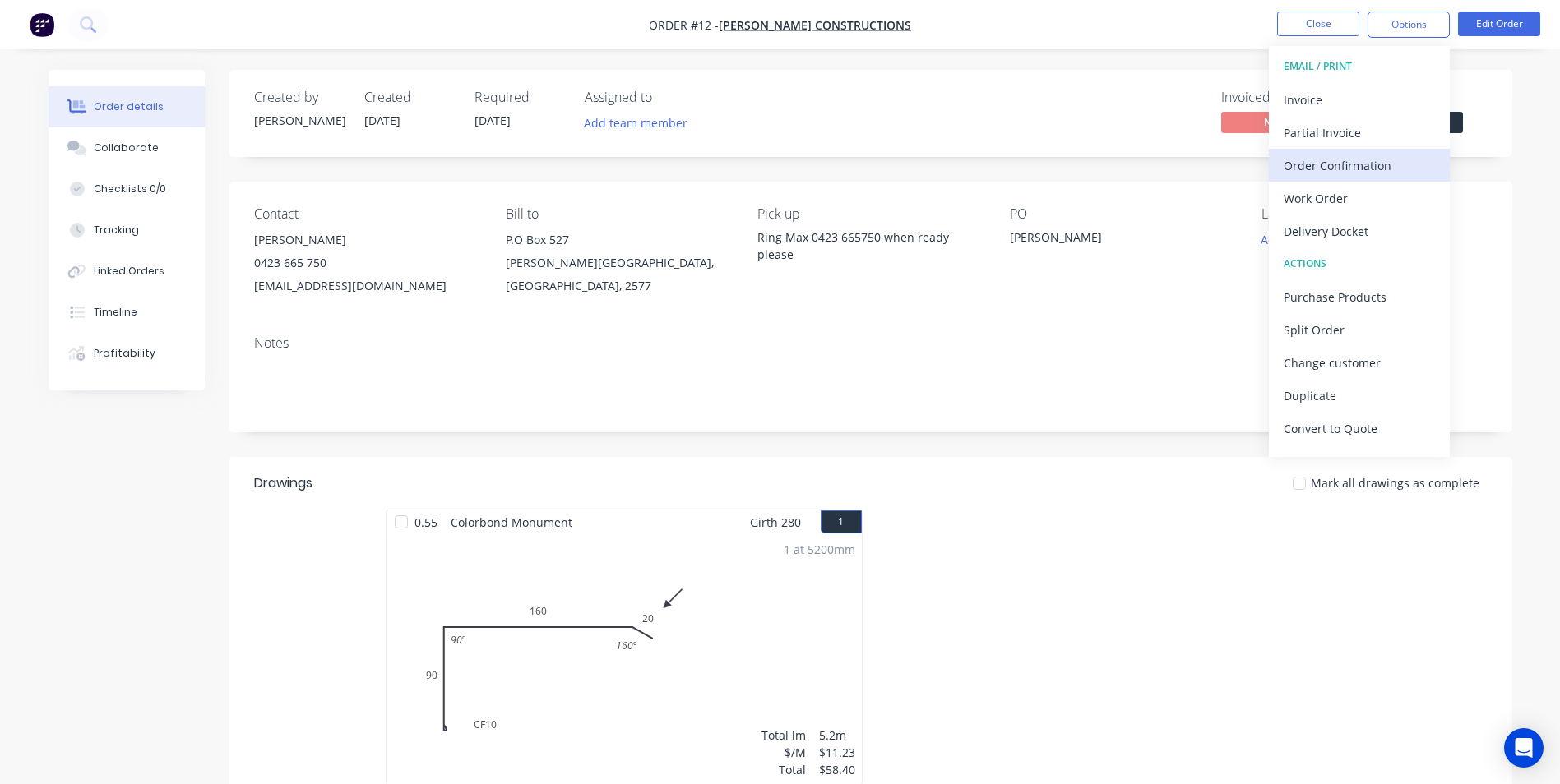
click at [1370, 162] on div "Order Confirmation" at bounding box center [1359, 166] width 151 height 24
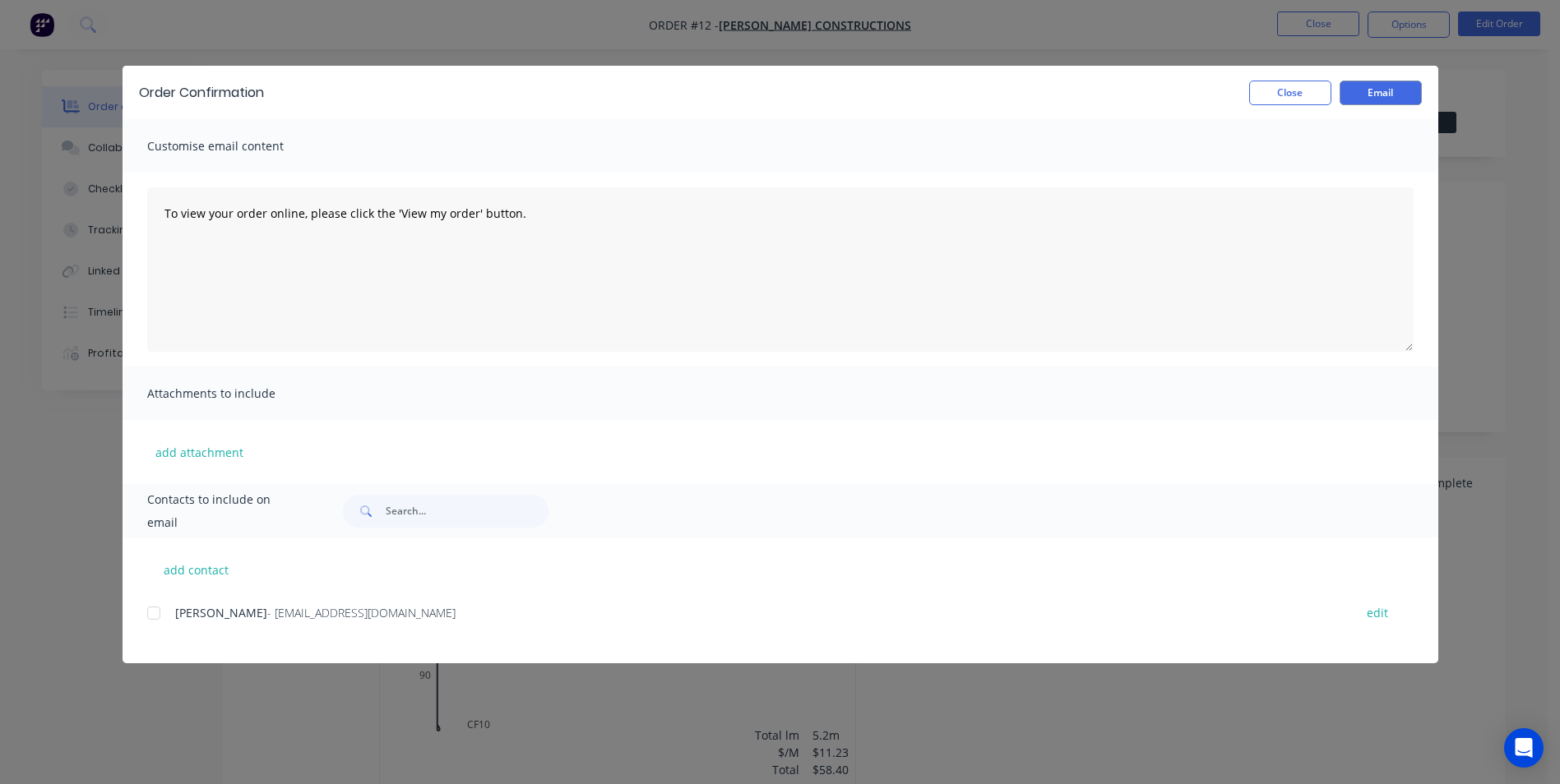
click at [155, 610] on div at bounding box center [153, 613] width 33 height 33
click at [1358, 86] on button "Email" at bounding box center [1380, 92] width 82 height 25
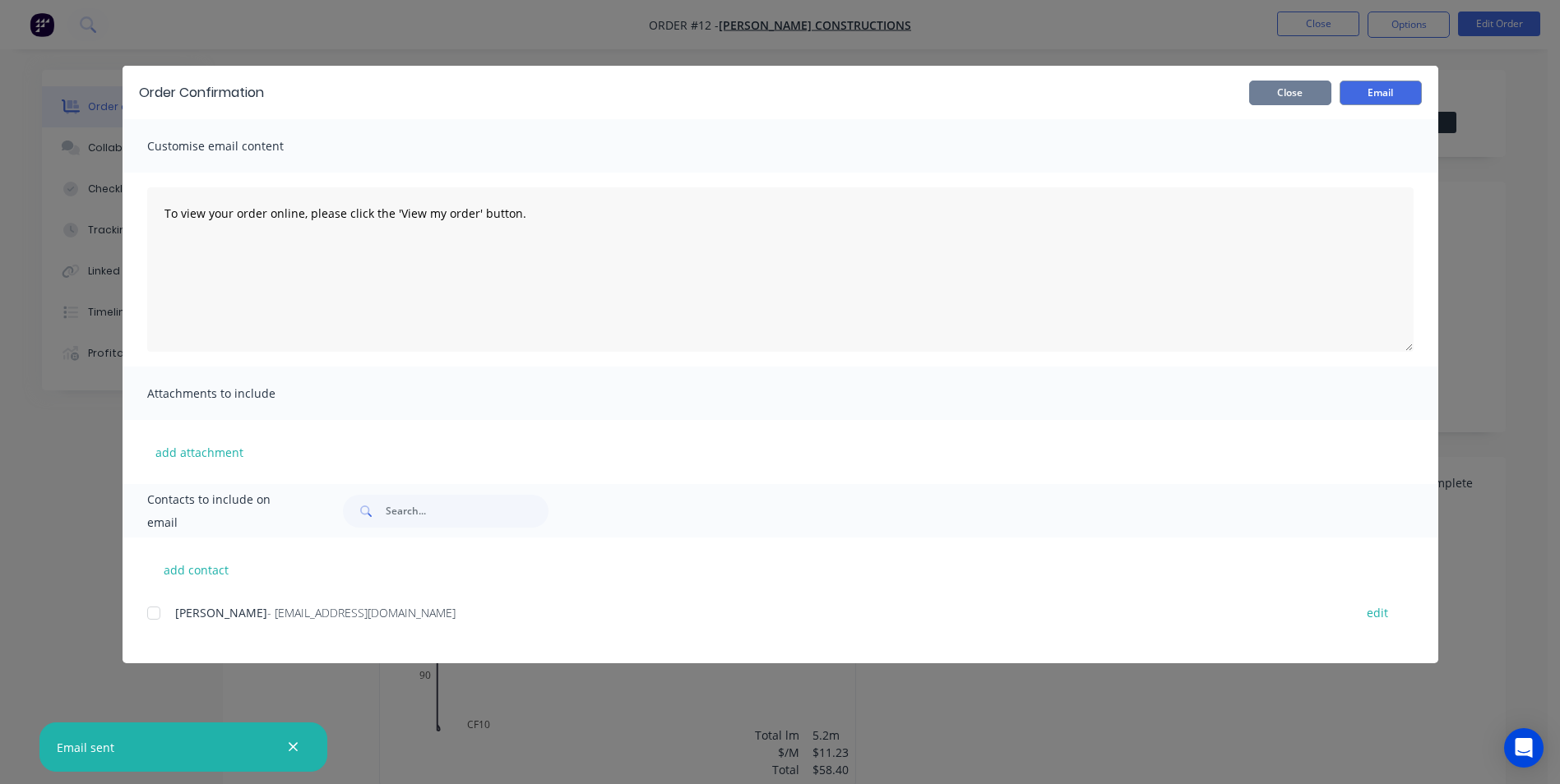
click at [1274, 96] on button "Close" at bounding box center [1289, 92] width 82 height 25
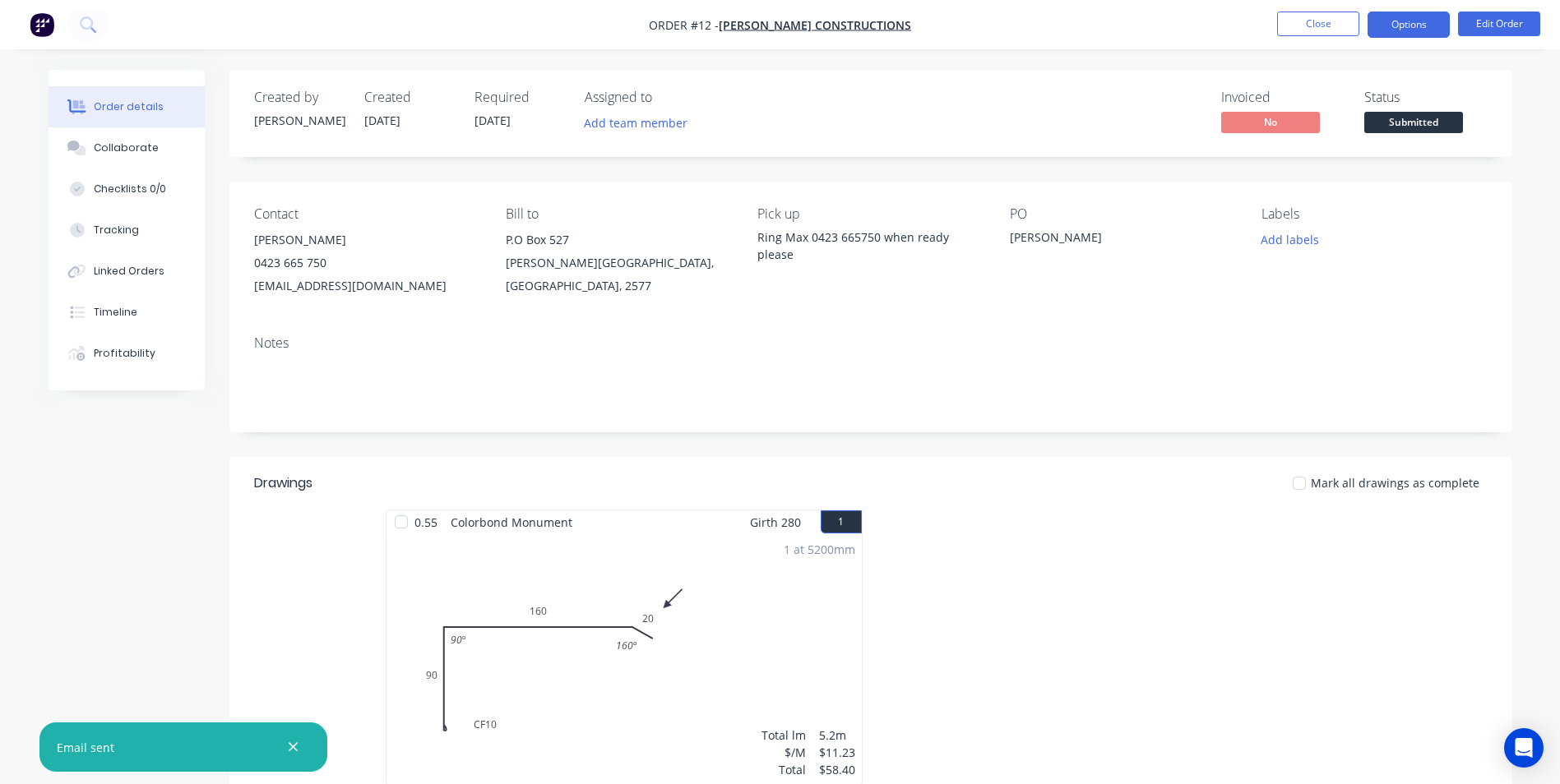
click at [1395, 18] on button "Options" at bounding box center [1408, 25] width 82 height 26
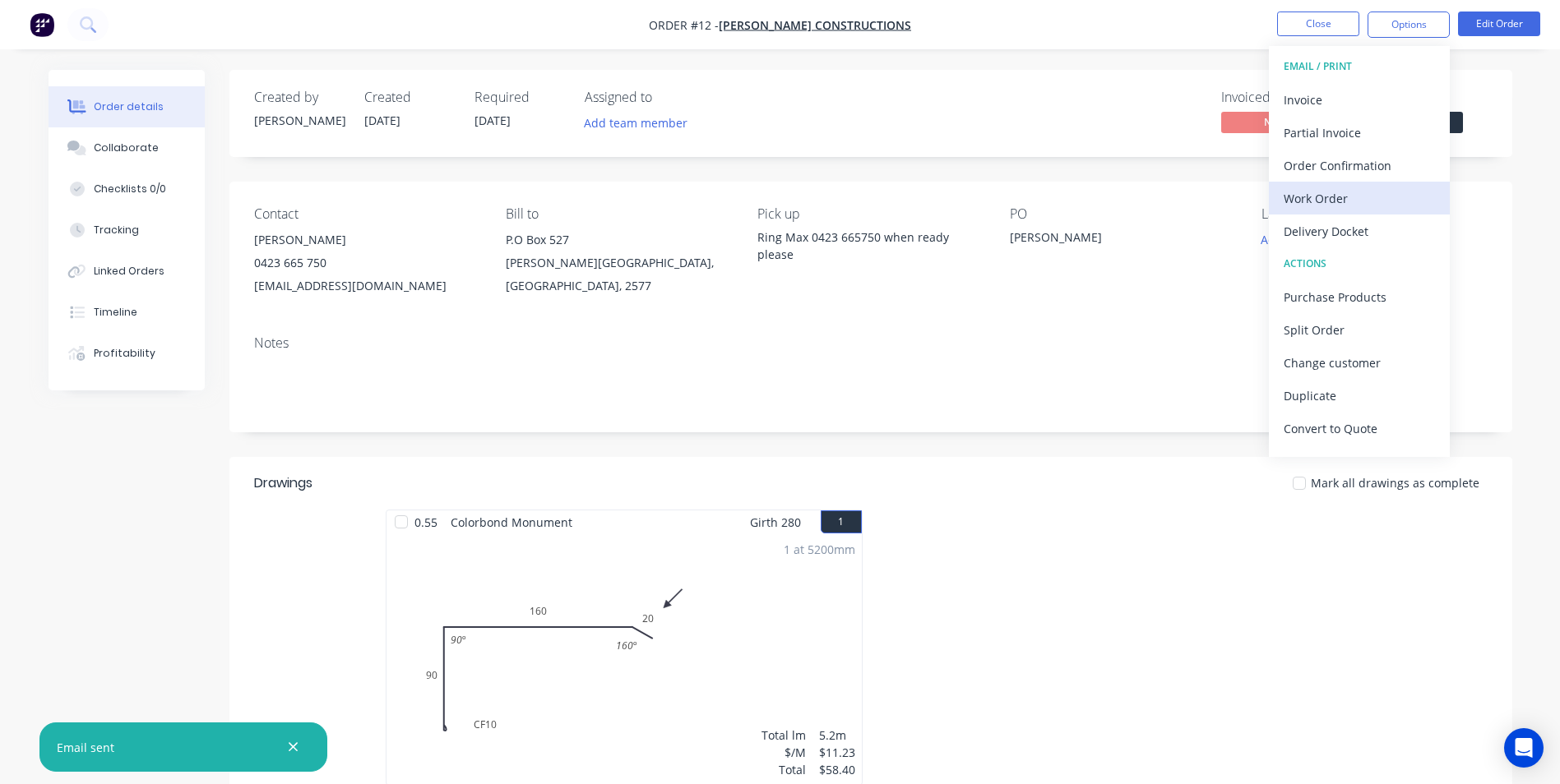
click at [1369, 199] on div "Work Order" at bounding box center [1359, 199] width 151 height 24
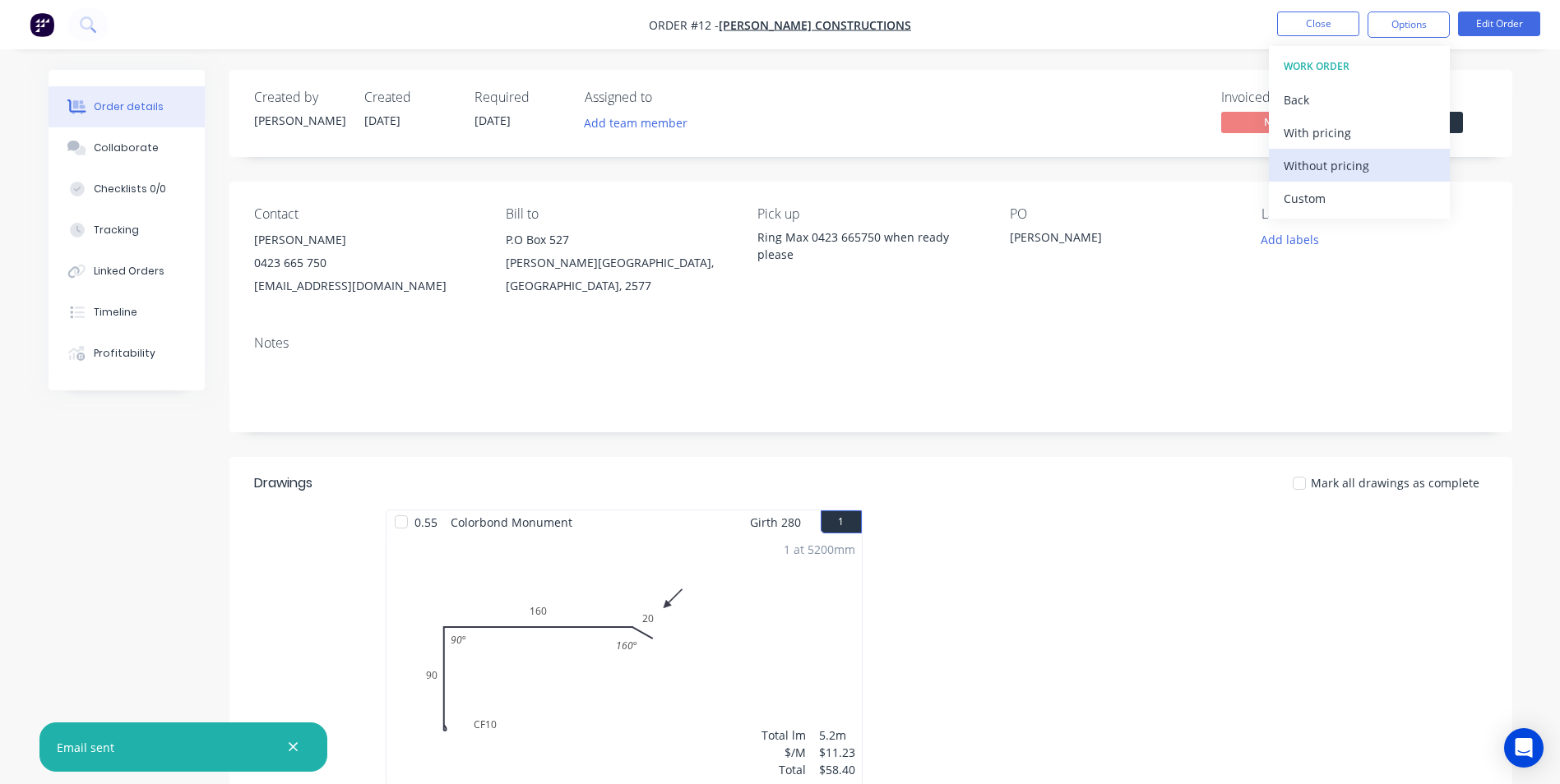
click at [1376, 173] on div "Without pricing" at bounding box center [1359, 166] width 151 height 24
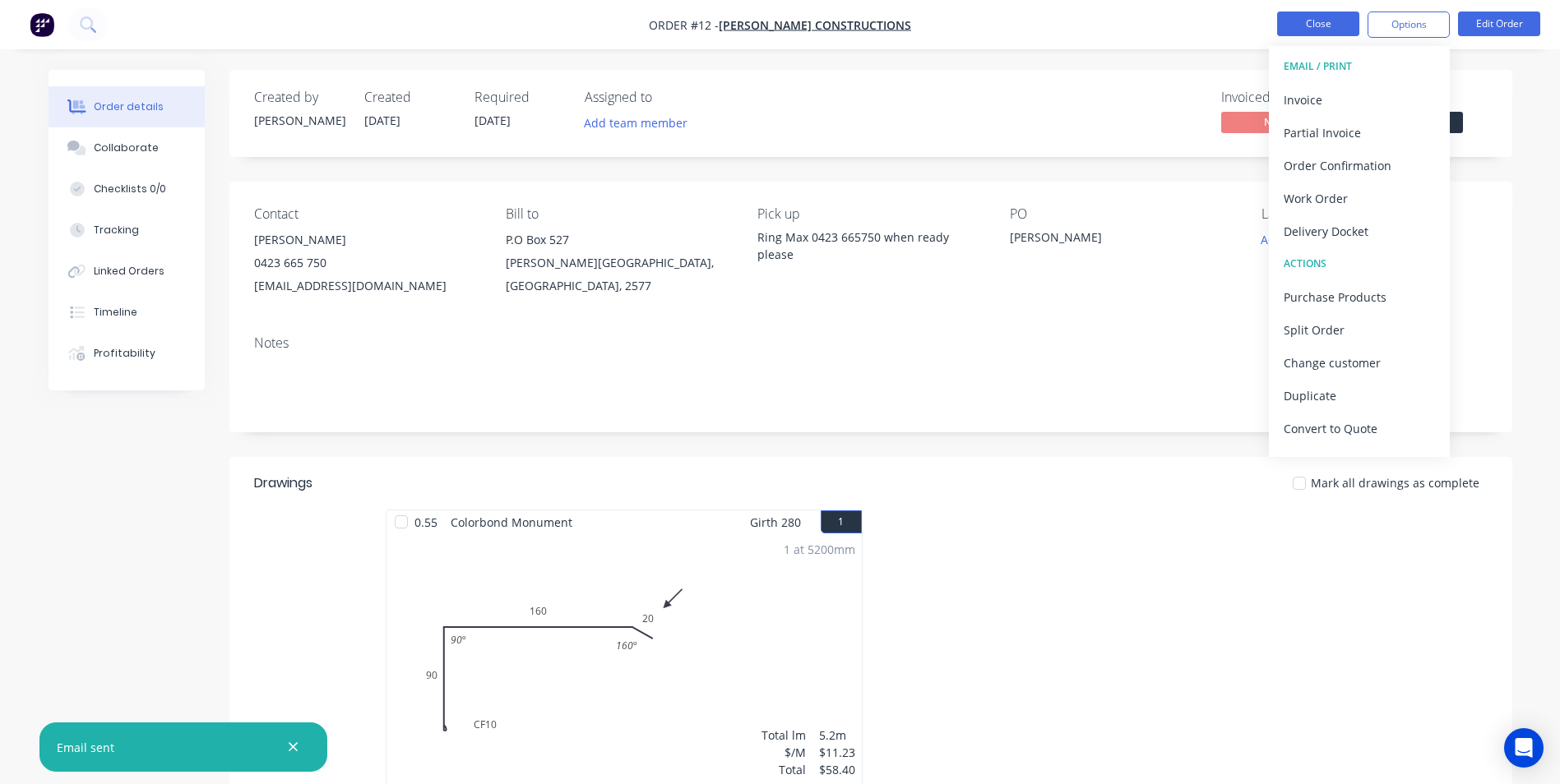
click at [1326, 21] on button "Close" at bounding box center [1318, 24] width 82 height 25
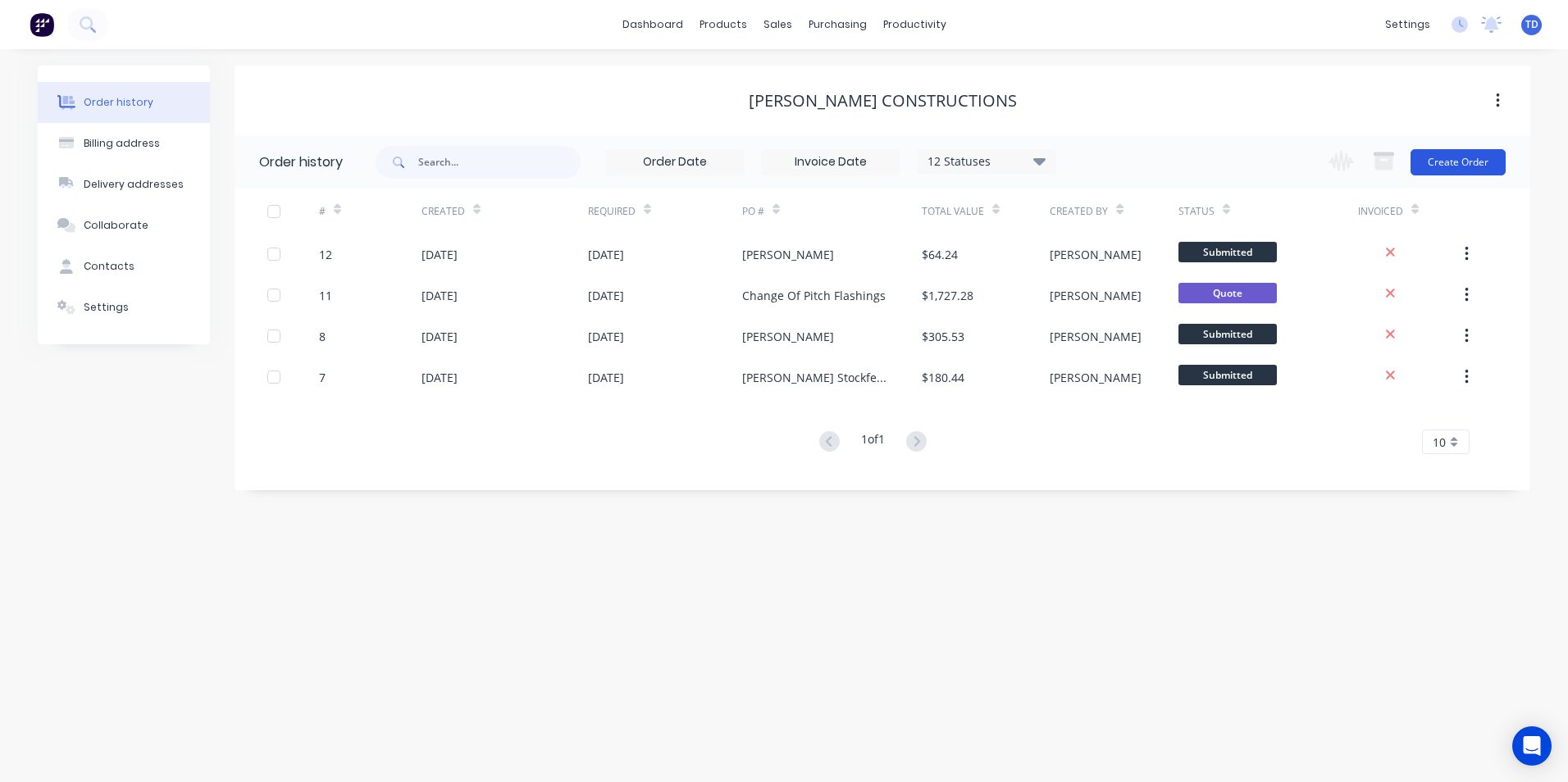
click at [1464, 161] on button "Create Order" at bounding box center [1458, 162] width 95 height 26
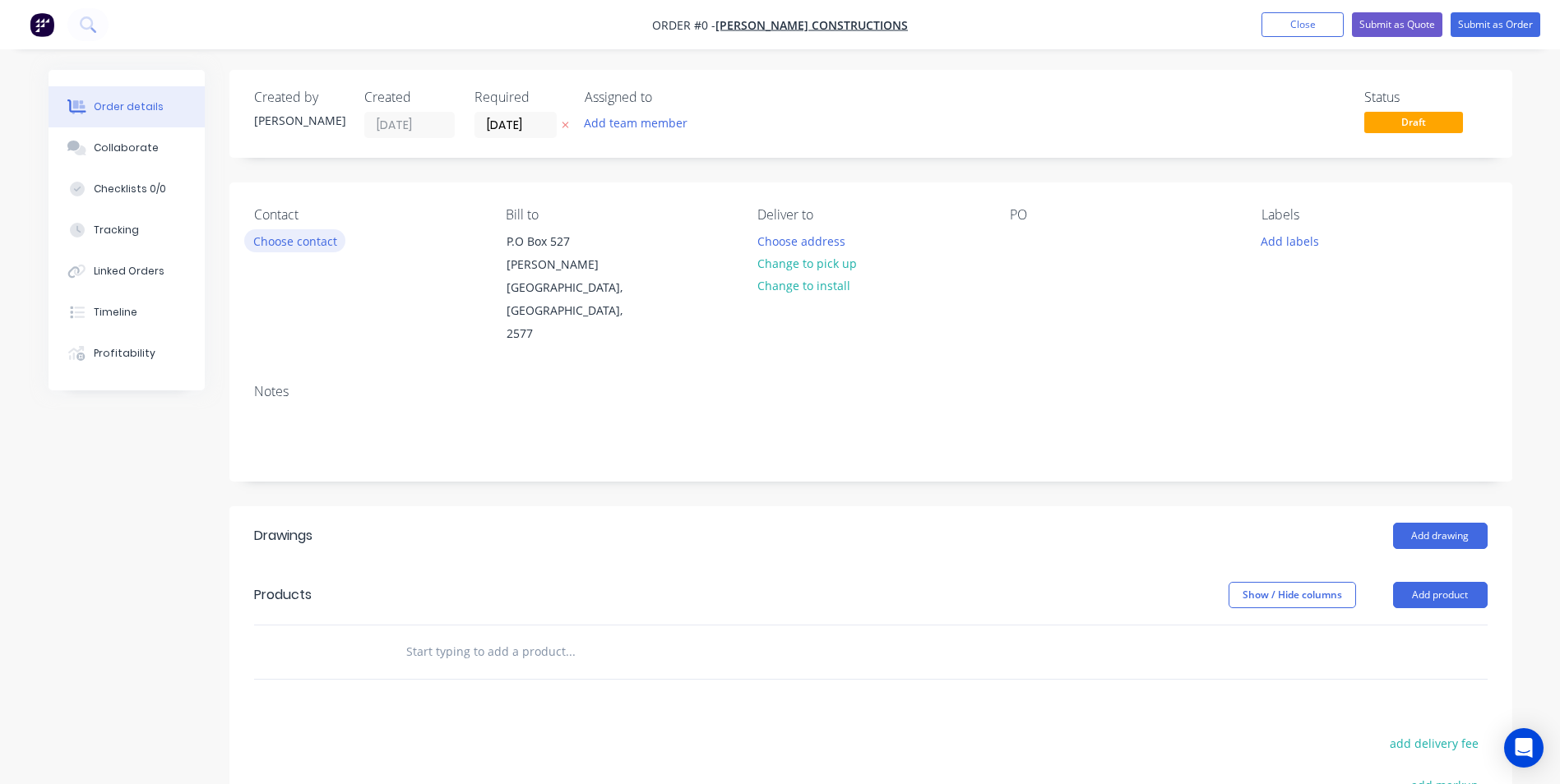
click at [308, 249] on button "Choose contact" at bounding box center [295, 240] width 102 height 22
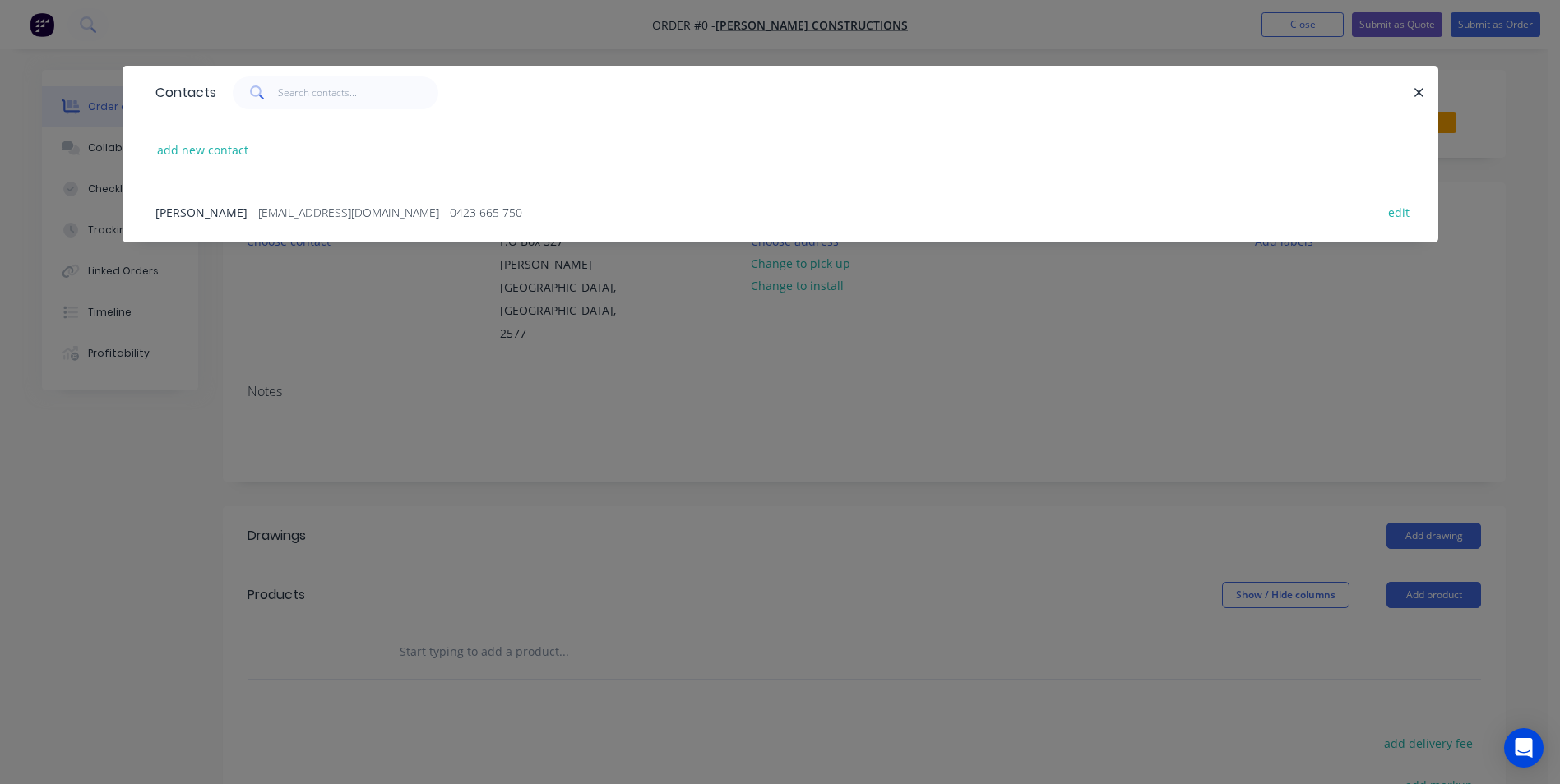
click at [345, 198] on div "[PERSON_NAME] - [EMAIL_ADDRESS][DOMAIN_NAME] - 0423 665 750 edit" at bounding box center [780, 211] width 1266 height 62
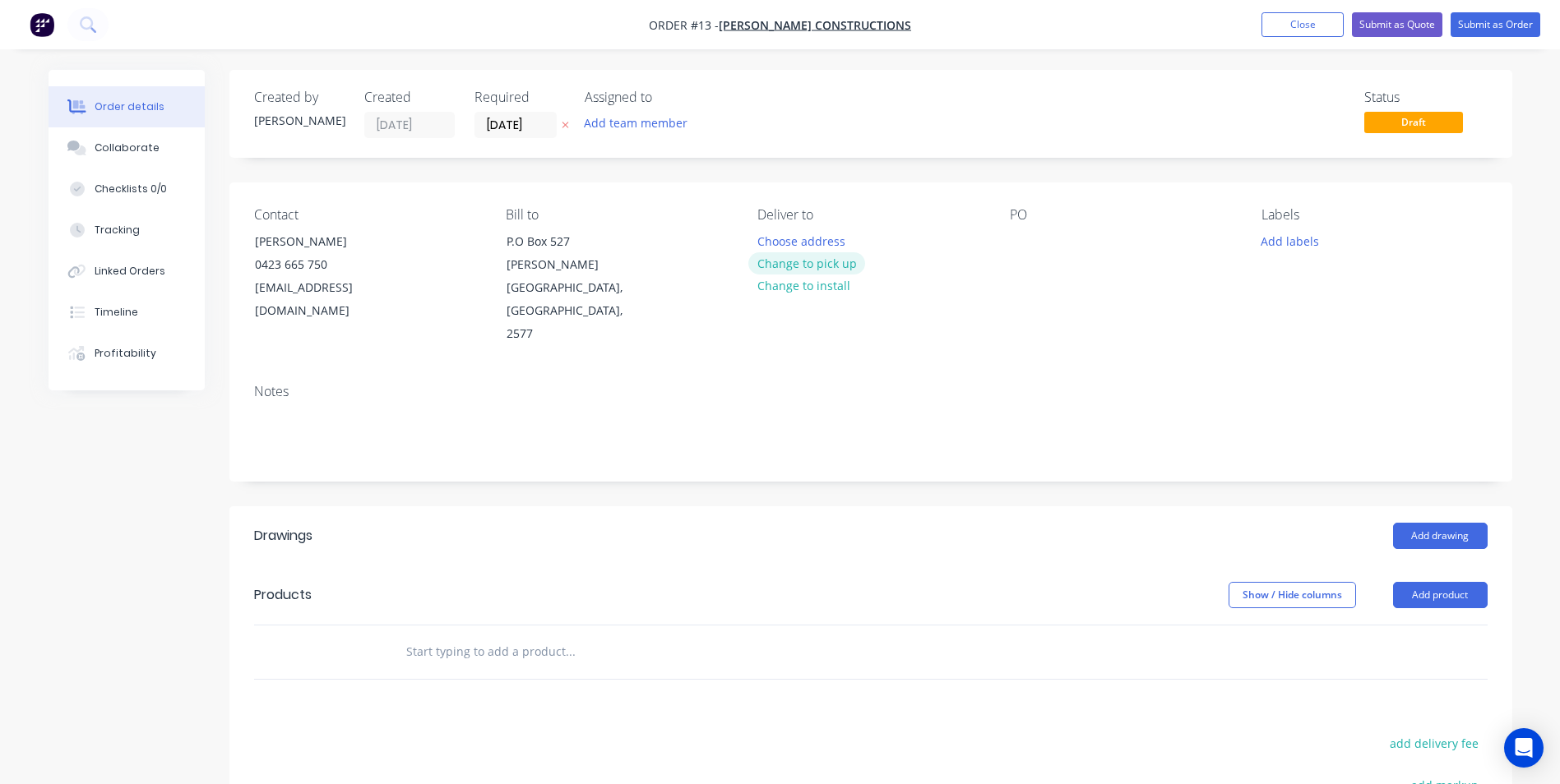
click at [818, 259] on button "Change to pick up" at bounding box center [807, 263] width 117 height 22
click at [766, 233] on div at bounding box center [770, 241] width 26 height 24
click at [1434, 523] on button "Add drawing" at bounding box center [1441, 535] width 95 height 26
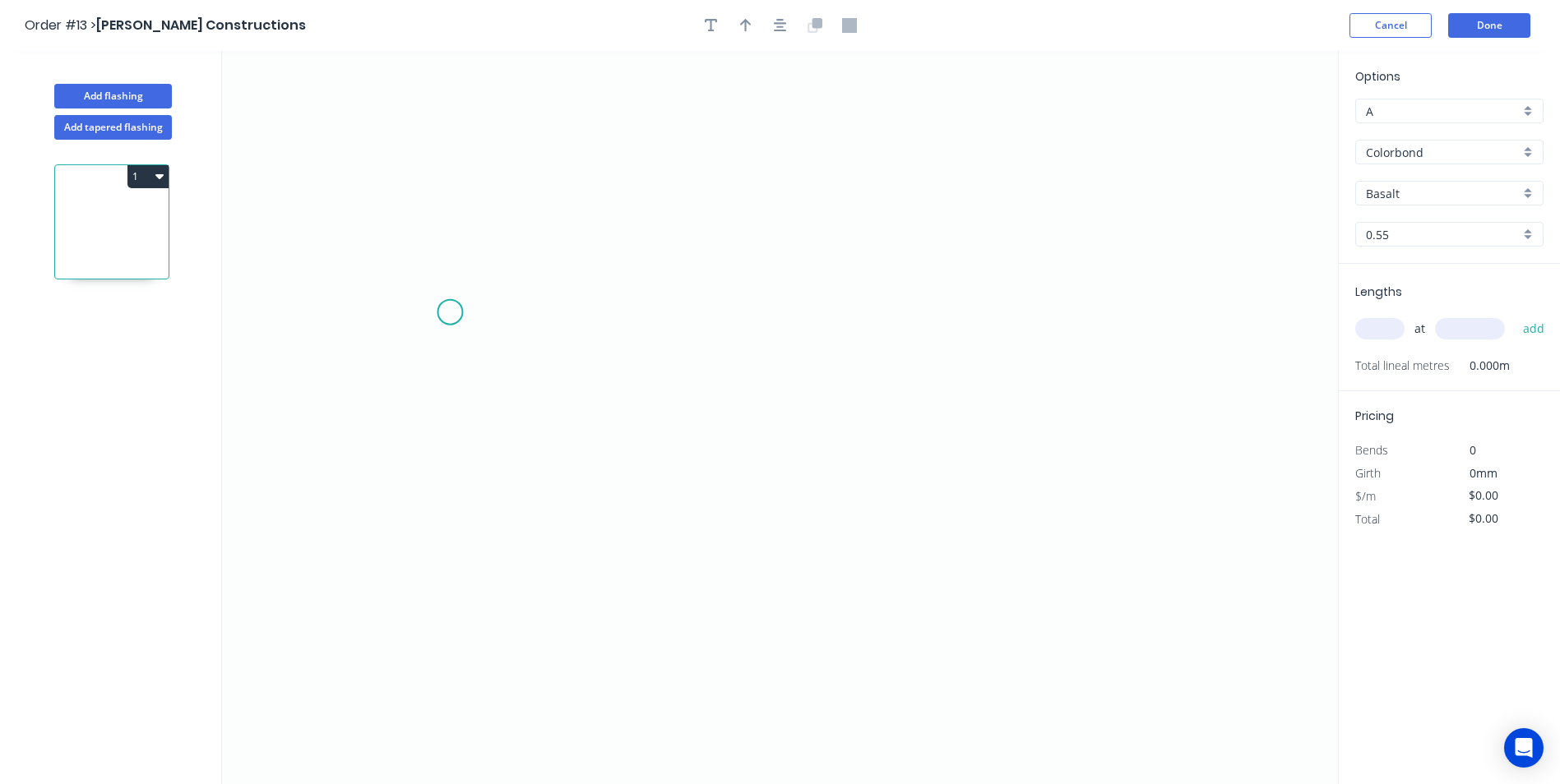
click at [450, 312] on icon "0" at bounding box center [779, 417] width 1116 height 733
click at [1089, 321] on icon "0" at bounding box center [779, 417] width 1116 height 733
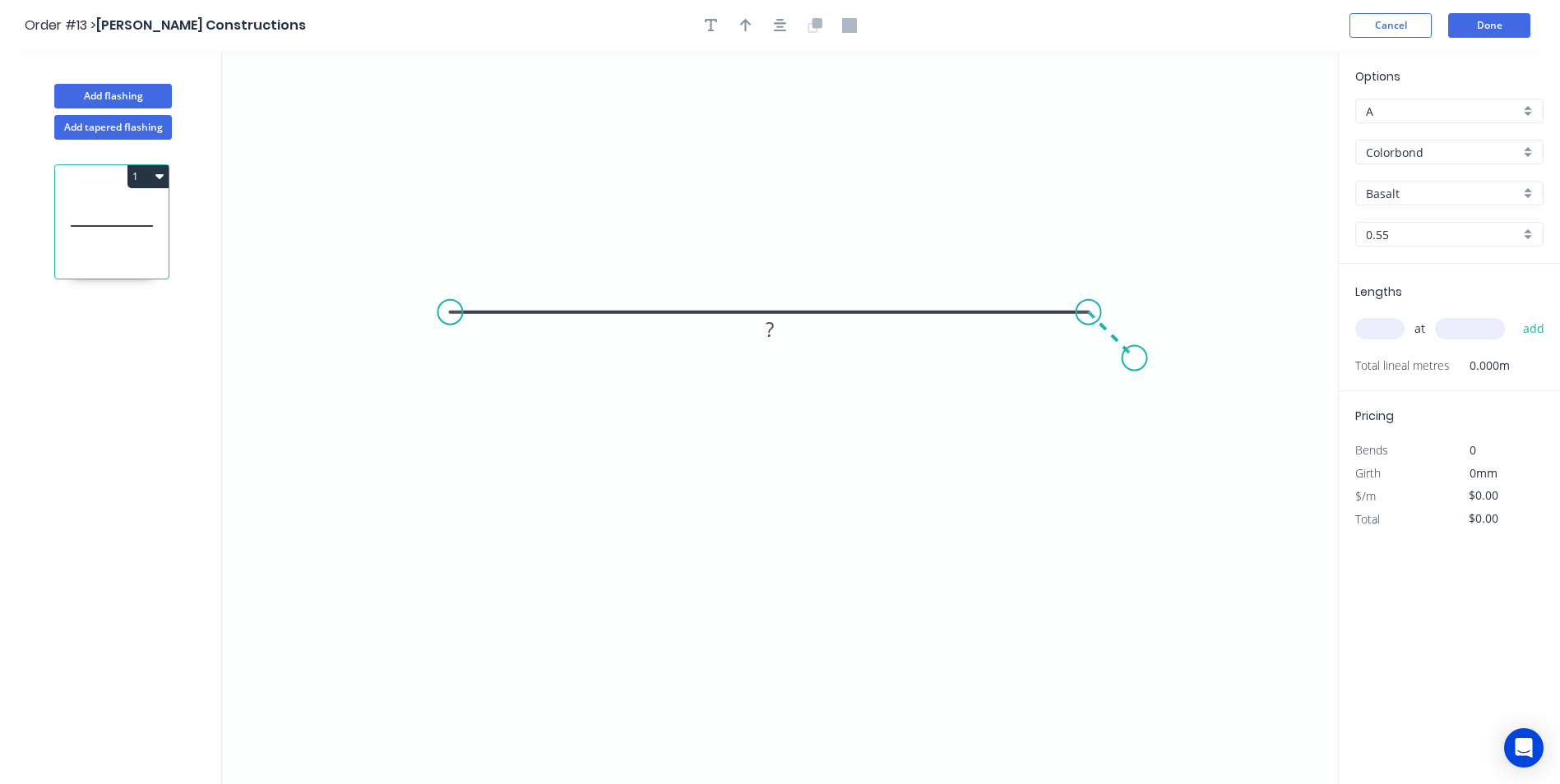
click at [1134, 366] on icon "0 ?" at bounding box center [779, 417] width 1116 height 733
click at [1135, 368] on circle at bounding box center [1134, 358] width 25 height 25
click at [1140, 365] on circle at bounding box center [1134, 358] width 25 height 25
click at [1143, 365] on circle at bounding box center [1134, 358] width 25 height 25
click at [1136, 370] on circle at bounding box center [1136, 370] width 25 height 25
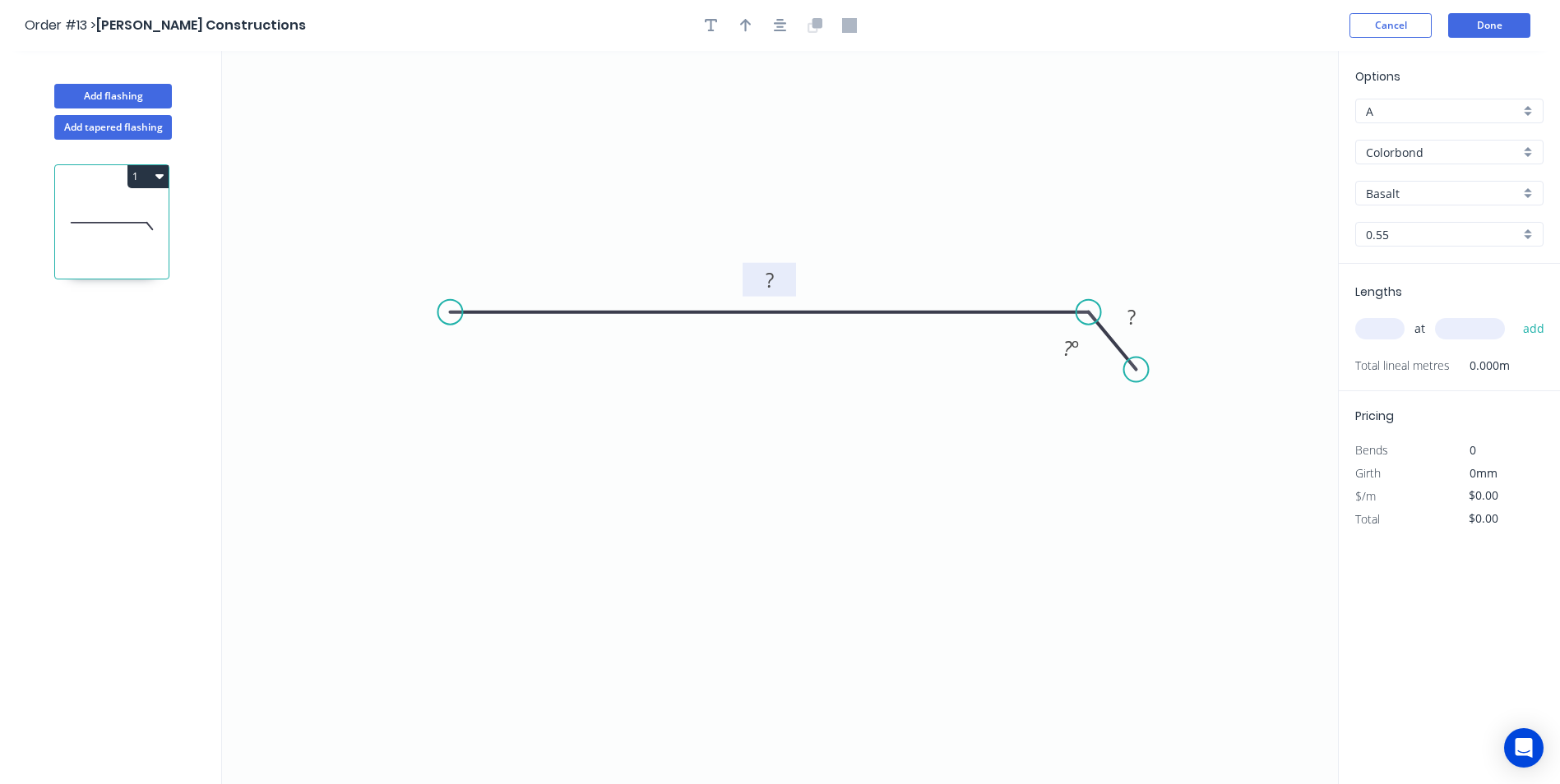
click at [778, 277] on rect at bounding box center [769, 281] width 33 height 23
type input "$27.78"
click at [750, 27] on icon "button" at bounding box center [746, 25] width 12 height 14
drag, startPoint x: 1256, startPoint y: 134, endPoint x: 1041, endPoint y: 155, distance: 216.0
click at [1186, 139] on icon at bounding box center [1193, 112] width 14 height 52
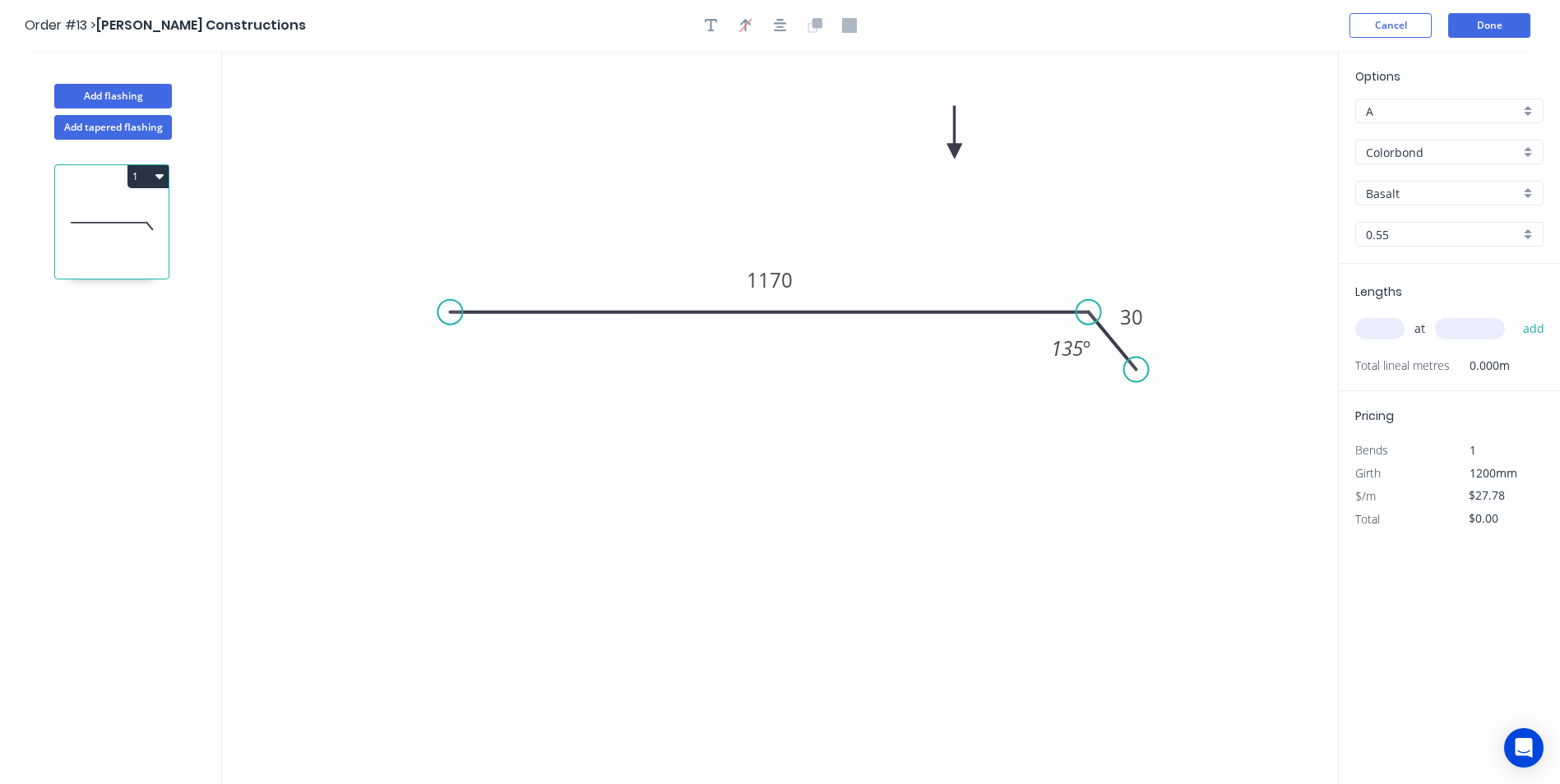
drag, startPoint x: 1068, startPoint y: 145, endPoint x: 950, endPoint y: 151, distance: 118.2
click at [953, 151] on icon at bounding box center [954, 132] width 14 height 52
click at [1421, 195] on input "Basalt" at bounding box center [1442, 194] width 154 height 17
click at [1417, 213] on div "Pale Eucalypt" at bounding box center [1449, 225] width 187 height 29
type input "Pale Eucalypt"
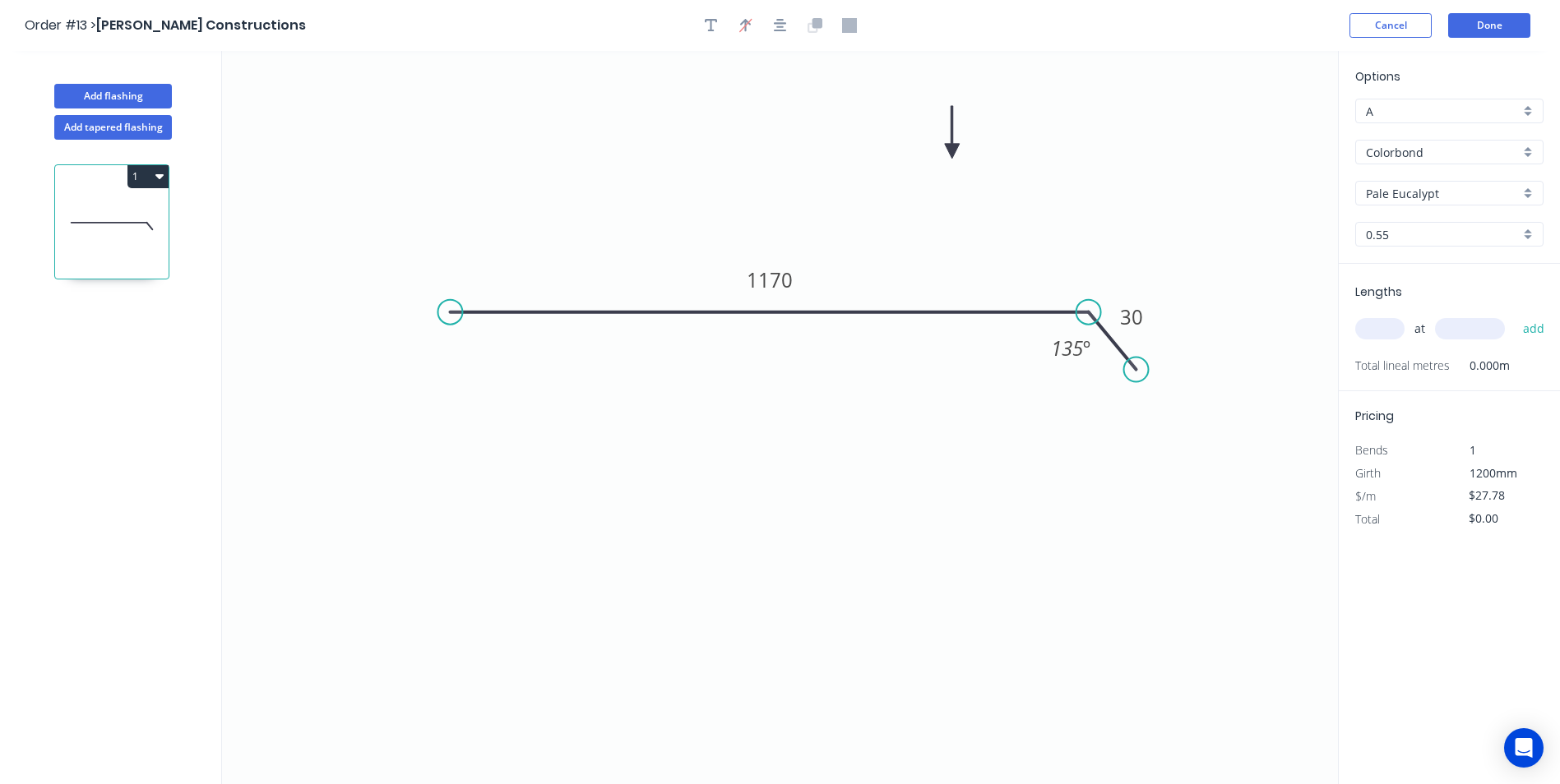
click at [1387, 332] on input "text" at bounding box center [1380, 328] width 49 height 21
type input "1"
type input "2000"
click at [1514, 315] on button "add" at bounding box center [1534, 328] width 39 height 28
type input "$55.56"
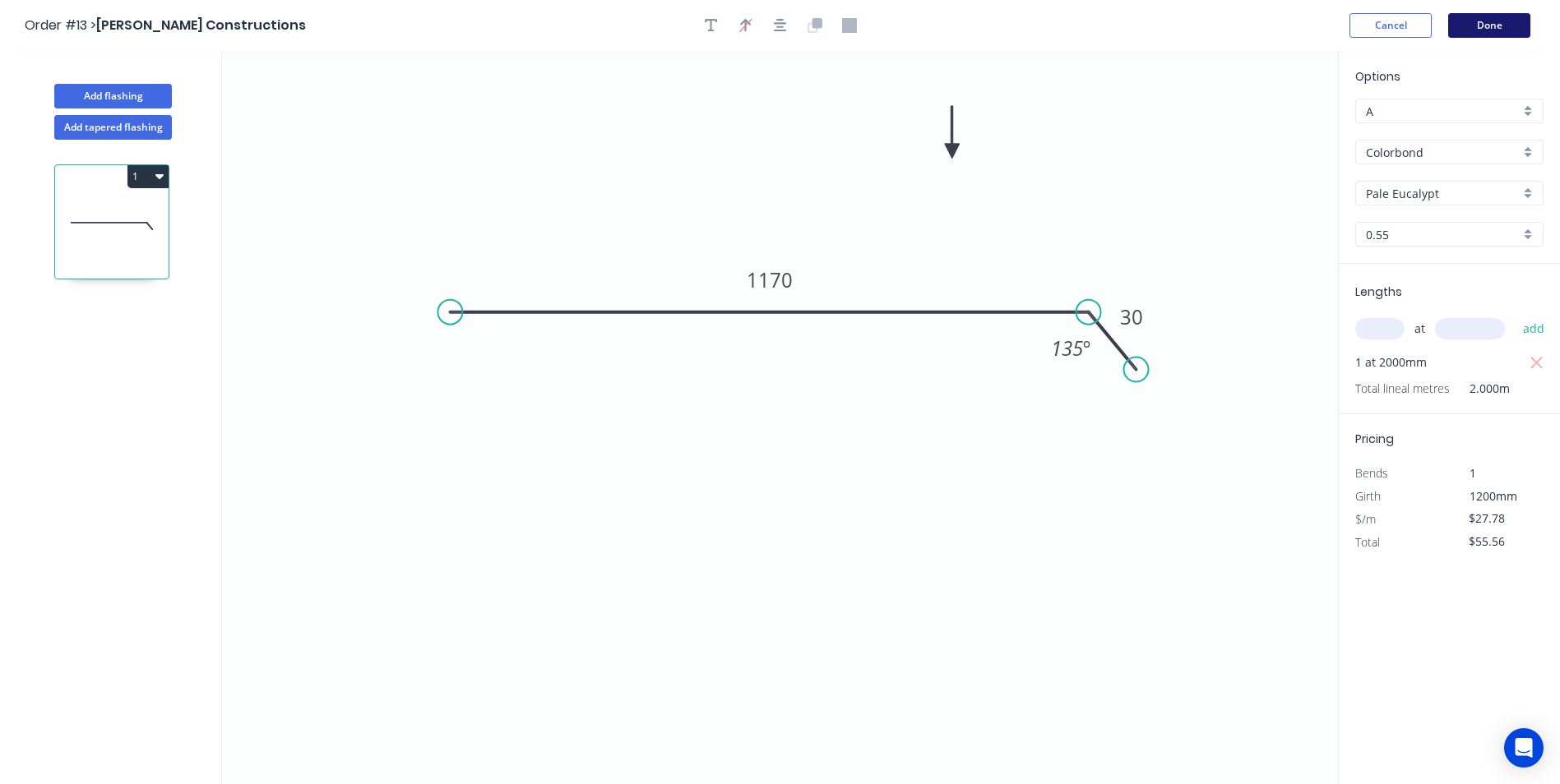
click at [1506, 31] on button "Done" at bounding box center [1489, 25] width 82 height 25
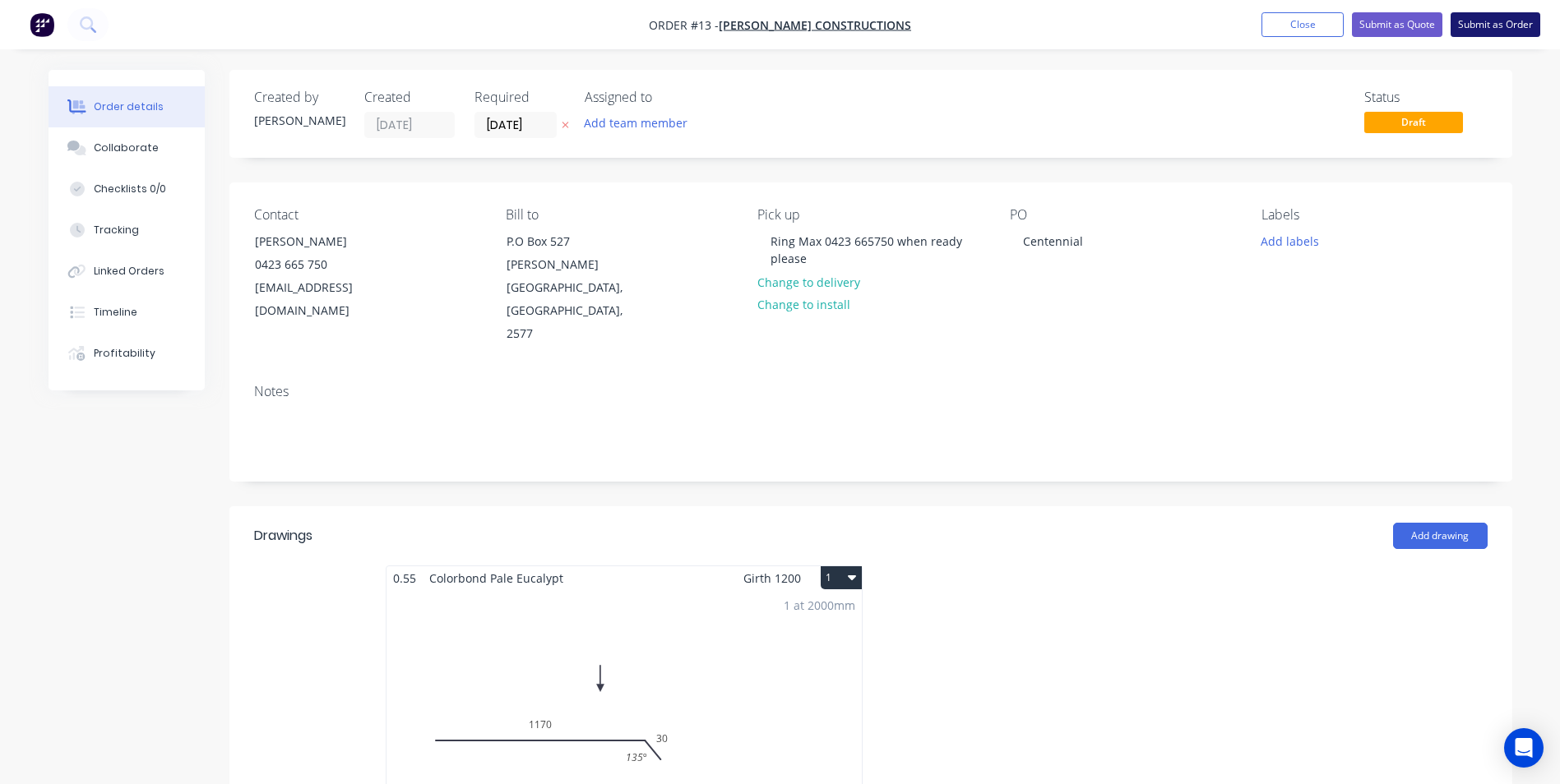
click at [1478, 23] on button "Submit as Order" at bounding box center [1496, 25] width 90 height 25
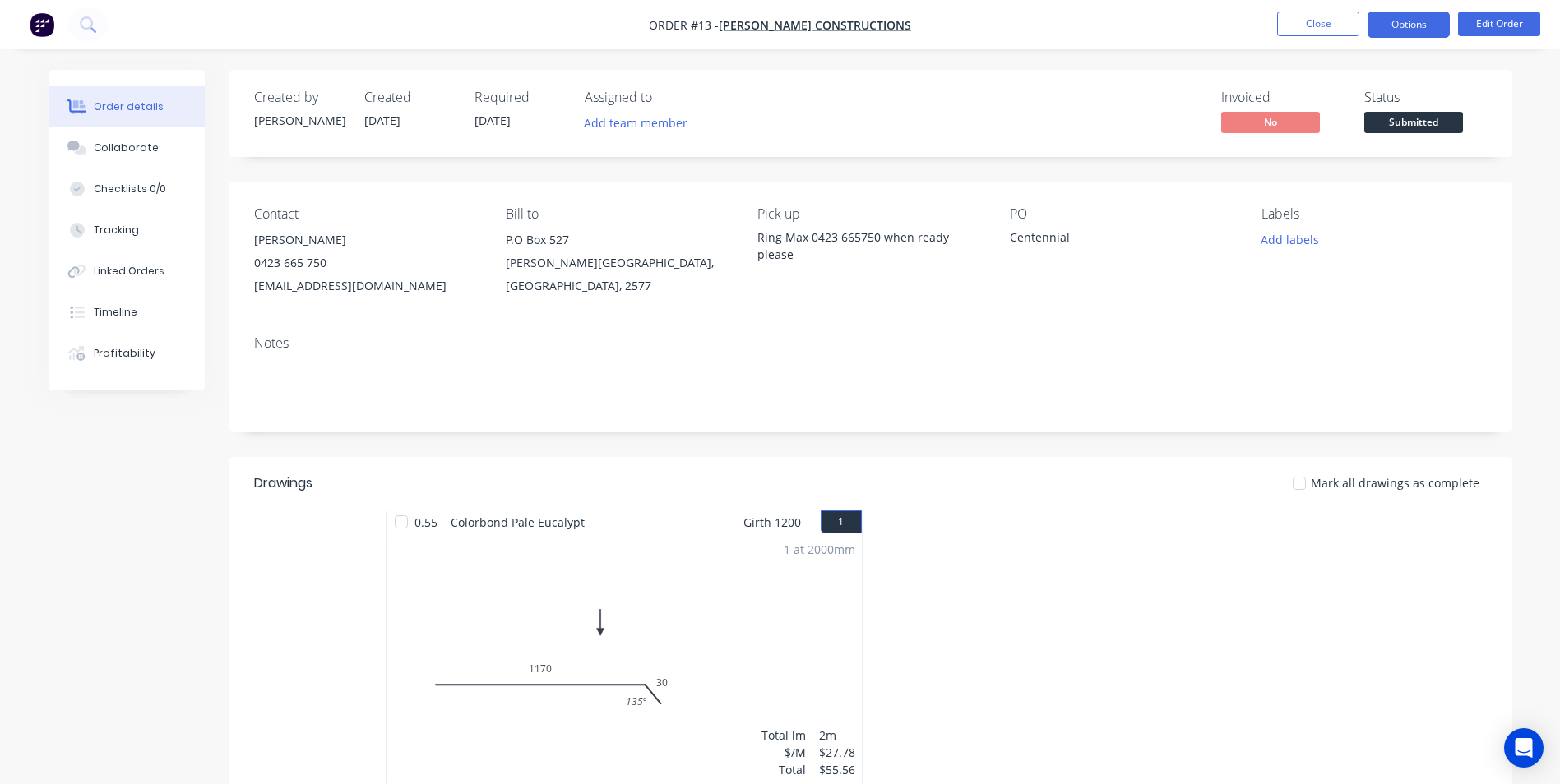
click at [1415, 26] on button "Options" at bounding box center [1408, 25] width 82 height 26
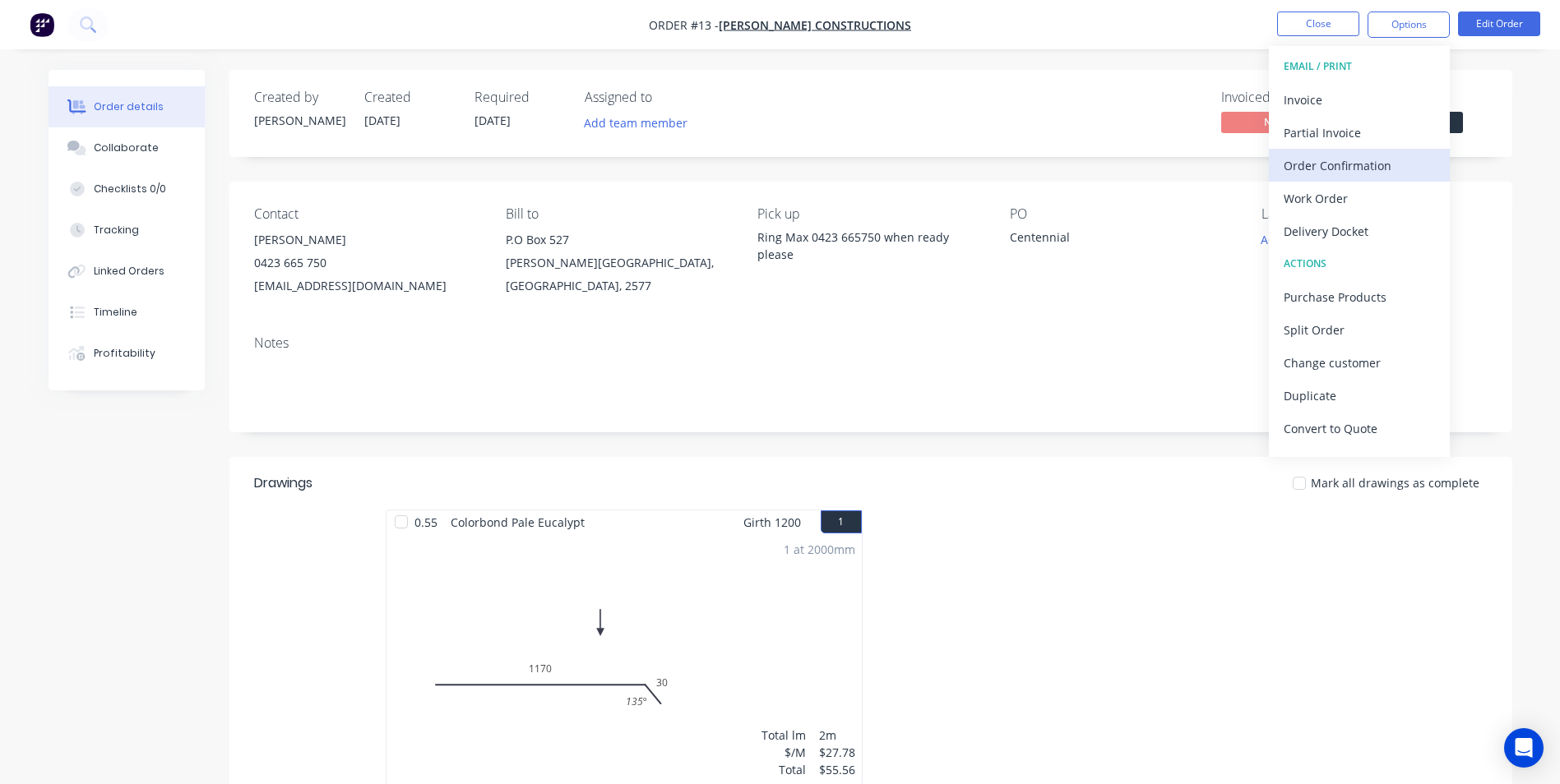
click at [1368, 156] on div "Order Confirmation" at bounding box center [1359, 166] width 151 height 24
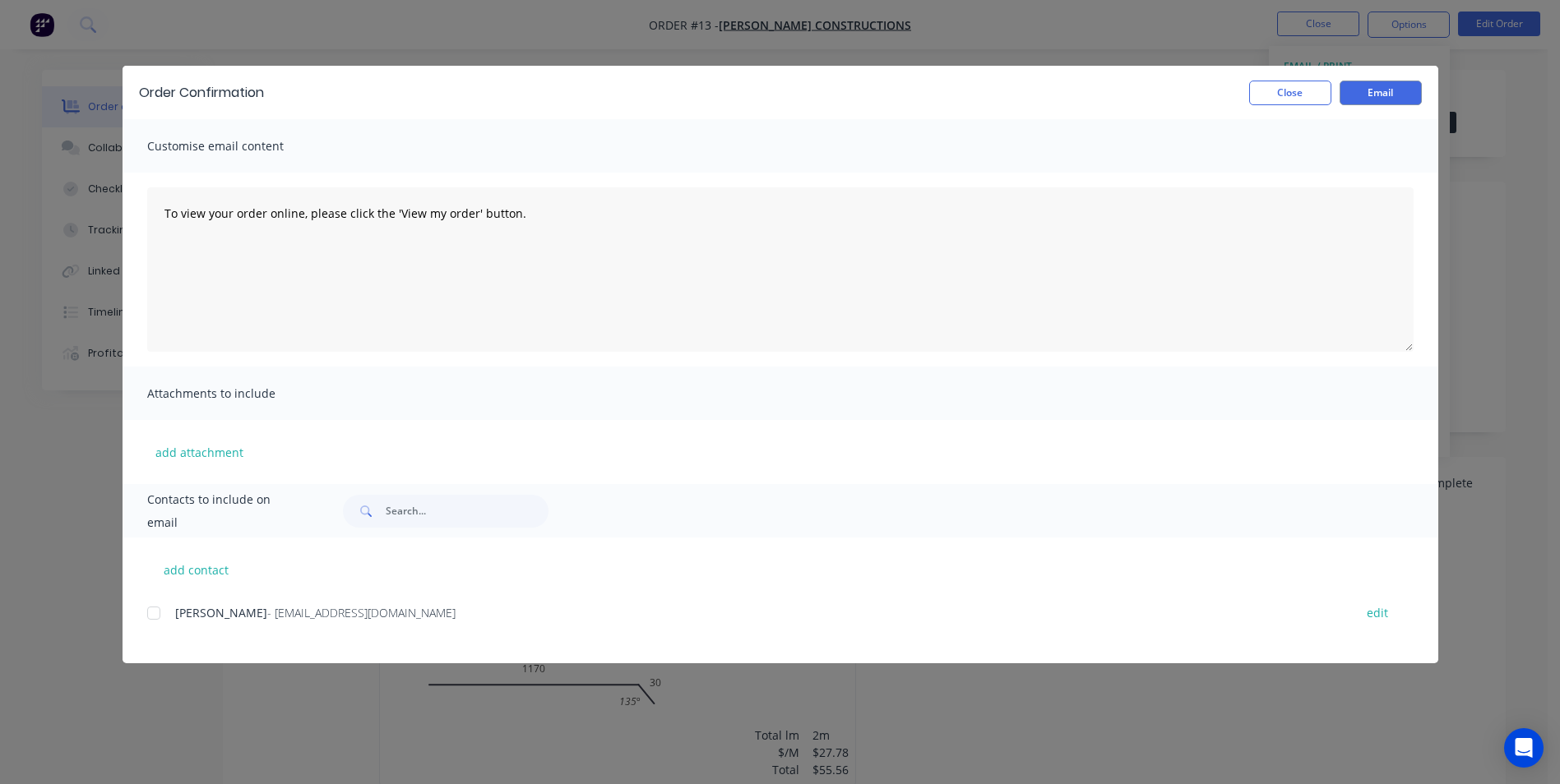
click at [153, 617] on div at bounding box center [153, 613] width 33 height 33
click at [1351, 96] on button "Email" at bounding box center [1380, 92] width 82 height 25
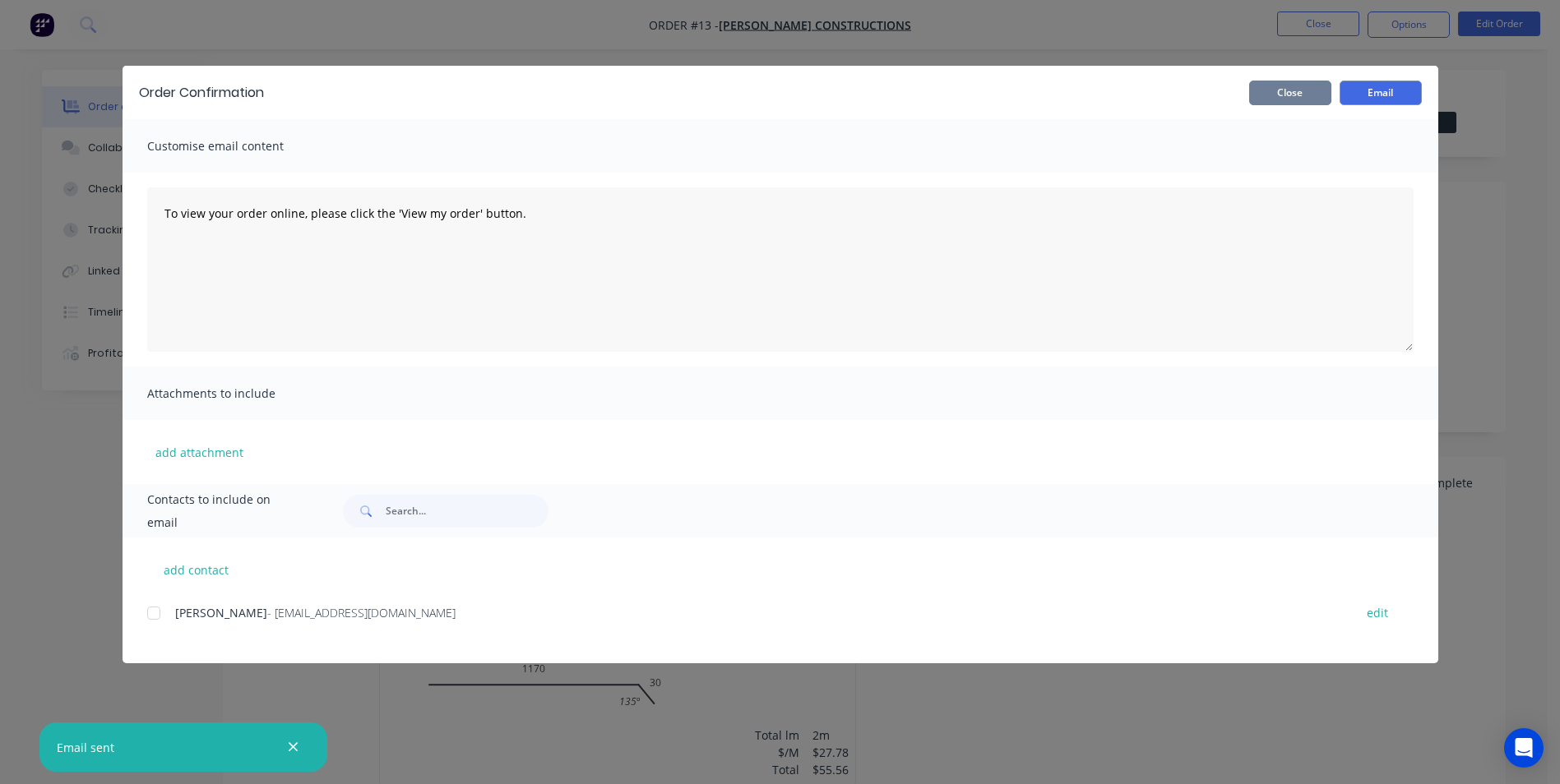
click at [1291, 95] on button "Close" at bounding box center [1289, 92] width 82 height 25
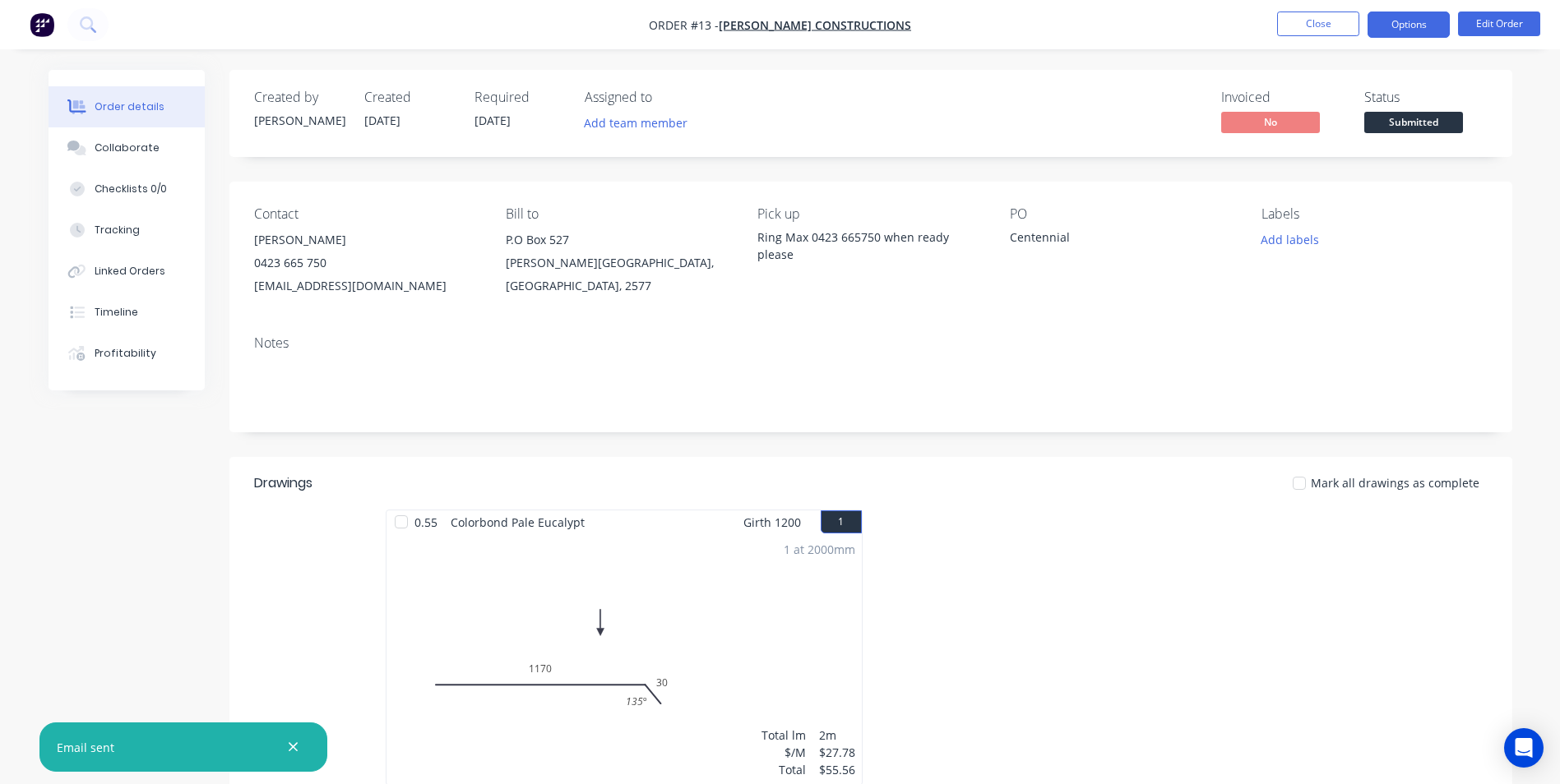
click at [1392, 28] on button "Options" at bounding box center [1408, 25] width 82 height 26
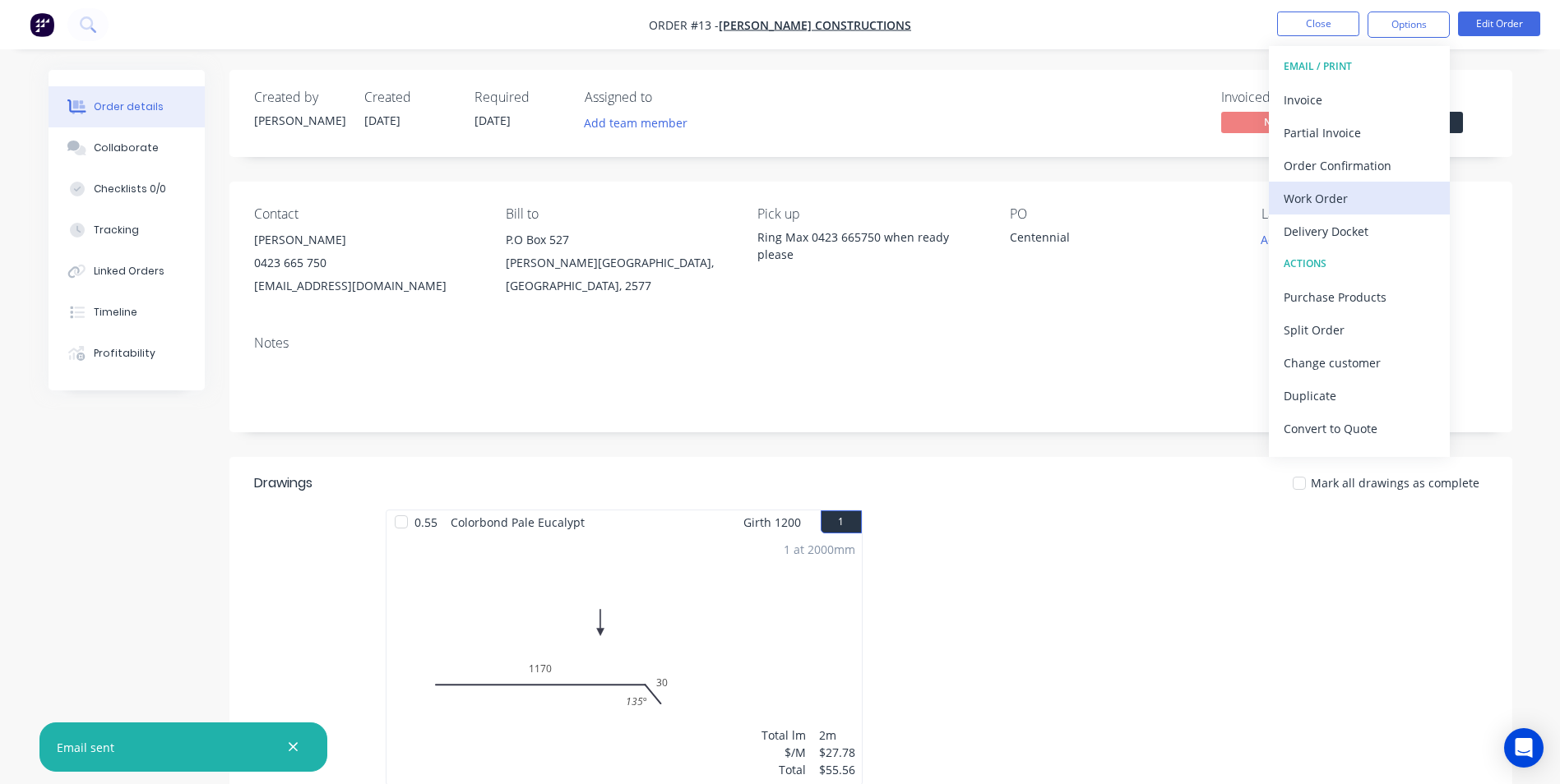
click at [1360, 194] on div "Work Order" at bounding box center [1359, 199] width 151 height 24
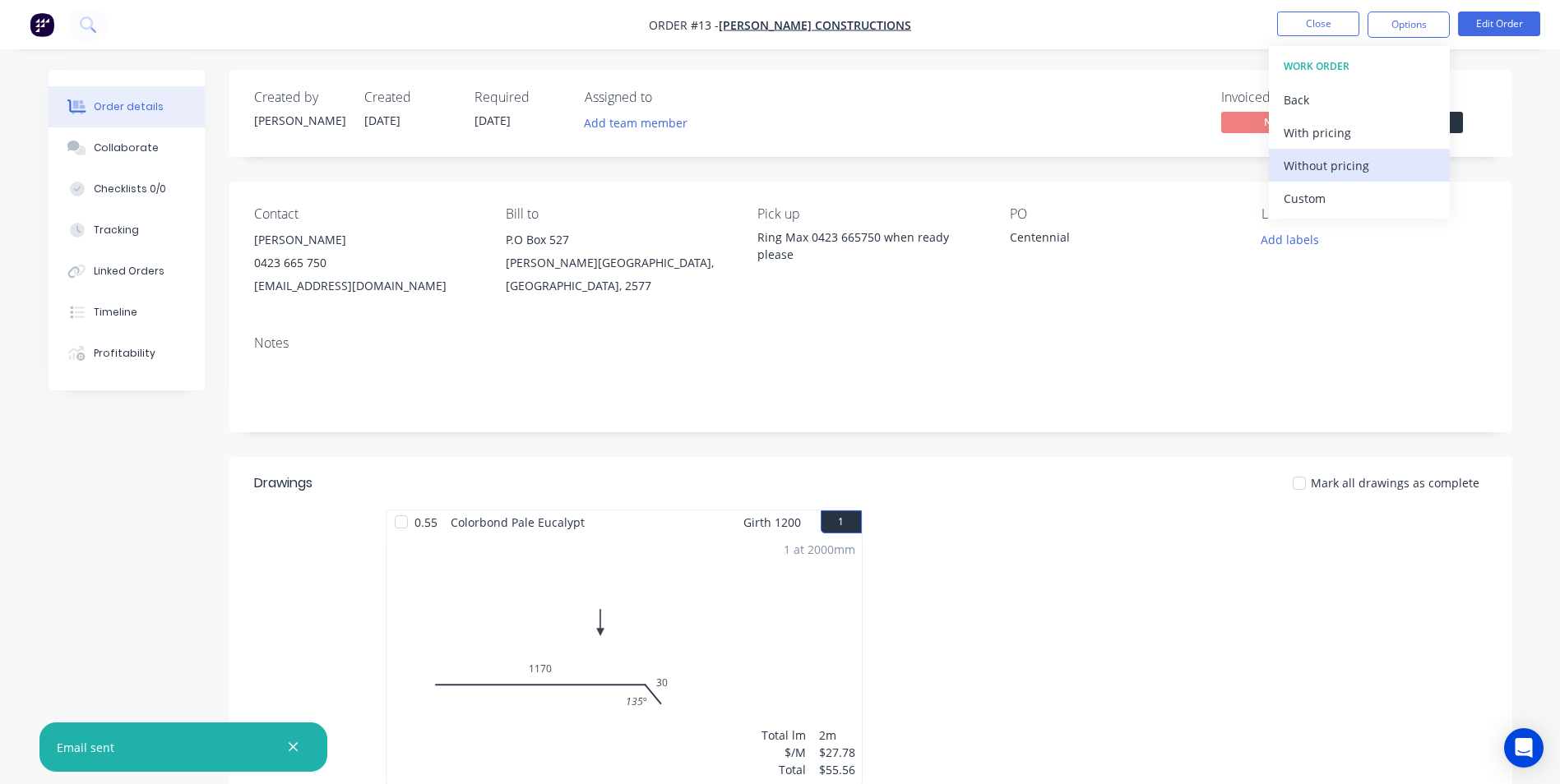
click at [1360, 172] on div "Without pricing" at bounding box center [1359, 166] width 151 height 24
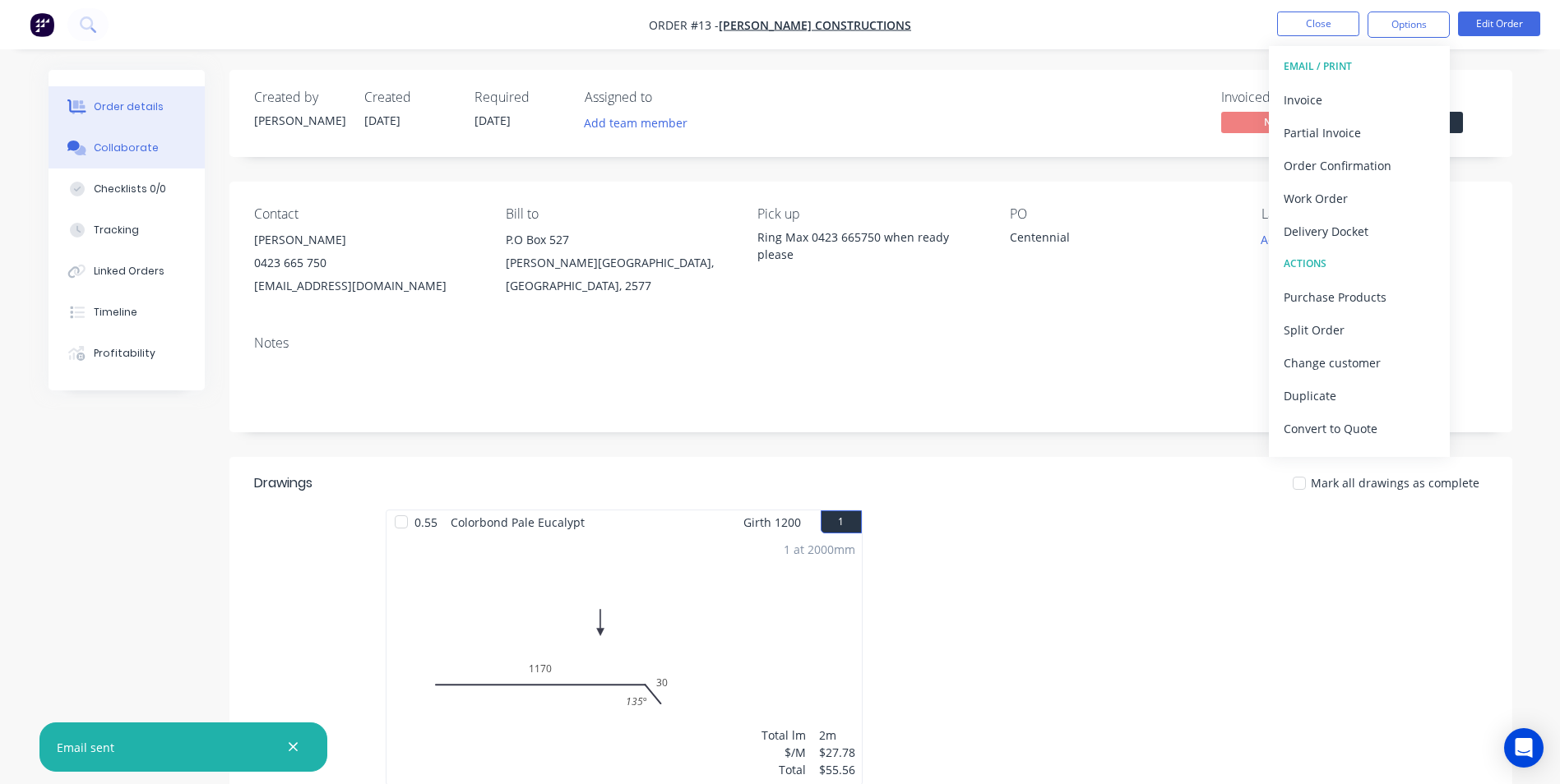
click at [149, 151] on div "Collaborate" at bounding box center [126, 147] width 65 height 14
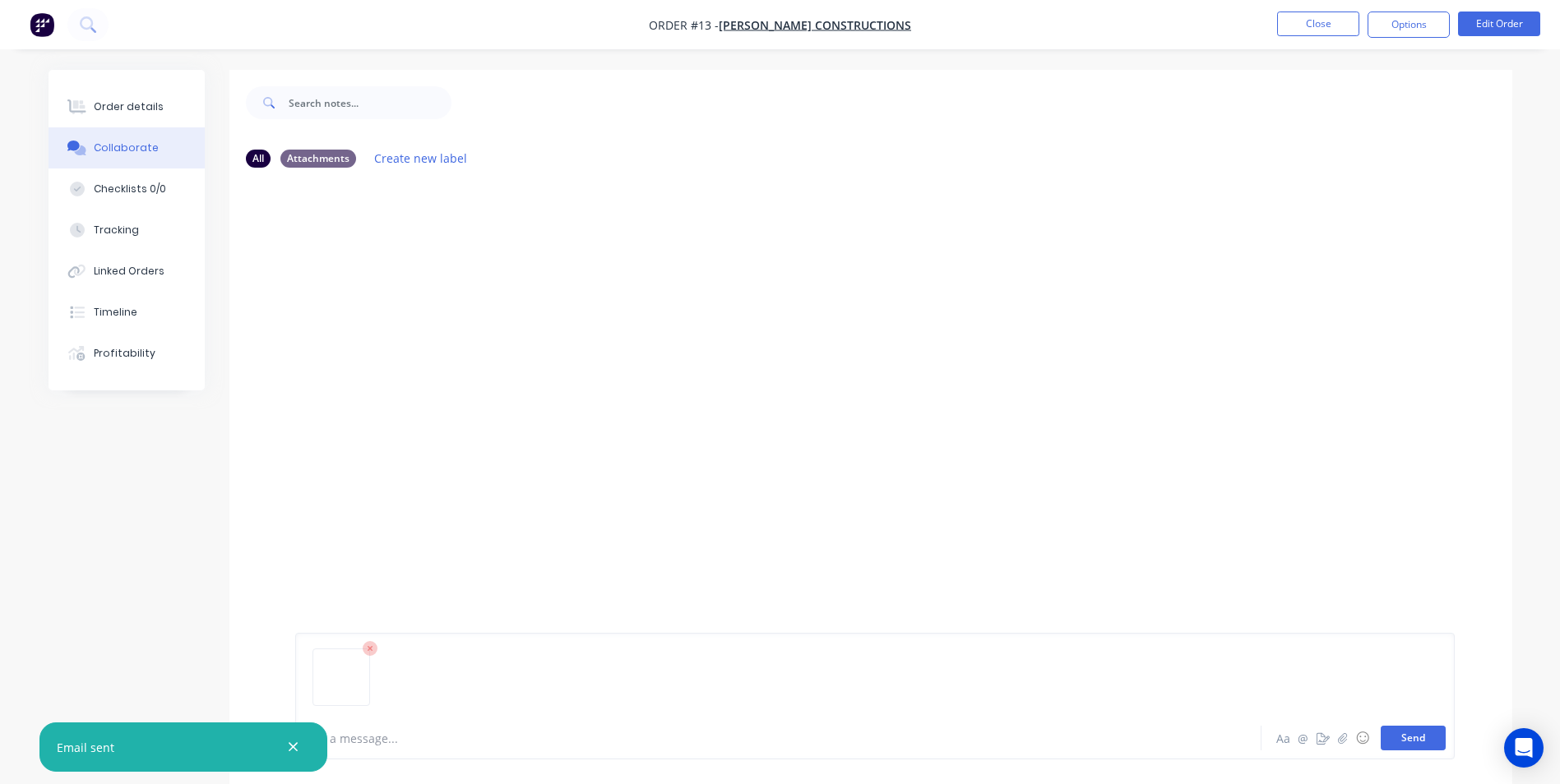
click at [1409, 744] on button "Send" at bounding box center [1413, 737] width 65 height 25
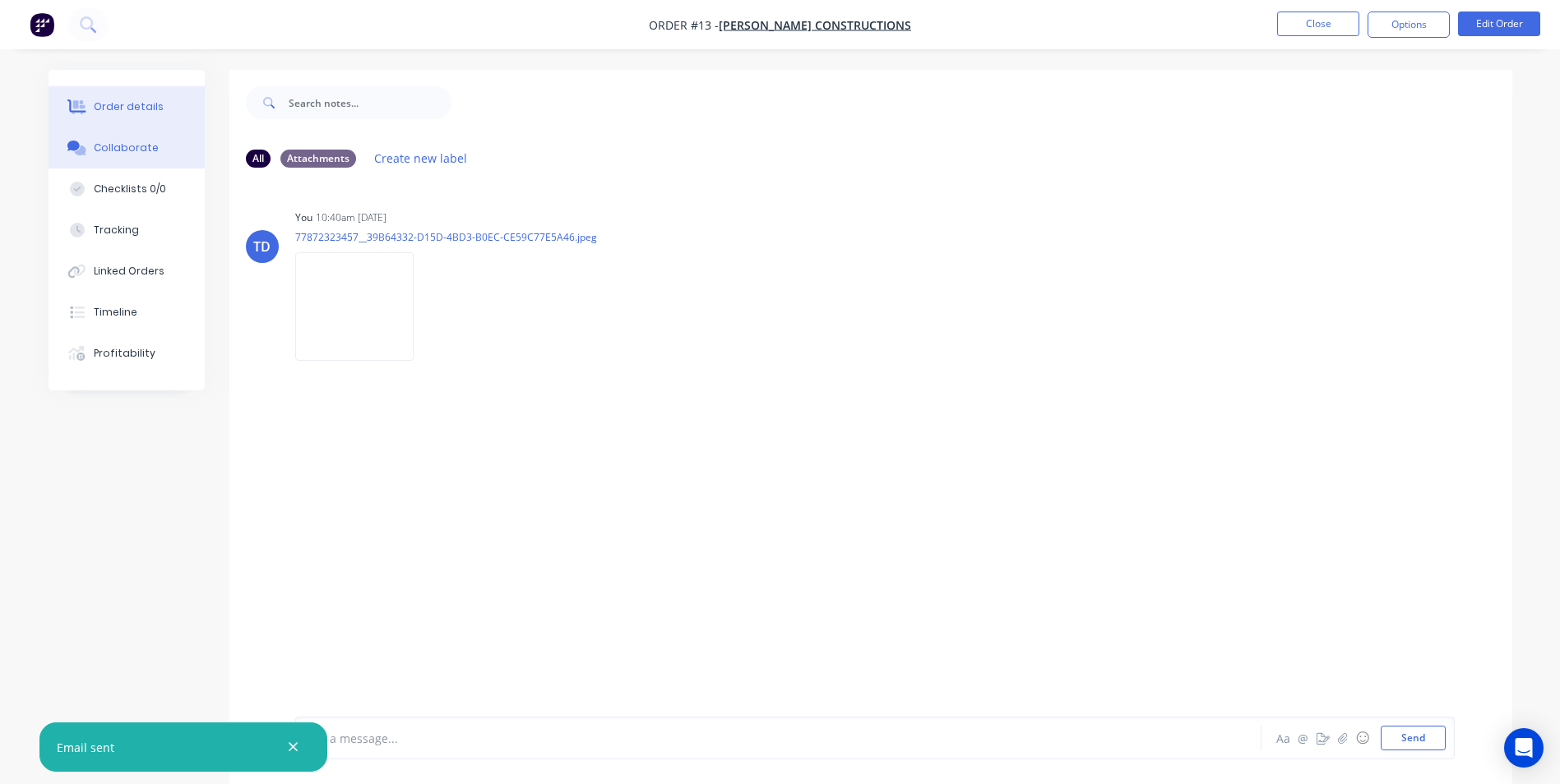
click at [107, 104] on div "Order details" at bounding box center [129, 107] width 70 height 14
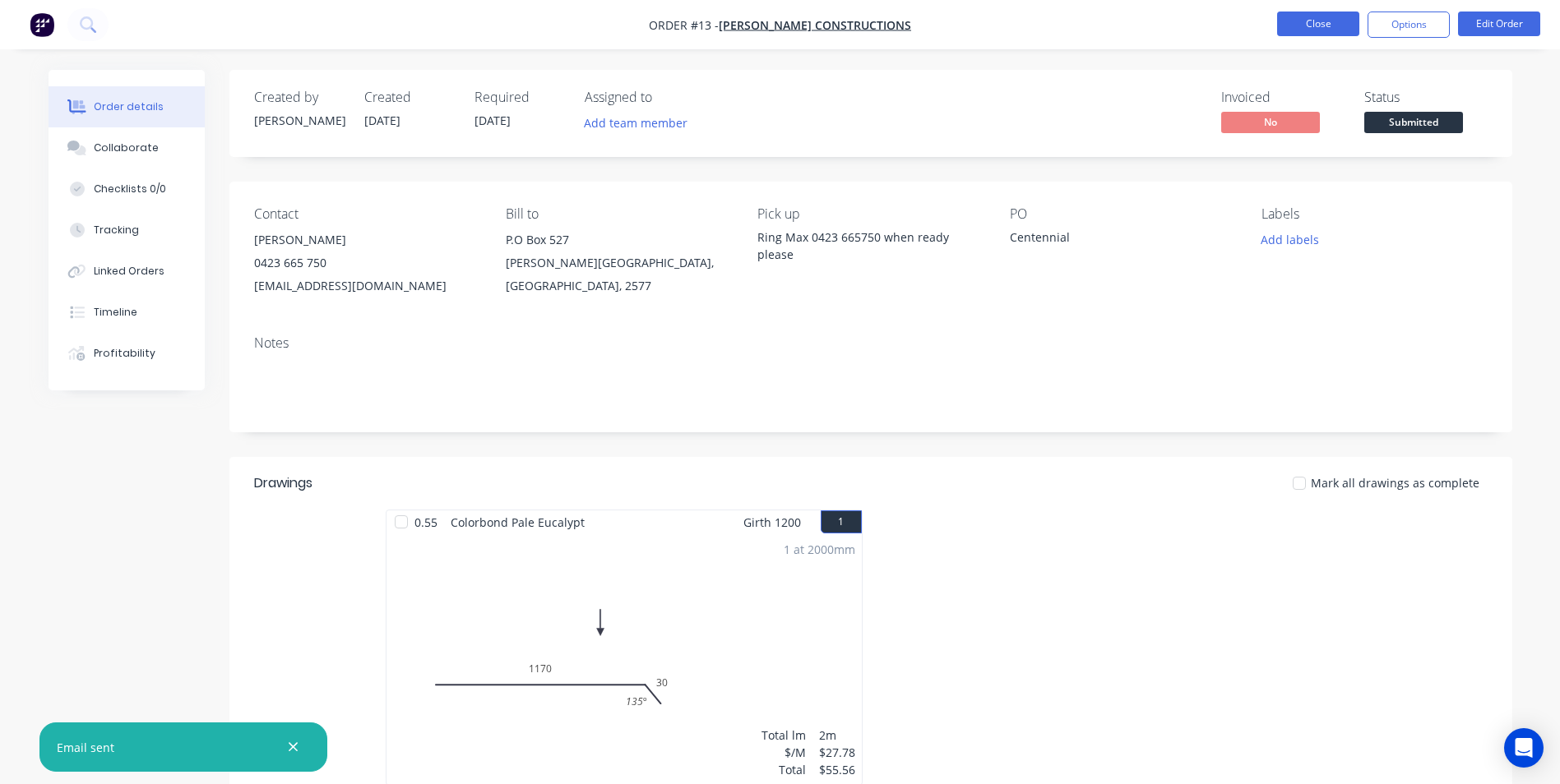
click at [1301, 23] on button "Close" at bounding box center [1318, 24] width 82 height 25
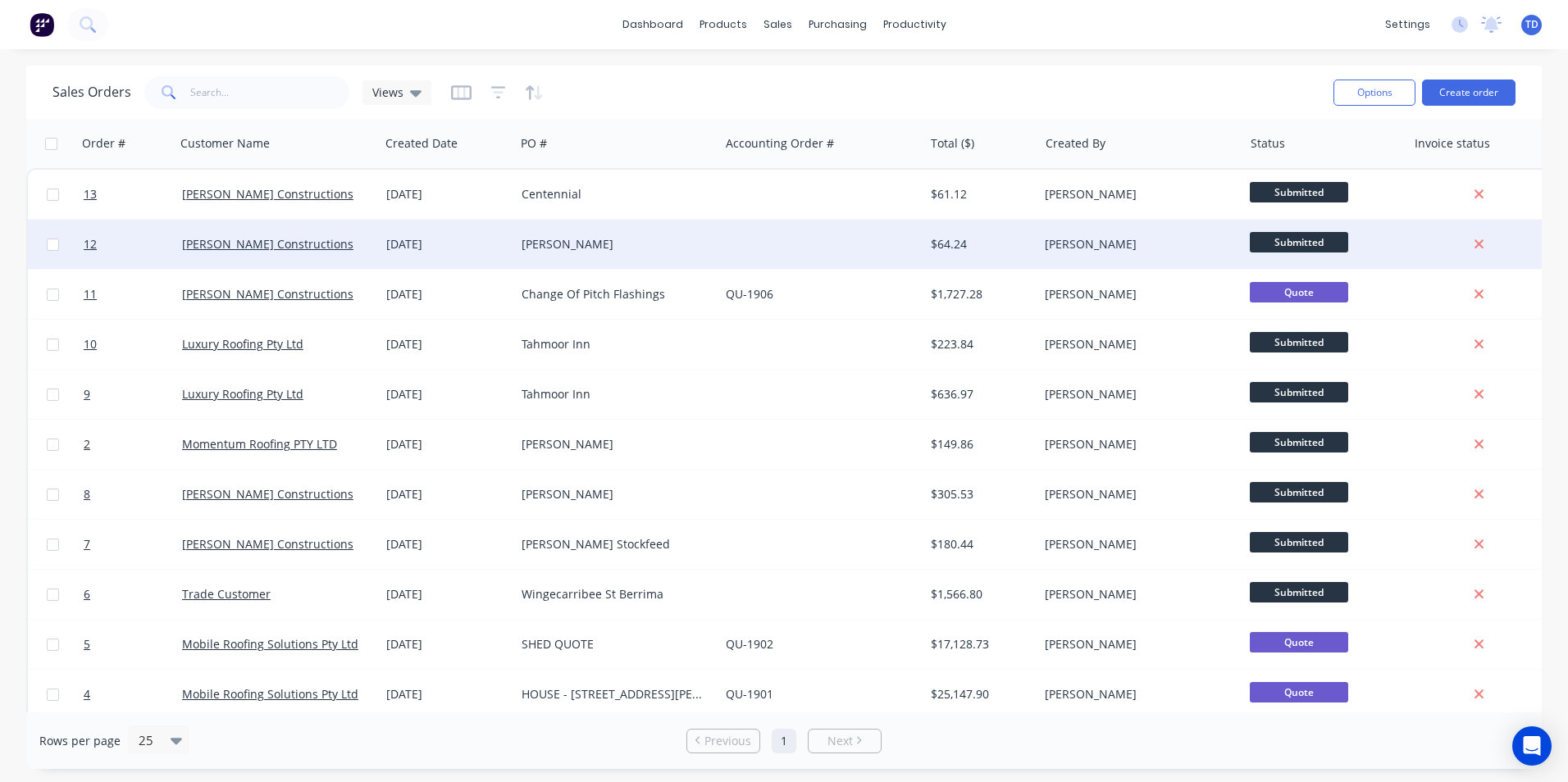
click at [366, 235] on div "[PERSON_NAME] Constructions" at bounding box center [278, 244] width 204 height 49
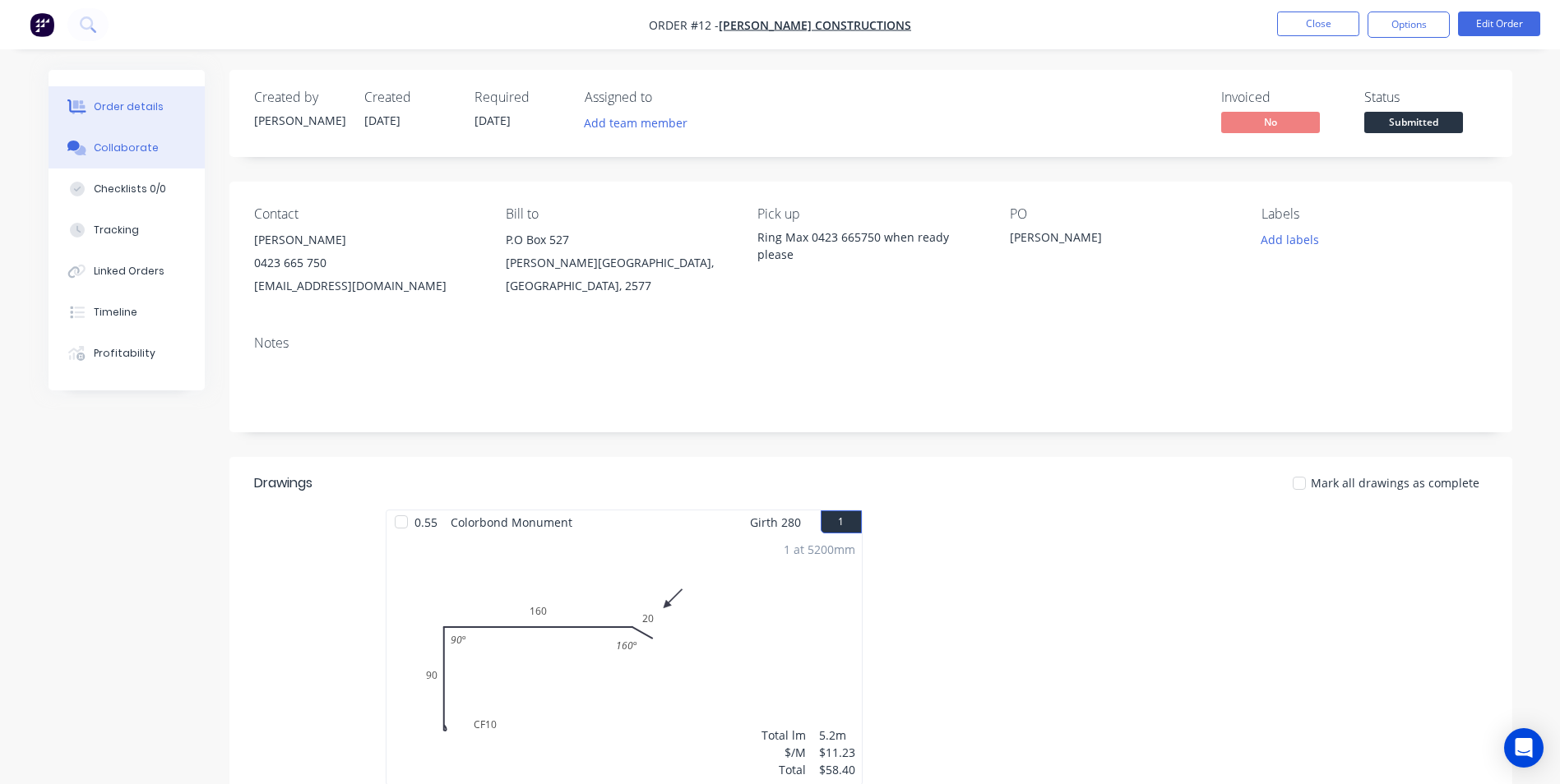
click at [144, 152] on div "Collaborate" at bounding box center [126, 147] width 65 height 14
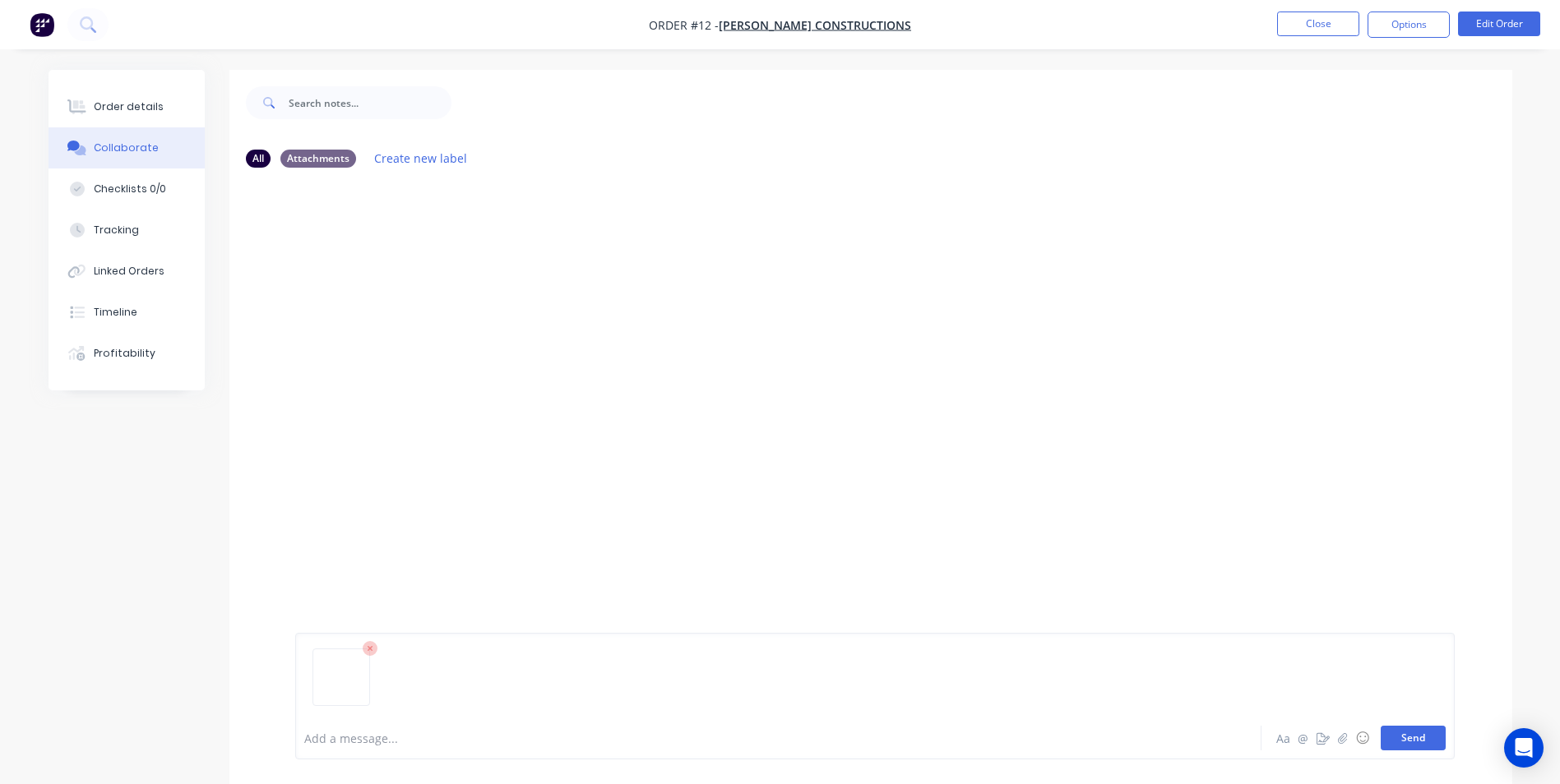
click at [1425, 748] on button "Send" at bounding box center [1413, 737] width 65 height 25
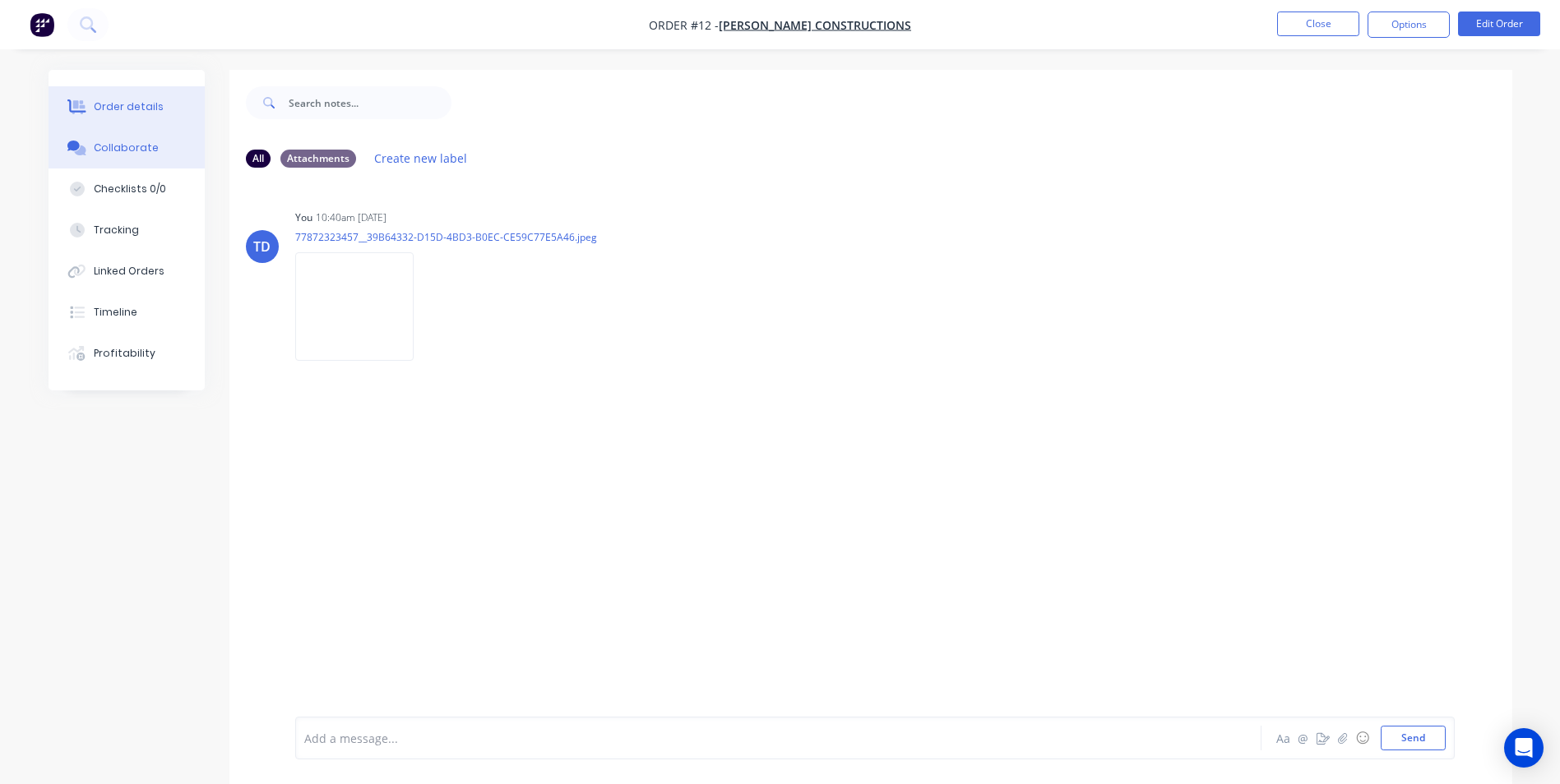
click at [135, 108] on div "Order details" at bounding box center [129, 107] width 70 height 14
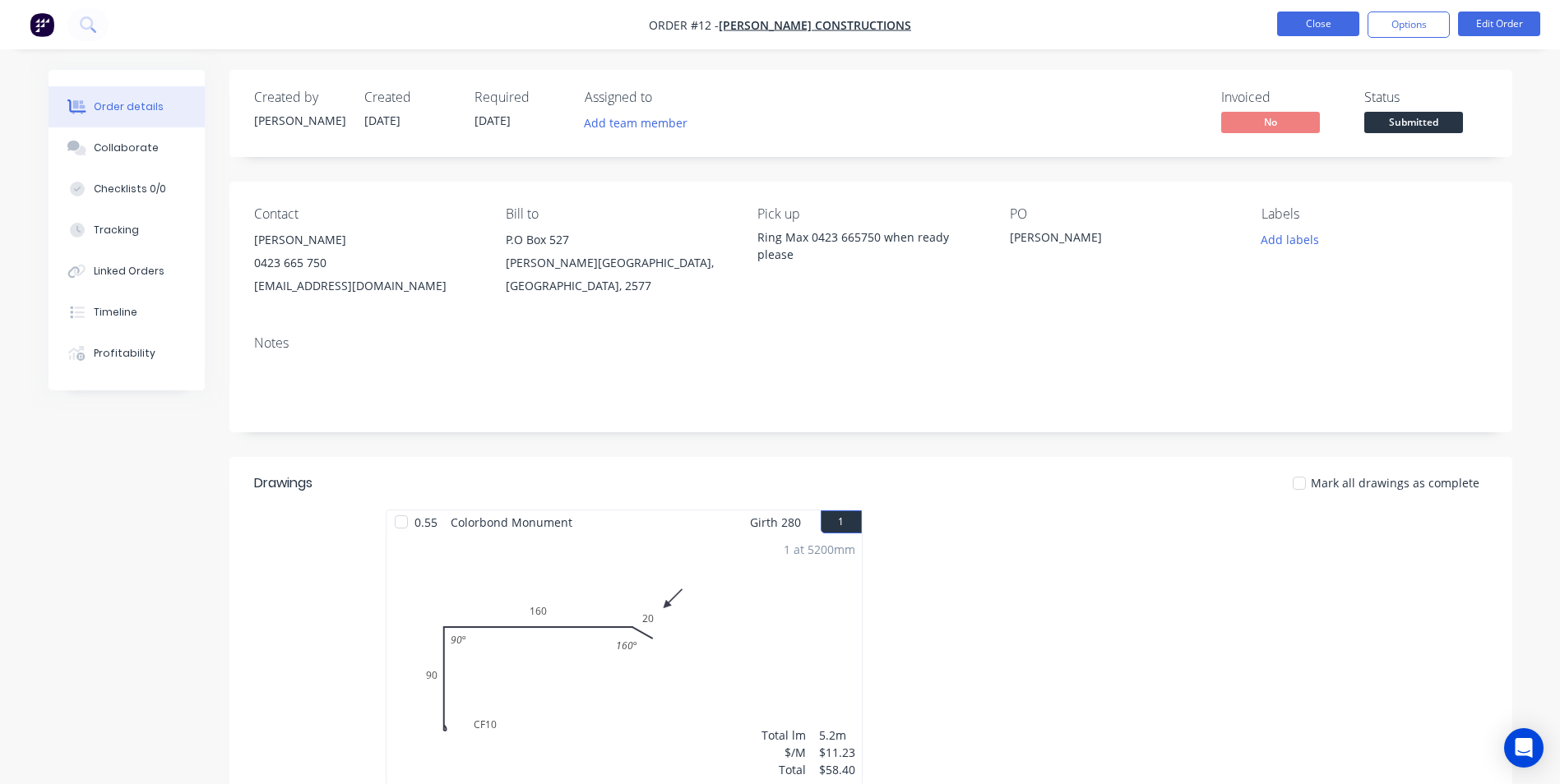
click at [1295, 30] on button "Close" at bounding box center [1318, 24] width 82 height 25
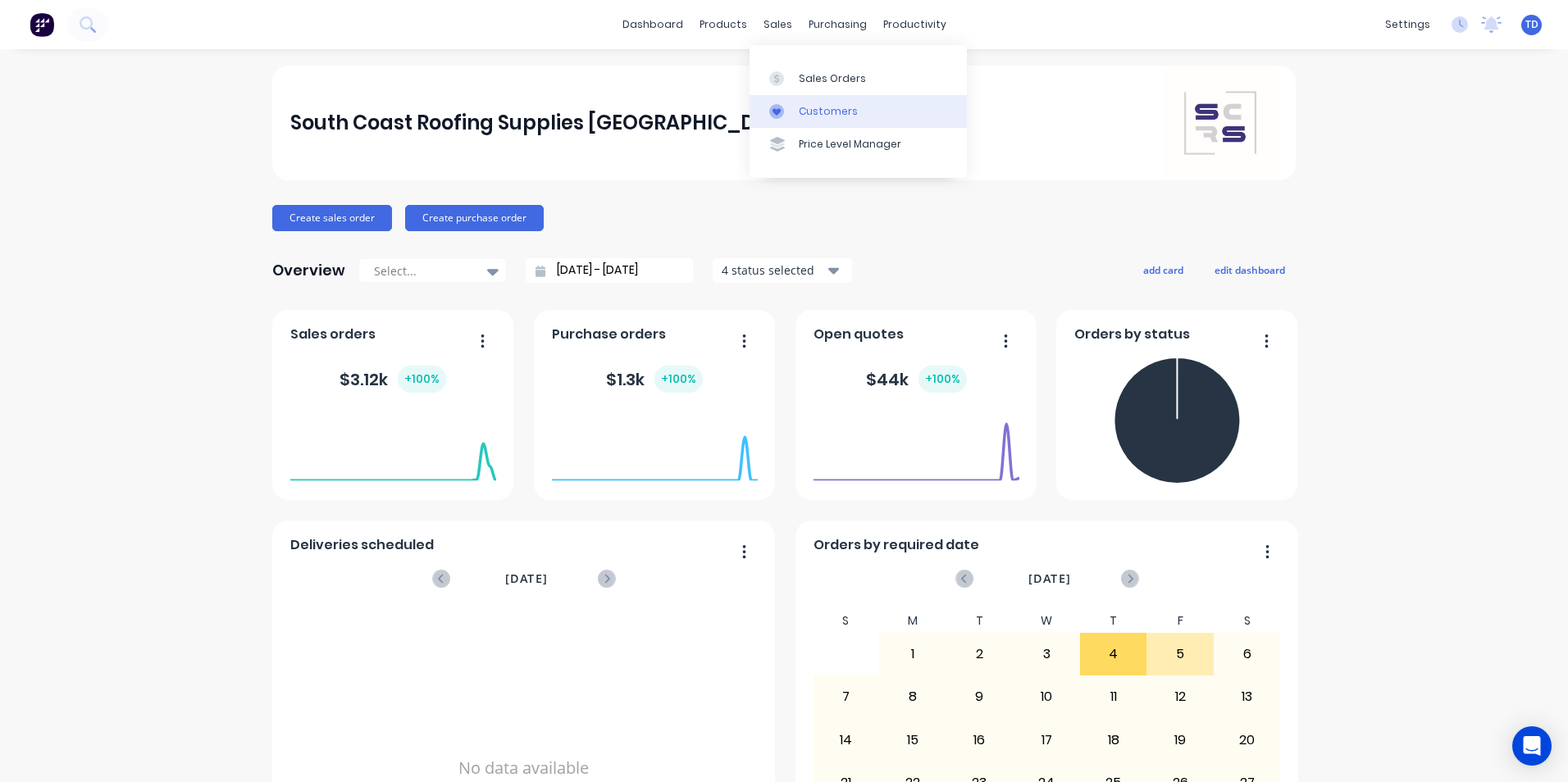
click at [803, 109] on div "Customers" at bounding box center [829, 111] width 59 height 14
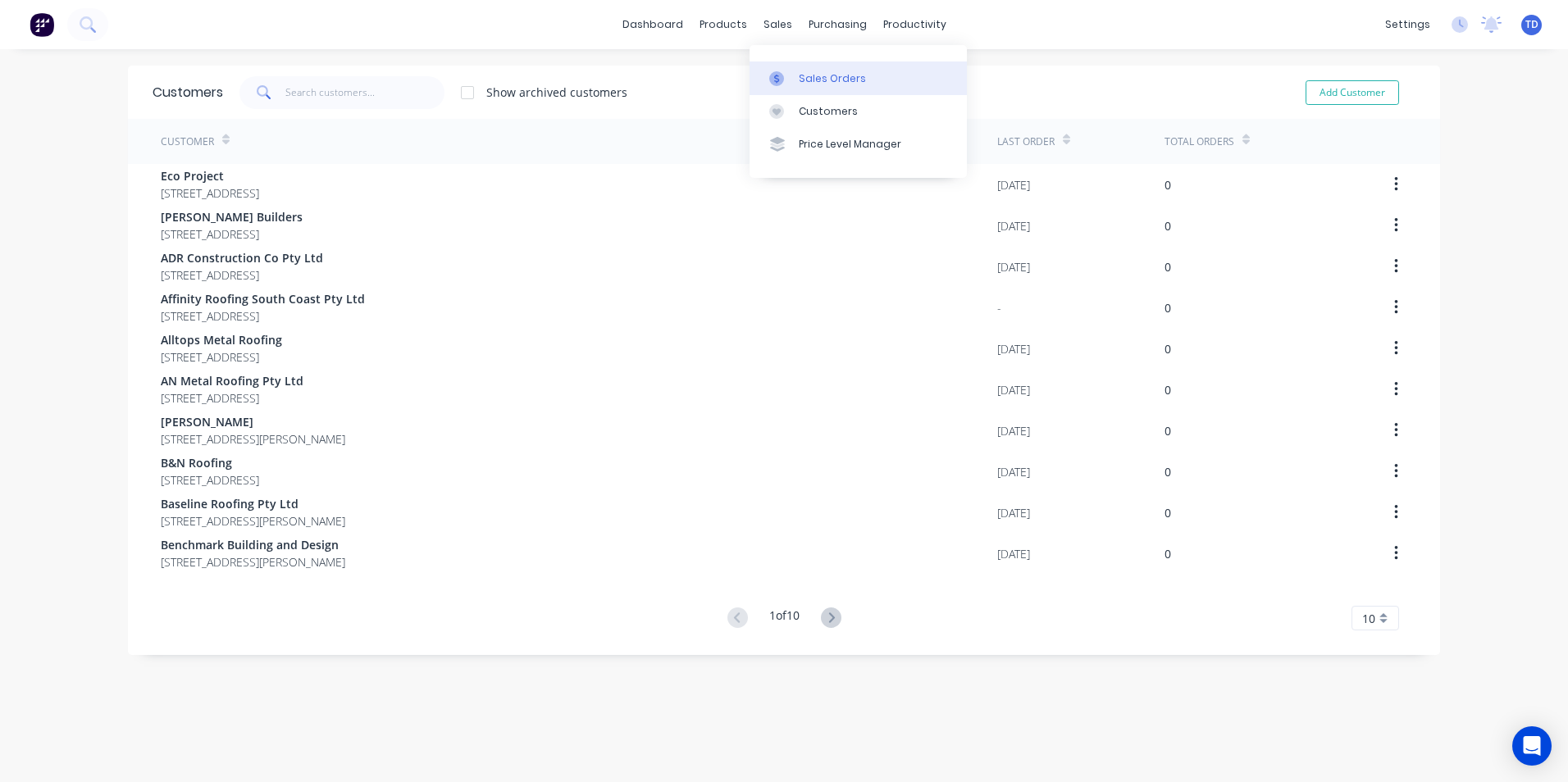
click at [812, 77] on div "Sales Orders" at bounding box center [833, 78] width 68 height 14
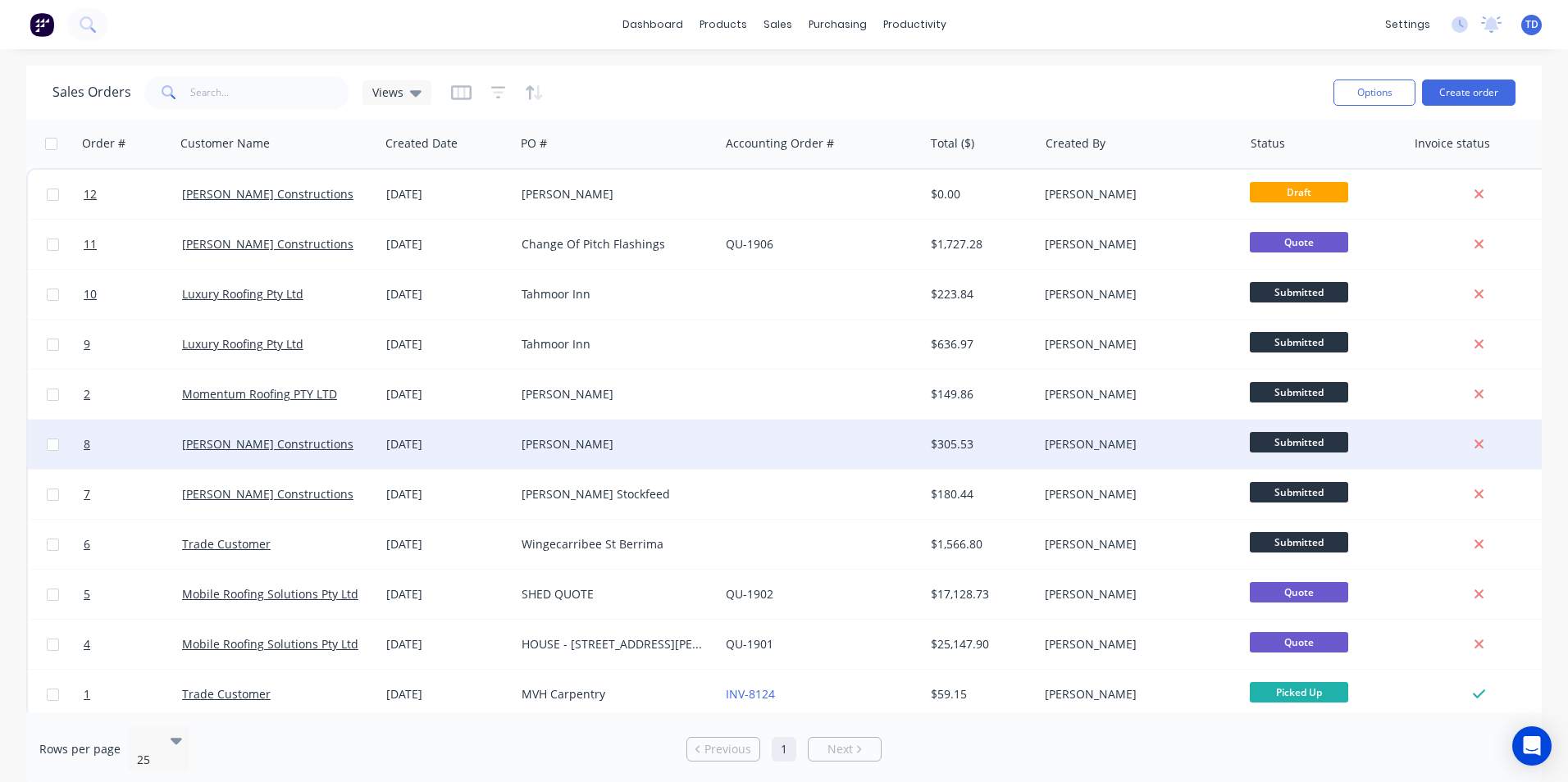
click at [663, 442] on div "[PERSON_NAME]" at bounding box center [613, 444] width 182 height 16
